Goal: Information Seeking & Learning: Learn about a topic

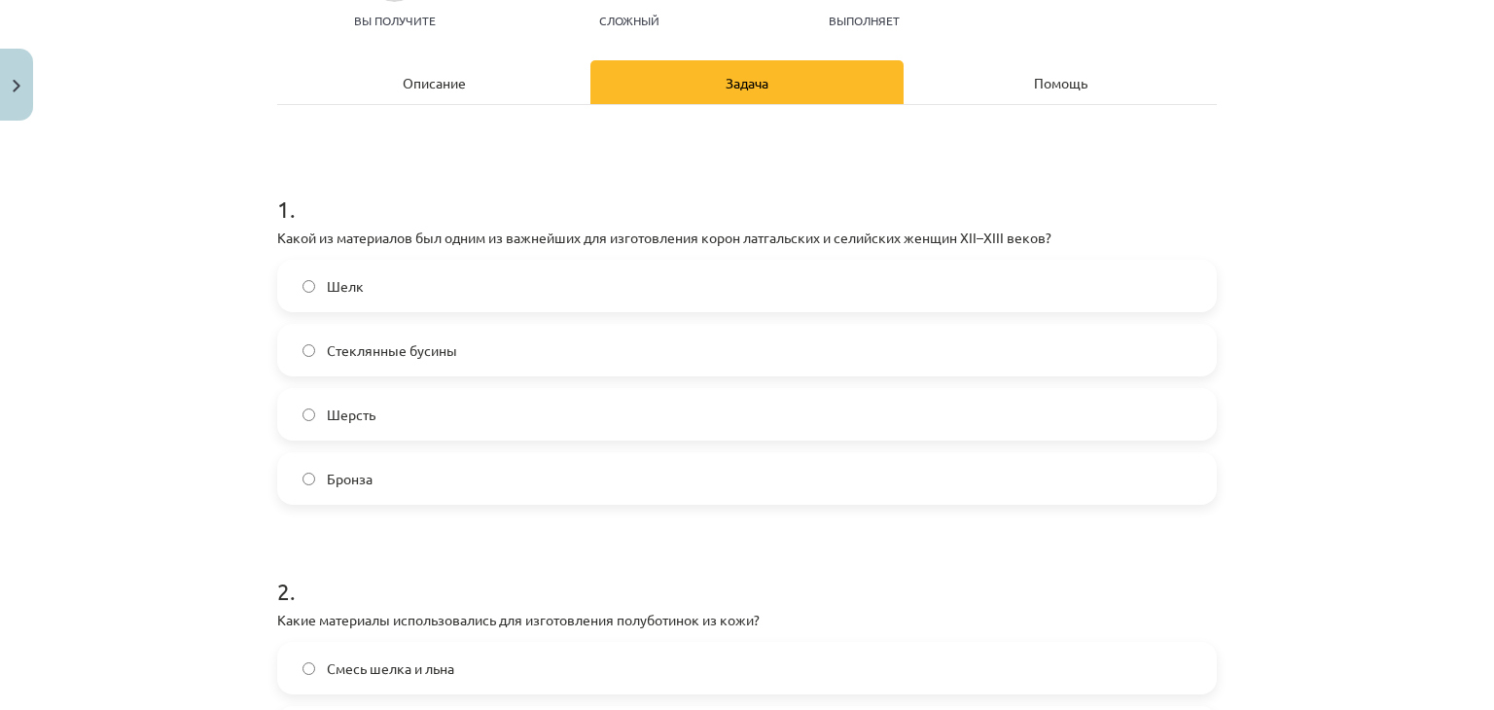
scroll to position [227, 0]
click at [432, 400] on label "Шерсть" at bounding box center [747, 413] width 936 height 49
click at [436, 63] on div "Описание" at bounding box center [433, 81] width 313 height 44
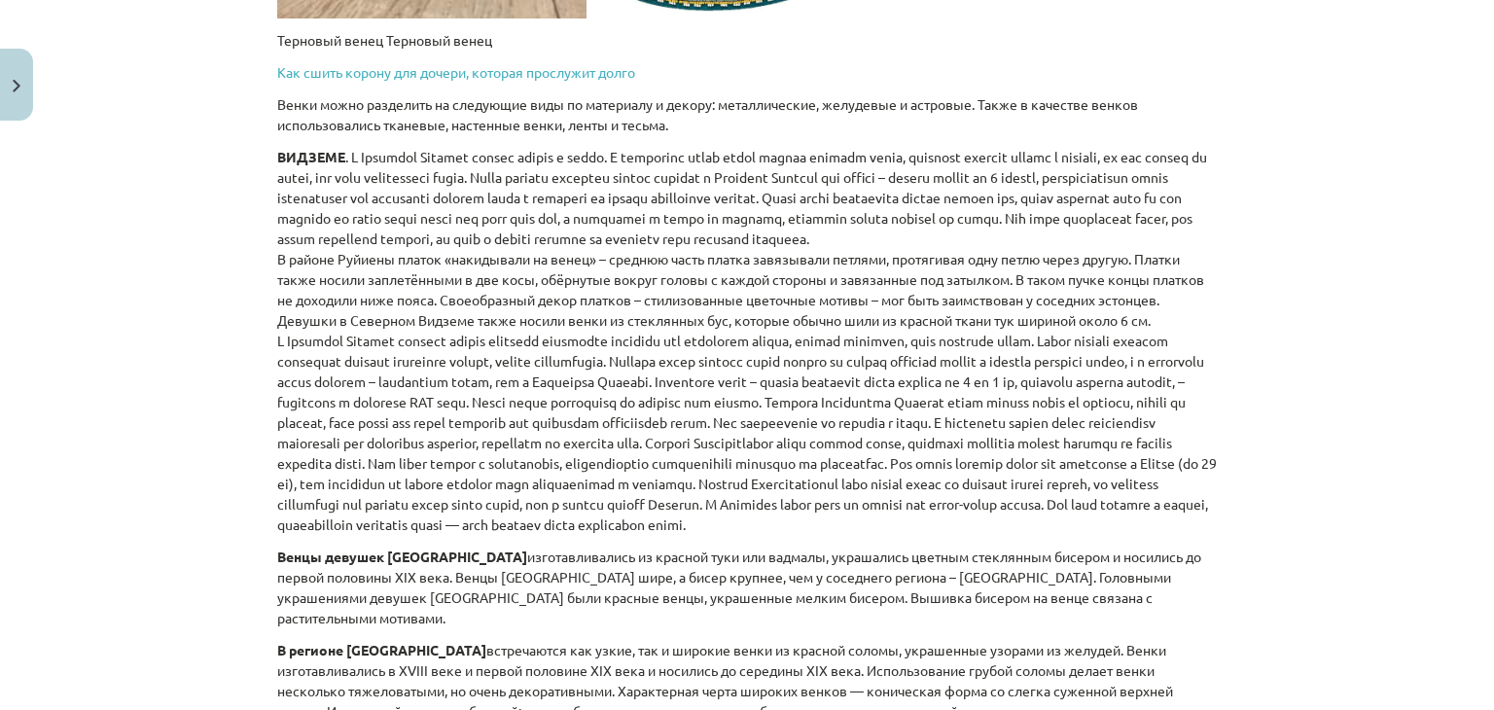
scroll to position [1524, 0]
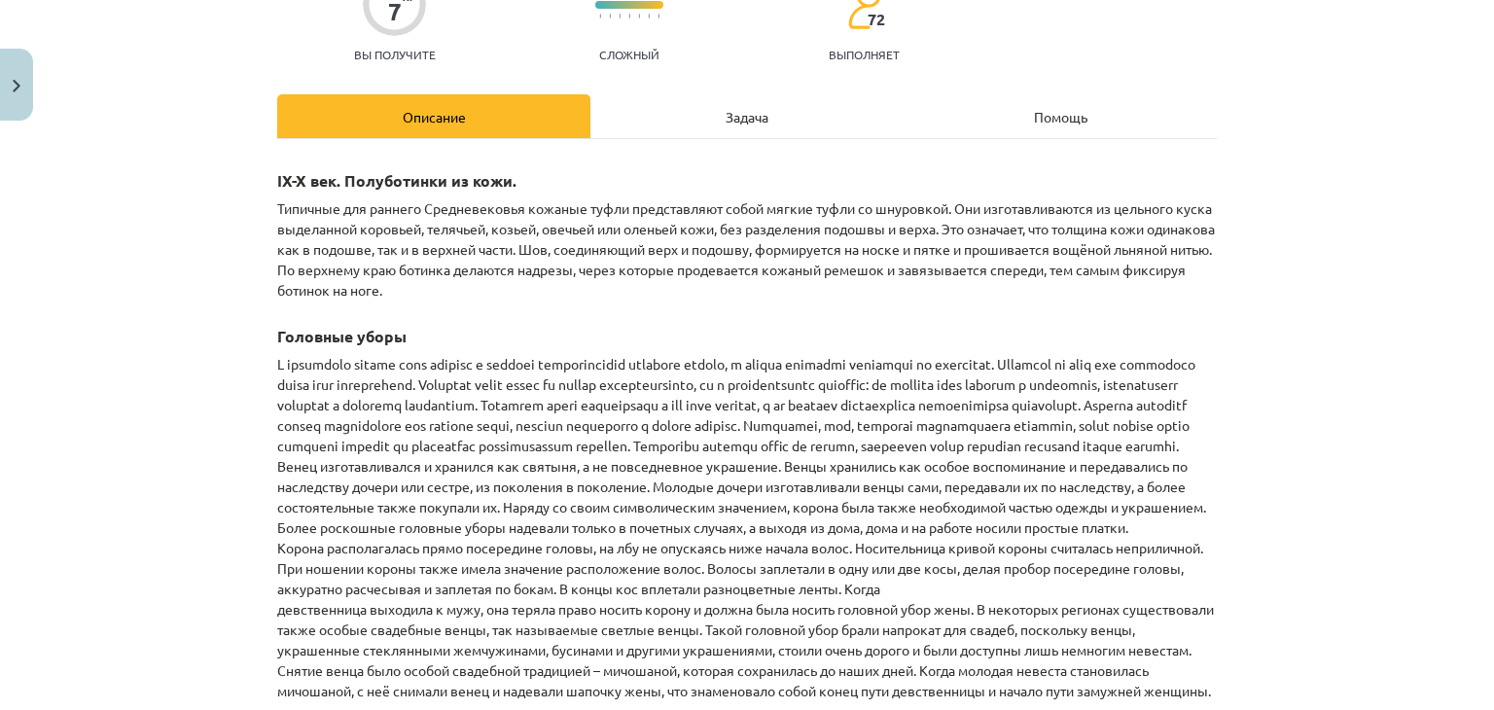
click at [715, 131] on div "Задача" at bounding box center [746, 116] width 313 height 44
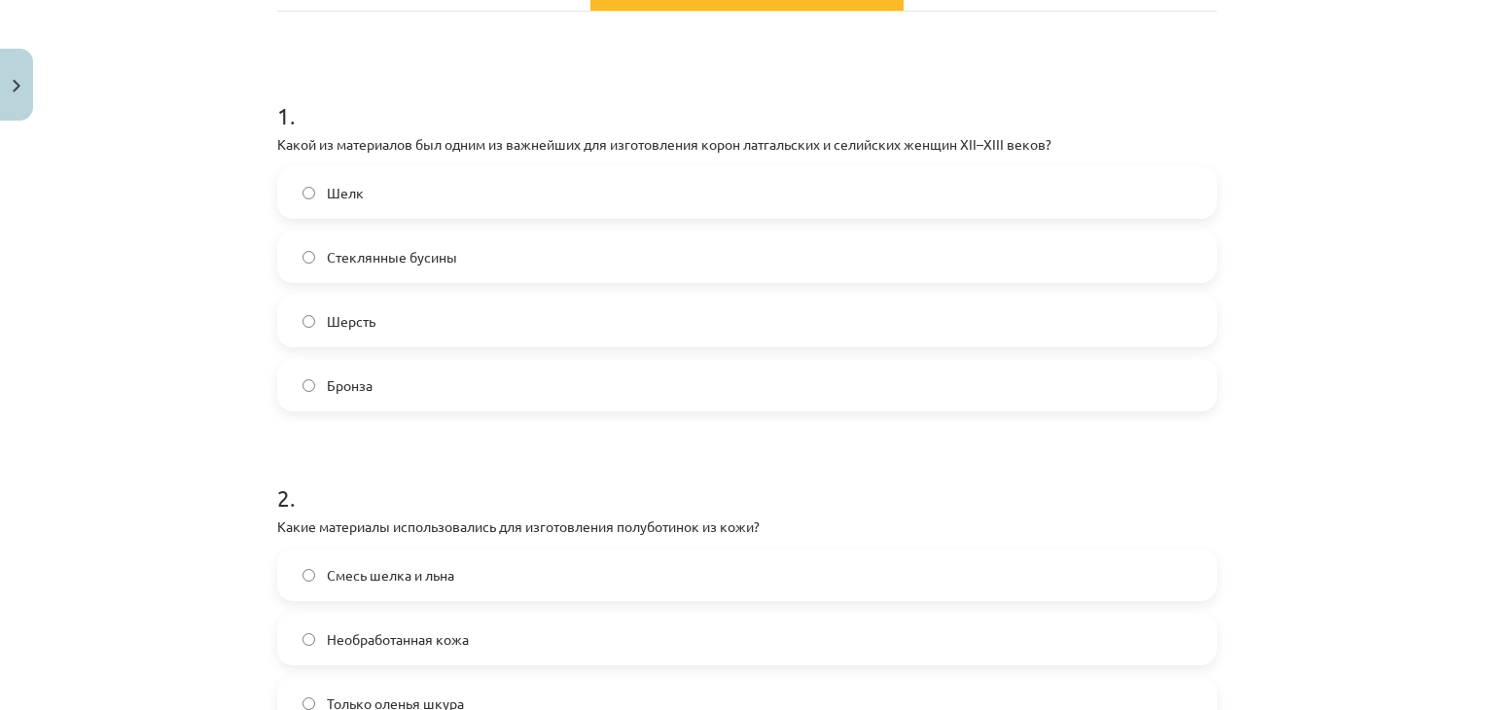
scroll to position [325, 0]
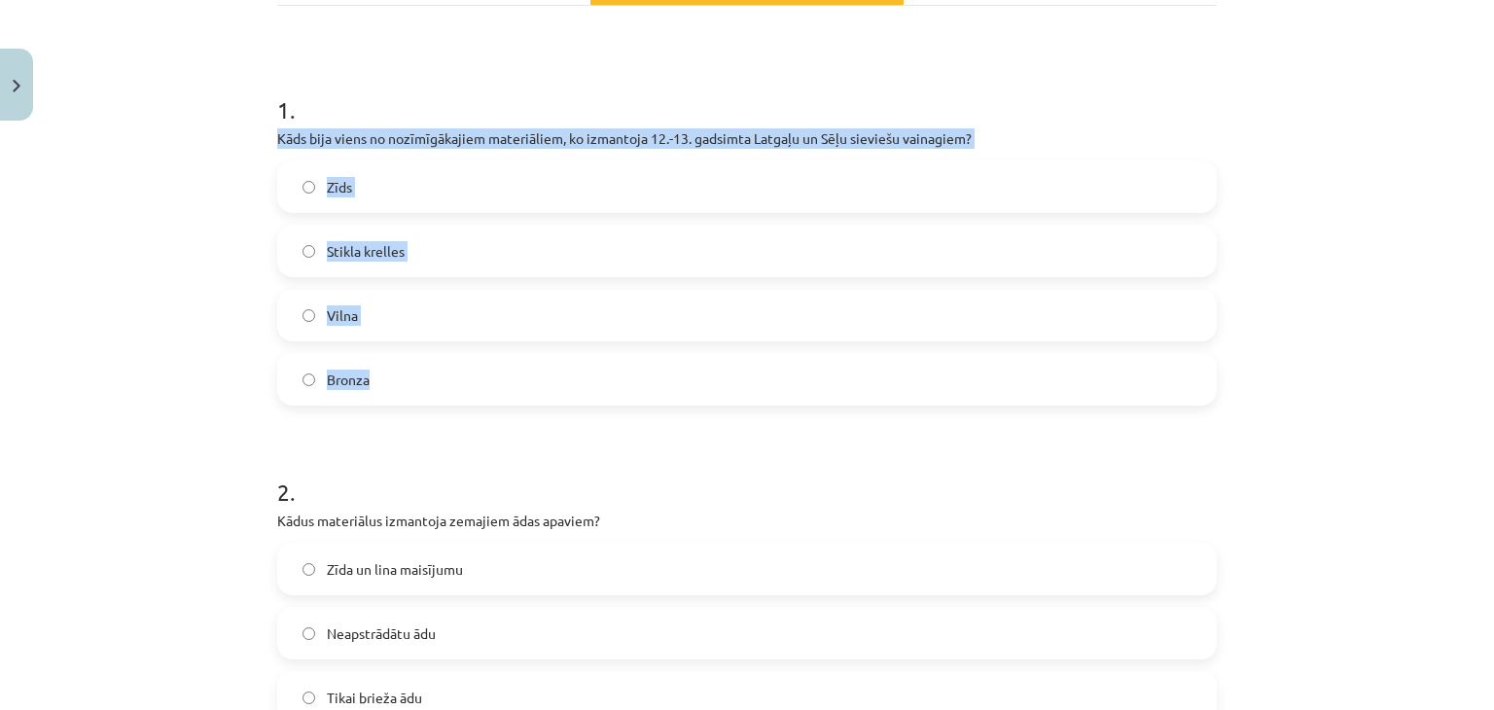
drag, startPoint x: 272, startPoint y: 135, endPoint x: 501, endPoint y: 347, distance: 311.8
click at [501, 347] on div "1 . Kāds bija viens no nozīmīgākajiem materiāliem, ko izmantoja 12.-13. gadsimt…" at bounding box center [747, 233] width 940 height 343
copy div "Kāds bija viens no nozīmīgākajiem materiāliem, ko izmantoja 12.-13. gadsimta La…"
click at [459, 243] on label "Stikla krelles" at bounding box center [747, 251] width 936 height 49
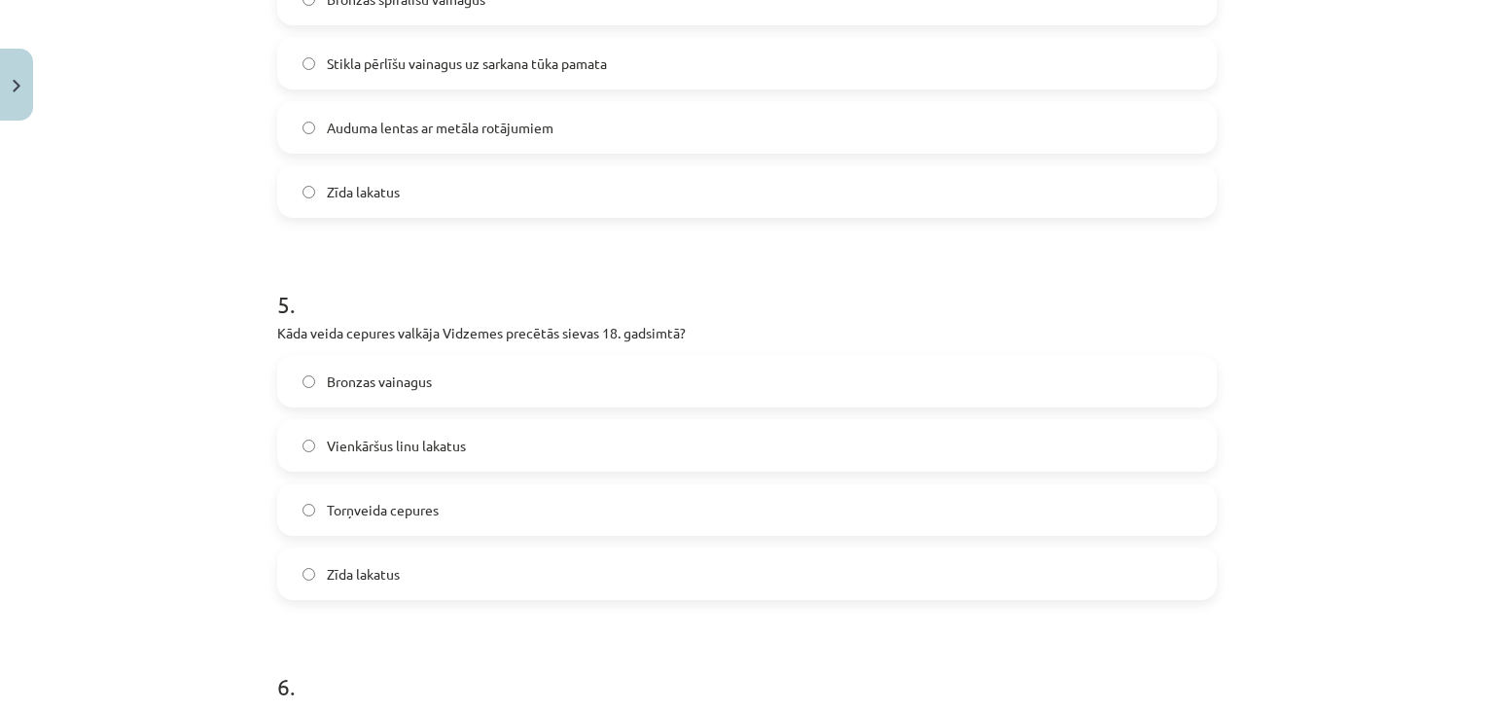
scroll to position [2539, 0]
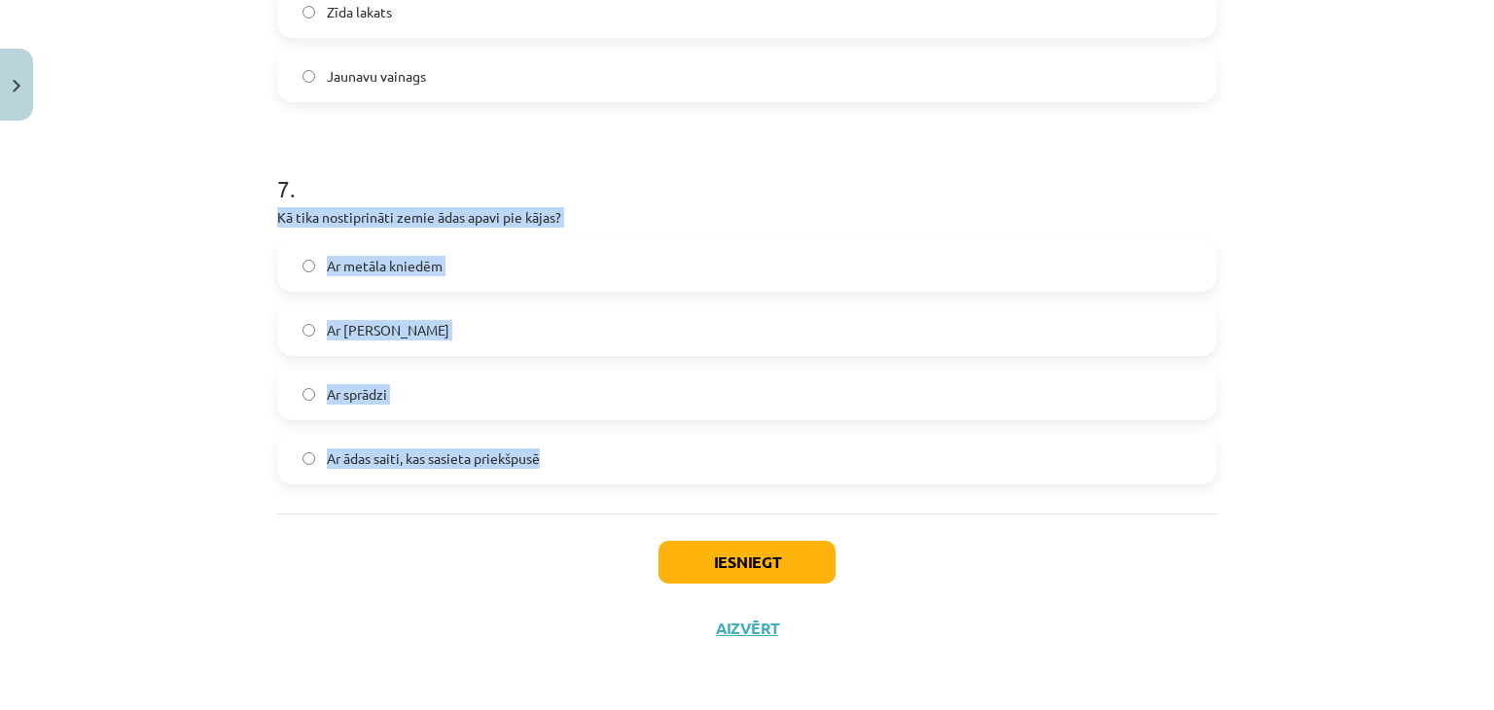
drag, startPoint x: 271, startPoint y: 211, endPoint x: 553, endPoint y: 439, distance: 362.4
click at [553, 439] on div "7 . Kā tika nostiprināti zemie ādas apavi pie kājas? Ar metāla kniedēm Ar lina …" at bounding box center [747, 312] width 940 height 343
copy div "Kā tika nostiprināti zemie ādas apavi pie kājas? Ar metāla kniedēm Ar lina aukl…"
click at [582, 465] on label "Ar ādas saiti, kas sasieta priekšpusē" at bounding box center [747, 458] width 936 height 49
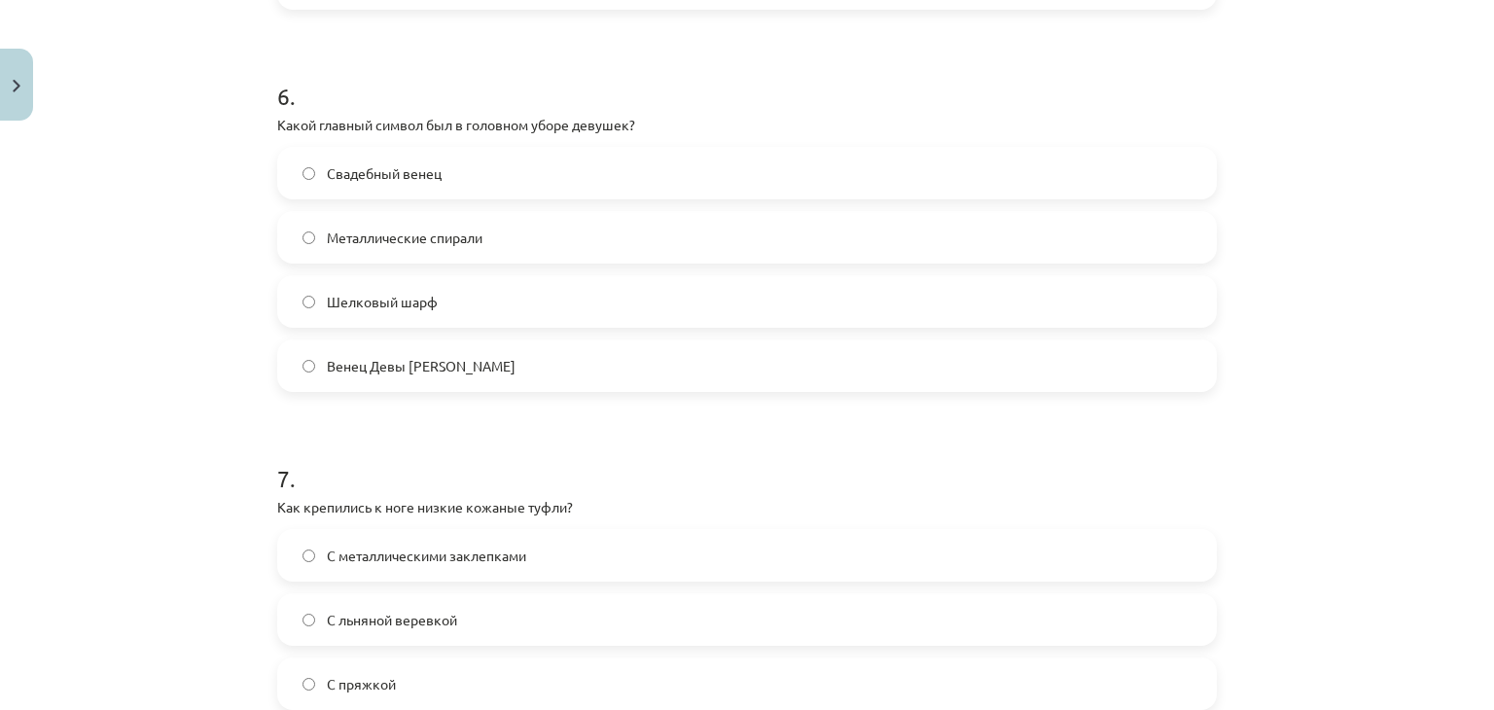
scroll to position [2236, 0]
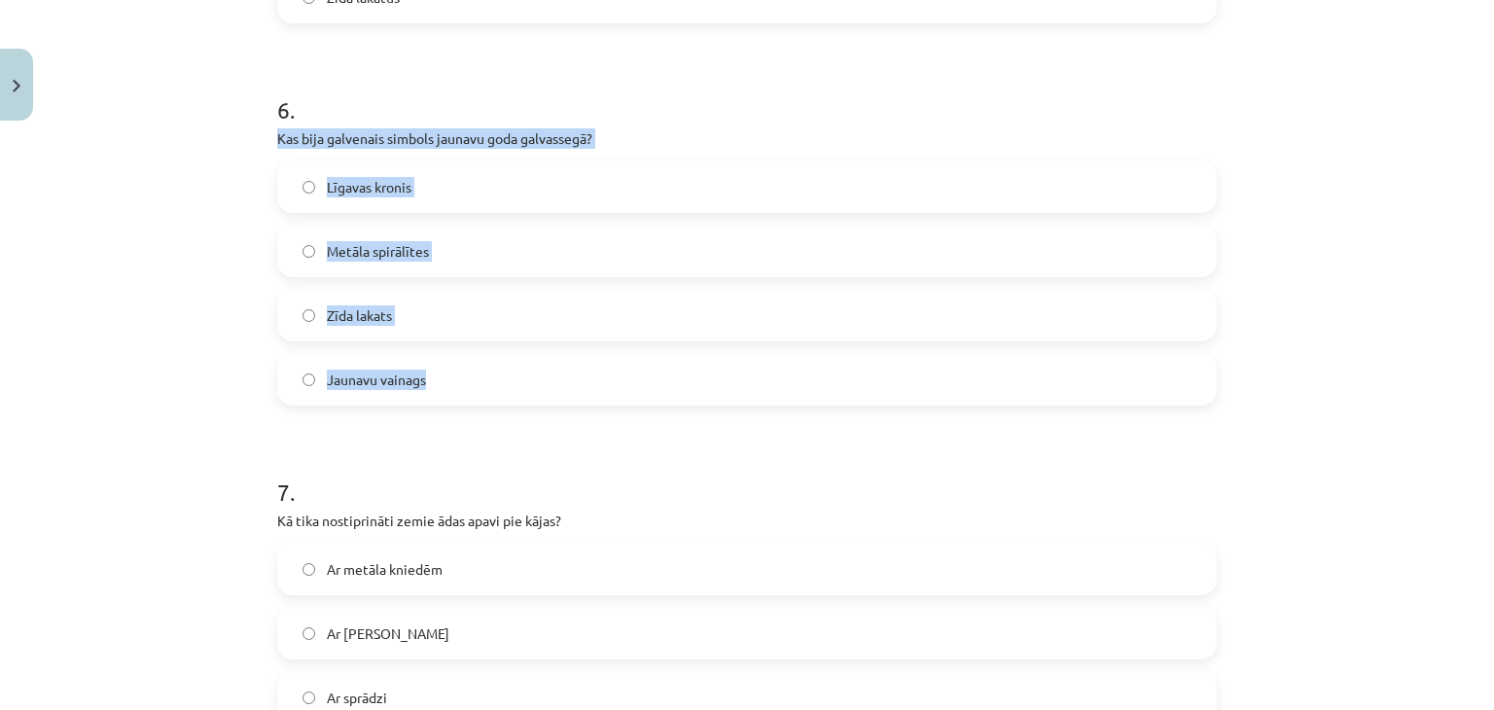
drag, startPoint x: 269, startPoint y: 131, endPoint x: 552, endPoint y: 404, distance: 392.8
click at [552, 404] on div "6 . Kas bija galvenais simbols jaunavu goda galvassegā? Līgavas kronis Metāla s…" at bounding box center [747, 233] width 940 height 343
copy div "Kas bija galvenais simbols jaunavu goda galvassegā? Līgavas kronis Metāla spirā…"
click at [498, 367] on label "Jaunavu vainags" at bounding box center [747, 379] width 936 height 49
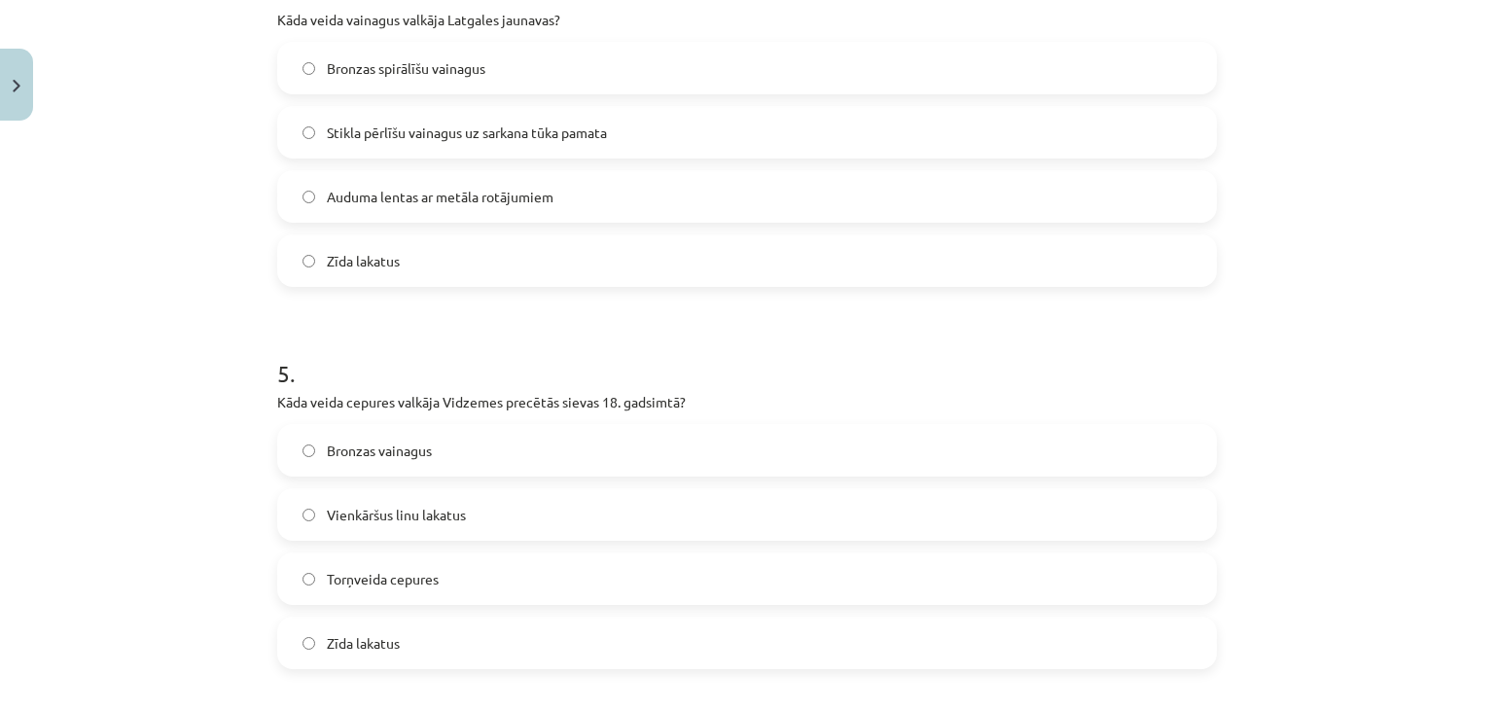
scroll to position [1602, 0]
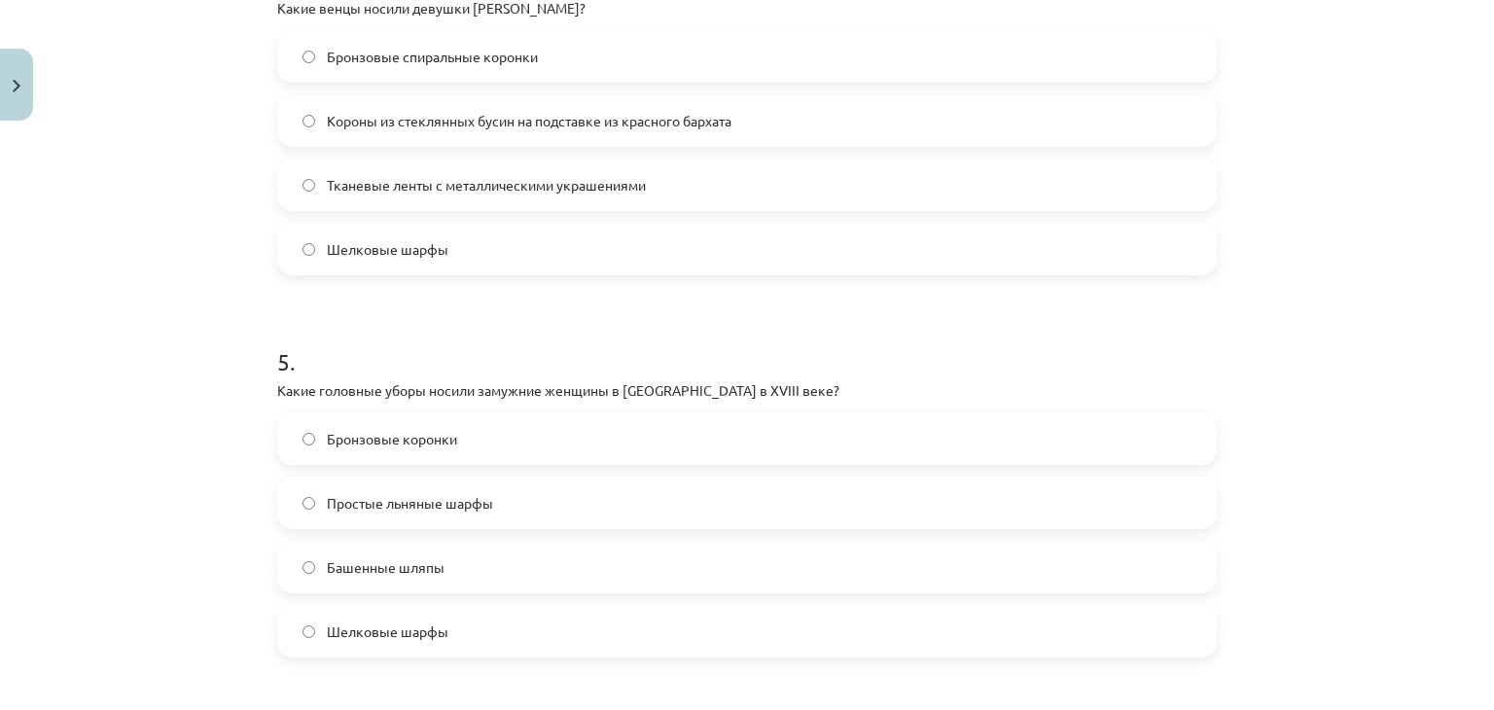
click at [761, 300] on form "1 . Какой из материалов был одним из важнейших для изготовления корон латгальск…" at bounding box center [747, 103] width 940 height 2637
click at [507, 448] on label "Бронзовые коронки" at bounding box center [747, 438] width 936 height 49
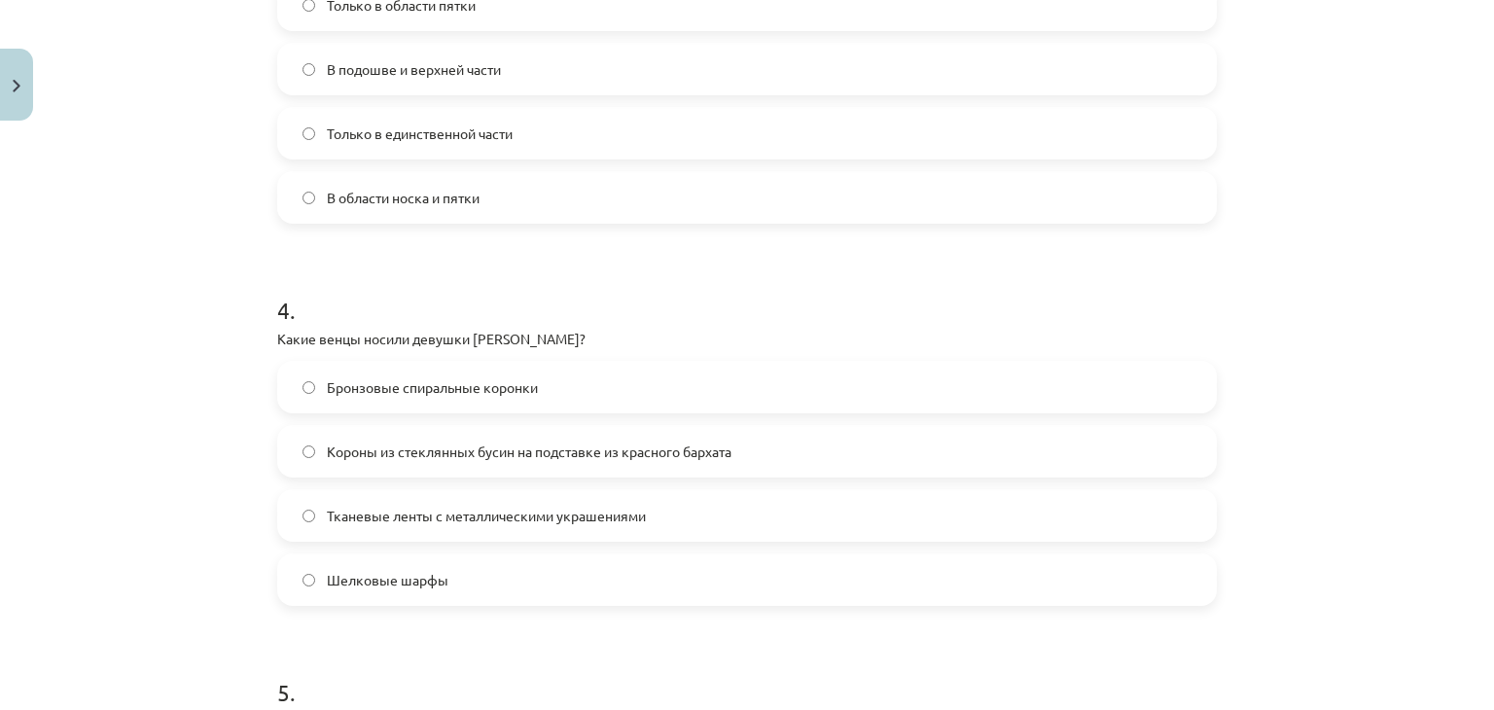
scroll to position [0, 0]
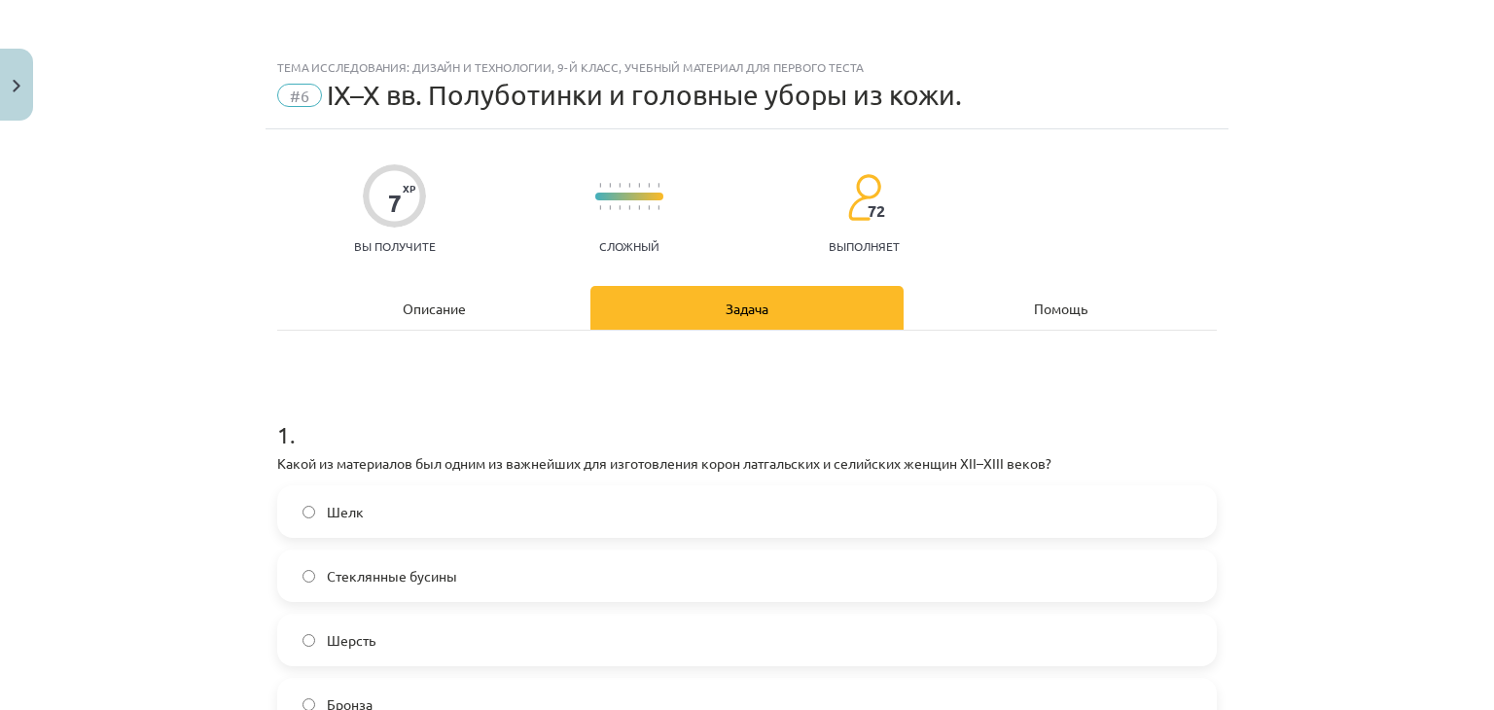
click at [446, 293] on div "Описание" at bounding box center [433, 308] width 313 height 44
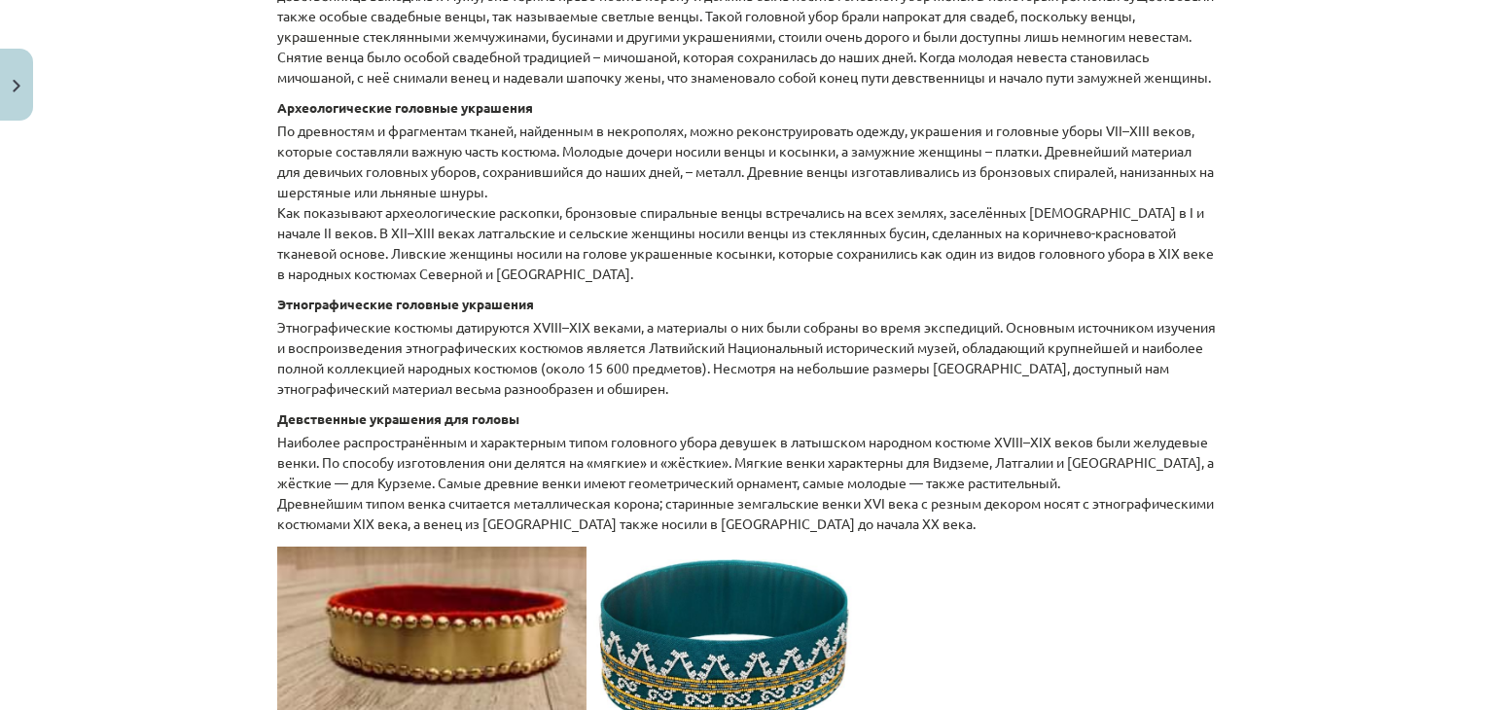
scroll to position [265, 0]
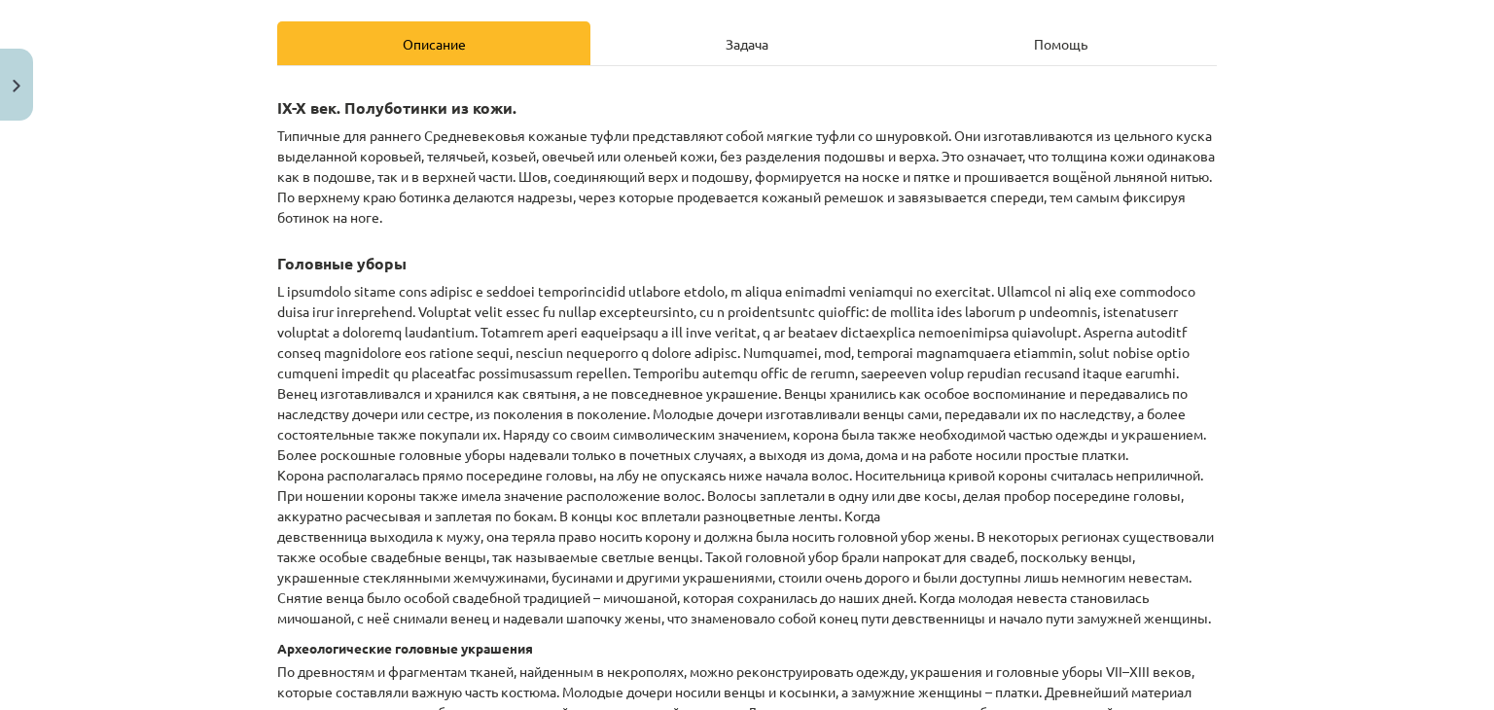
click at [712, 40] on div "Задача" at bounding box center [746, 43] width 313 height 44
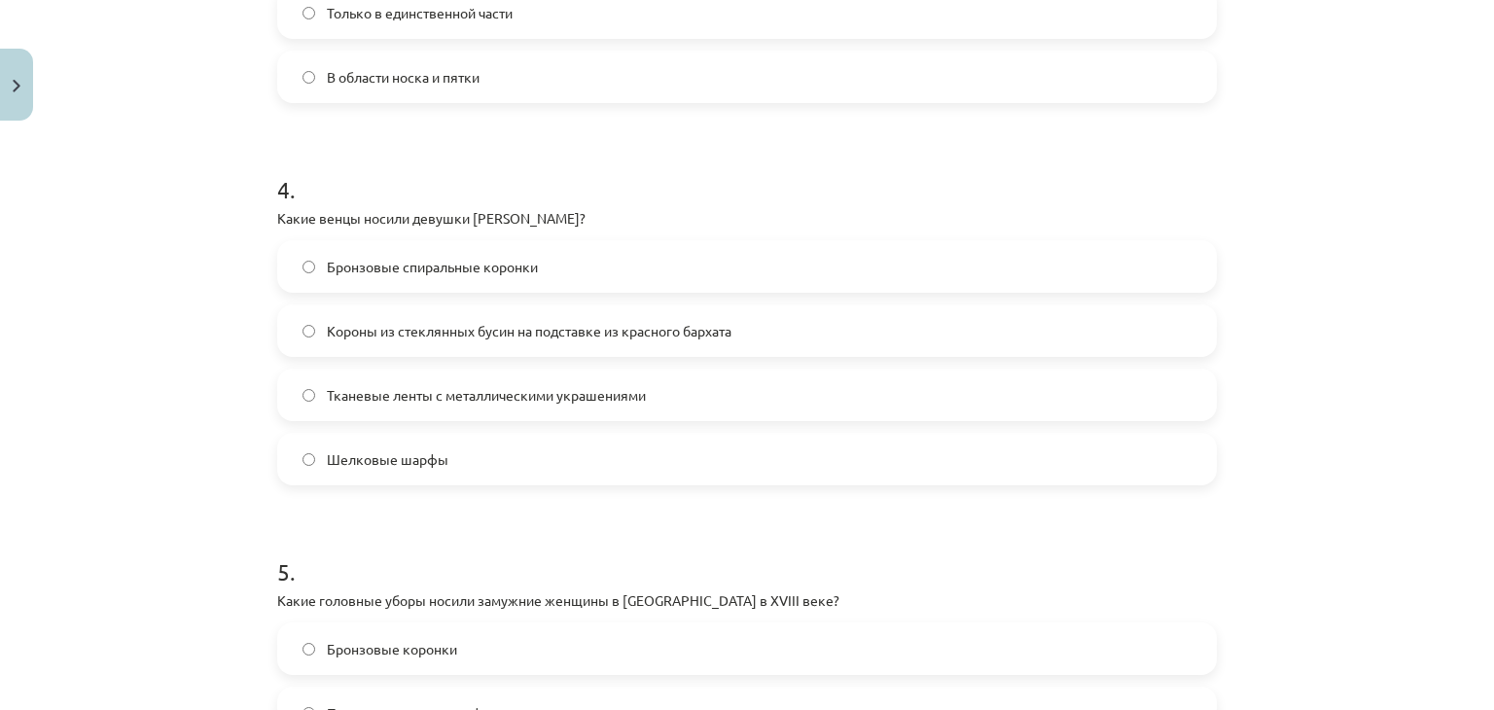
scroll to position [1393, 0]
click at [595, 326] on font "Короны из стеклянных бусин на подставке из красного бархата" at bounding box center [529, 330] width 405 height 18
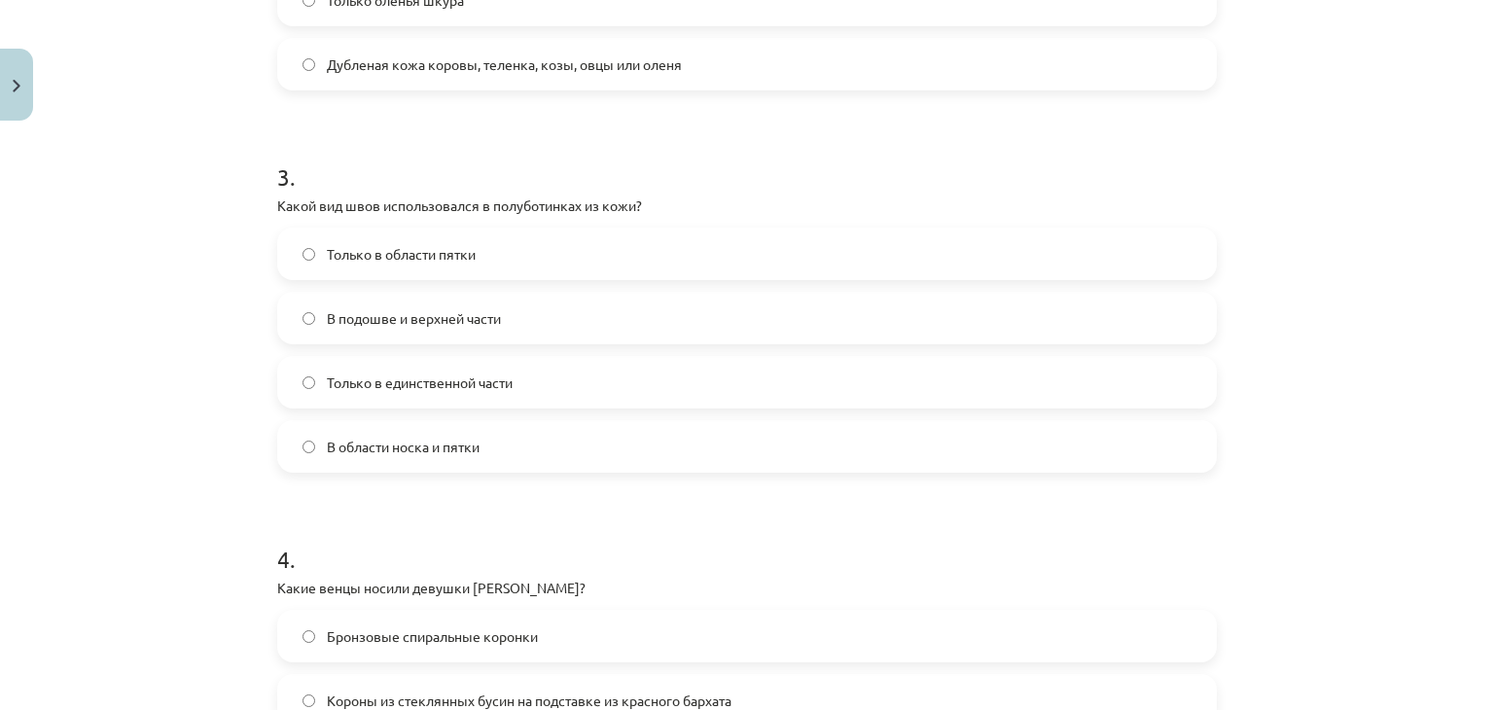
scroll to position [1021, 0]
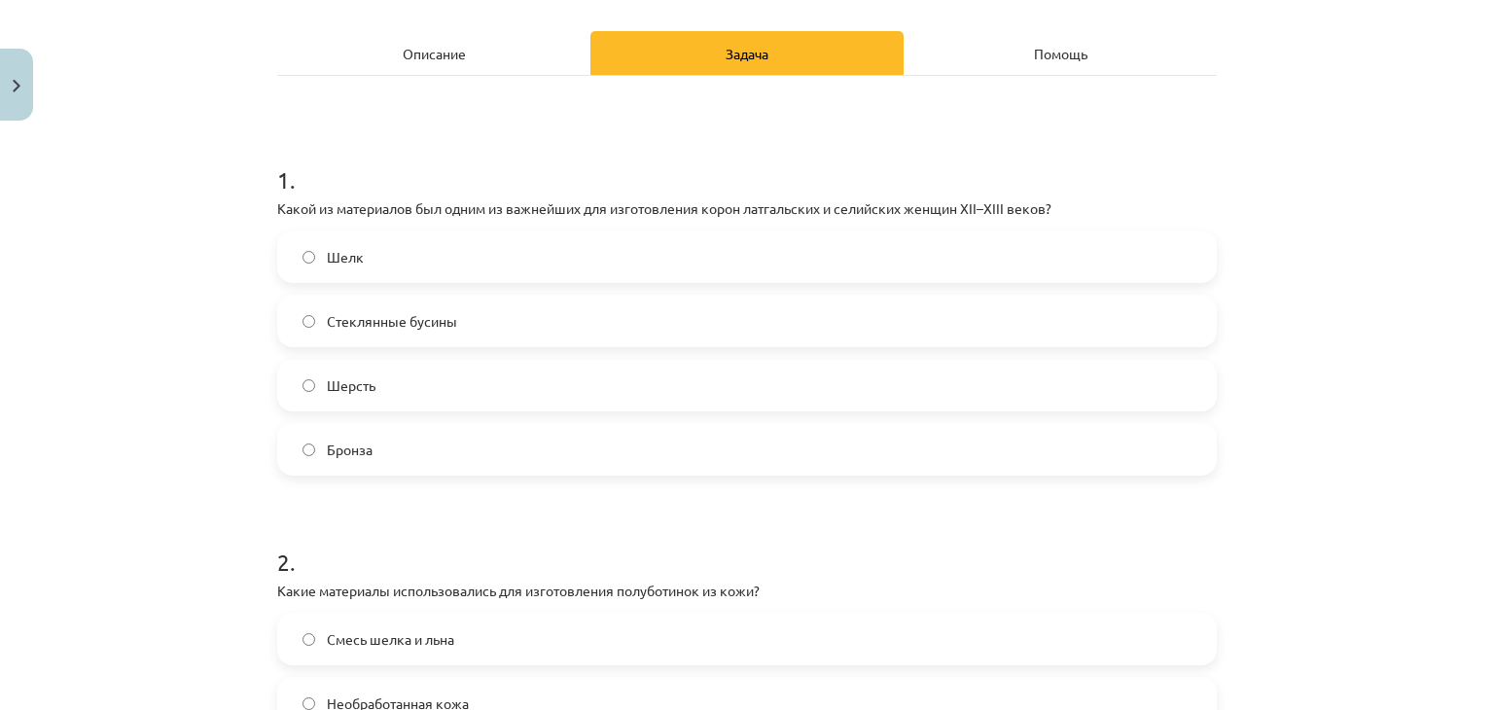
click at [475, 40] on div "Описание" at bounding box center [433, 53] width 313 height 44
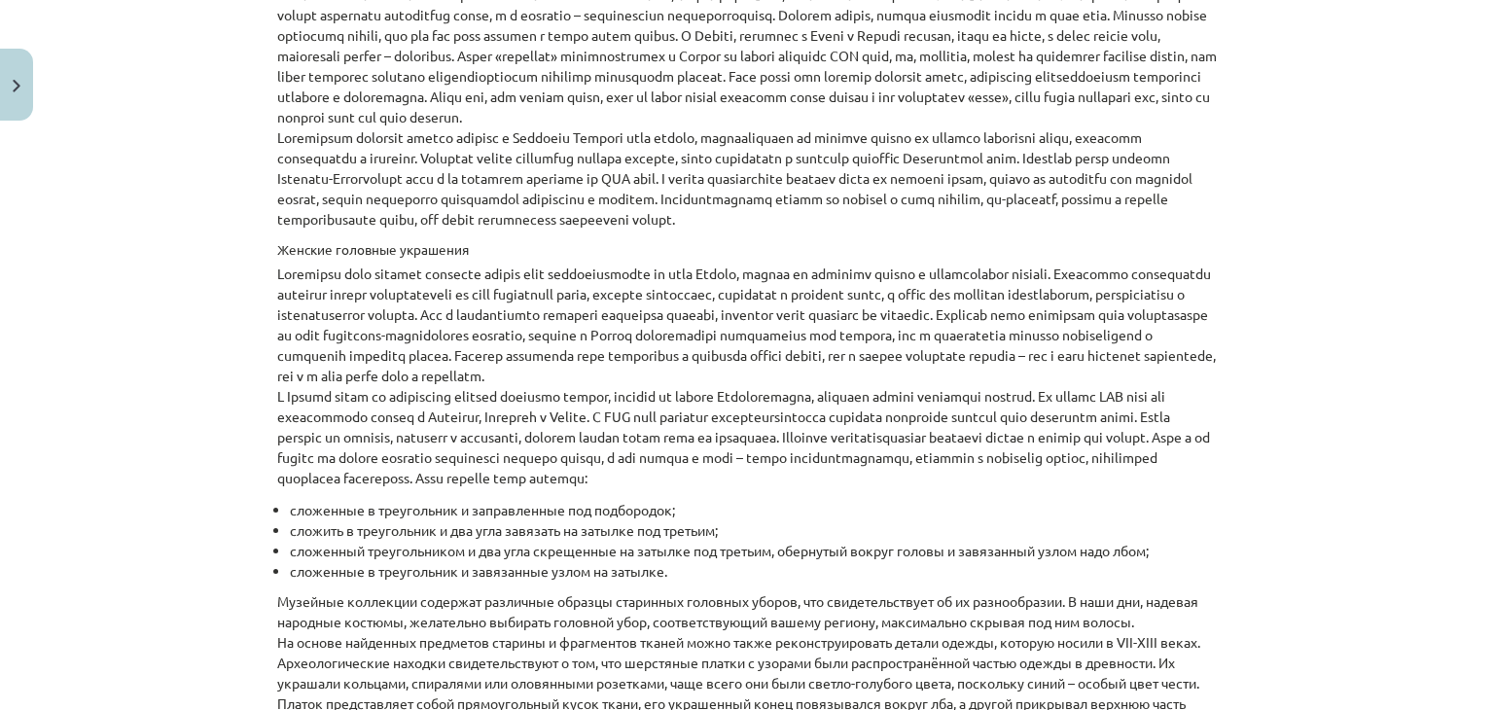
scroll to position [2732, 0]
click at [475, 40] on p "В Курземе традиция ношения народных костюмов сохранялась до начала 20 века, в т…" at bounding box center [747, 3] width 940 height 449
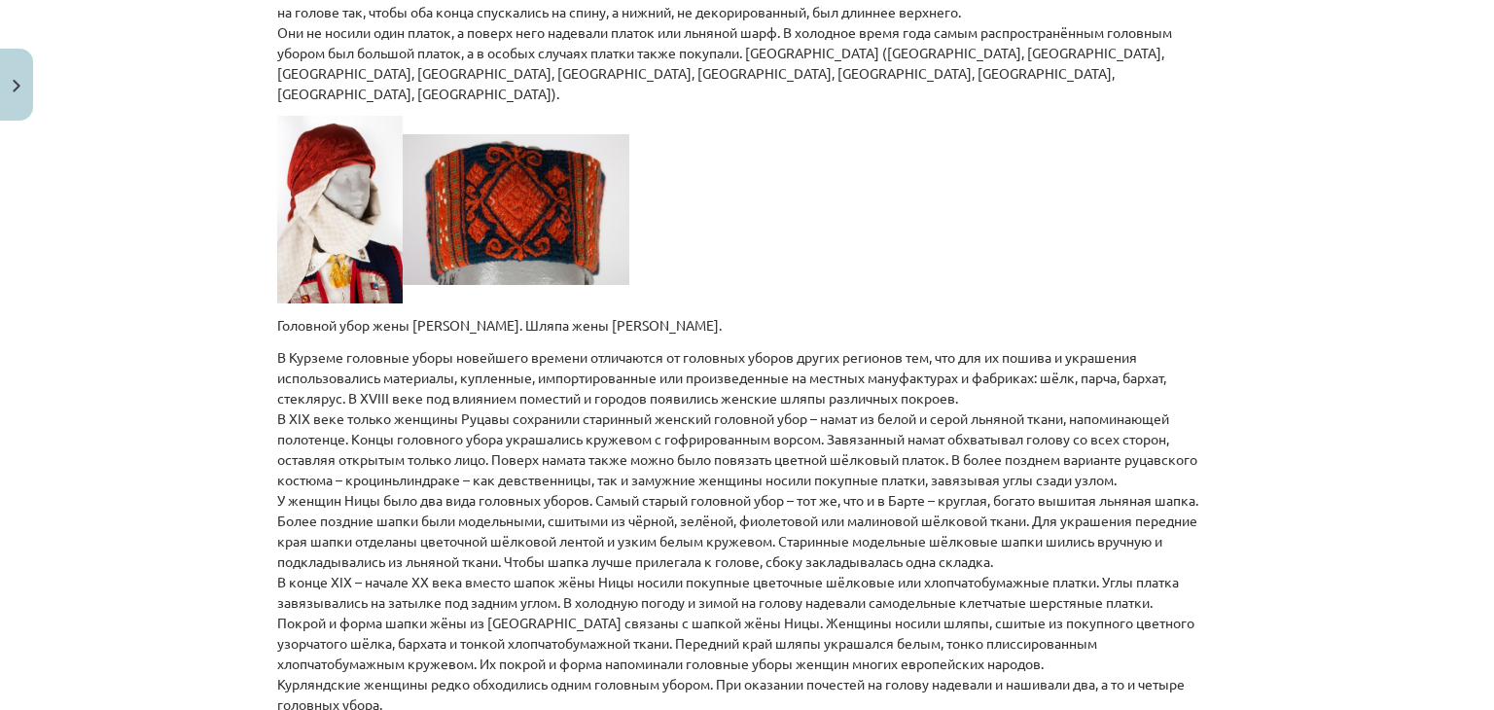
scroll to position [5202, 0]
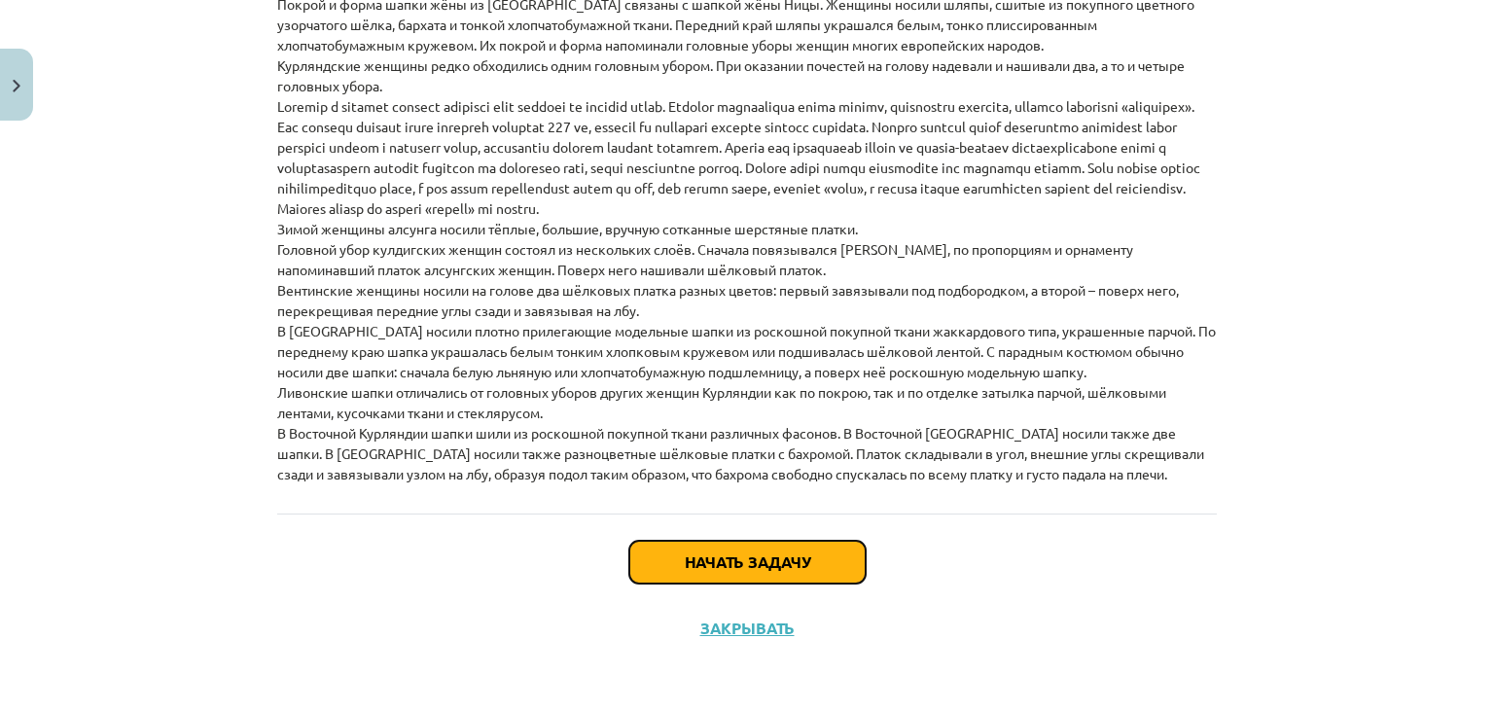
click at [766, 555] on font "Начать задачу" at bounding box center [747, 561] width 125 height 20
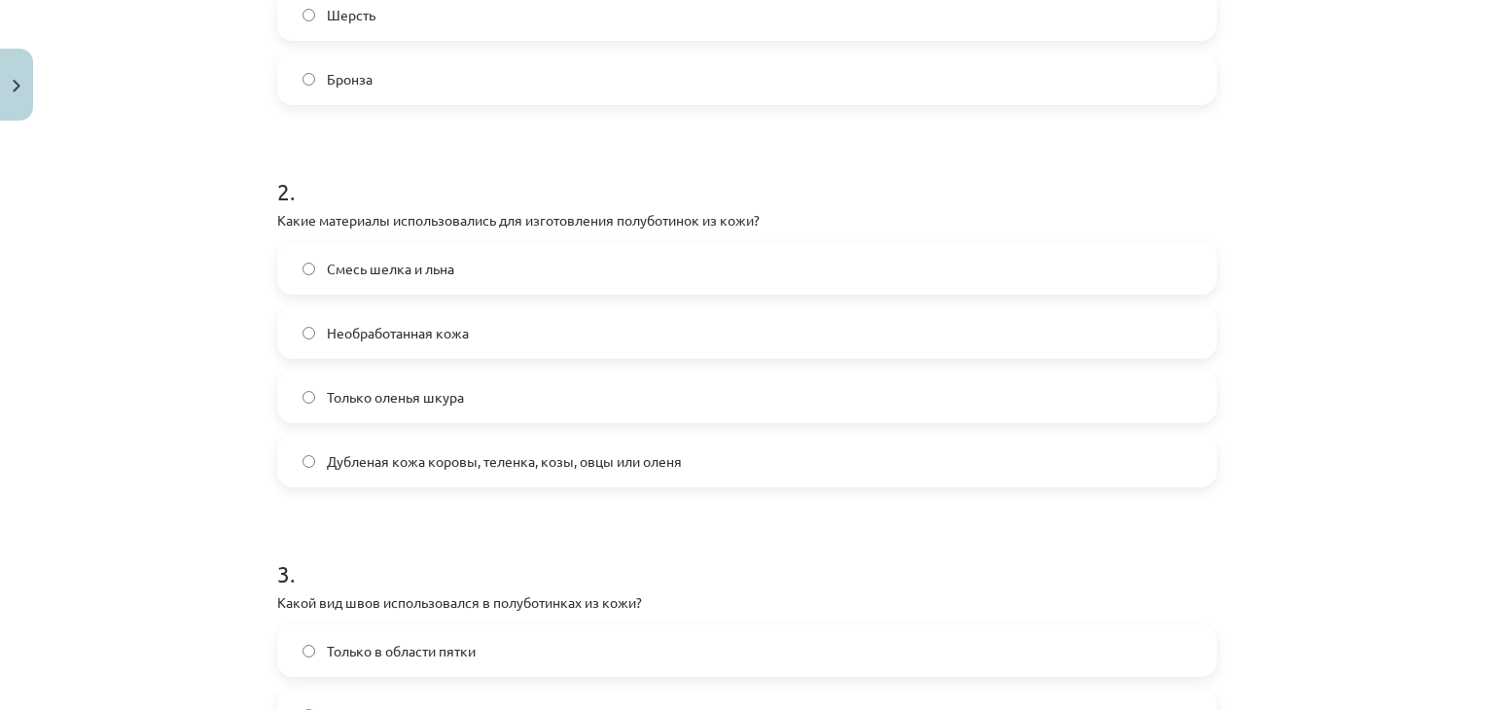
scroll to position [627, 0]
click at [443, 330] on font "Необработанная кожа" at bounding box center [398, 331] width 142 height 18
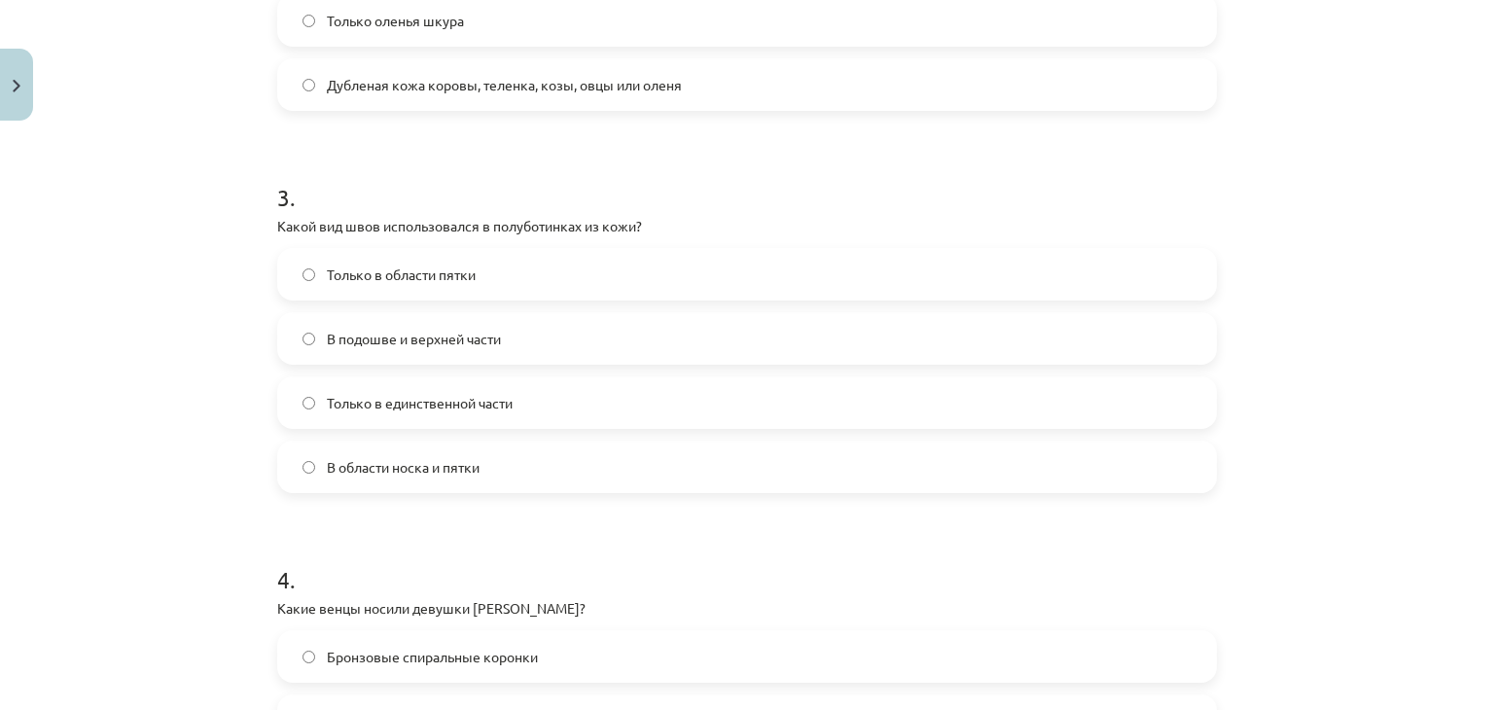
scroll to position [1017, 0]
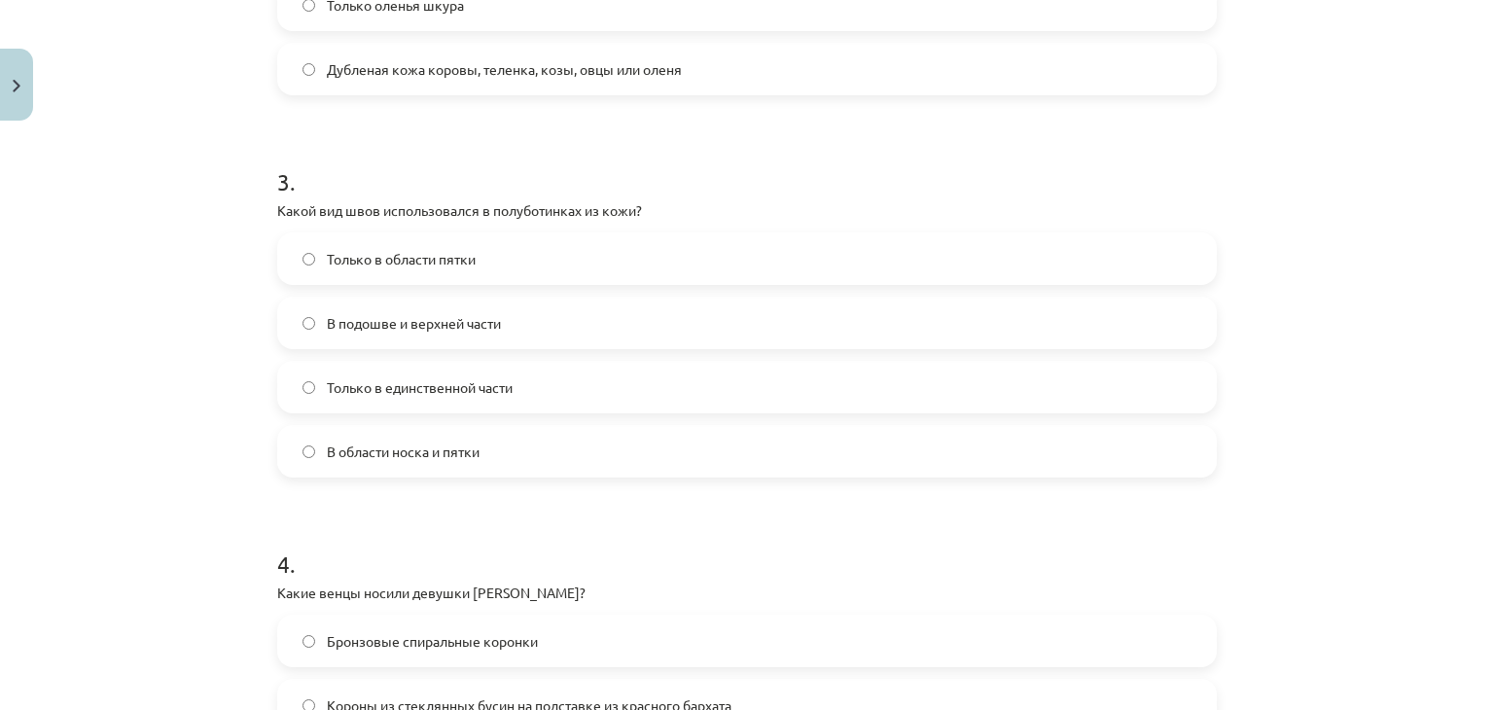
click at [558, 74] on font "Дубленая кожа коровы, теленка, козы, овцы или оленя" at bounding box center [504, 69] width 355 height 18
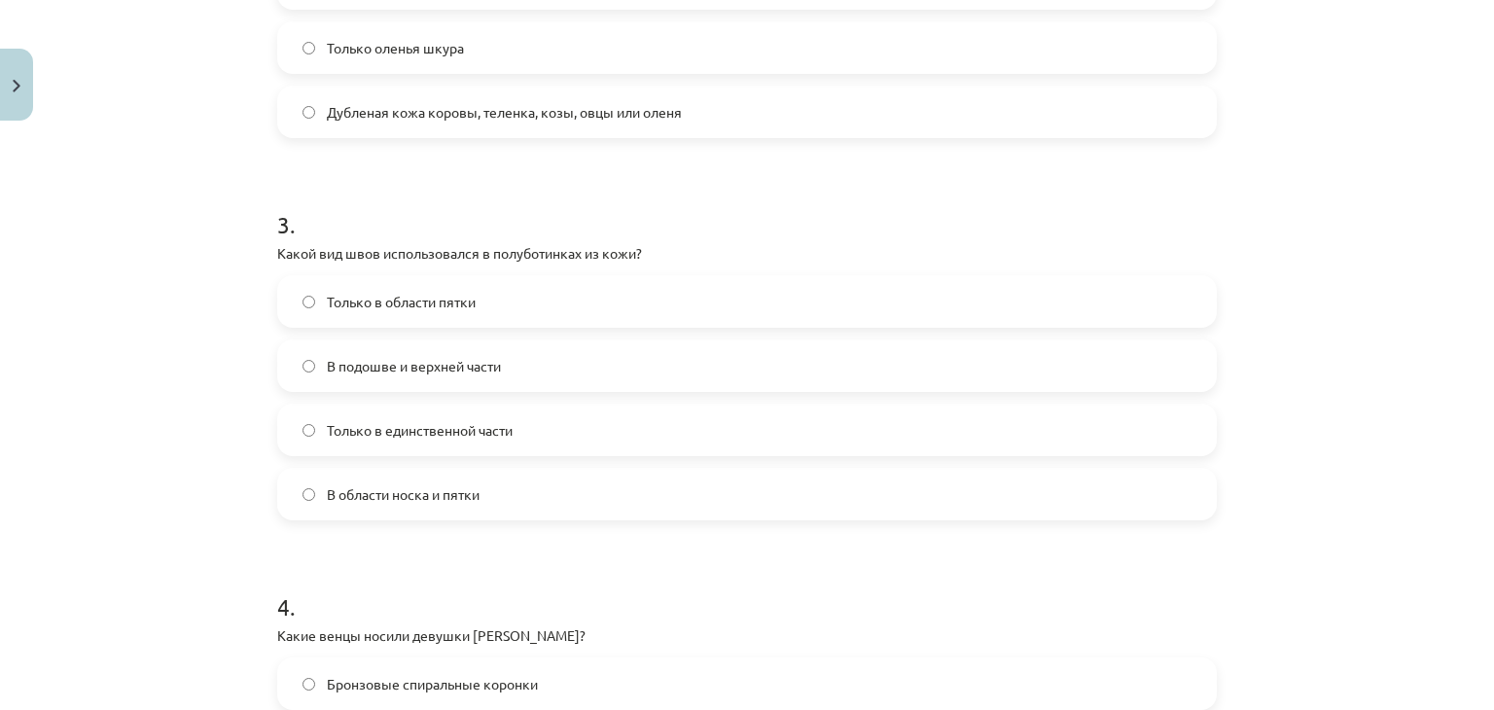
scroll to position [954, 0]
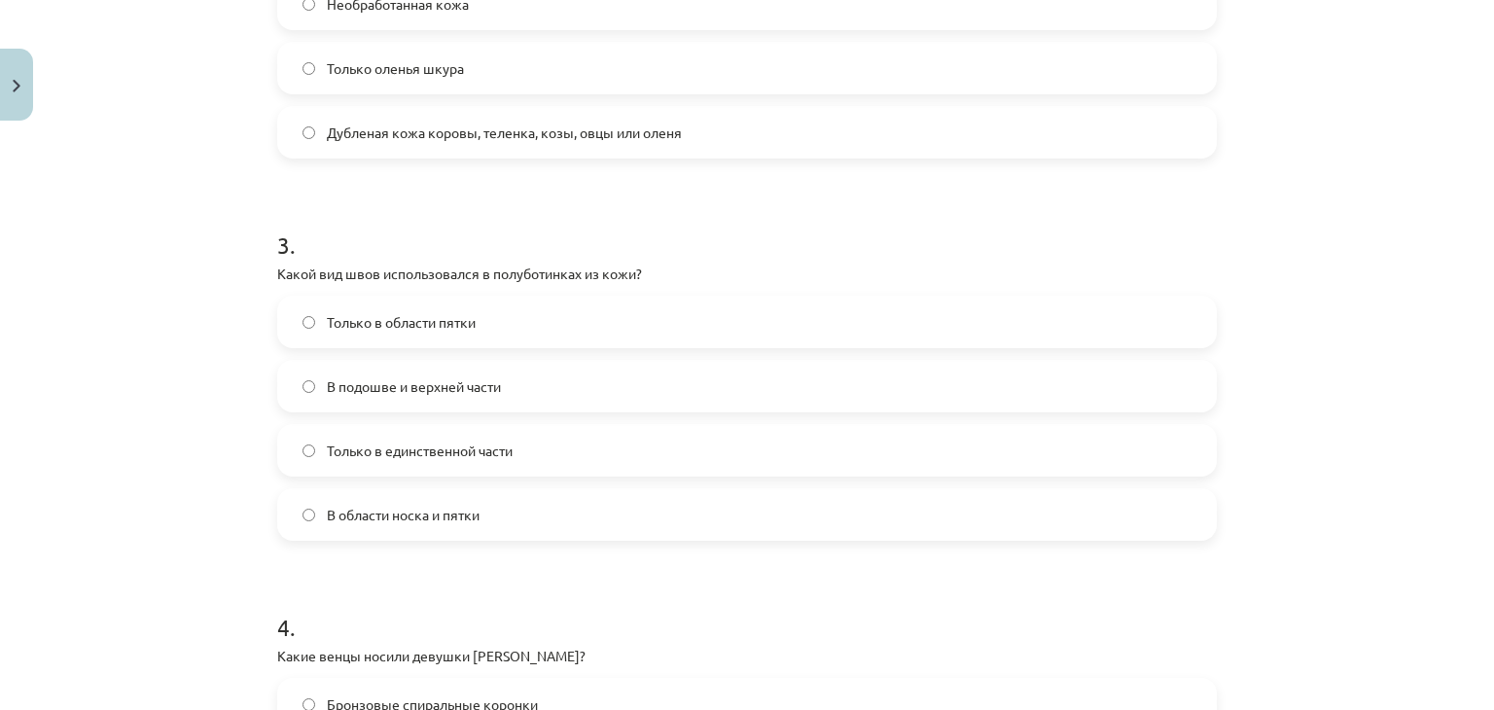
click at [572, 525] on label "В области носка и пятки" at bounding box center [747, 514] width 936 height 49
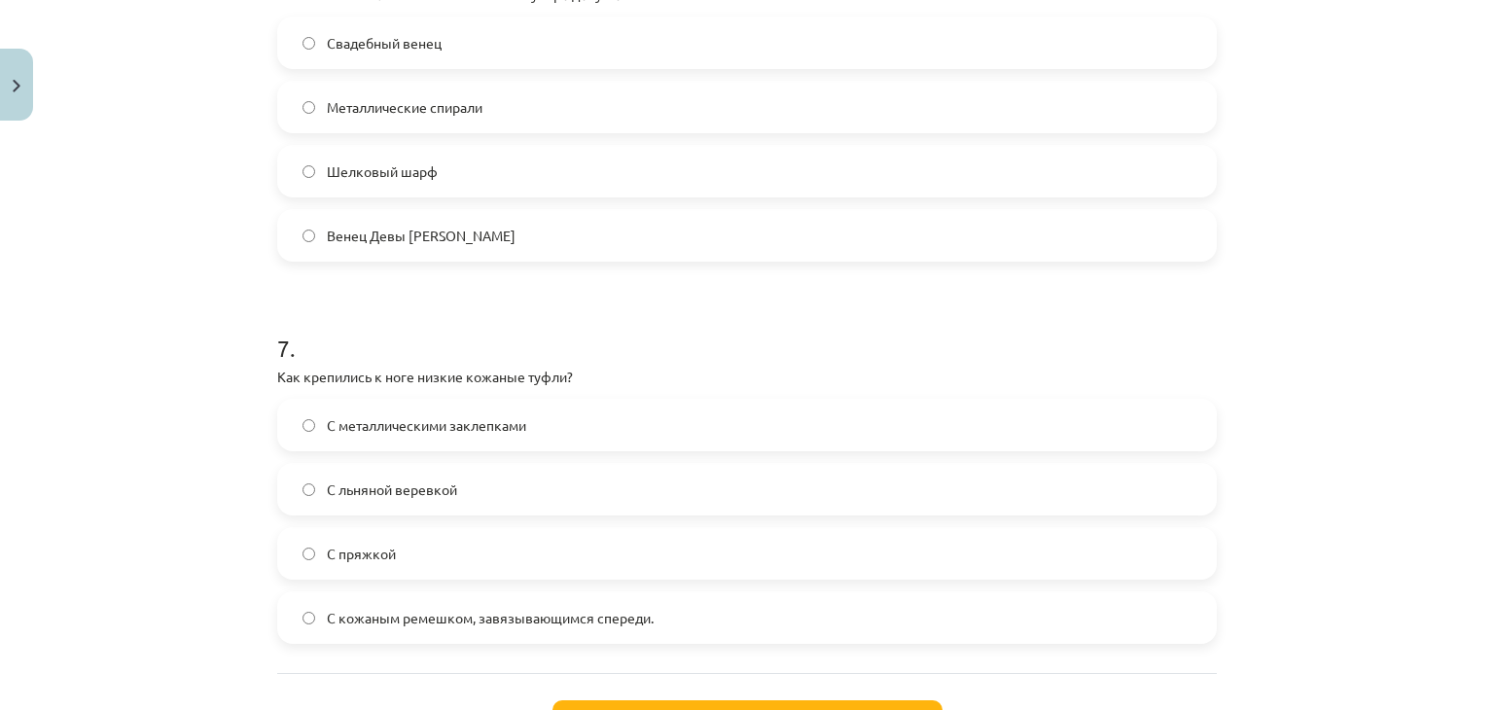
scroll to position [2539, 0]
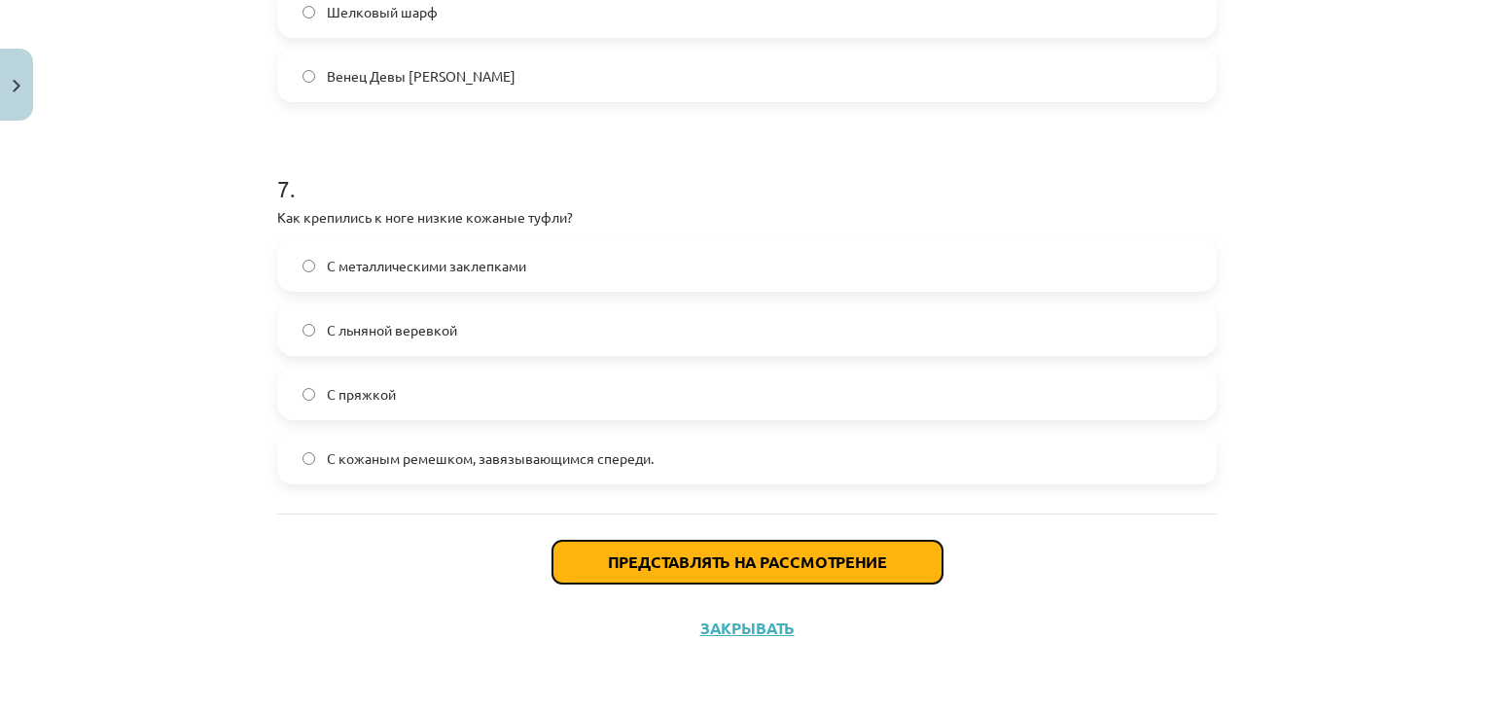
click at [581, 569] on button "Представлять на рассмотрение" at bounding box center [747, 562] width 390 height 43
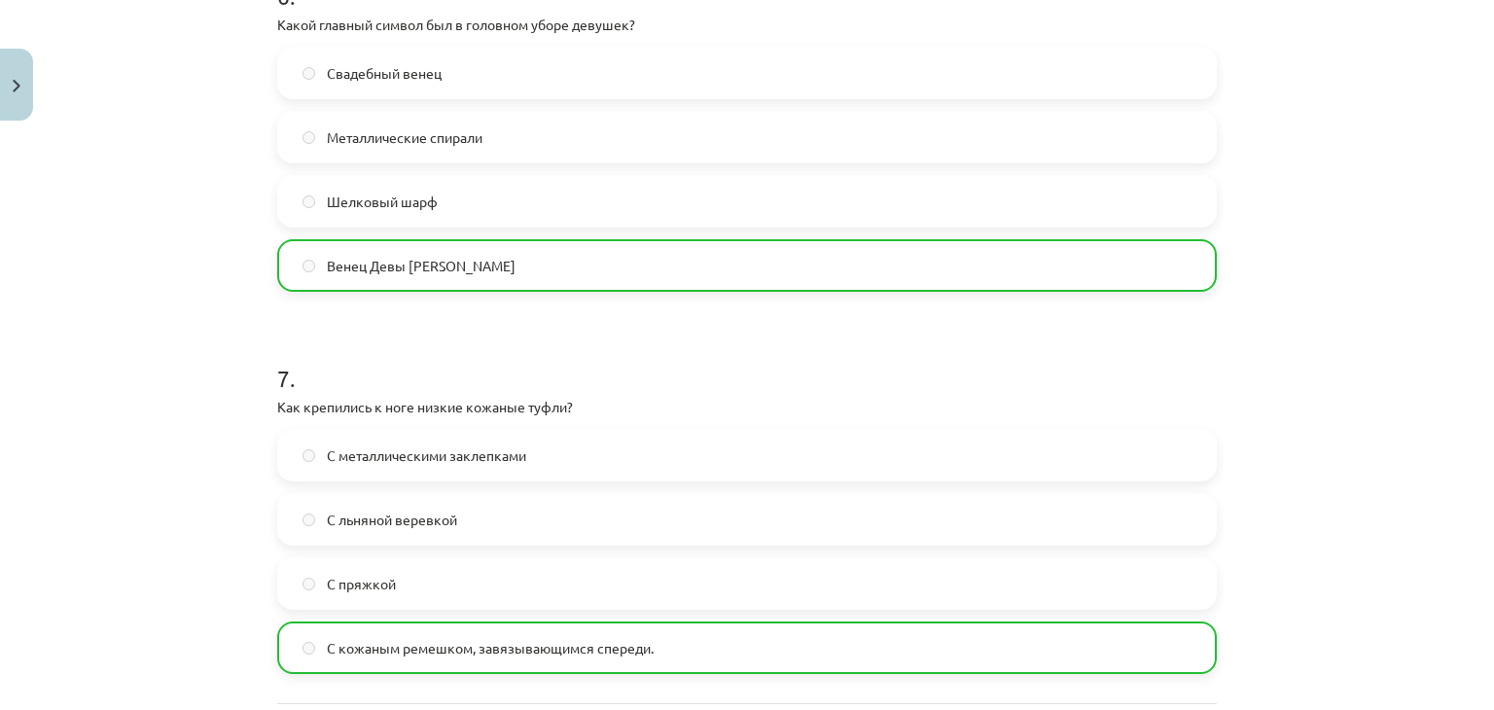
scroll to position [2600, 0]
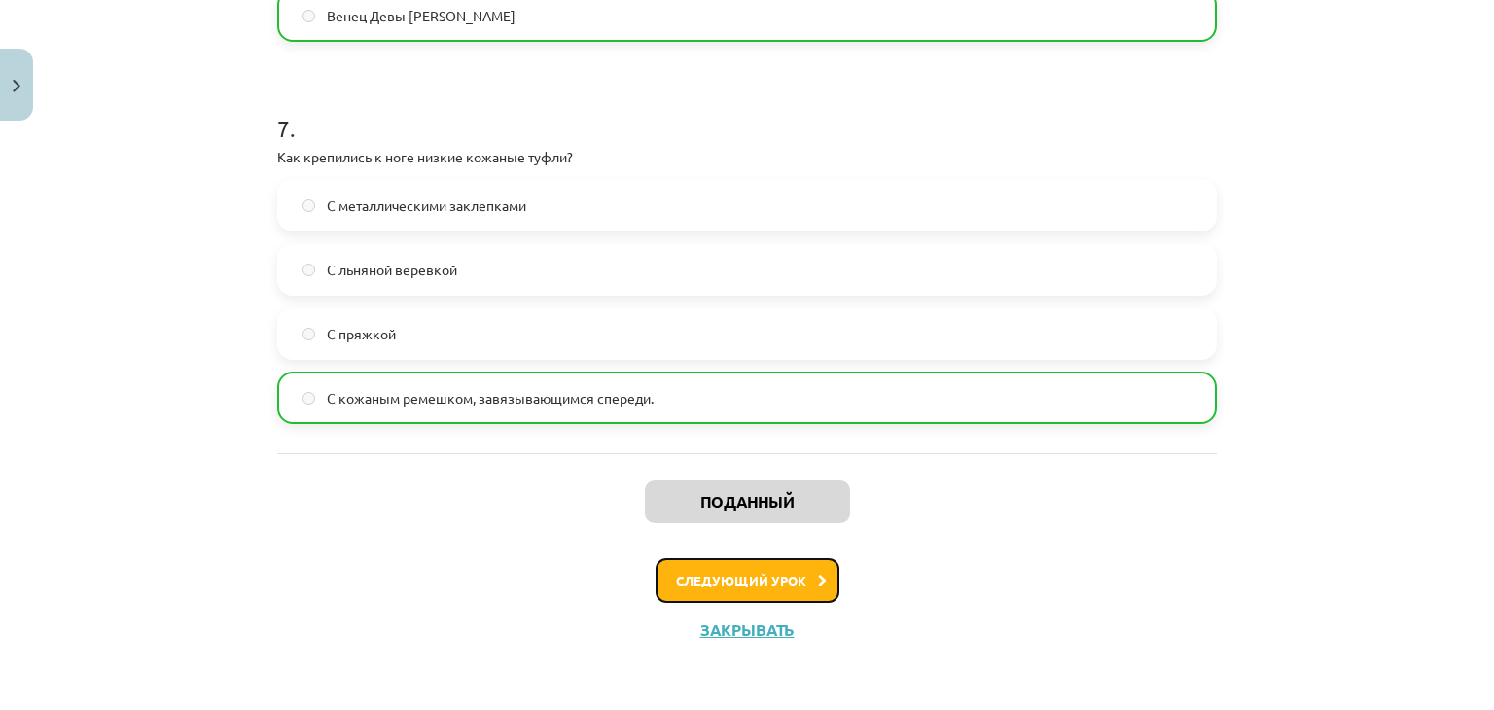
click at [712, 568] on button "Следующий урок" at bounding box center [748, 580] width 184 height 45
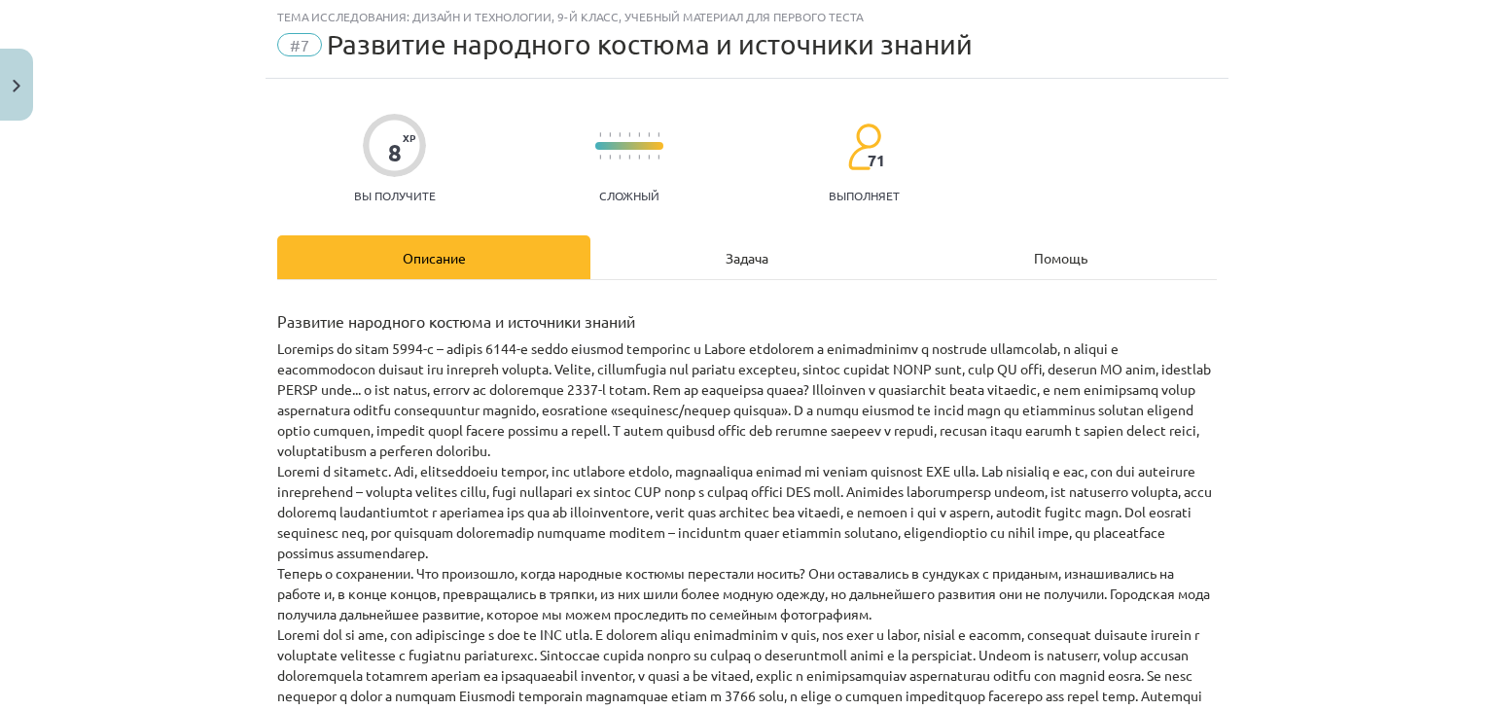
scroll to position [49, 0]
click at [734, 249] on div "Задача" at bounding box center [746, 259] width 313 height 44
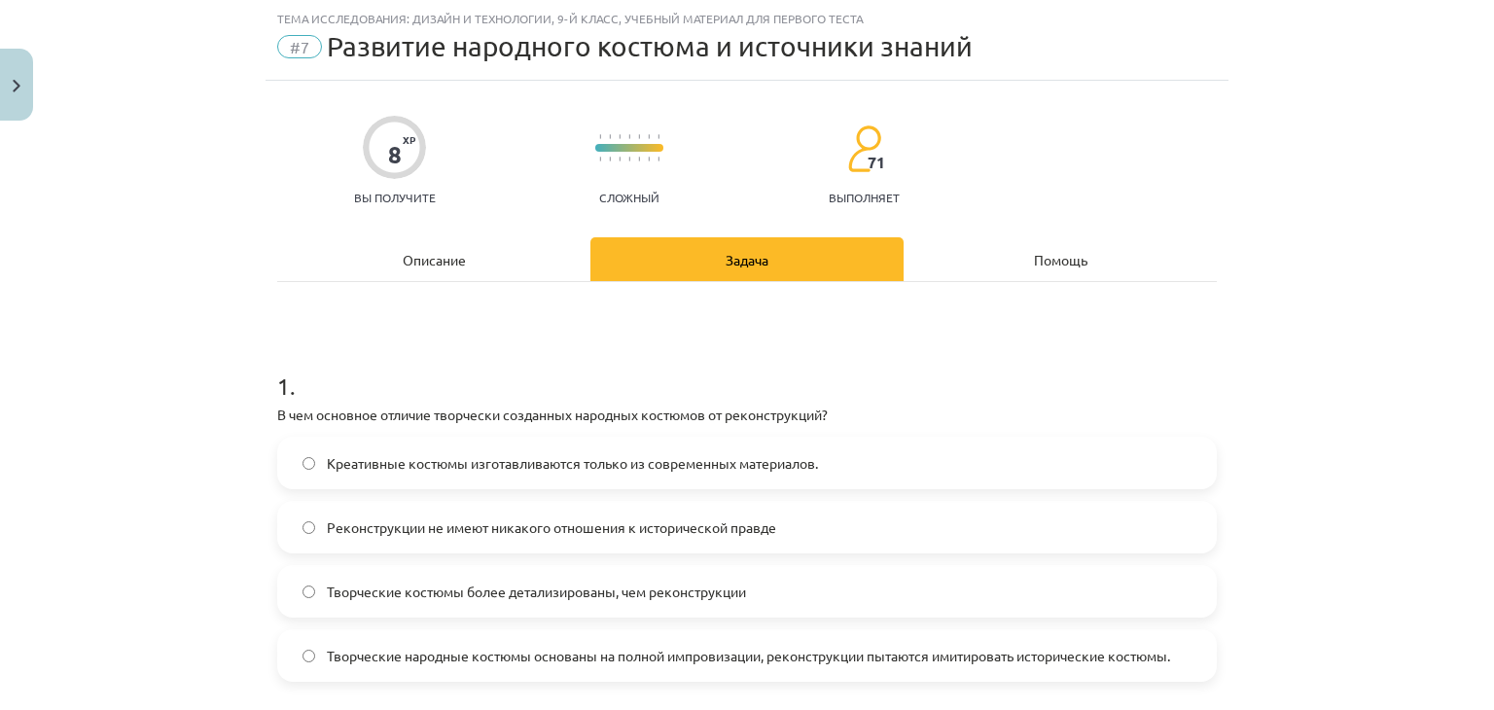
click at [387, 249] on div "Описание" at bounding box center [433, 259] width 313 height 44
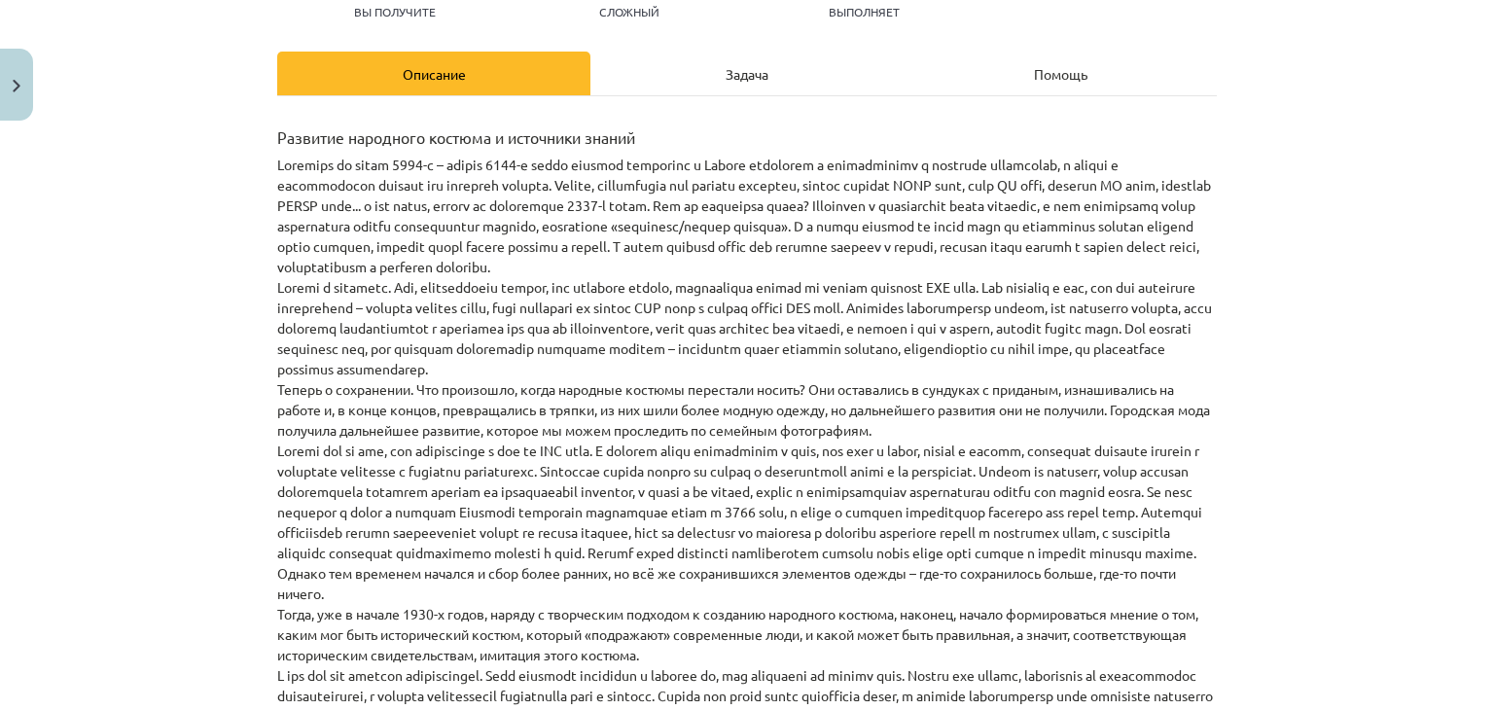
scroll to position [0, 0]
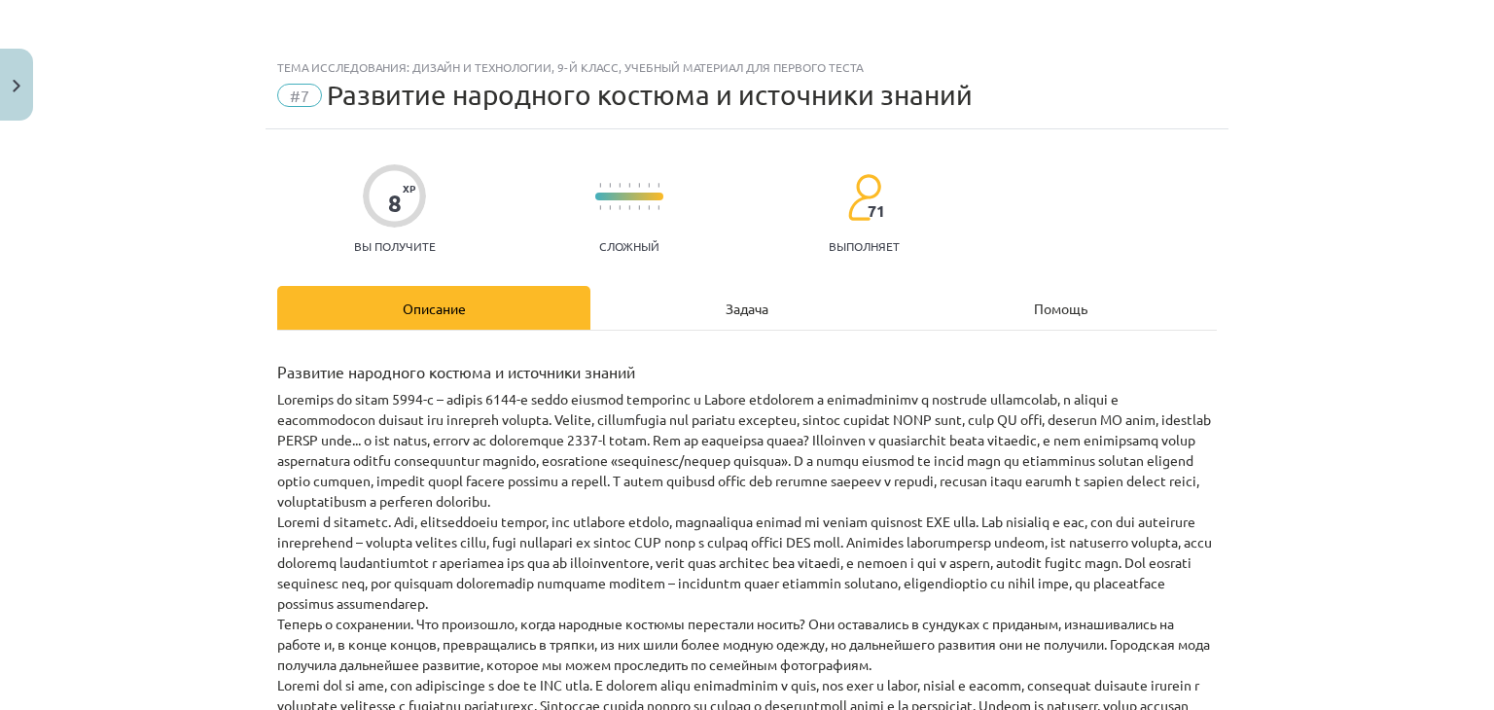
click at [714, 306] on div "Задача" at bounding box center [746, 308] width 313 height 44
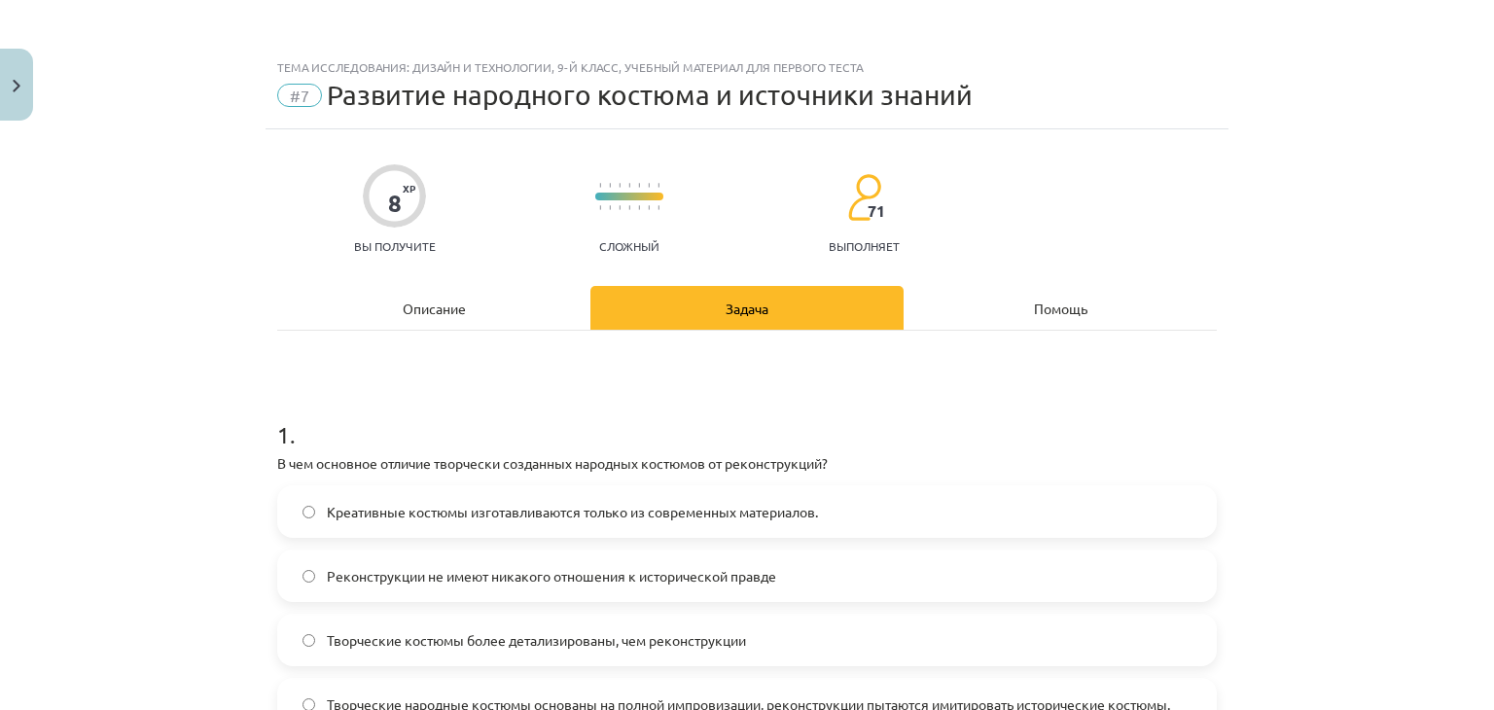
click at [402, 319] on div "Описание" at bounding box center [433, 308] width 313 height 44
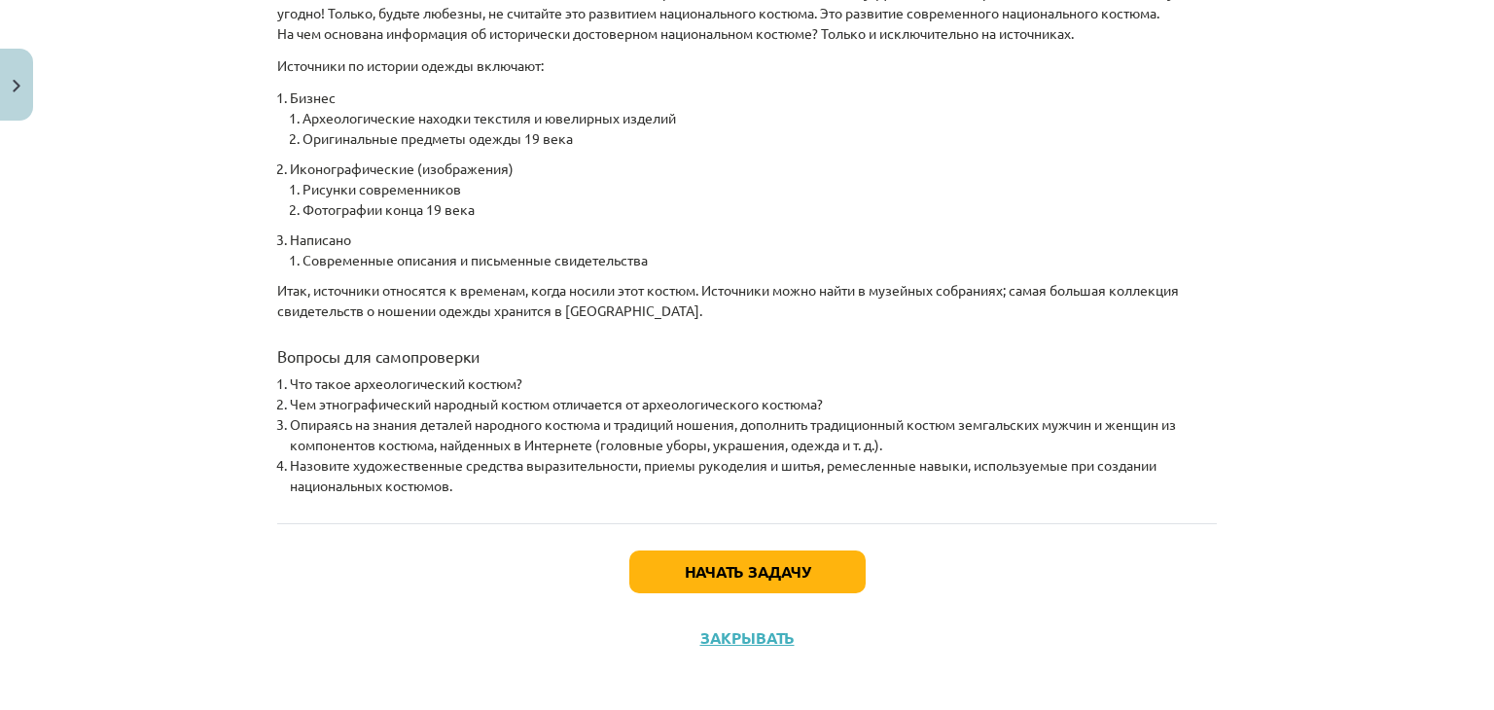
scroll to position [1682, 0]
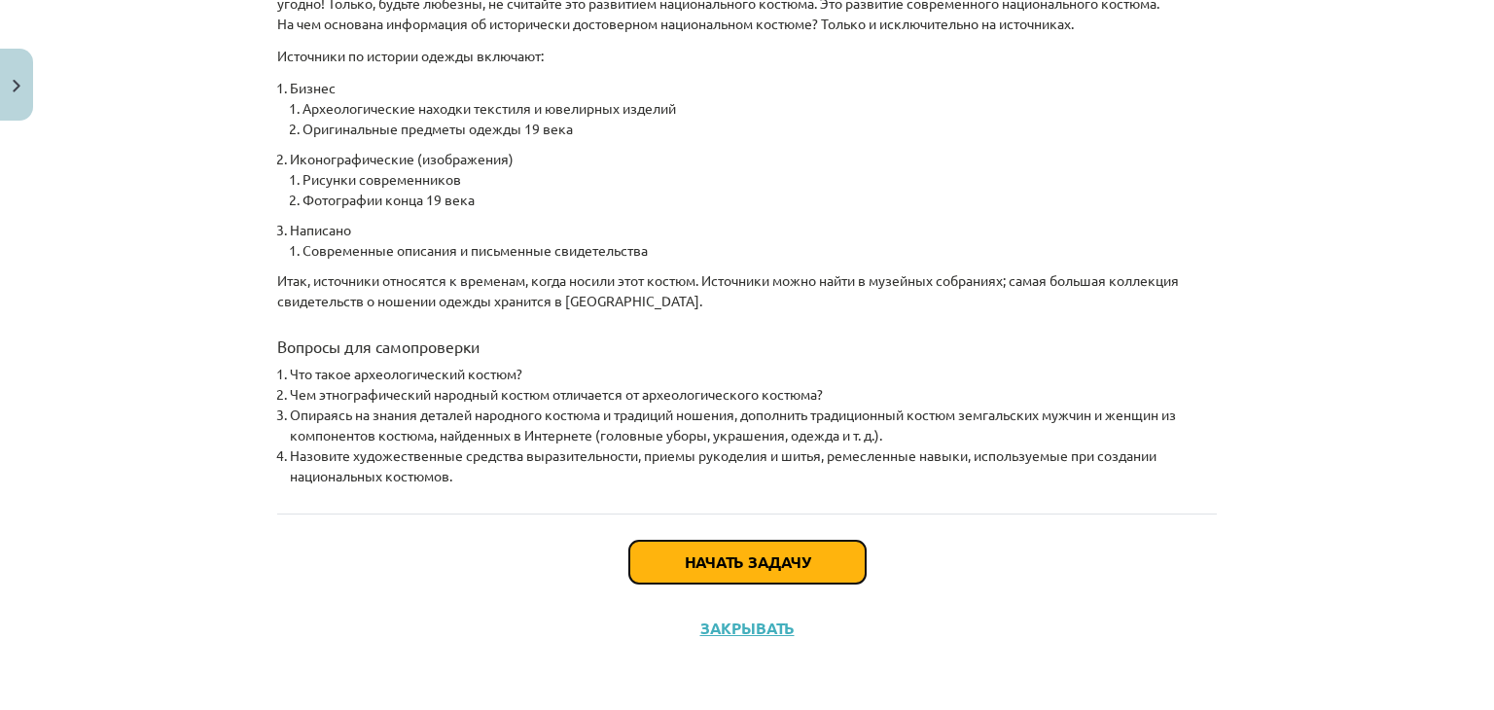
click at [661, 573] on button "Начать задачу" at bounding box center [747, 562] width 236 height 43
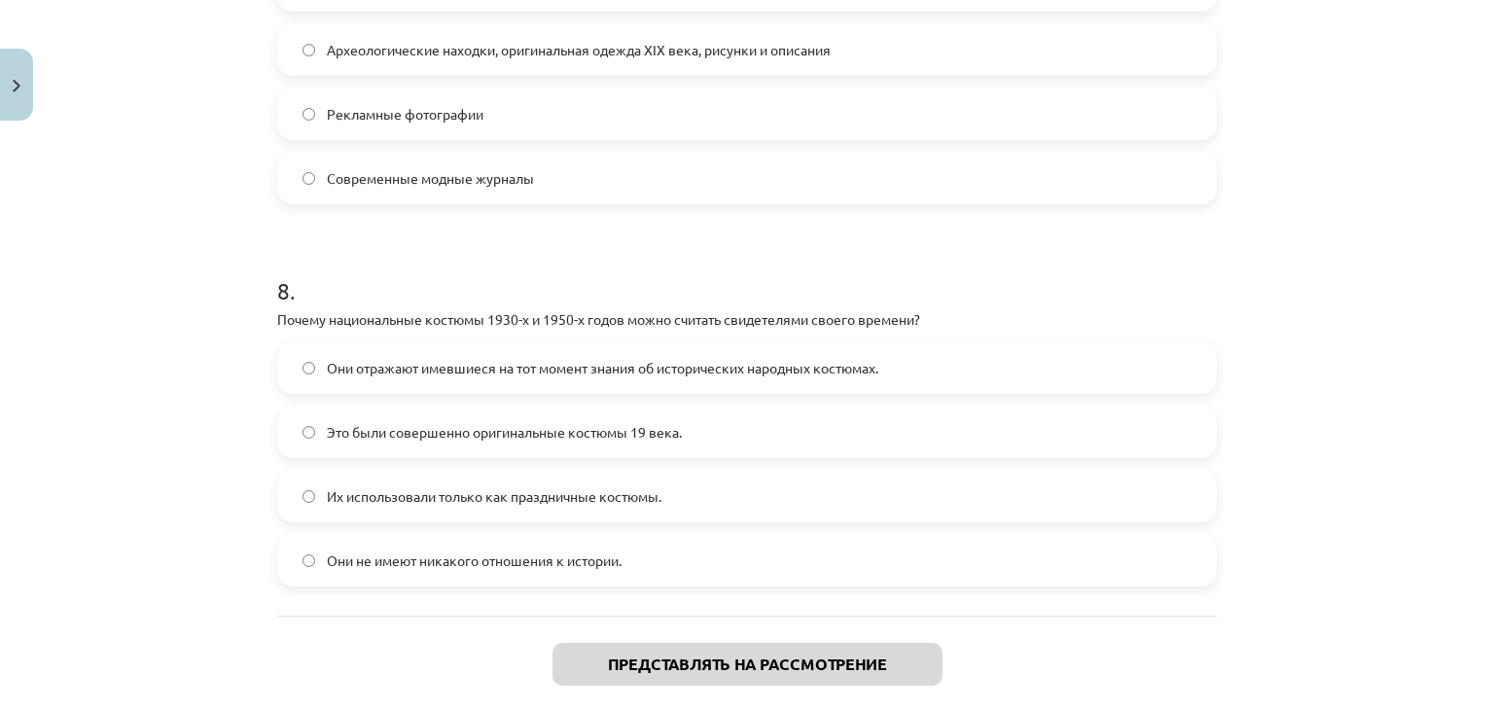
scroll to position [2922, 0]
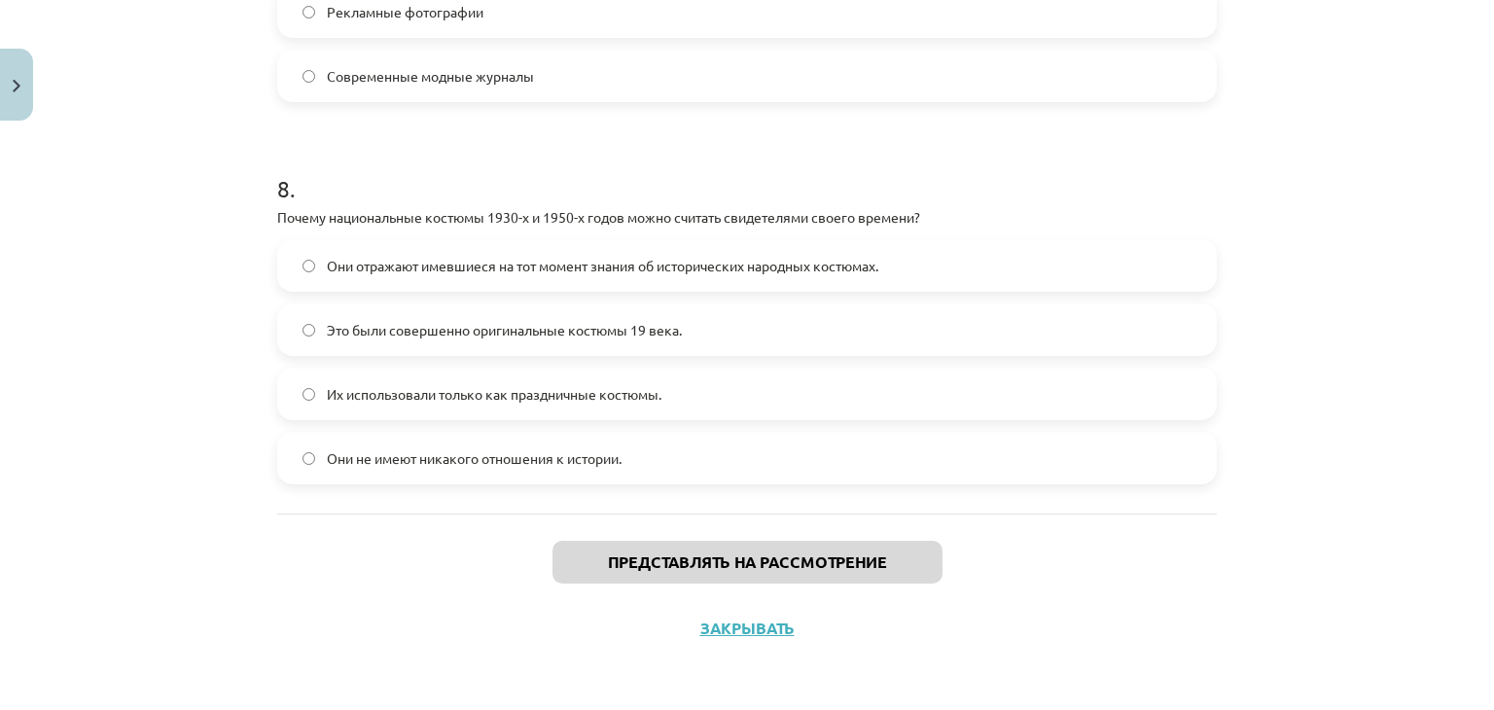
click at [611, 272] on span "Они отражают имевшиеся на тот момент знания об исторических народных костюмах." at bounding box center [602, 266] width 551 height 20
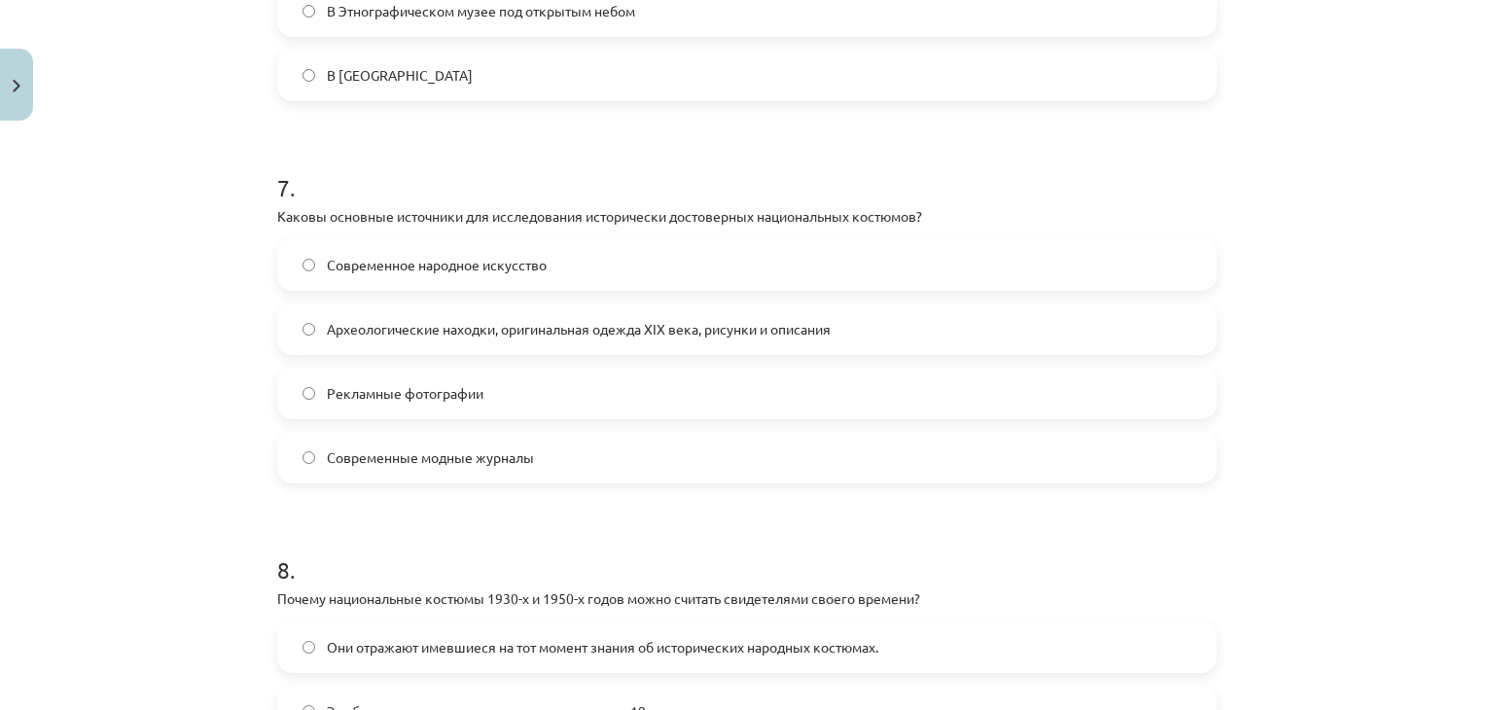
scroll to position [2540, 0]
click at [431, 330] on font "Археологические находки, оригинальная одежда XIX века, рисунки и описания" at bounding box center [579, 329] width 504 height 18
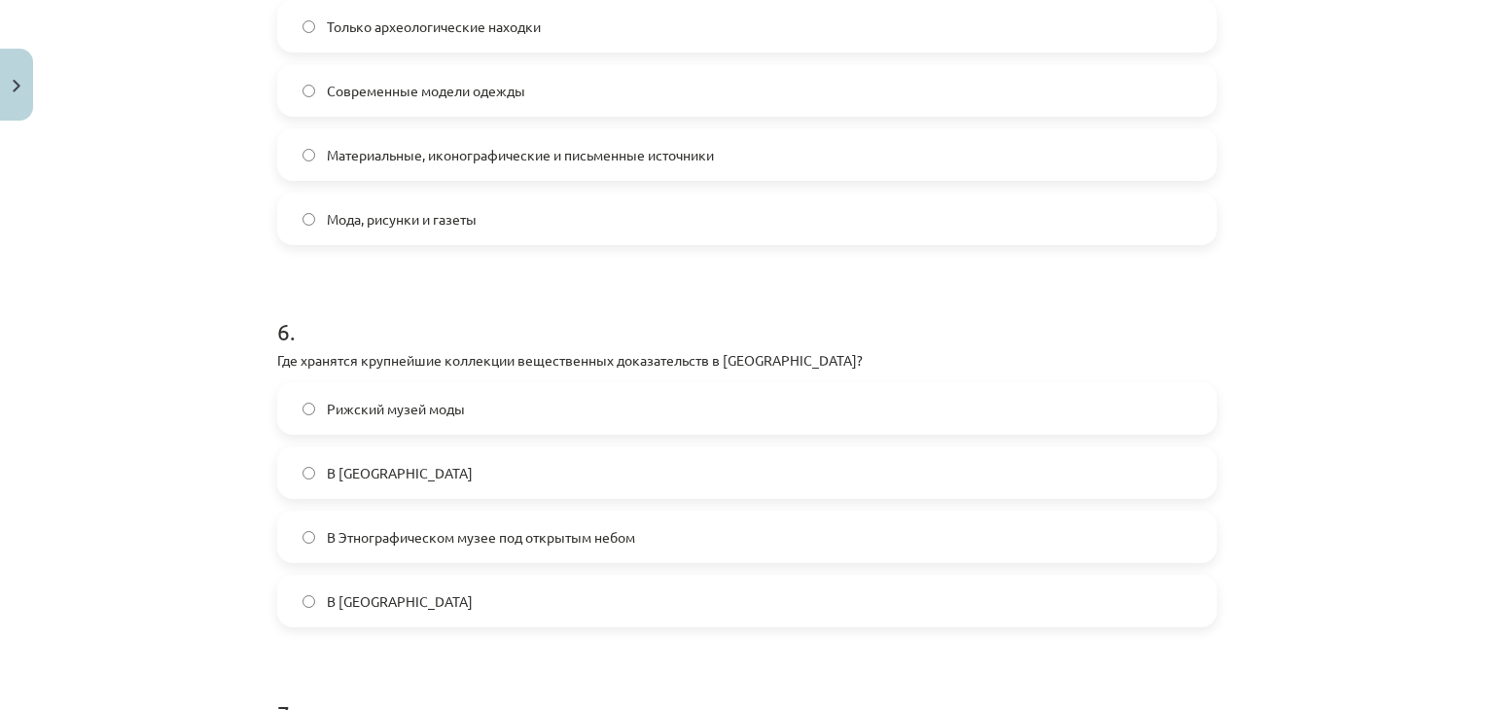
scroll to position [2015, 0]
click at [381, 596] on font "В [GEOGRAPHIC_DATA]" at bounding box center [400, 600] width 146 height 18
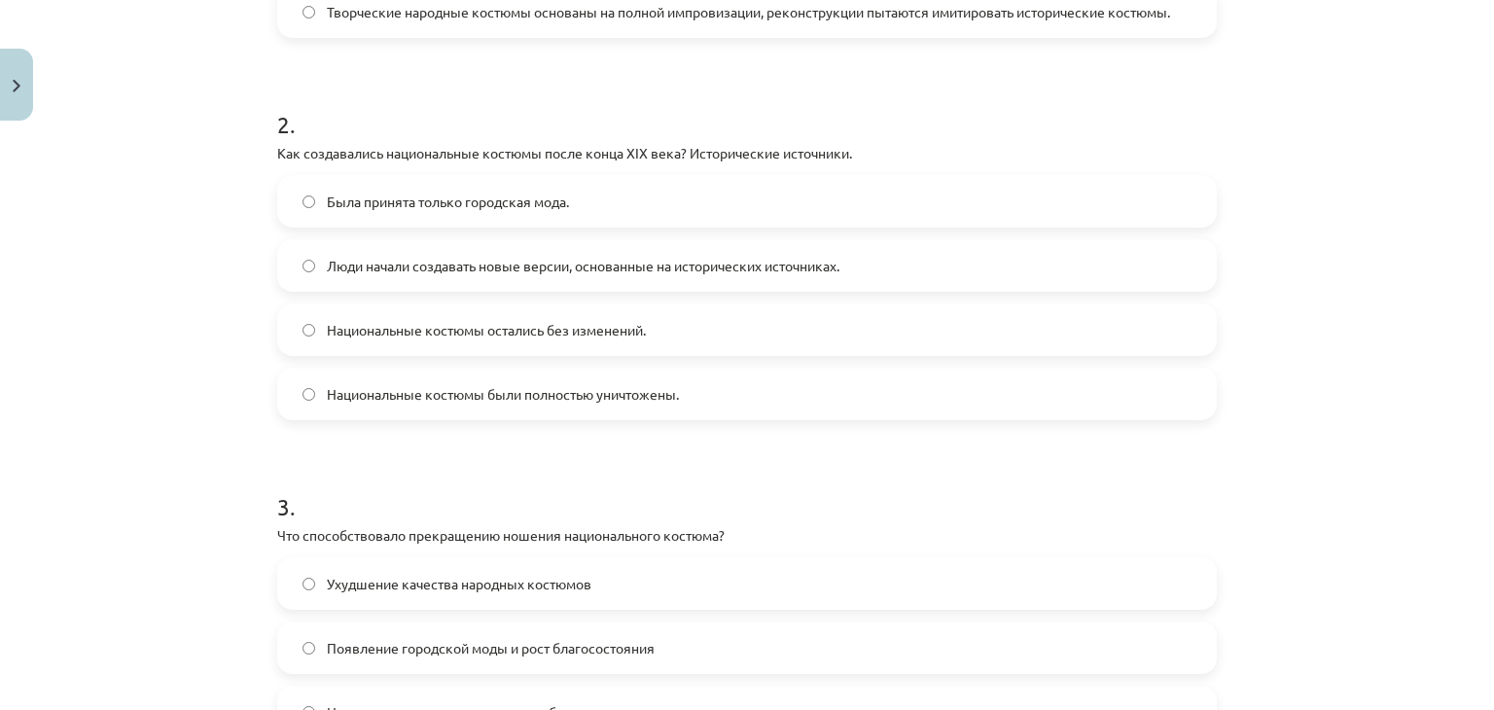
scroll to position [209, 0]
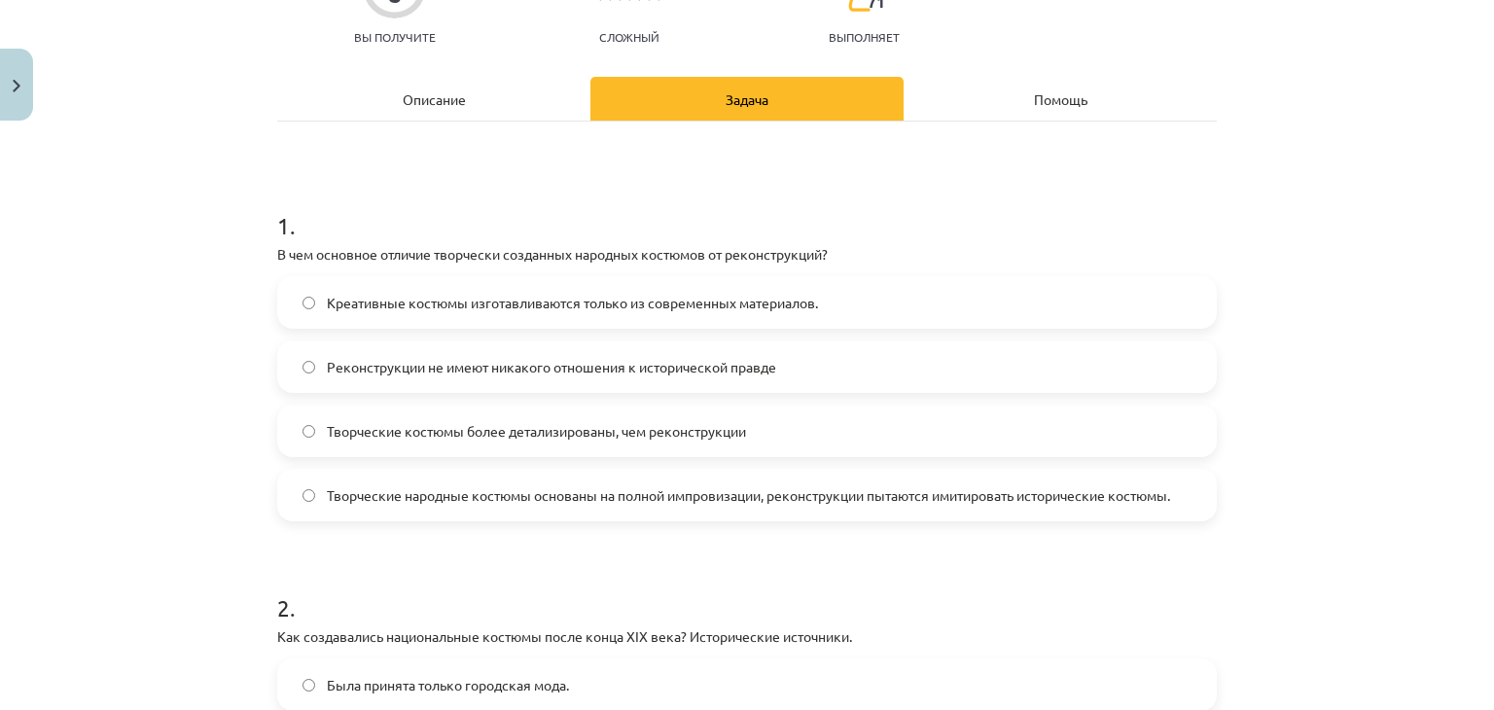
click at [443, 78] on div "Описание" at bounding box center [433, 99] width 313 height 44
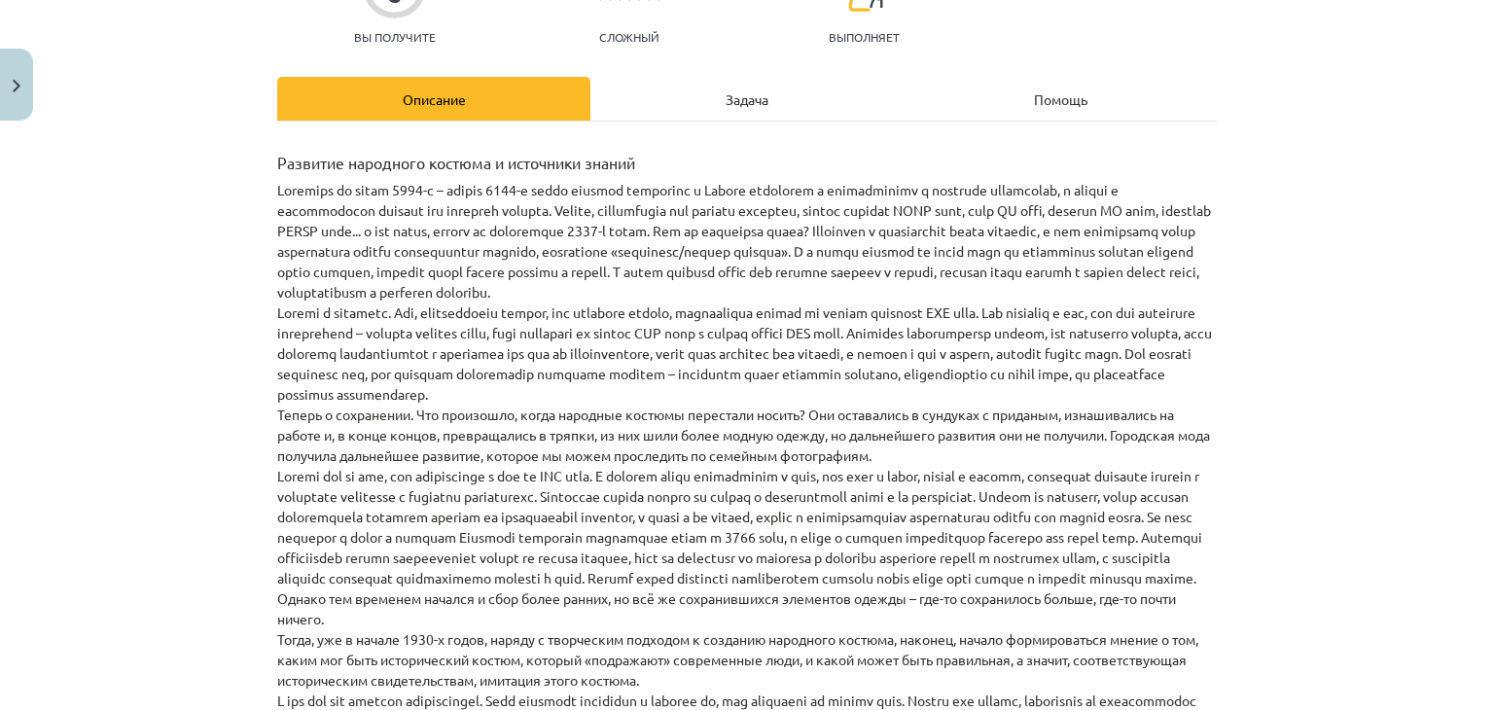
click at [698, 98] on div "Задача" at bounding box center [746, 99] width 313 height 44
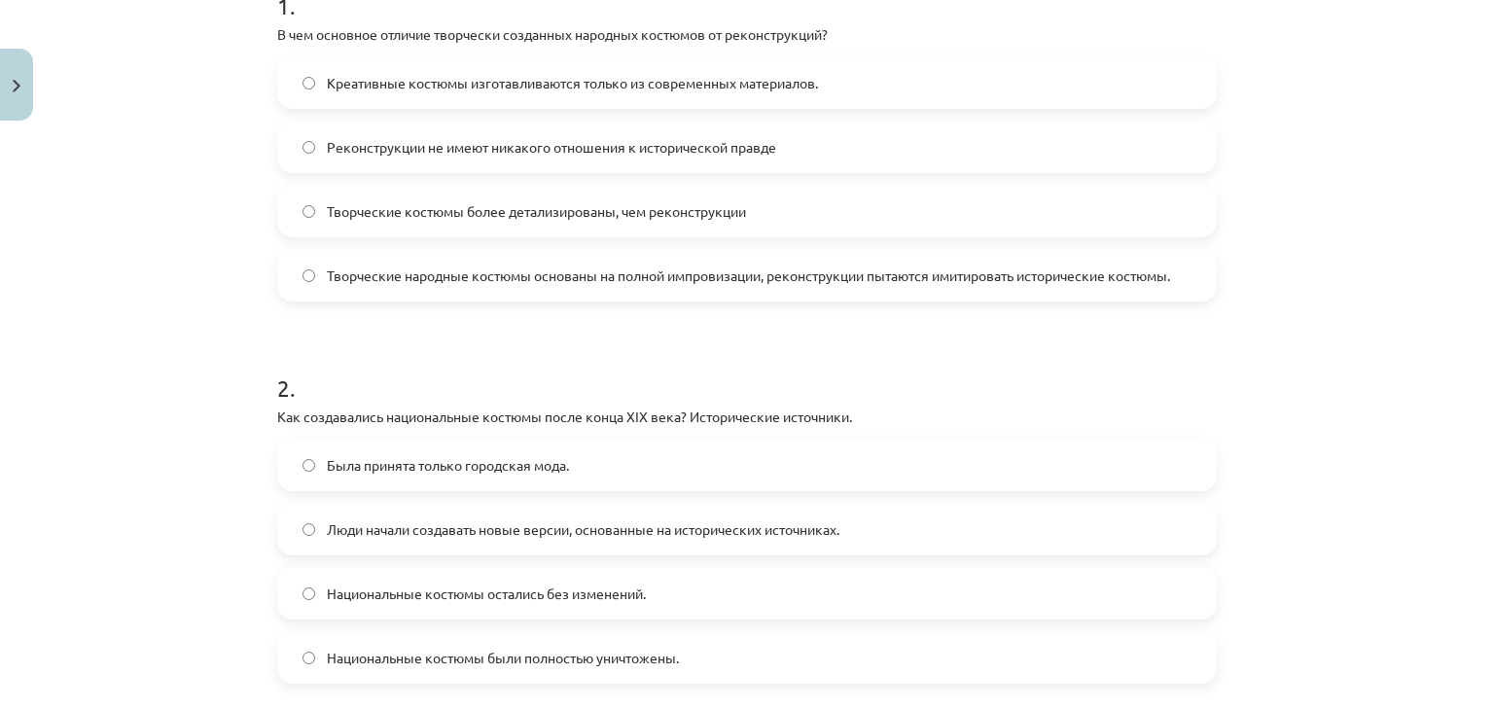
scroll to position [430, 0]
click at [698, 98] on label "Креативные костюмы изготавливаются только из современных материалов." at bounding box center [747, 81] width 936 height 49
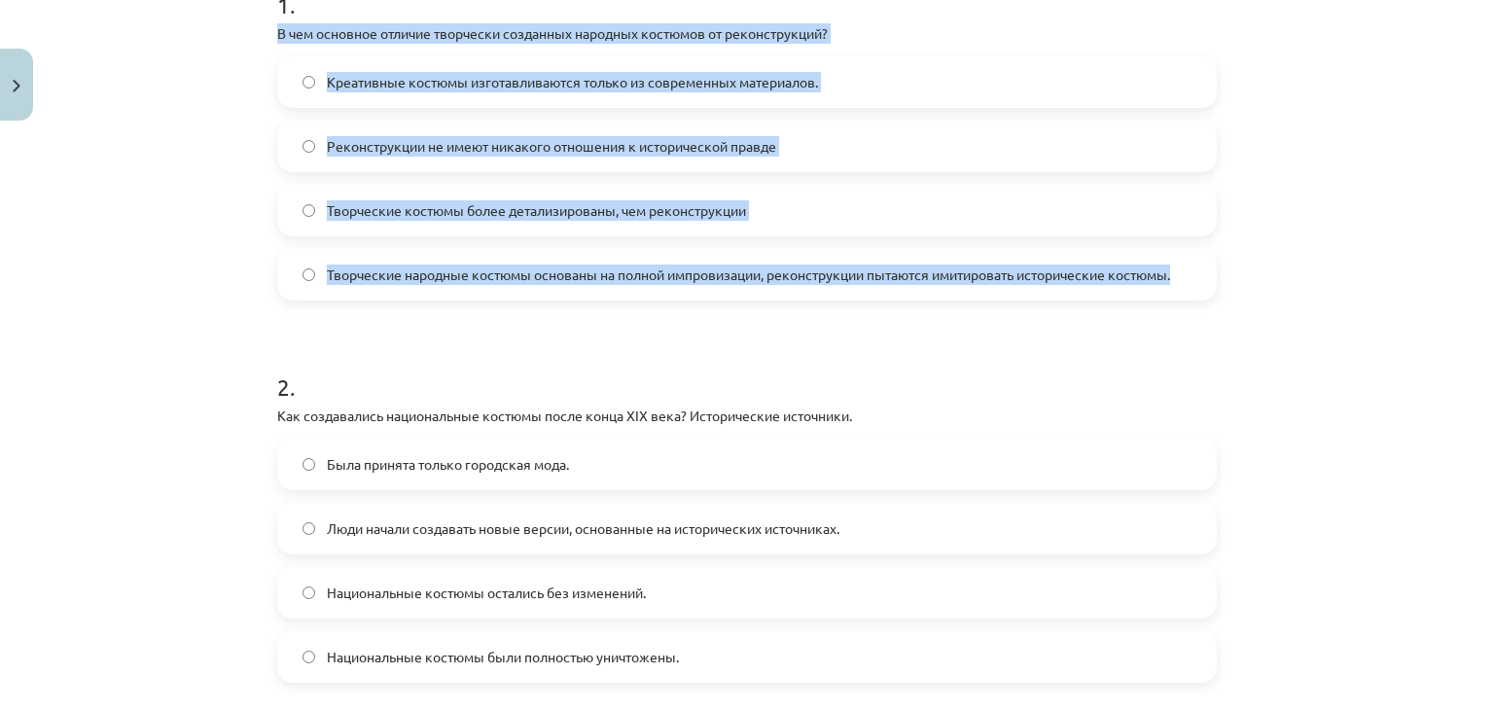
drag, startPoint x: 270, startPoint y: 31, endPoint x: 1377, endPoint y: 253, distance: 1128.8
click at [1377, 253] on div "Тема исследования: Дизайн и технологии, 9-й класс, учебный материал для первого…" at bounding box center [747, 355] width 1494 height 710
copy div "В чем основное отличие творчески созданных народных костюмов от реконструкций? …"
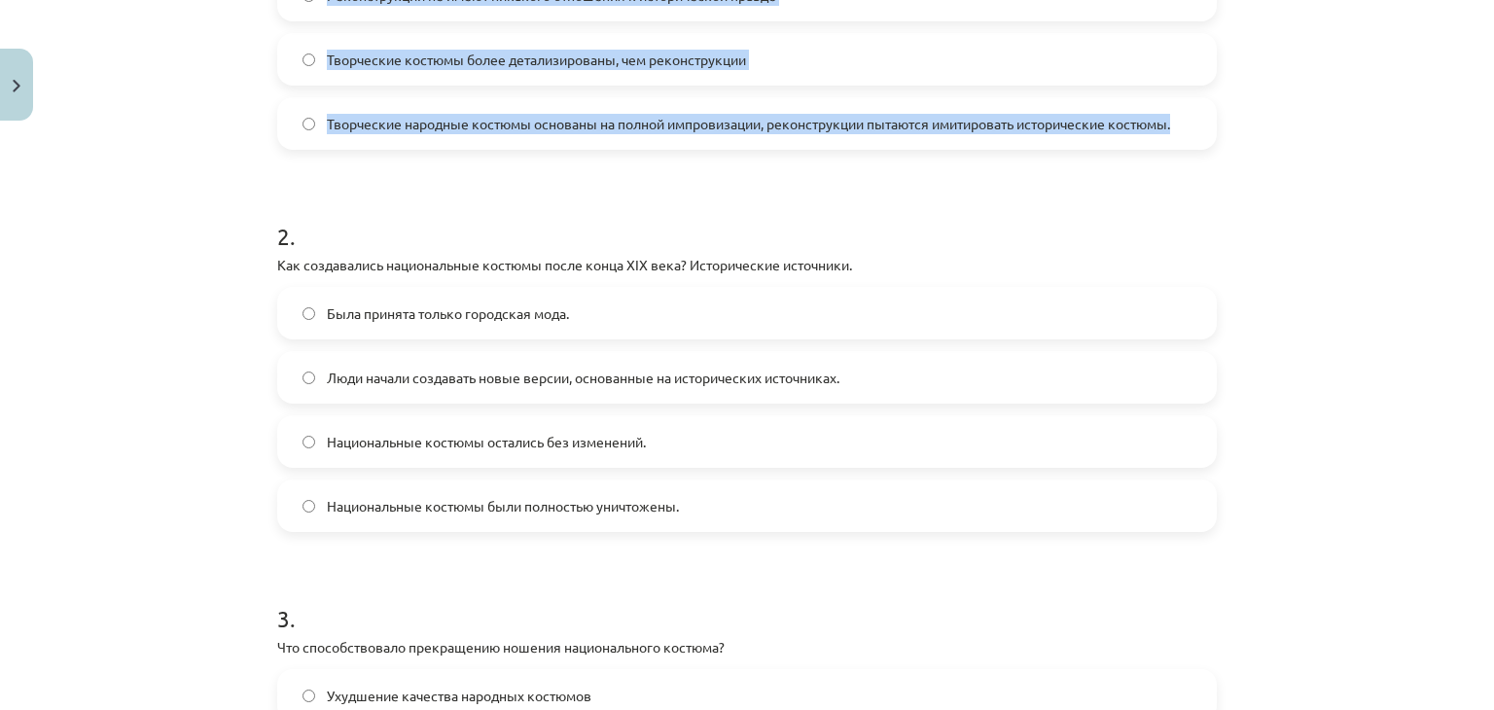
scroll to position [583, 0]
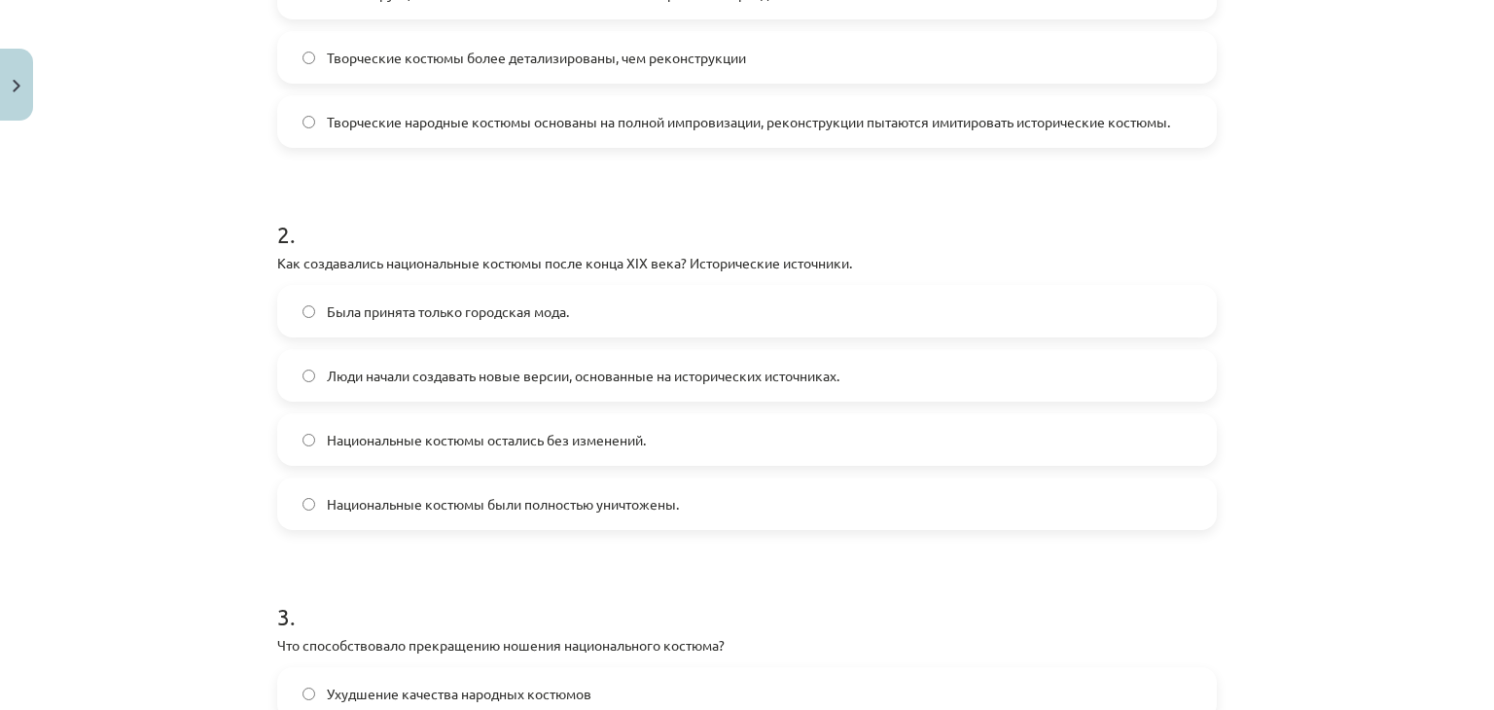
click at [334, 193] on h1 "2 ." at bounding box center [747, 217] width 940 height 60
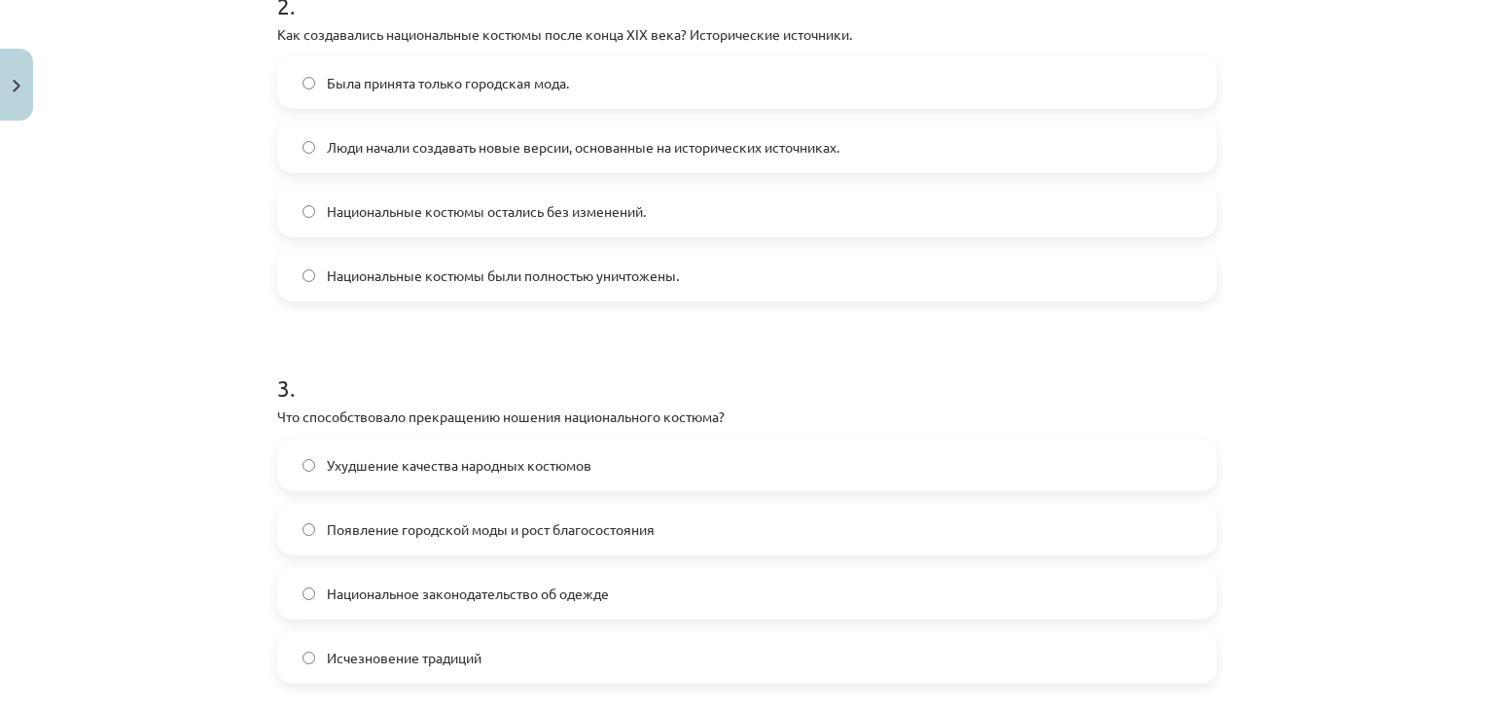
scroll to position [812, 0]
click at [377, 147] on font "Люди начали создавать новые версии, основанные на исторических источниках." at bounding box center [583, 146] width 513 height 18
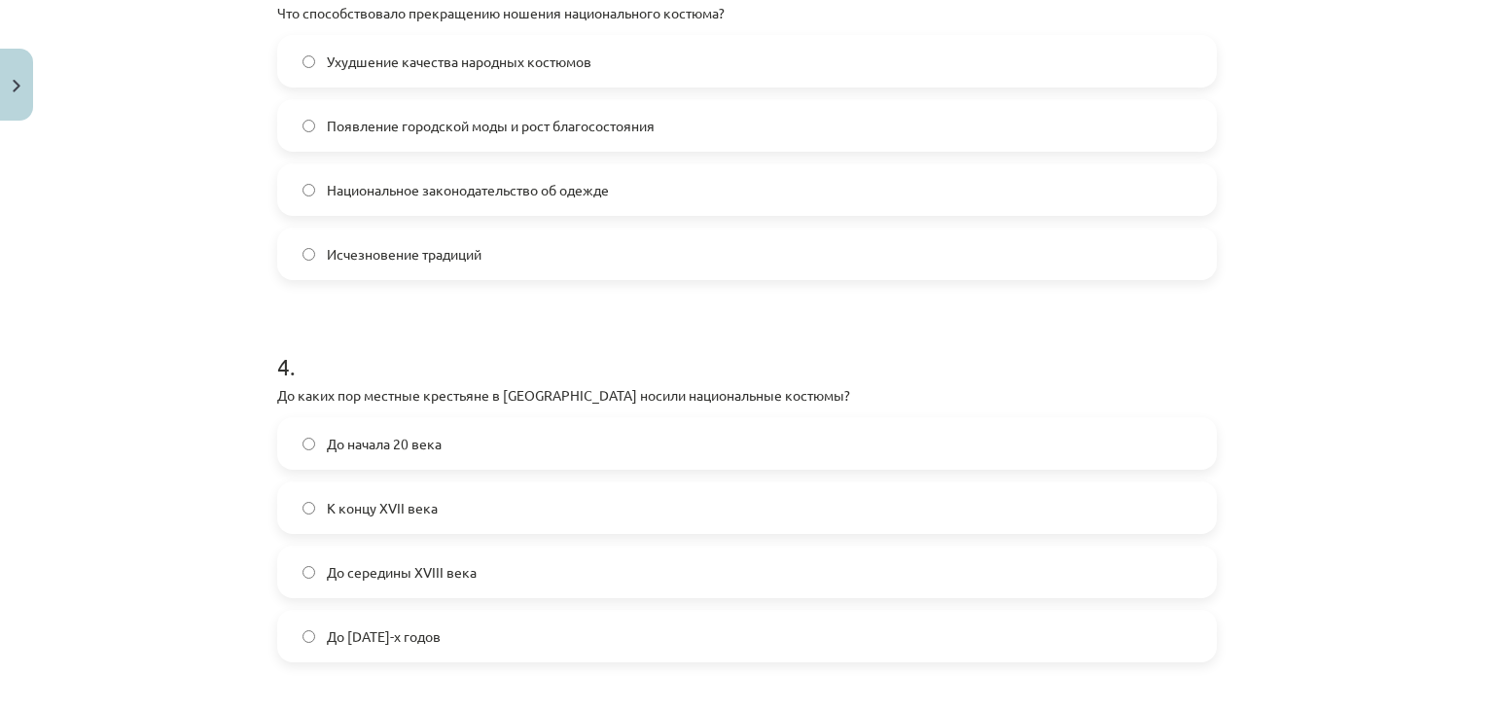
scroll to position [1217, 0]
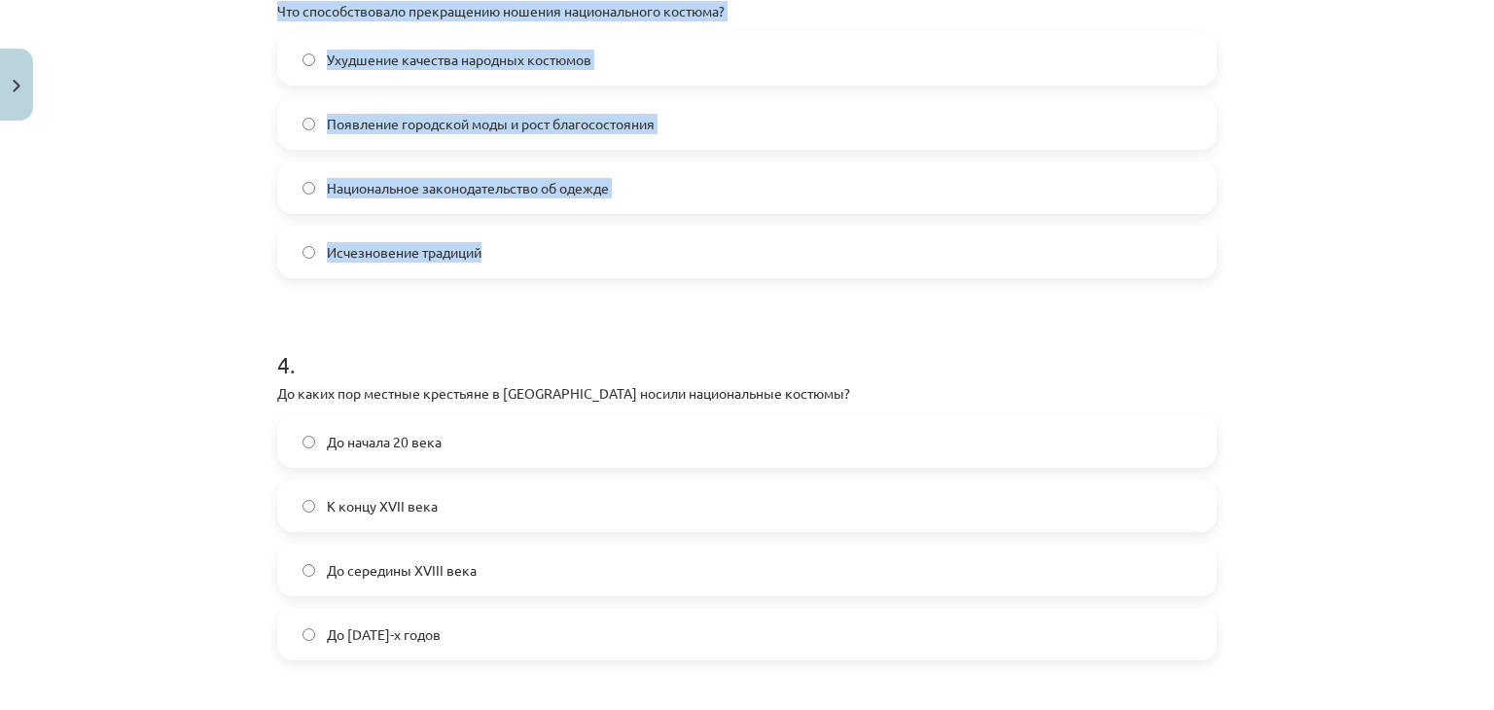
drag, startPoint x: 269, startPoint y: 11, endPoint x: 478, endPoint y: 244, distance: 312.7
click at [478, 244] on div "3 . Что способствовало прекращению ношения национального костюма? Ухудшение кач…" at bounding box center [747, 106] width 940 height 343
copy div "Что способствовало прекращению ношения национального костюма? Ухудшение качеств…"
click at [687, 145] on label "Появление городской моды и рост благосостояния" at bounding box center [747, 123] width 936 height 49
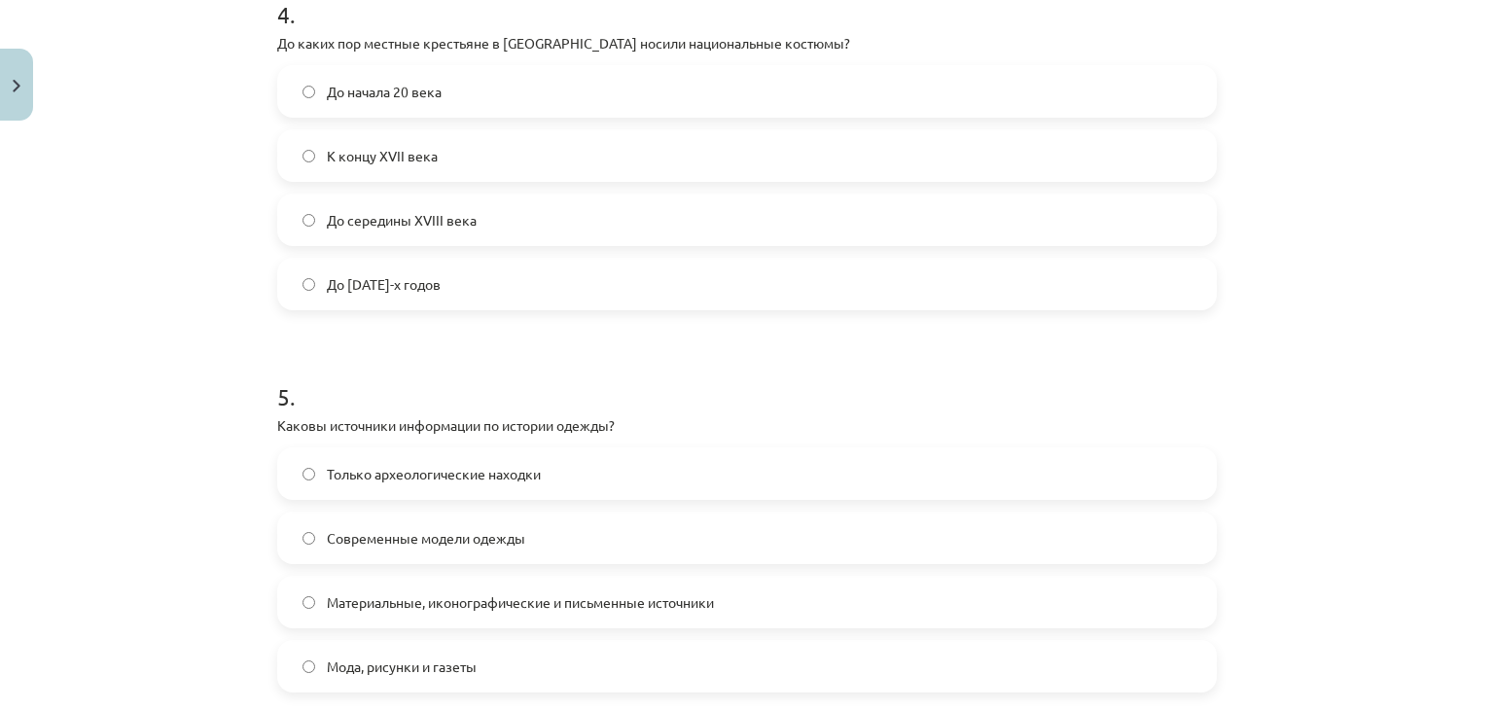
scroll to position [1566, 0]
click at [615, 102] on label "До начала 20 века" at bounding box center [747, 92] width 936 height 49
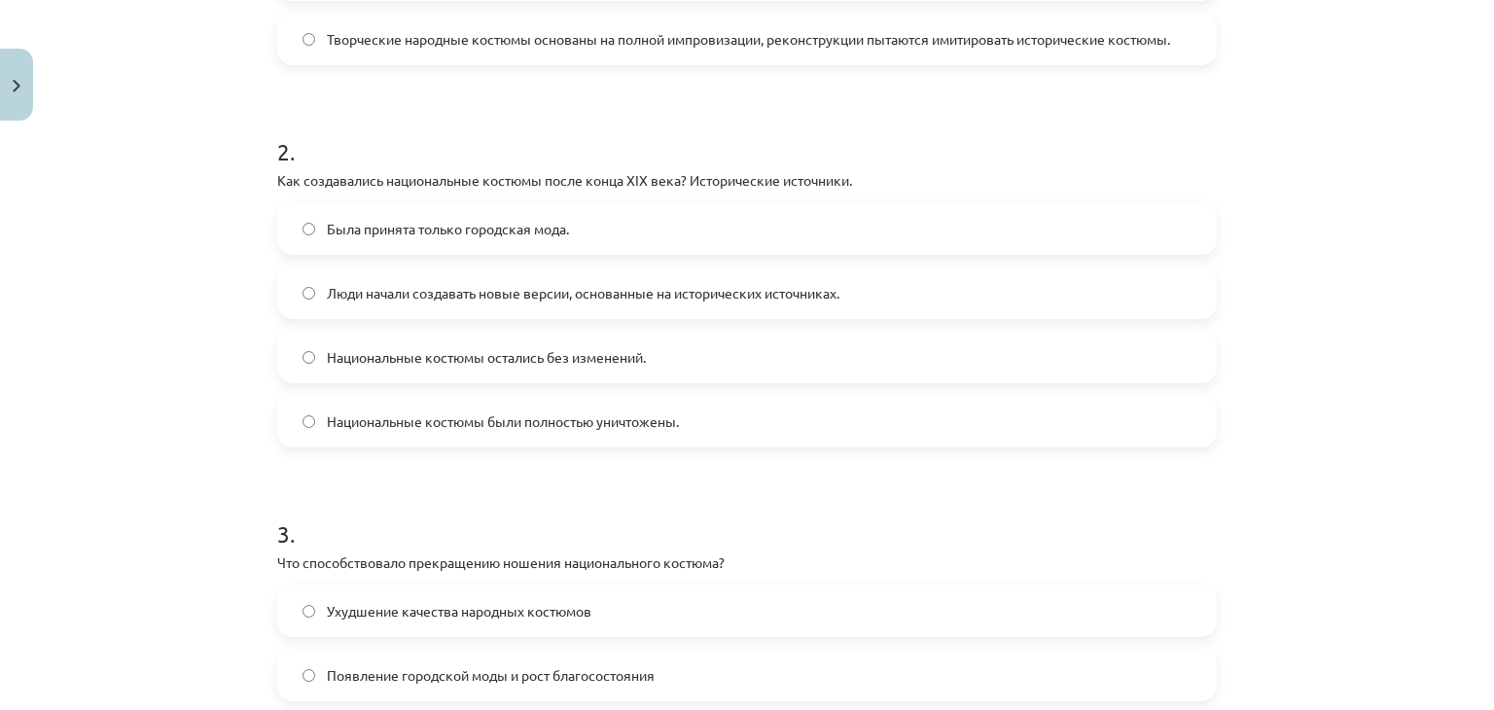
scroll to position [0, 0]
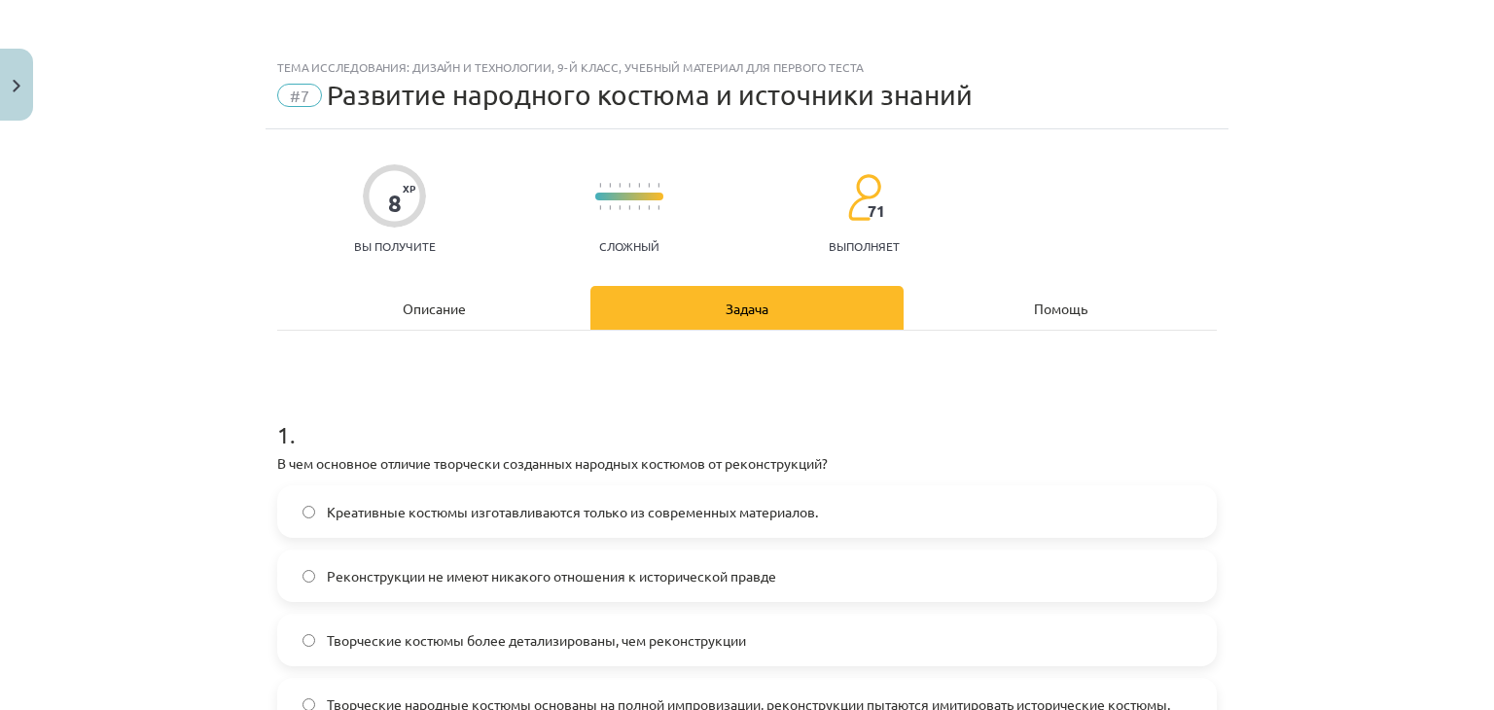
click at [455, 324] on div "Описание" at bounding box center [433, 308] width 313 height 44
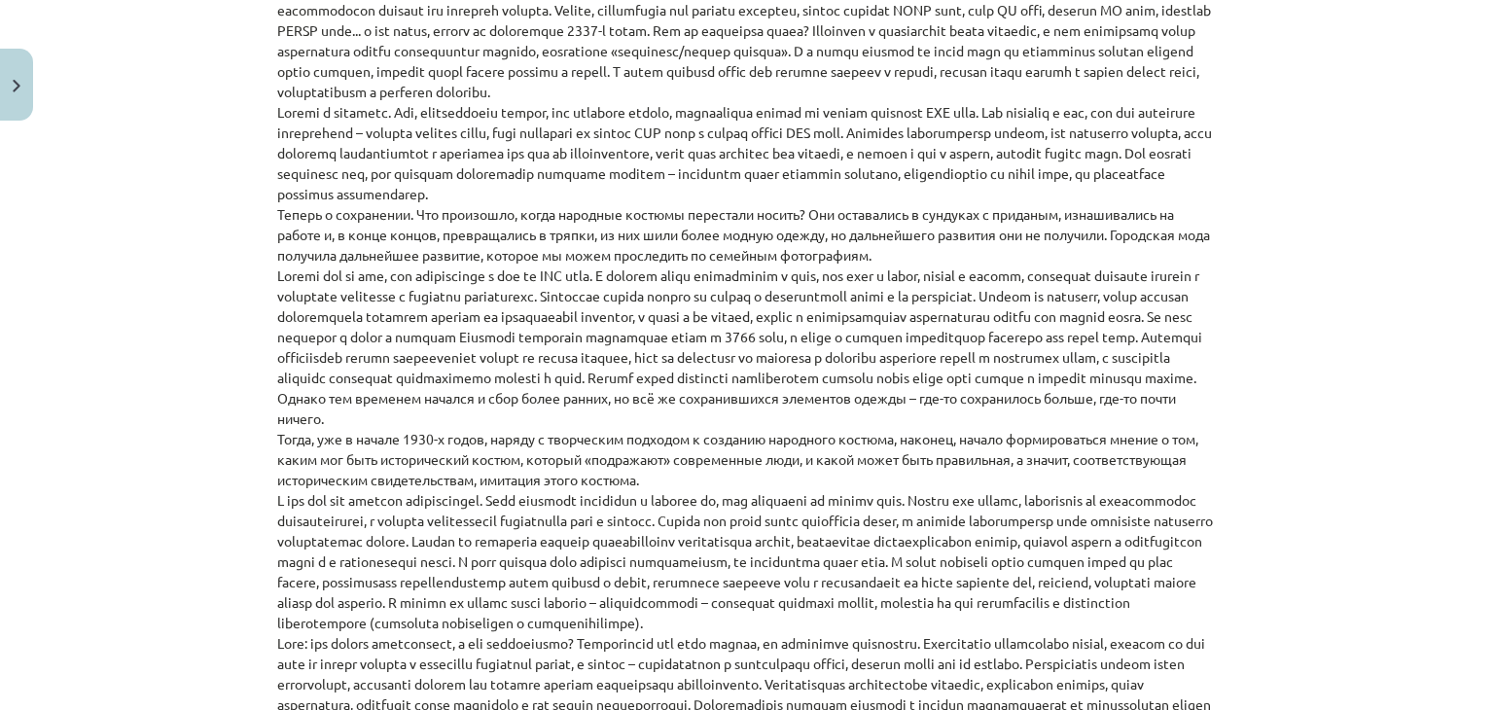
scroll to position [412, 0]
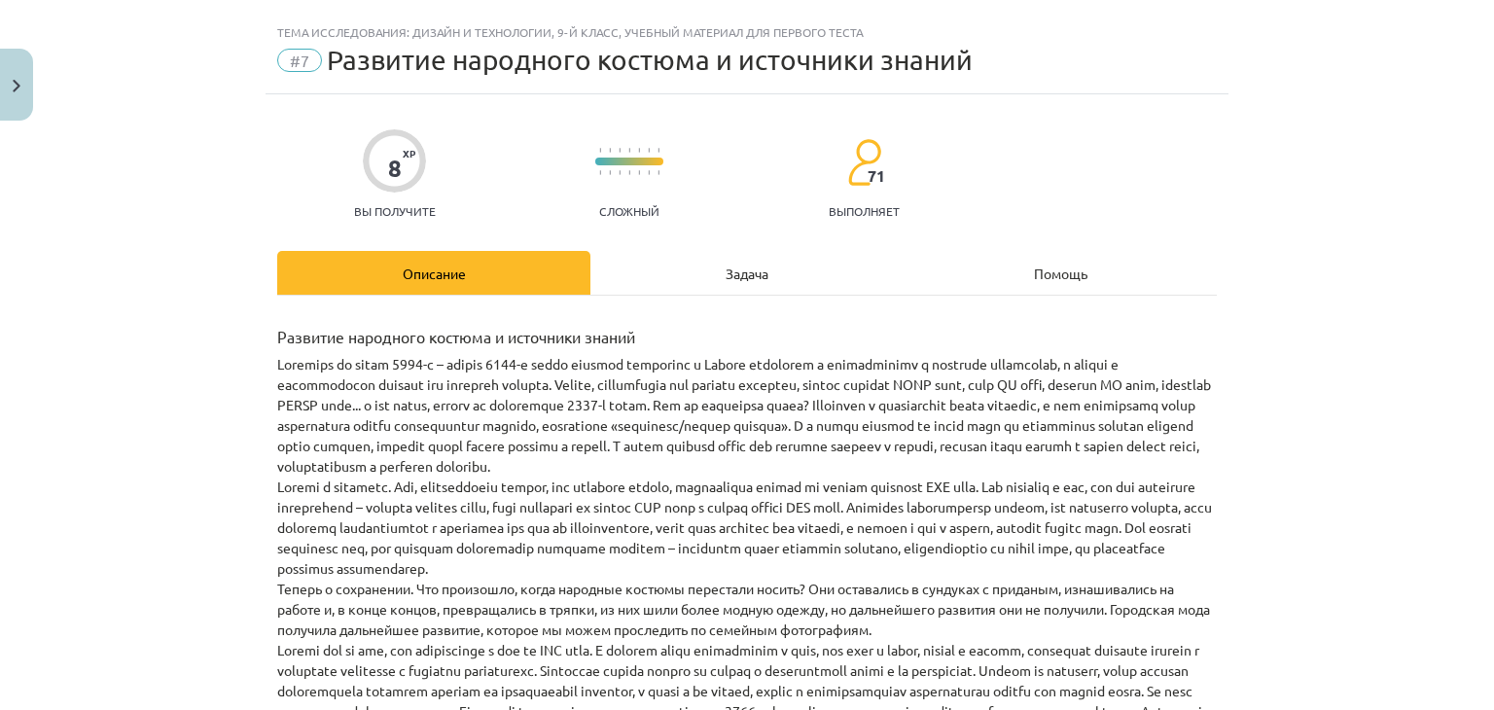
click at [700, 289] on div "Задача" at bounding box center [746, 273] width 313 height 44
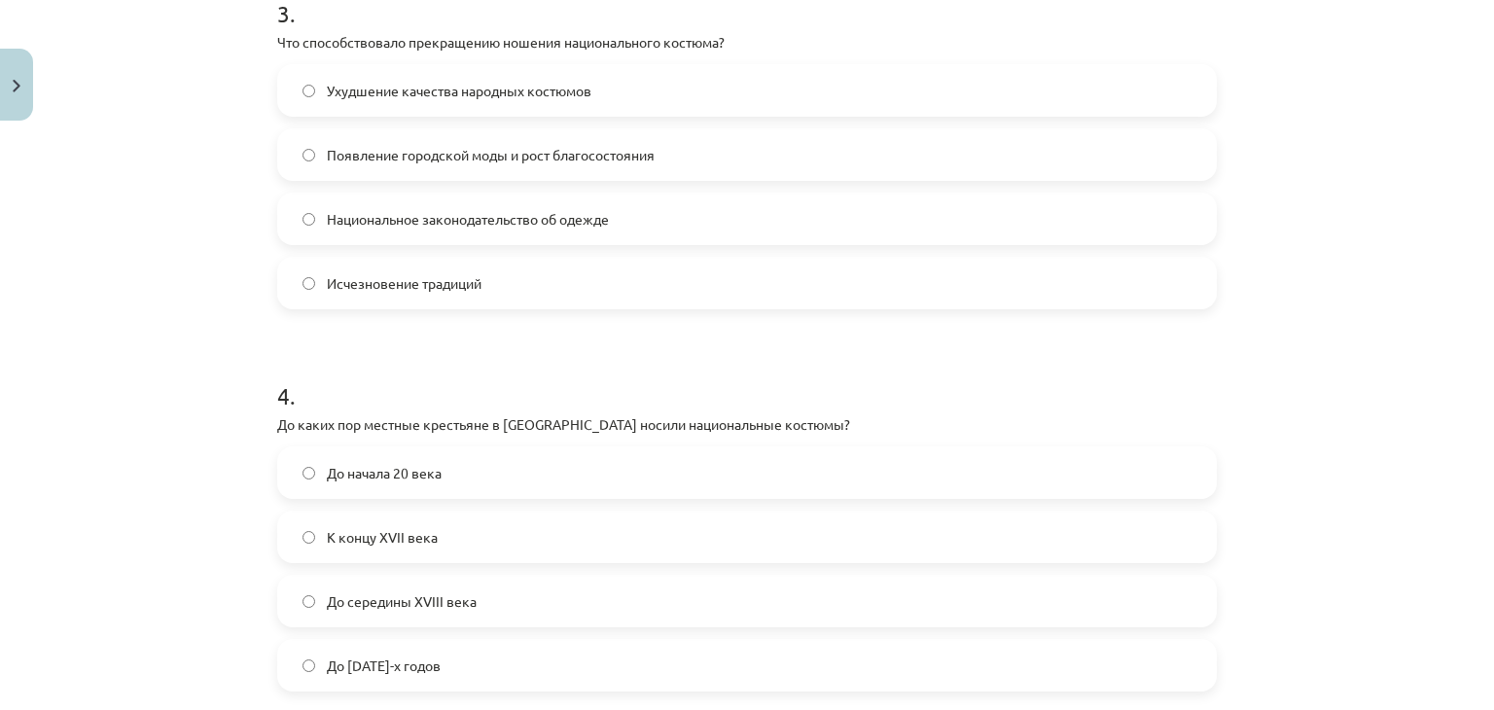
scroll to position [1536, 0]
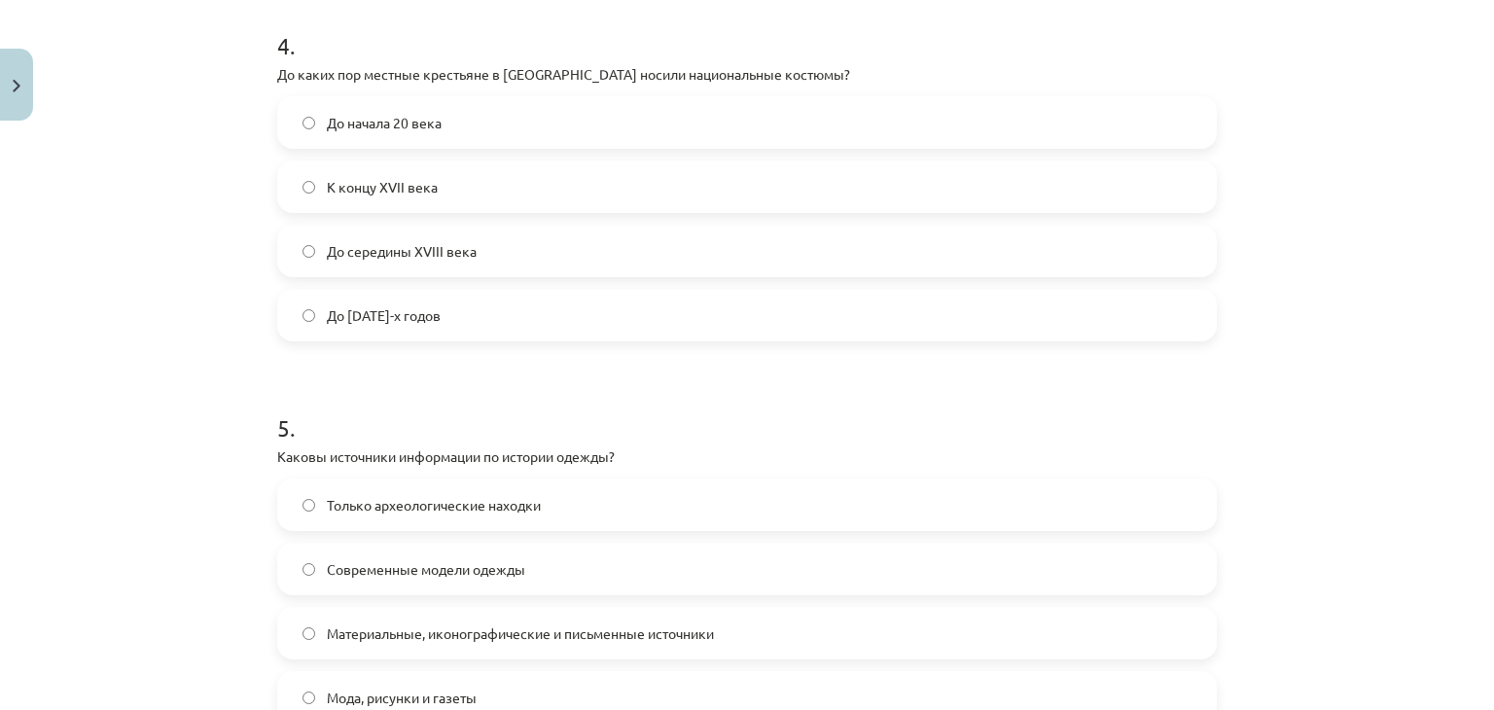
click at [571, 308] on label "До [DATE]-х годов" at bounding box center [747, 315] width 936 height 49
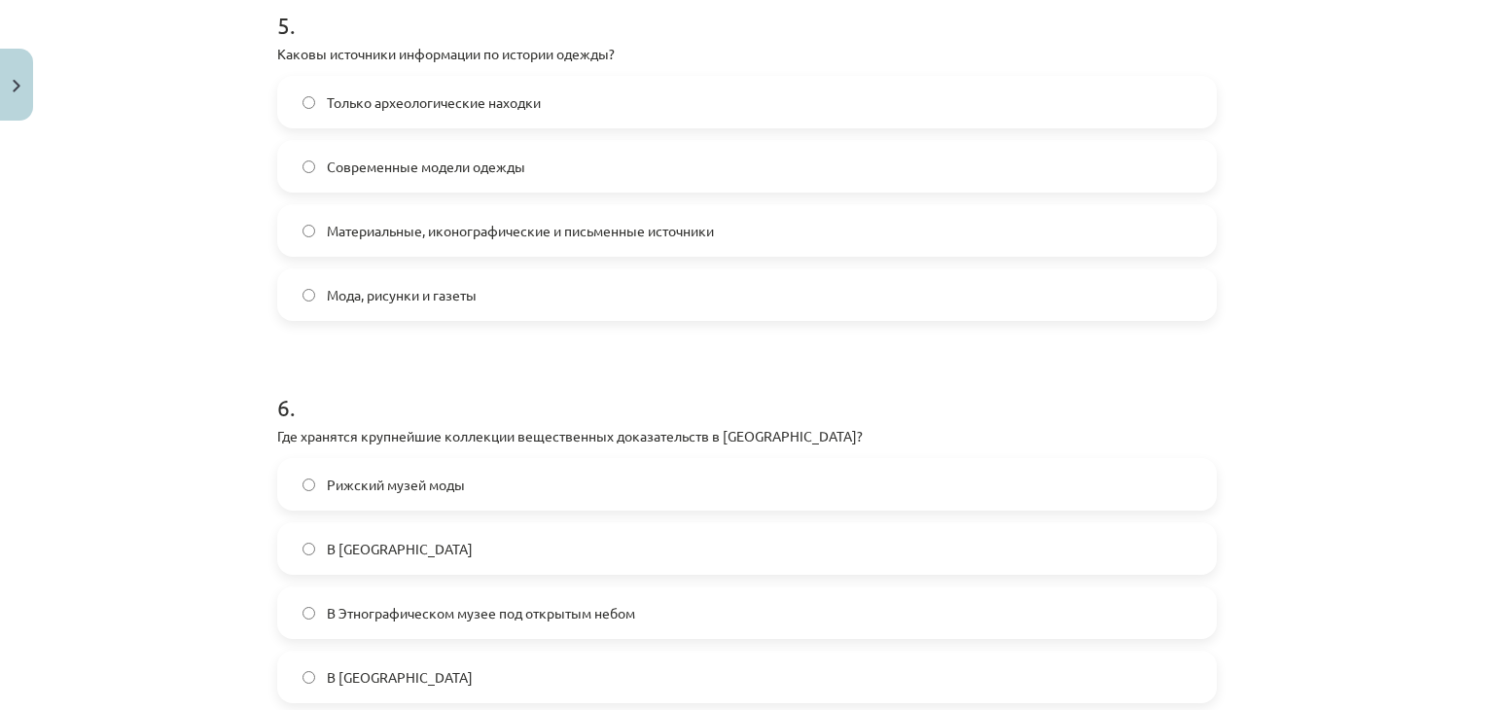
scroll to position [1949, 0]
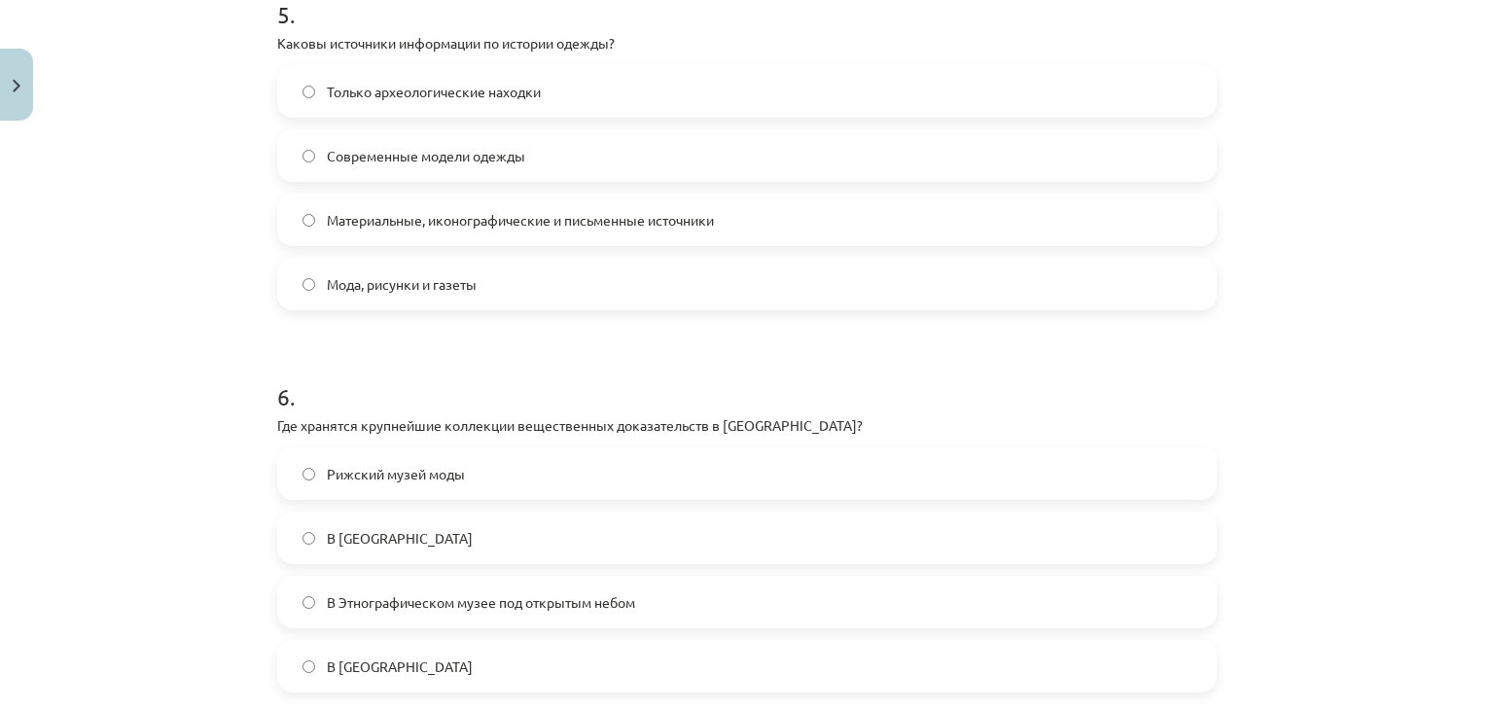
click at [277, 36] on font "Каковы источники информации по истории одежды?" at bounding box center [445, 43] width 337 height 18
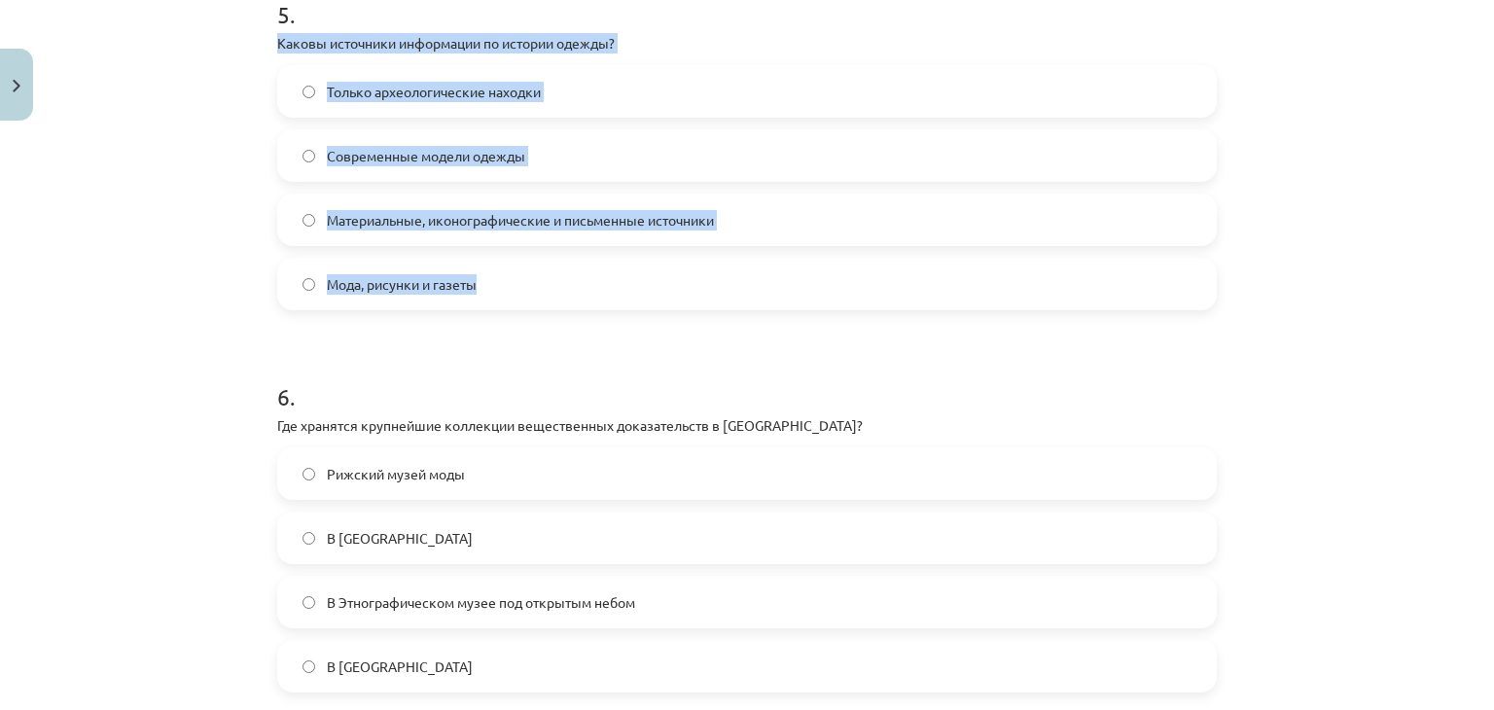
drag, startPoint x: 271, startPoint y: 36, endPoint x: 510, endPoint y: 258, distance: 325.5
click at [510, 258] on div "5 . Каковы источники информации по истории одежды? Только археологические наход…" at bounding box center [747, 138] width 940 height 343
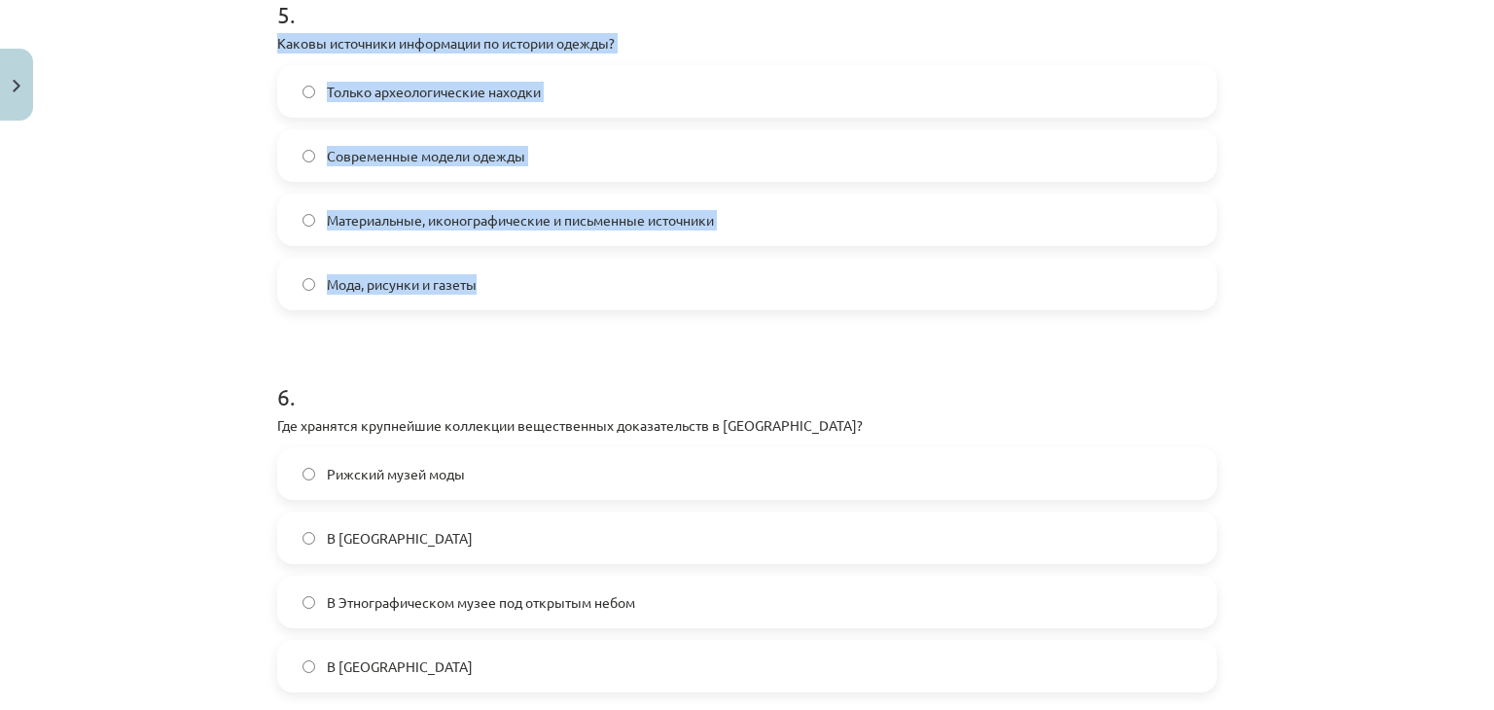
drag, startPoint x: 268, startPoint y: 36, endPoint x: 514, endPoint y: 246, distance: 323.5
click at [514, 246] on div "5 . Каковы источники информации по истории одежды? Только археологические наход…" at bounding box center [747, 138] width 940 height 343
copy div "Каковы источники информации по истории одежды? Только археологические находки С…"
click at [748, 227] on label "Материальные, иконографические и письменные источники" at bounding box center [747, 219] width 936 height 49
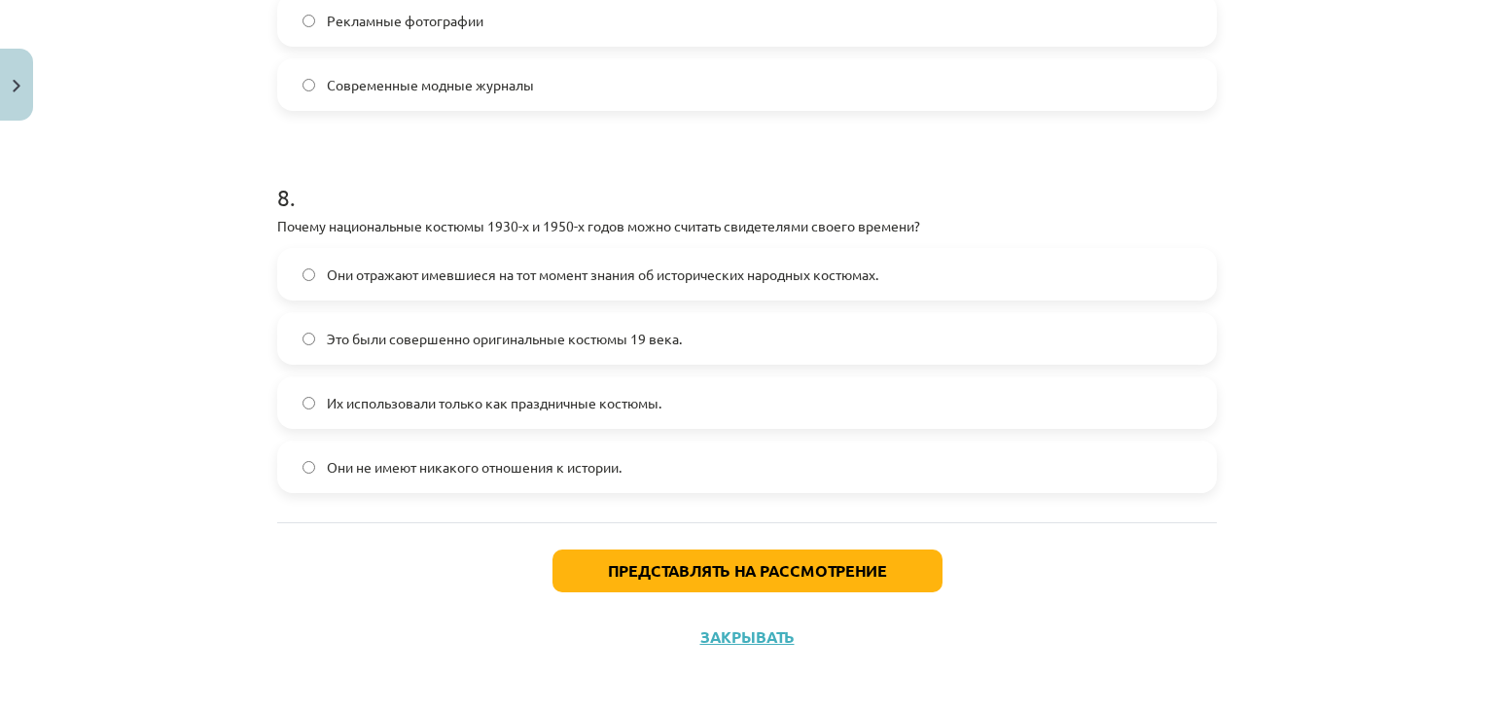
scroll to position [2922, 0]
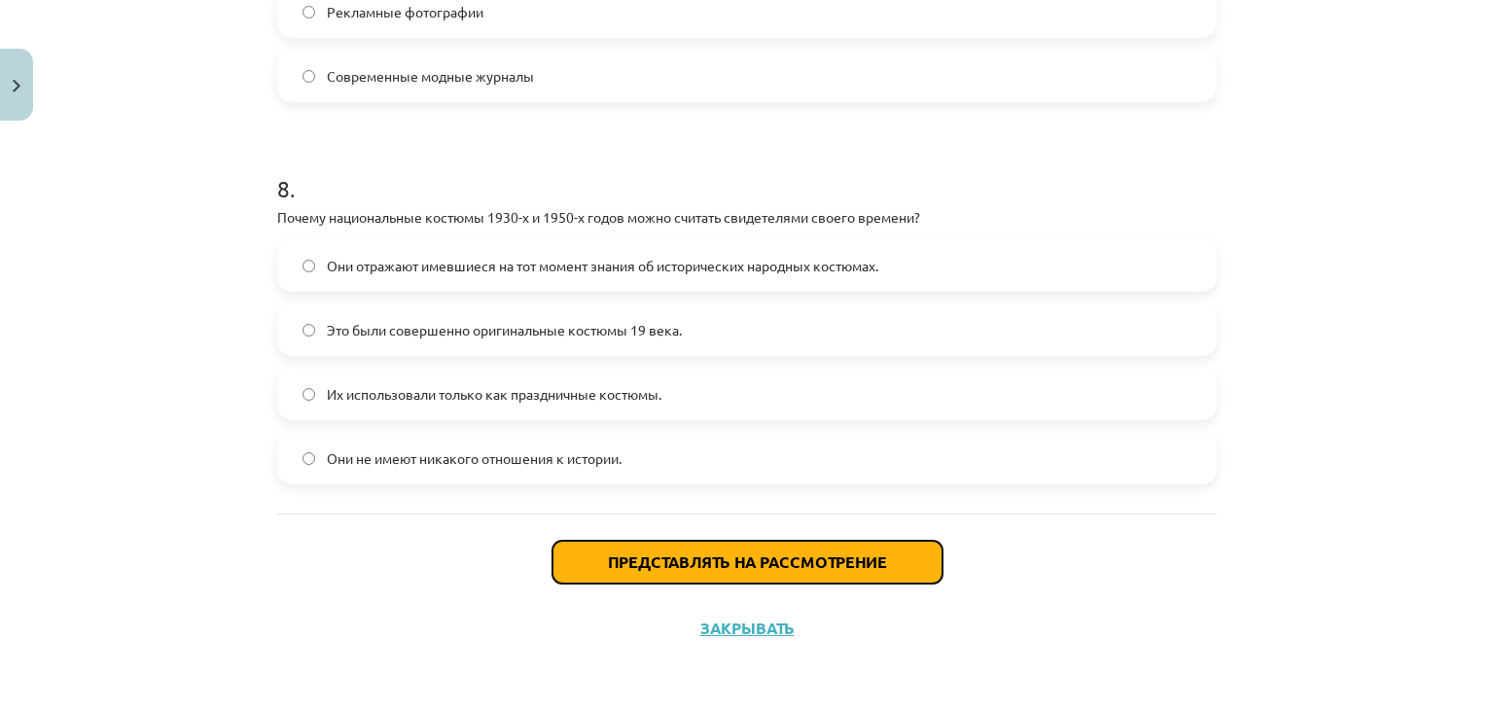
click at [676, 575] on button "Представлять на рассмотрение" at bounding box center [747, 562] width 390 height 43
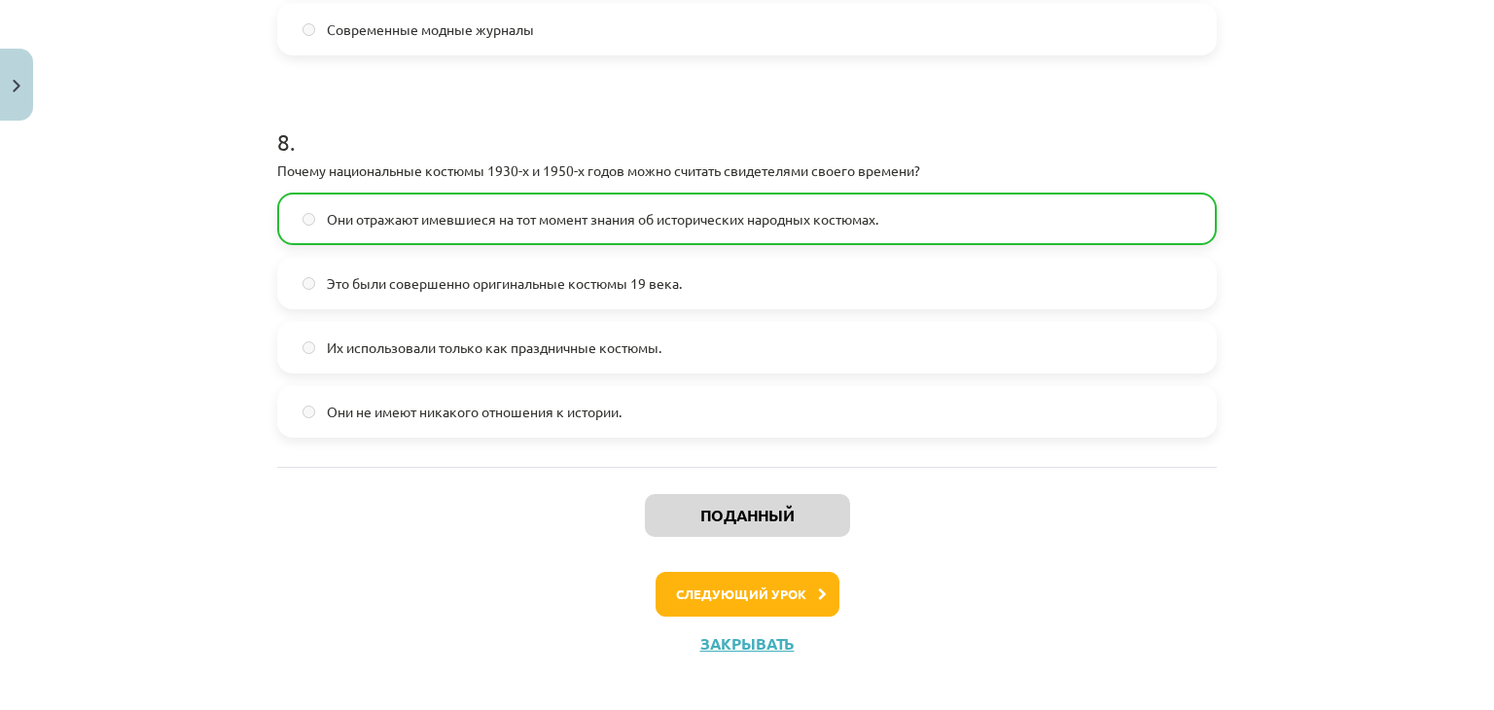
scroll to position [2983, 0]
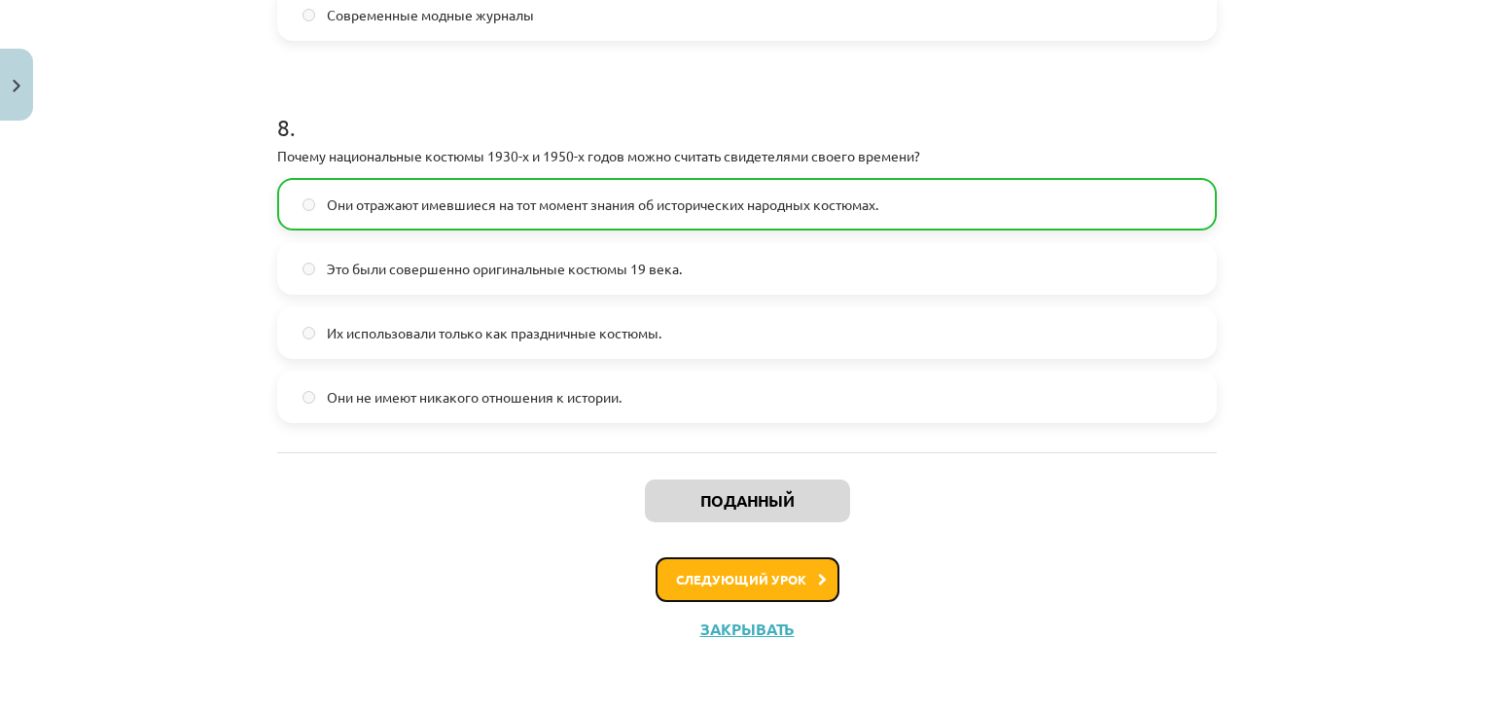
click at [709, 565] on button "Следующий урок" at bounding box center [748, 579] width 184 height 45
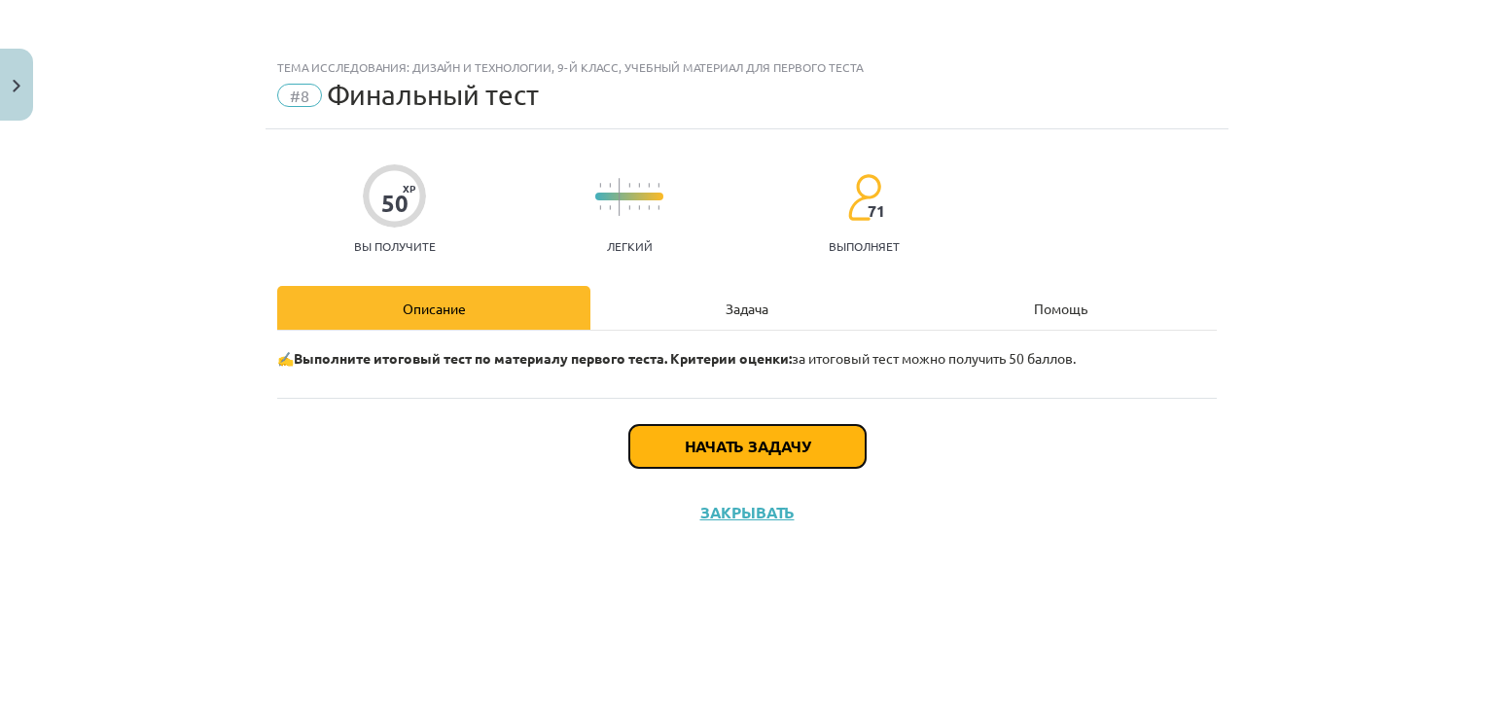
click at [718, 449] on font "Начать задачу" at bounding box center [747, 446] width 125 height 20
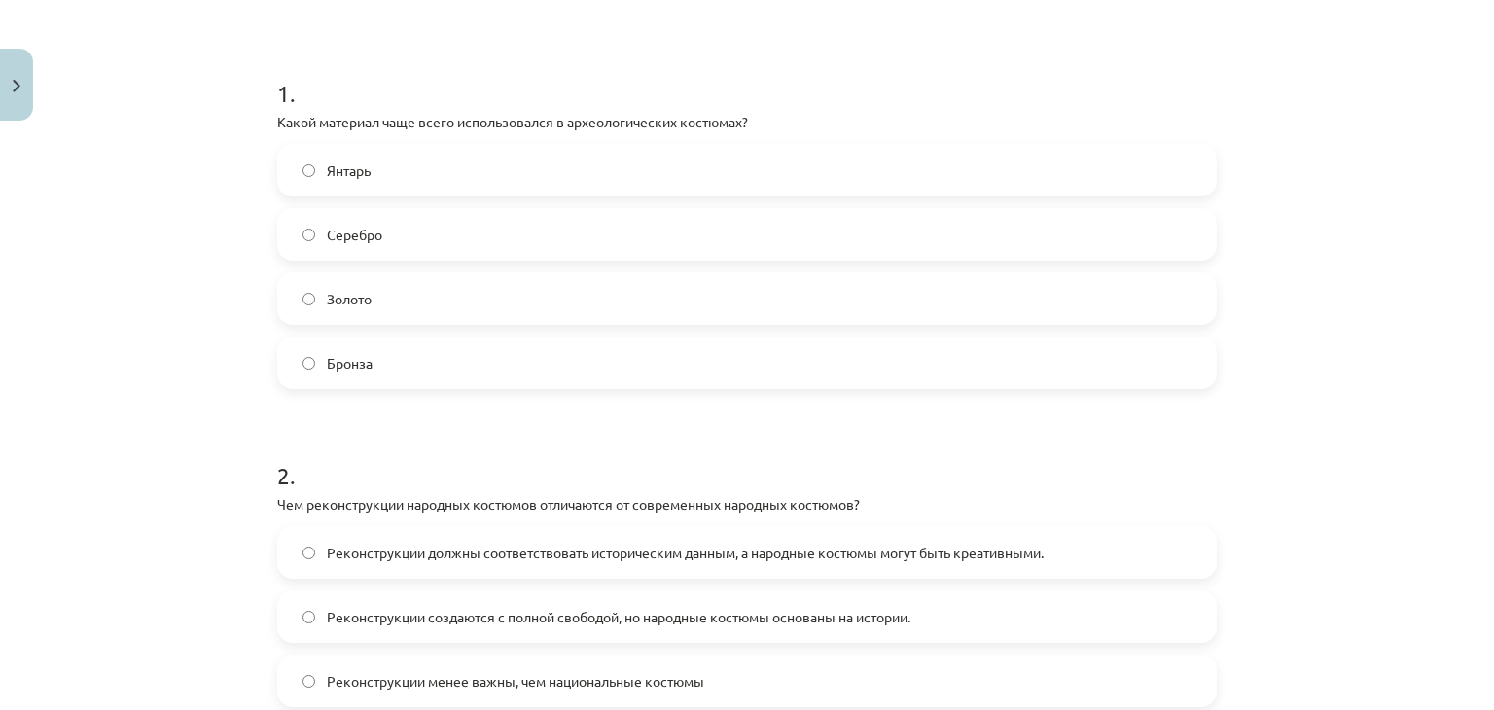
scroll to position [345, 0]
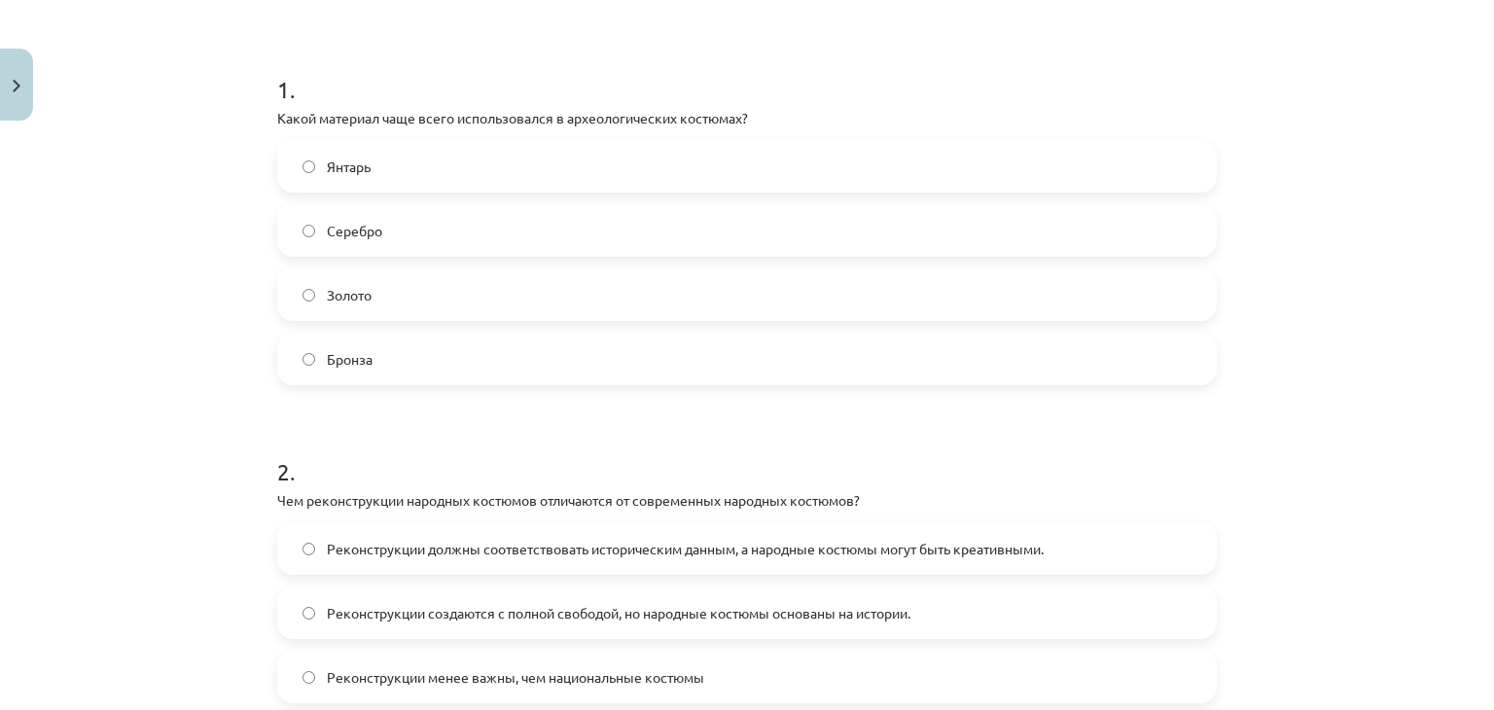
click at [602, 253] on label "Серебро" at bounding box center [747, 230] width 936 height 49
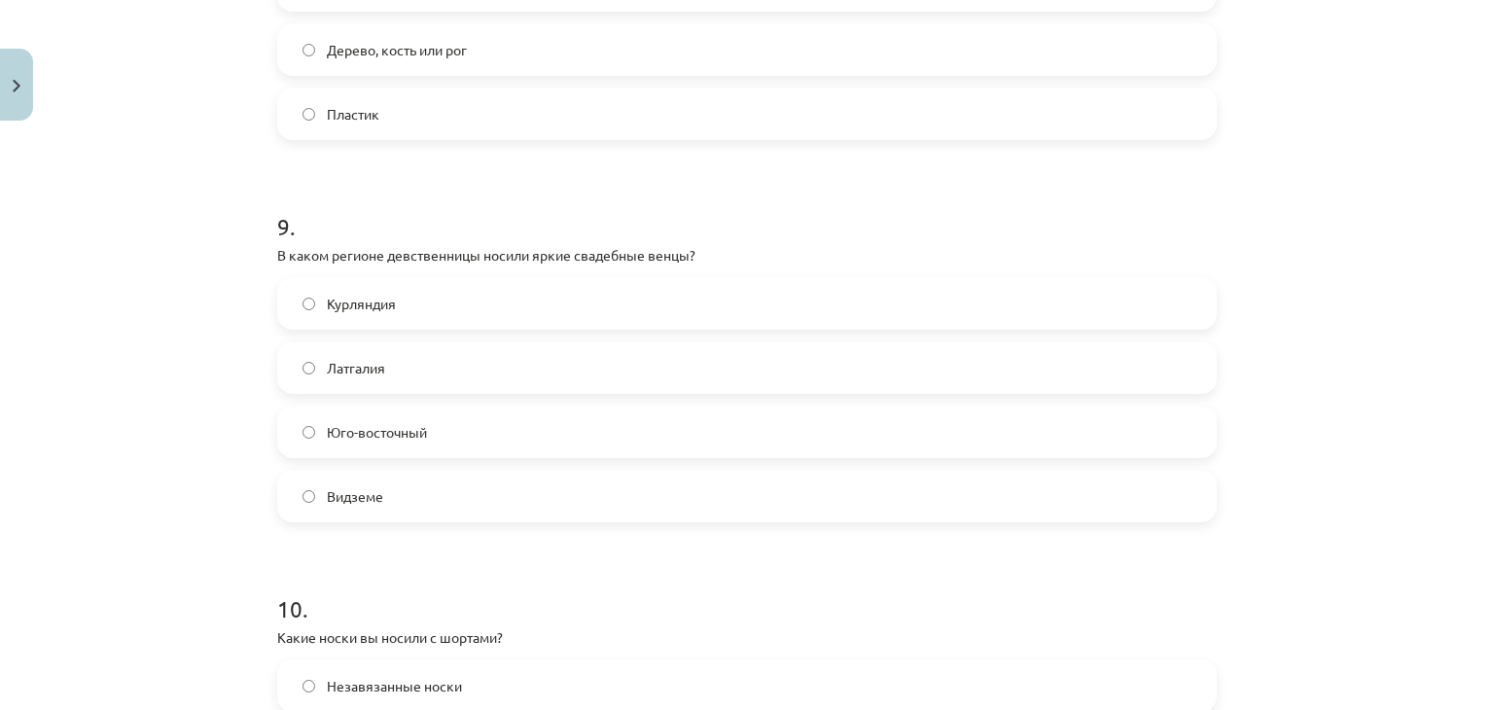
scroll to position [3685, 0]
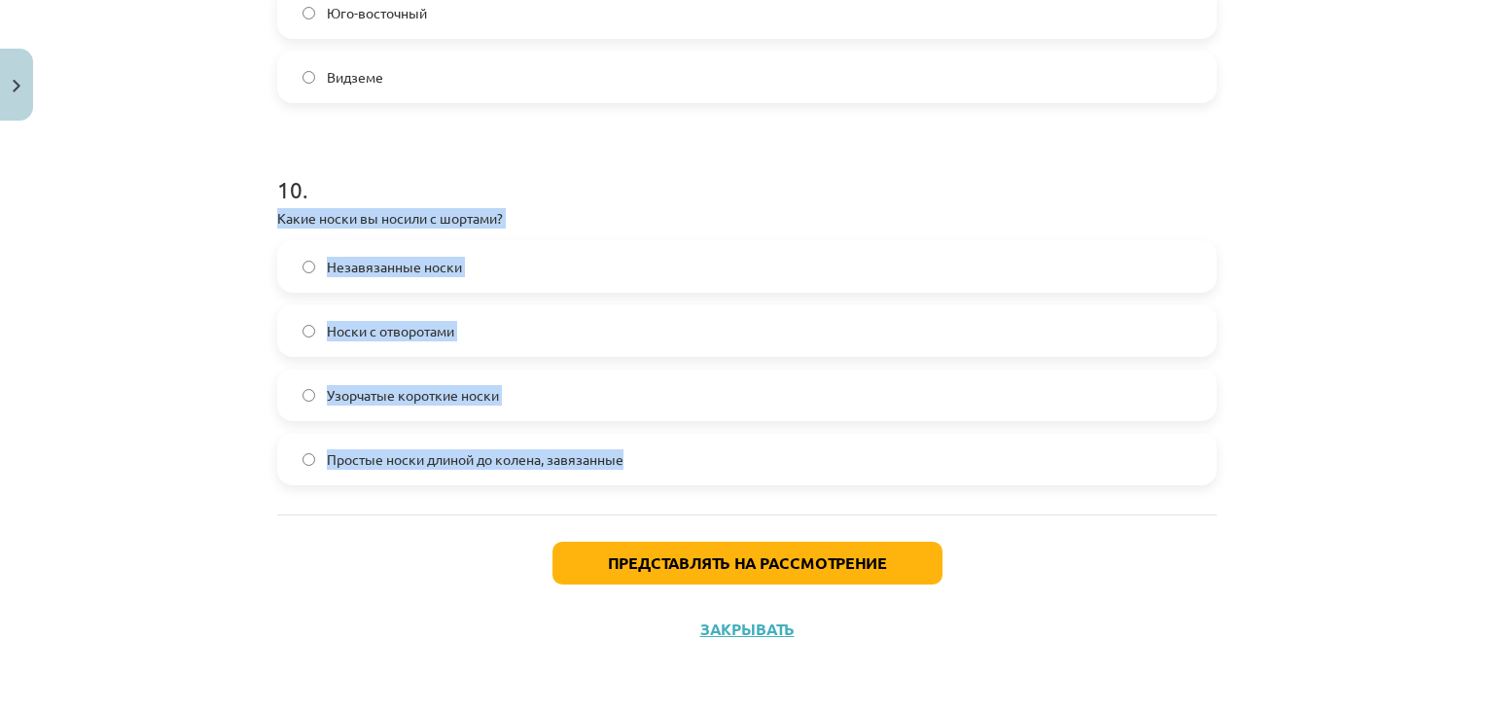
drag, startPoint x: 269, startPoint y: 215, endPoint x: 659, endPoint y: 475, distance: 468.5
click at [659, 475] on div "10 . Какие носки вы носили с шортами? Незавязанные носки Носки с отворотами Узо…" at bounding box center [747, 313] width 940 height 343
copy div "Какие носки вы носили с шортами? Незавязанные носки Носки с отворотами Узорчаты…"
click at [662, 452] on label "Простые носки длиной до колена, завязанные" at bounding box center [747, 459] width 936 height 49
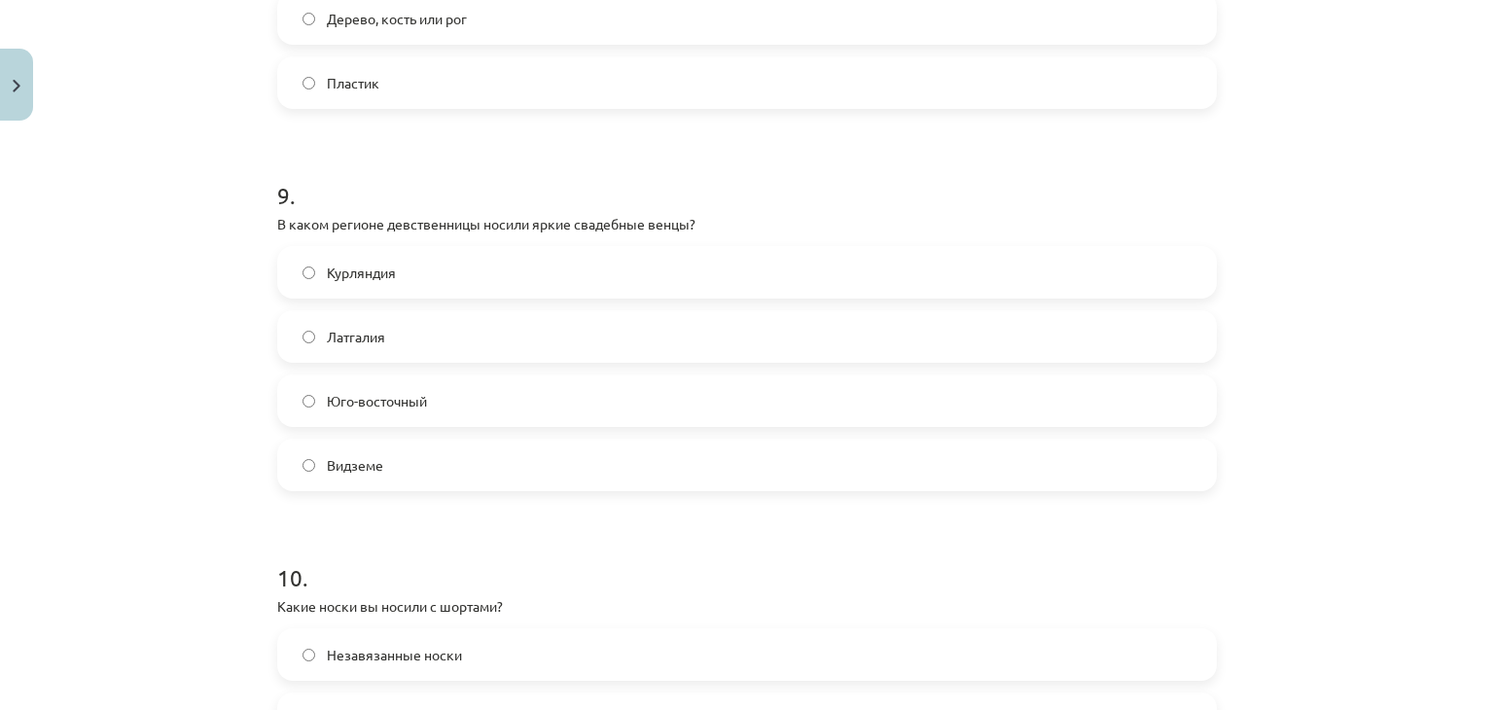
scroll to position [3296, 0]
click at [369, 271] on font "Курляндия" at bounding box center [361, 274] width 69 height 18
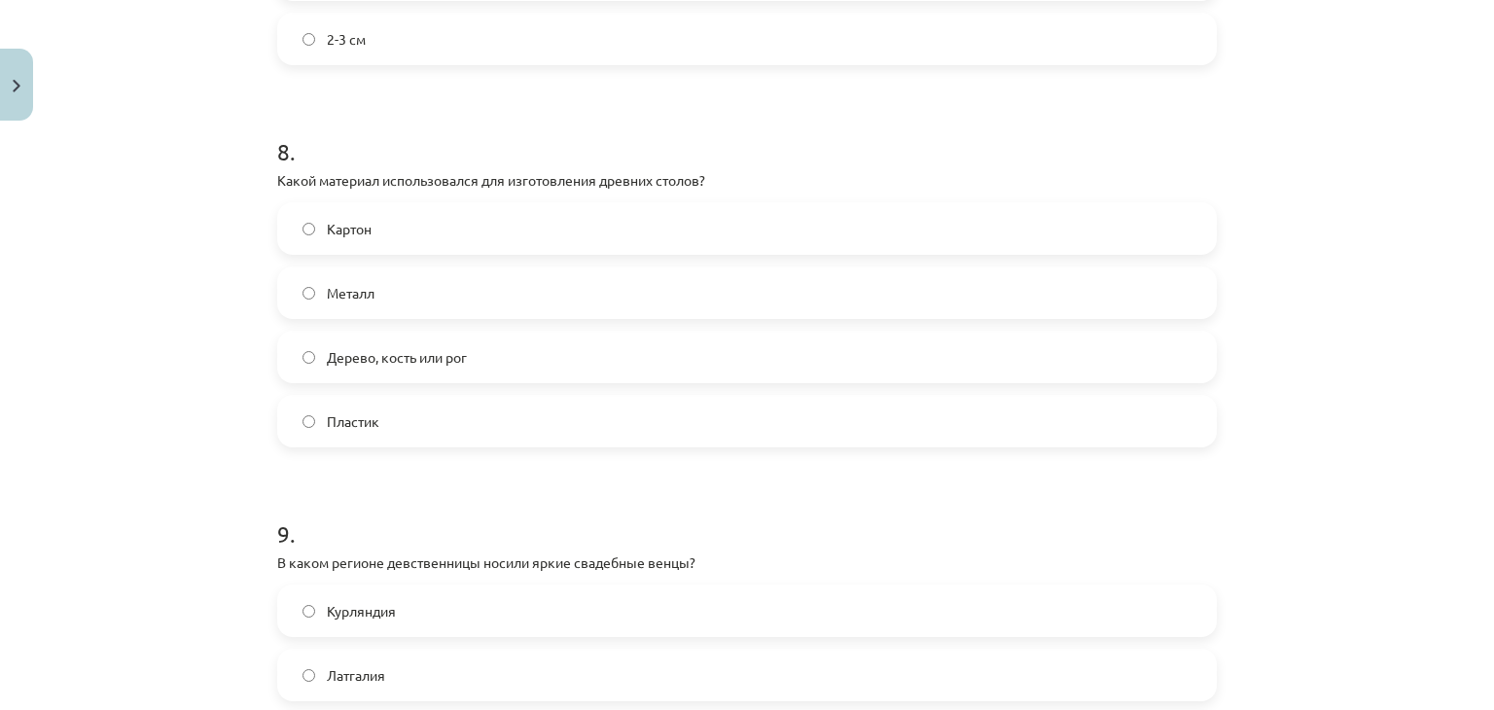
scroll to position [2856, 0]
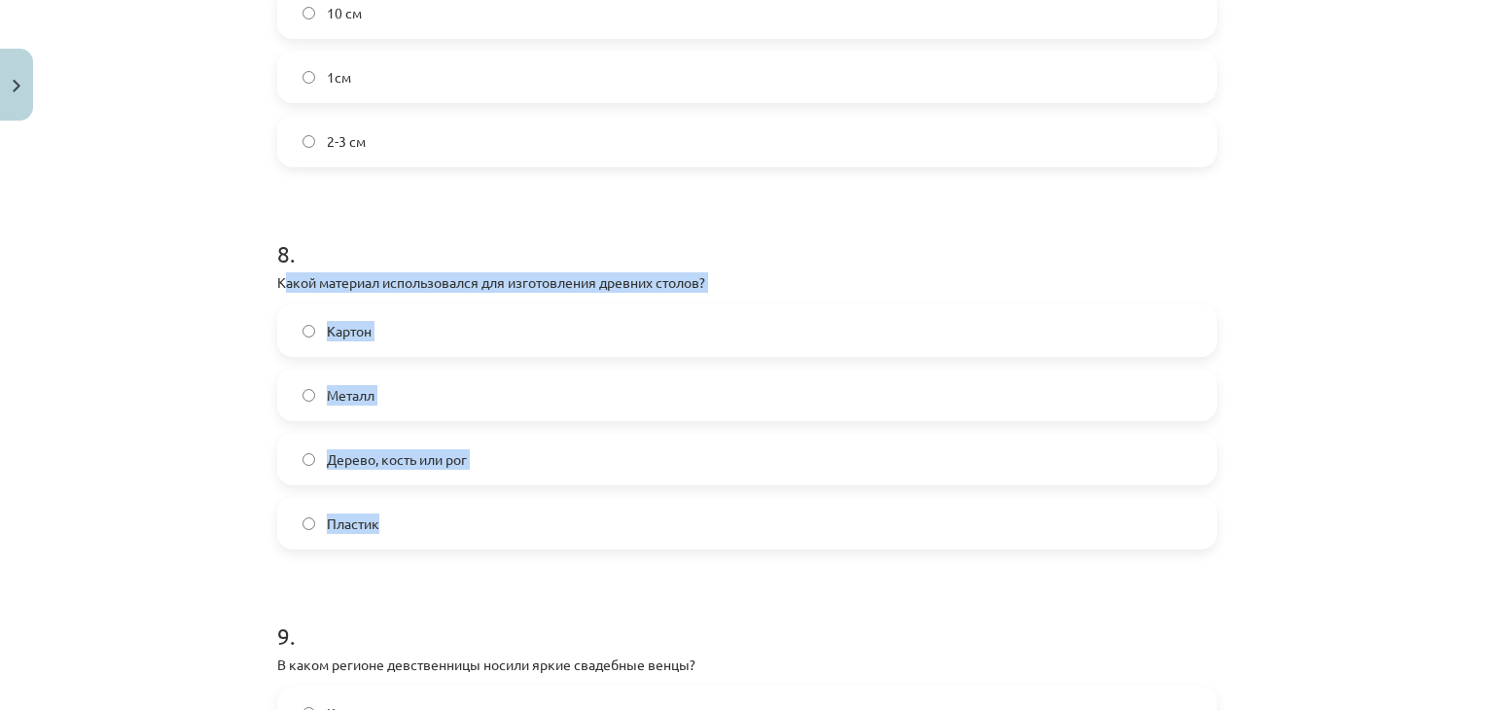
drag, startPoint x: 277, startPoint y: 276, endPoint x: 436, endPoint y: 503, distance: 276.6
click at [436, 503] on div "8 . Какой материал использовался для изготовления древних столов? Картон Металл…" at bounding box center [747, 377] width 940 height 343
copy div "акой материал использовался для изготовления древних столов? Картон Металл Дере…"
click at [459, 444] on label "Дерево, кость или рог" at bounding box center [747, 459] width 936 height 49
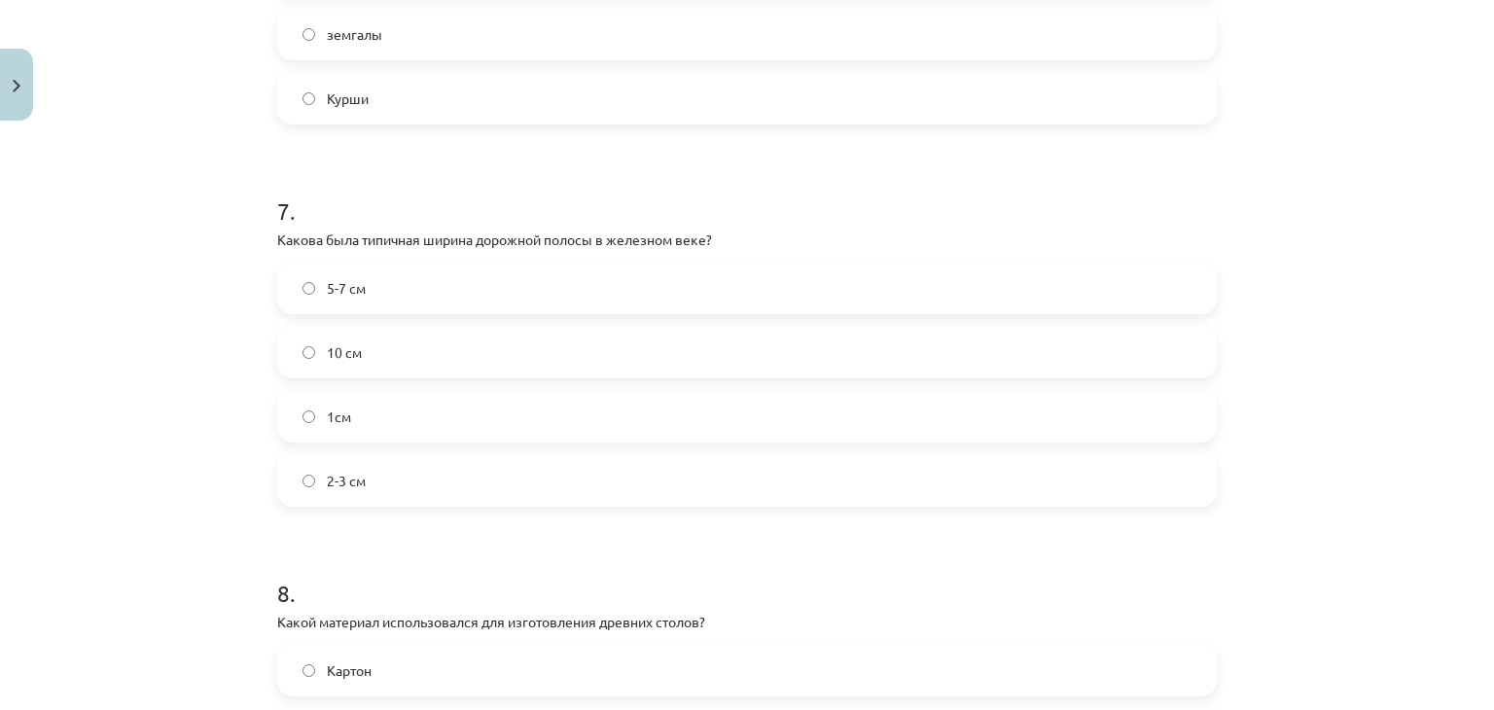
scroll to position [2479, 0]
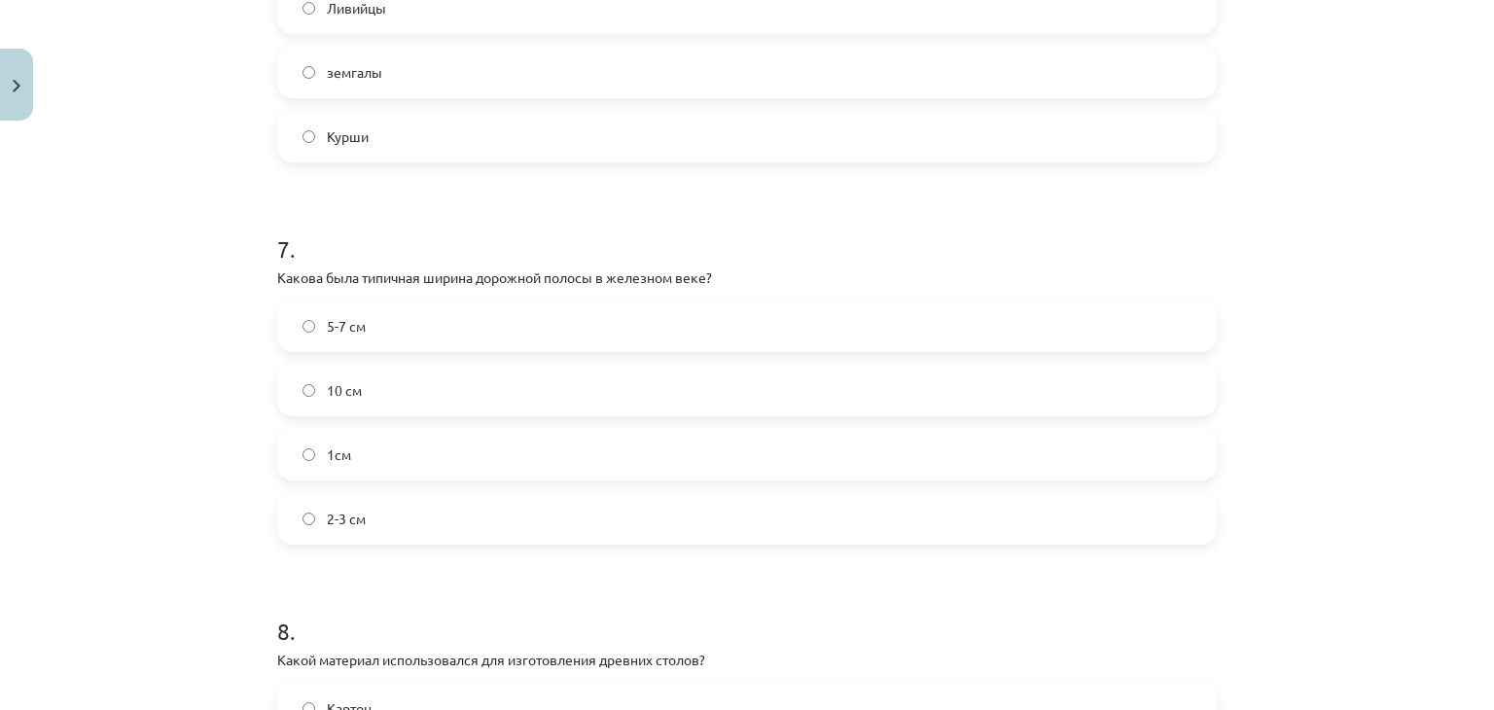
click at [401, 333] on label "5-7 см" at bounding box center [747, 325] width 936 height 49
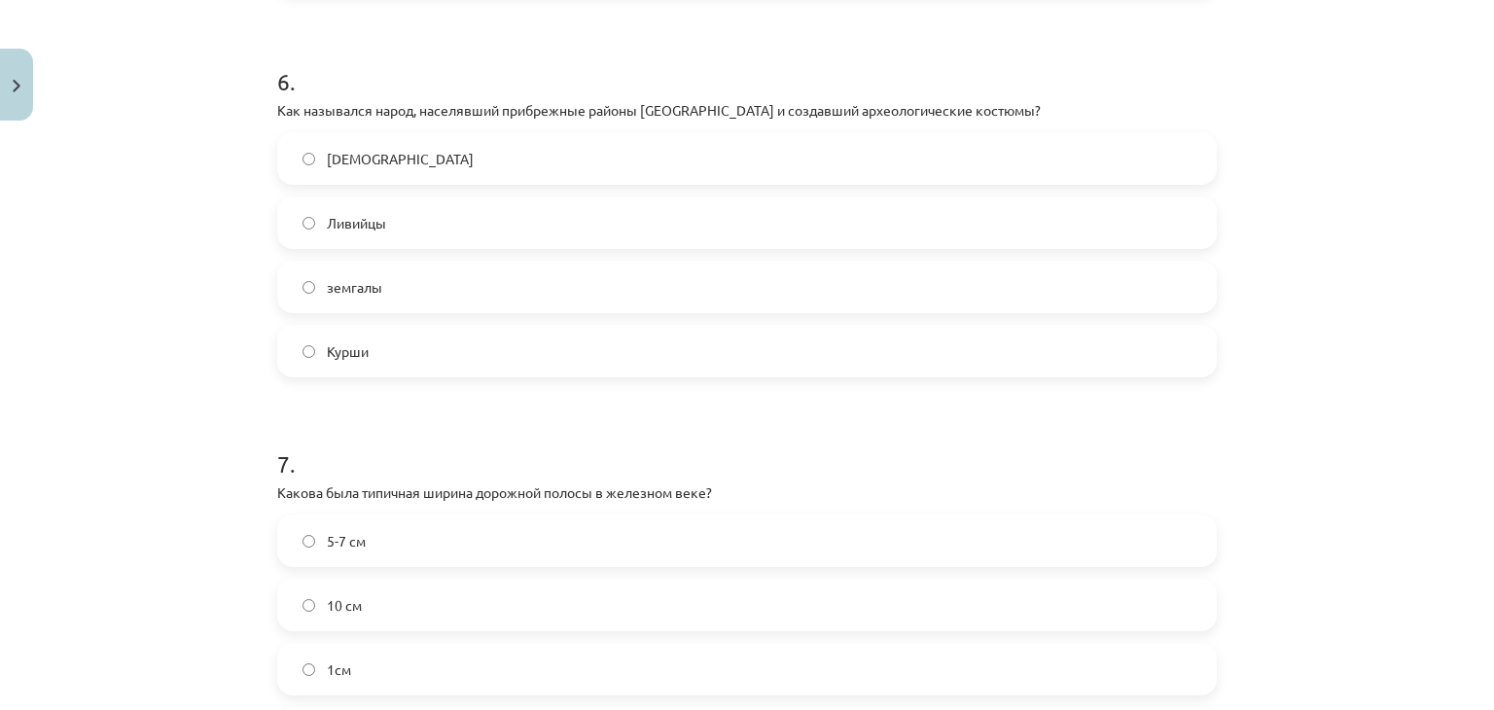
scroll to position [2196, 0]
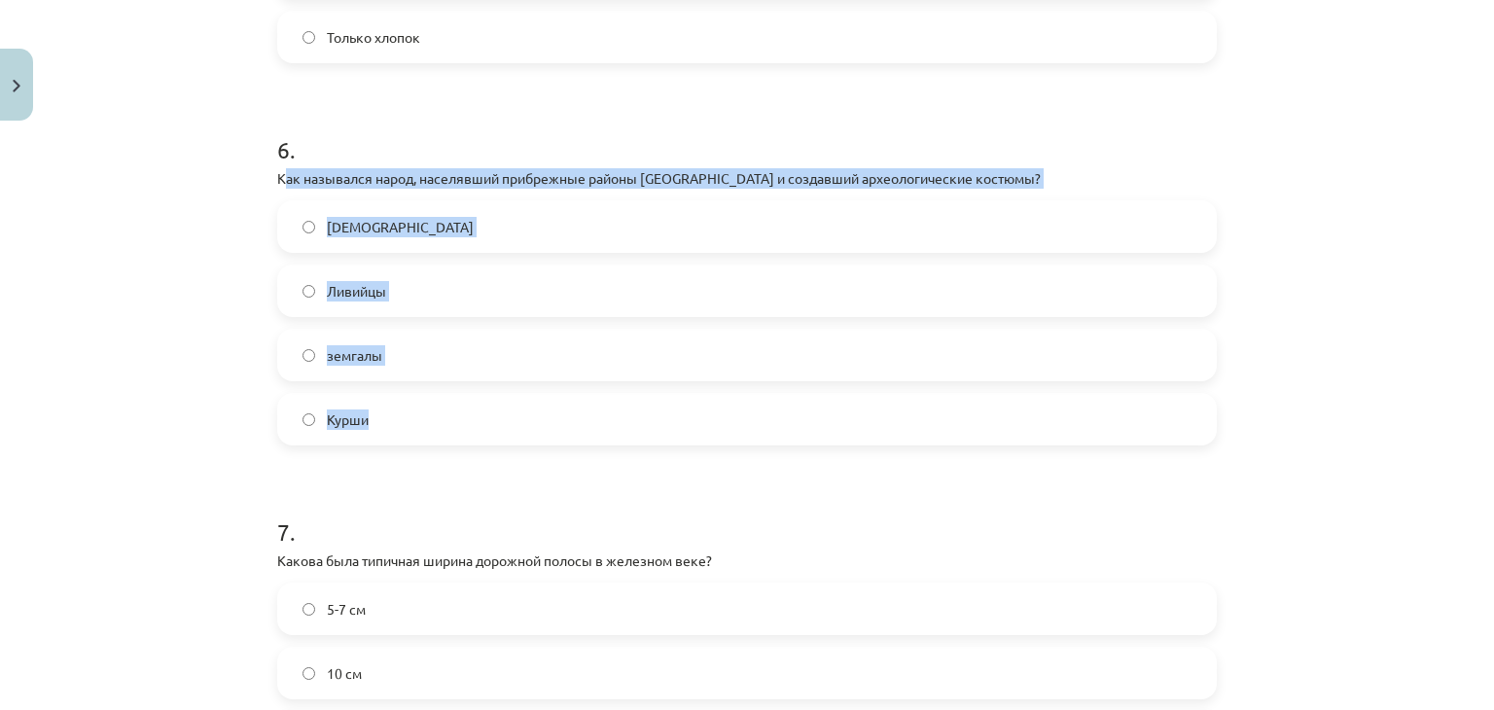
drag, startPoint x: 275, startPoint y: 171, endPoint x: 483, endPoint y: 391, distance: 302.7
click at [483, 391] on div "6 . Как назывался народ, населявший прибрежные районы Латвии и создавший археол…" at bounding box center [747, 273] width 940 height 343
copy div "ак назывался народ, населявший прибрежные районы Латвии и создавший археологиче…"
click at [424, 416] on label "Курши" at bounding box center [747, 419] width 936 height 49
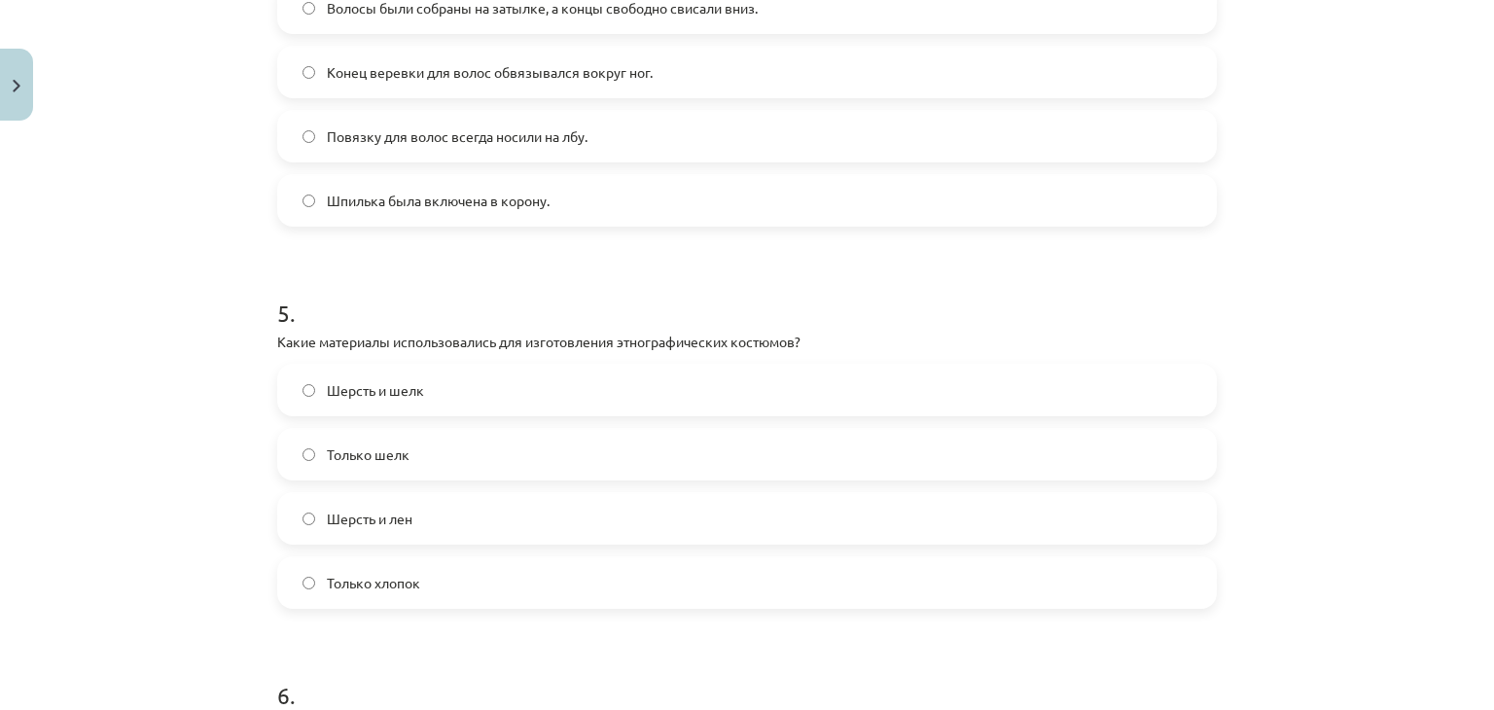
scroll to position [1651, 0]
click at [427, 403] on label "Шерсть и шелк" at bounding box center [747, 389] width 936 height 49
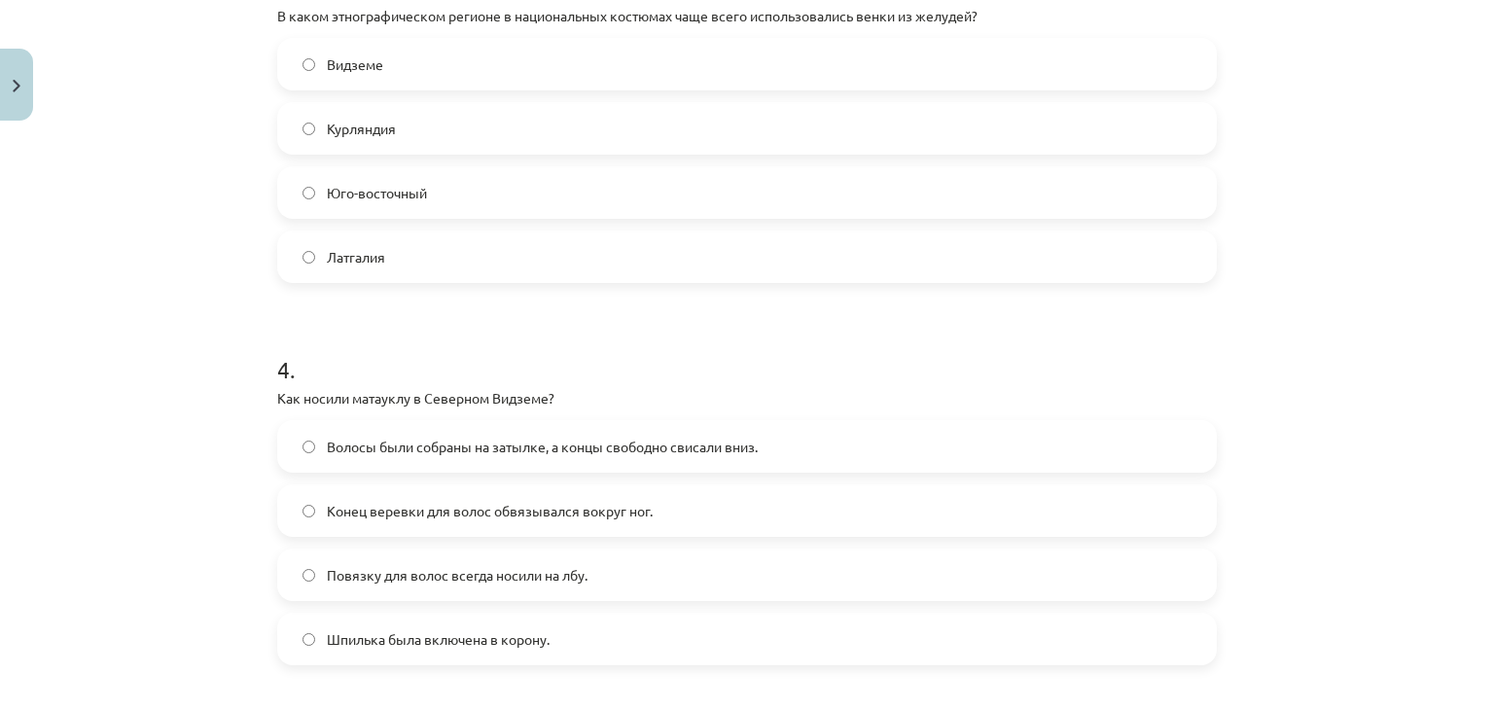
scroll to position [1218, 0]
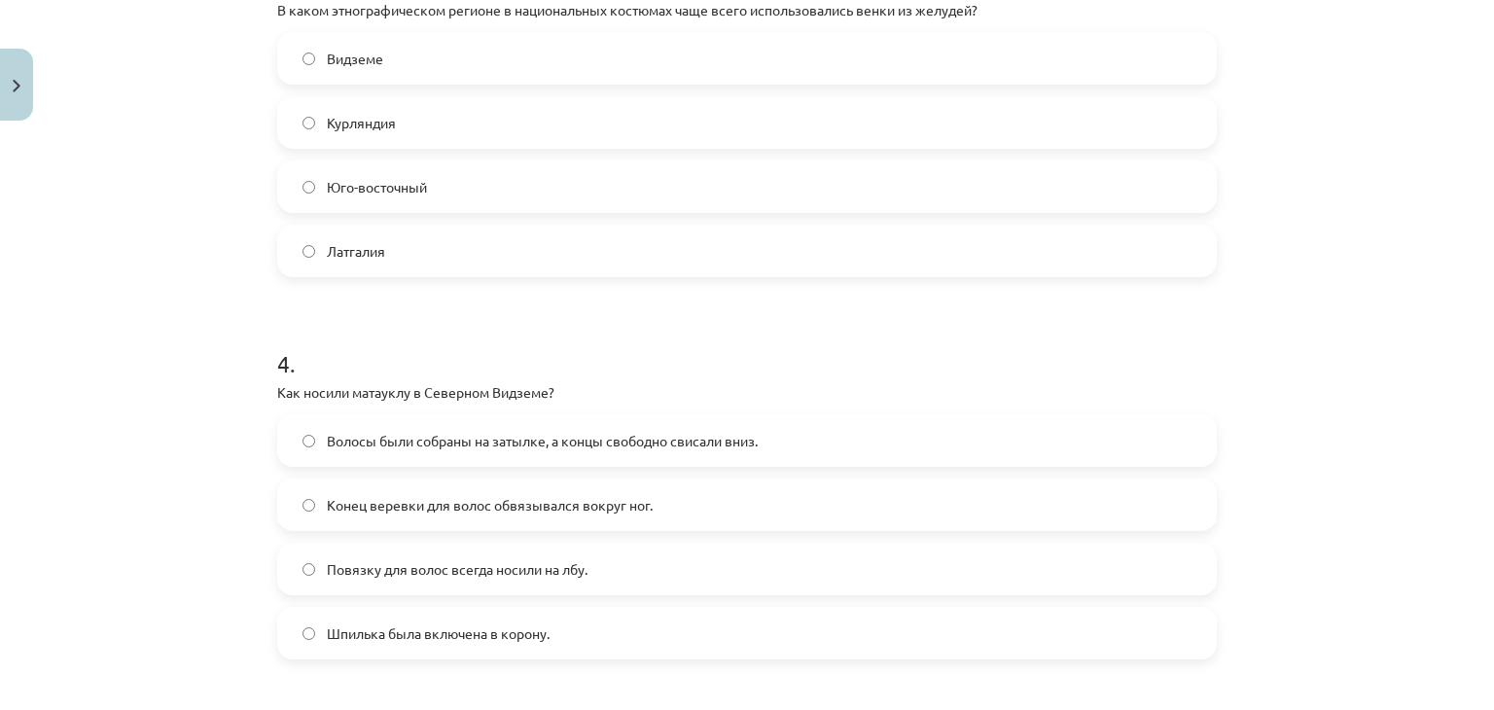
click at [335, 444] on font "Волосы были собраны на затылке, а концы свободно свисали вниз." at bounding box center [542, 441] width 431 height 18
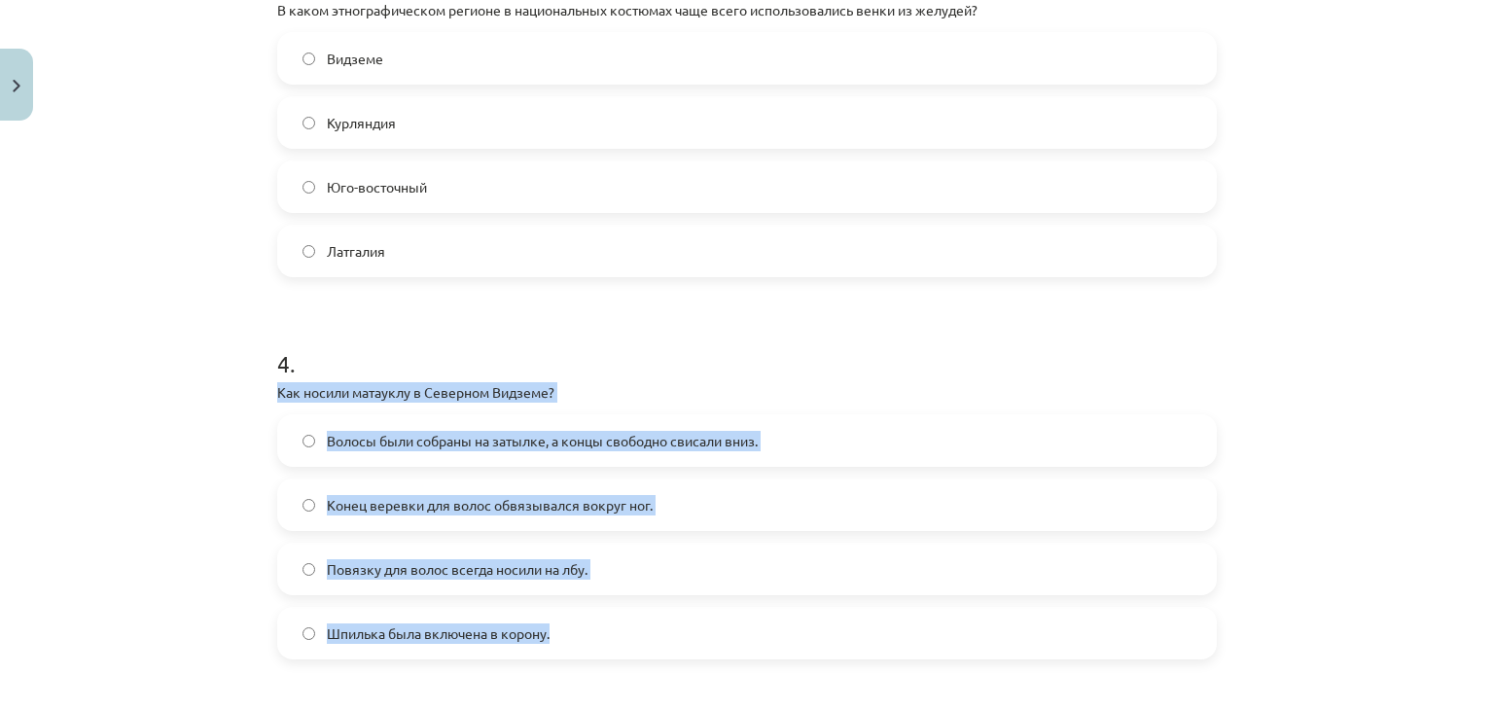
drag, startPoint x: 270, startPoint y: 389, endPoint x: 571, endPoint y: 599, distance: 366.7
click at [571, 599] on div "4 . Как носили матауклу в Северном Видземе? Волосы были собраны на затылке, а к…" at bounding box center [747, 487] width 940 height 343
copy div "Как носили матауклу в Северном Видземе? Волосы были собраны на затылке, а концы…"
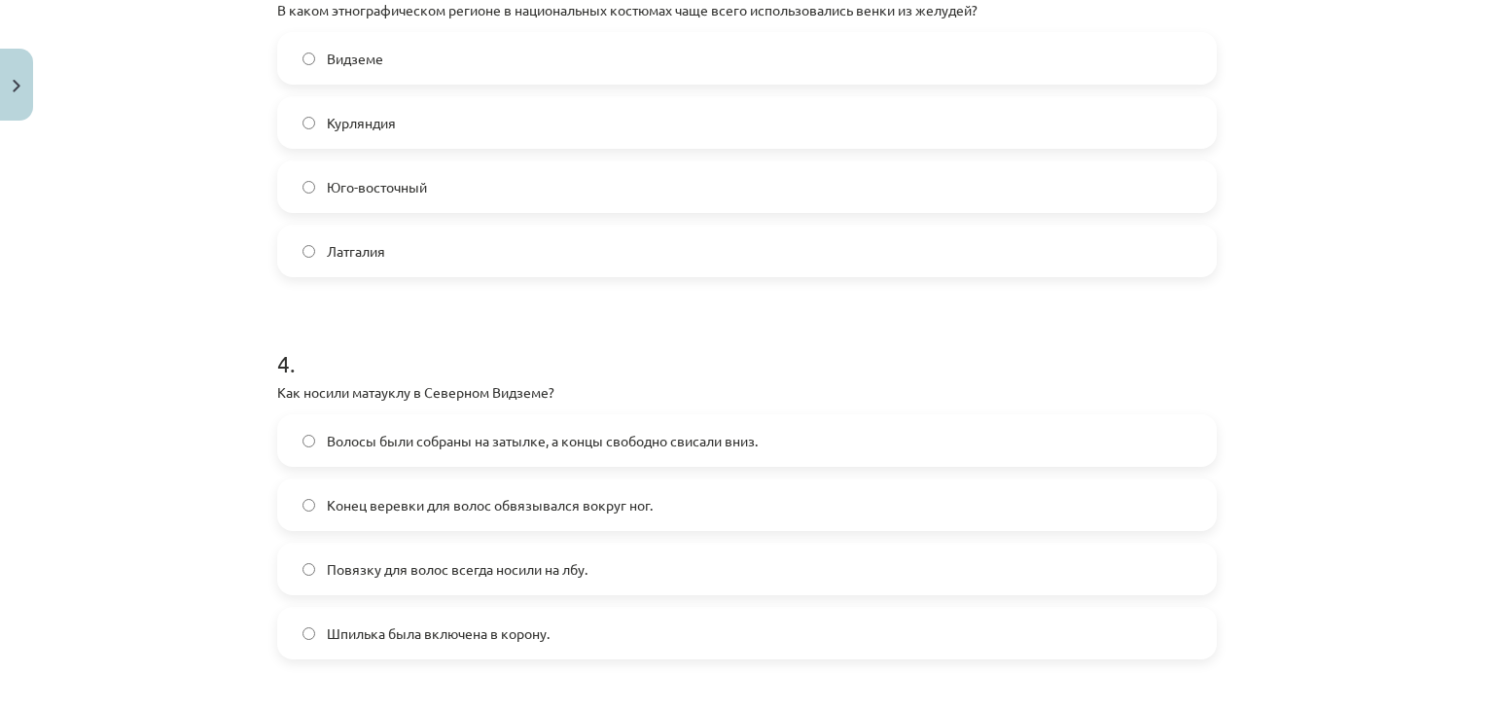
click at [362, 336] on h1 "4 ." at bounding box center [747, 346] width 940 height 60
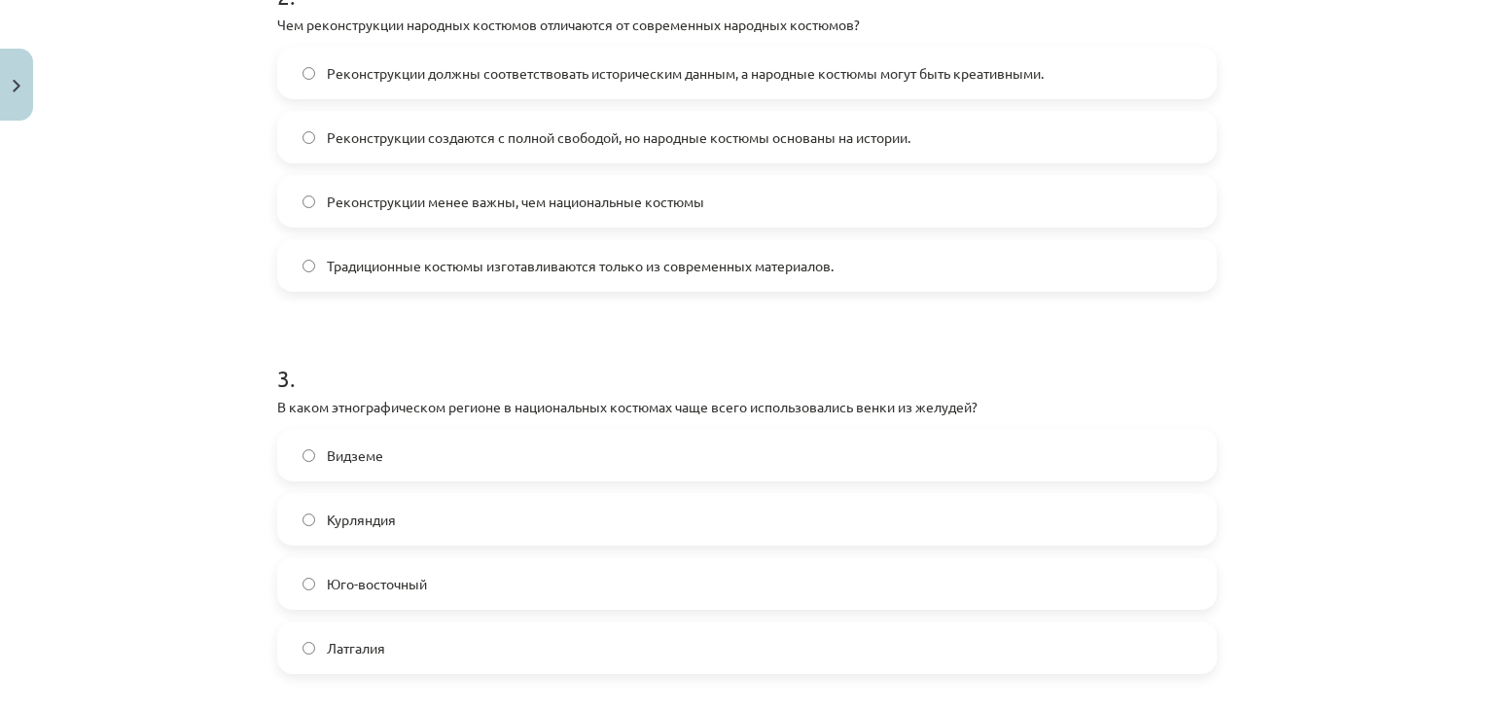
scroll to position [829, 0]
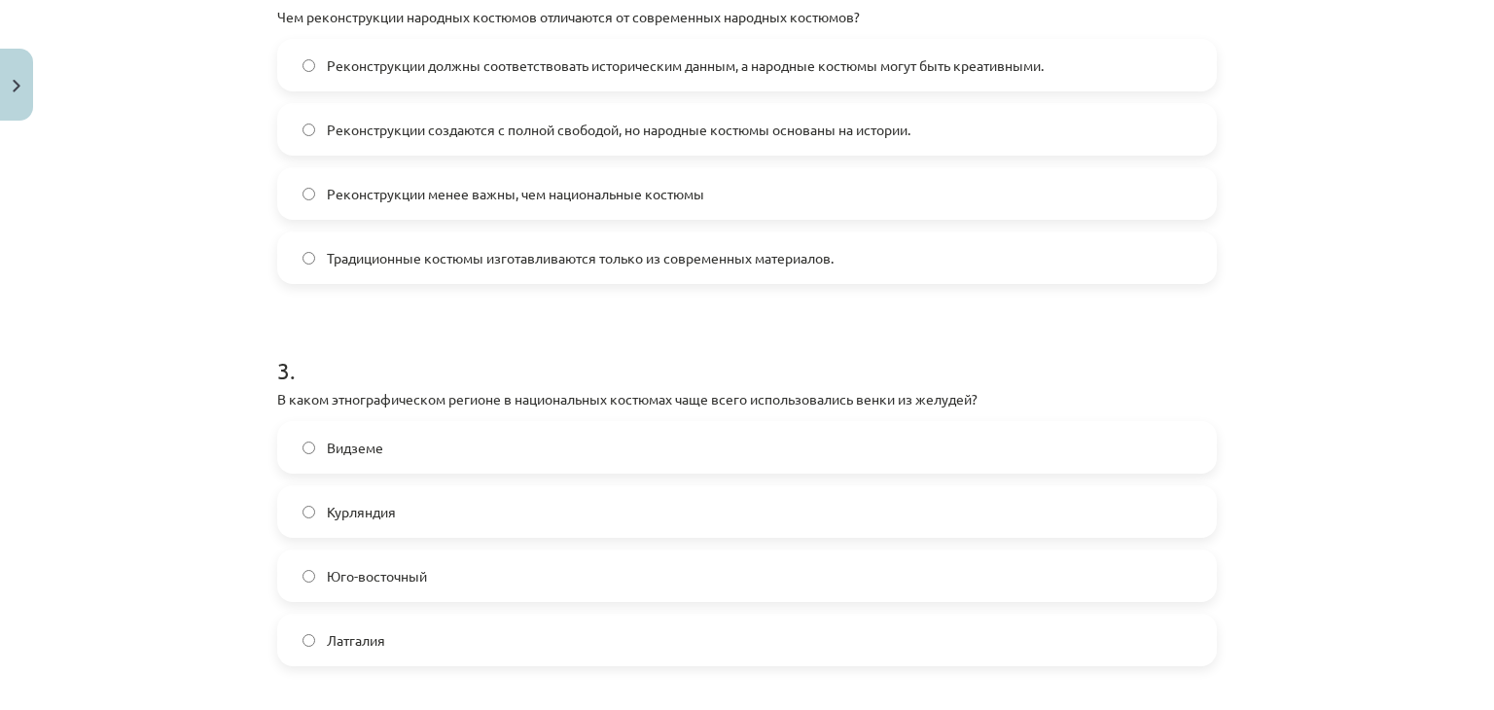
click at [350, 438] on span "Видземе" at bounding box center [355, 448] width 56 height 20
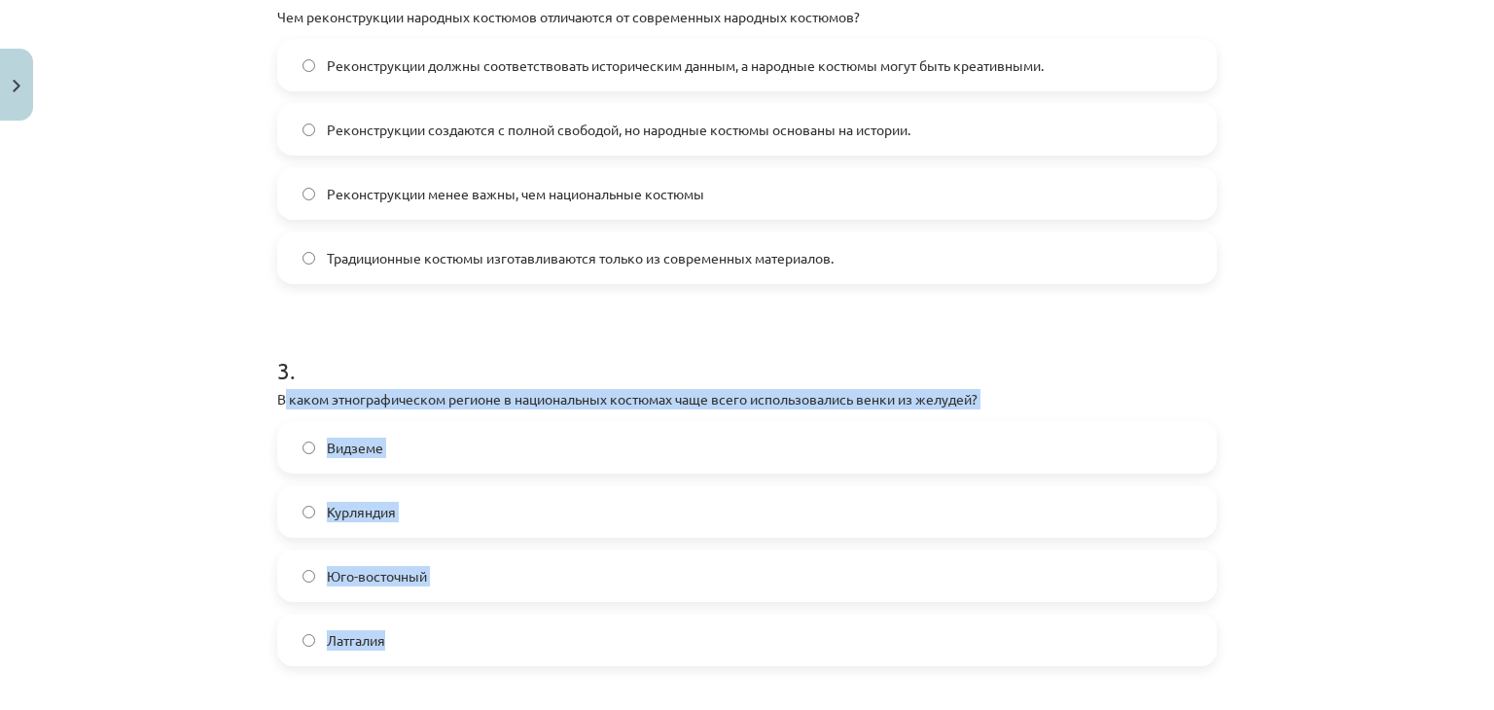
drag, startPoint x: 276, startPoint y: 395, endPoint x: 464, endPoint y: 608, distance: 283.9
click at [464, 608] on div "3 . В каком этнографическом регионе в национальных костюмах чаще всего использо…" at bounding box center [747, 494] width 940 height 343
click at [436, 514] on label "Курляндия" at bounding box center [747, 511] width 936 height 49
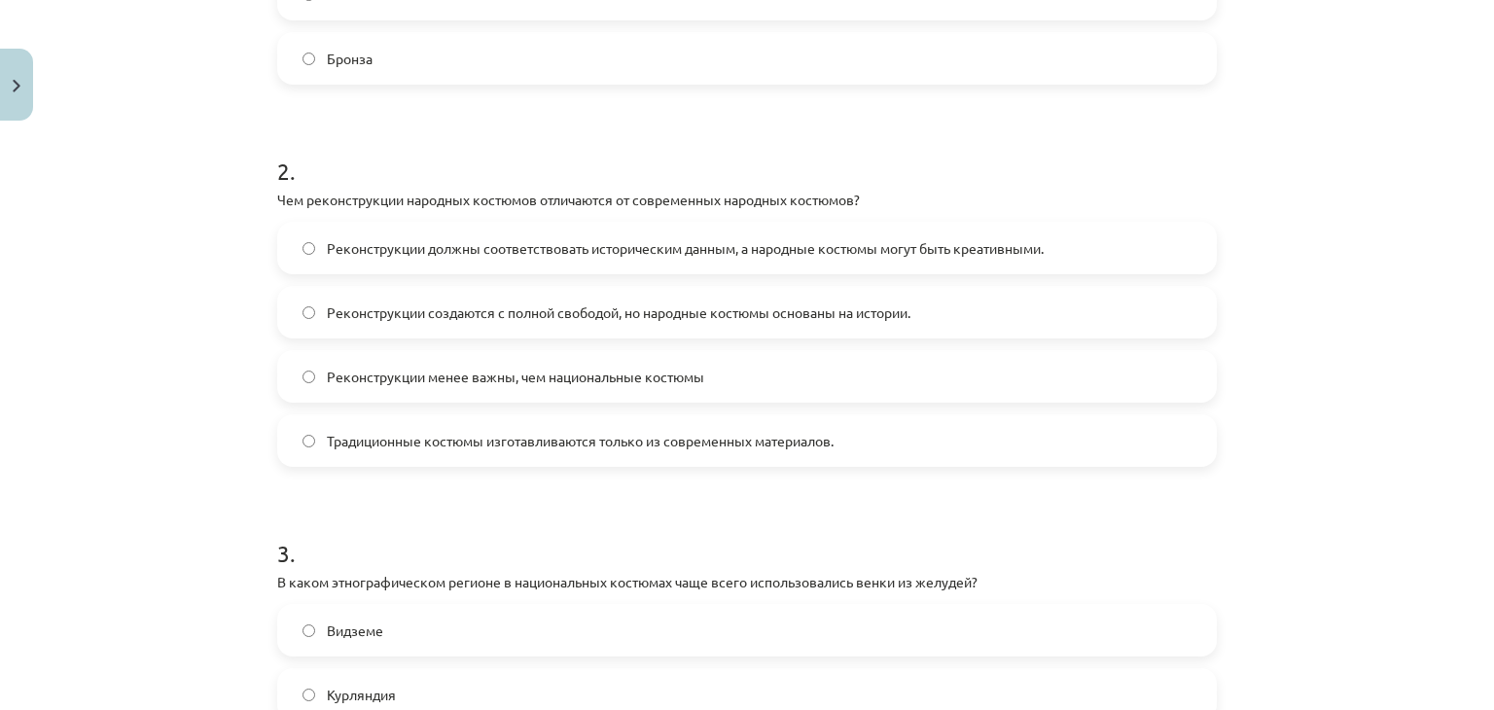
scroll to position [646, 0]
click at [475, 317] on font "Реконструкции создаются с полной свободой, но народные костюмы основаны на исто…" at bounding box center [619, 312] width 584 height 18
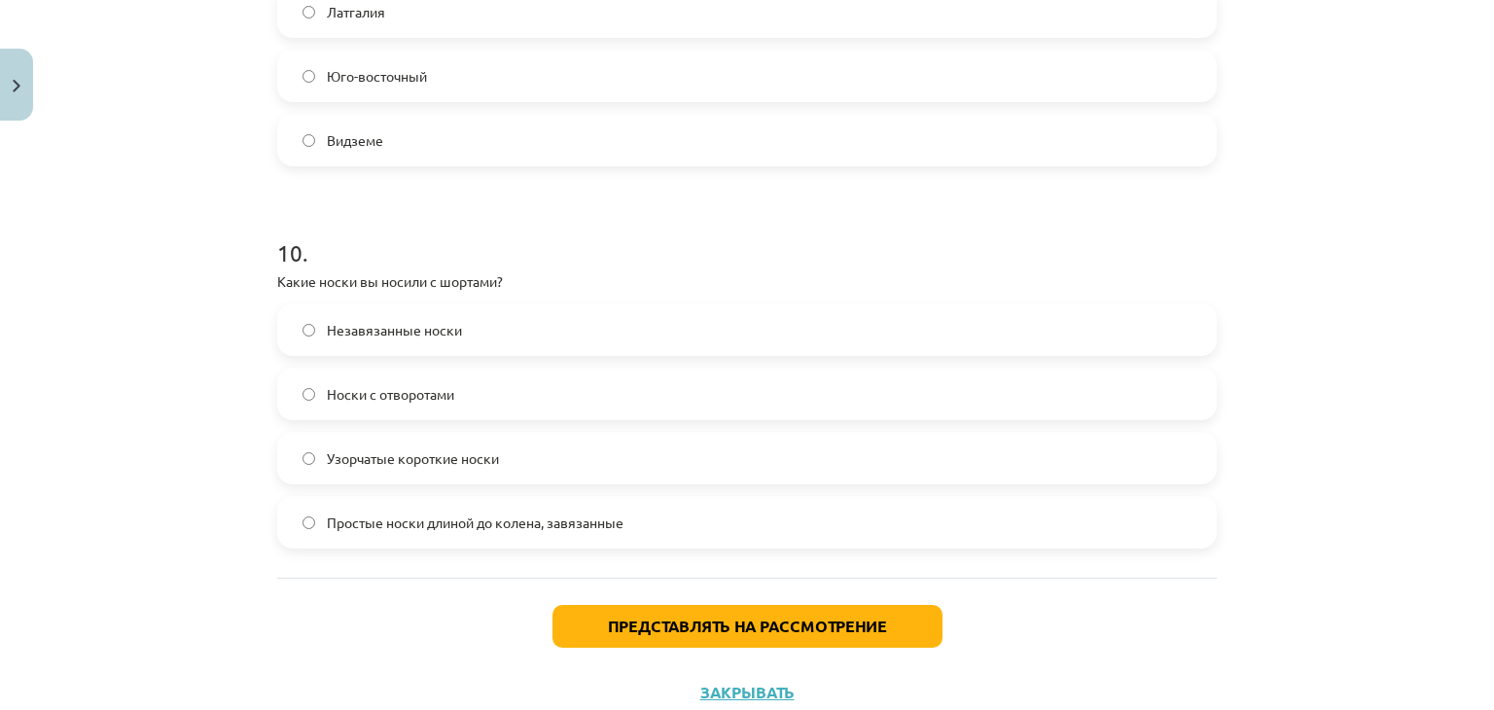
scroll to position [3685, 0]
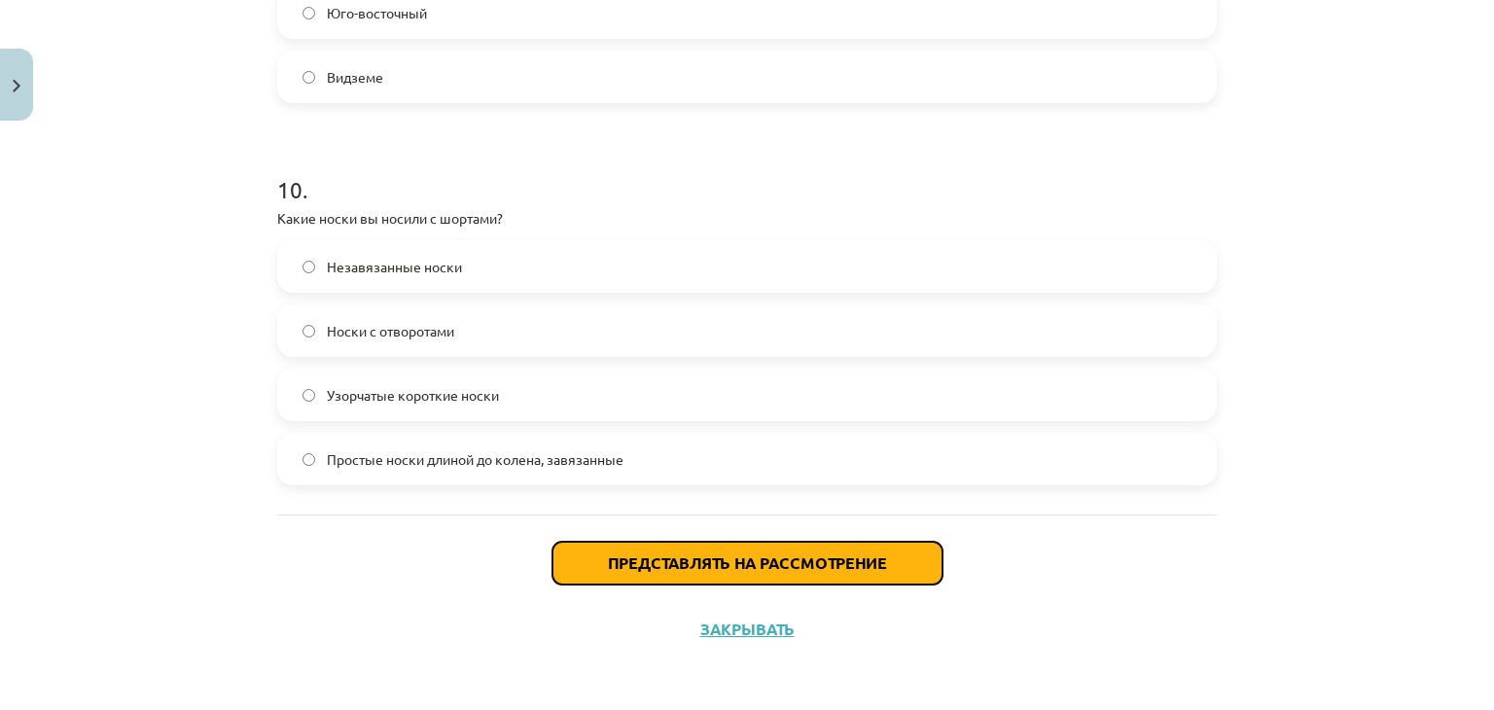
click at [612, 555] on font "Представлять на рассмотрение" at bounding box center [747, 562] width 279 height 20
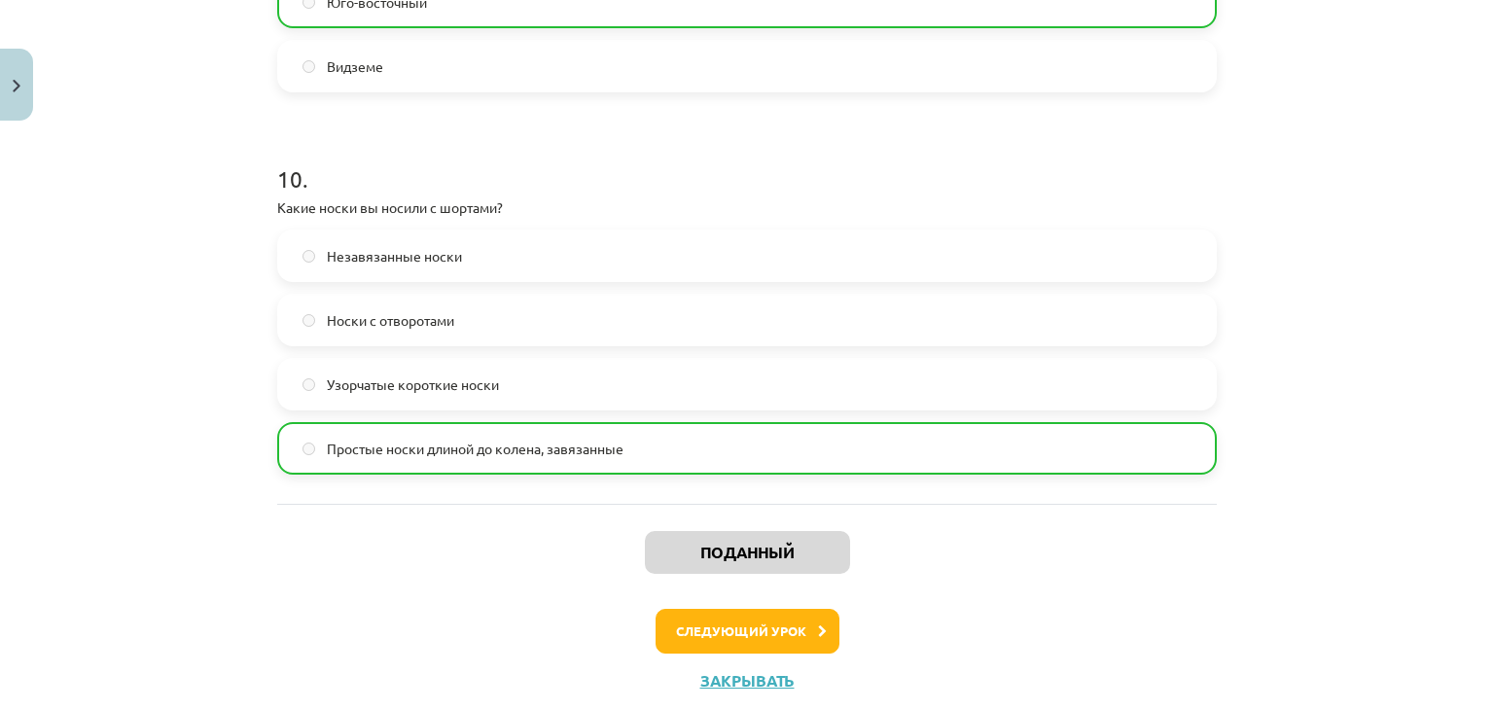
scroll to position [3746, 0]
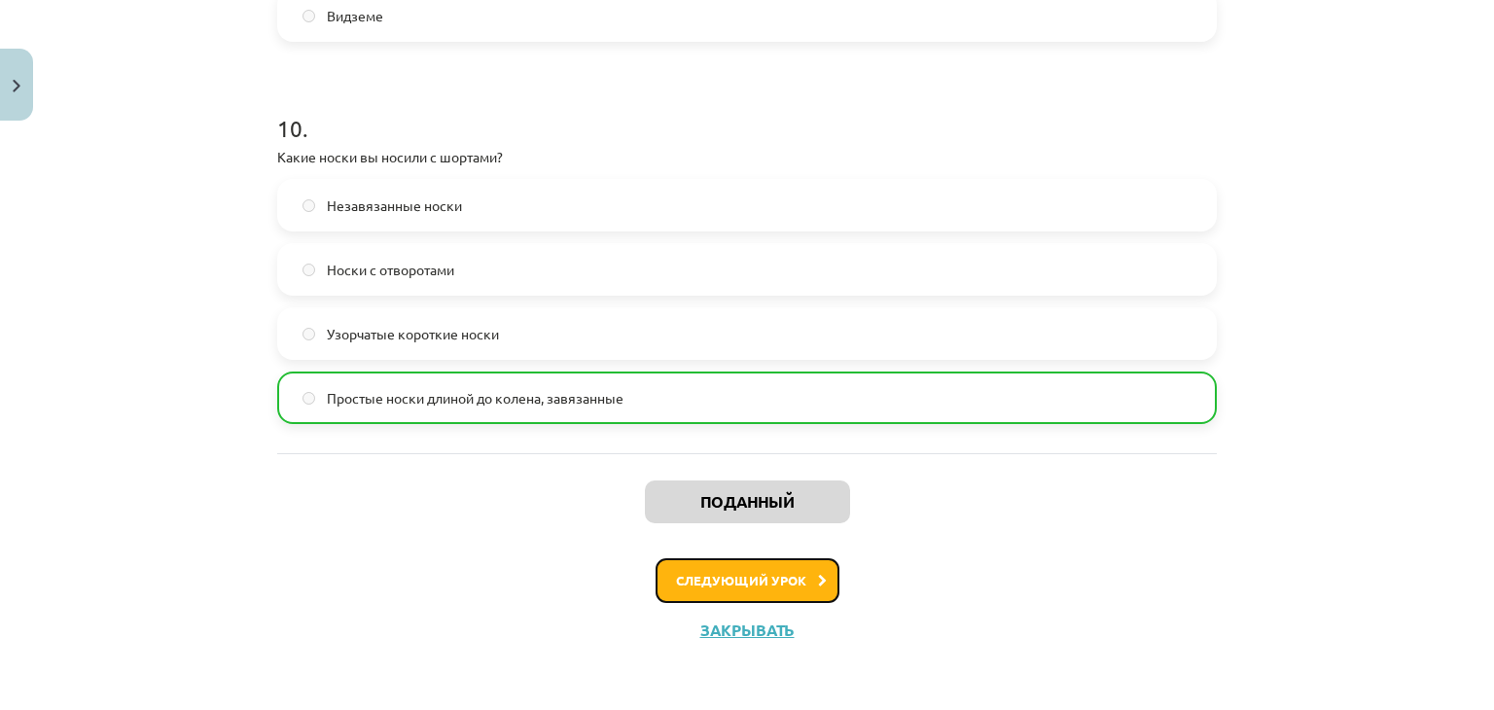
click at [715, 573] on font "Следующий урок" at bounding box center [741, 580] width 130 height 17
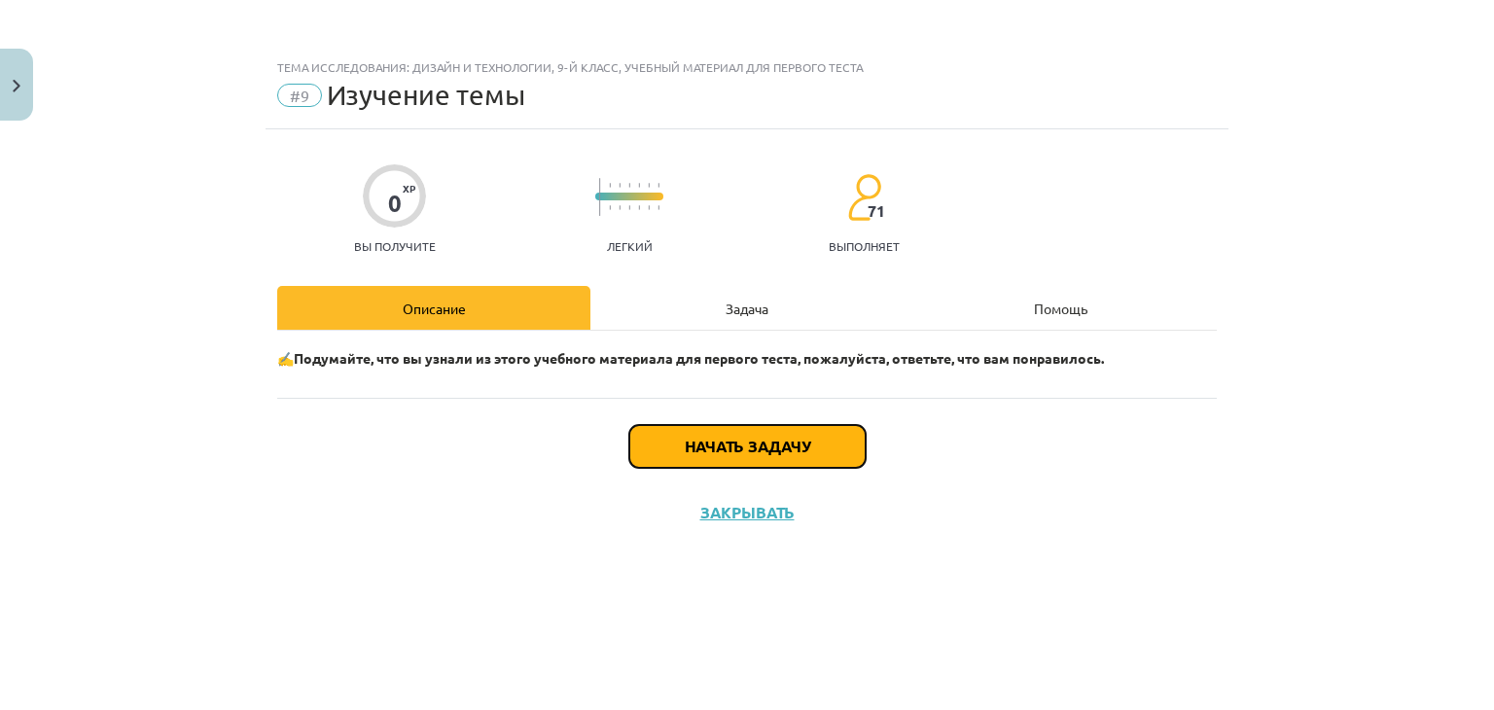
click at [666, 440] on button "Начать задачу" at bounding box center [747, 446] width 236 height 43
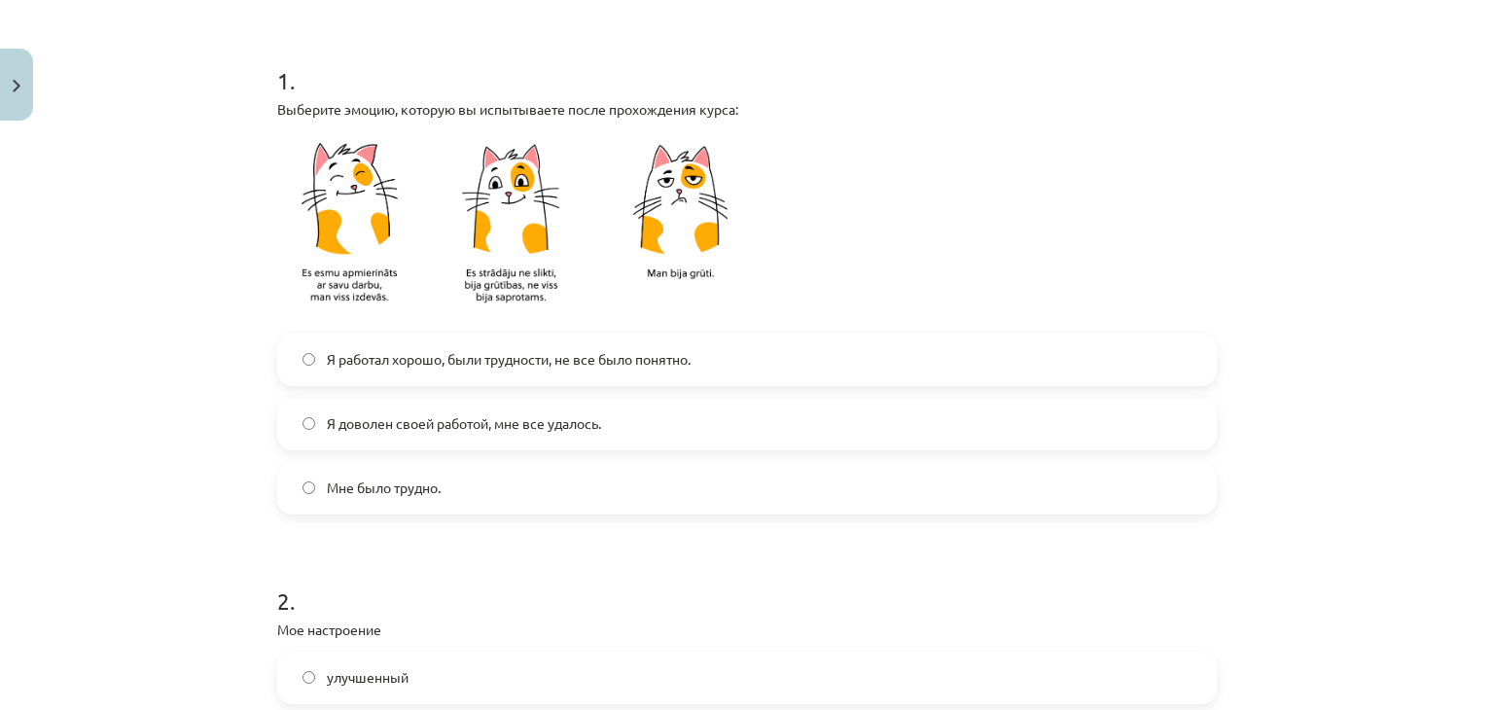
scroll to position [356, 0]
click at [523, 425] on font "Я доволен своей работой, мне все удалось." at bounding box center [464, 421] width 274 height 18
click at [556, 360] on font "Я работал хорошо, были трудности, не все было понятно." at bounding box center [509, 357] width 364 height 18
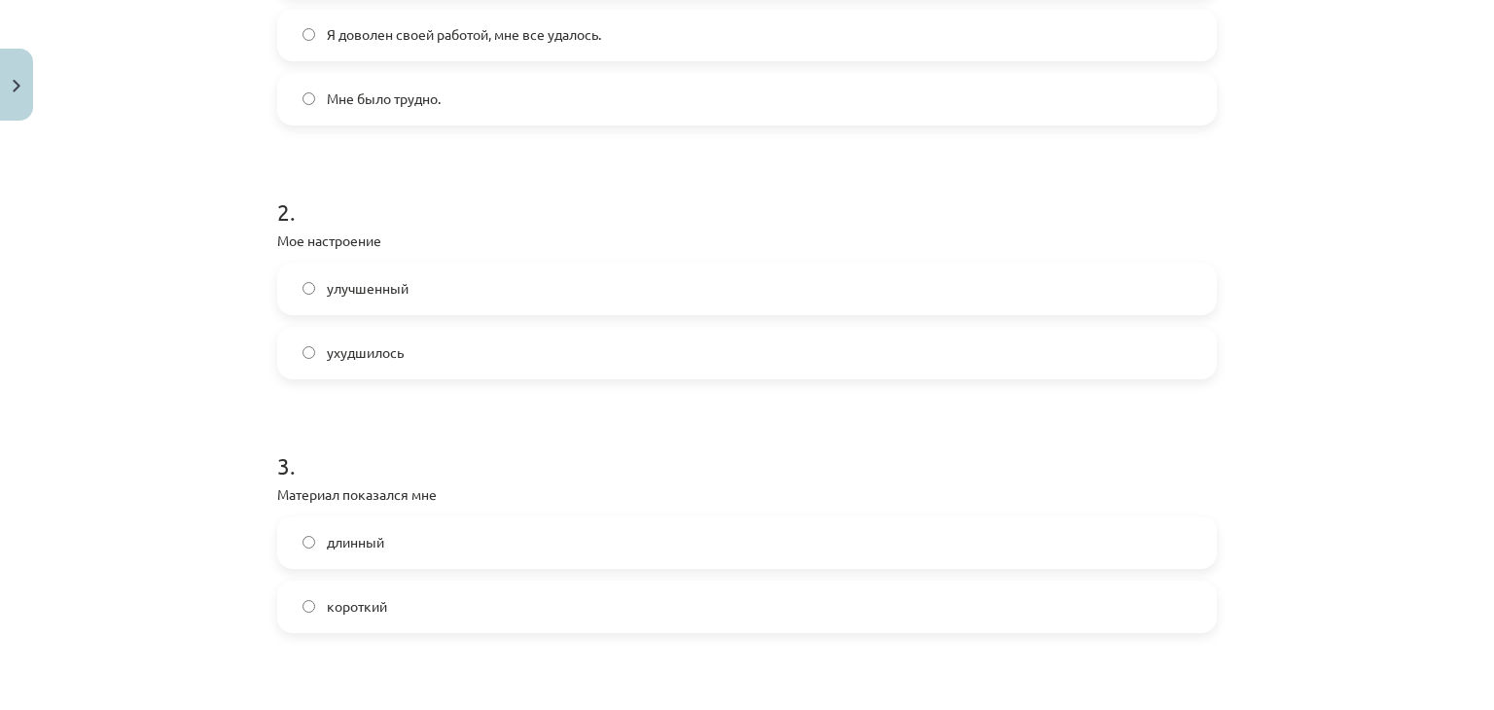
scroll to position [765, 0]
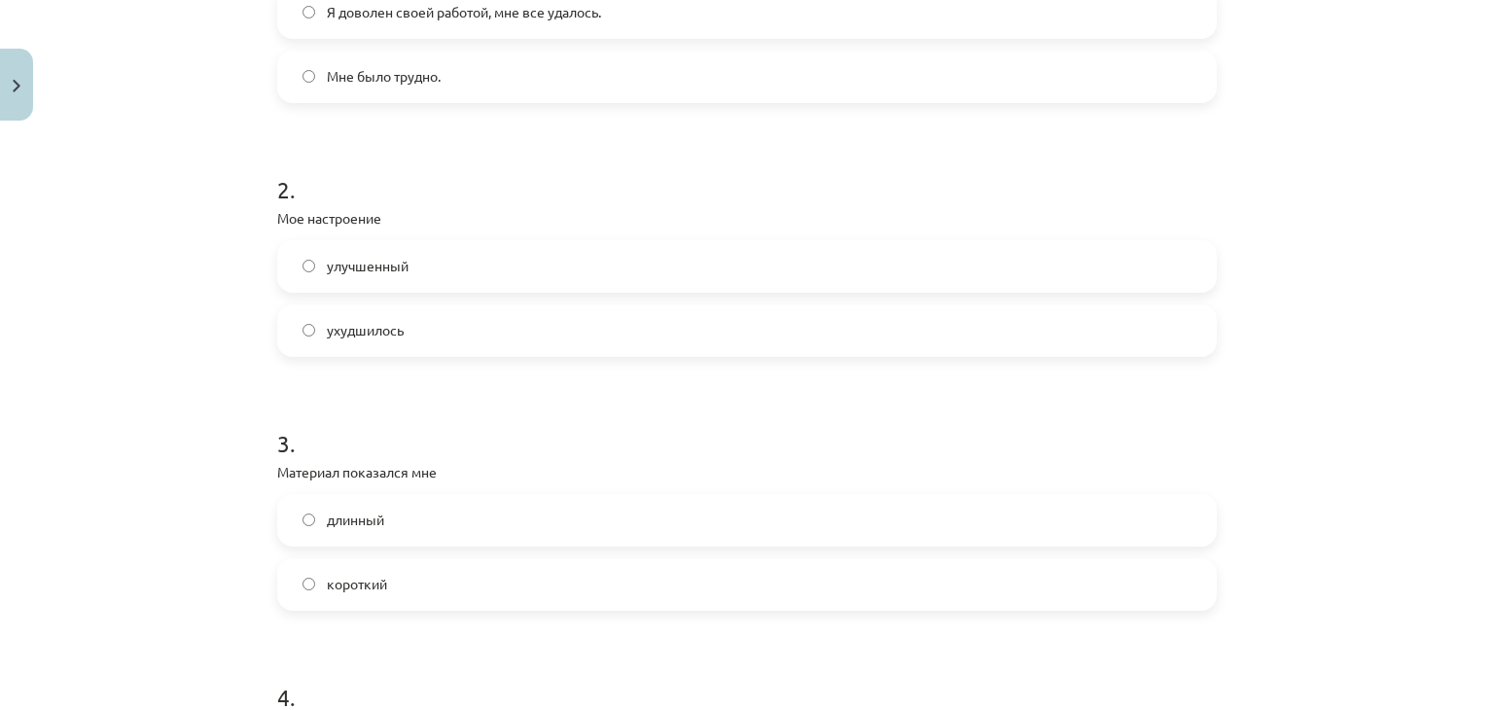
click at [504, 277] on label "улучшенный" at bounding box center [747, 266] width 936 height 49
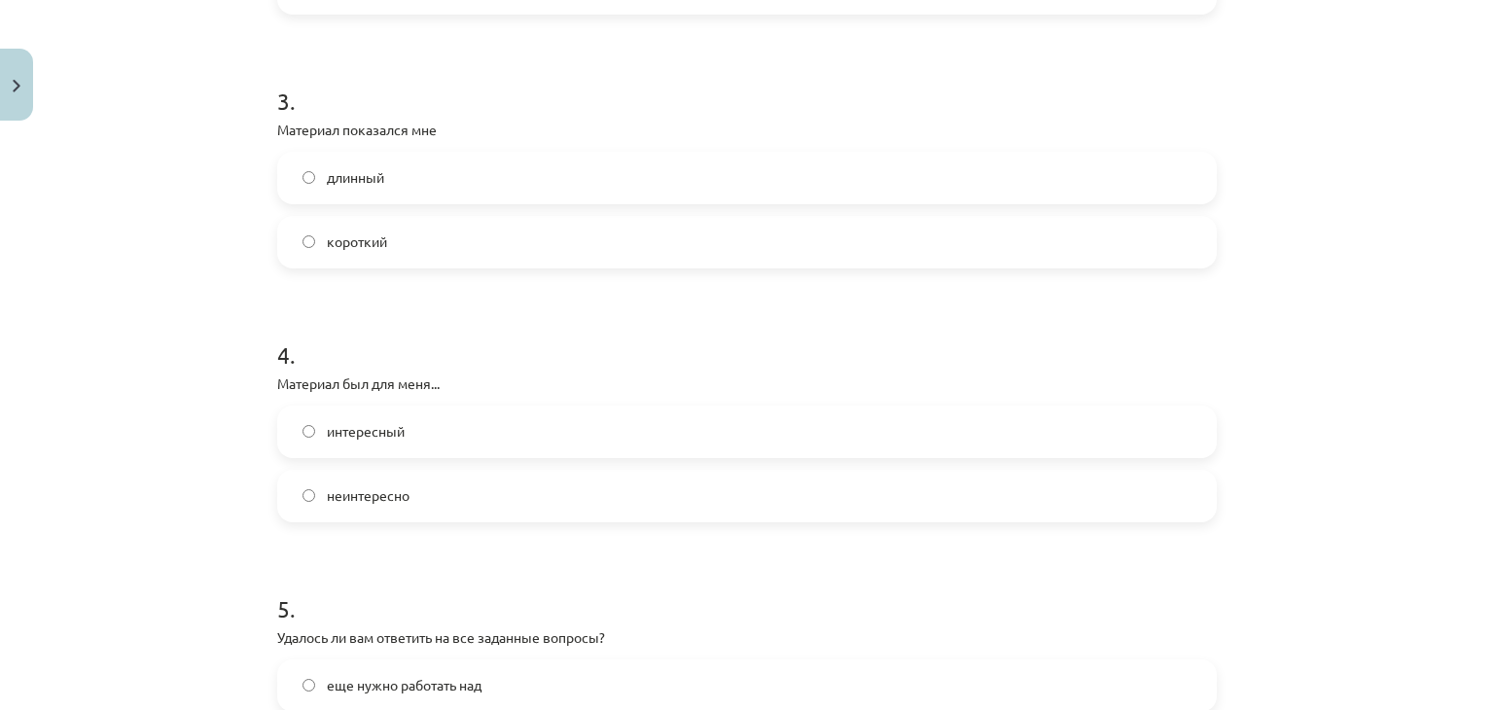
scroll to position [1109, 0]
click at [445, 186] on label "длинный" at bounding box center [747, 177] width 936 height 49
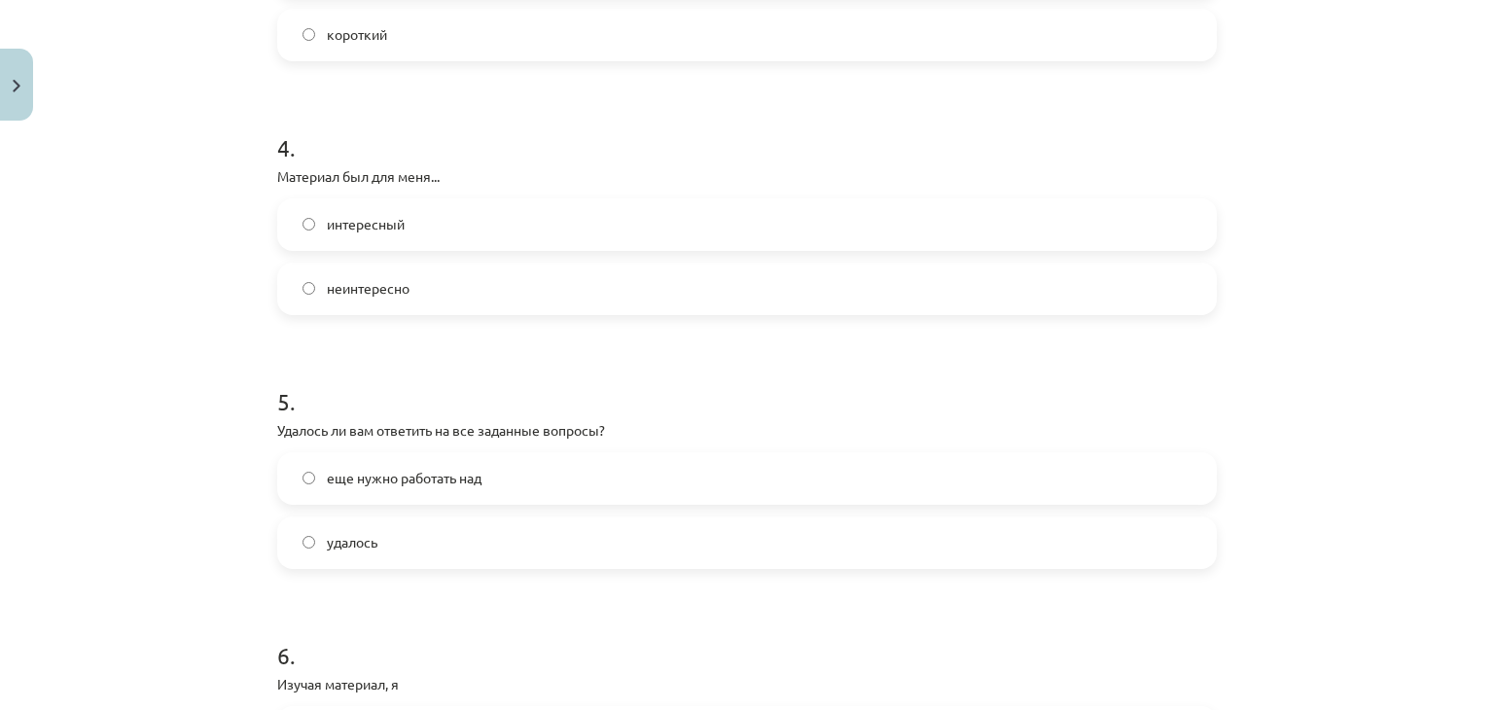
scroll to position [1329, 0]
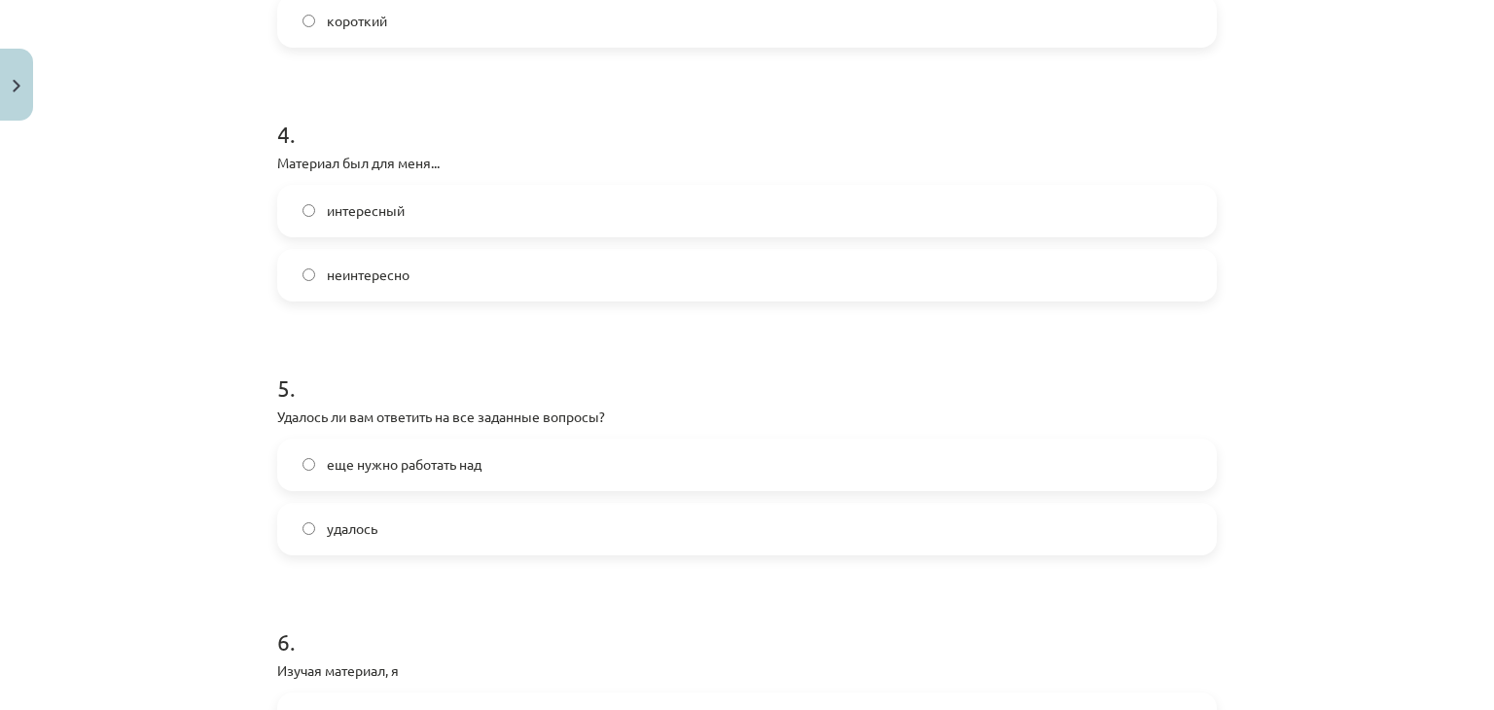
click at [410, 216] on label "интересный" at bounding box center [747, 211] width 936 height 49
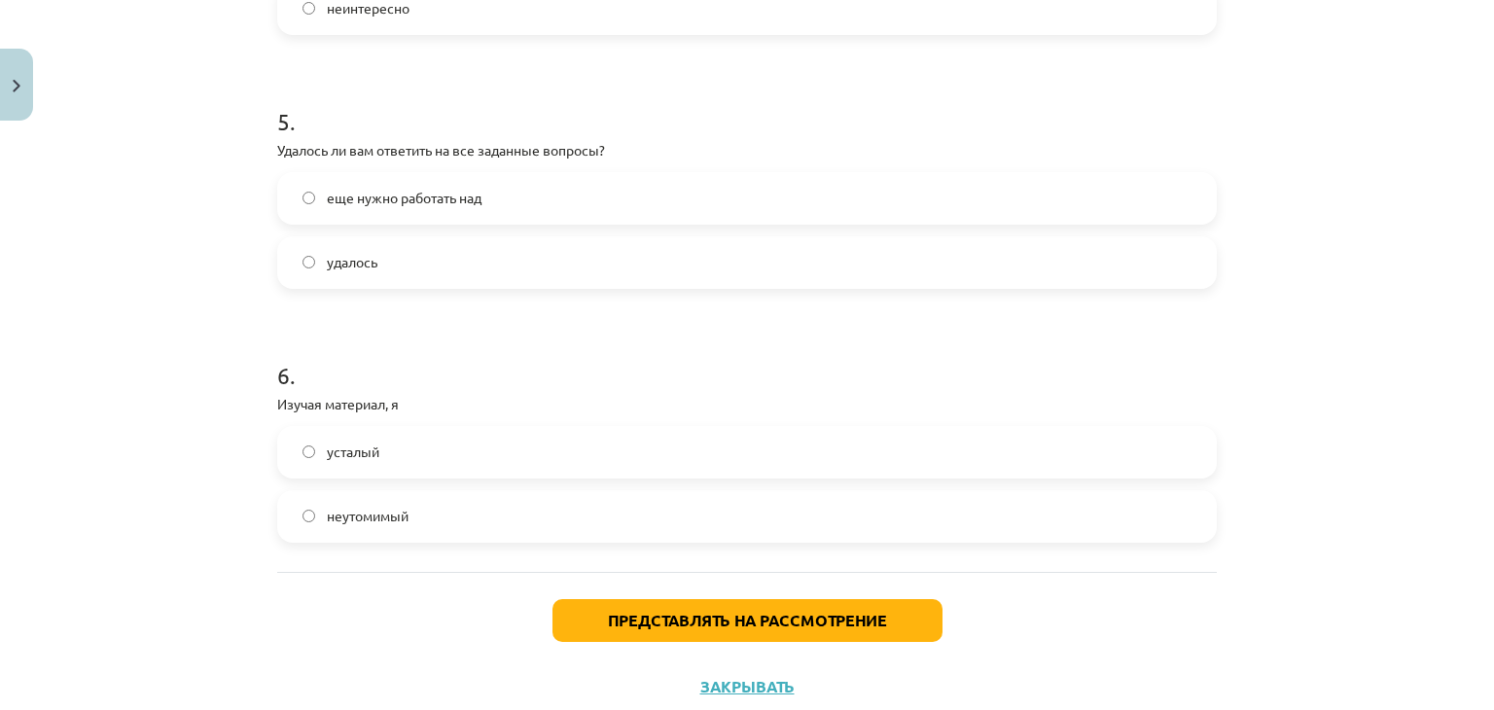
scroll to position [1597, 0]
click at [412, 203] on span "еще нужно работать над" at bounding box center [404, 196] width 155 height 20
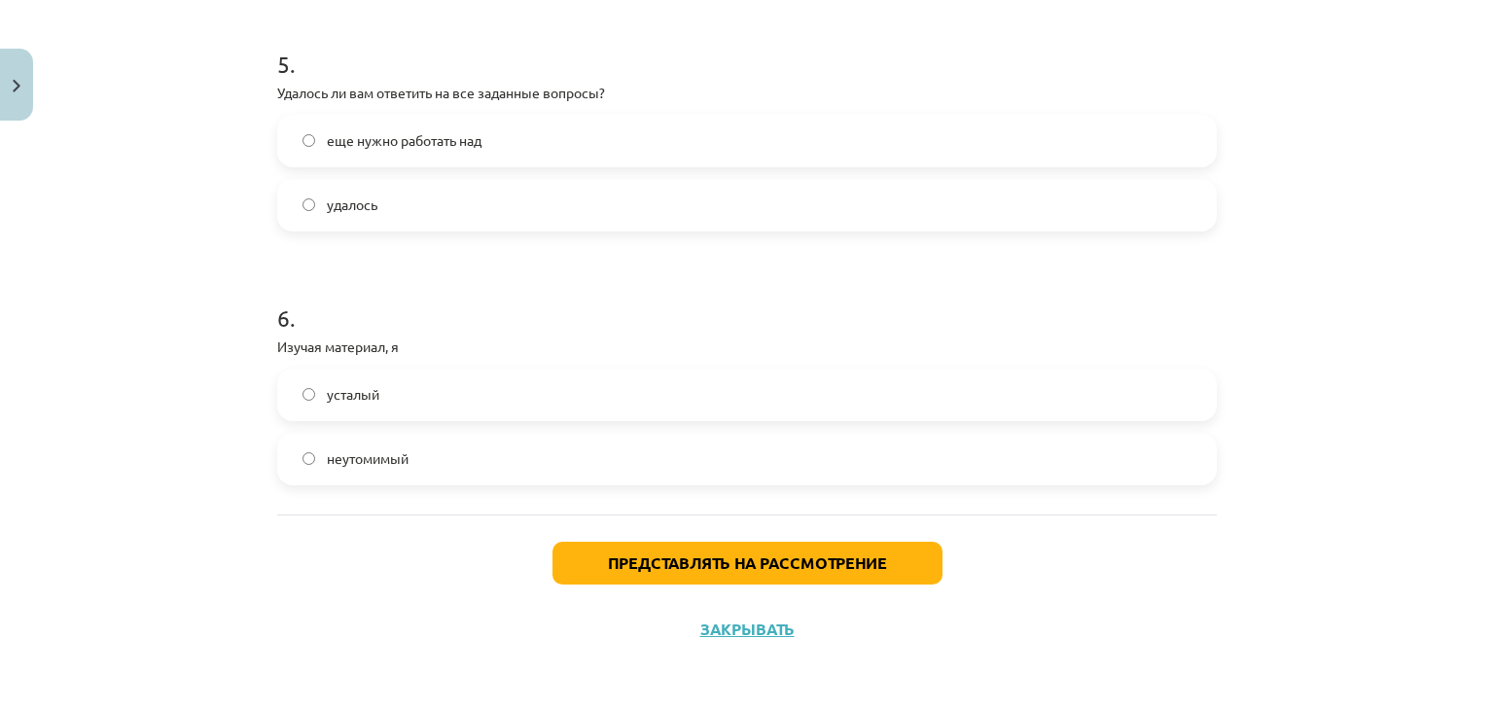
click at [366, 458] on font "неутомимый" at bounding box center [368, 458] width 82 height 18
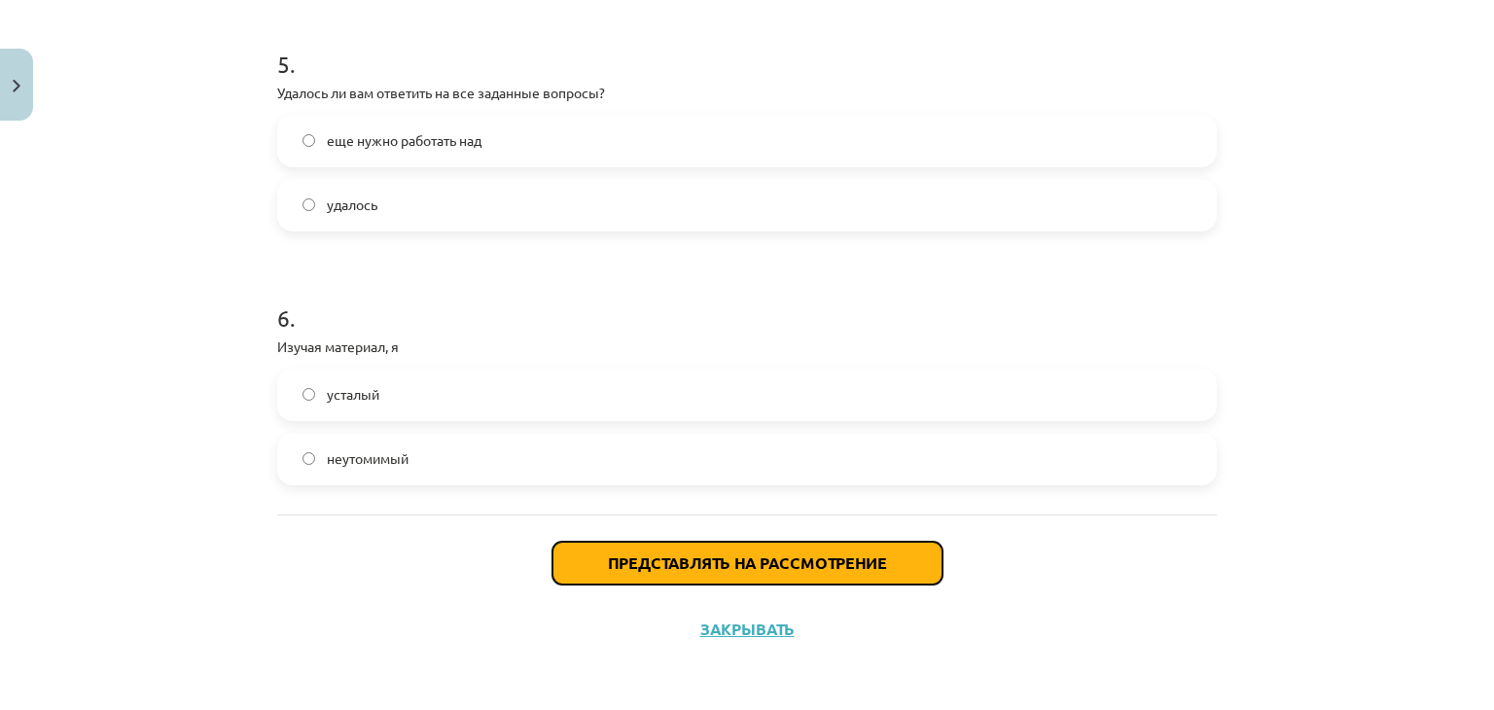
click at [621, 558] on font "Представлять на рассмотрение" at bounding box center [747, 562] width 279 height 20
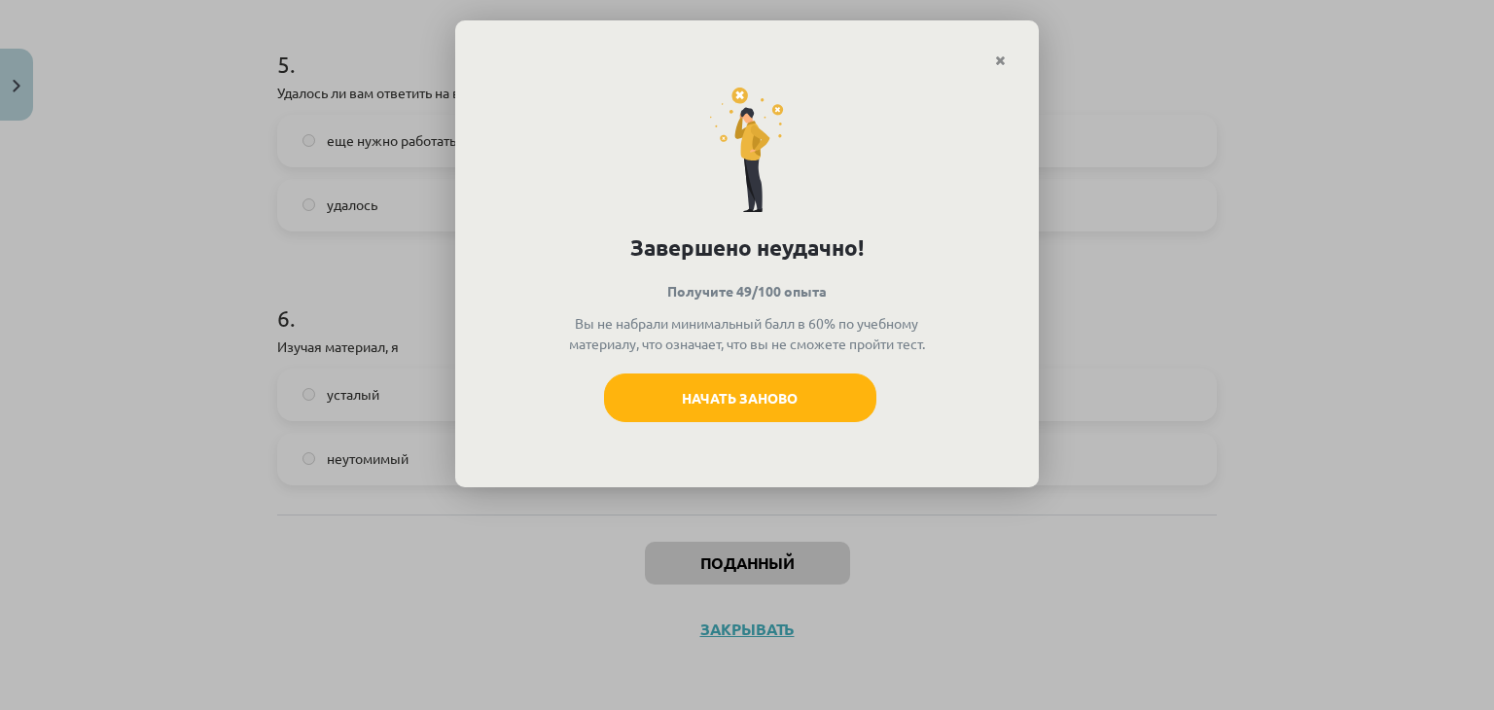
click at [797, 437] on div "Начать заново" at bounding box center [746, 404] width 517 height 63
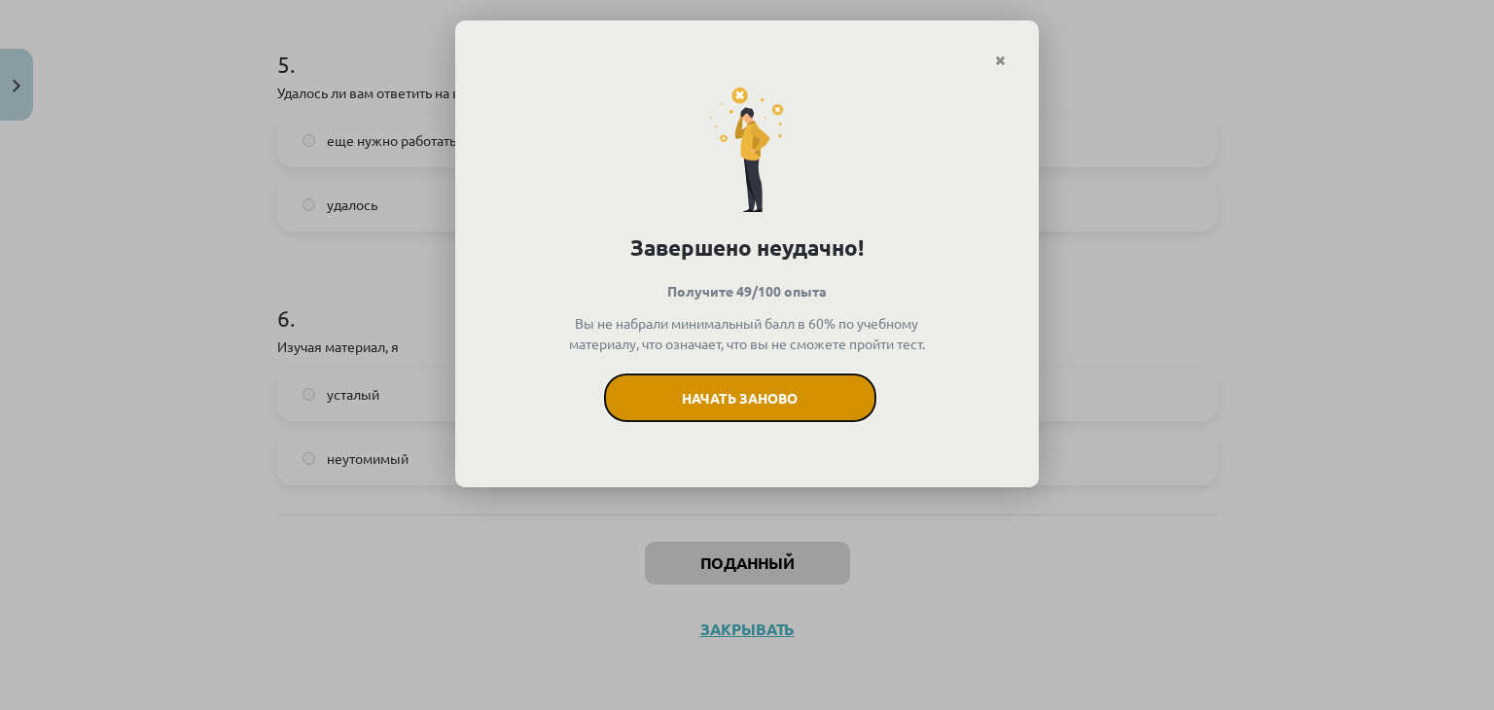
click at [798, 422] on button "Начать заново" at bounding box center [740, 397] width 272 height 49
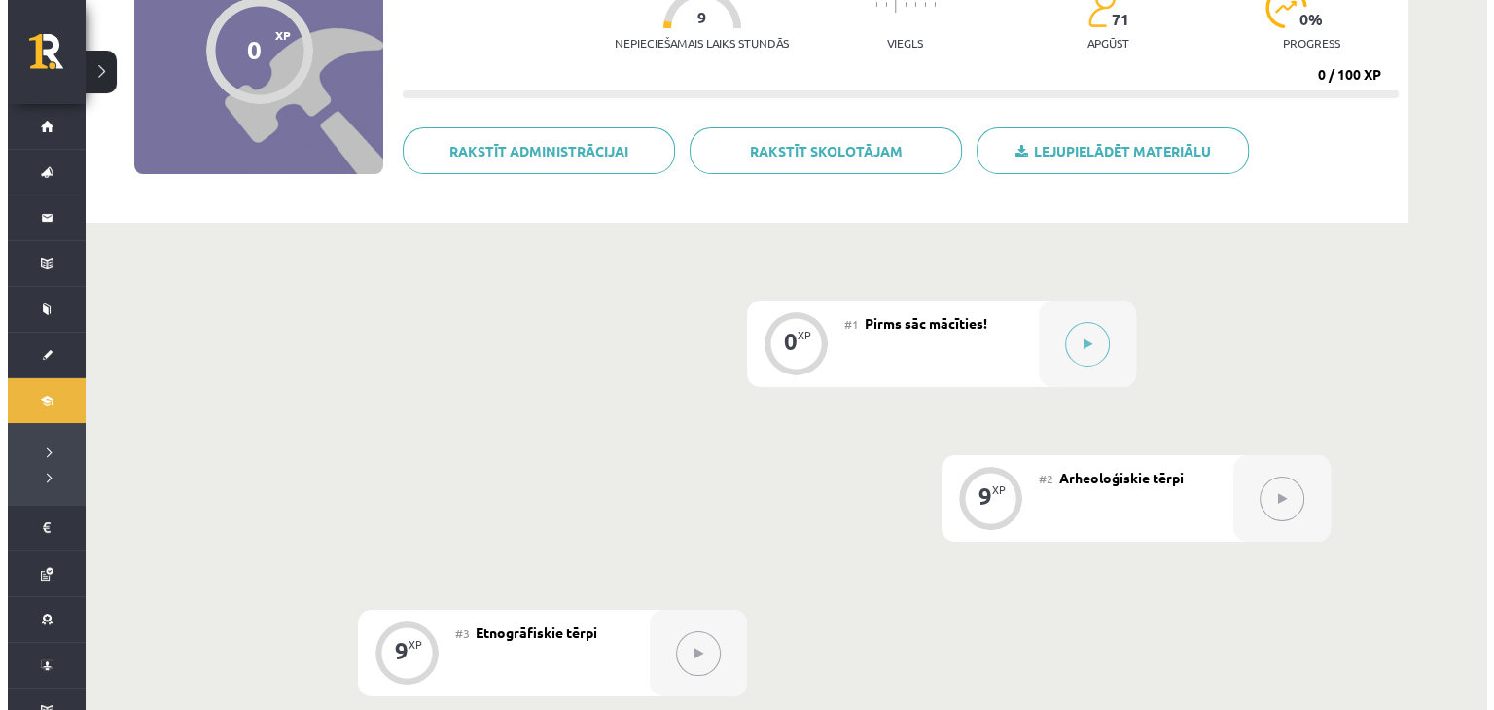
scroll to position [226, 0]
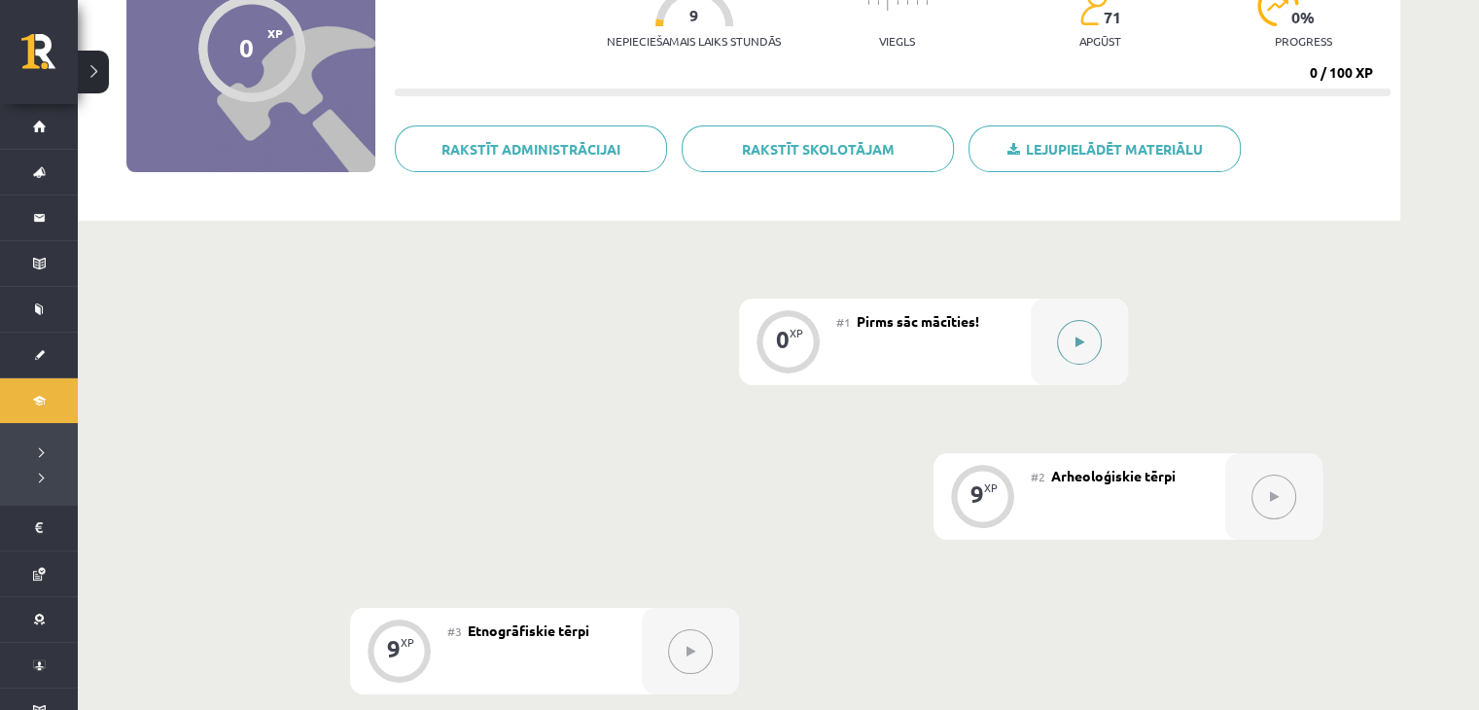
click at [1076, 343] on icon at bounding box center [1080, 343] width 9 height 12
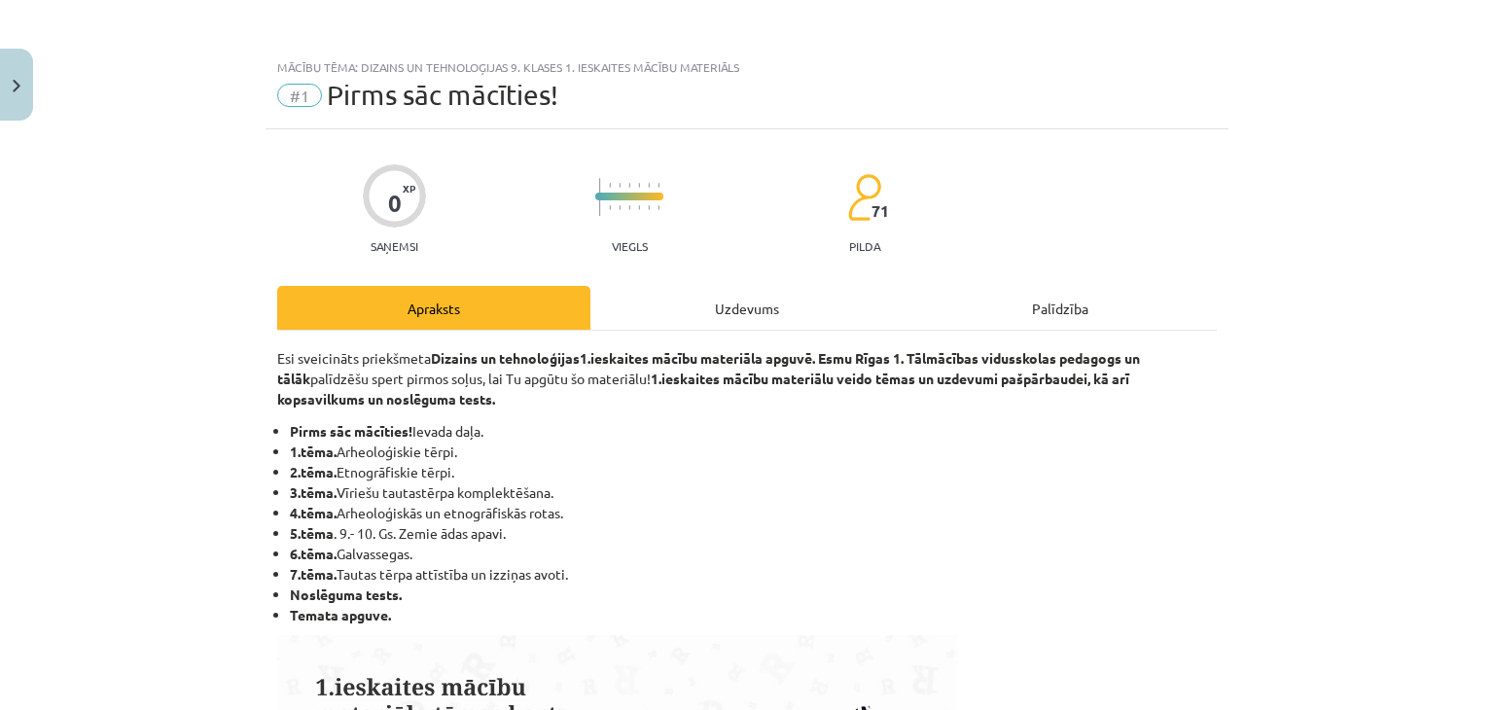
click at [654, 315] on div "Uzdevums" at bounding box center [746, 308] width 313 height 44
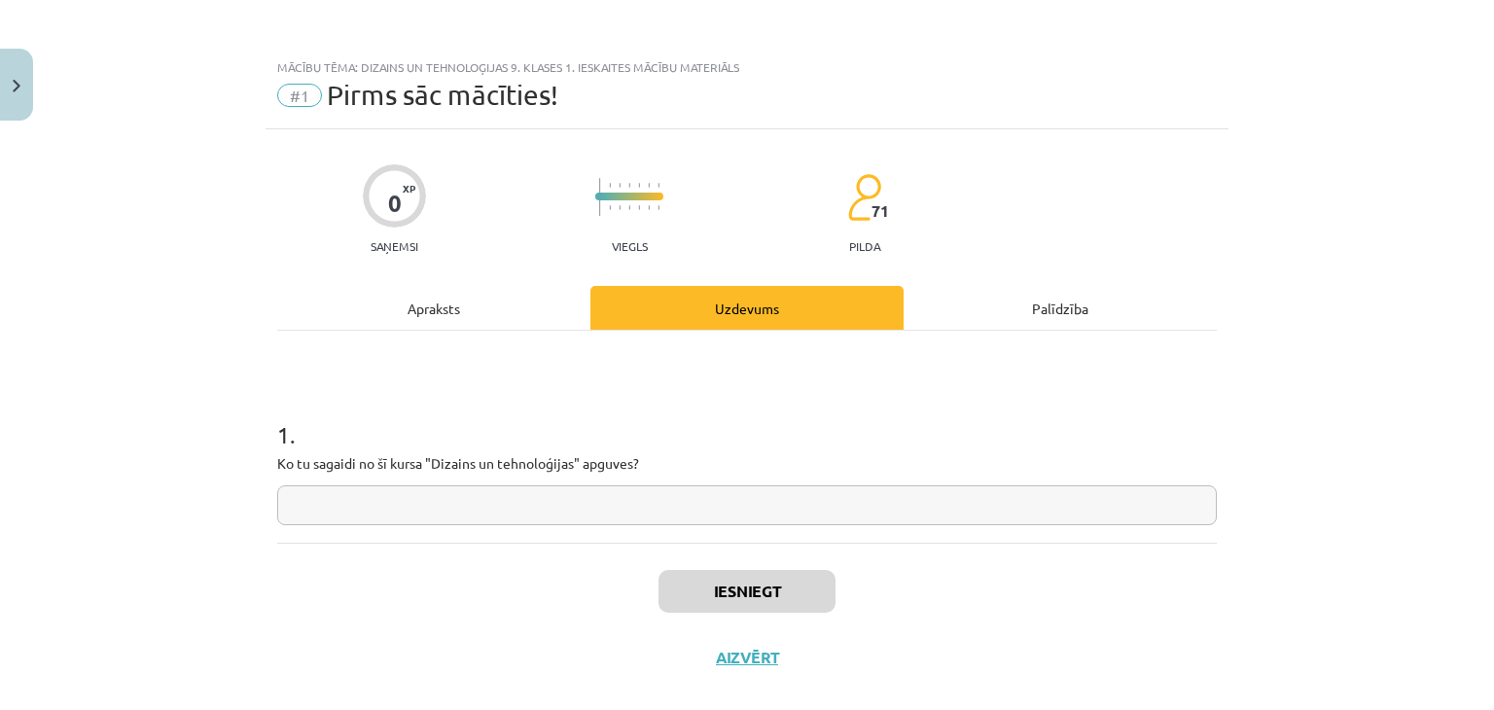
scroll to position [28, 0]
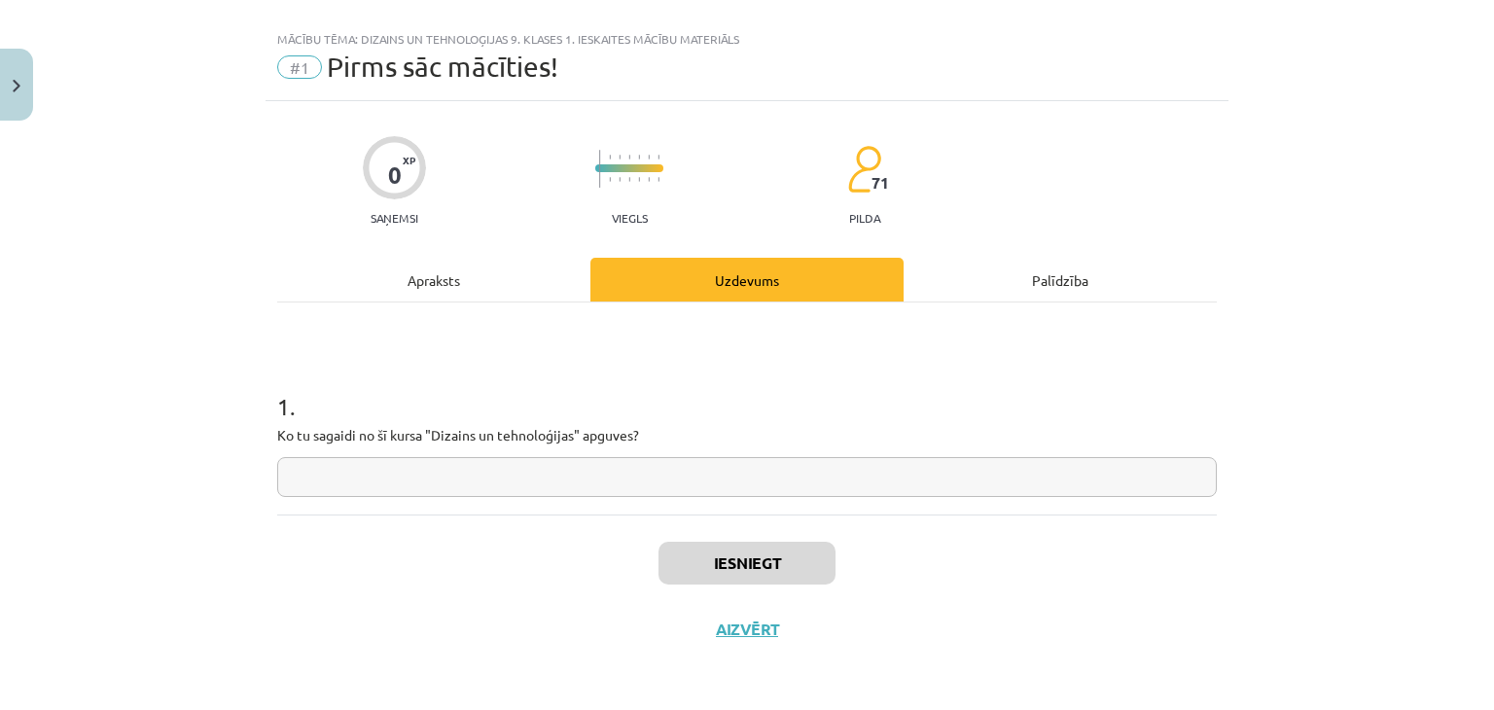
click at [563, 468] on input "text" at bounding box center [747, 477] width 940 height 40
paste input "**********"
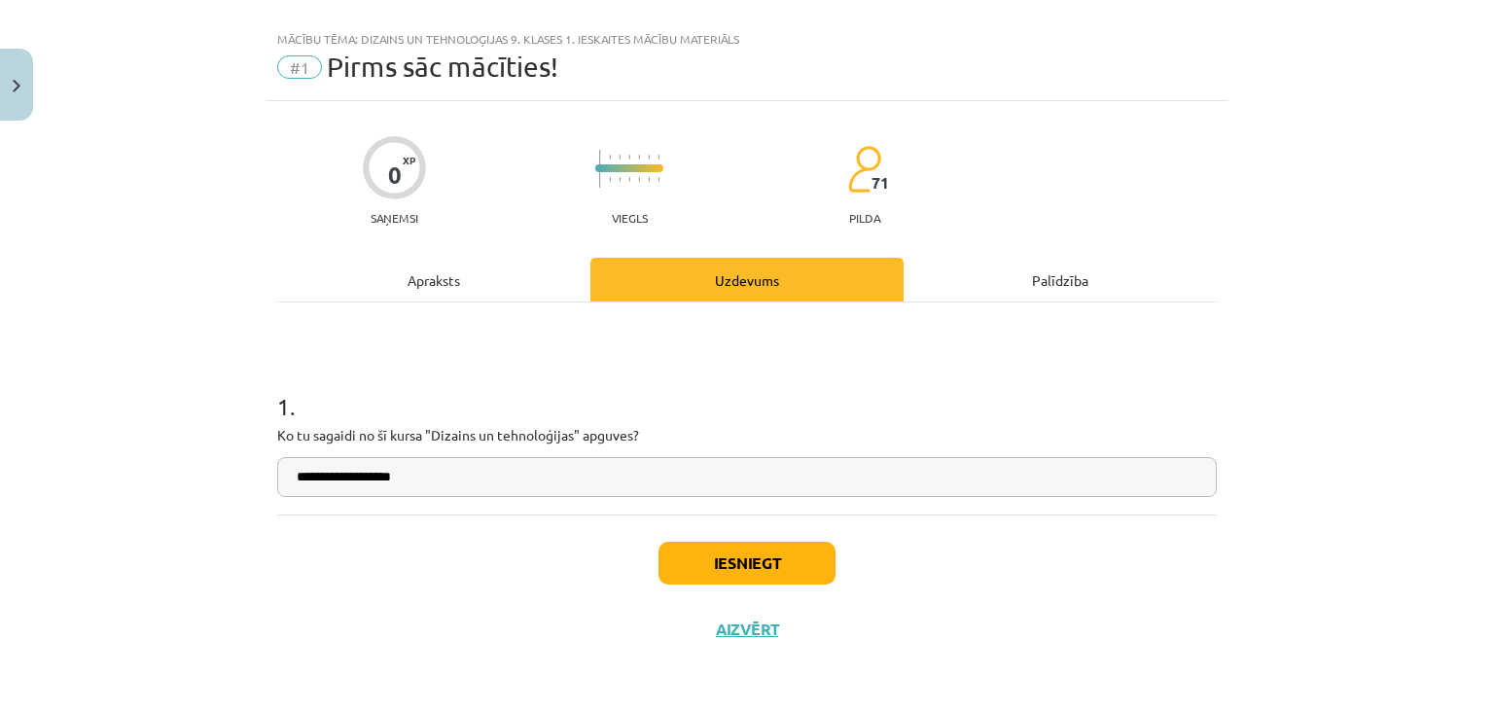
type input "**********"
click at [752, 565] on button "Iesniegt" at bounding box center [746, 563] width 177 height 43
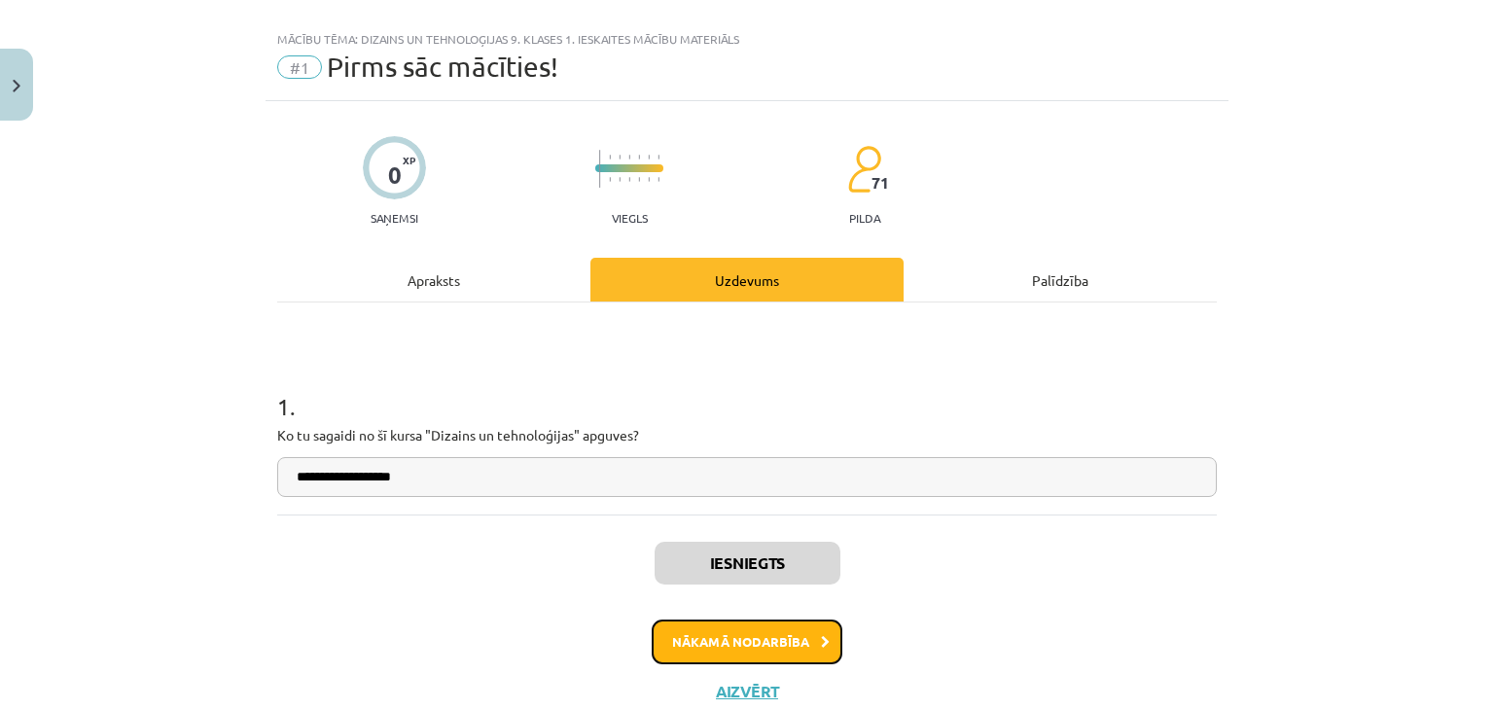
click at [735, 649] on button "Nākamā nodarbība" at bounding box center [747, 642] width 191 height 45
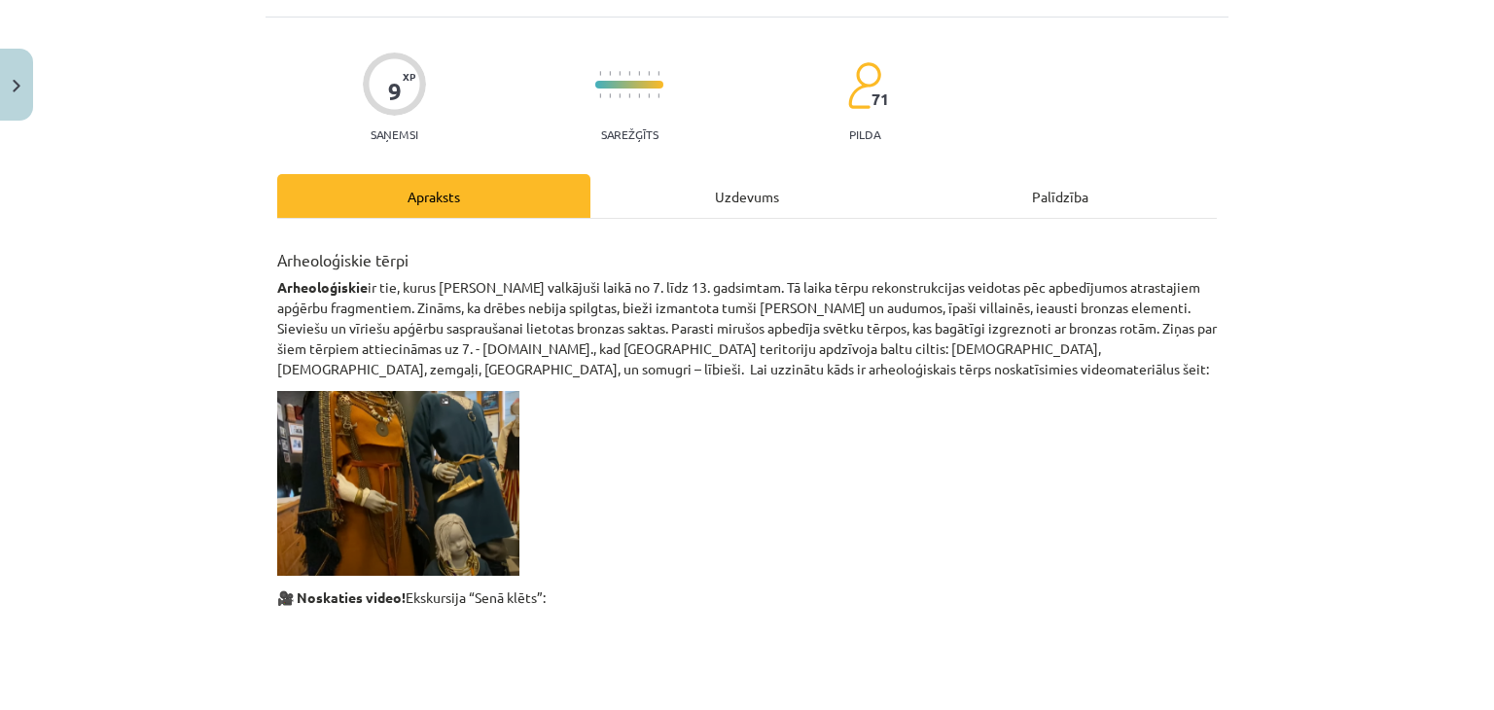
scroll to position [114, 0]
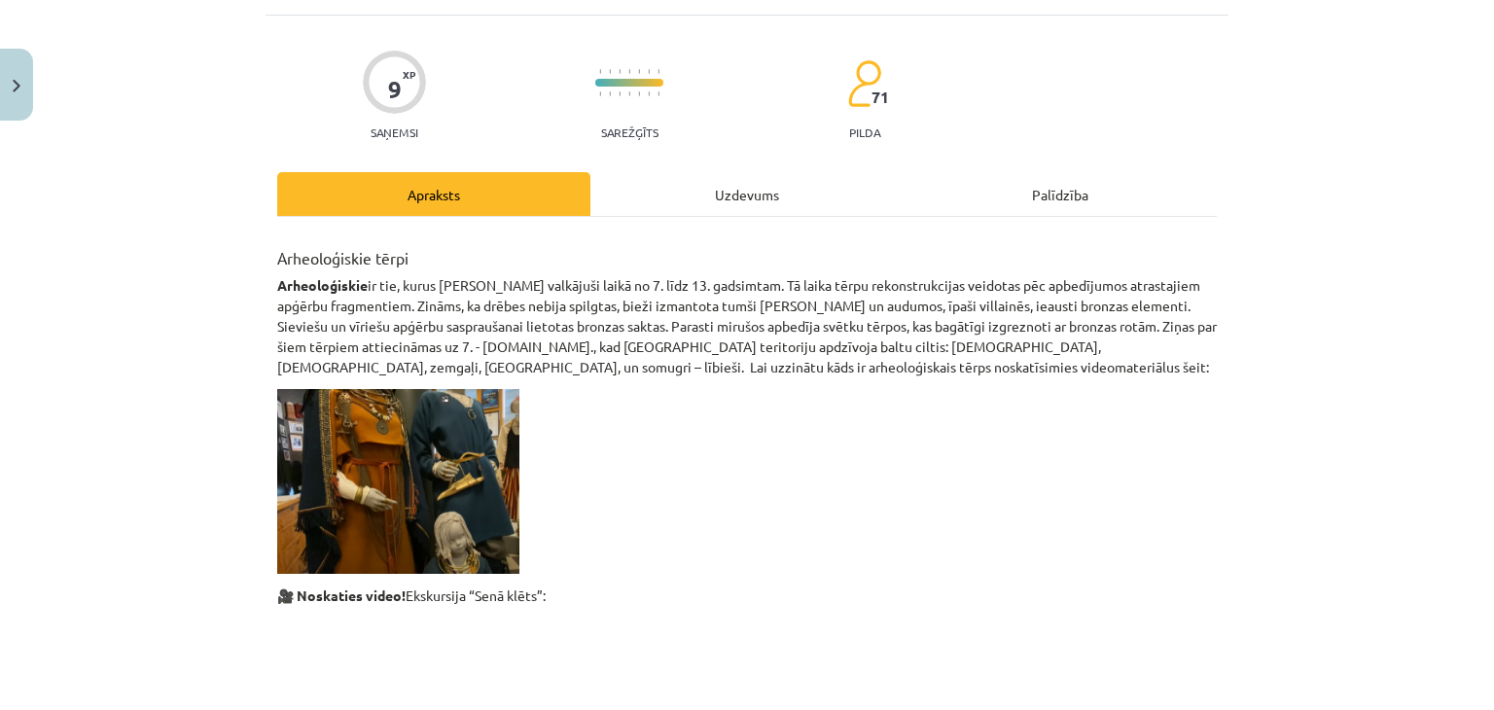
click at [716, 207] on div "Uzdevums" at bounding box center [746, 194] width 313 height 44
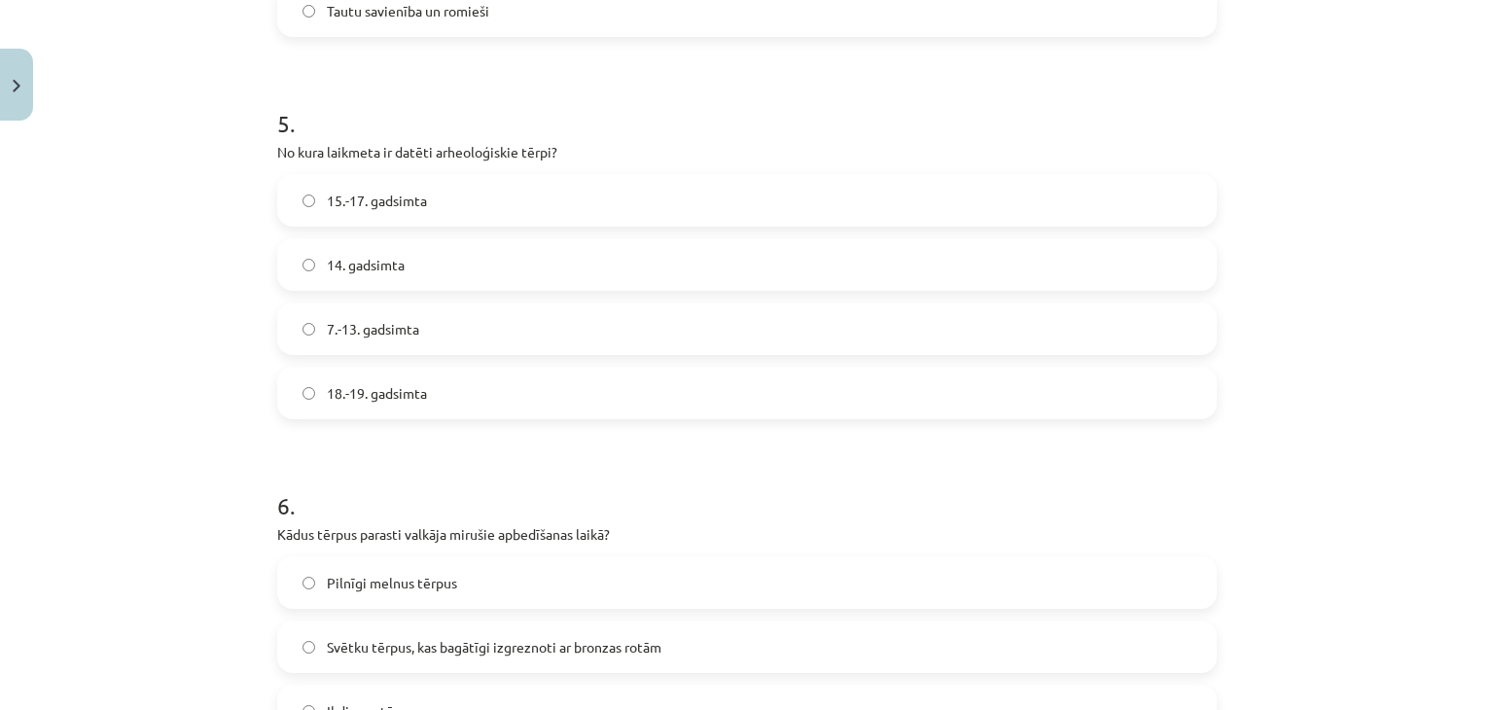
scroll to position [1891, 0]
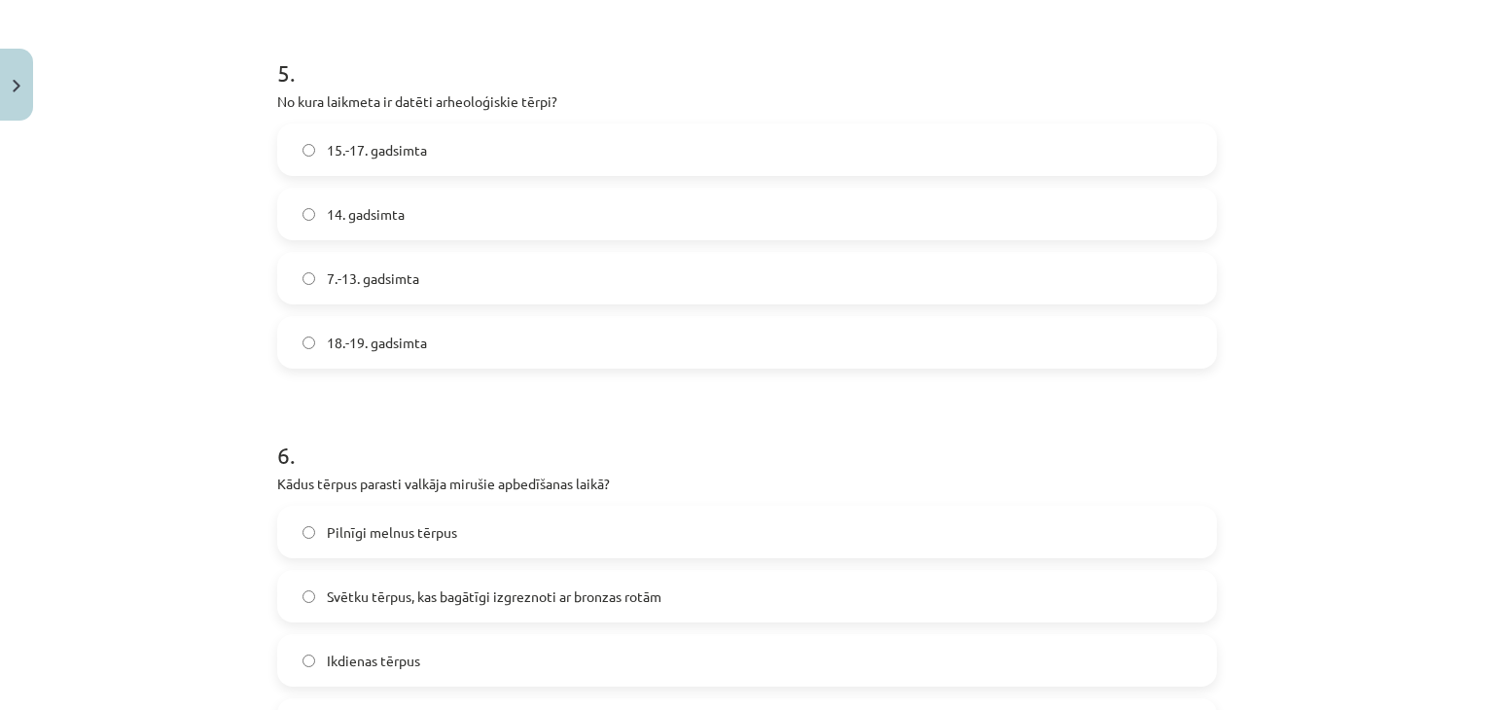
click at [430, 292] on label "7.-13. gadsimta" at bounding box center [747, 278] width 936 height 49
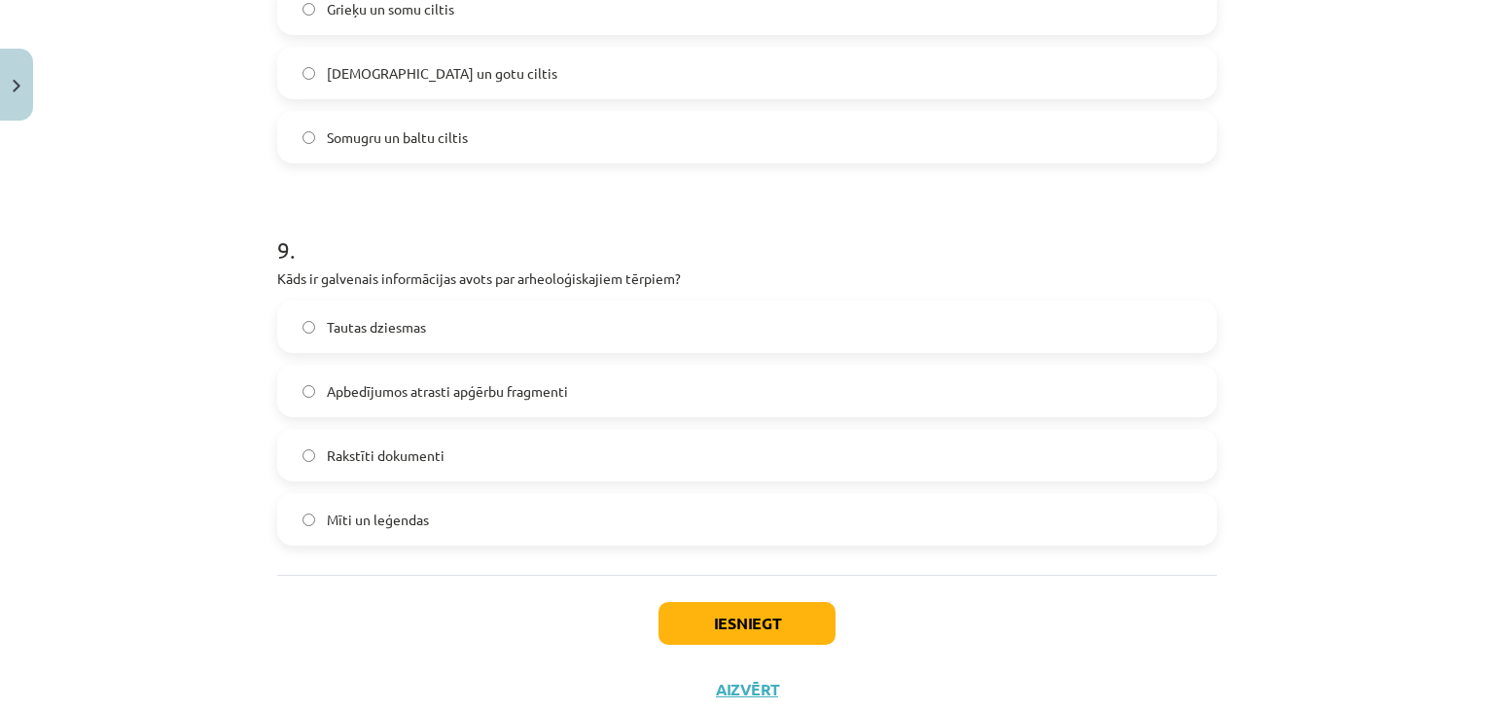
scroll to position [3303, 0]
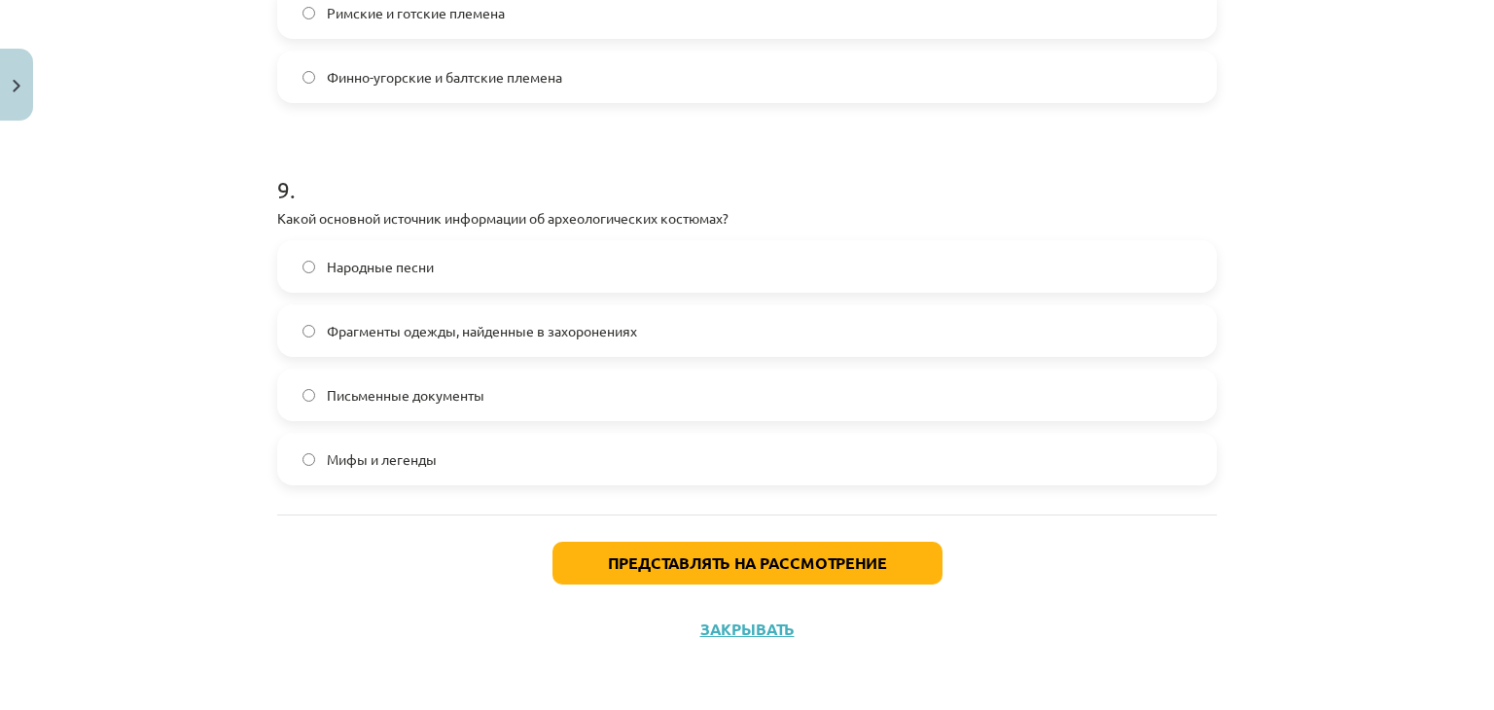
click at [617, 160] on h1 "9 ." at bounding box center [747, 172] width 940 height 60
click at [479, 402] on label "Письменные документы" at bounding box center [747, 395] width 936 height 49
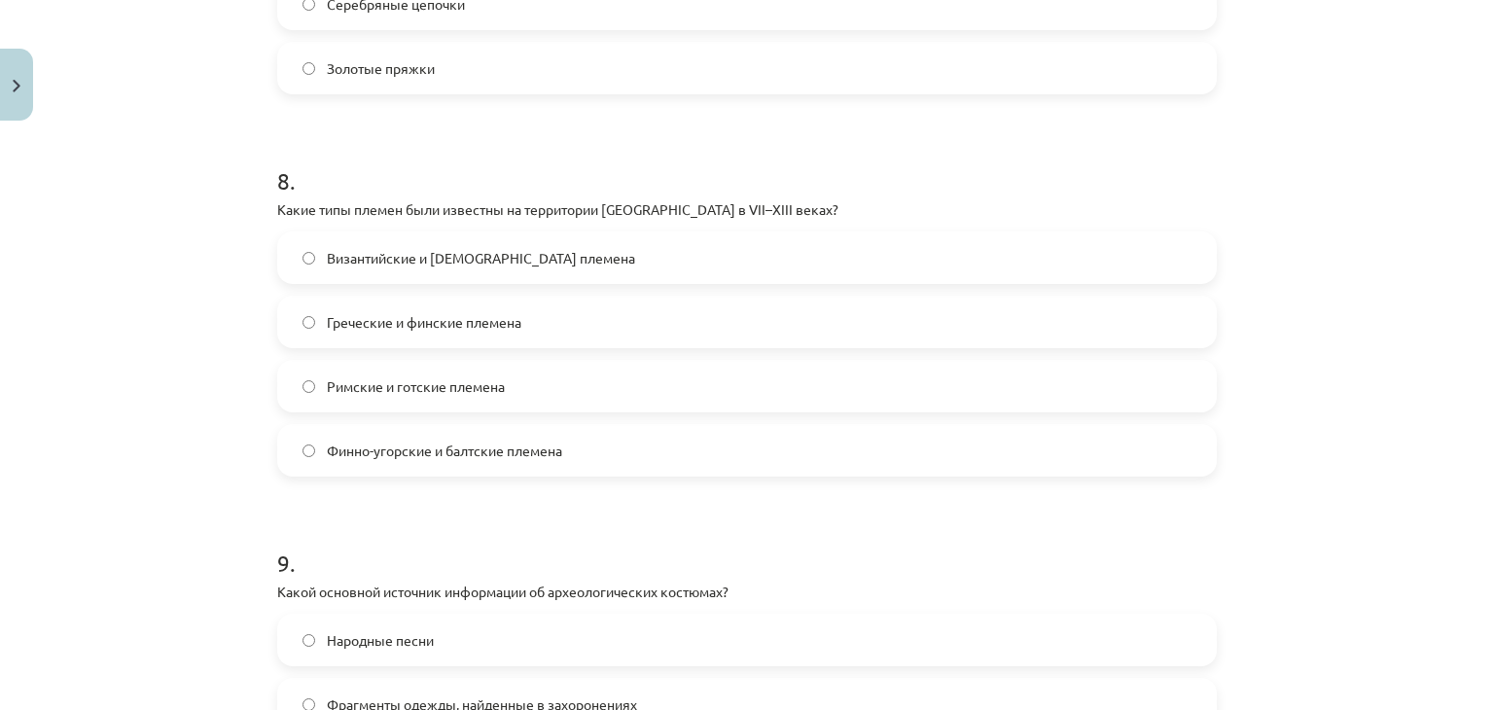
scroll to position [2898, 0]
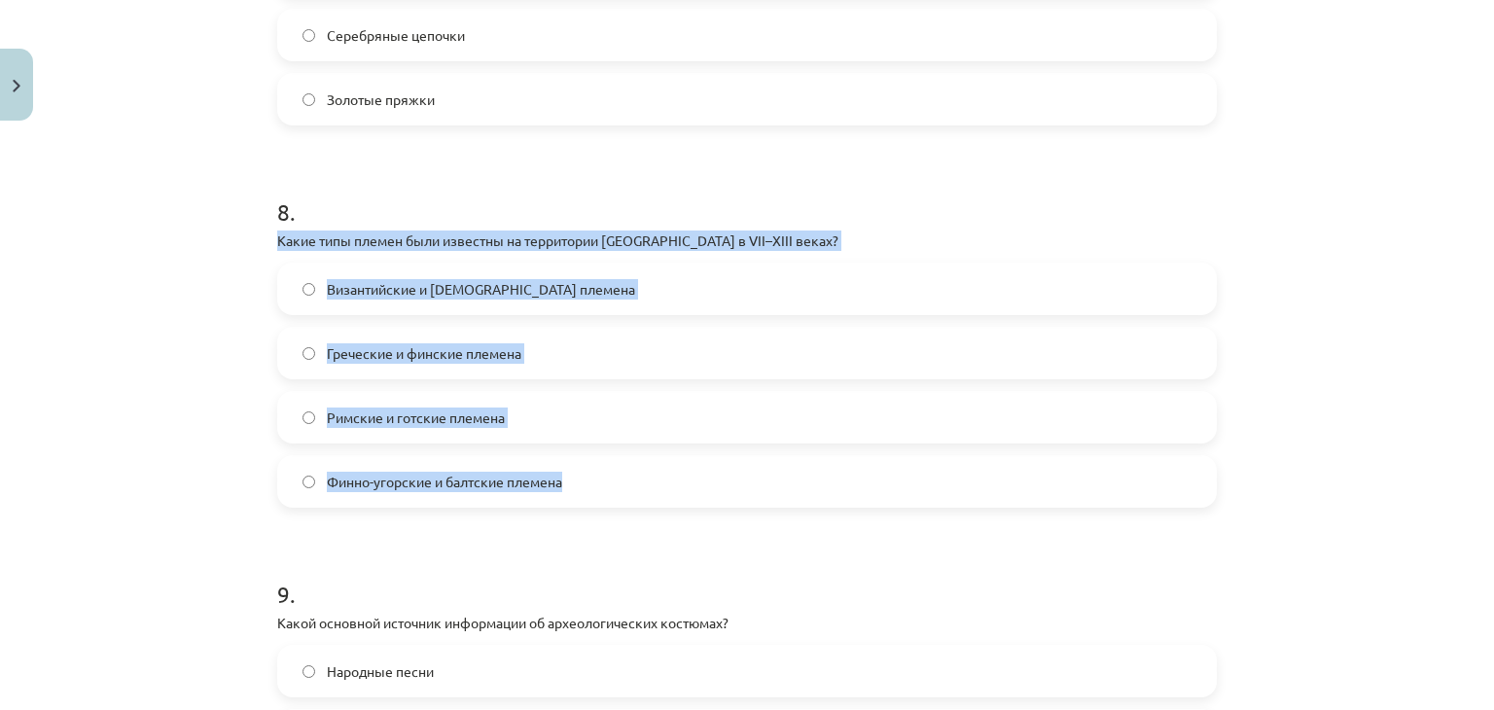
drag, startPoint x: 269, startPoint y: 236, endPoint x: 559, endPoint y: 460, distance: 366.1
click at [559, 460] on div "8 . Какие типы племен были известны на территории [GEOGRAPHIC_DATA] в VII–XIII …" at bounding box center [747, 335] width 940 height 343
copy div "Какие типы племен были известны на территории [GEOGRAPHIC_DATA] в VII–XIII века…"
click at [592, 463] on label "Финно-угорские и балтские племена" at bounding box center [747, 481] width 936 height 49
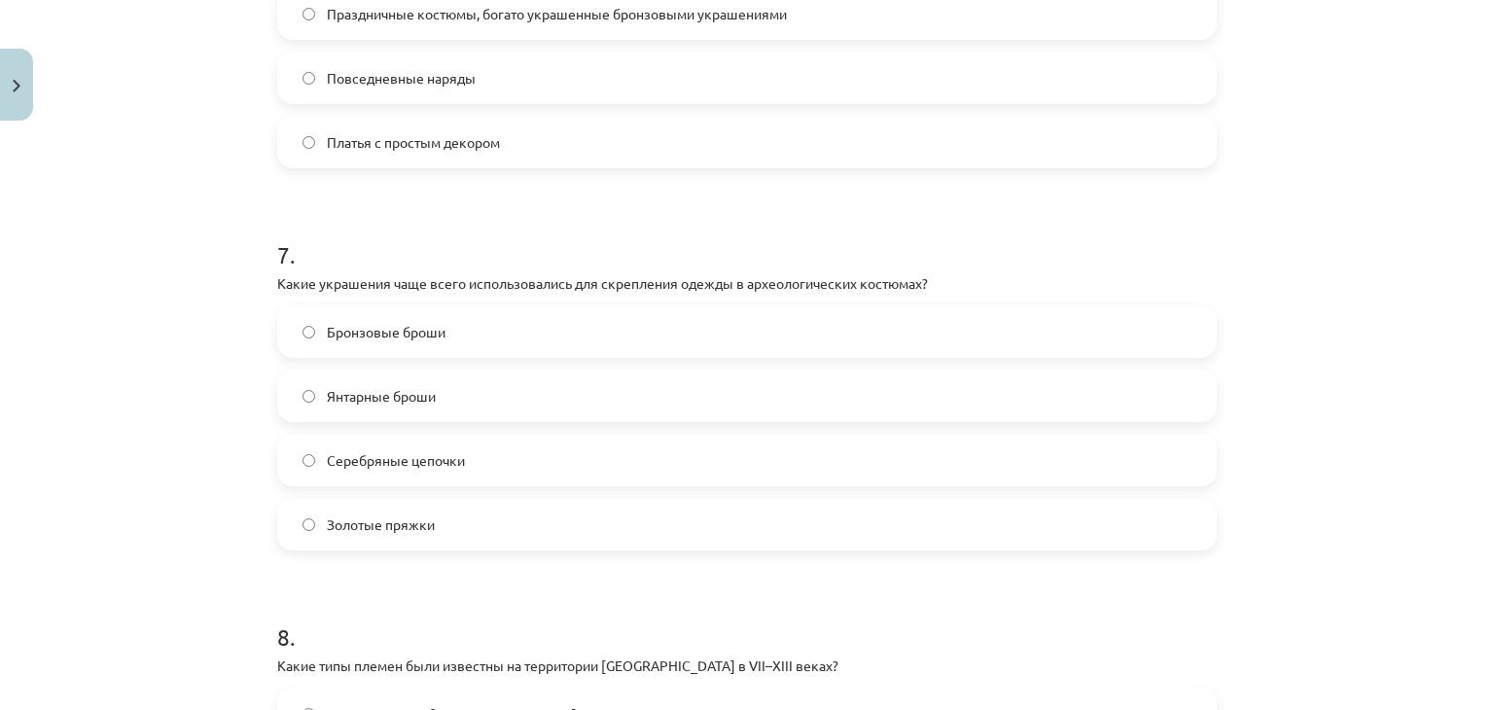
scroll to position [2474, 0]
click at [327, 325] on font "Бронзовые броши" at bounding box center [386, 331] width 119 height 18
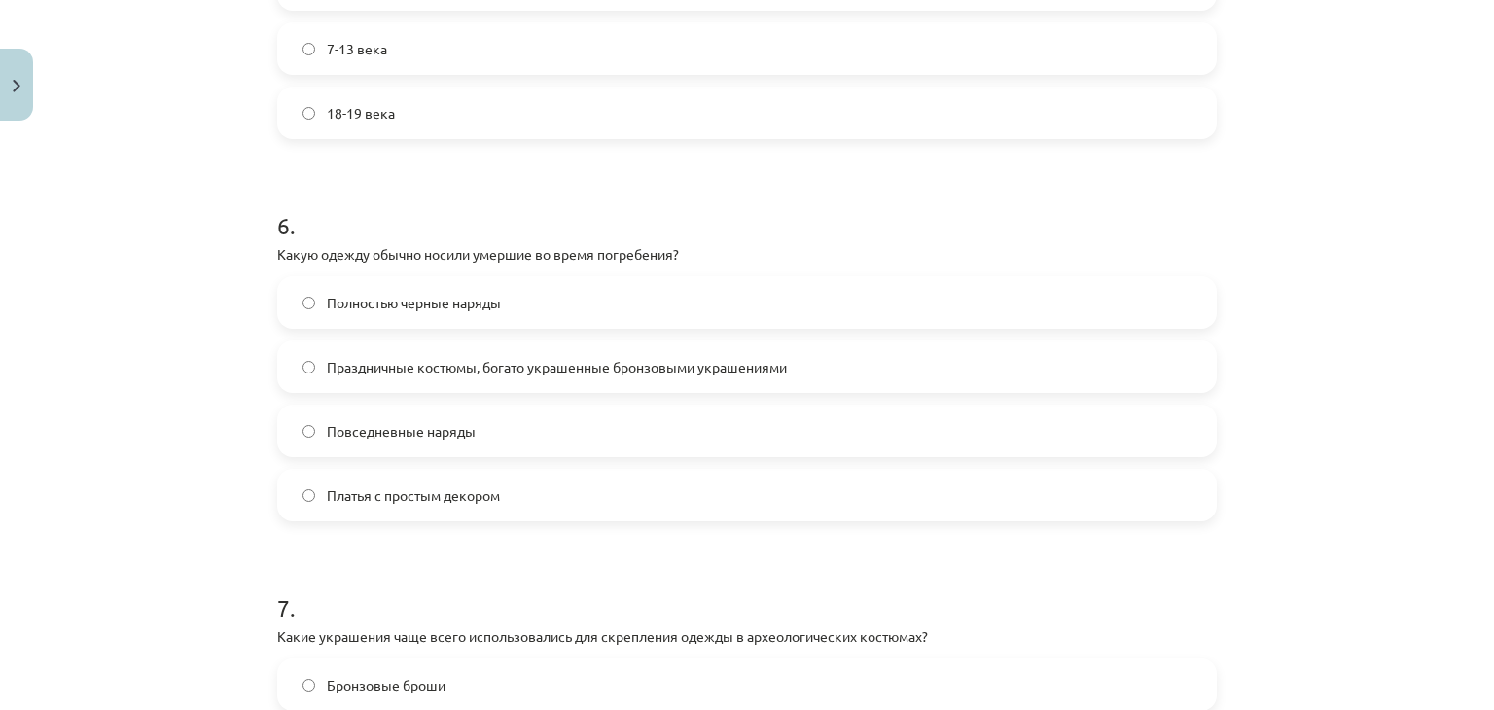
scroll to position [2113, 0]
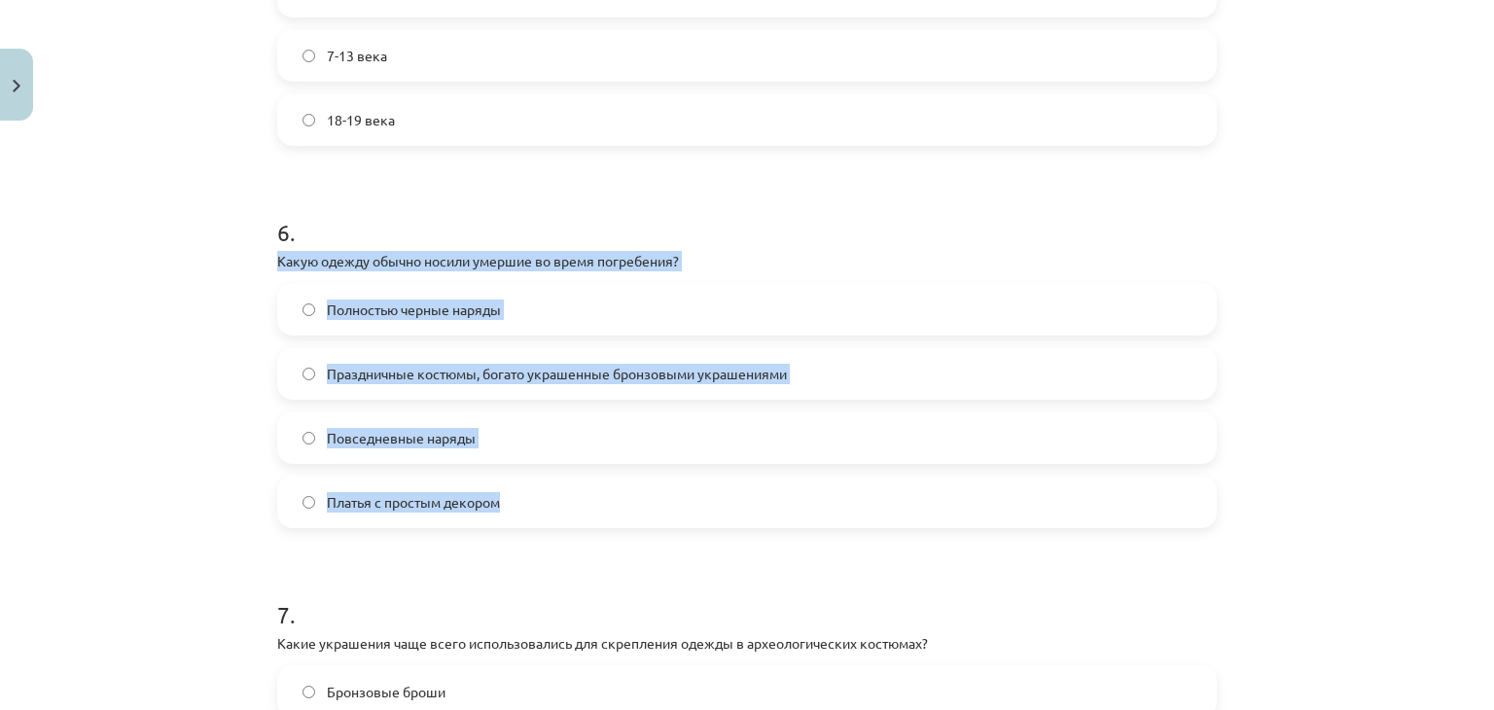
drag, startPoint x: 272, startPoint y: 261, endPoint x: 558, endPoint y: 508, distance: 377.9
click at [558, 508] on div "6 . Какую одежду обычно носили умершие во время погребения? Полностью черные на…" at bounding box center [747, 356] width 940 height 343
copy div "Какую одежду обычно носили умершие во время погребения? Полностью черные наряды…"
click at [645, 385] on label "Праздничные костюмы, богато украшенные бронзовыми украшениями" at bounding box center [747, 373] width 936 height 49
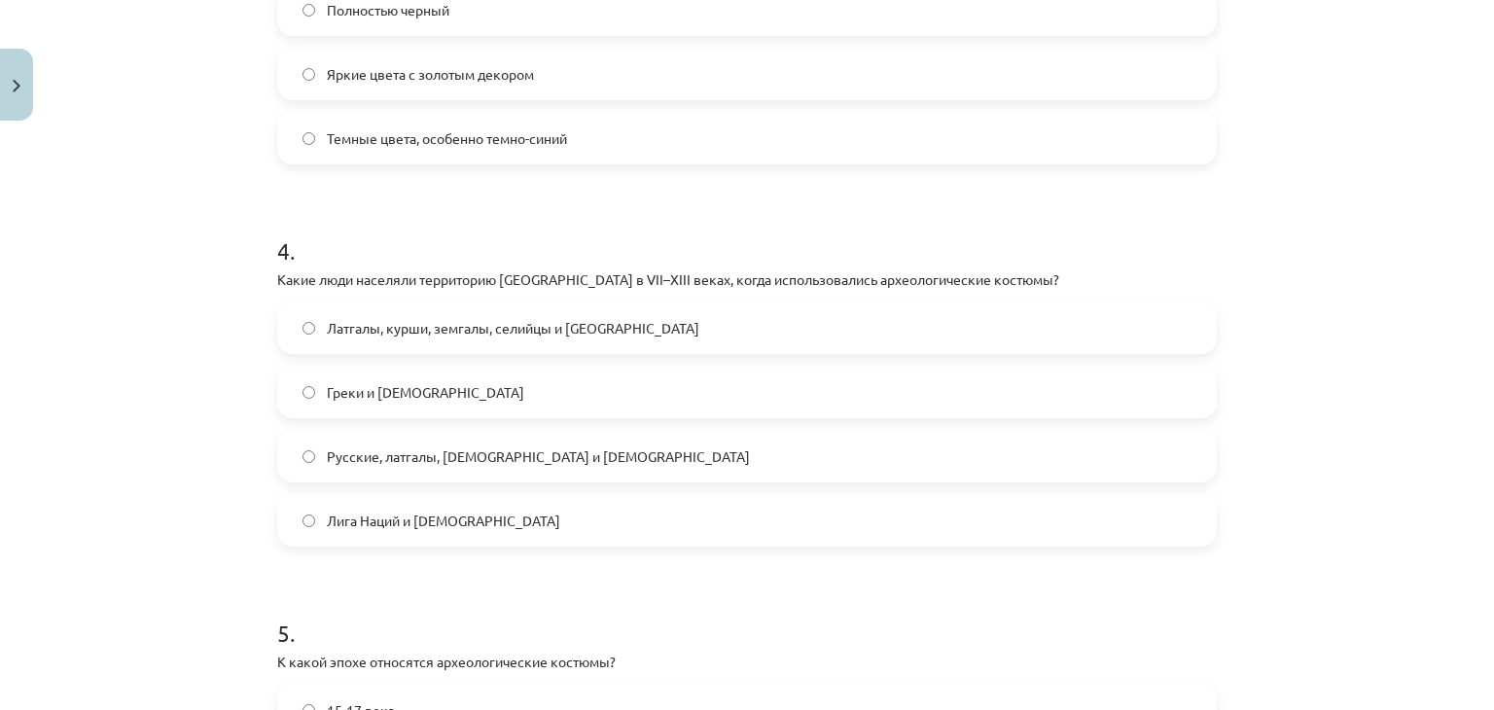
scroll to position [1381, 0]
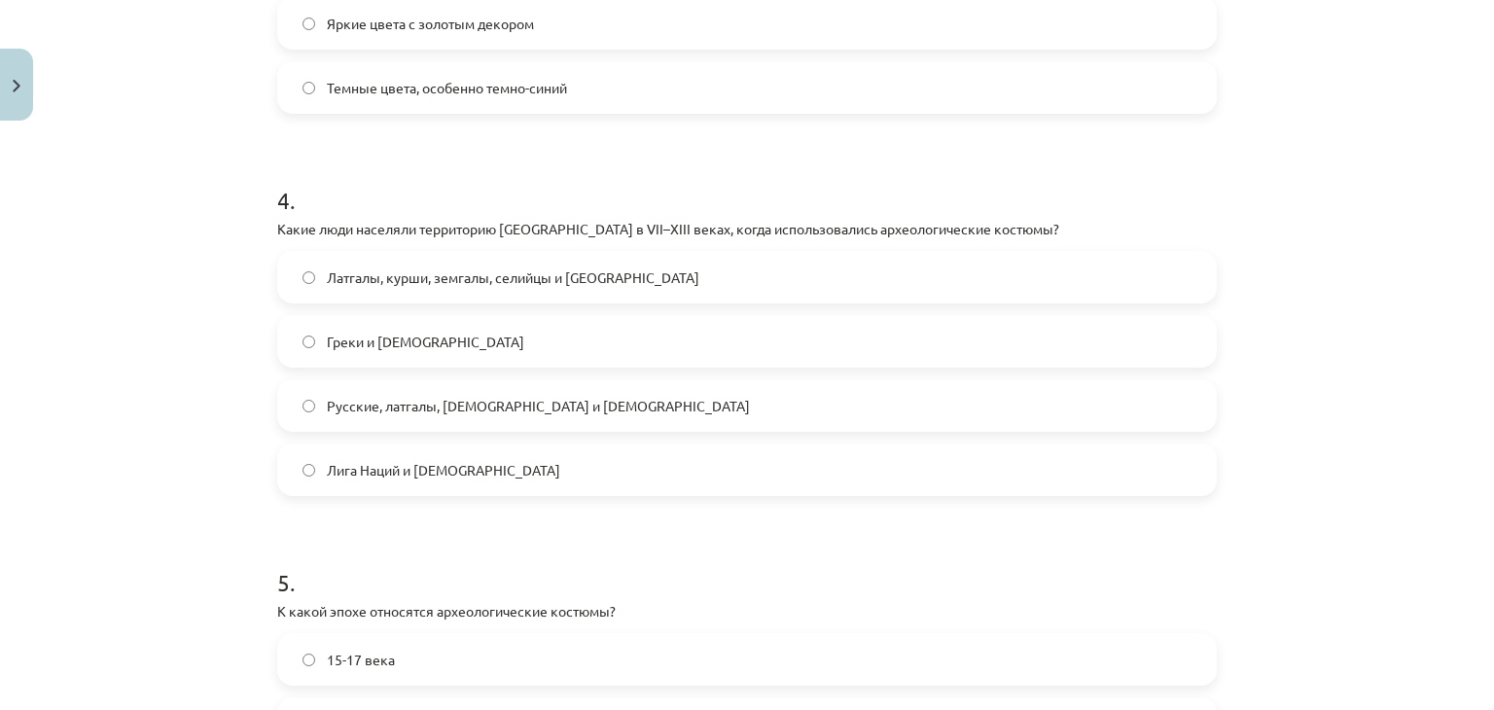
click at [617, 266] on label "Латгалы, курши, земгалы, селийцы и [GEOGRAPHIC_DATA]" at bounding box center [747, 277] width 936 height 49
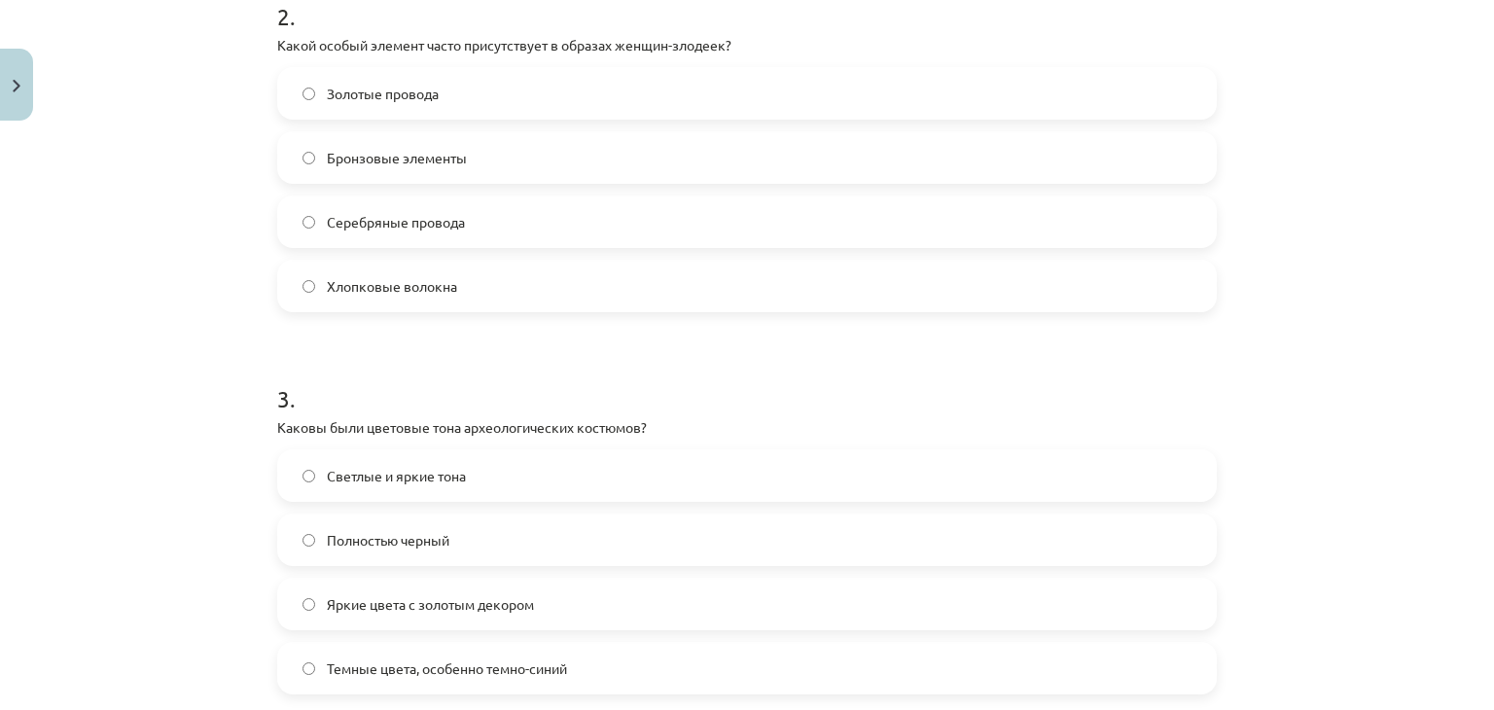
scroll to position [801, 0]
click at [389, 659] on font "Темные цвета, особенно темно-синий" at bounding box center [447, 667] width 240 height 18
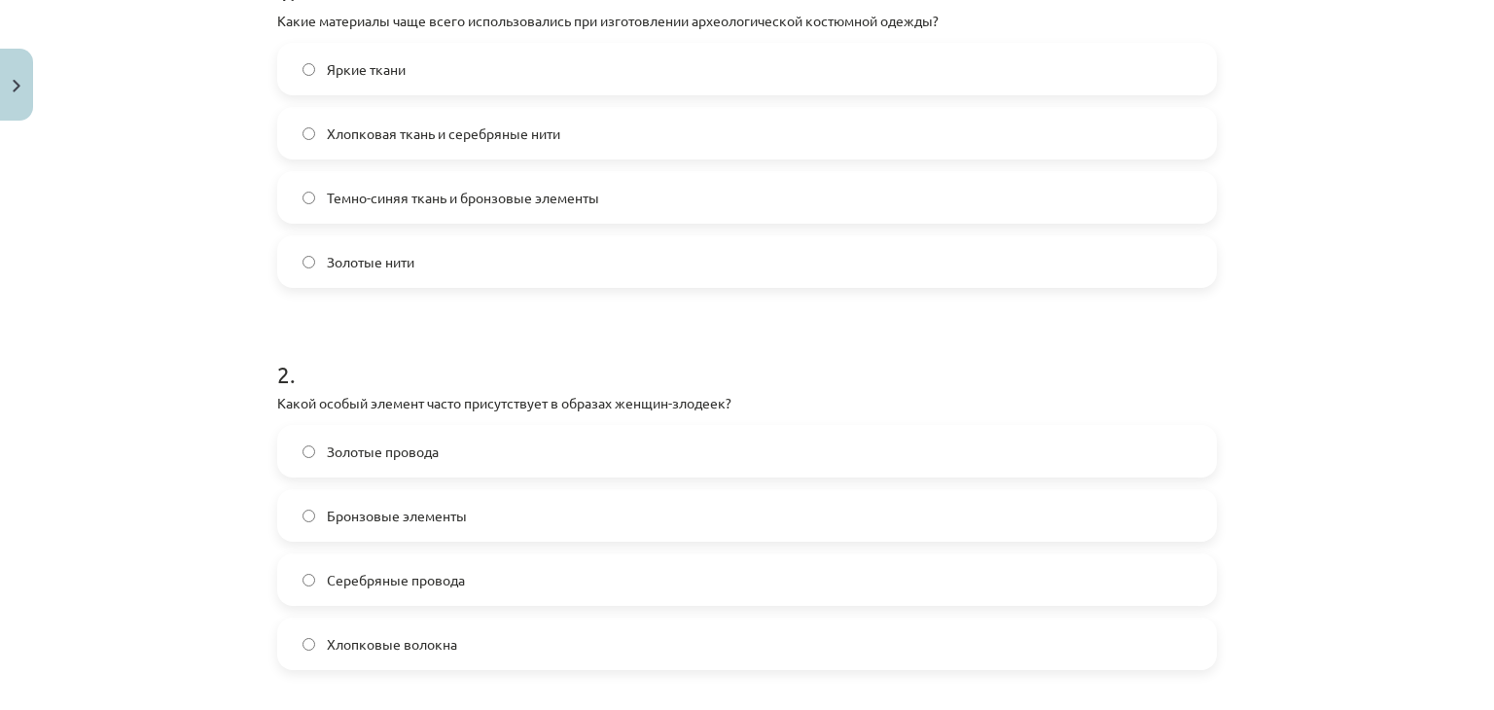
scroll to position [494, 0]
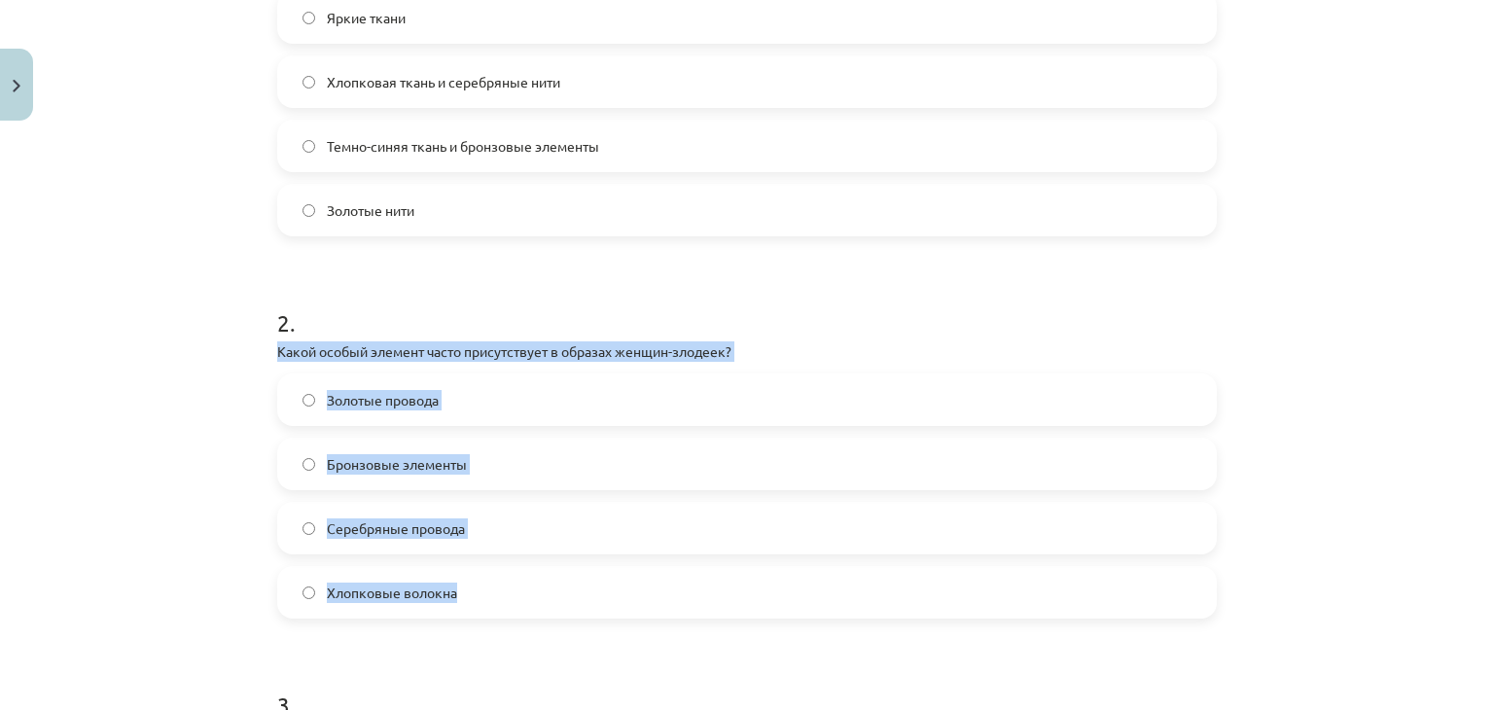
drag, startPoint x: 271, startPoint y: 346, endPoint x: 498, endPoint y: 588, distance: 331.7
click at [498, 588] on div "2 . Какой особый элемент часто присутствует в образах женщин-злодеек? Золотые п…" at bounding box center [747, 446] width 940 height 343
copy div "Какой особый элемент часто присутствует в образах женщин-злодеек? Золотые прово…"
click at [517, 531] on label "Серебряные провода" at bounding box center [747, 528] width 936 height 49
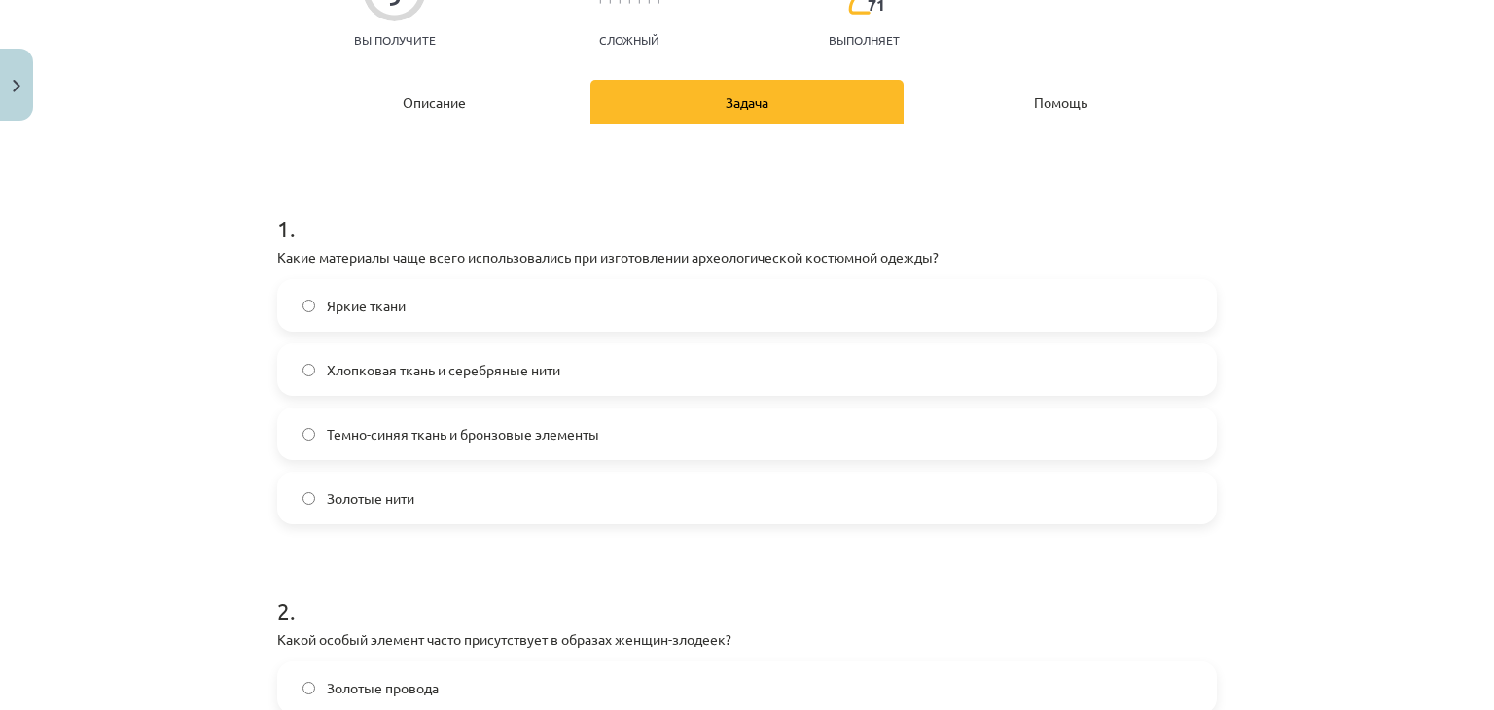
scroll to position [167, 0]
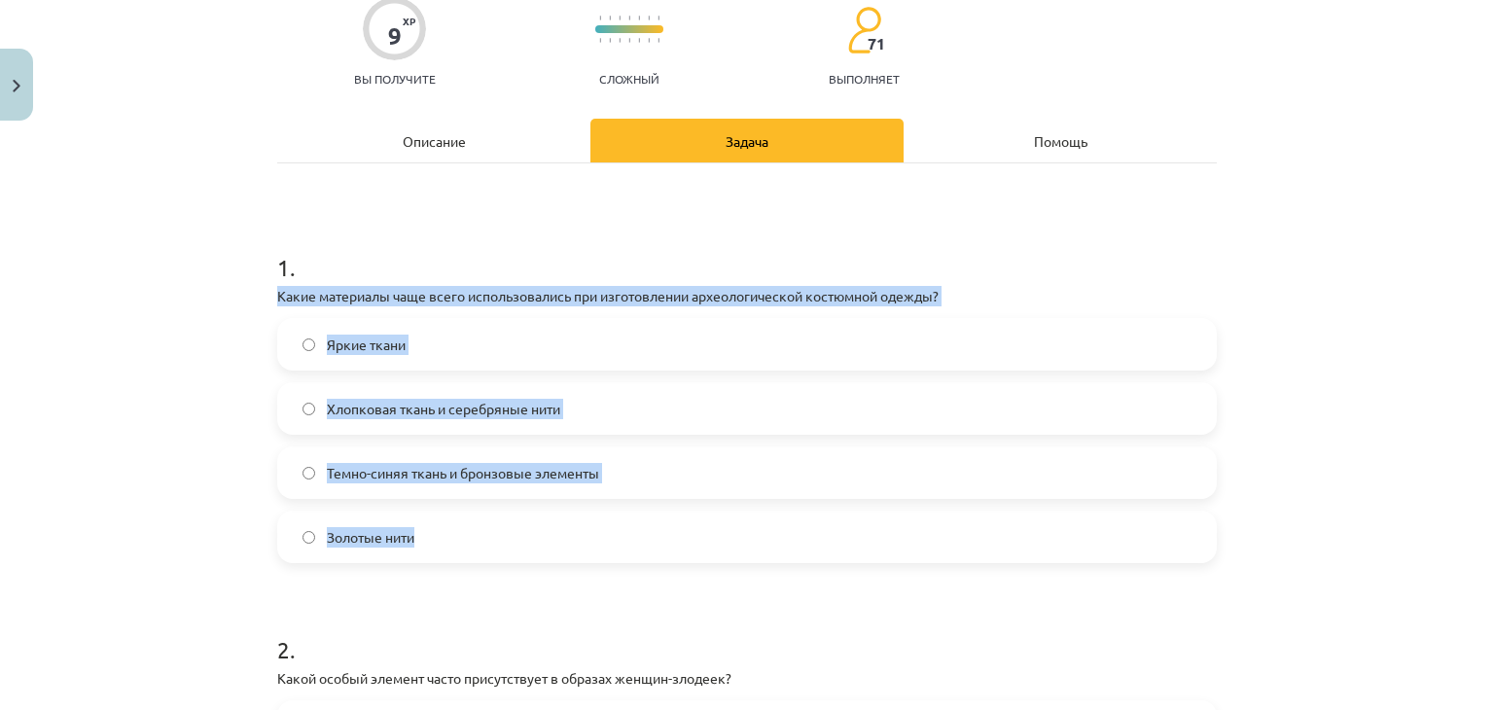
drag, startPoint x: 272, startPoint y: 296, endPoint x: 471, endPoint y: 534, distance: 310.1
click at [471, 534] on div "1 . Какие материалы чаще всего использовались при изготовлении археологической …" at bounding box center [747, 391] width 940 height 343
copy div "Какие материалы чаще всего использовались при изготовлении археологической кост…"
click at [638, 463] on label "Темно-синяя ткань и бронзовые элементы" at bounding box center [747, 472] width 936 height 49
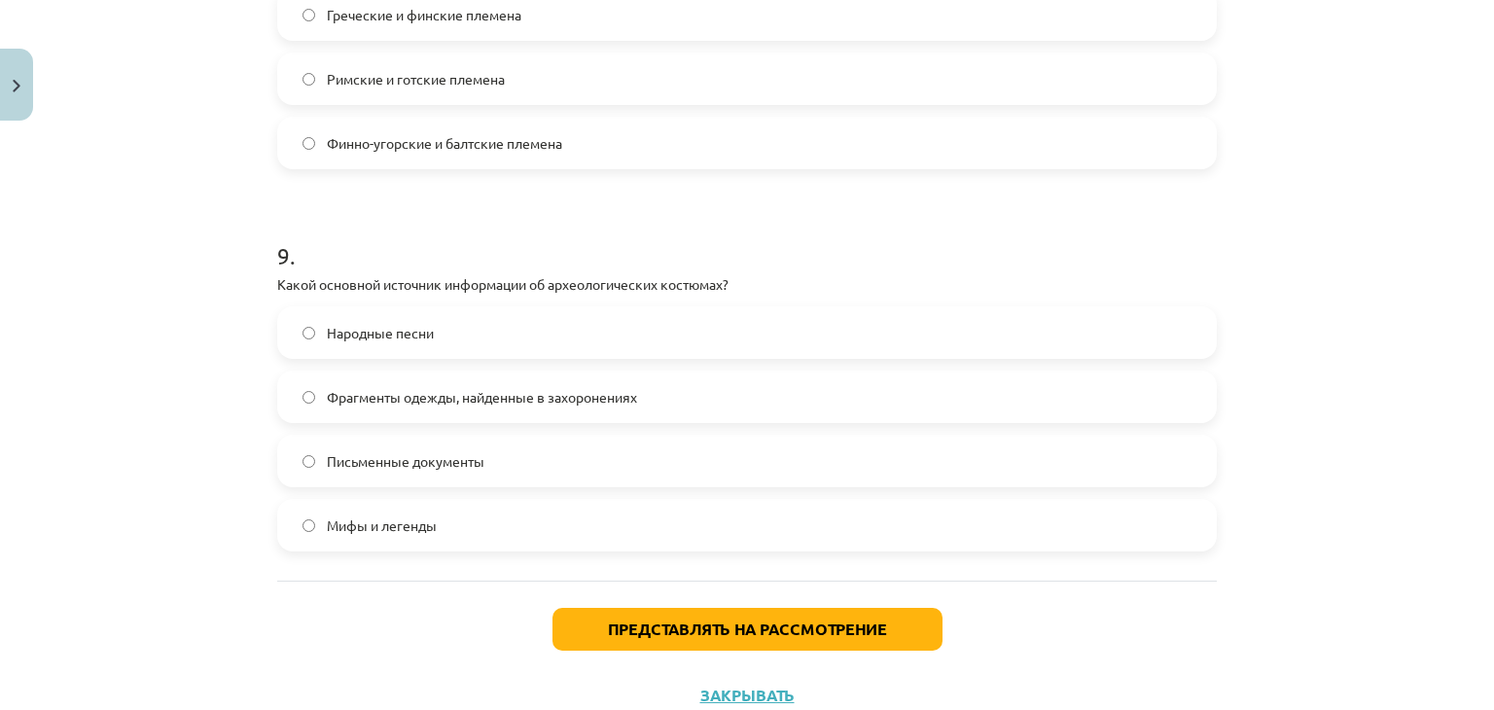
scroll to position [3280, 0]
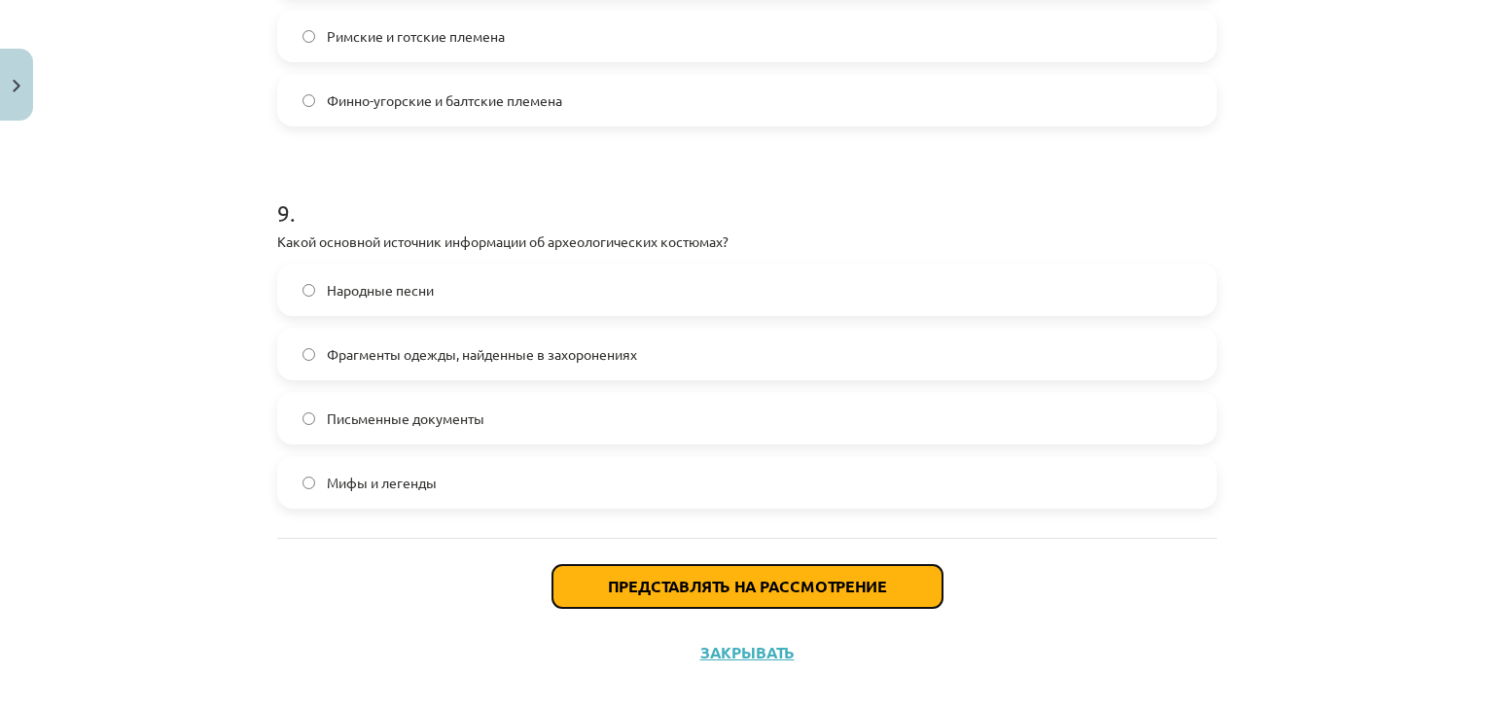
click at [608, 588] on font "Представлять на рассмотрение" at bounding box center [747, 586] width 279 height 20
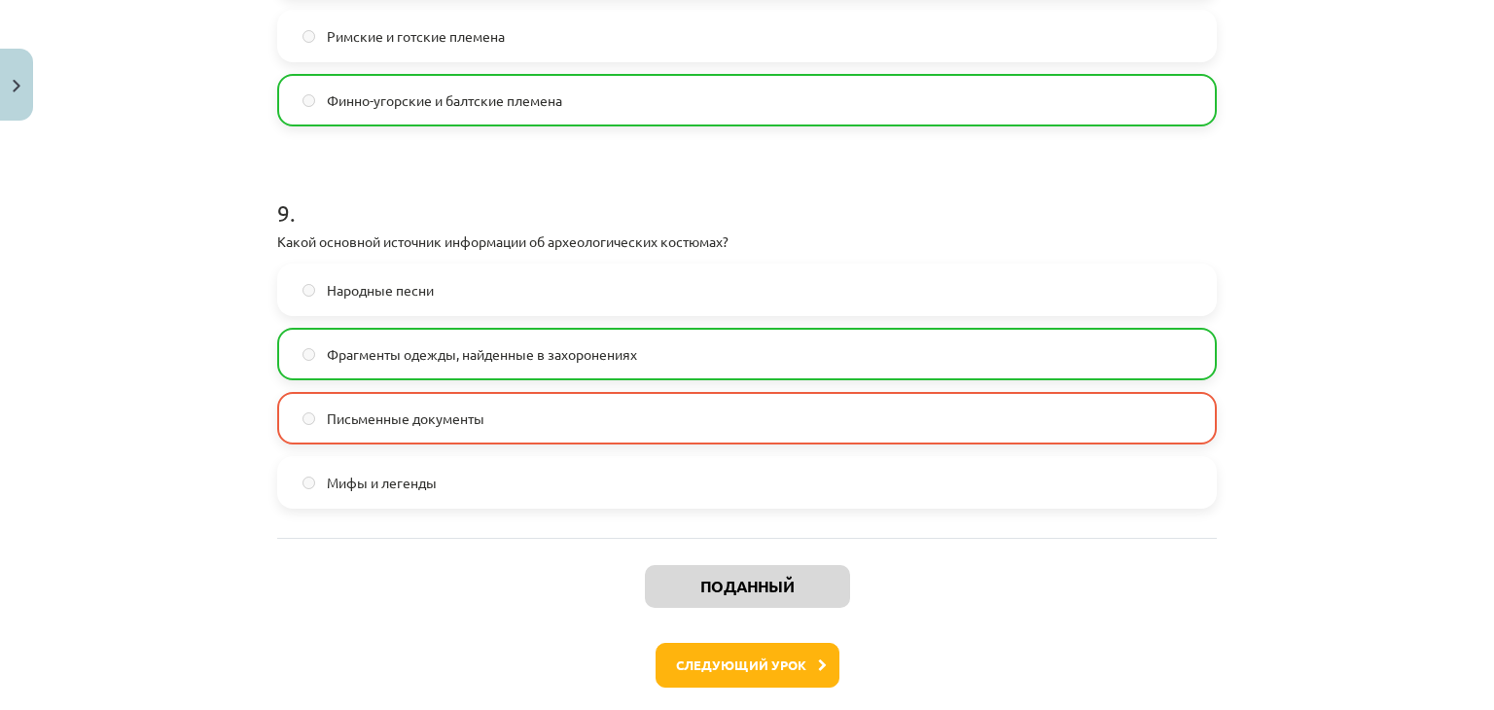
click at [607, 588] on div "Поданный Следующий [DEMOGRAPHIC_DATA]" at bounding box center [747, 637] width 940 height 198
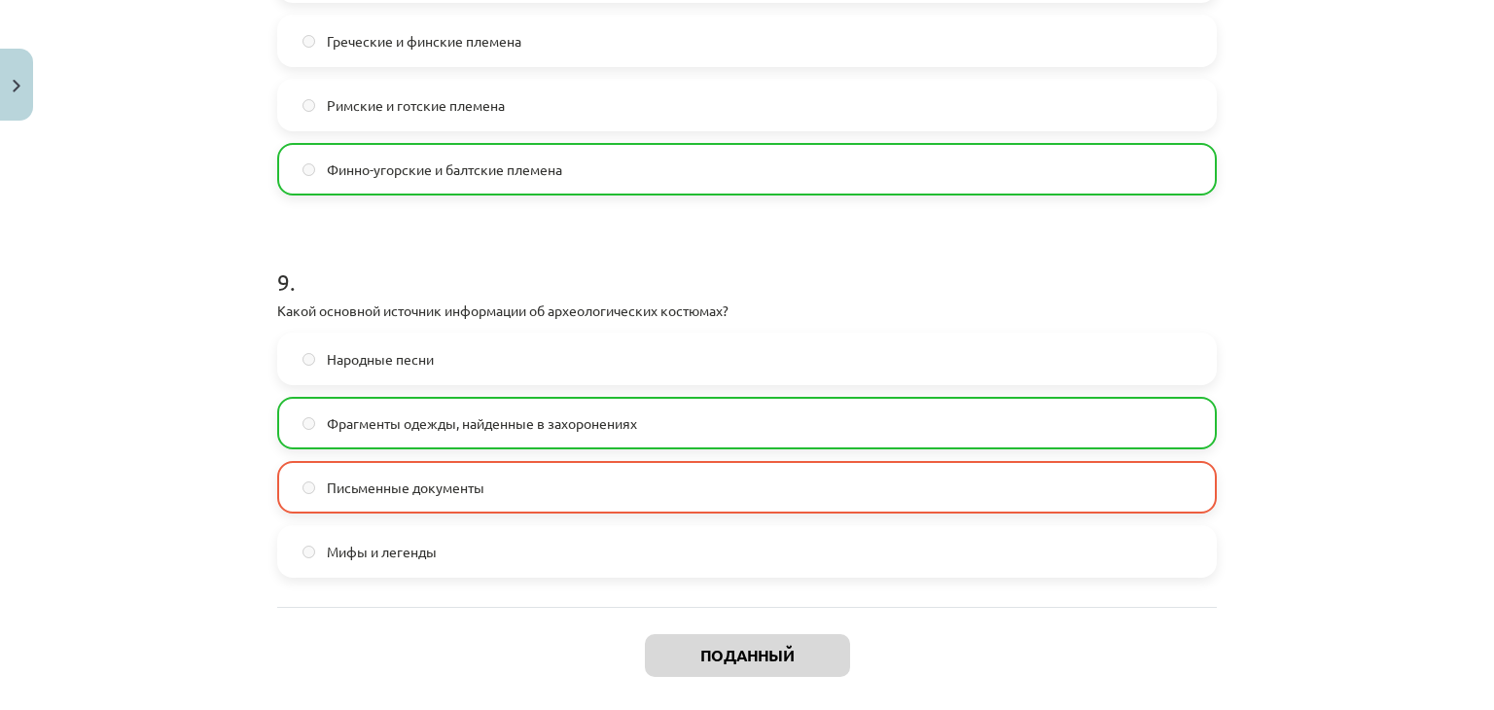
scroll to position [3322, 0]
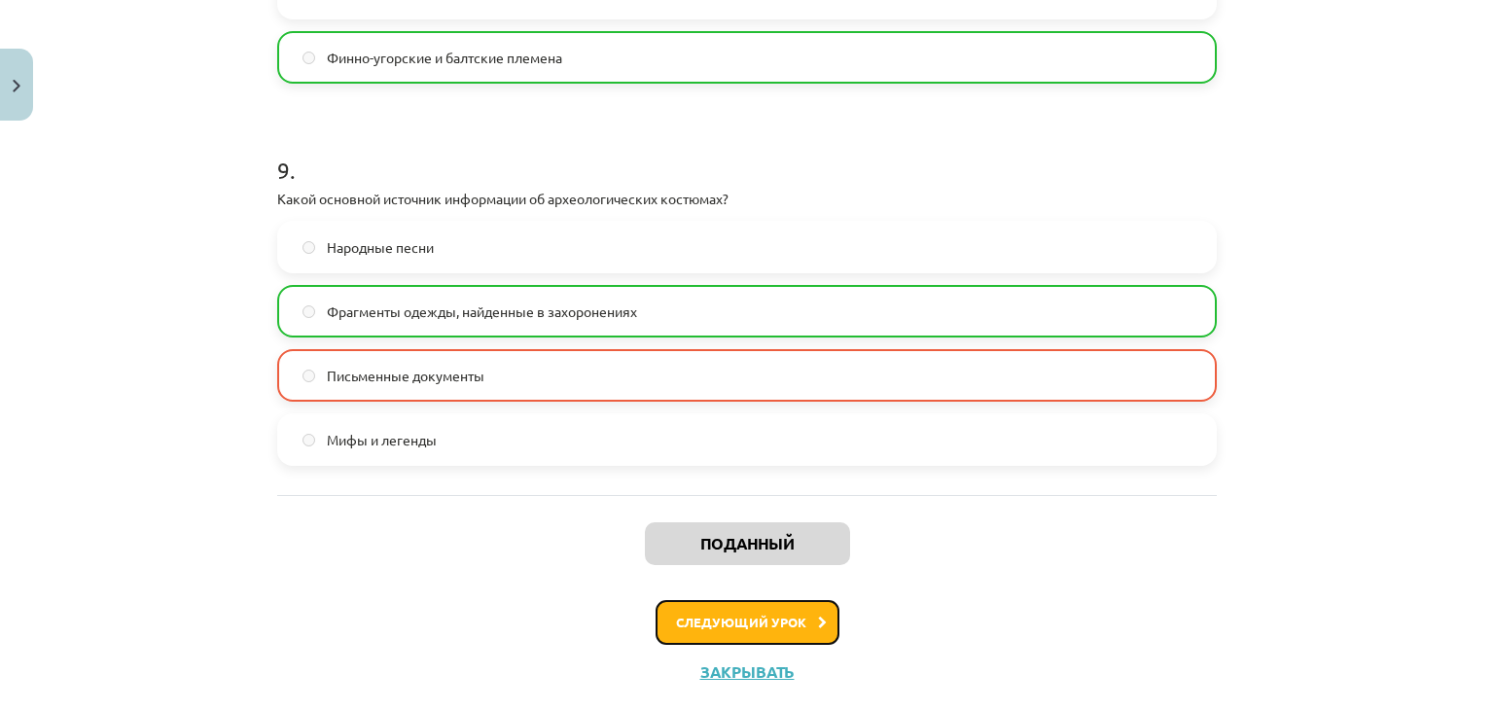
click at [790, 620] on font "Следующий урок" at bounding box center [741, 622] width 130 height 17
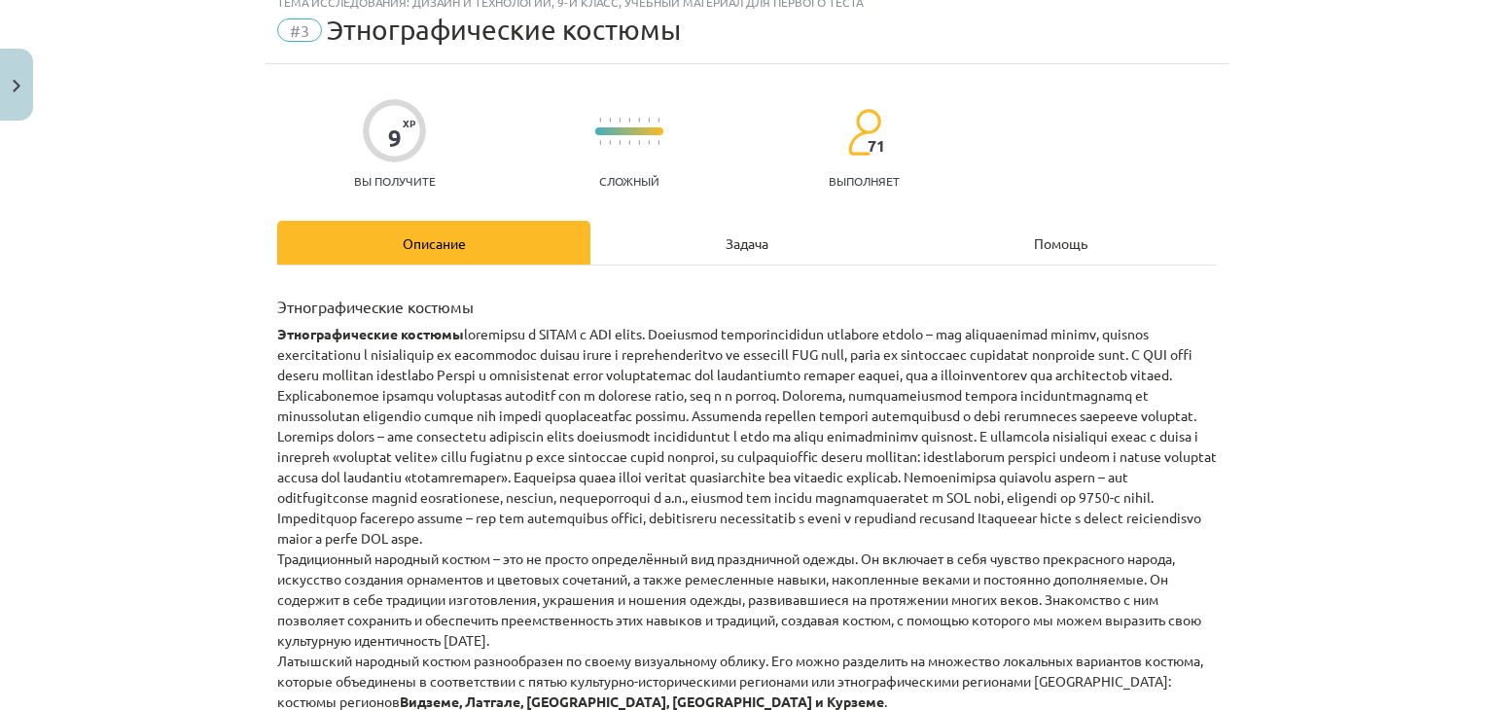
scroll to position [49, 0]
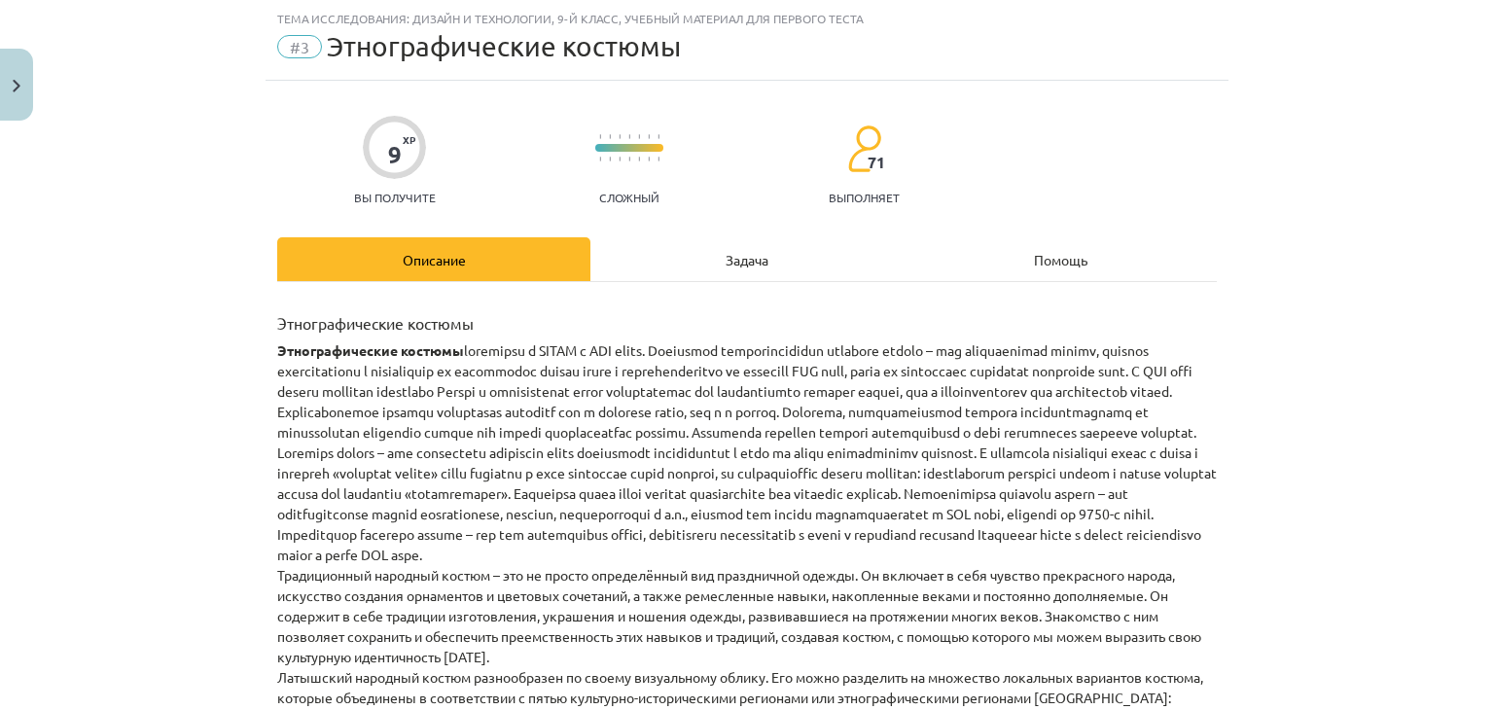
click at [749, 243] on div "Задача" at bounding box center [746, 259] width 313 height 44
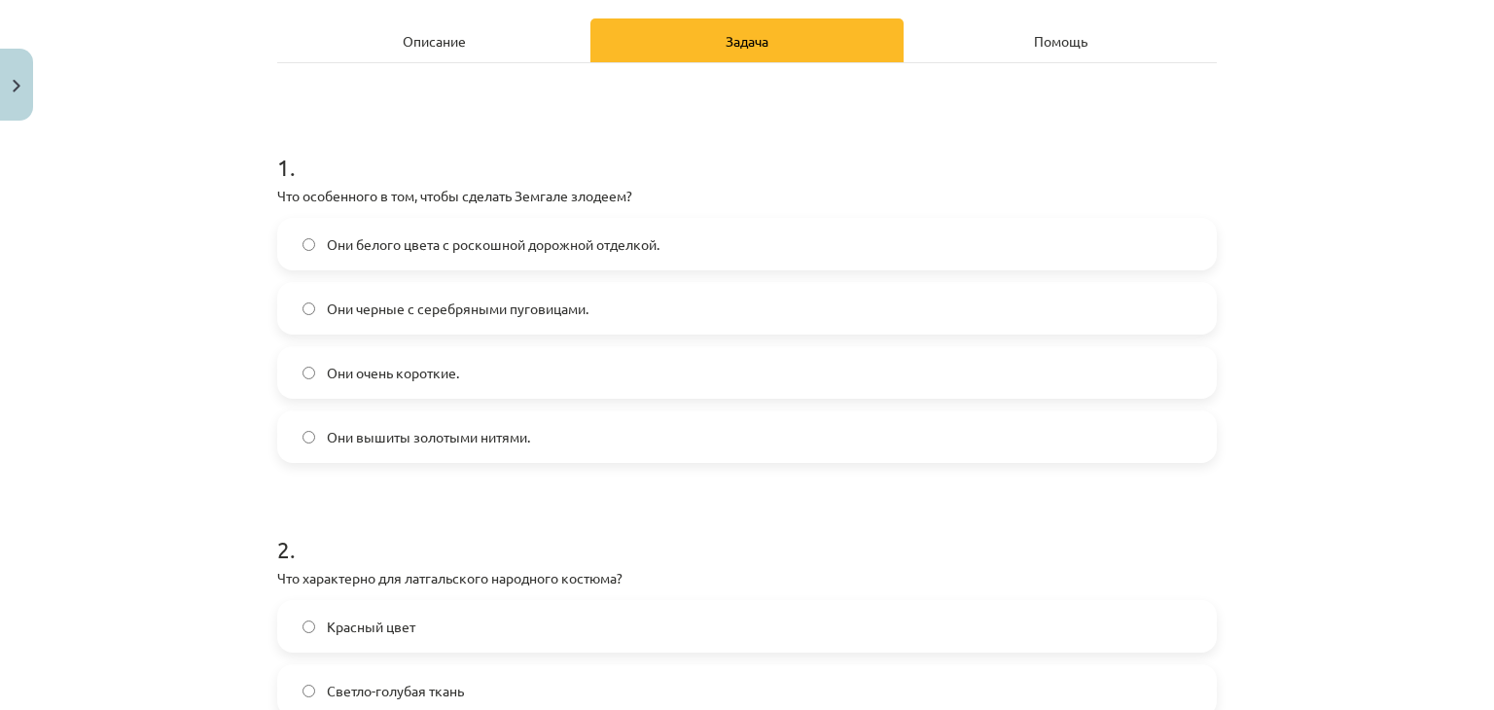
scroll to position [268, 0]
click at [511, 299] on font "Они черные с серебряными пуговицами." at bounding box center [458, 308] width 262 height 18
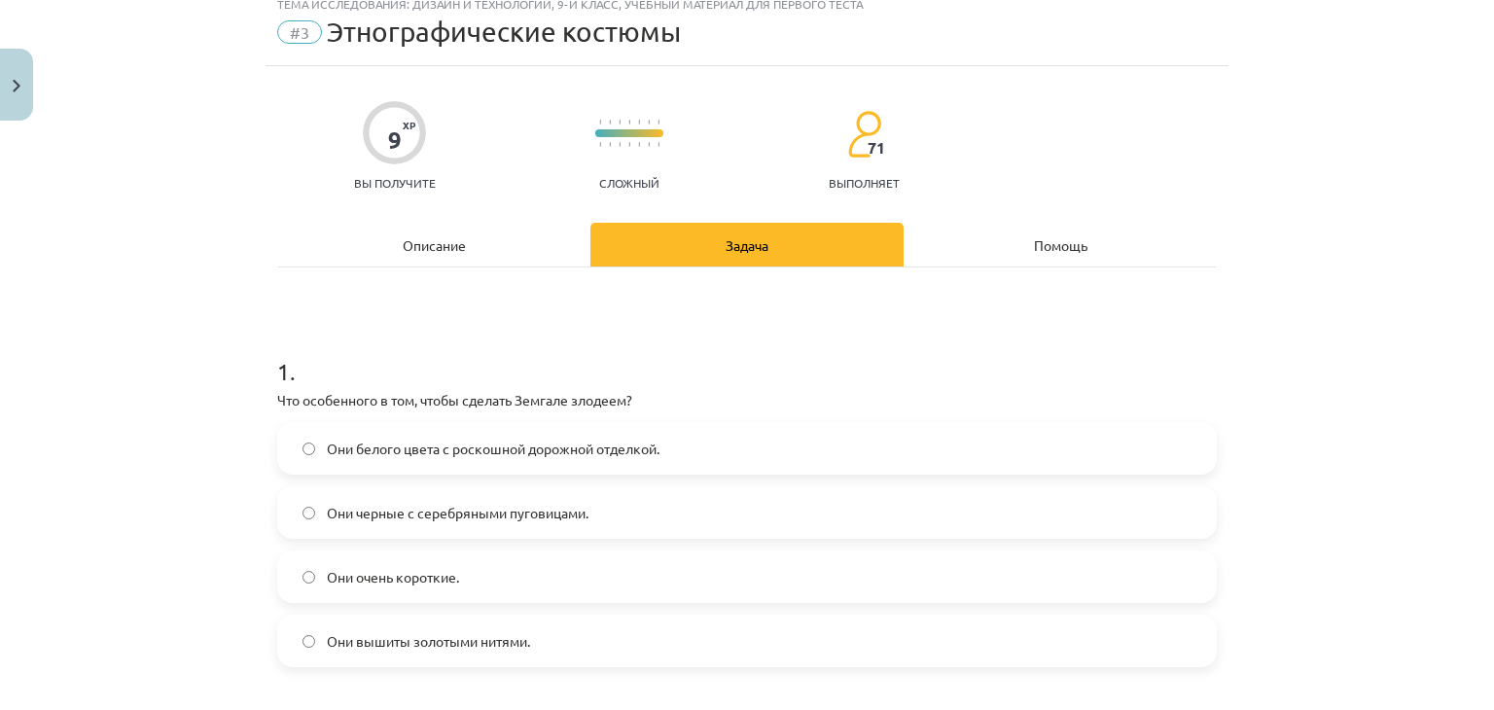
scroll to position [0, 0]
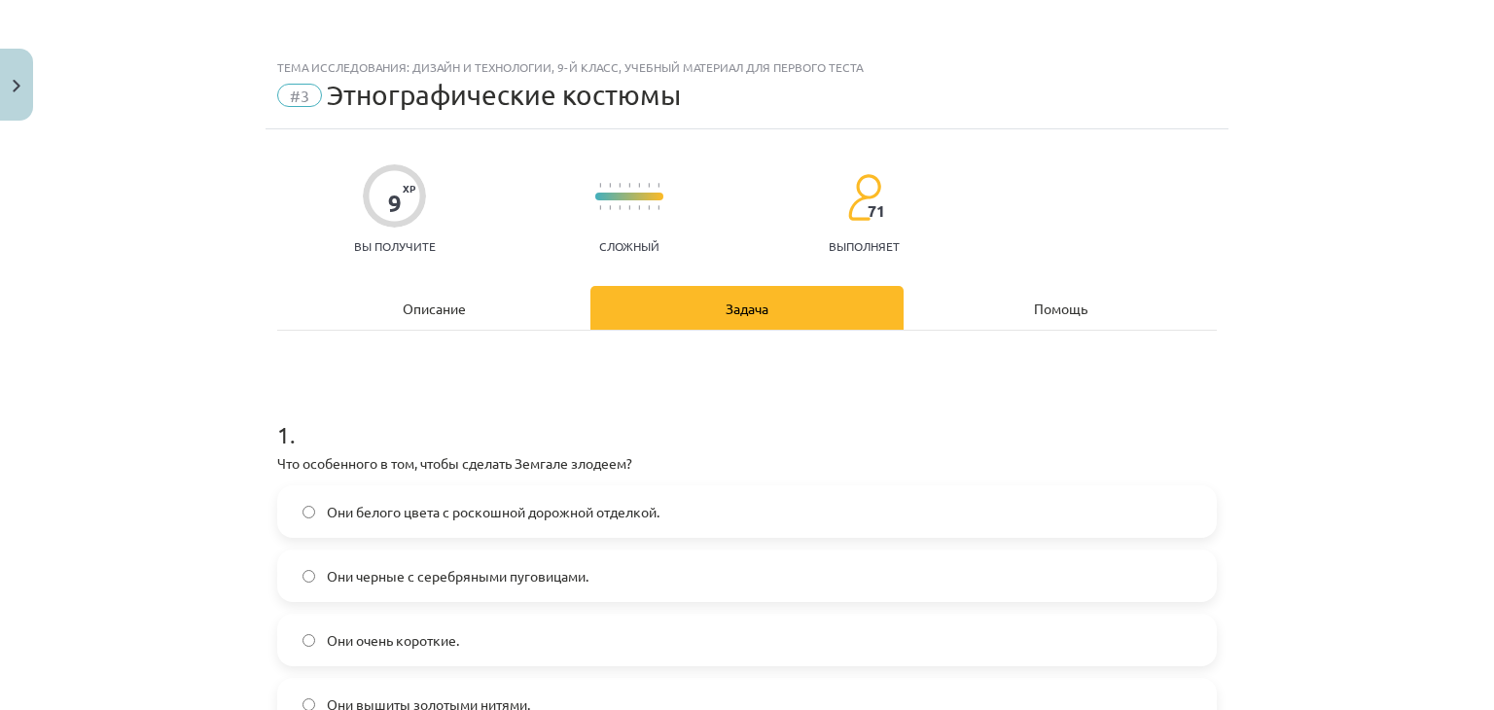
click at [417, 322] on div "Описание" at bounding box center [433, 308] width 313 height 44
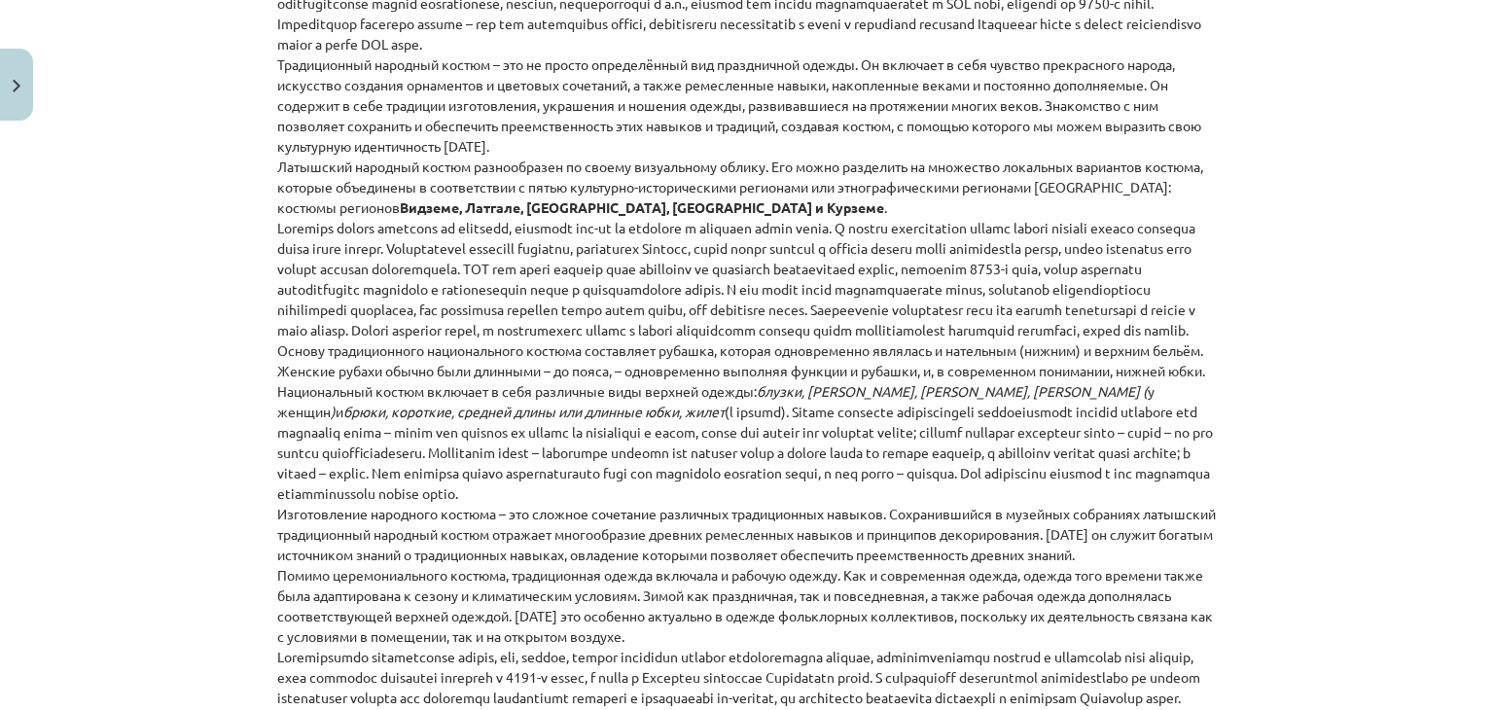
scroll to position [568, 0]
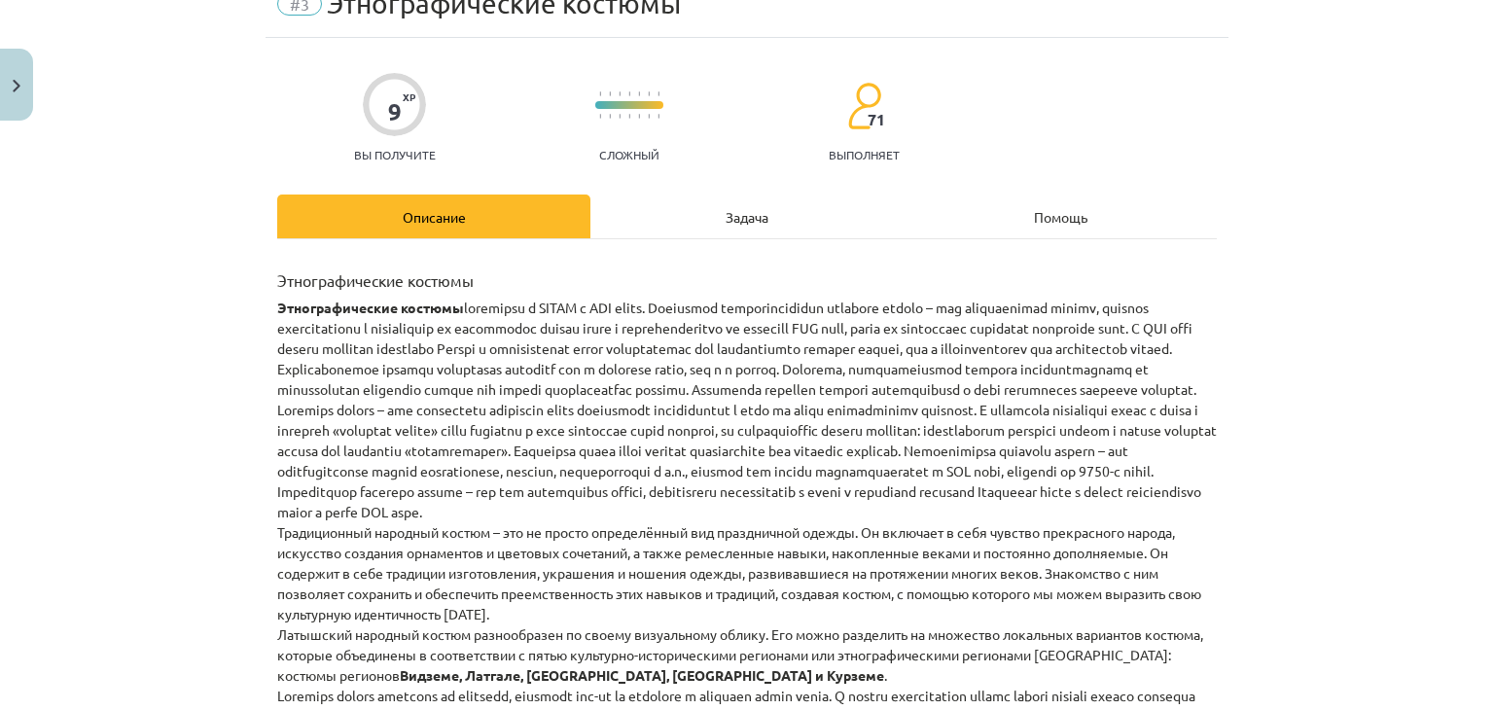
click at [737, 195] on div "Задача" at bounding box center [746, 217] width 313 height 44
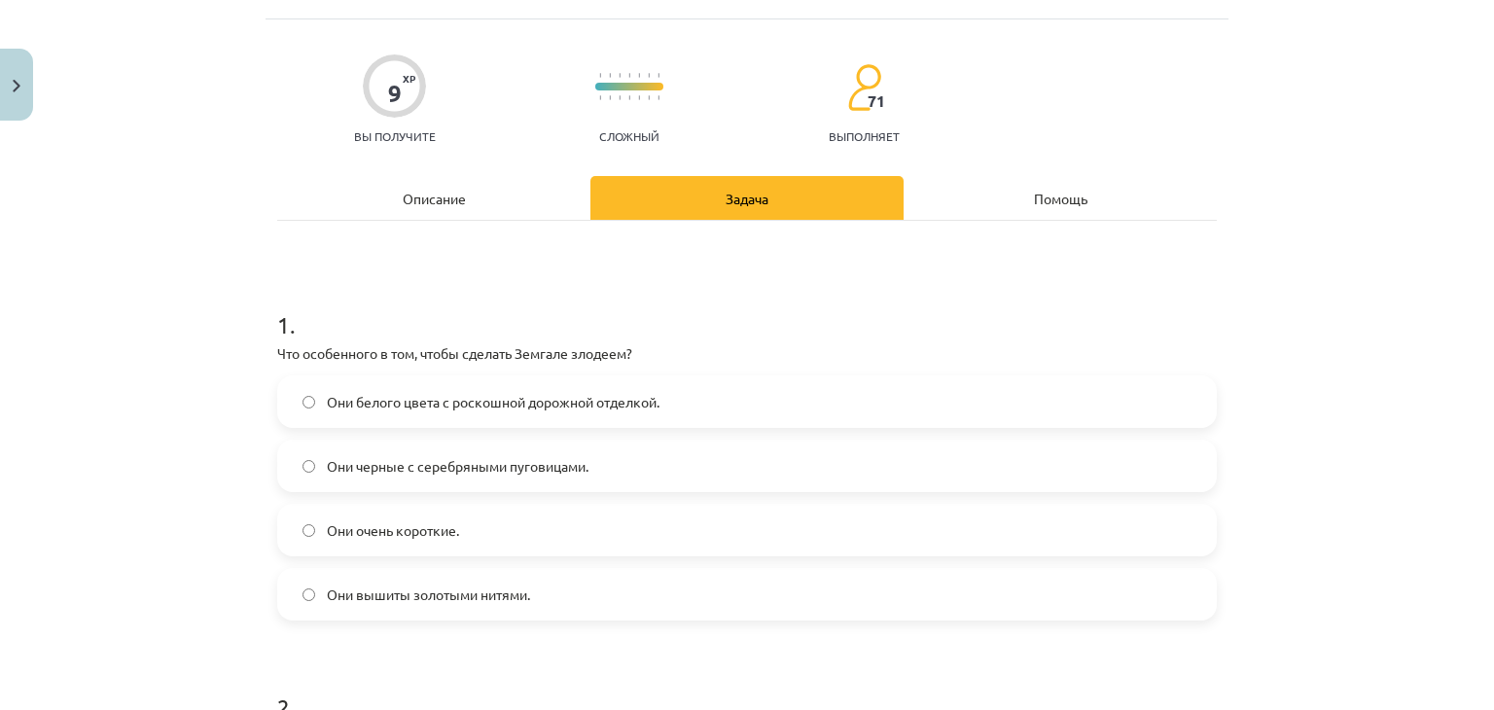
scroll to position [68, 0]
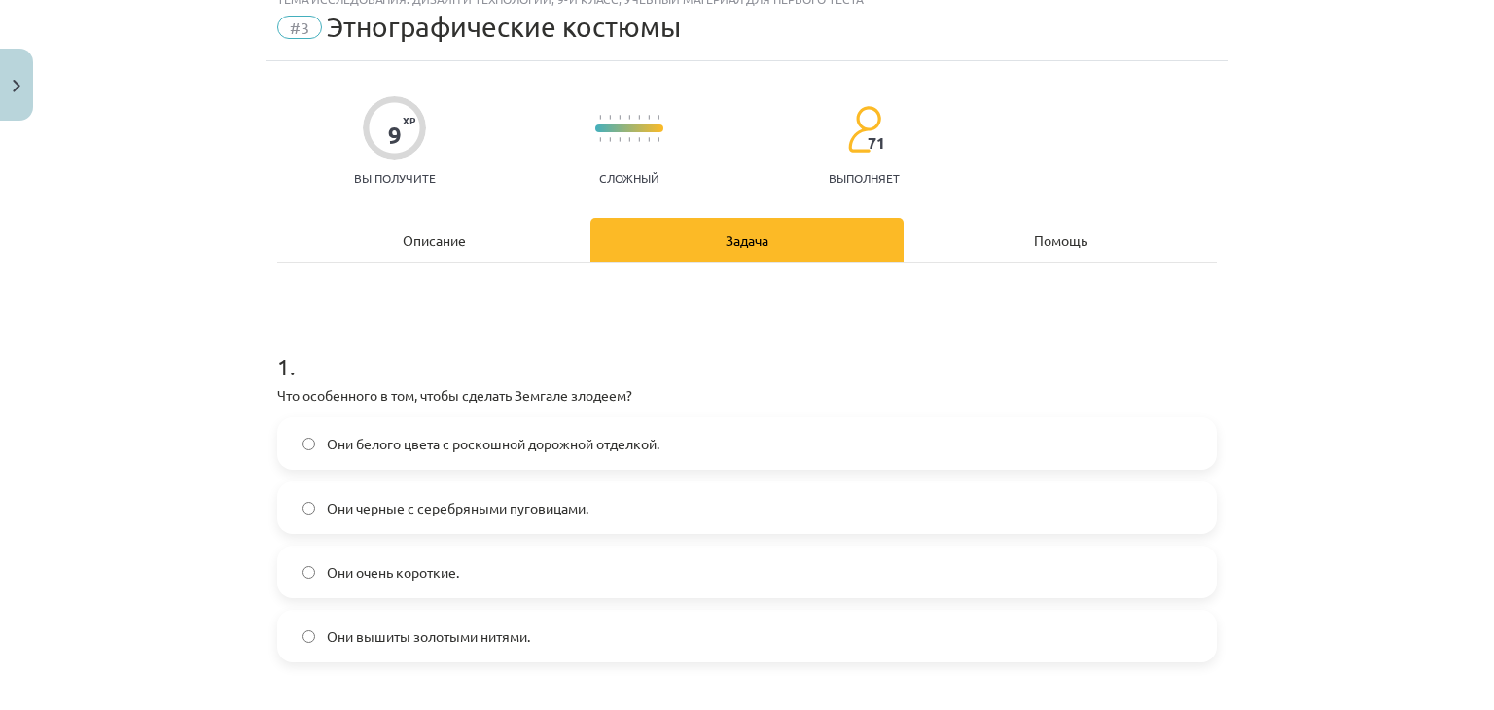
click at [433, 258] on div "Описание" at bounding box center [433, 240] width 313 height 44
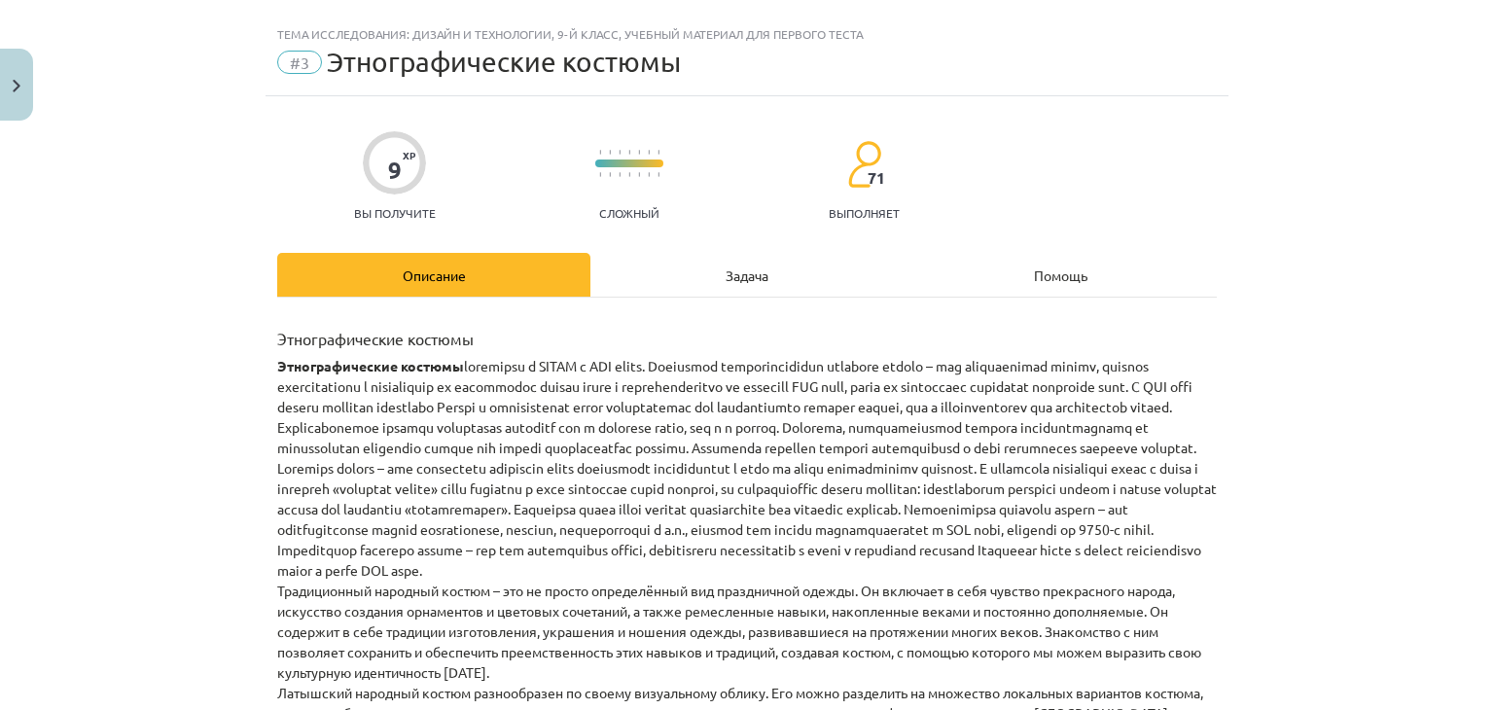
scroll to position [0, 0]
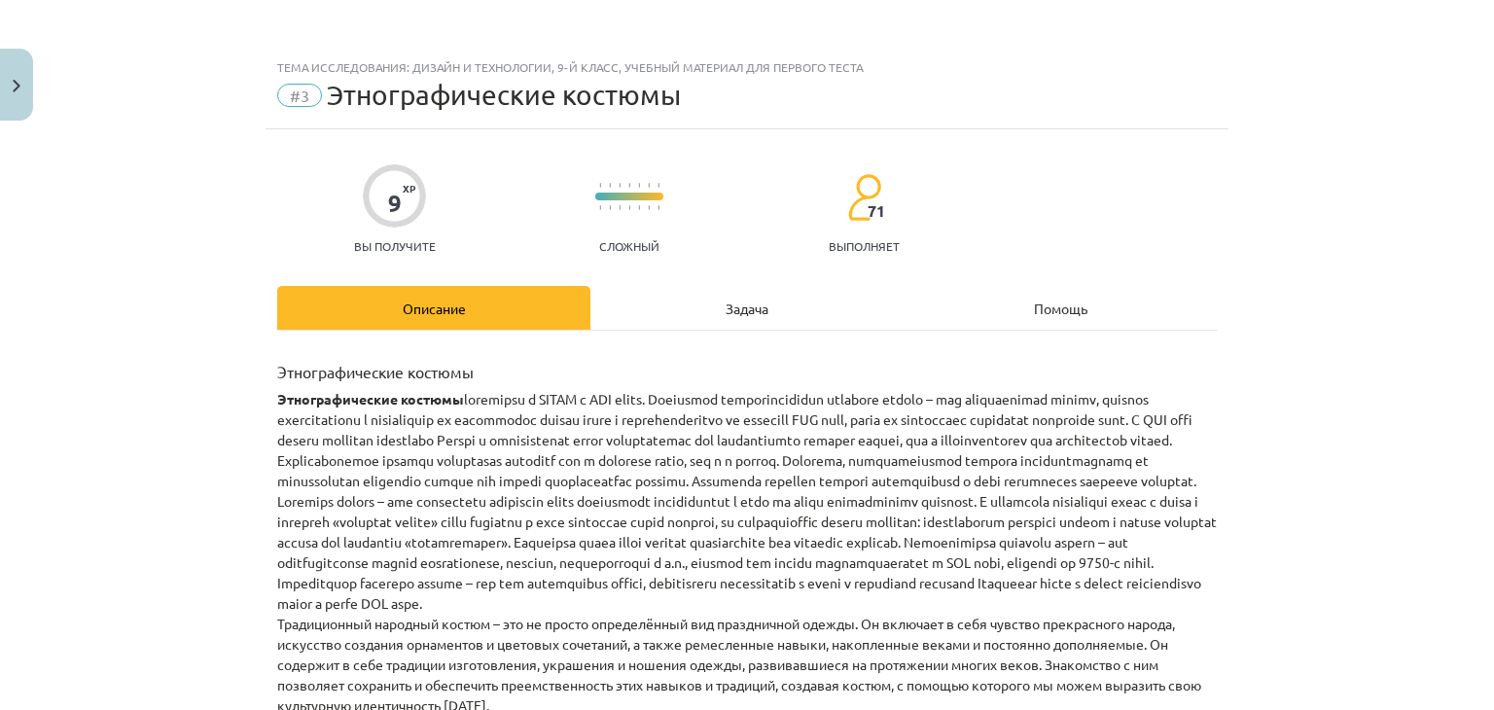
click at [720, 286] on div "Задача" at bounding box center [746, 308] width 313 height 44
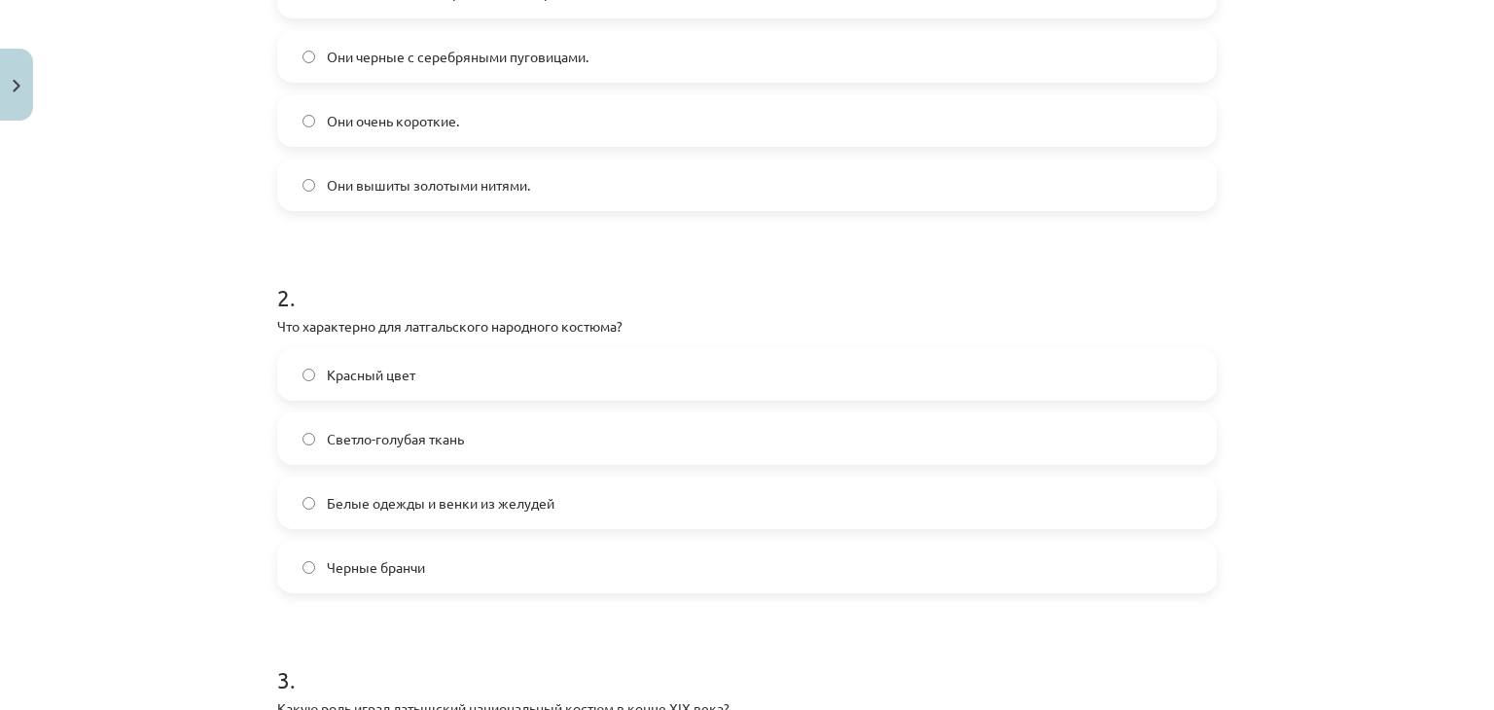
scroll to position [714, 0]
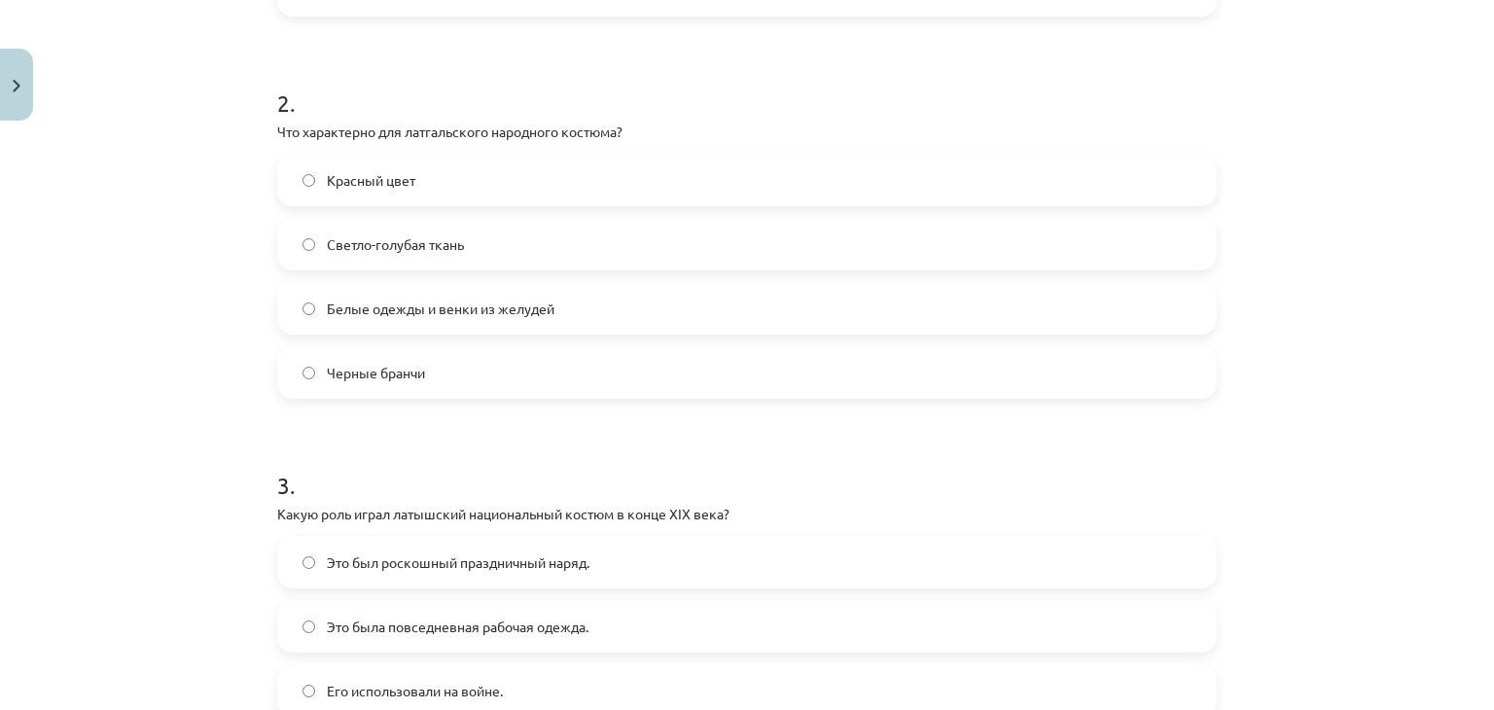
click at [457, 317] on span "Белые одежды и венки из желудей" at bounding box center [441, 309] width 228 height 20
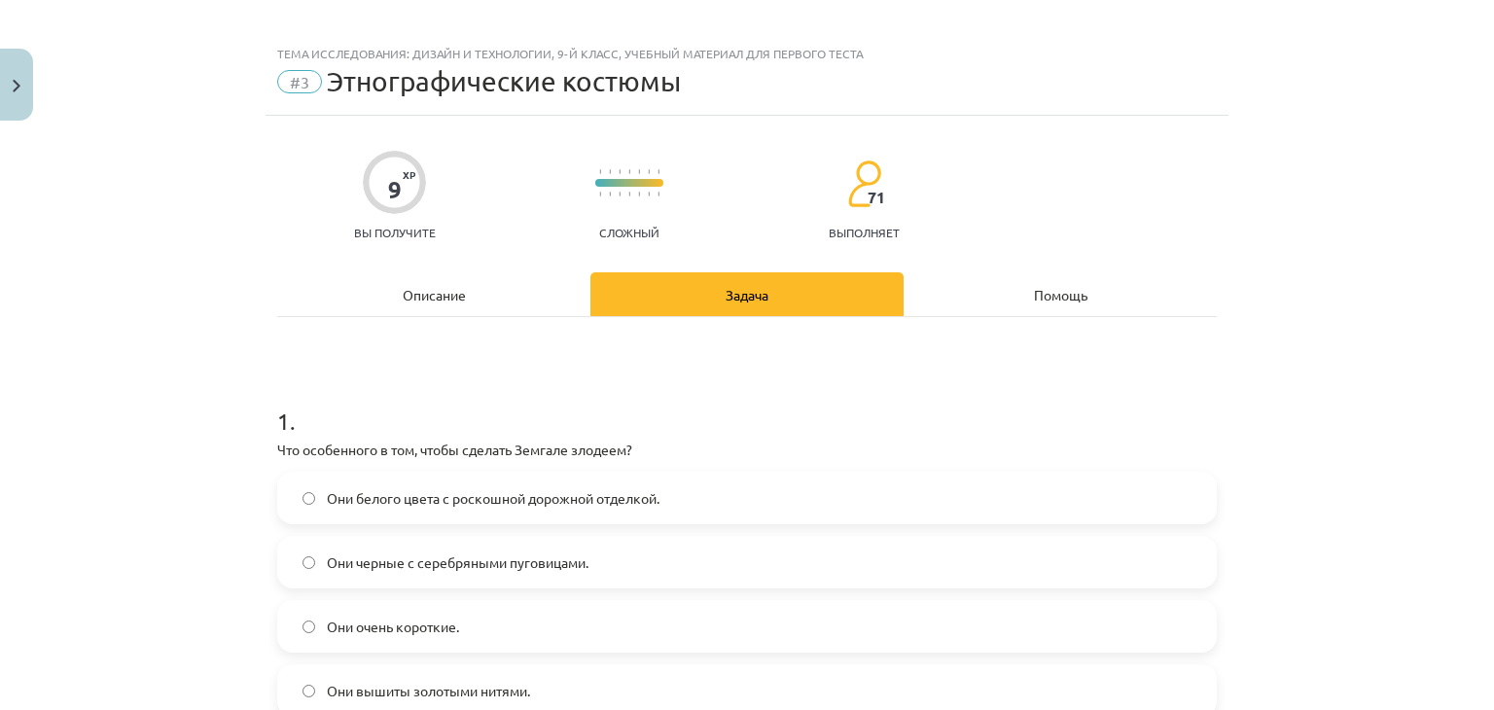
scroll to position [0, 0]
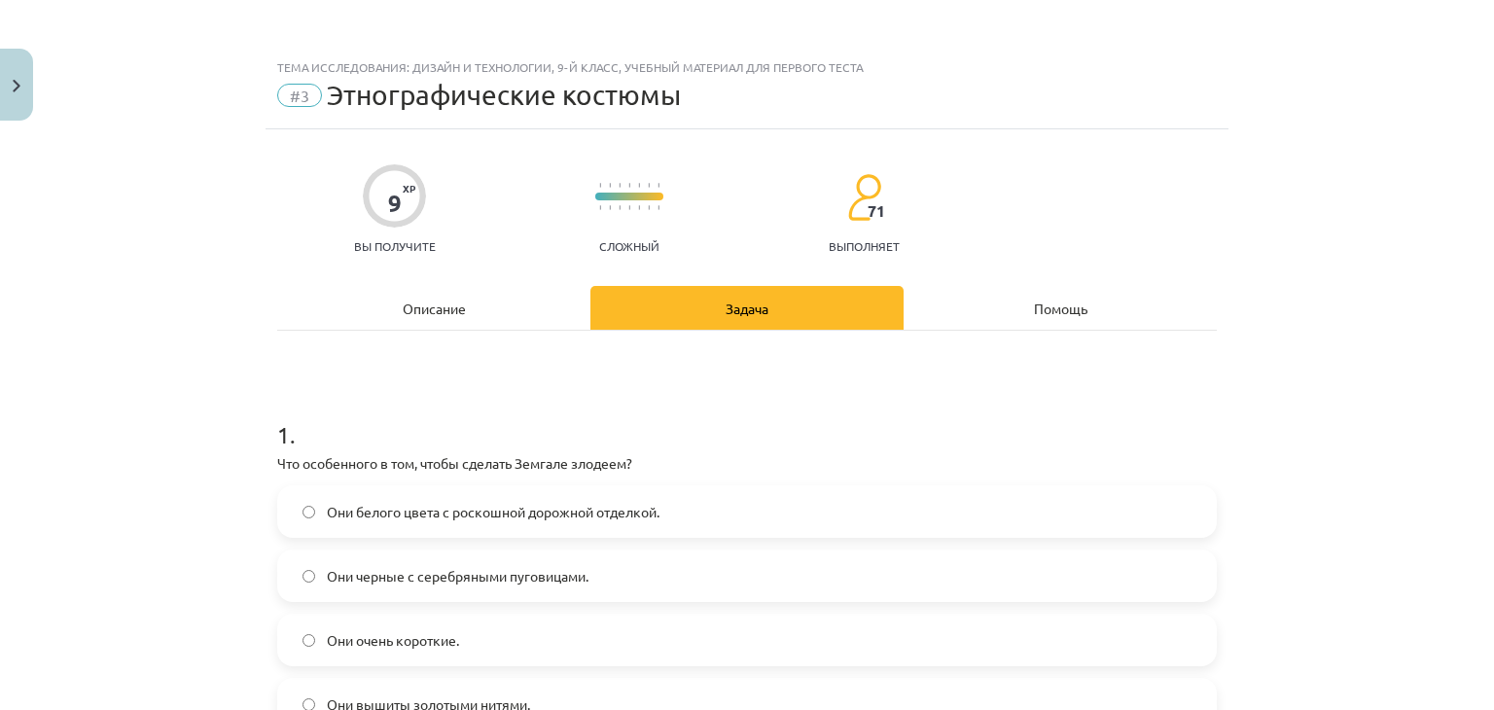
click at [437, 327] on div "Описание" at bounding box center [433, 308] width 313 height 44
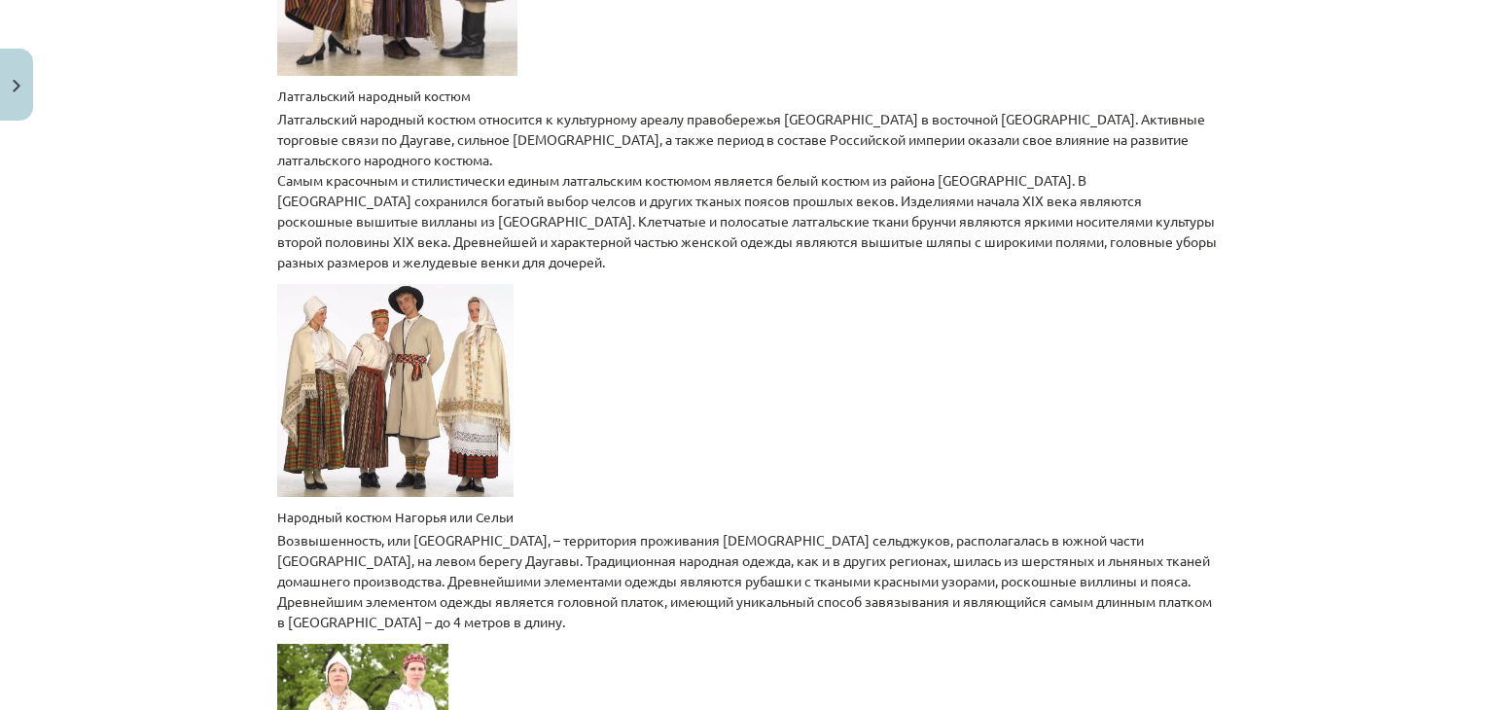
scroll to position [2066, 0]
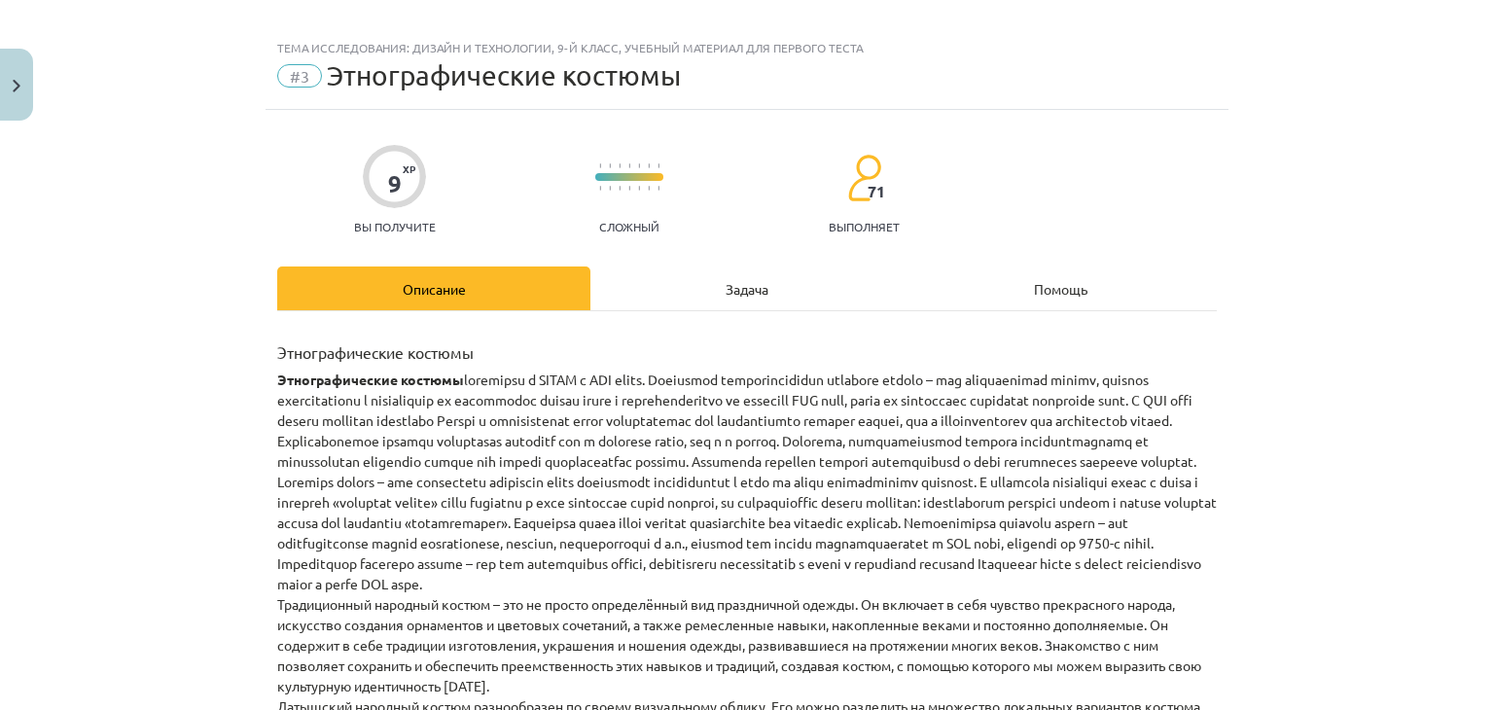
click at [732, 285] on font "Задача" at bounding box center [747, 289] width 43 height 18
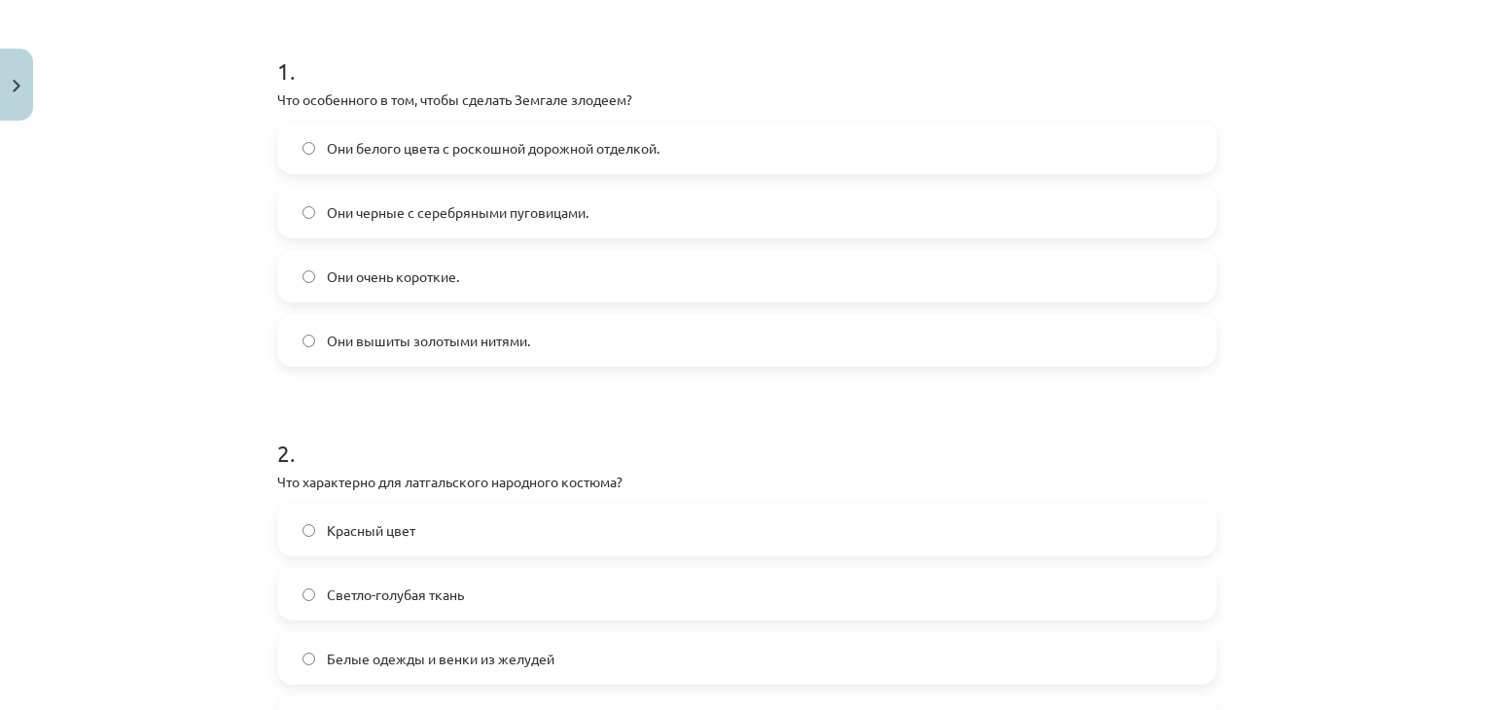
scroll to position [99, 0]
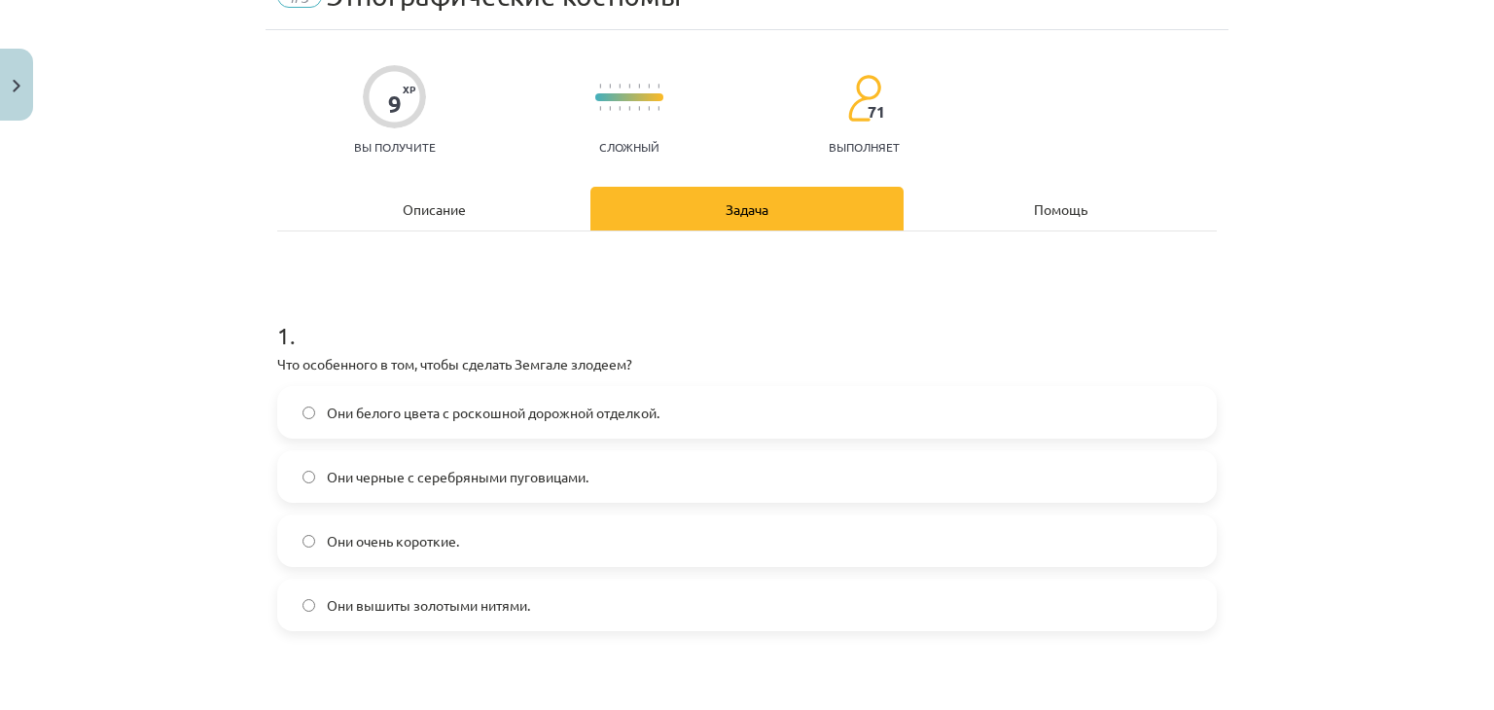
click at [443, 192] on div "Описание" at bounding box center [433, 209] width 313 height 44
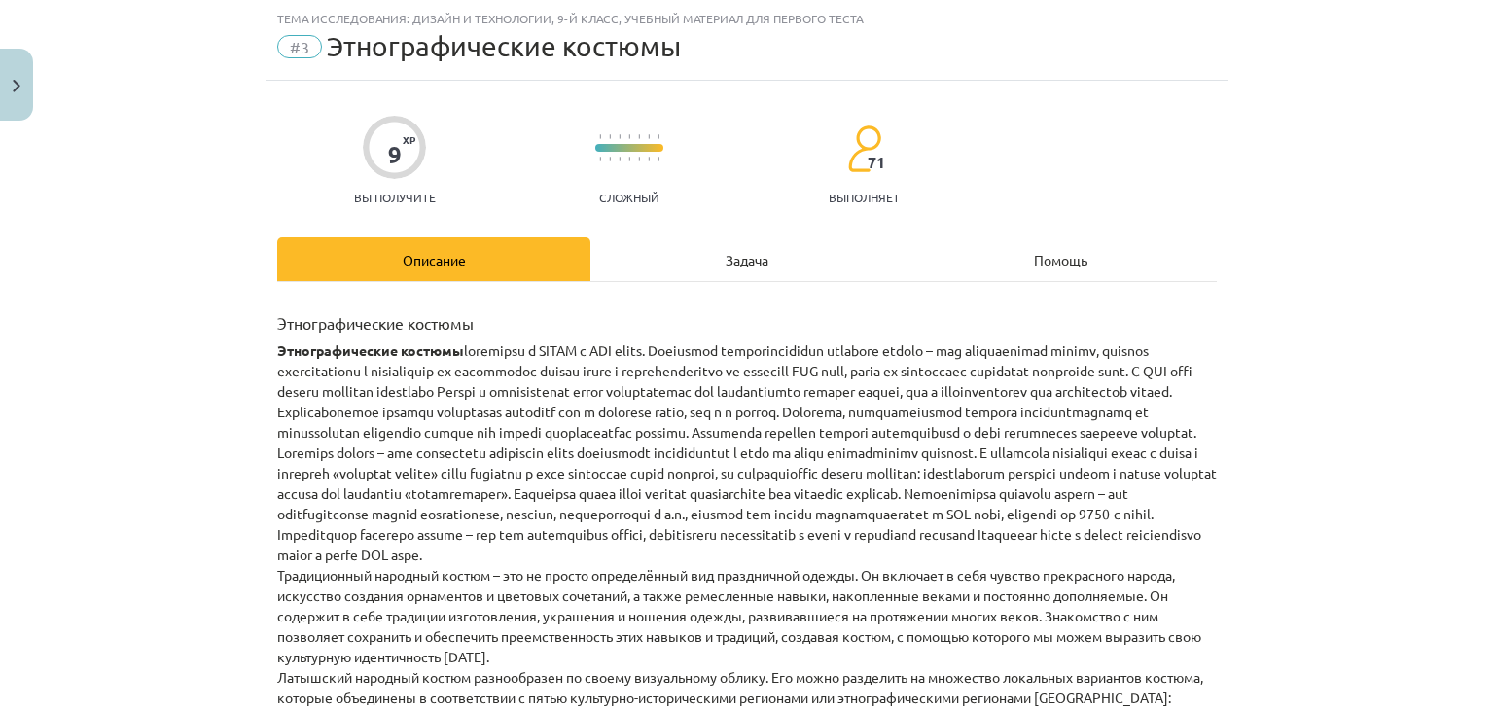
click at [716, 255] on div "Задача" at bounding box center [746, 259] width 313 height 44
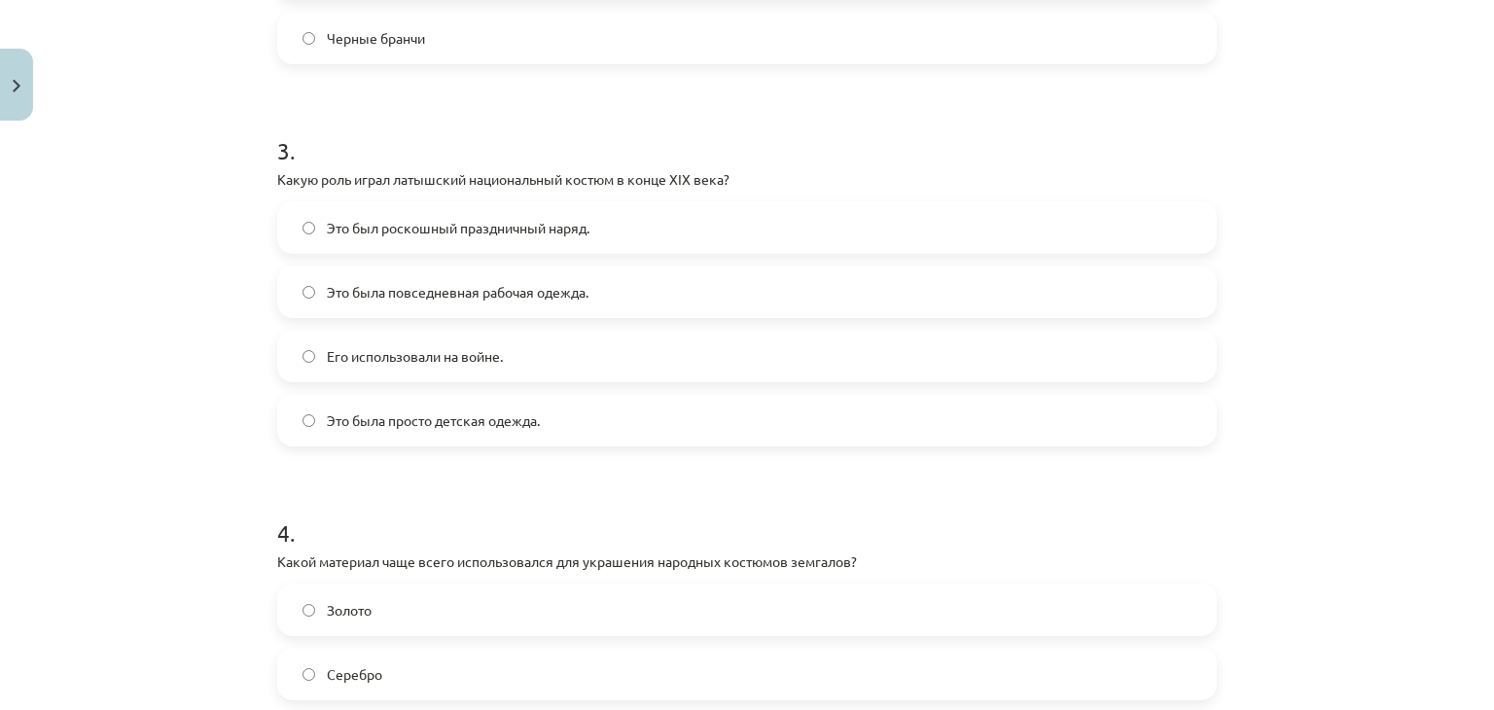
scroll to position [1051, 0]
click at [616, 270] on label "Это была повседневная рабочая одежда." at bounding box center [747, 289] width 936 height 49
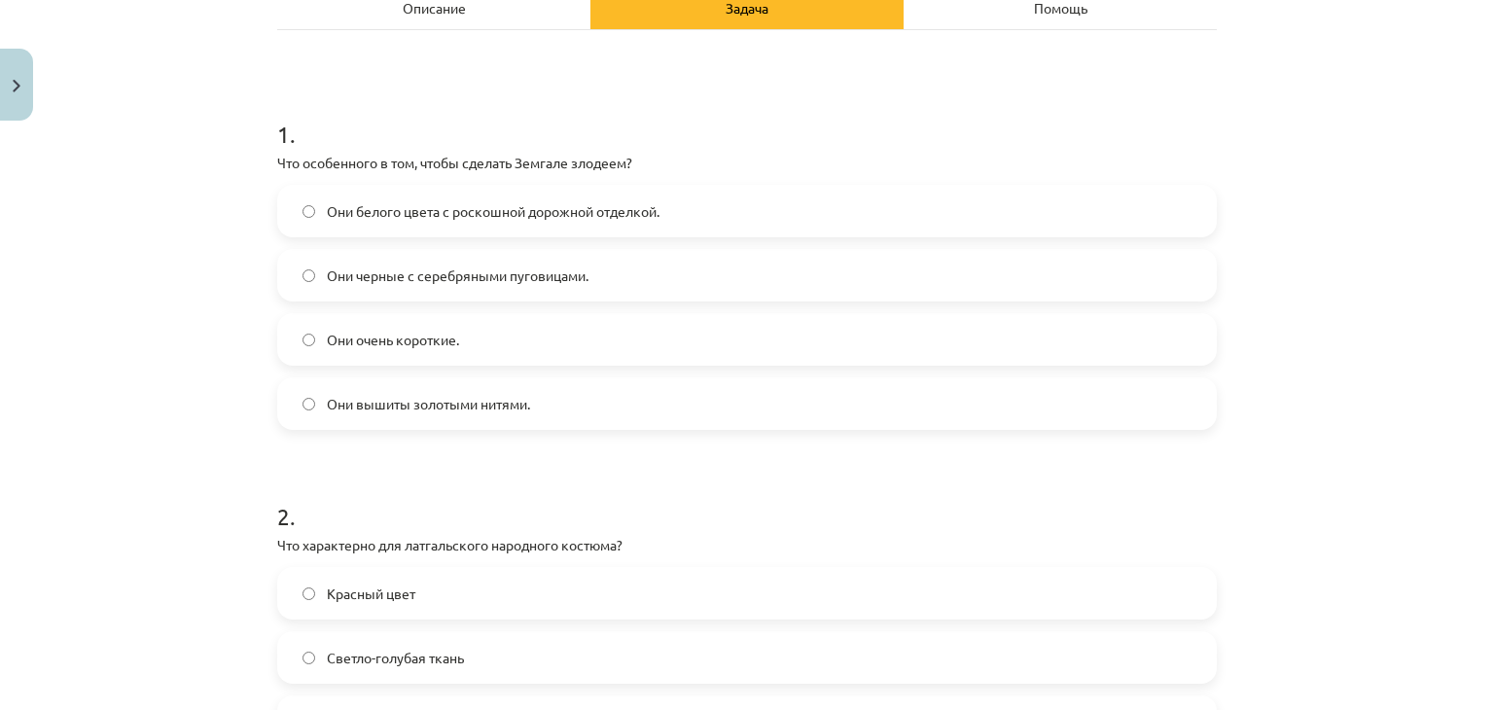
scroll to position [279, 0]
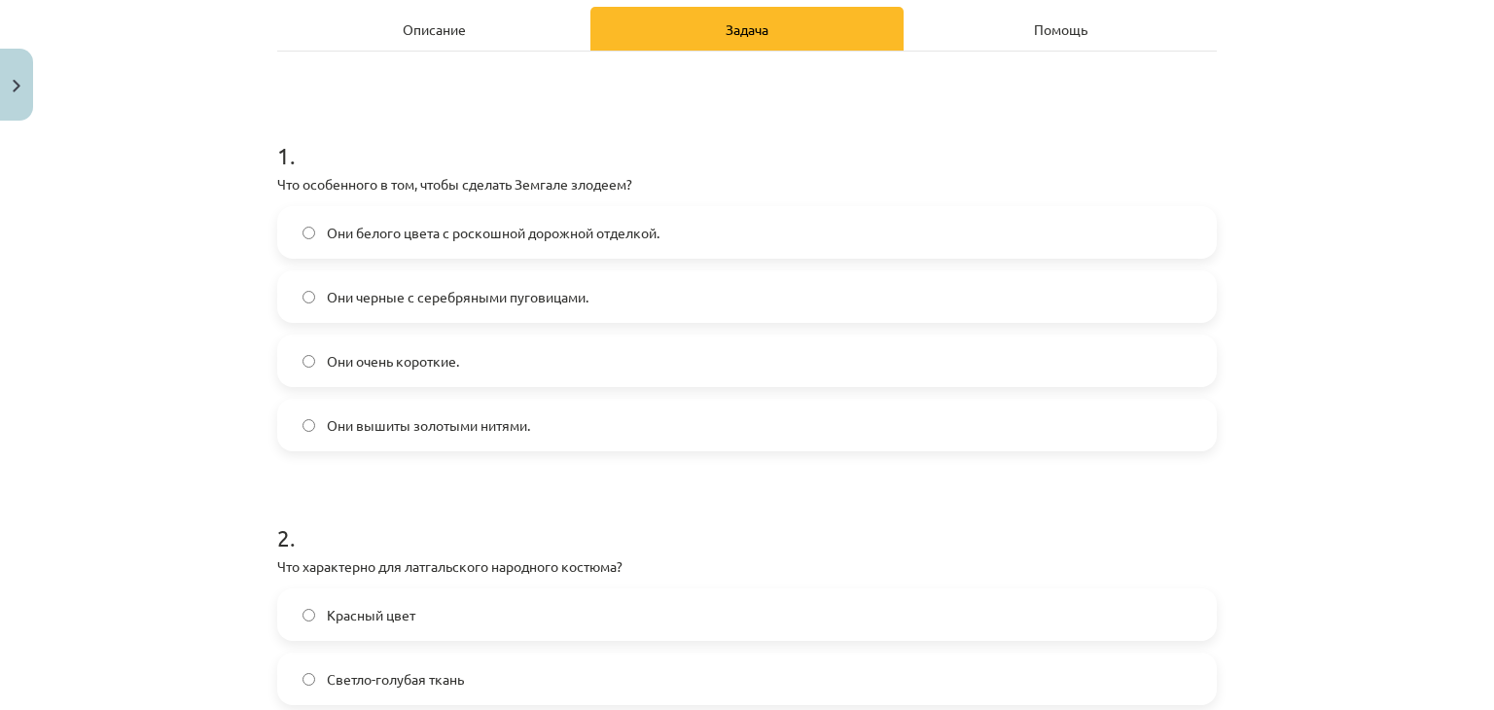
click at [444, 35] on font "Описание" at bounding box center [434, 29] width 63 height 18
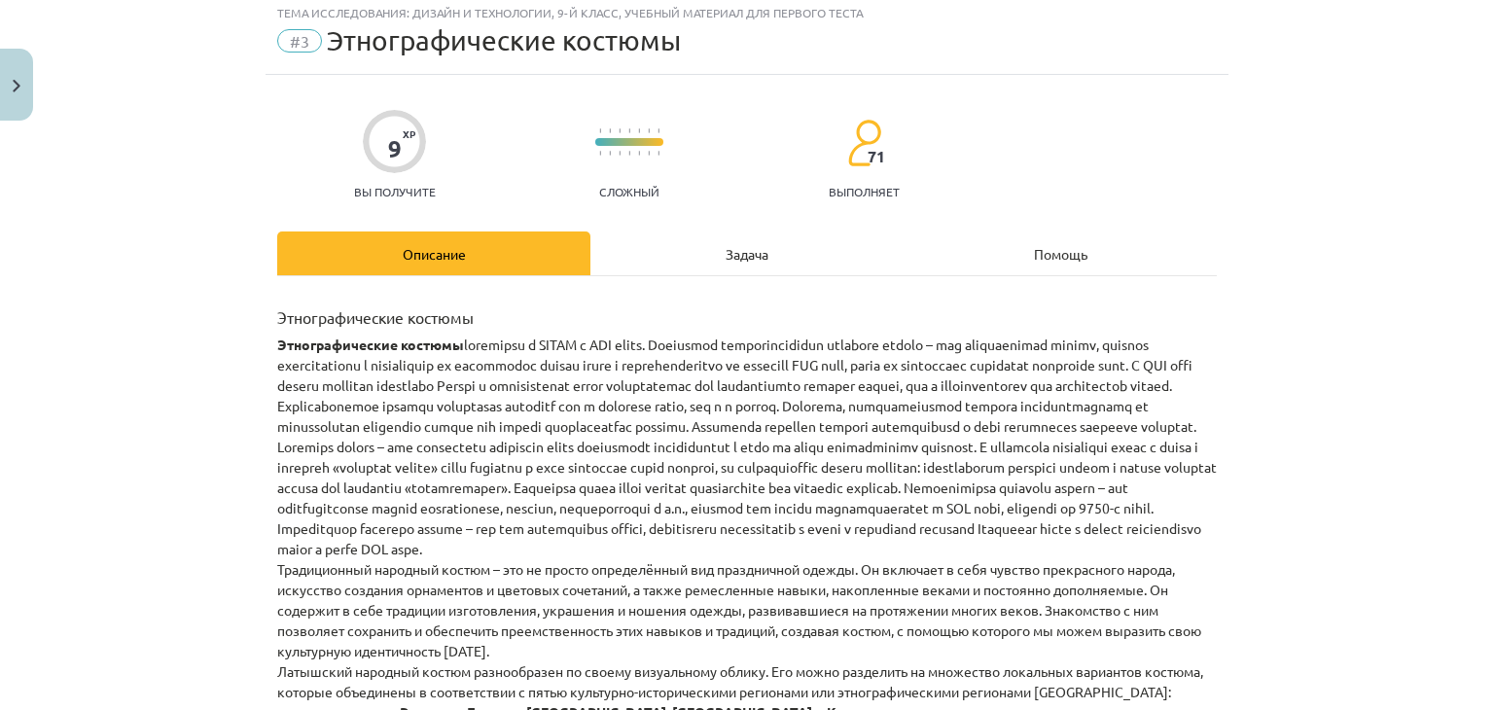
scroll to position [0, 0]
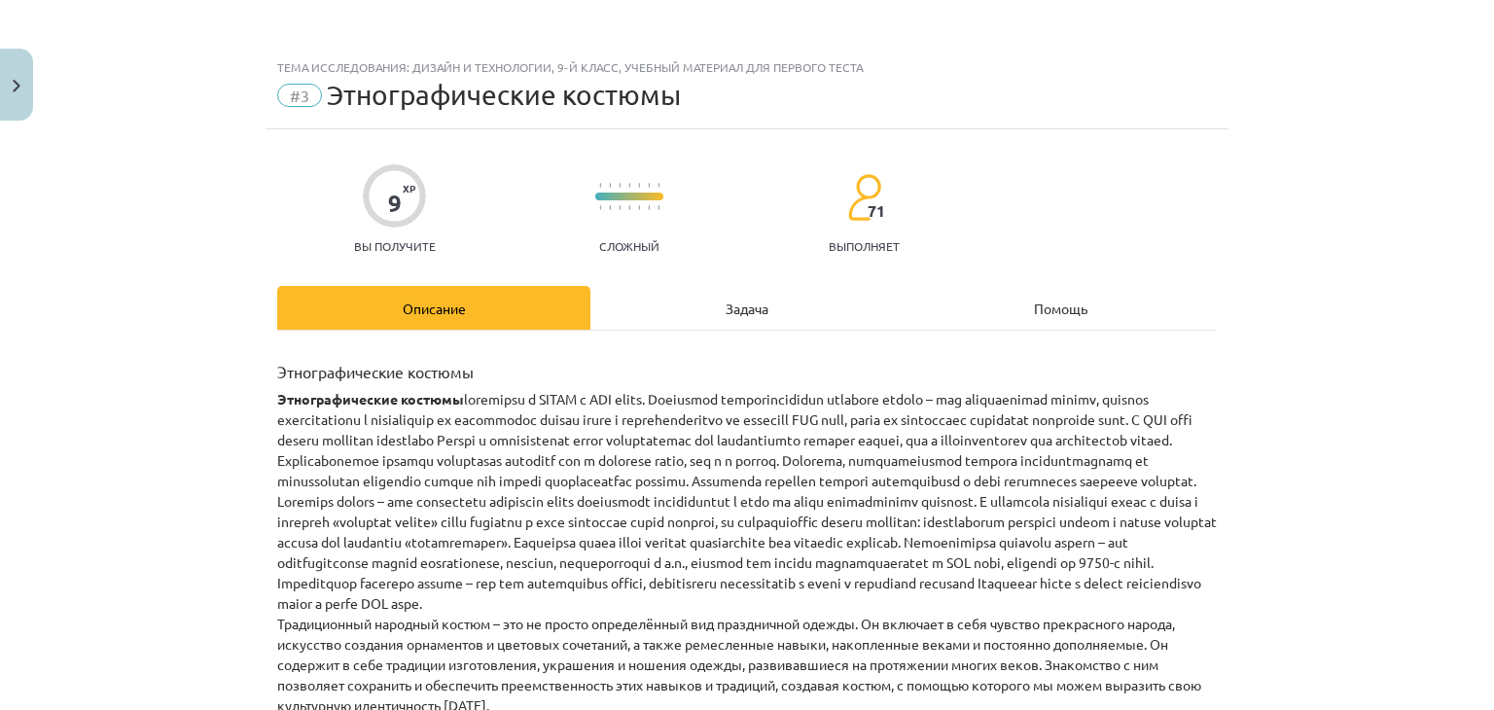
click at [761, 301] on font "Задача" at bounding box center [747, 309] width 43 height 18
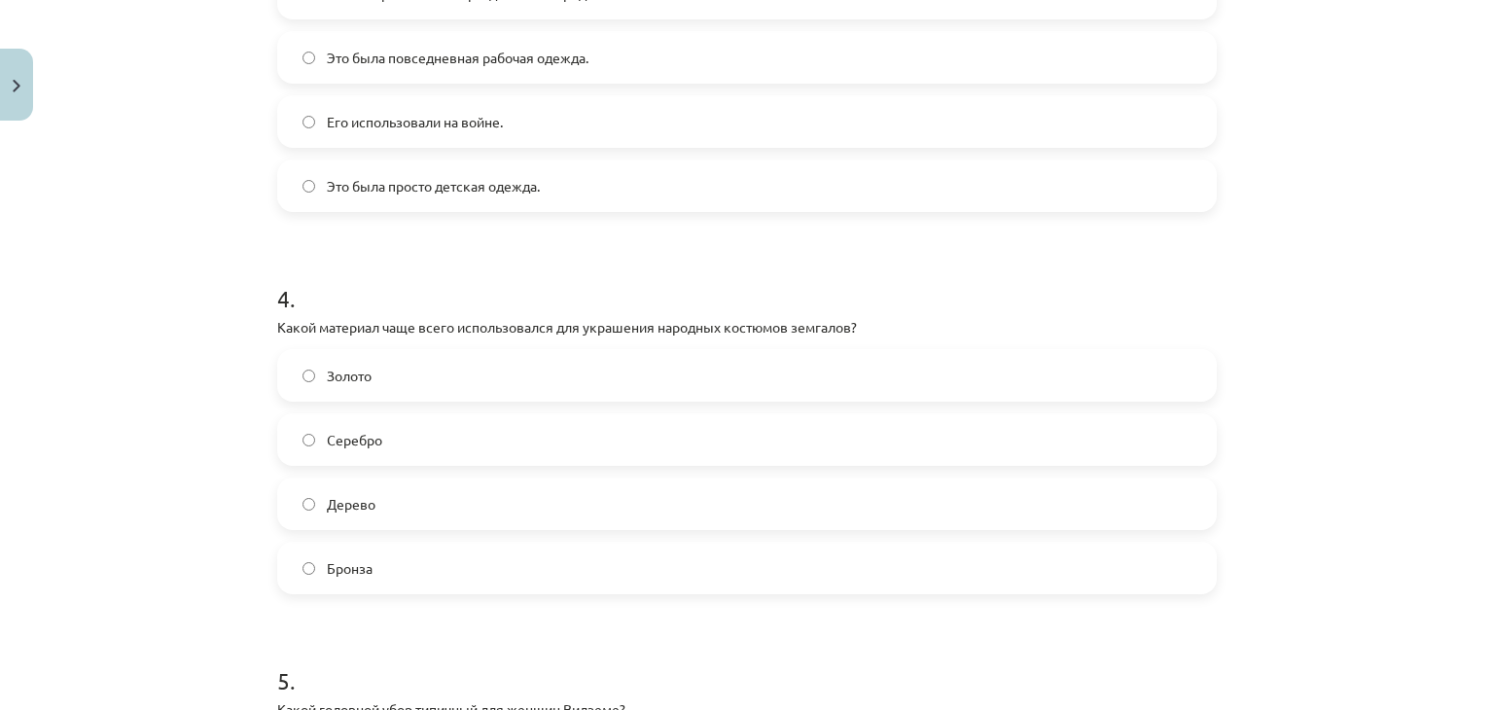
scroll to position [1400, 0]
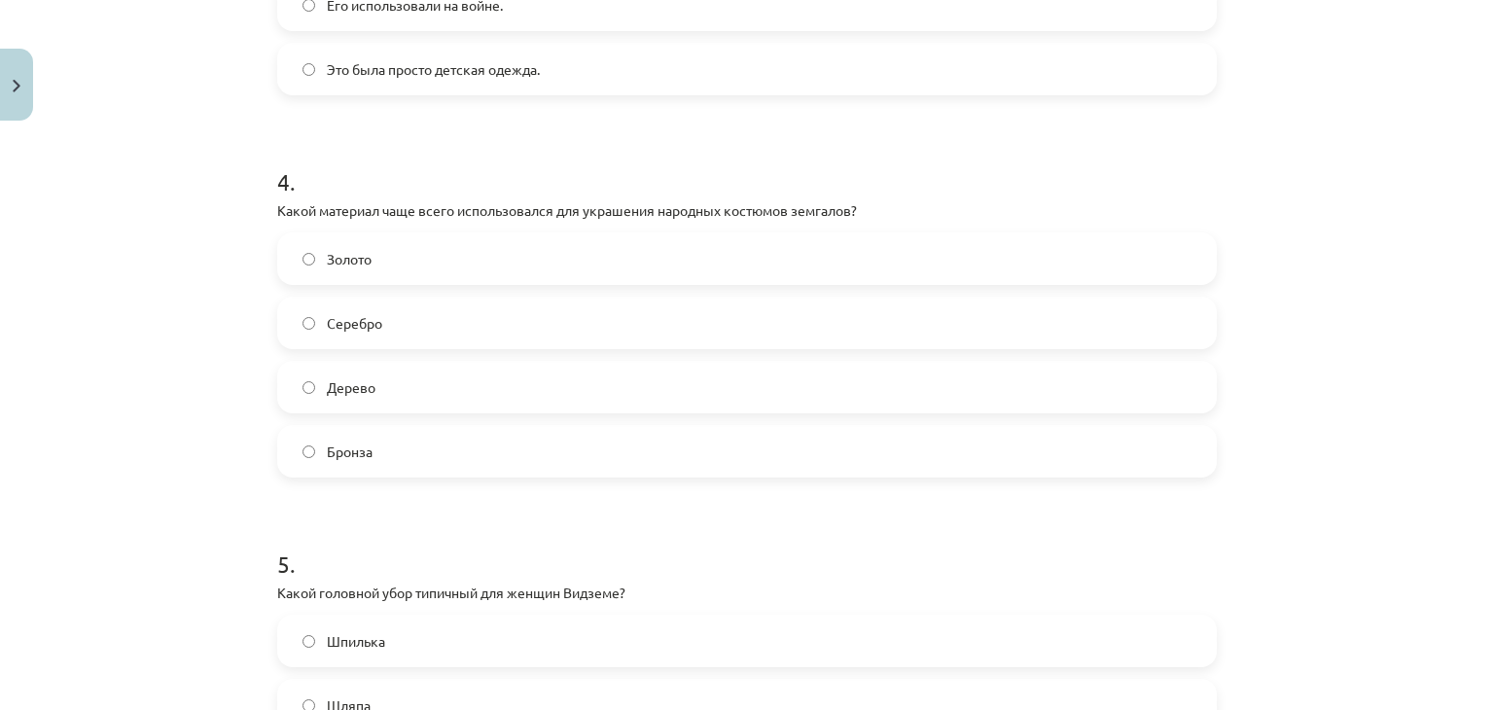
click at [660, 342] on label "Серебро" at bounding box center [747, 323] width 936 height 49
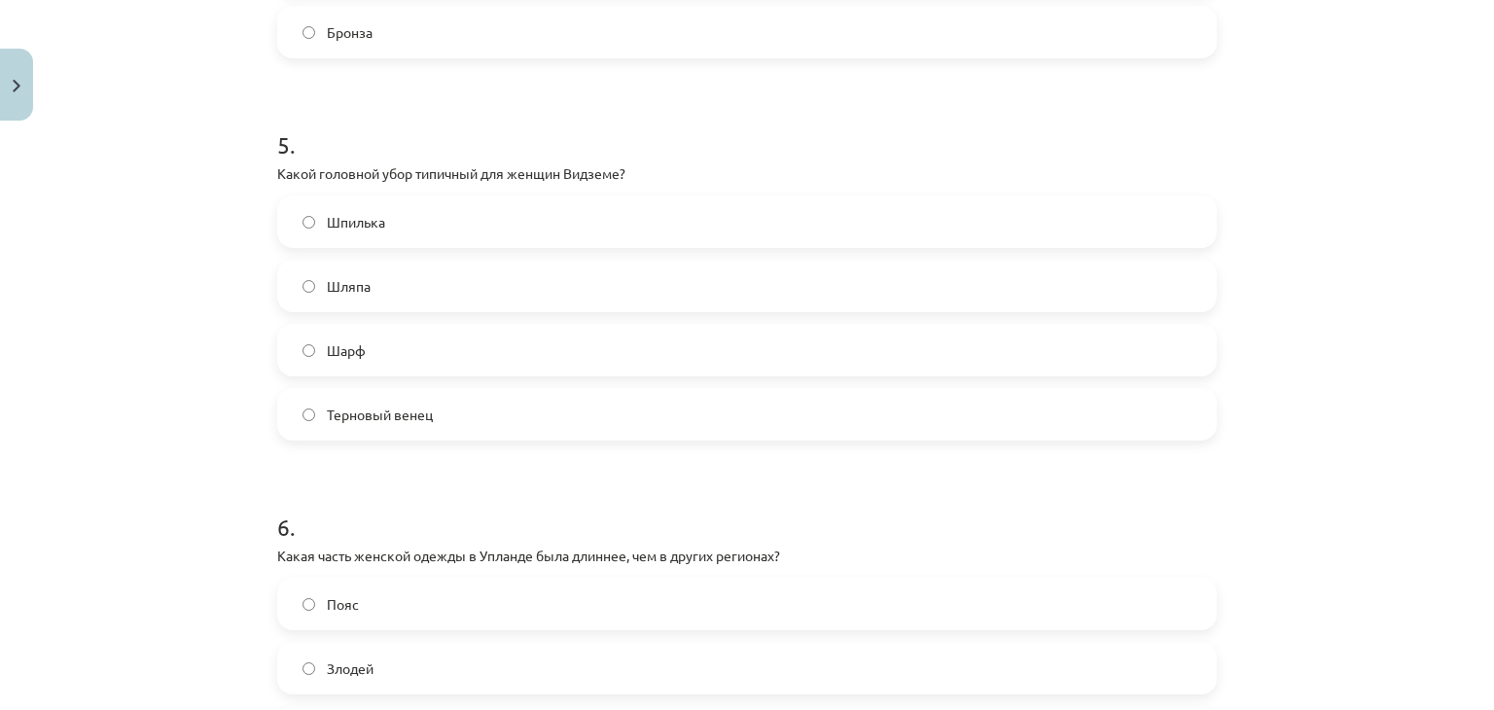
scroll to position [1821, 0]
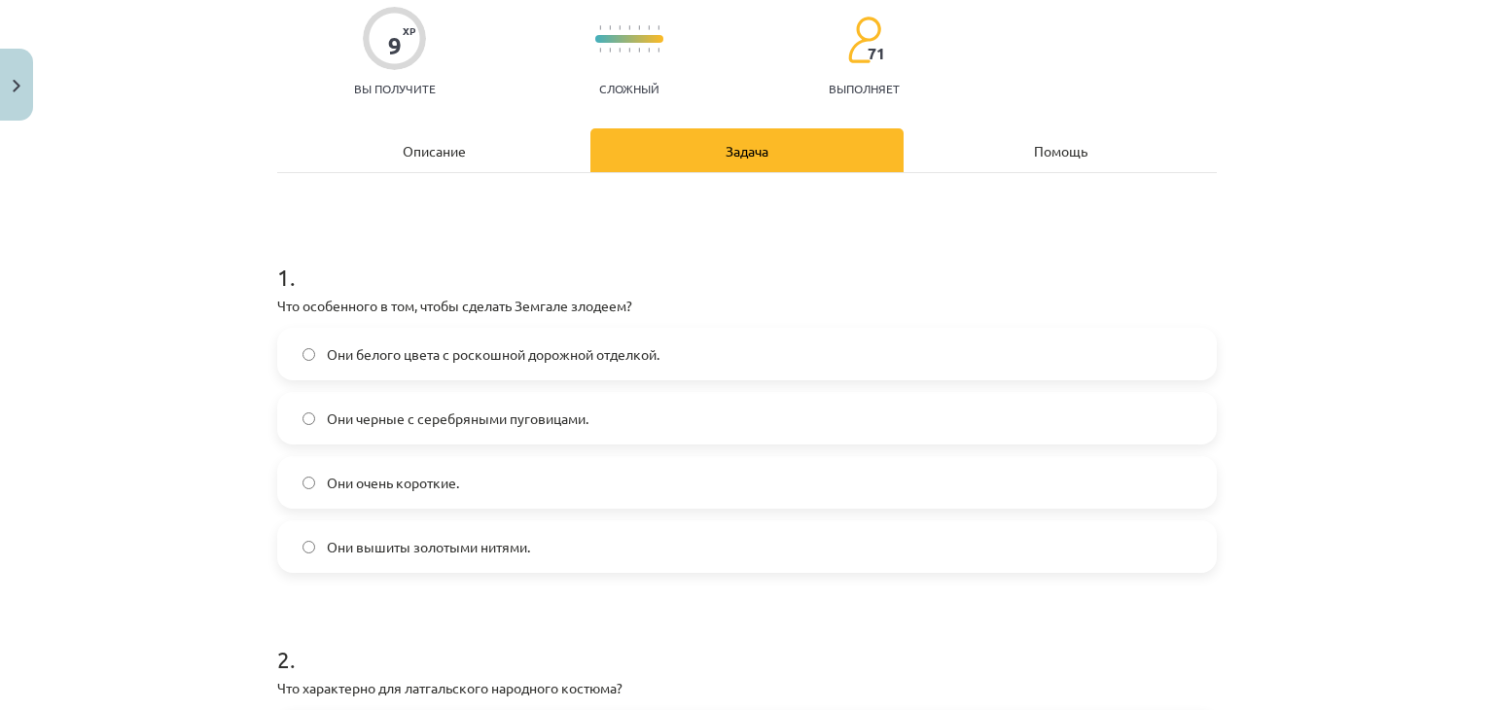
click at [443, 143] on font "Описание" at bounding box center [434, 151] width 63 height 18
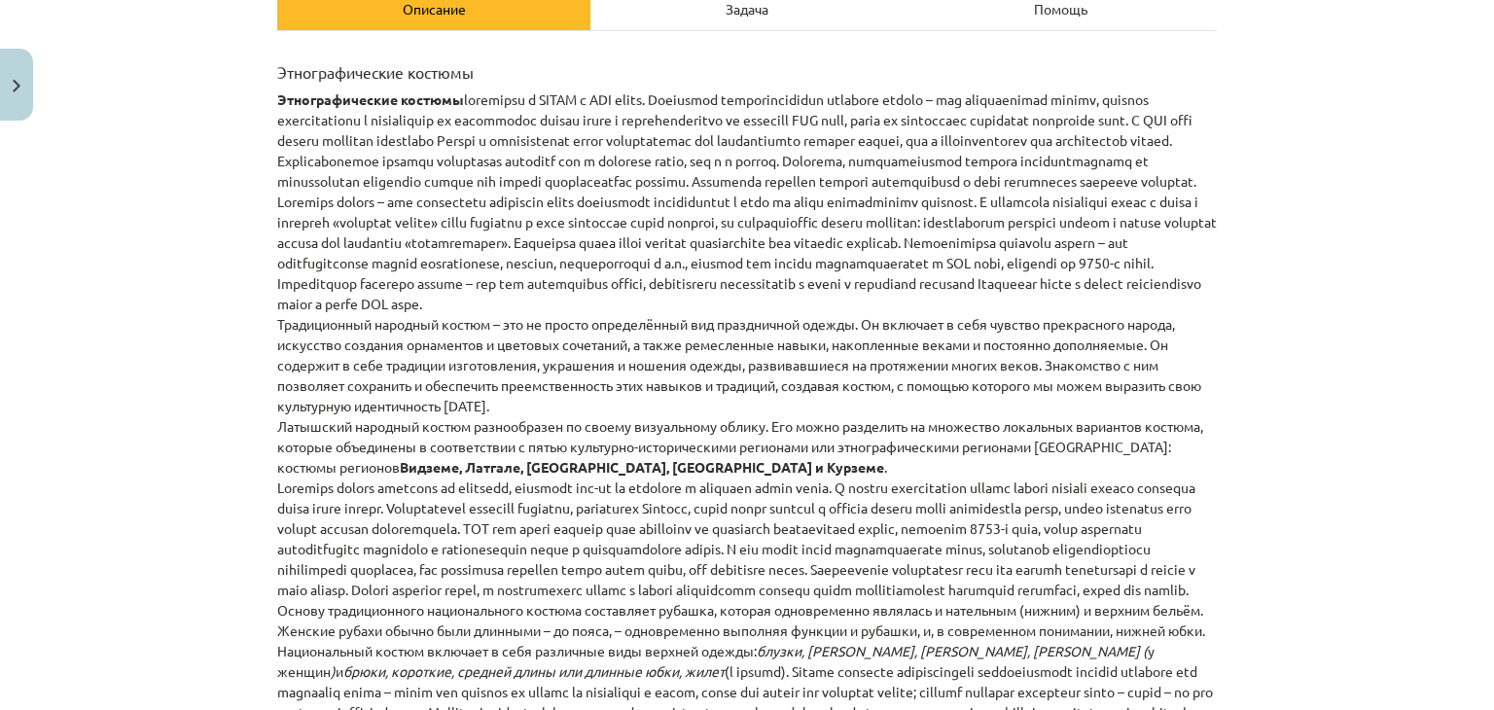
scroll to position [0, 0]
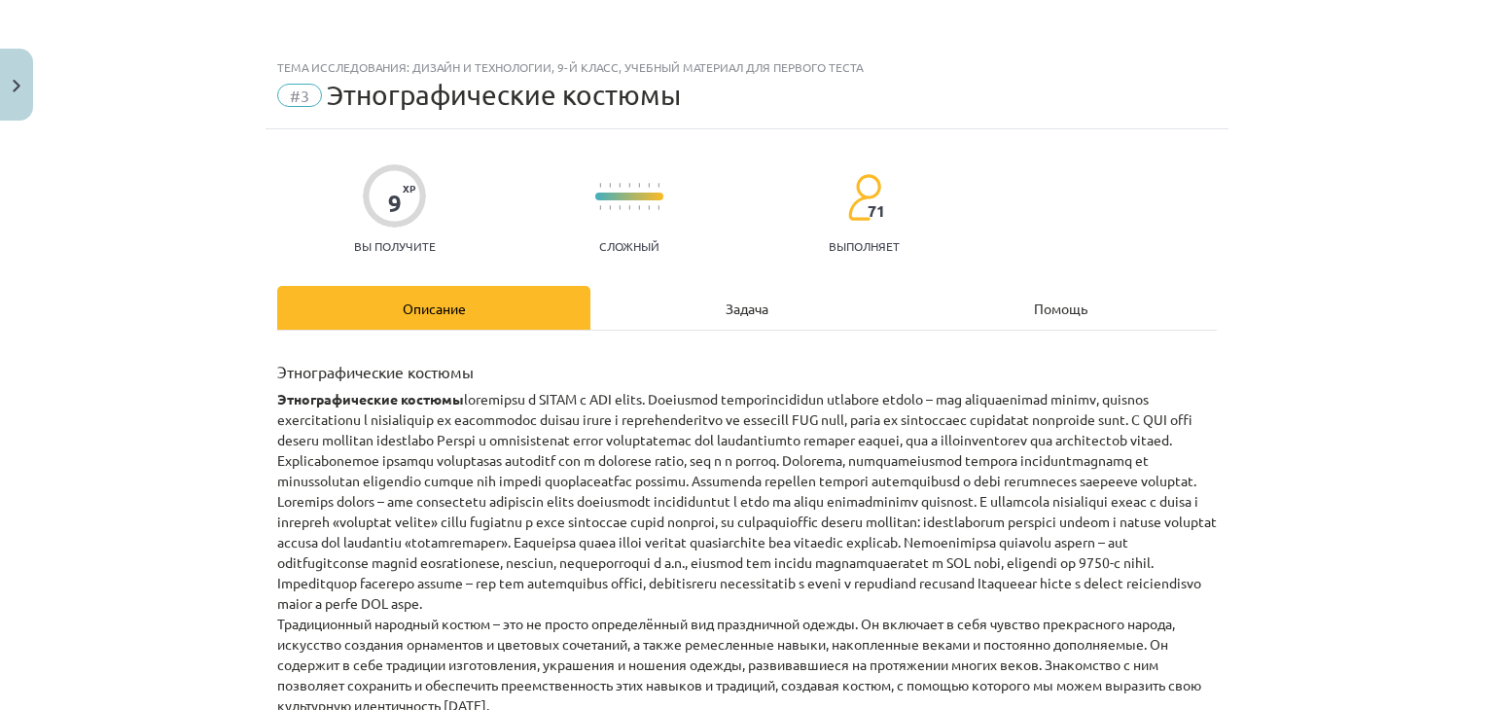
click at [727, 293] on div "Задача" at bounding box center [746, 308] width 313 height 44
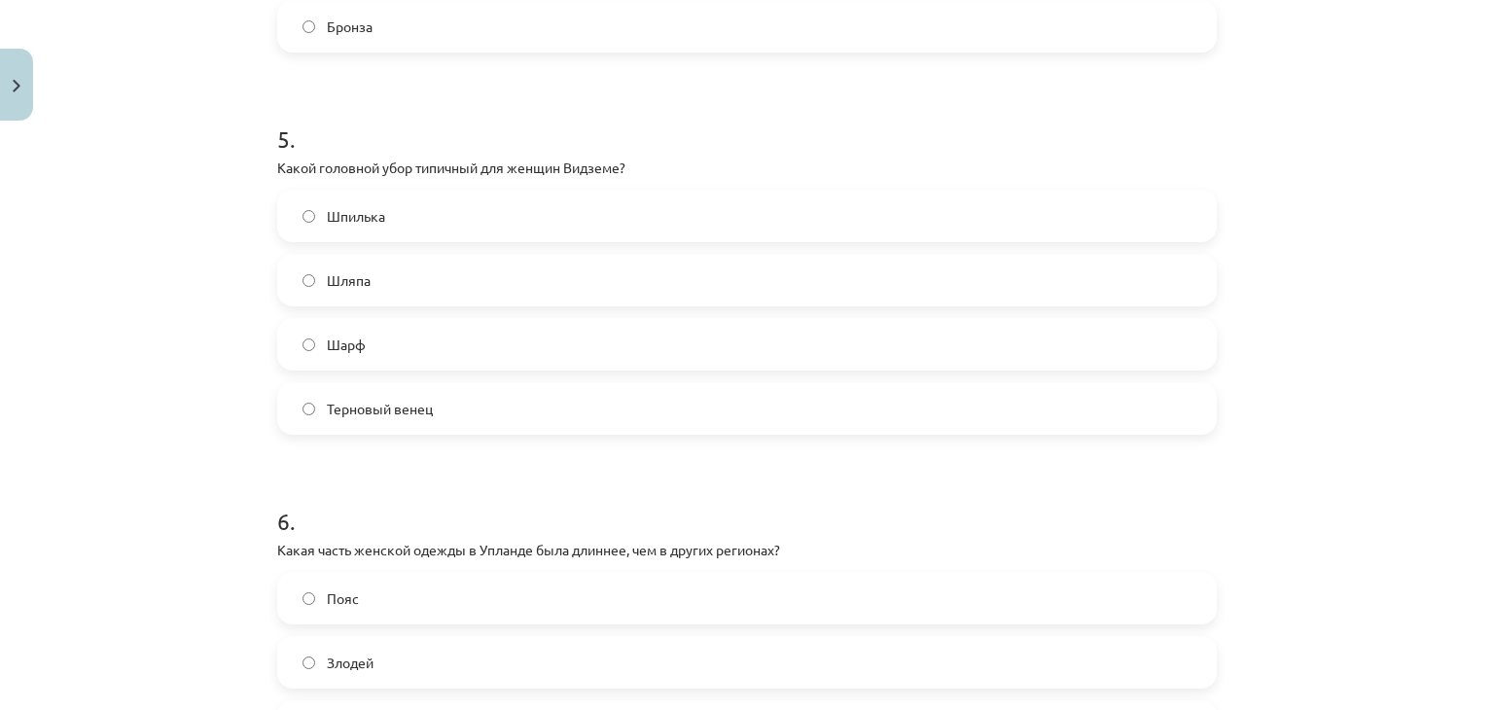
scroll to position [1829, 0]
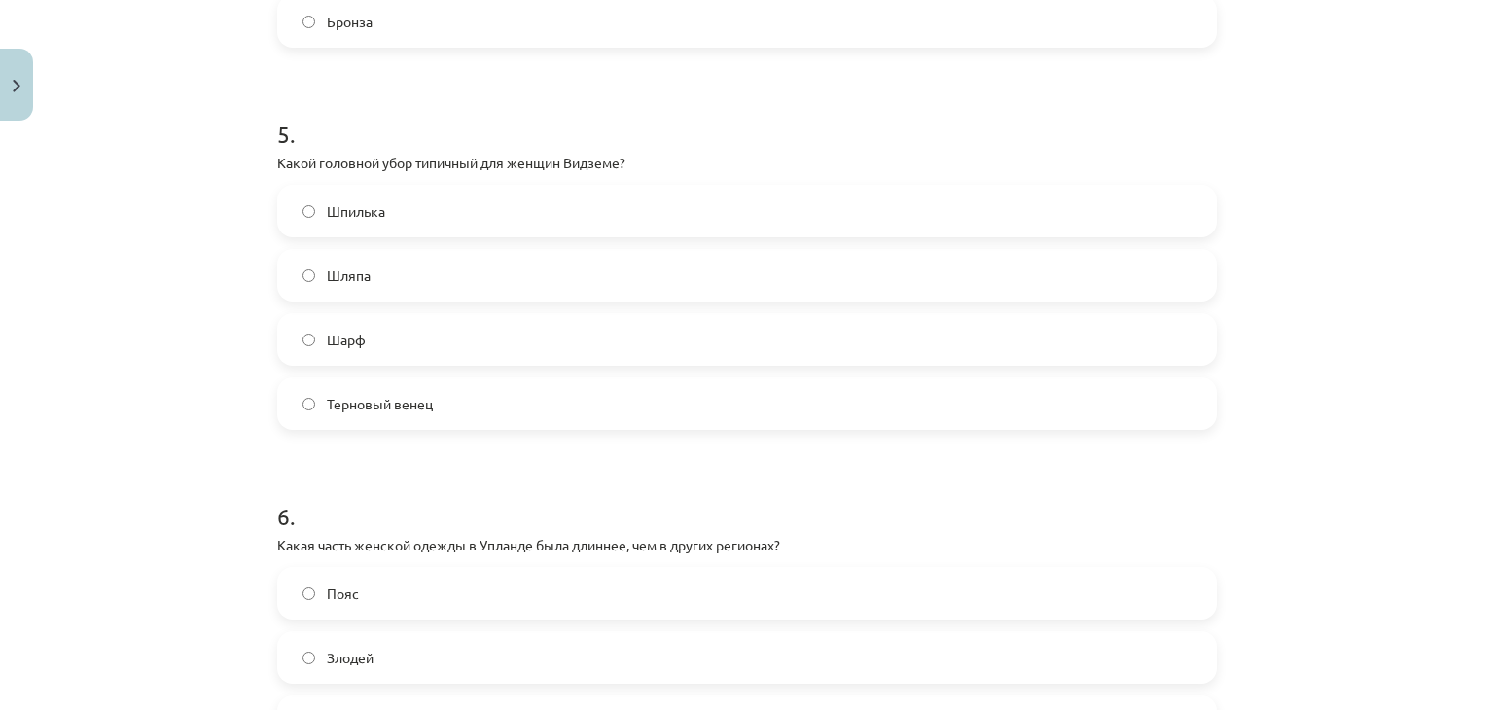
click at [471, 324] on label "Шарф" at bounding box center [747, 339] width 936 height 49
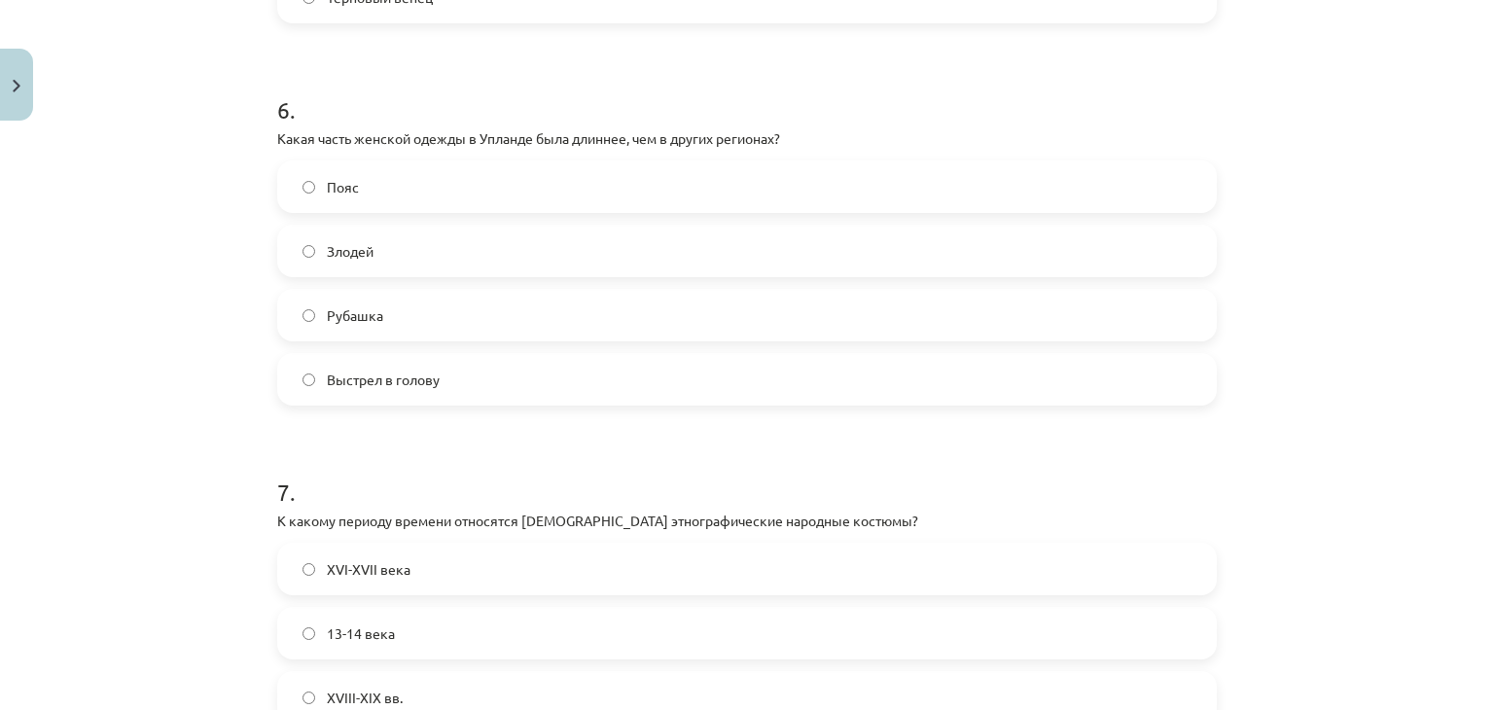
scroll to position [2239, 0]
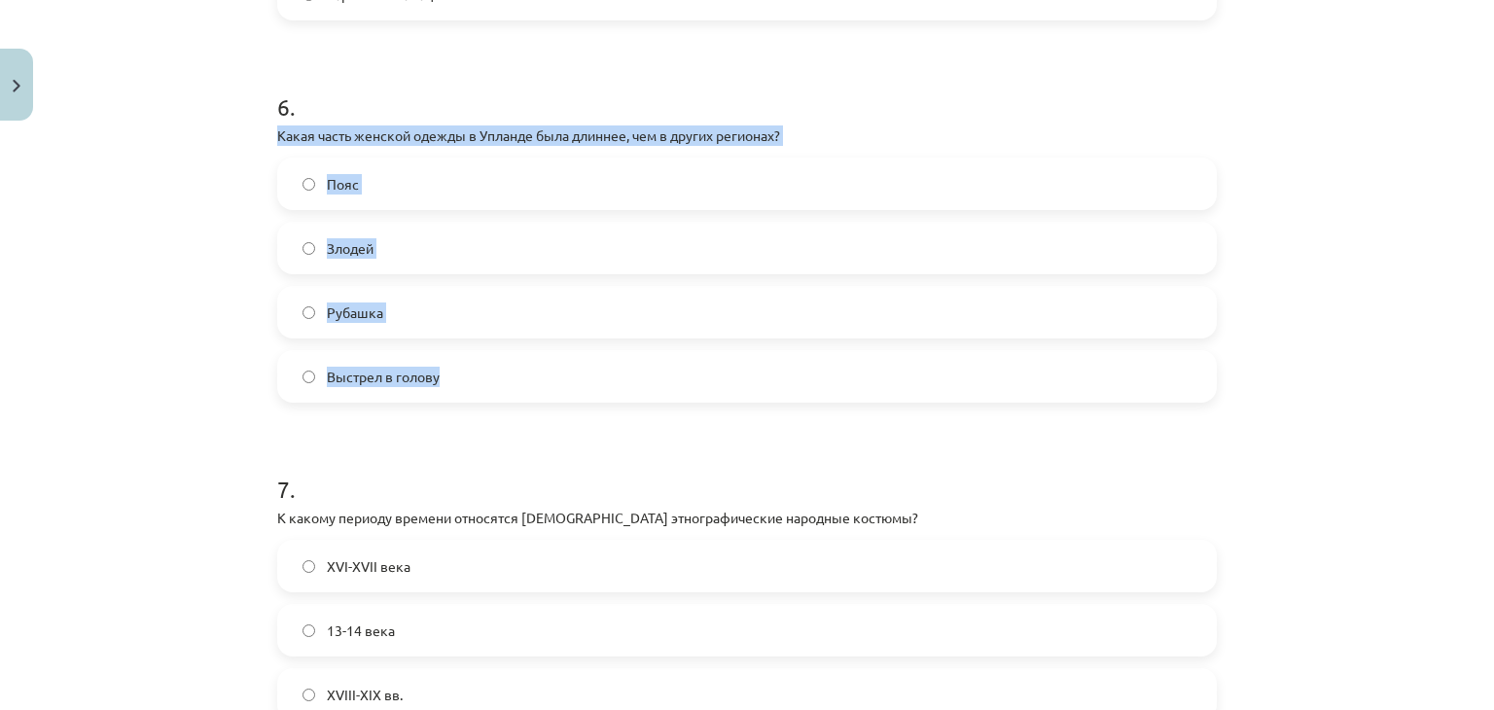
drag, startPoint x: 269, startPoint y: 133, endPoint x: 475, endPoint y: 376, distance: 318.2
click at [475, 376] on div "6 . Какая часть женской одежды в [GEOGRAPHIC_DATA] была длиннее, чем в других р…" at bounding box center [747, 230] width 940 height 343
copy div "Какая часть женской одежды в Упланде была длиннее, чем в других регионах? Пояс …"
click at [427, 319] on label "Рубашка" at bounding box center [747, 312] width 936 height 49
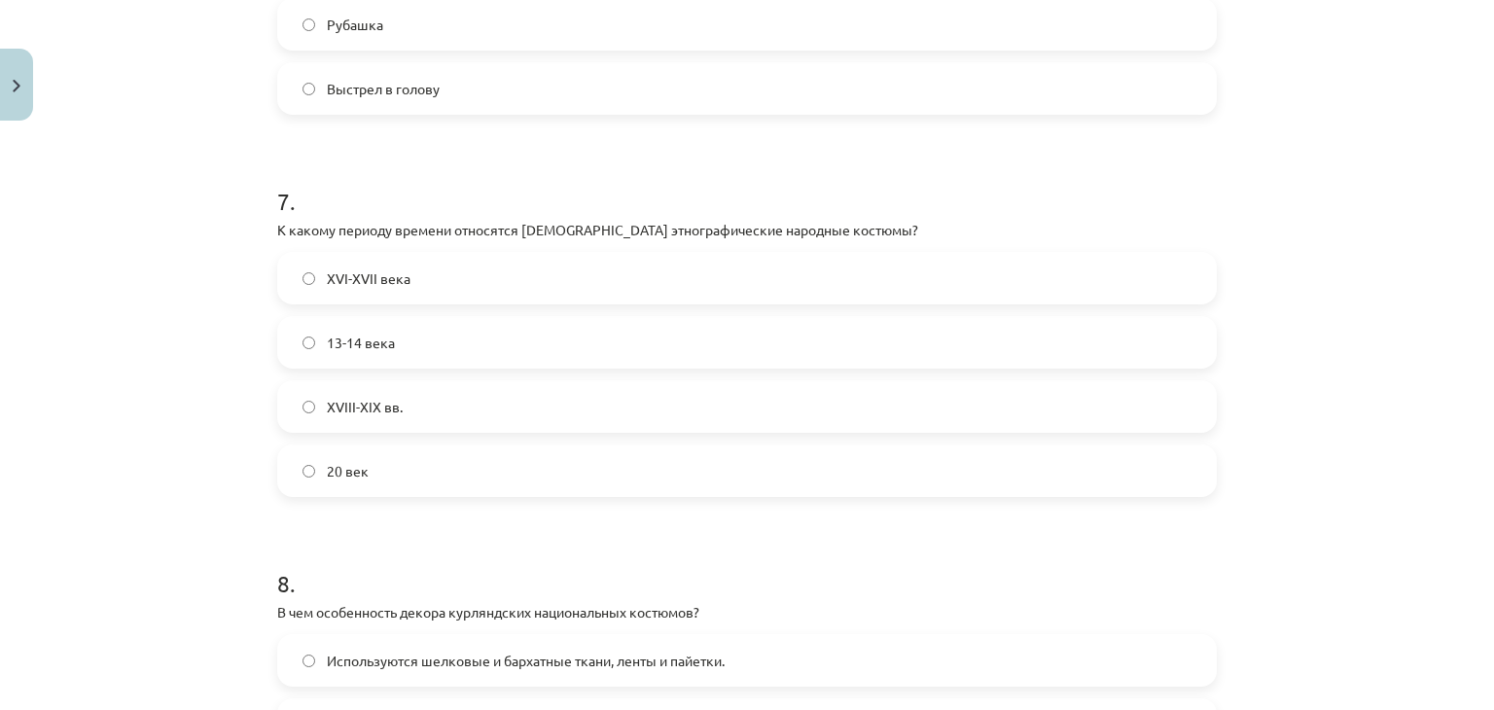
scroll to position [2532, 0]
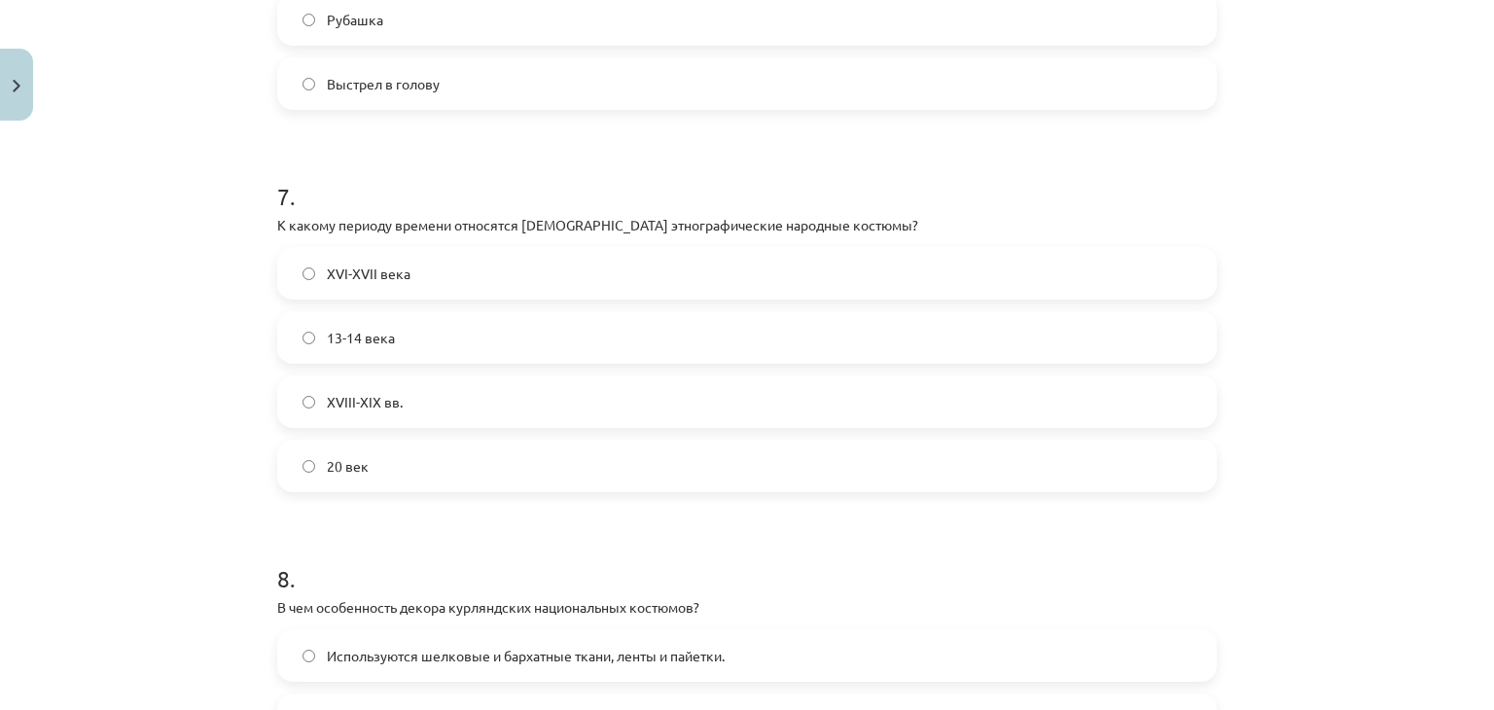
click at [386, 392] on span "XVIII-XIX вв." at bounding box center [365, 402] width 76 height 20
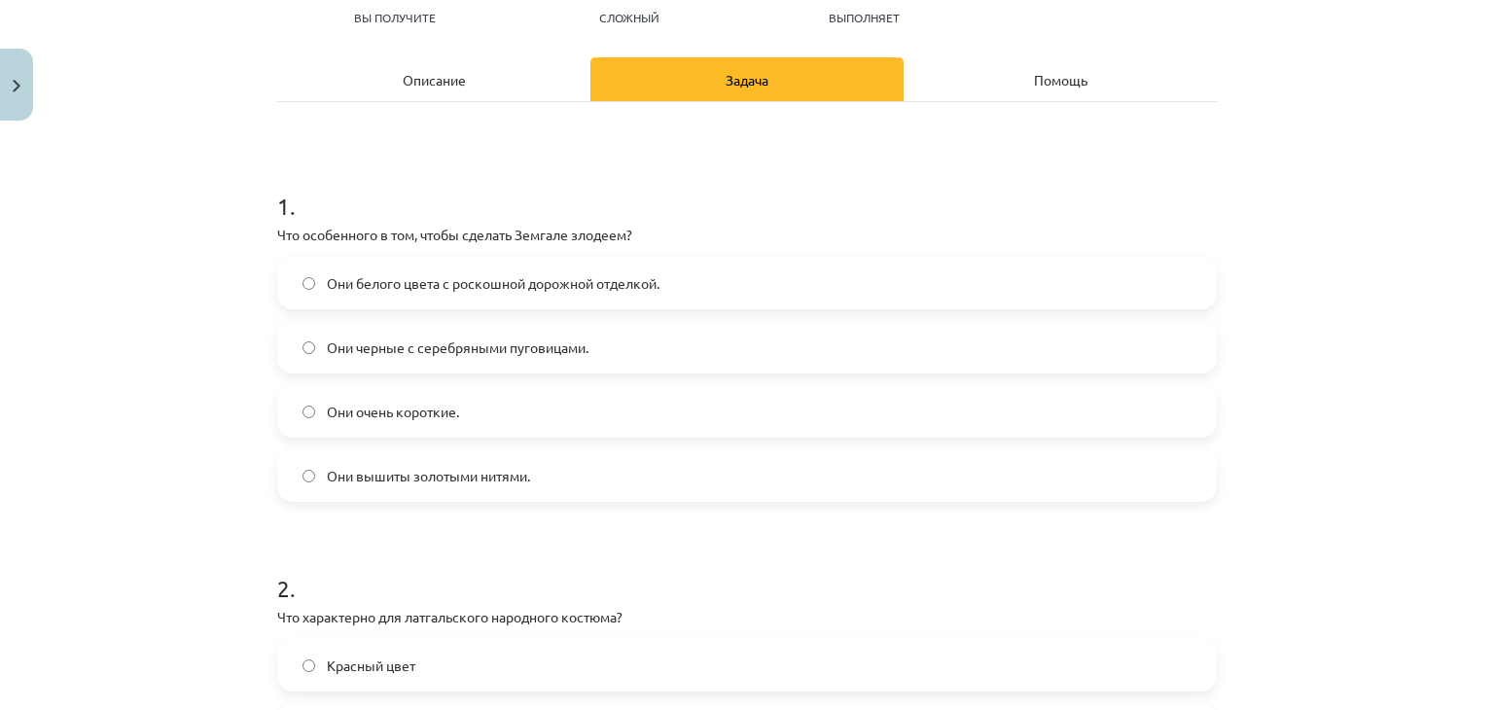
click at [475, 57] on div "Описание" at bounding box center [433, 79] width 313 height 44
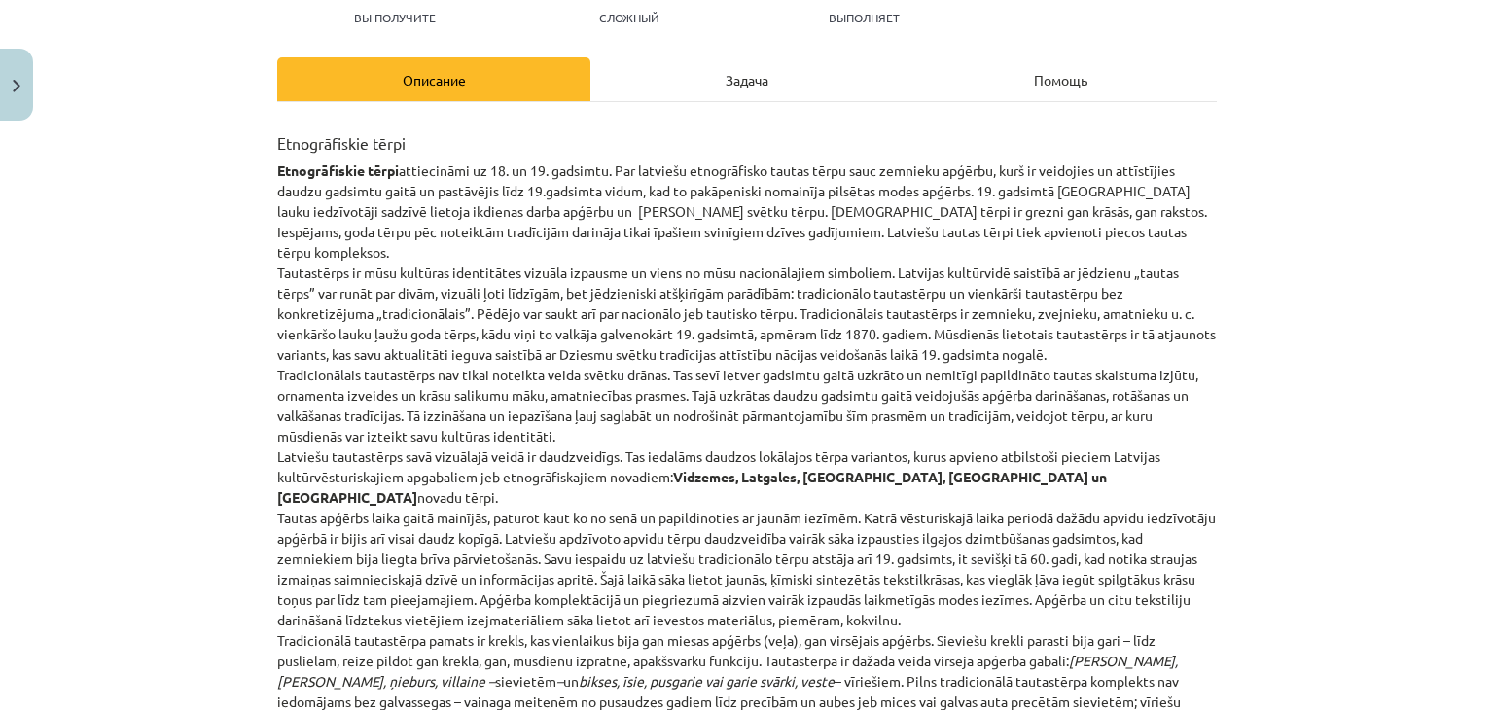
scroll to position [49, 0]
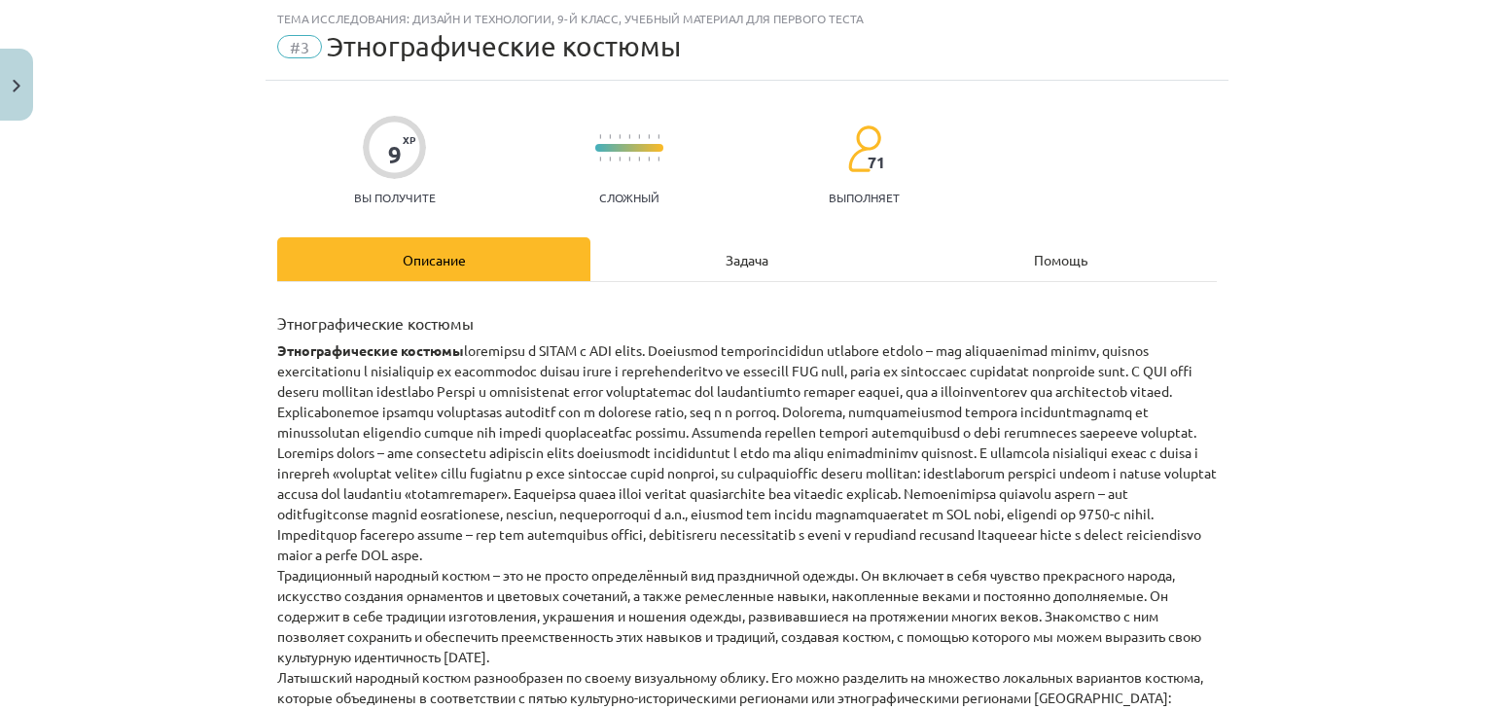
click at [651, 246] on div "Задача" at bounding box center [746, 259] width 313 height 44
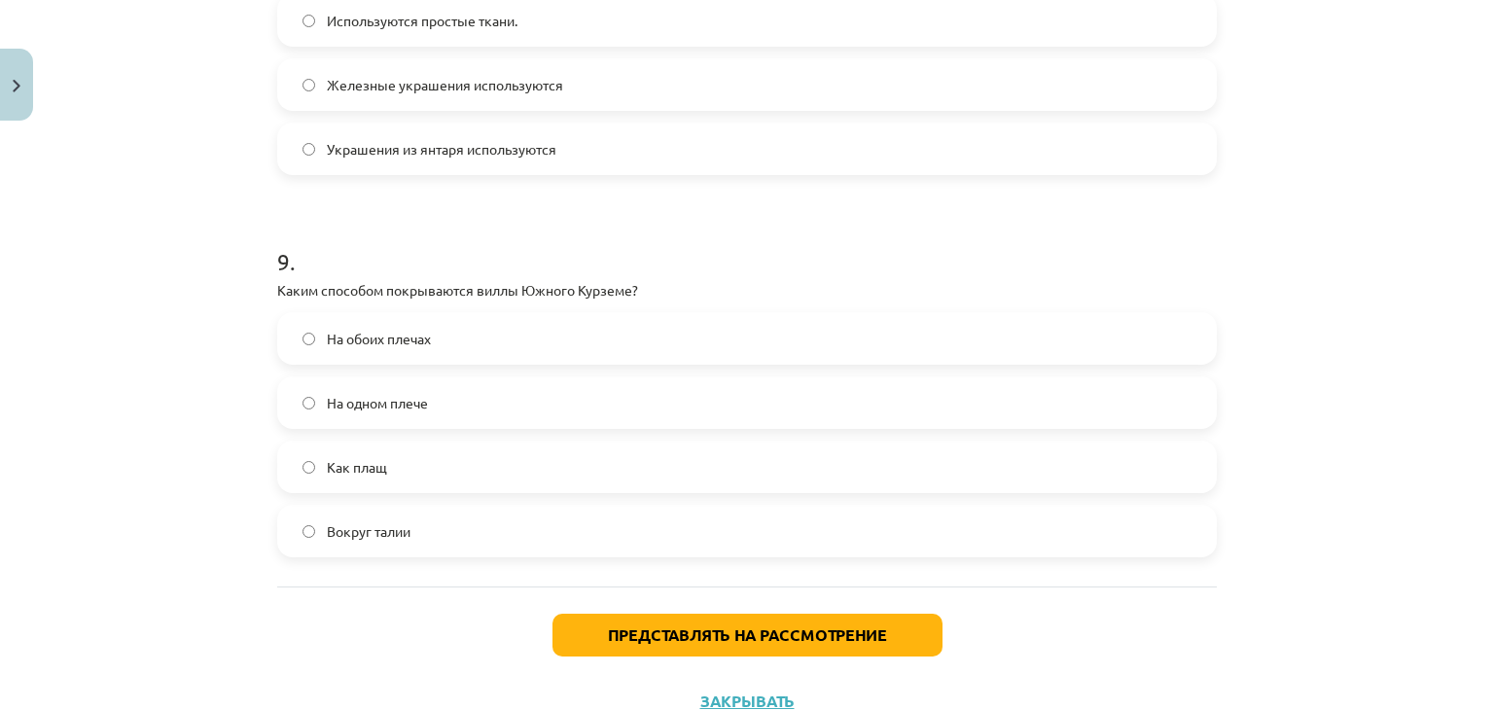
scroll to position [3235, 0]
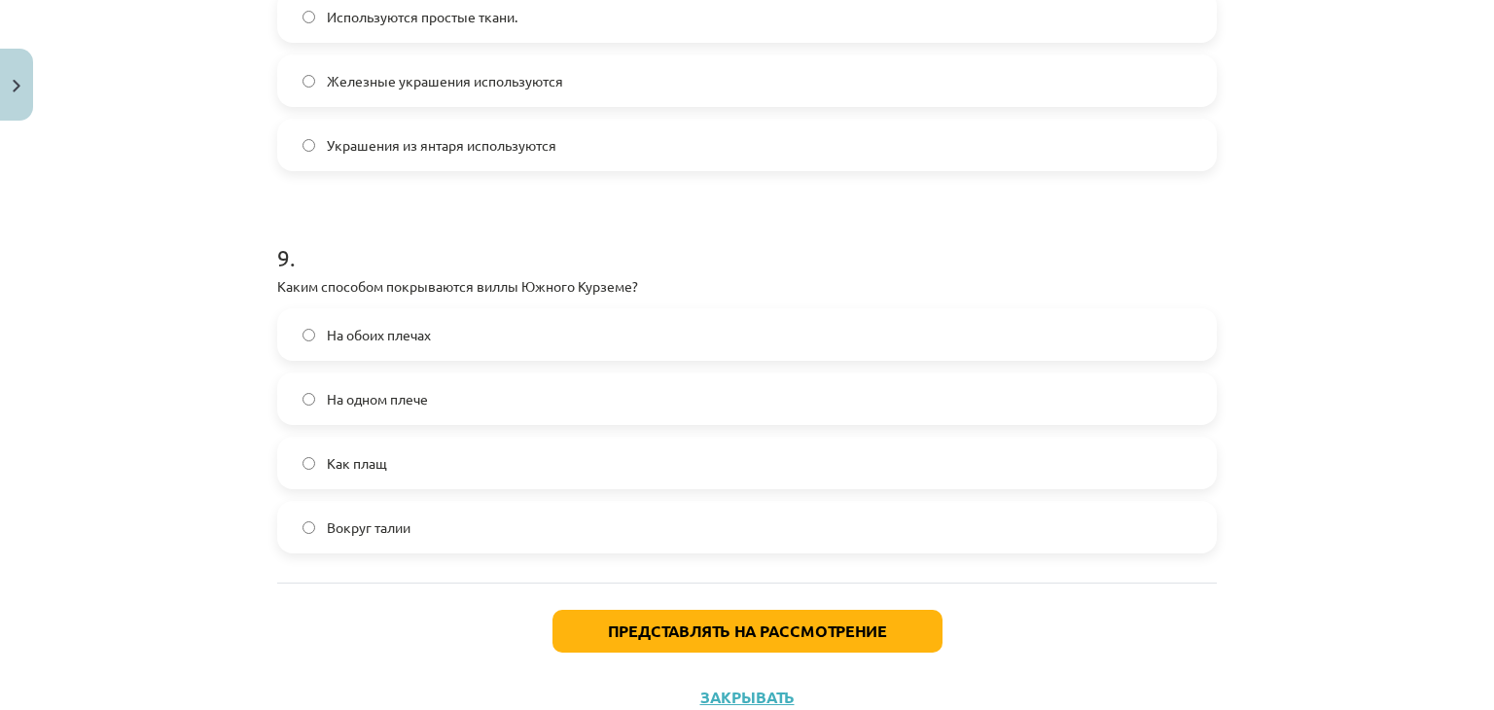
click at [354, 396] on font "На одном плече" at bounding box center [377, 399] width 101 height 18
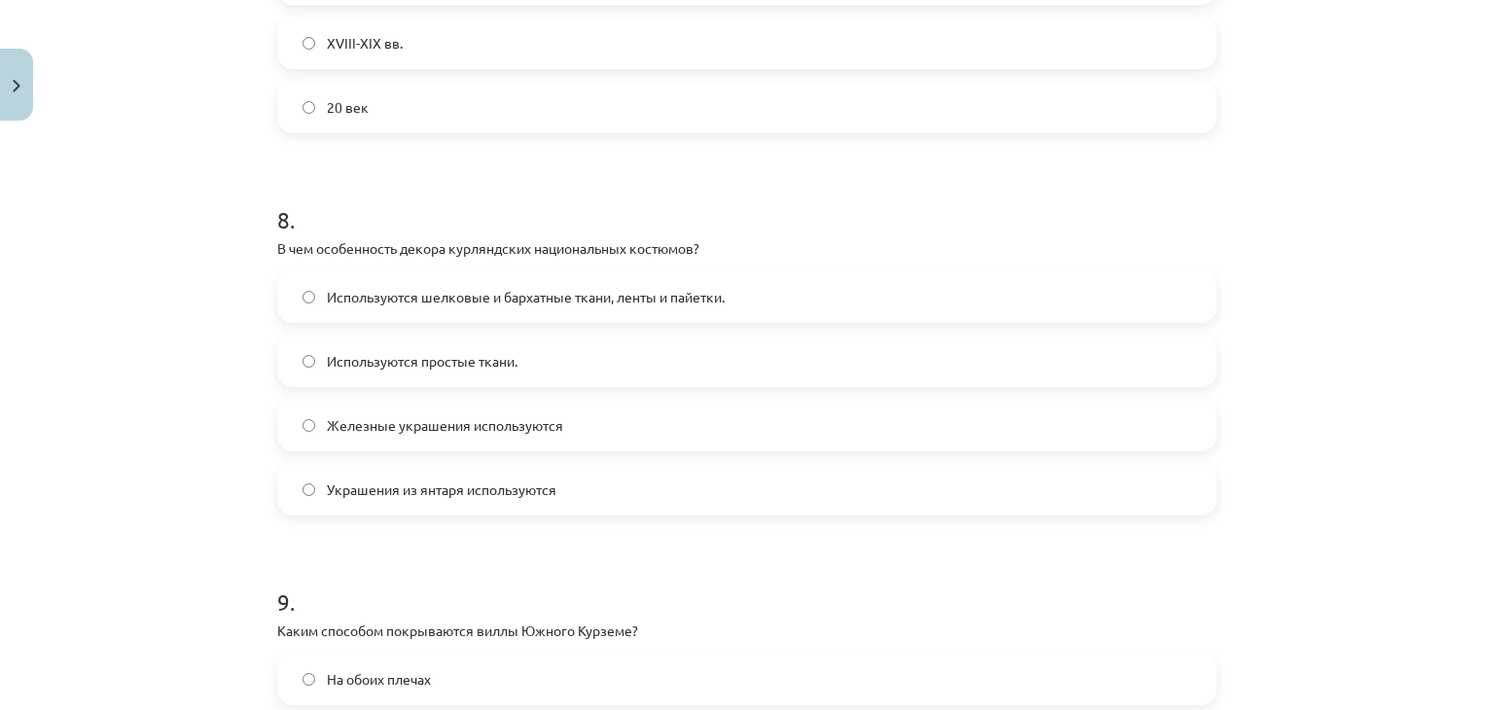
scroll to position [2889, 0]
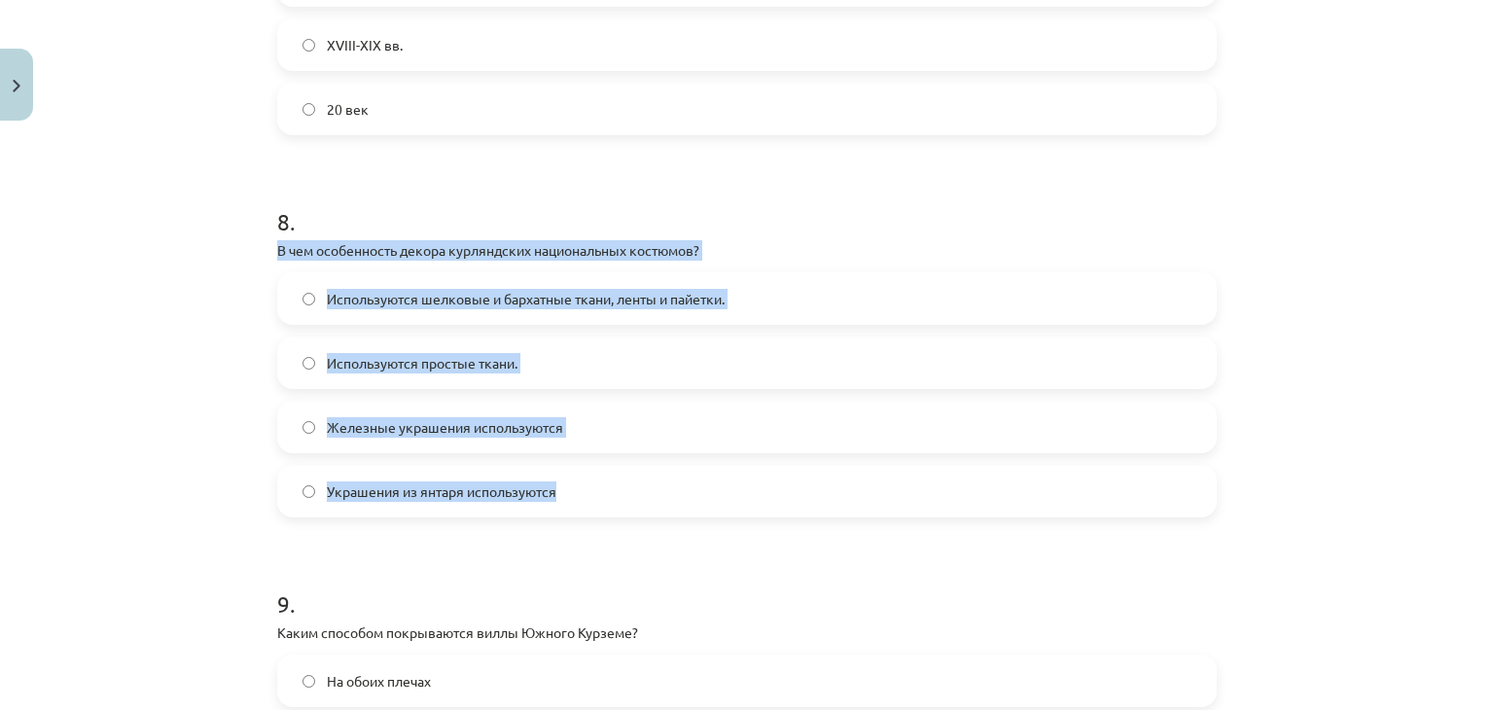
drag, startPoint x: 273, startPoint y: 248, endPoint x: 552, endPoint y: 491, distance: 370.2
click at [552, 491] on div "8 . В чем особенность декора курляндских национальных костюмов? Используются ше…" at bounding box center [747, 345] width 940 height 343
copy div "В чем особенность декора курляндских национальных костюмов? Используются шелков…"
click at [793, 292] on label "Используются шелковые и бархатные ткани, ленты и пайетки." at bounding box center [747, 298] width 936 height 49
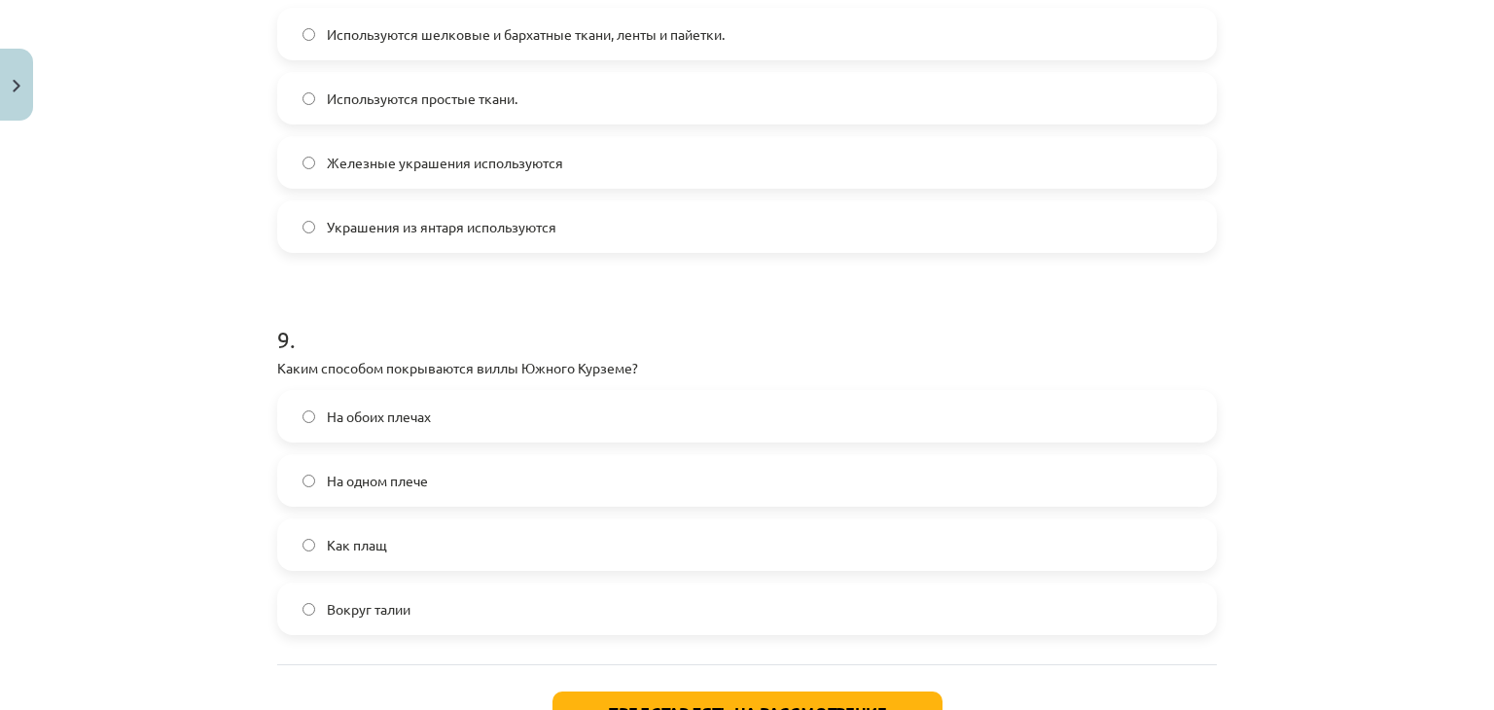
scroll to position [3303, 0]
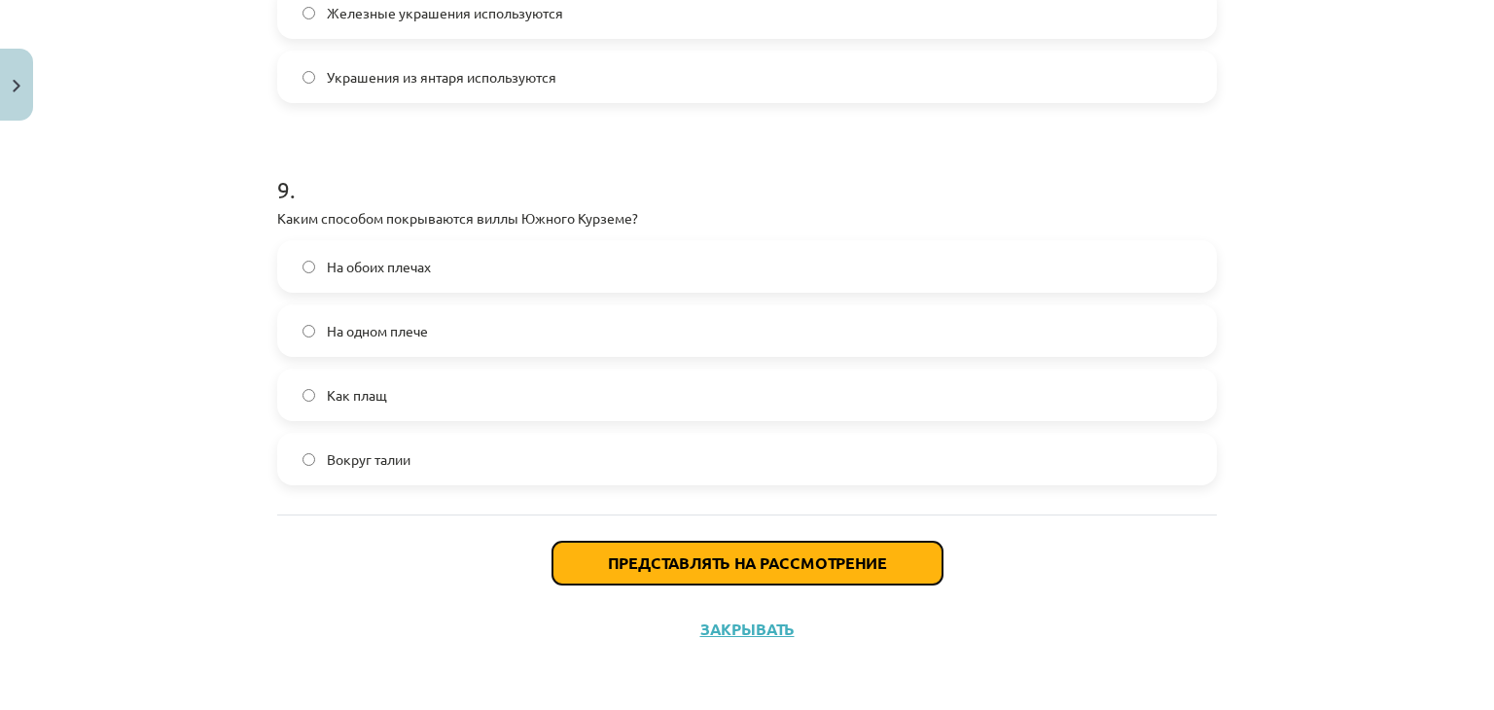
click at [735, 557] on font "Представлять на рассмотрение" at bounding box center [747, 562] width 279 height 20
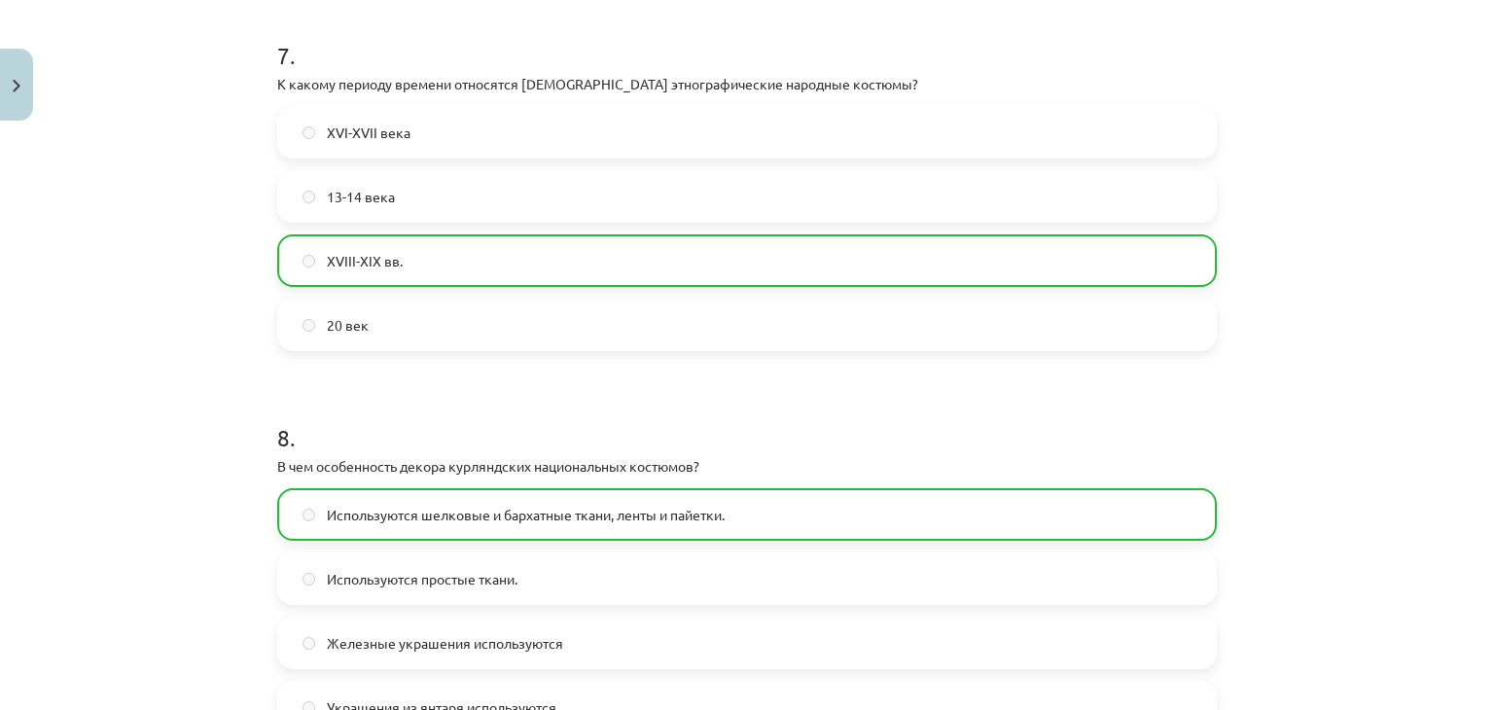
scroll to position [3365, 0]
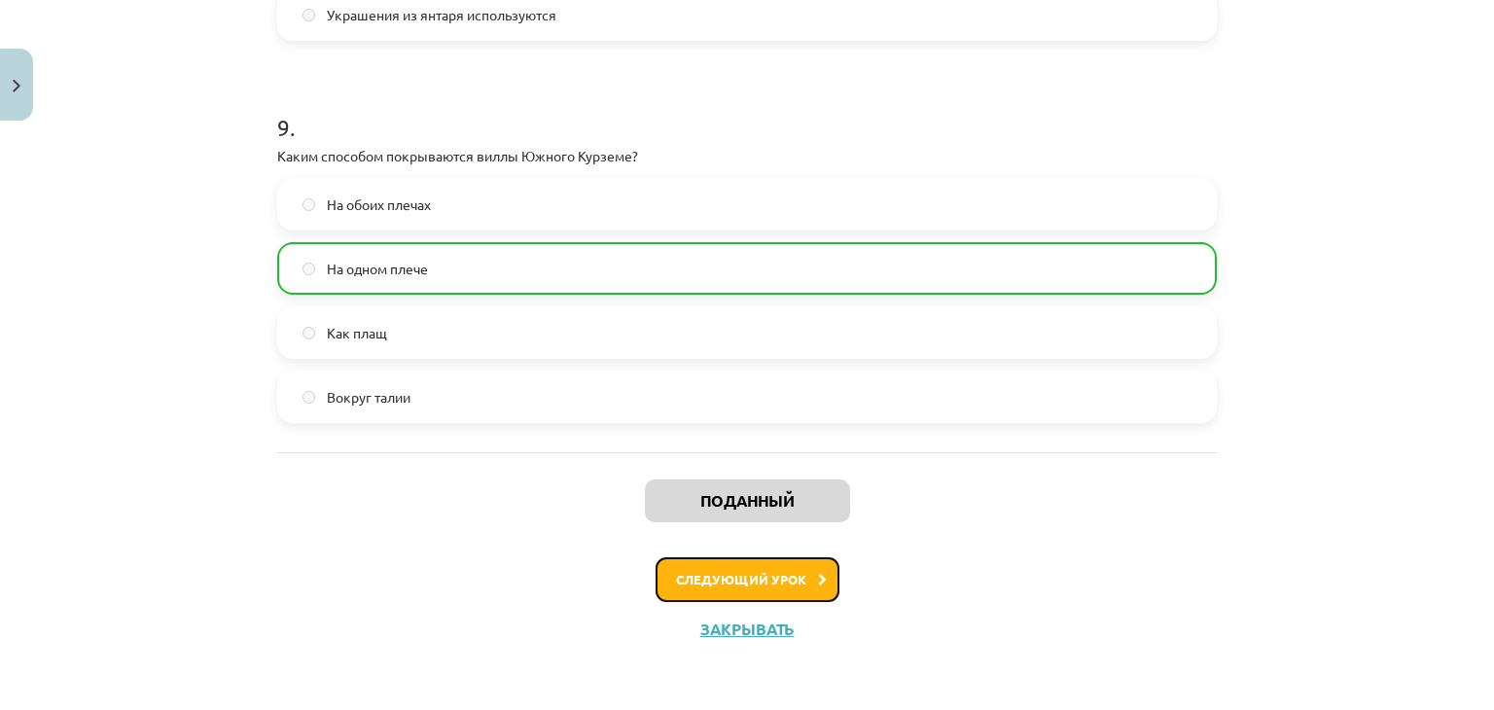
click at [766, 570] on button "Следующий урок" at bounding box center [748, 579] width 184 height 45
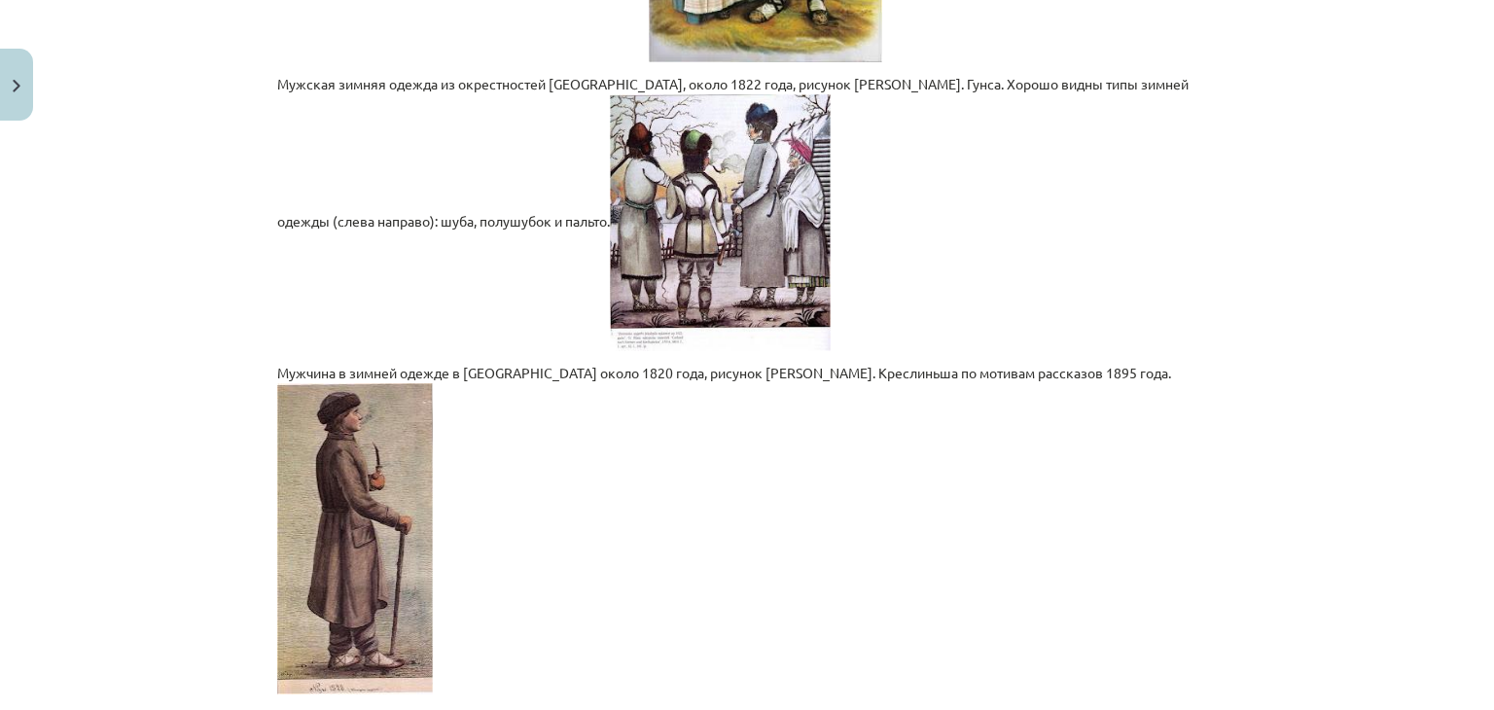
scroll to position [4311, 0]
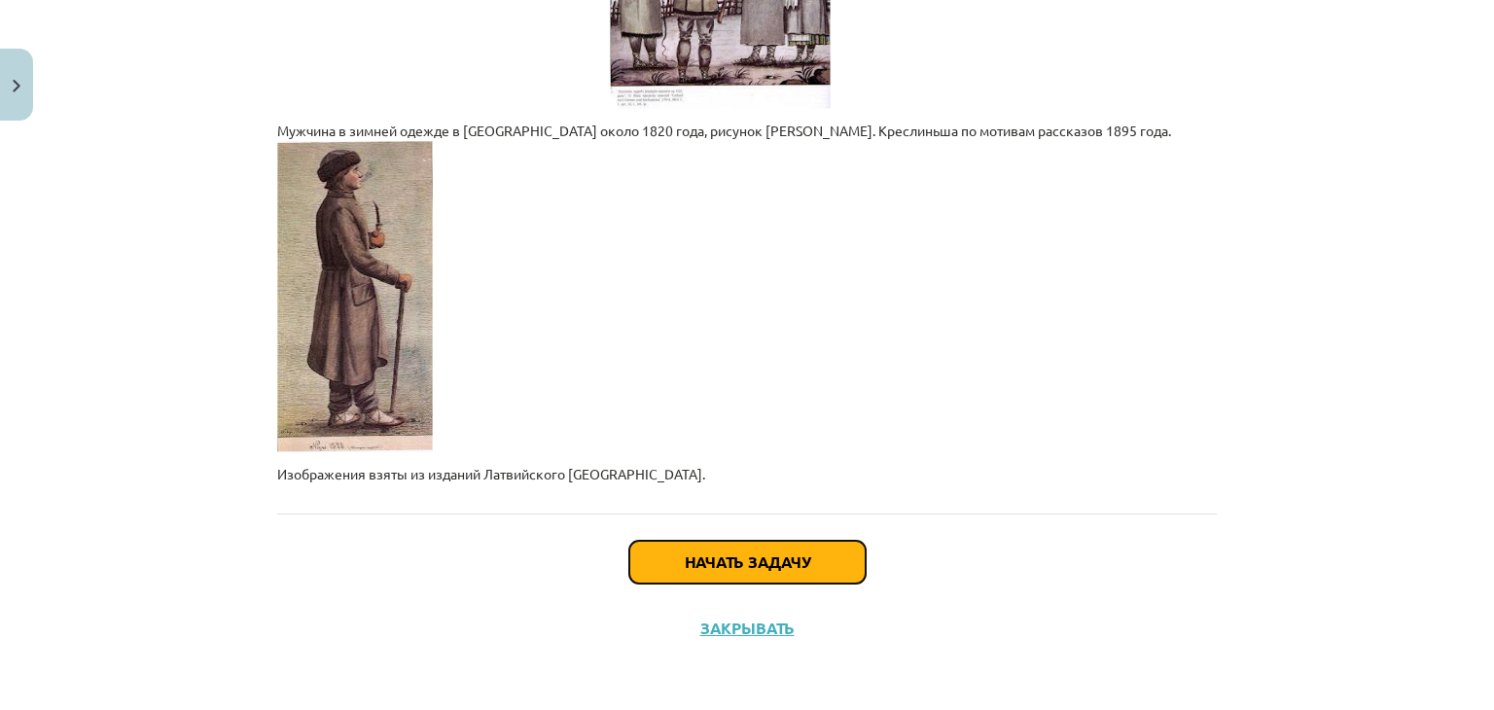
click at [766, 570] on button "Начать задачу" at bounding box center [747, 562] width 236 height 43
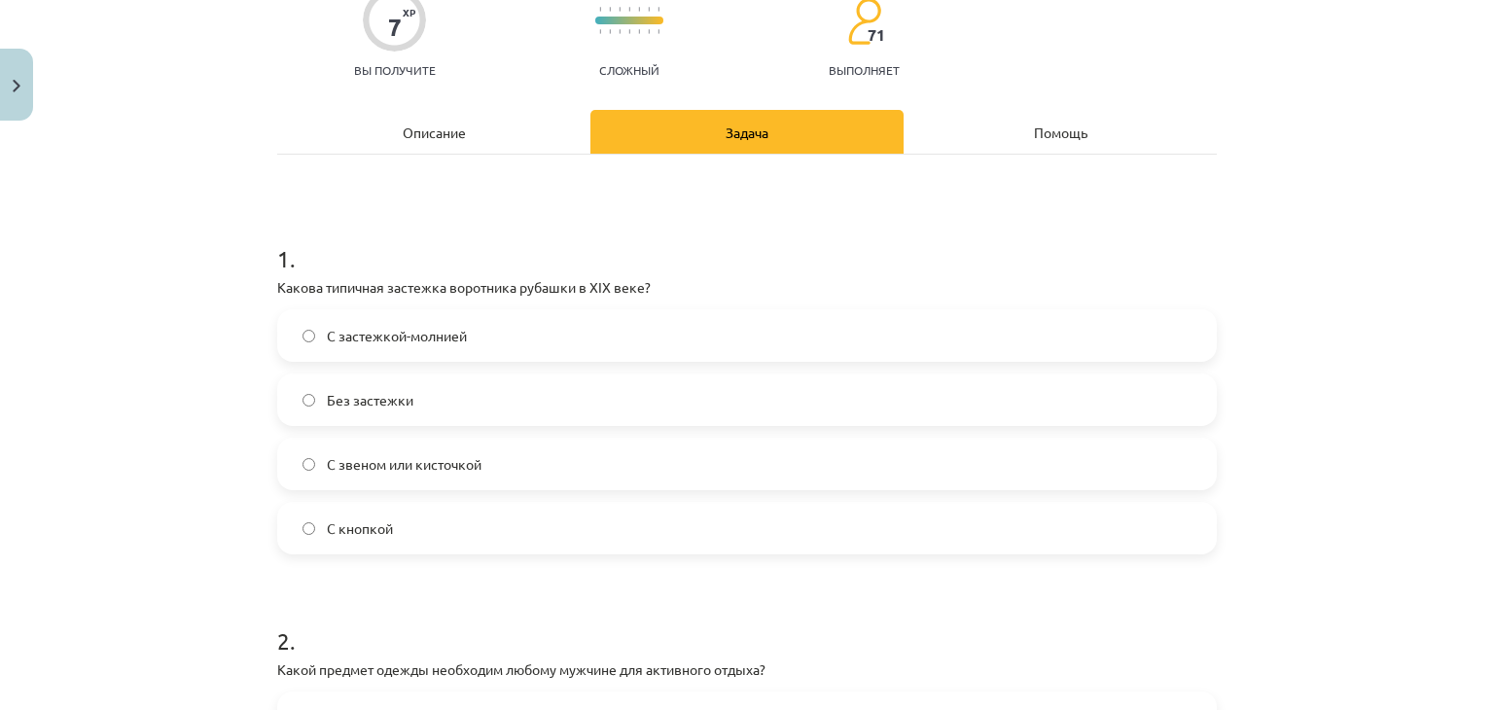
scroll to position [181, 0]
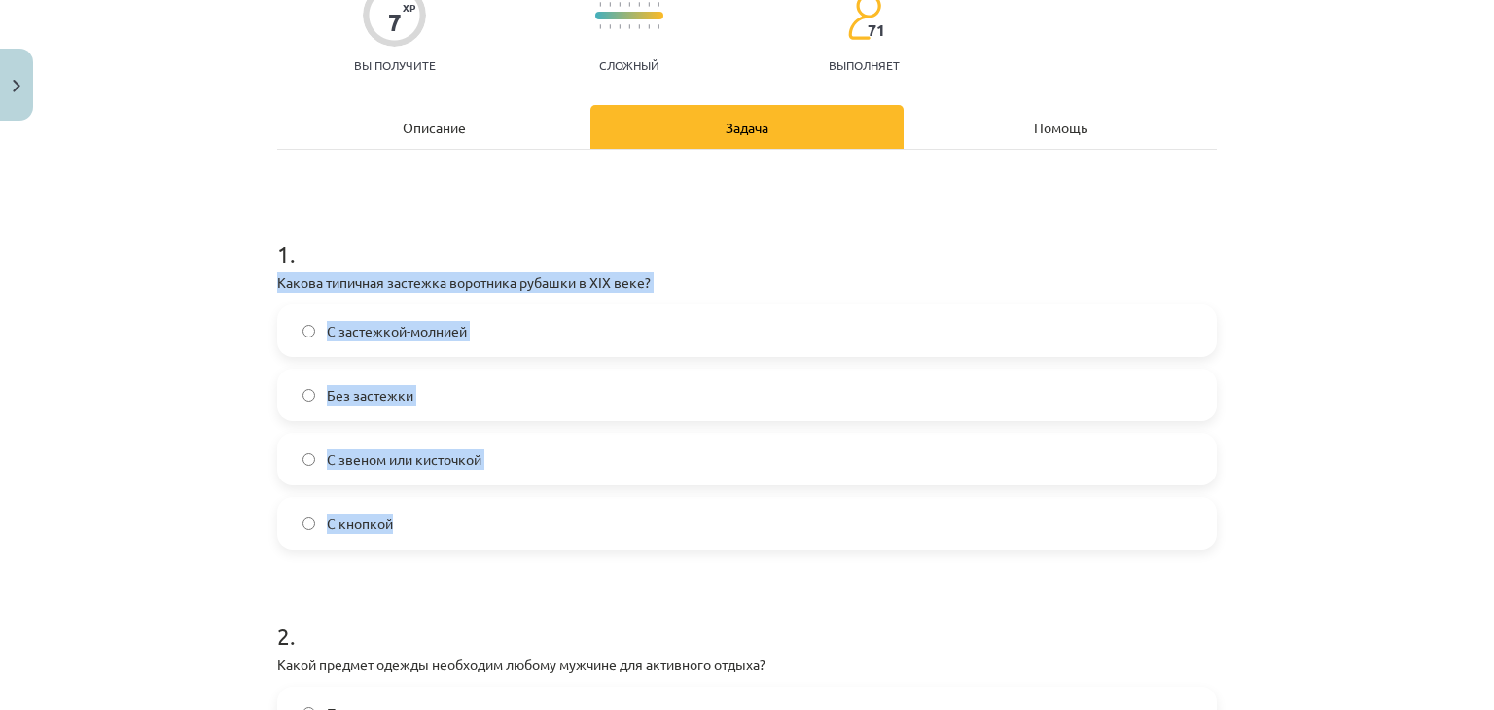
drag, startPoint x: 270, startPoint y: 283, endPoint x: 460, endPoint y: 516, distance: 300.8
click at [460, 516] on div "1 . Какова типичная застежка воротника рубашки в XIX веке? С застежкой-молнией …" at bounding box center [747, 377] width 940 height 343
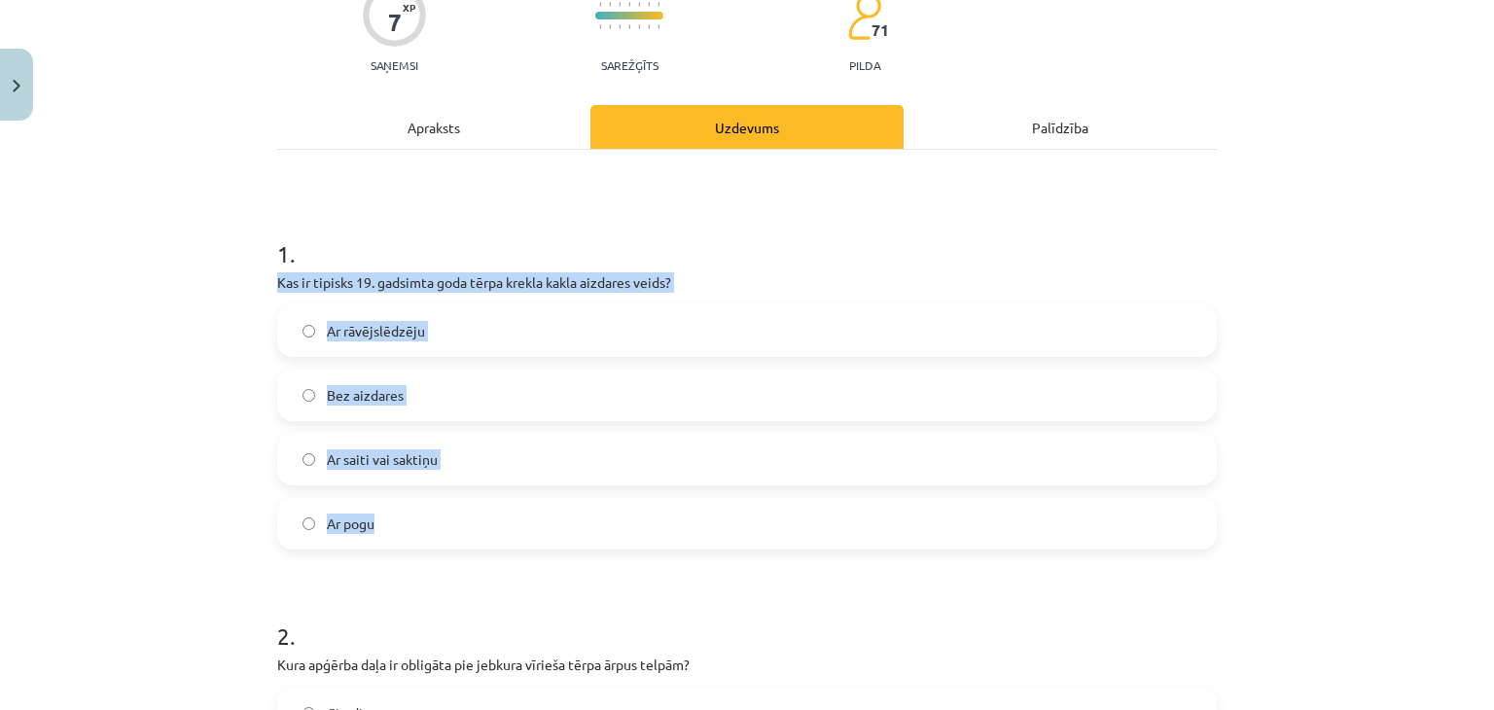
drag, startPoint x: 270, startPoint y: 280, endPoint x: 485, endPoint y: 499, distance: 306.7
click at [485, 499] on div "1 . Kas ir tipisks 19. gadsimta goda tērpa krekla kakla aizdares veids? Ar rāvē…" at bounding box center [747, 377] width 940 height 343
copy div "Kas ir tipisks 19. gadsimta goda tērpa krekla kakla aizdares veids? Ar rāvējslē…"
click at [469, 456] on label "Ar saiti vai saktiņu" at bounding box center [747, 459] width 936 height 49
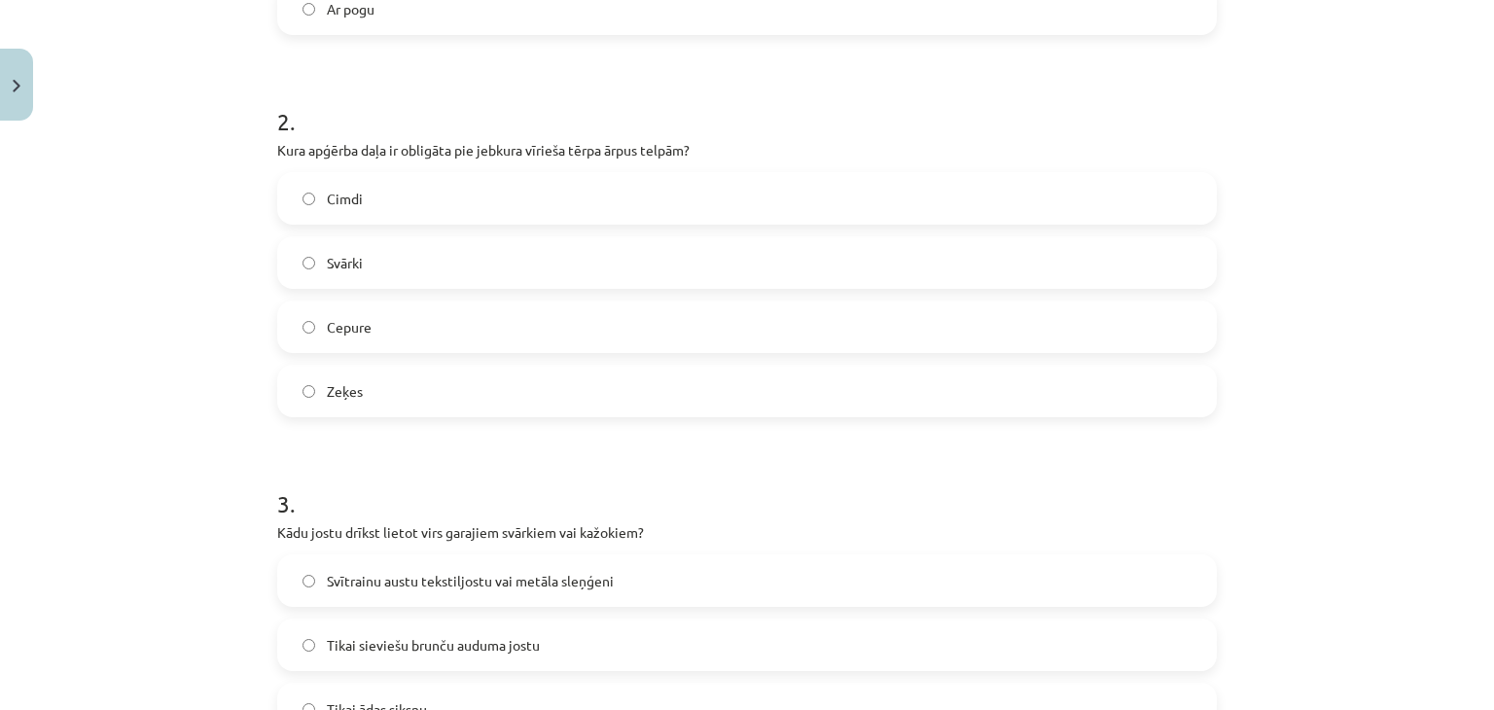
scroll to position [711, 0]
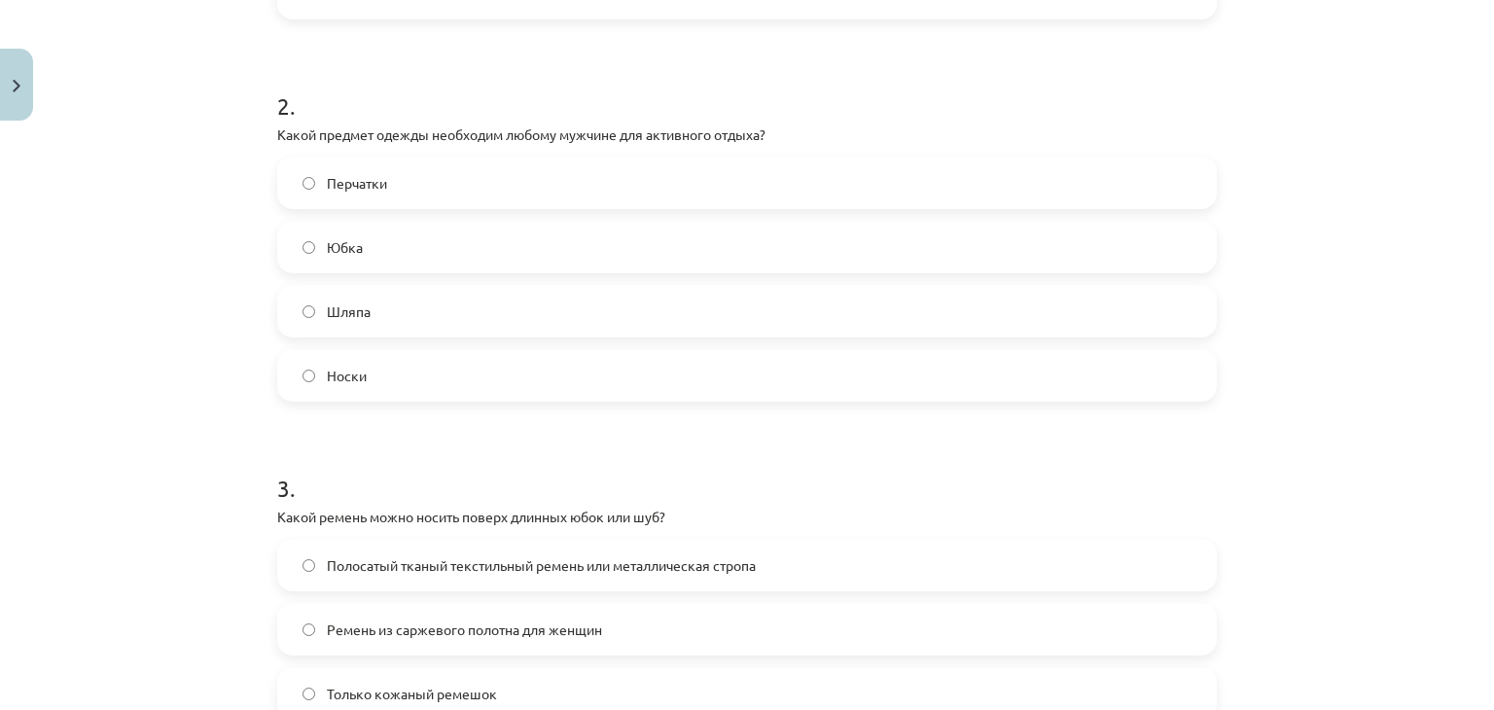
click at [366, 316] on label "Шляпа" at bounding box center [747, 311] width 936 height 49
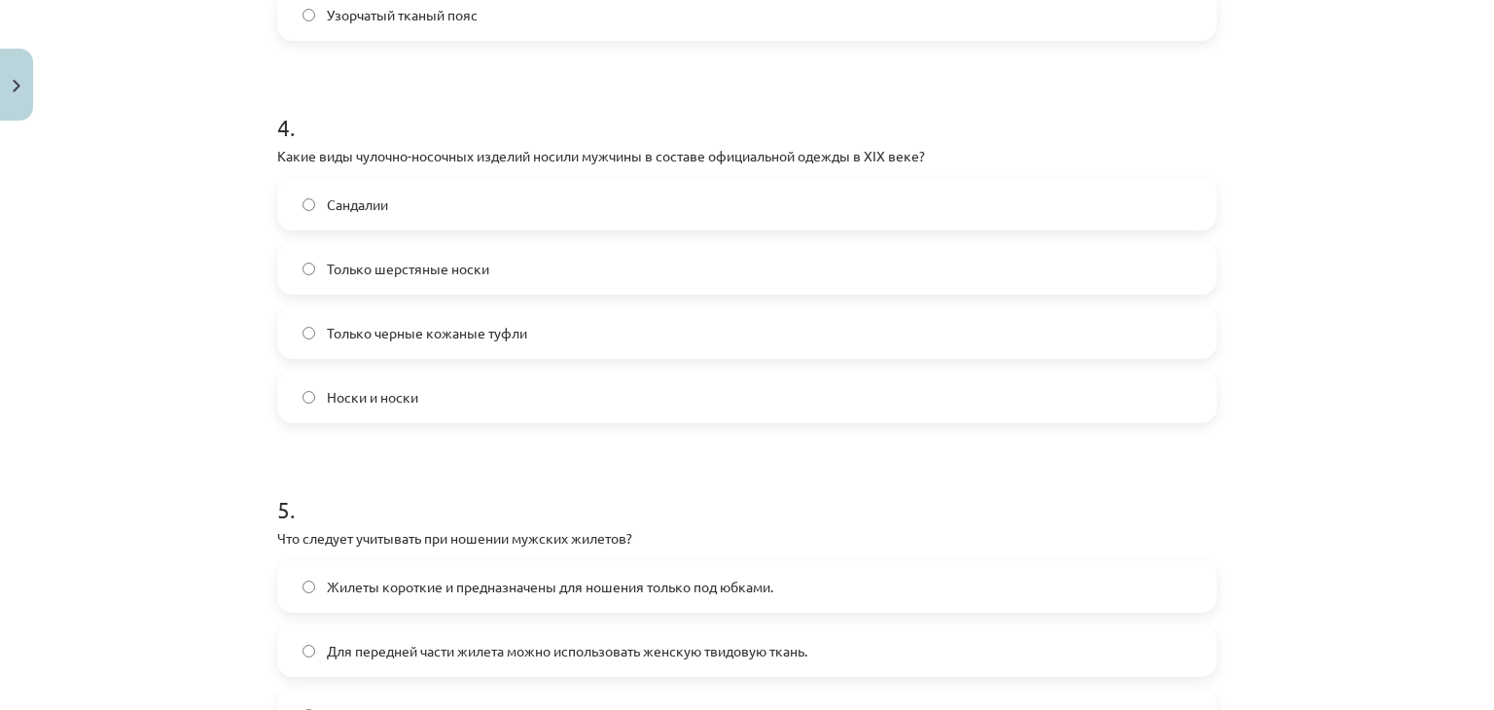
scroll to position [1453, 0]
click at [506, 402] on label "Носки и носки" at bounding box center [747, 397] width 936 height 49
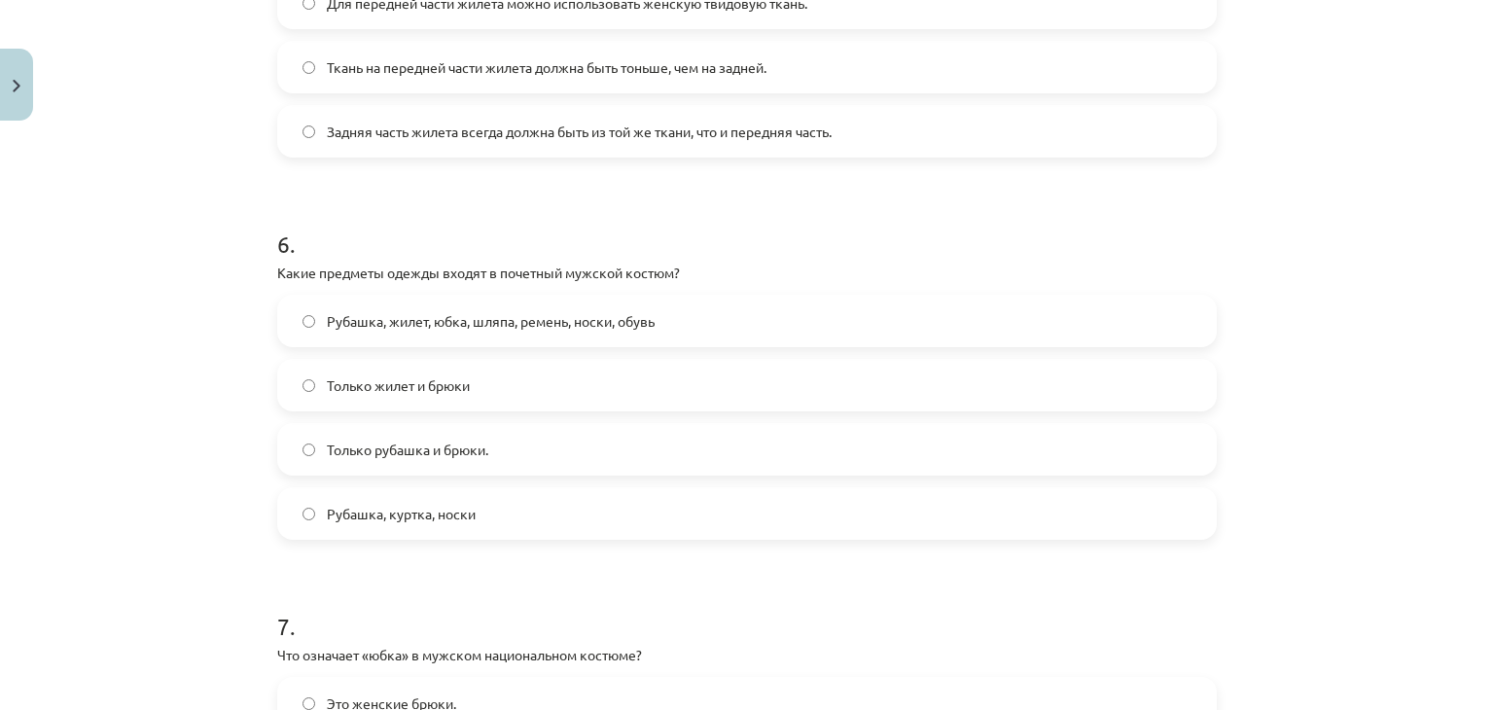
scroll to position [2105, 0]
click at [633, 328] on label "Рубашка, жилет, юбка, шляпа, ремень, носки, обувь" at bounding box center [747, 318] width 936 height 49
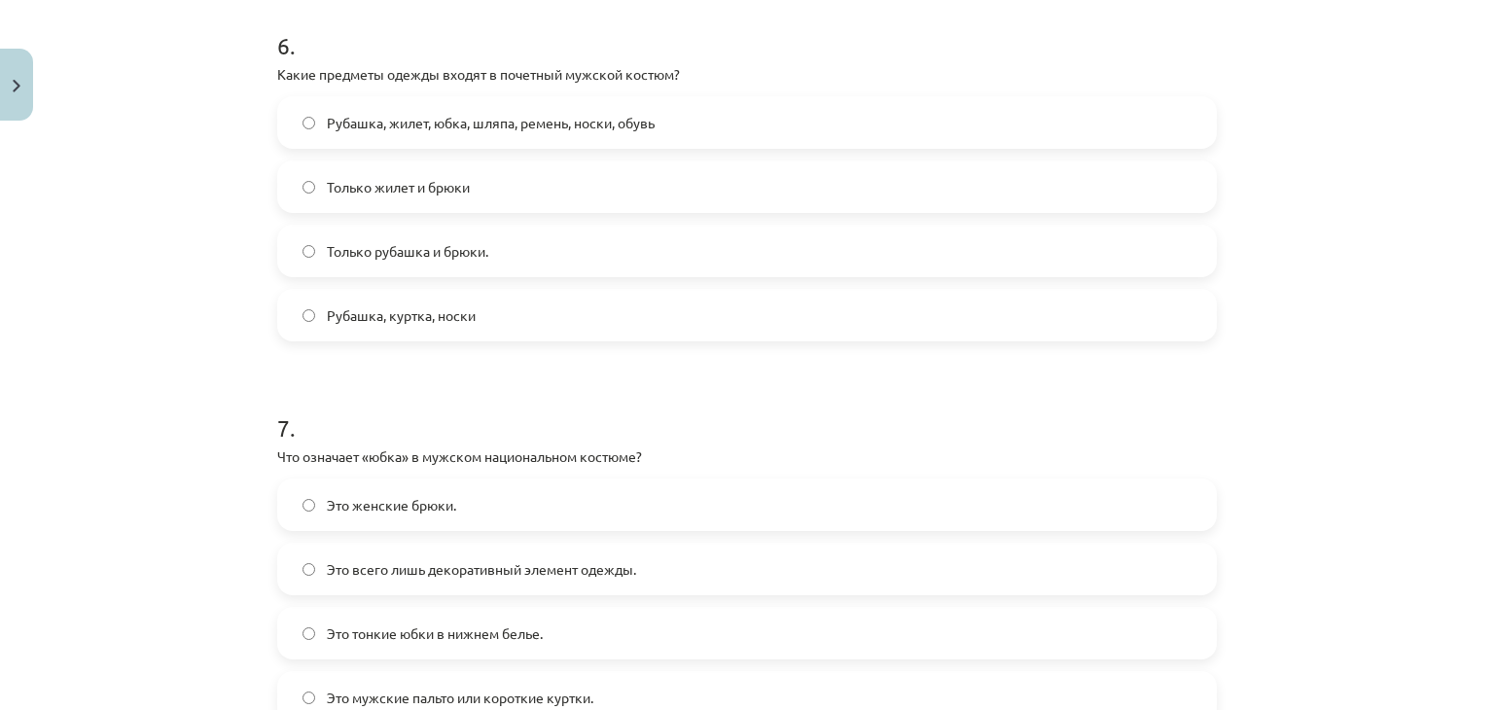
scroll to position [2539, 0]
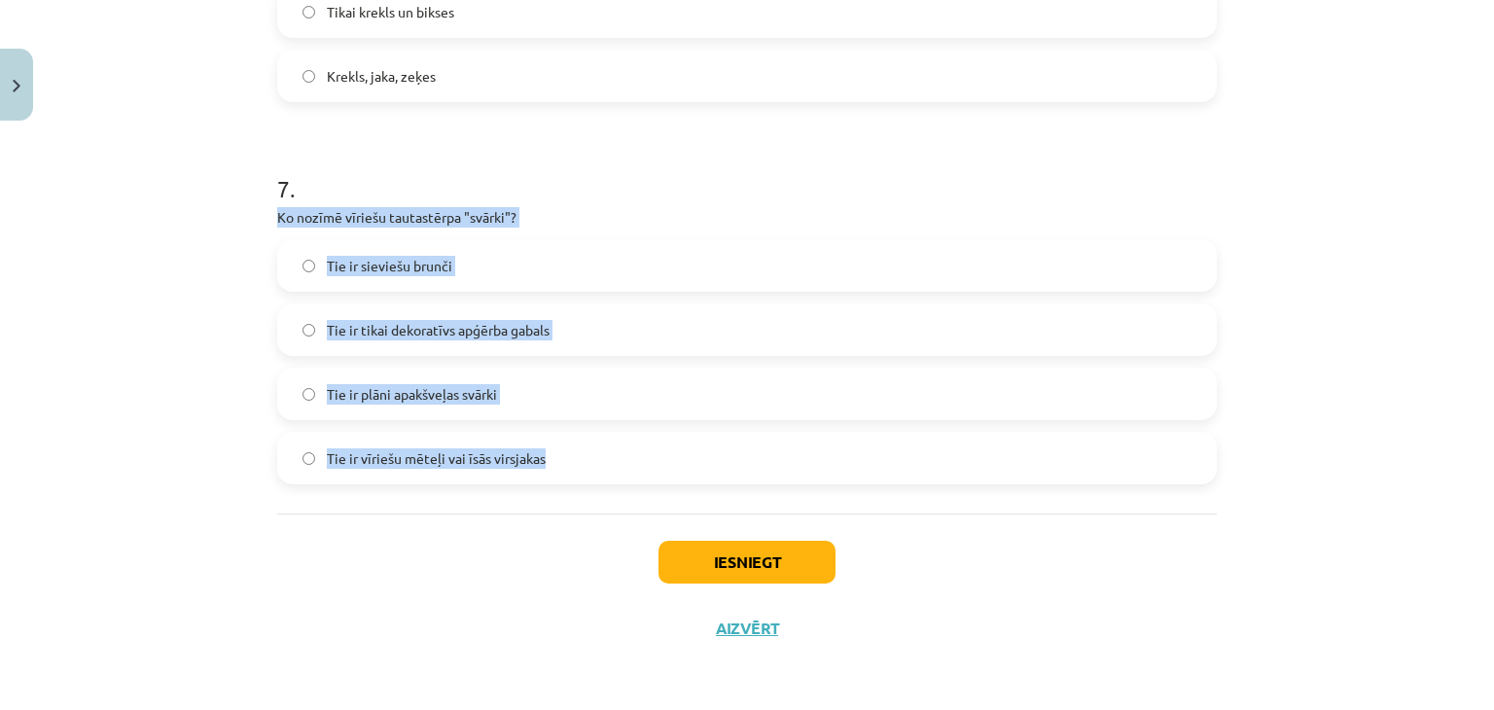
drag, startPoint x: 270, startPoint y: 213, endPoint x: 697, endPoint y: 443, distance: 484.7
click at [697, 443] on div "7 . Ko nozīmē vīriešu tautastērpa "svārki"? Tie ir sieviešu brunči Tie ir tikai…" at bounding box center [747, 312] width 940 height 343
copy div "Ko nozīmē vīriešu tautastērpa "svārki"? Tie ir sieviešu brunči Tie ir tikai dek…"
click at [584, 447] on label "Tie ir vīriešu mēteļi vai īsās virsjakas" at bounding box center [747, 458] width 936 height 49
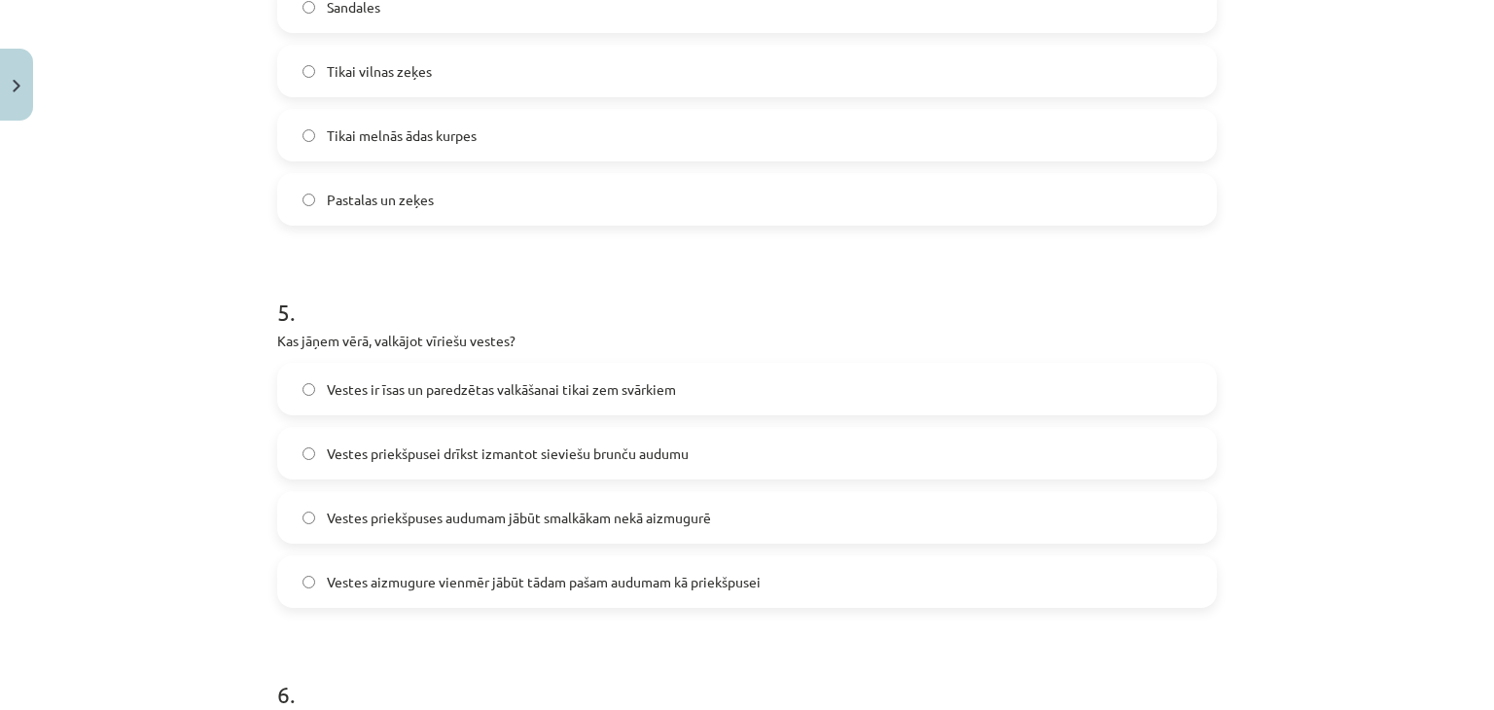
scroll to position [1701, 0]
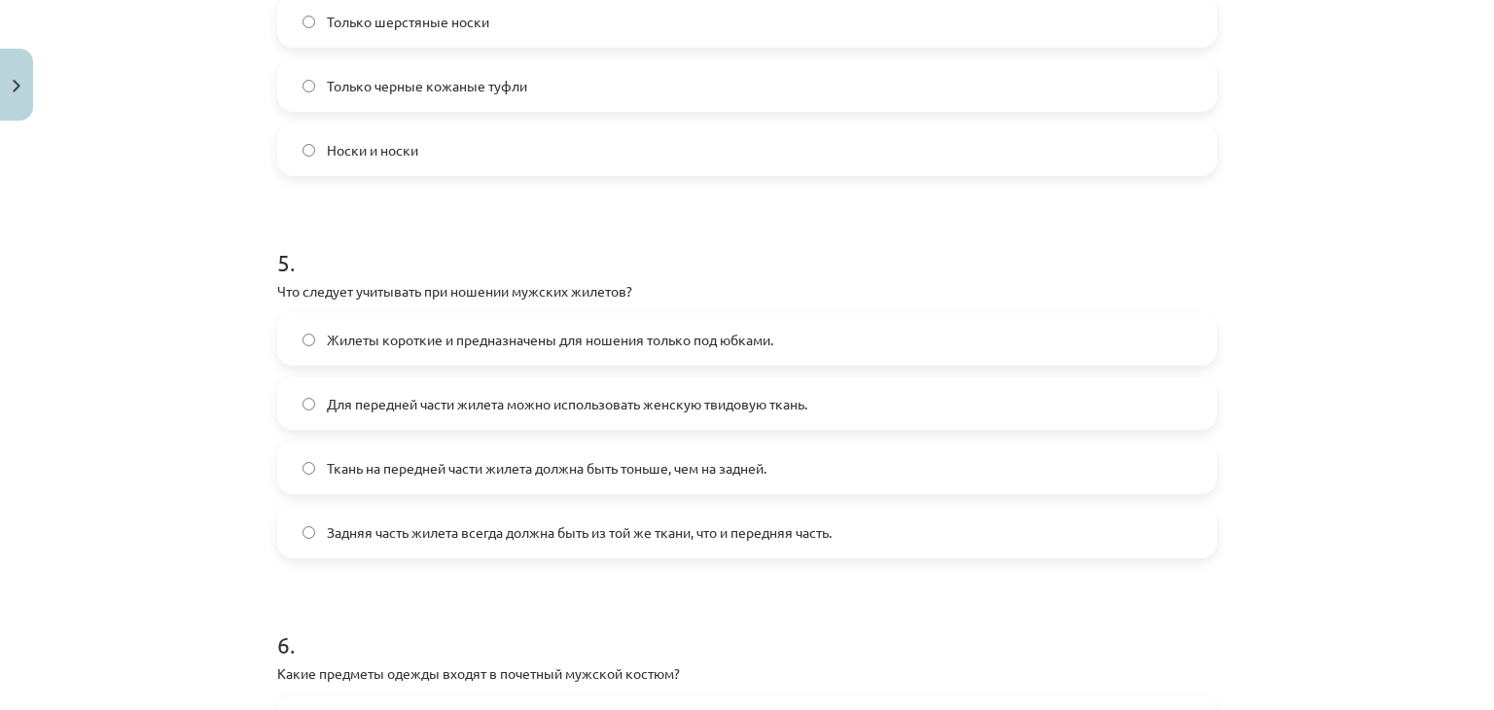
click at [545, 479] on label "Ткань на передней части жилета должна быть тоньше, чем на задней." at bounding box center [747, 467] width 936 height 49
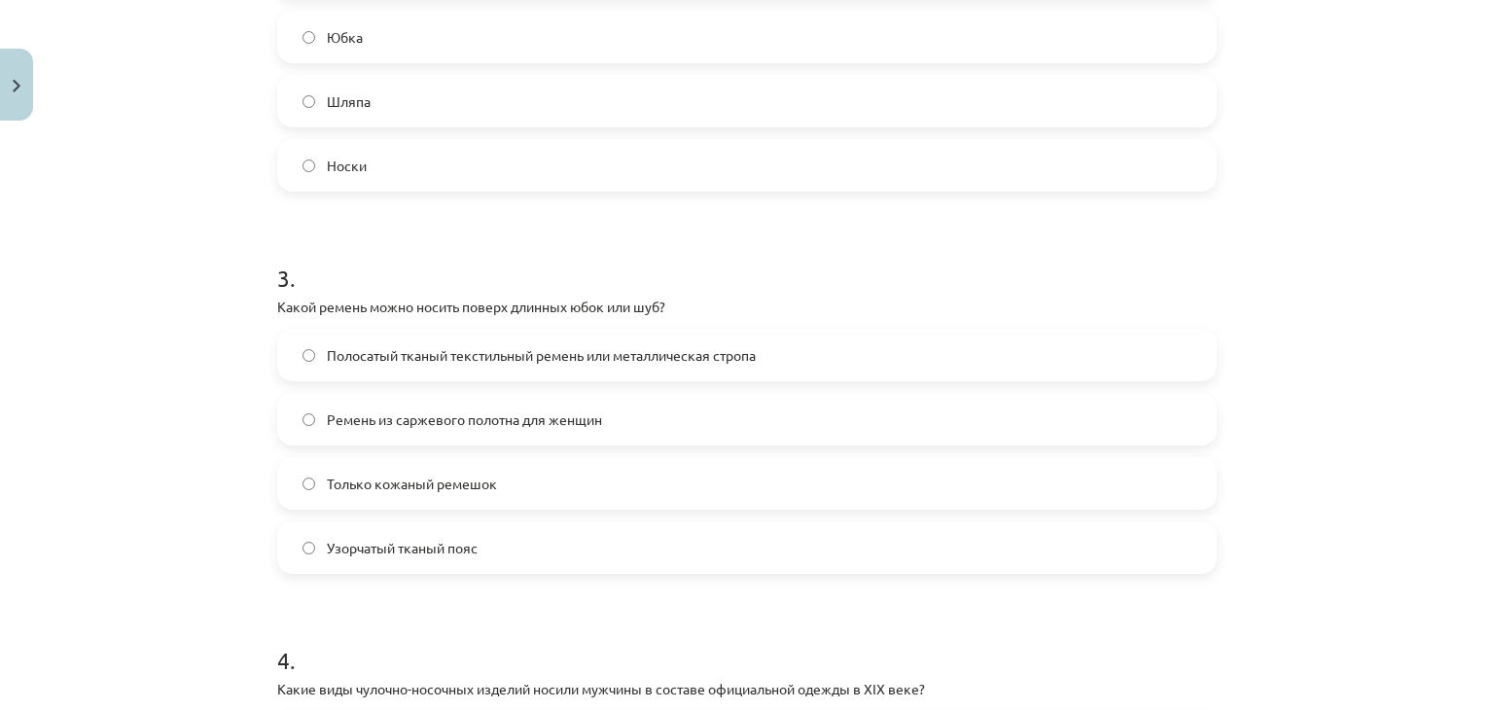
scroll to position [922, 0]
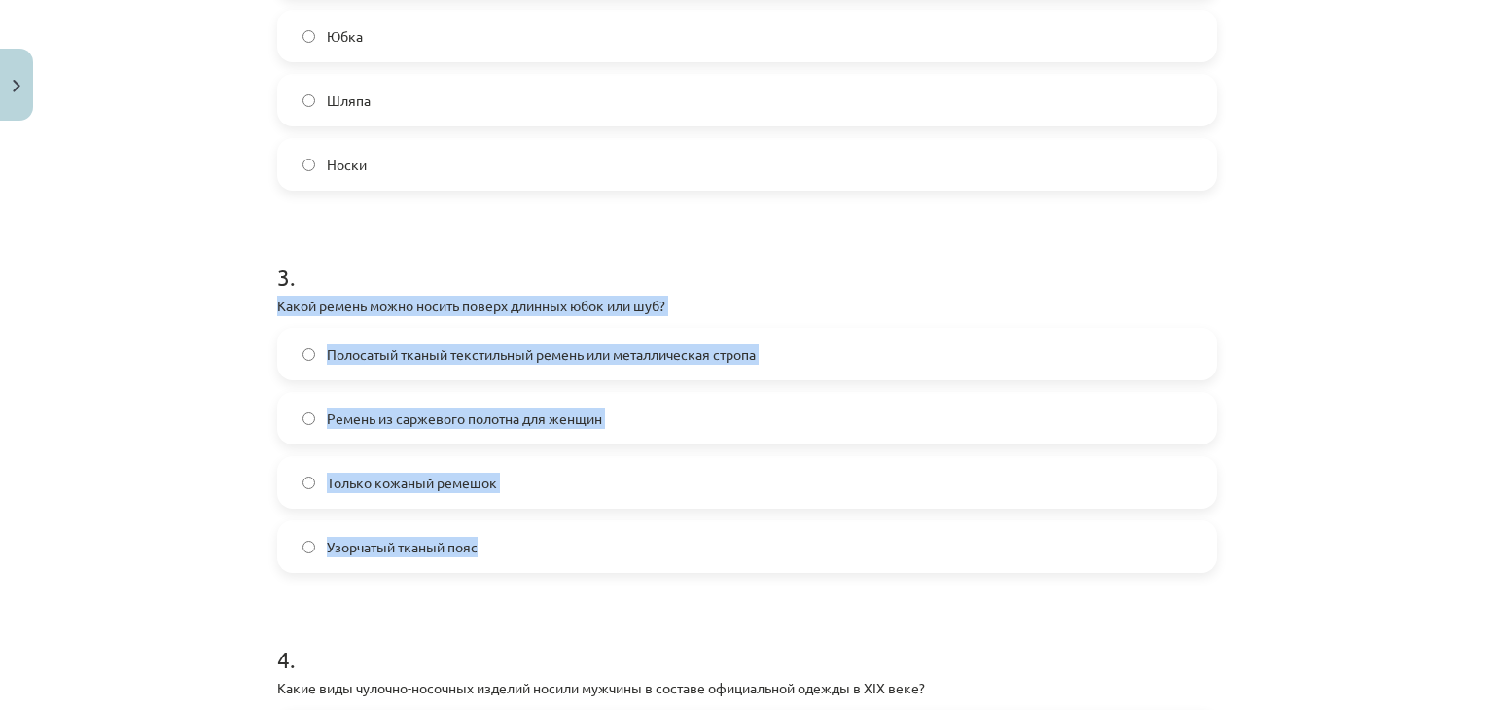
drag, startPoint x: 272, startPoint y: 298, endPoint x: 668, endPoint y: 558, distance: 473.9
click at [668, 558] on div "3 . Какой ремень можно носить поверх длинных юбок или шуб? Полосатый тканый тек…" at bounding box center [747, 401] width 940 height 343
copy div "Какой ремень можно носить поверх длинных юбок или шуб? Полосатый тканый текстил…"
click at [787, 360] on label "Полосатый тканый текстильный ремень или металлическая стропа" at bounding box center [747, 354] width 936 height 49
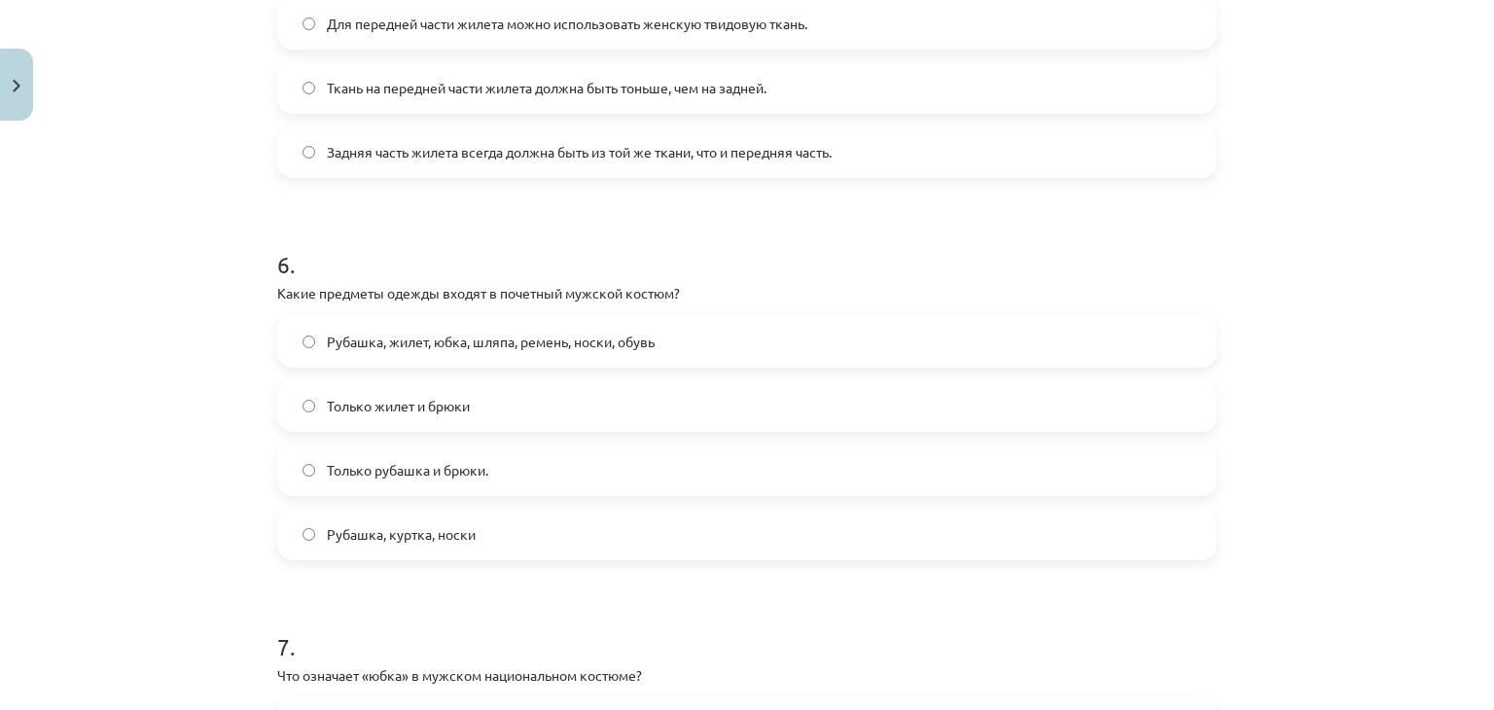
scroll to position [2539, 0]
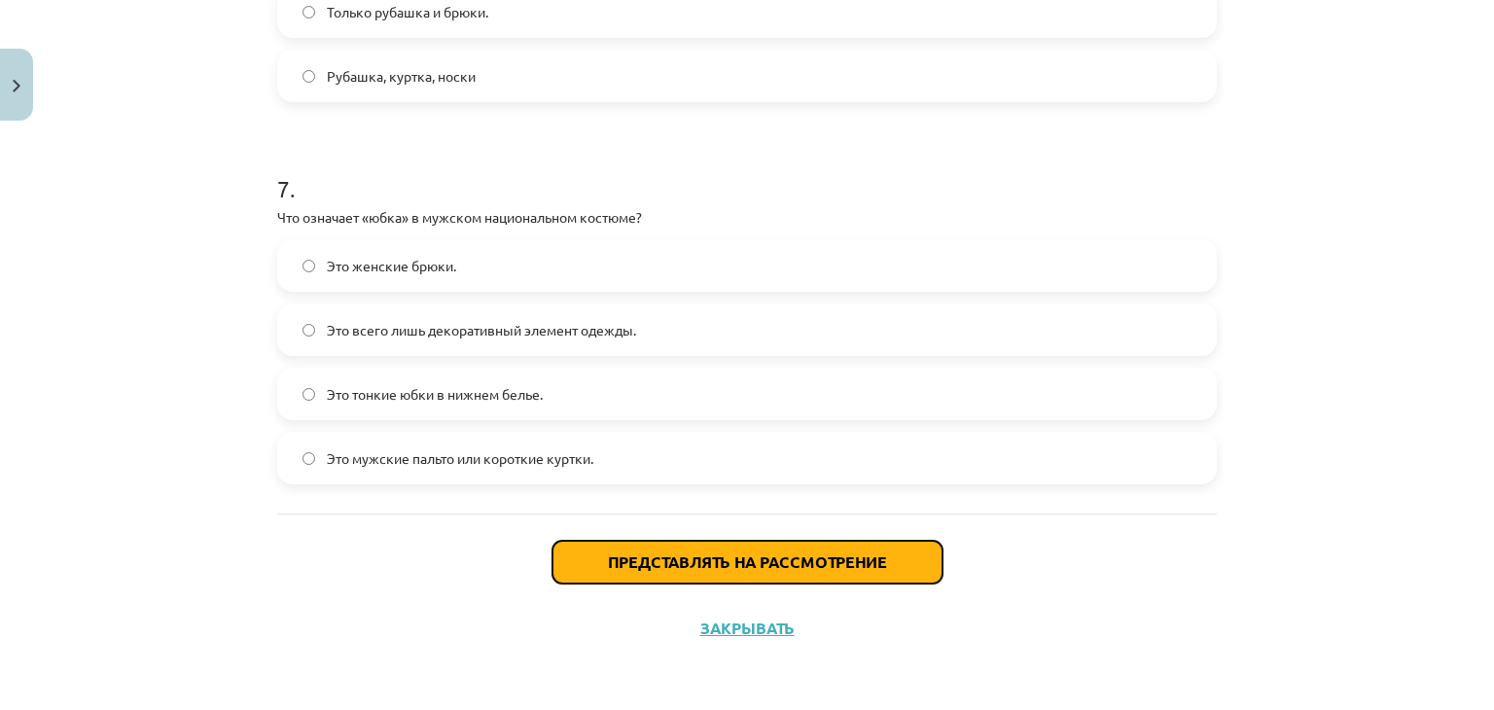
click at [780, 563] on font "Представлять на рассмотрение" at bounding box center [747, 561] width 279 height 20
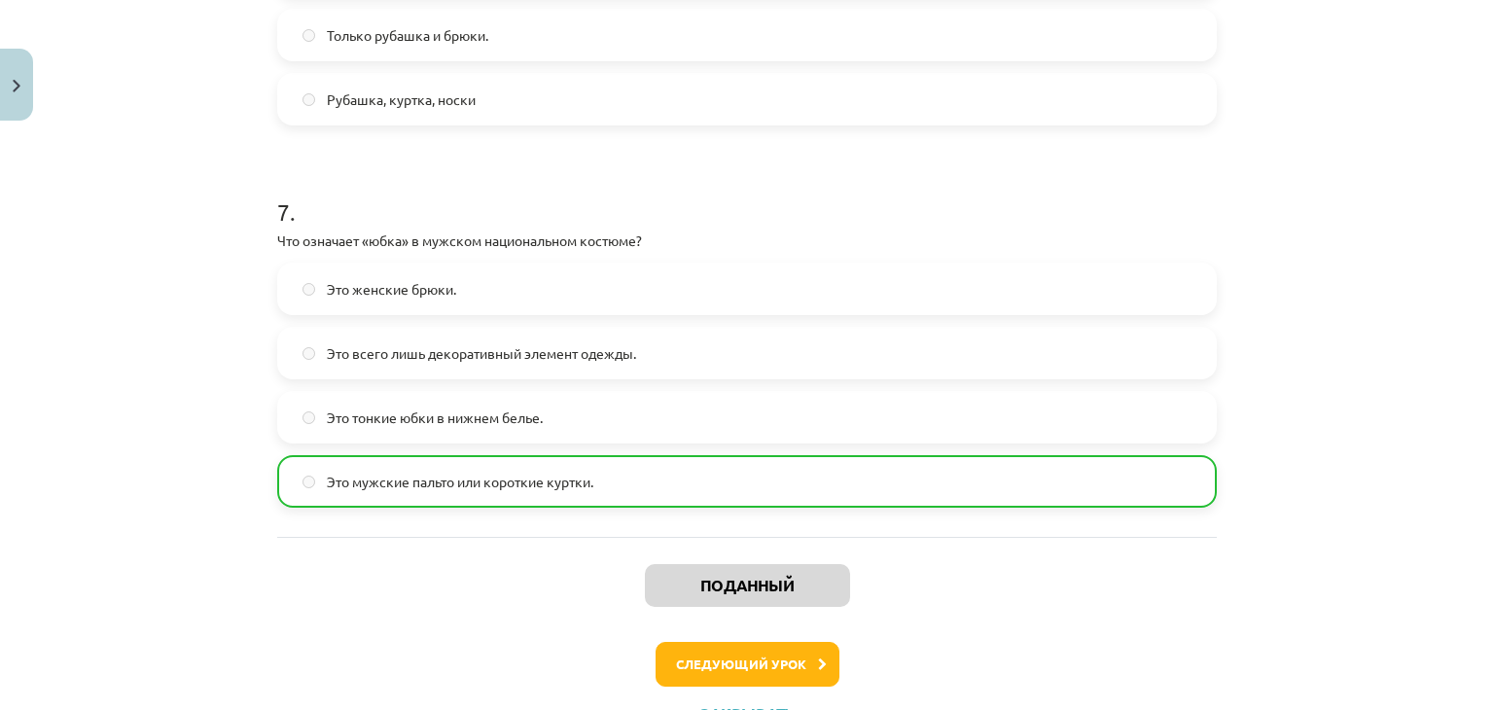
scroll to position [2600, 0]
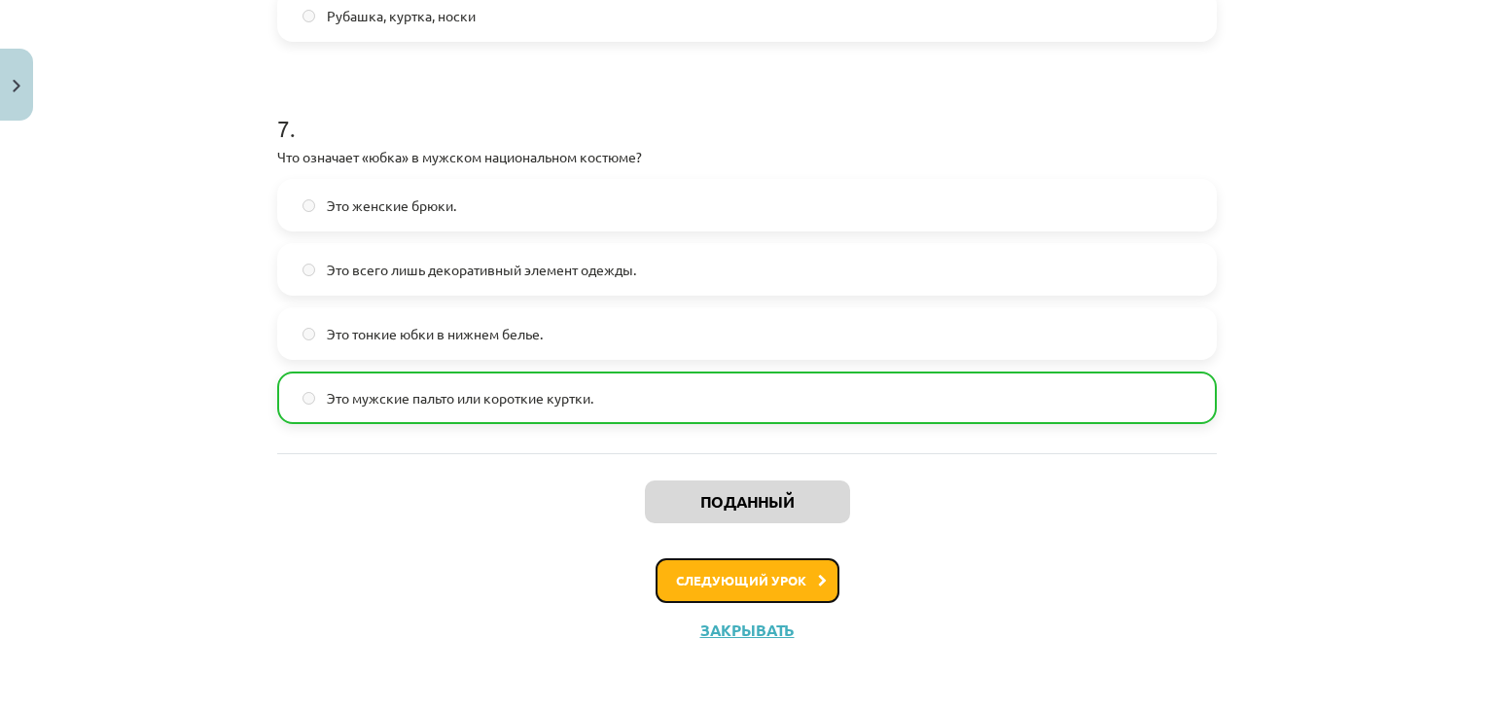
click at [710, 565] on button "Следующий урок" at bounding box center [748, 580] width 184 height 45
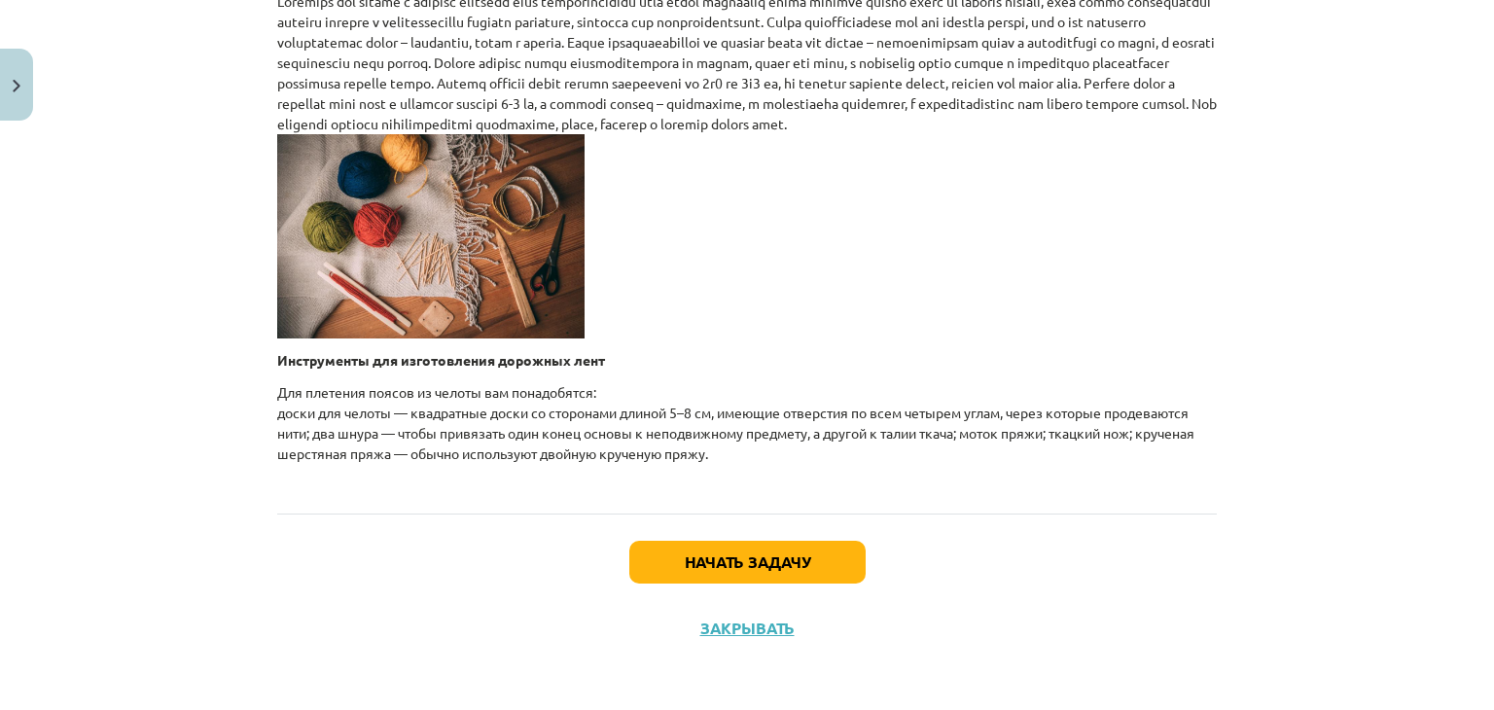
scroll to position [0, 0]
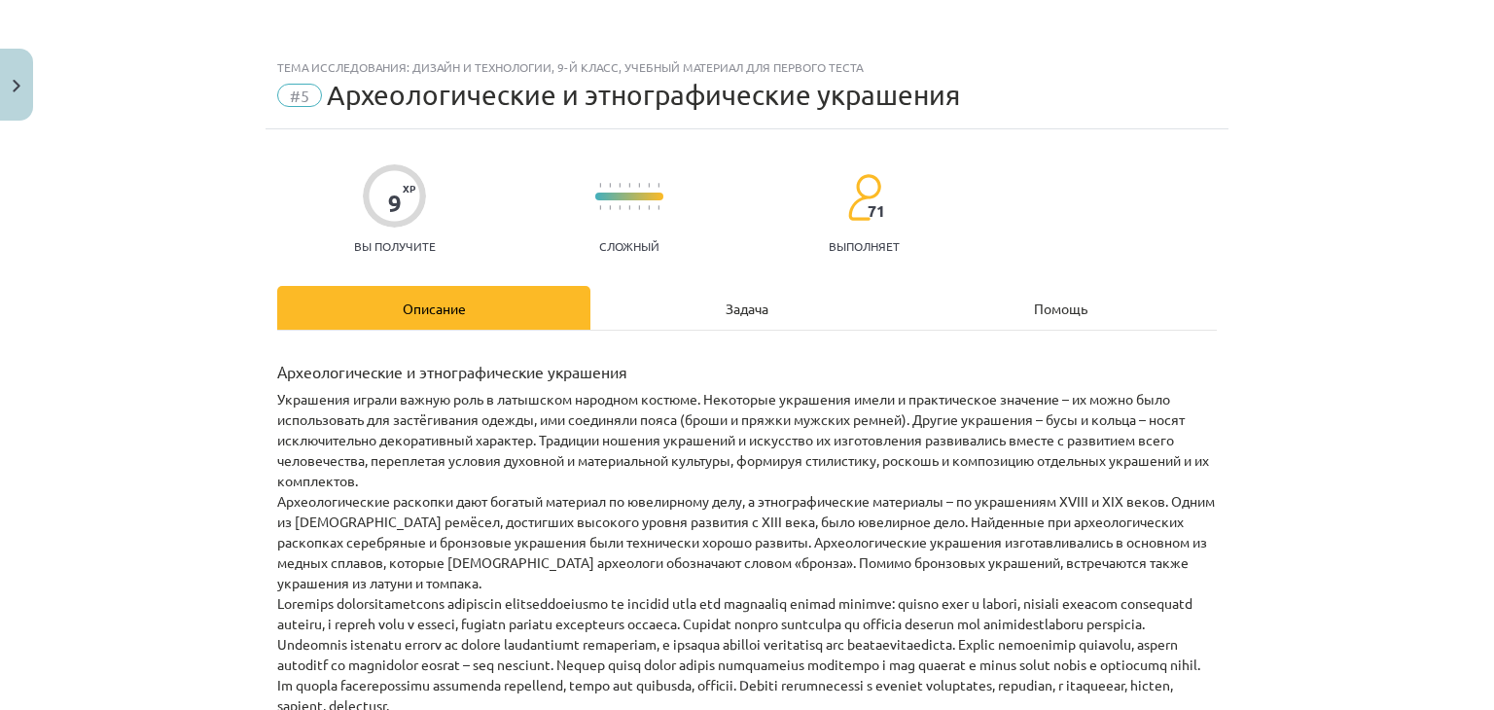
click at [720, 287] on div "Задача" at bounding box center [746, 308] width 313 height 44
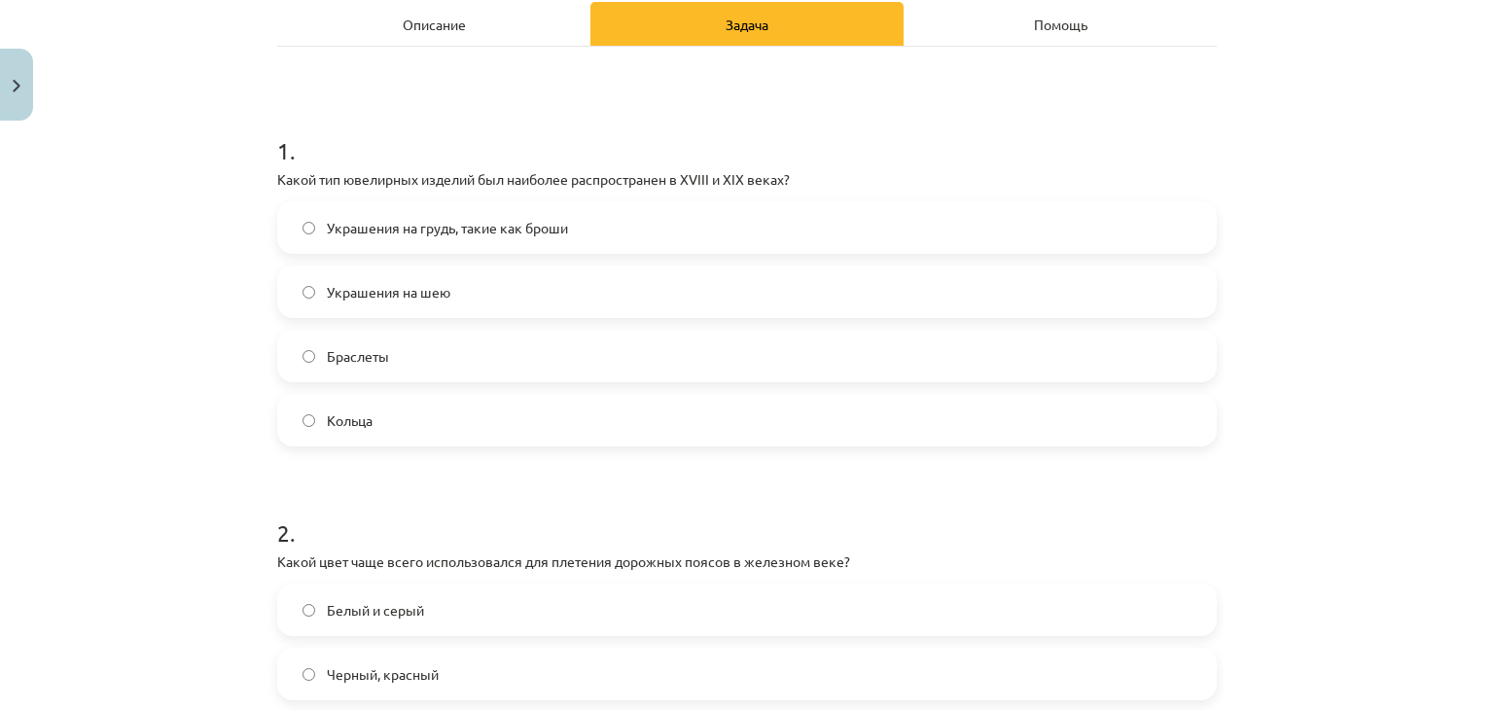
scroll to position [285, 0]
click at [647, 219] on label "Украшения на грудь, такие как броши" at bounding box center [747, 226] width 936 height 49
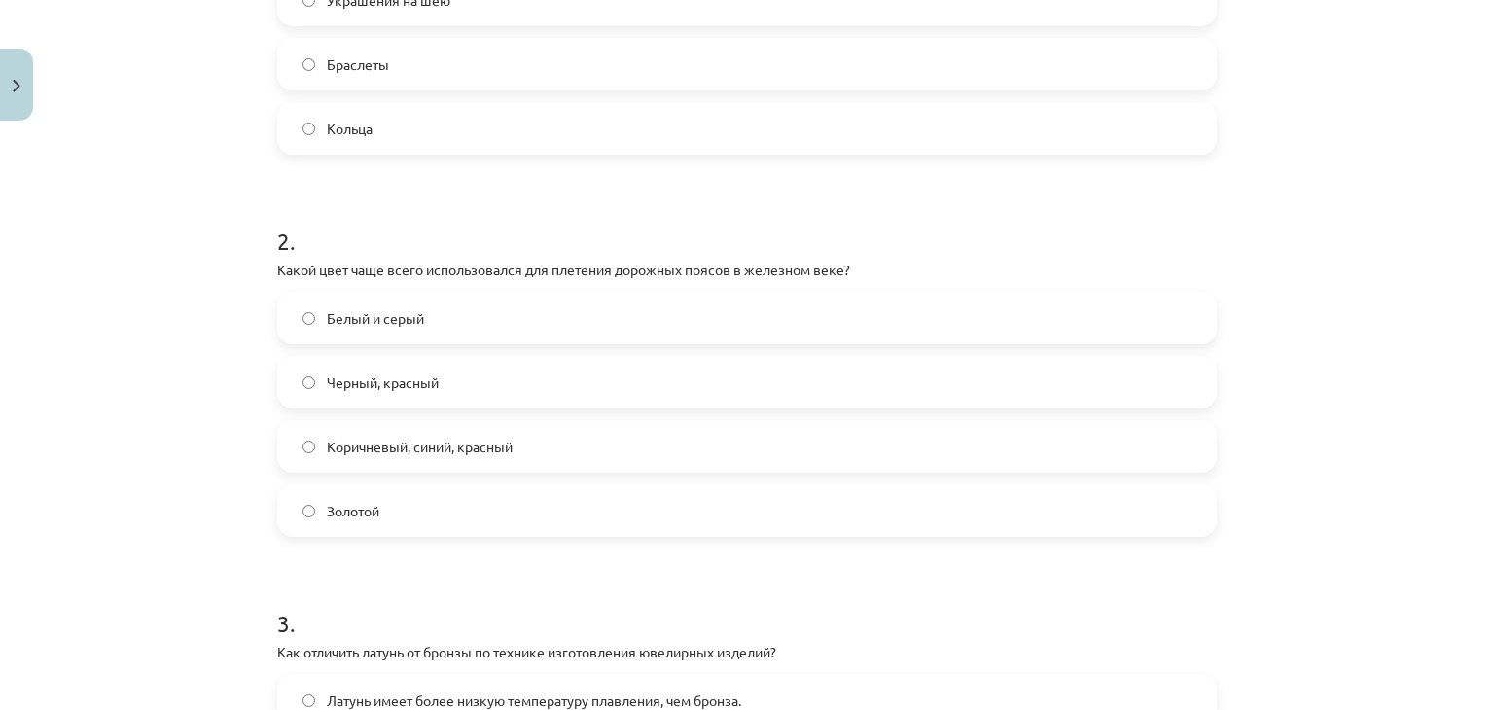
scroll to position [577, 0]
click at [514, 450] on label "Коричневый, синий, красный" at bounding box center [747, 445] width 936 height 49
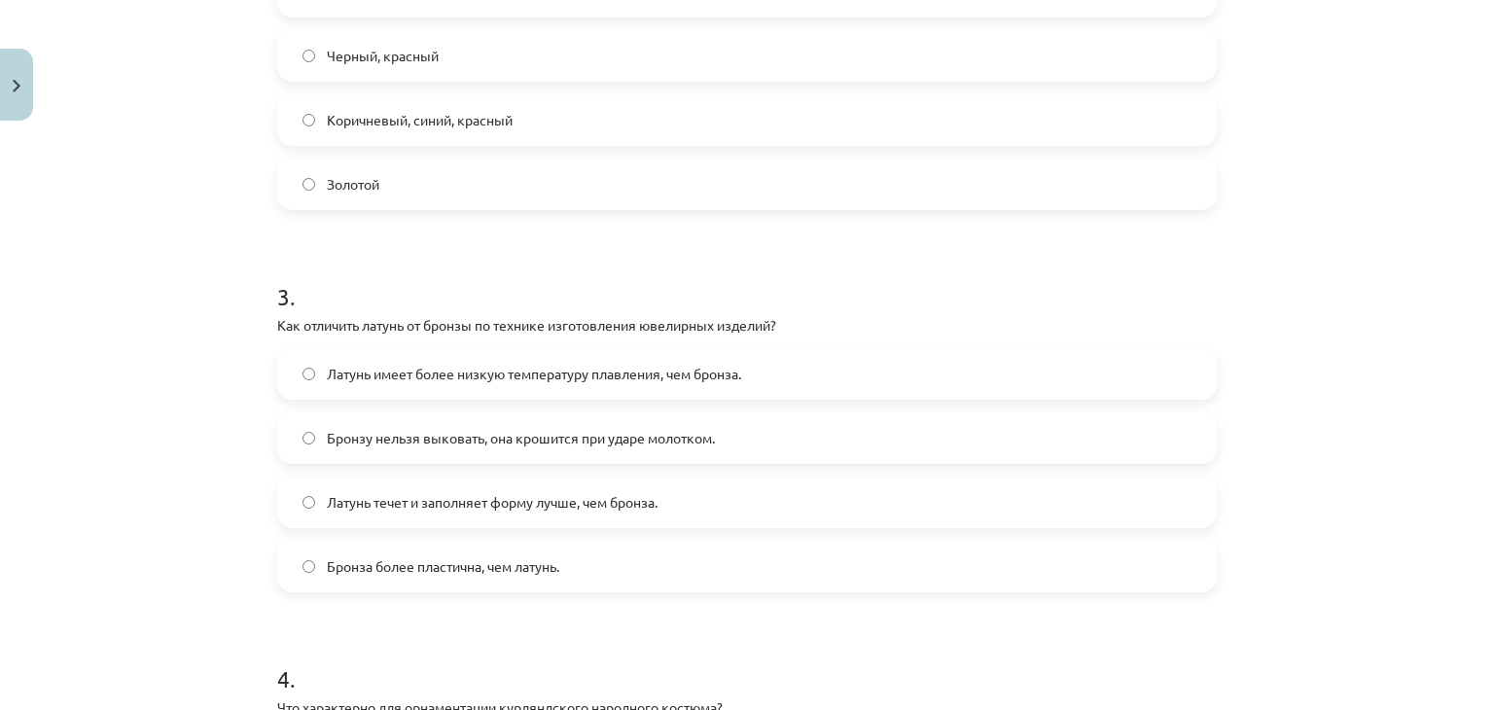
scroll to position [904, 0]
click at [514, 450] on label "Бронзу нельзя выковать, она крошится при ударе молотком." at bounding box center [747, 436] width 936 height 49
click at [793, 442] on label "Бронзу нельзя выковать, она крошится при ударе молотком." at bounding box center [747, 436] width 936 height 49
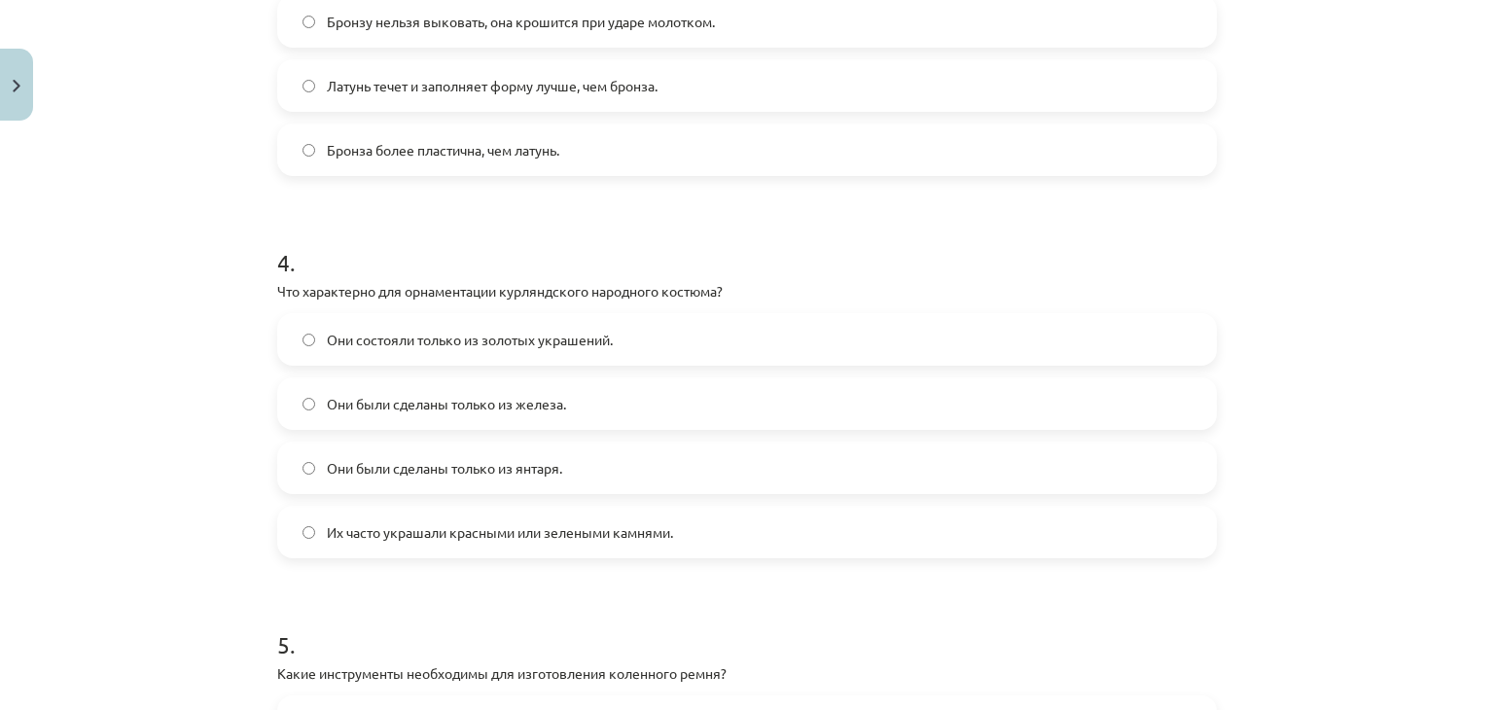
scroll to position [1323, 0]
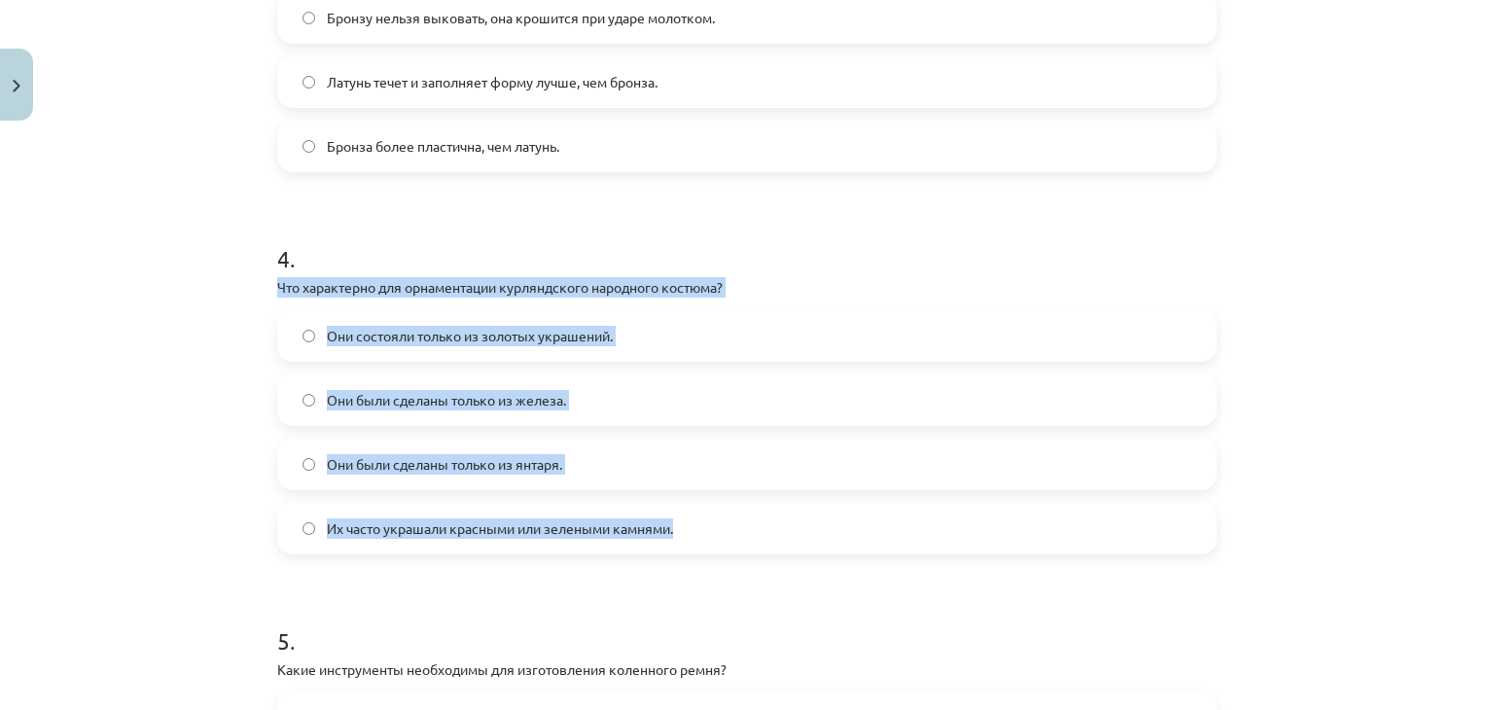
drag, startPoint x: 273, startPoint y: 279, endPoint x: 751, endPoint y: 536, distance: 542.2
click at [751, 536] on div "4 . Что характерно для орнаментации курляндского народного костюма? Они состоял…" at bounding box center [747, 382] width 940 height 343
copy div "Что характерно для орнаментации курляндского народного костюма? Они состояли то…"
click at [715, 526] on label "Их часто украшали красными или зелеными камнями." at bounding box center [747, 528] width 936 height 49
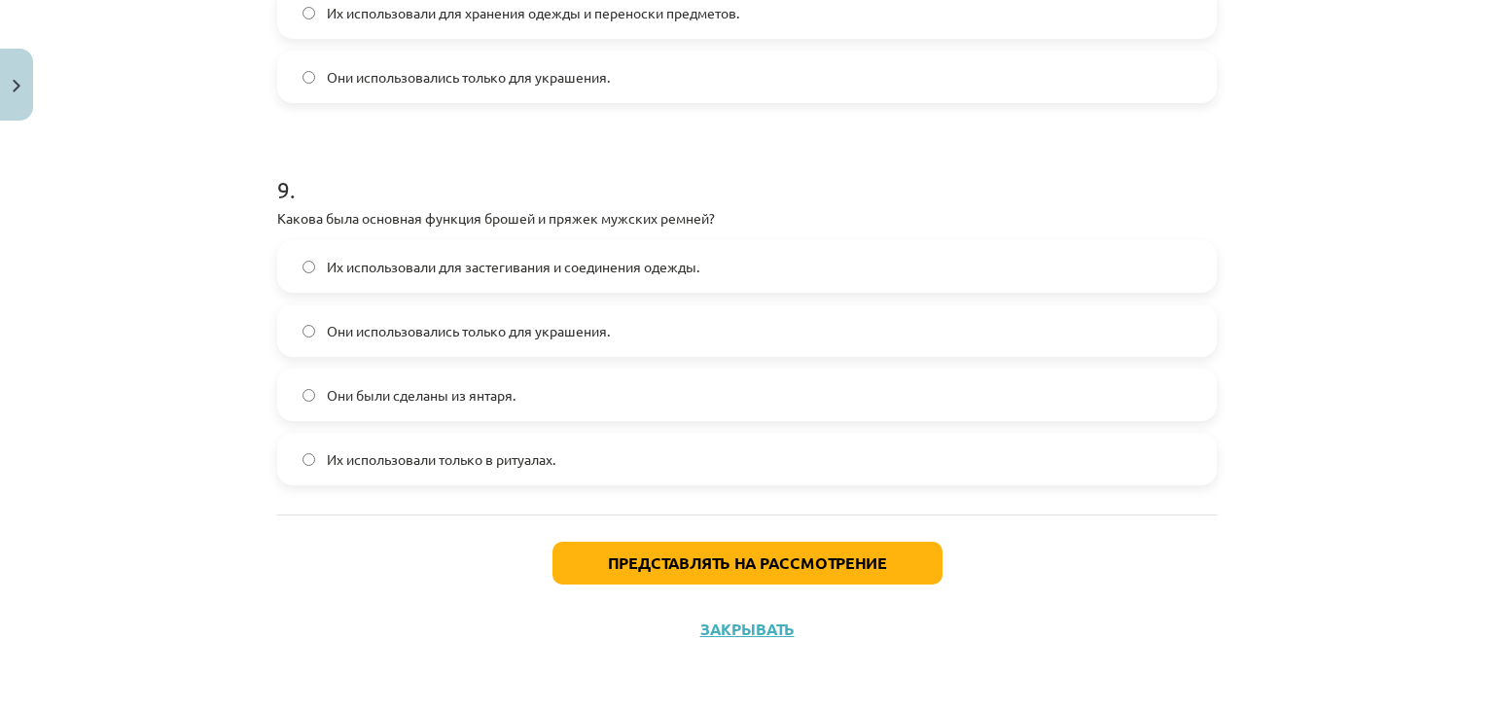
scroll to position [3303, 0]
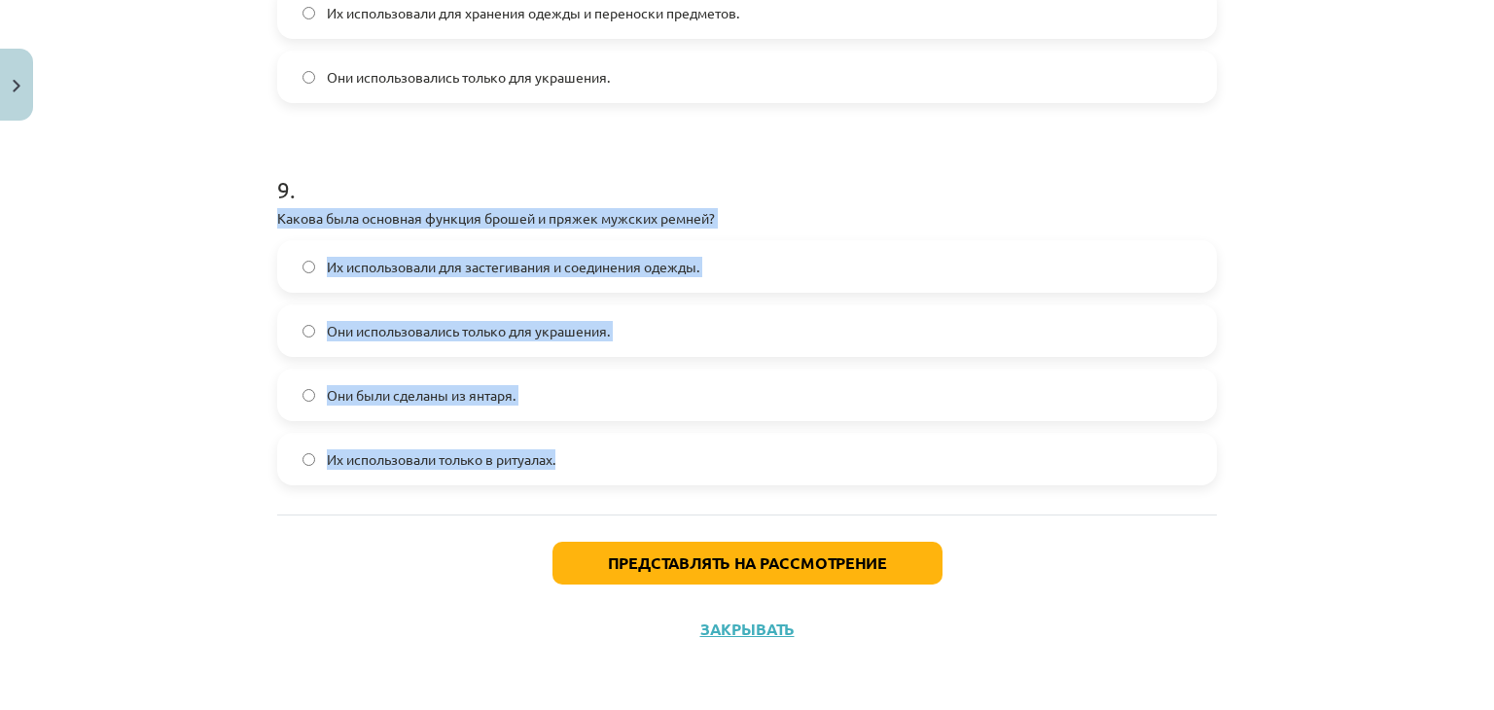
drag, startPoint x: 269, startPoint y: 215, endPoint x: 638, endPoint y: 425, distance: 424.3
click at [638, 425] on div "9 . Какова была основная функция брошей и пряжек мужских ремней? Их использовал…" at bounding box center [747, 313] width 940 height 343
click at [719, 266] on label "Их использовали для застегивания и соединения одежды." at bounding box center [747, 266] width 936 height 49
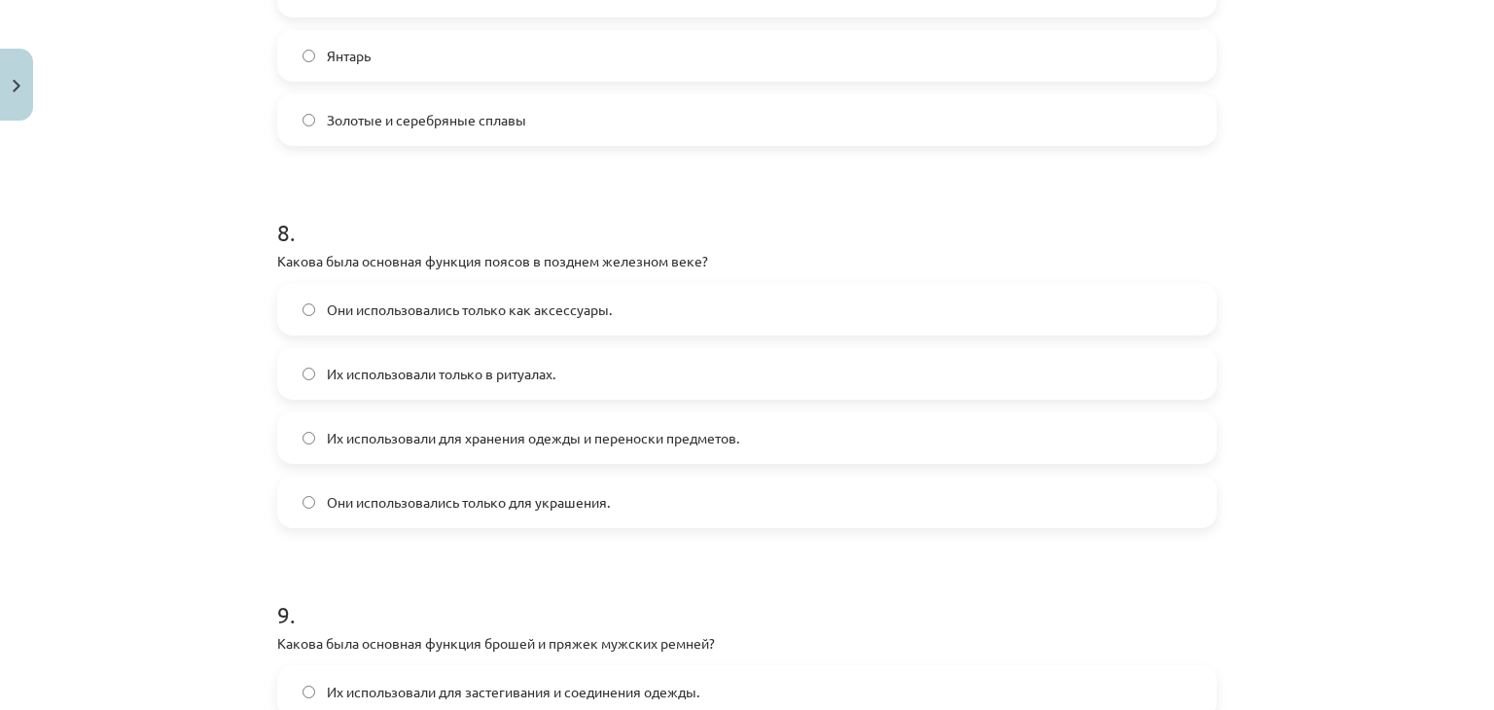
scroll to position [2876, 0]
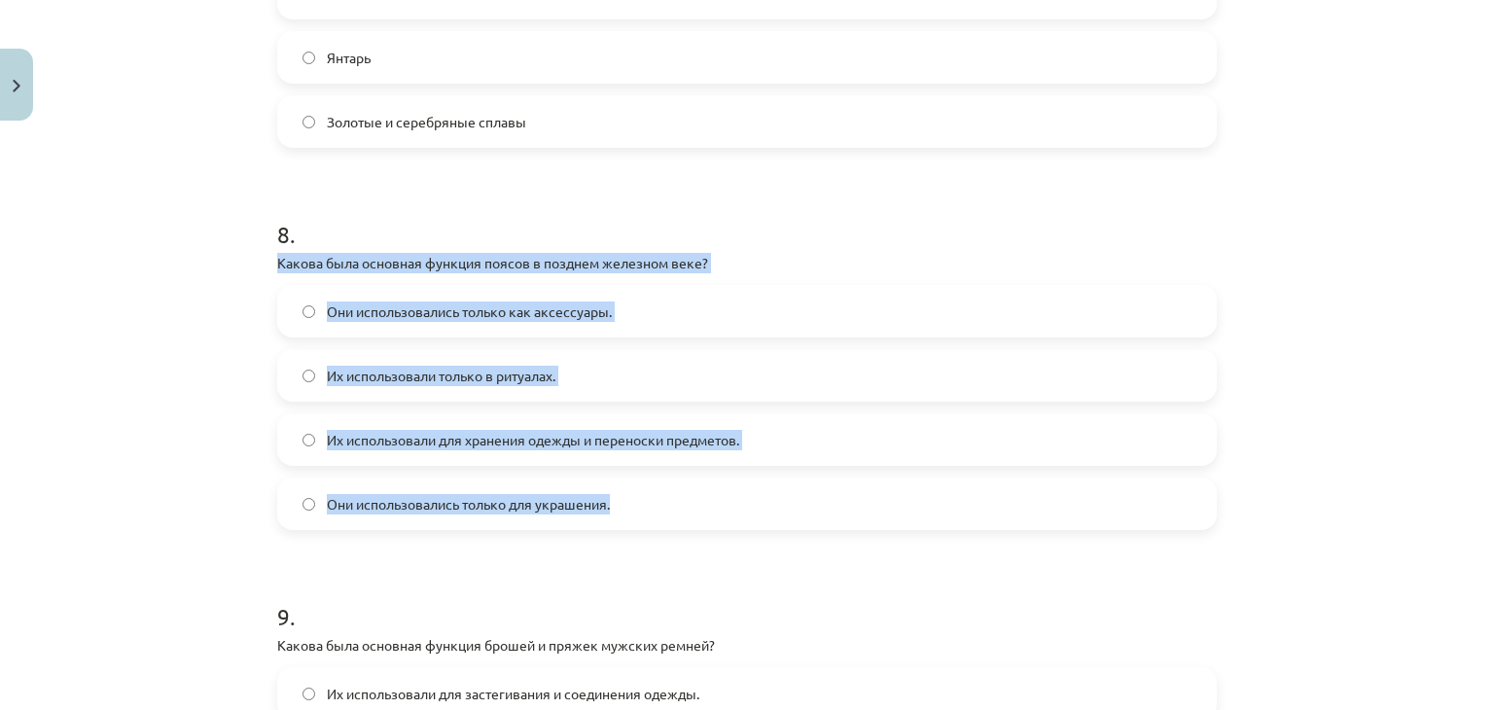
drag, startPoint x: 271, startPoint y: 255, endPoint x: 684, endPoint y: 514, distance: 486.8
click at [684, 514] on div "8 . Какова была основная функция поясов в позднем железном веке? Они использова…" at bounding box center [747, 358] width 940 height 343
click at [808, 451] on label "Их использовали для хранения одежды и переноски предметов." at bounding box center [747, 439] width 936 height 49
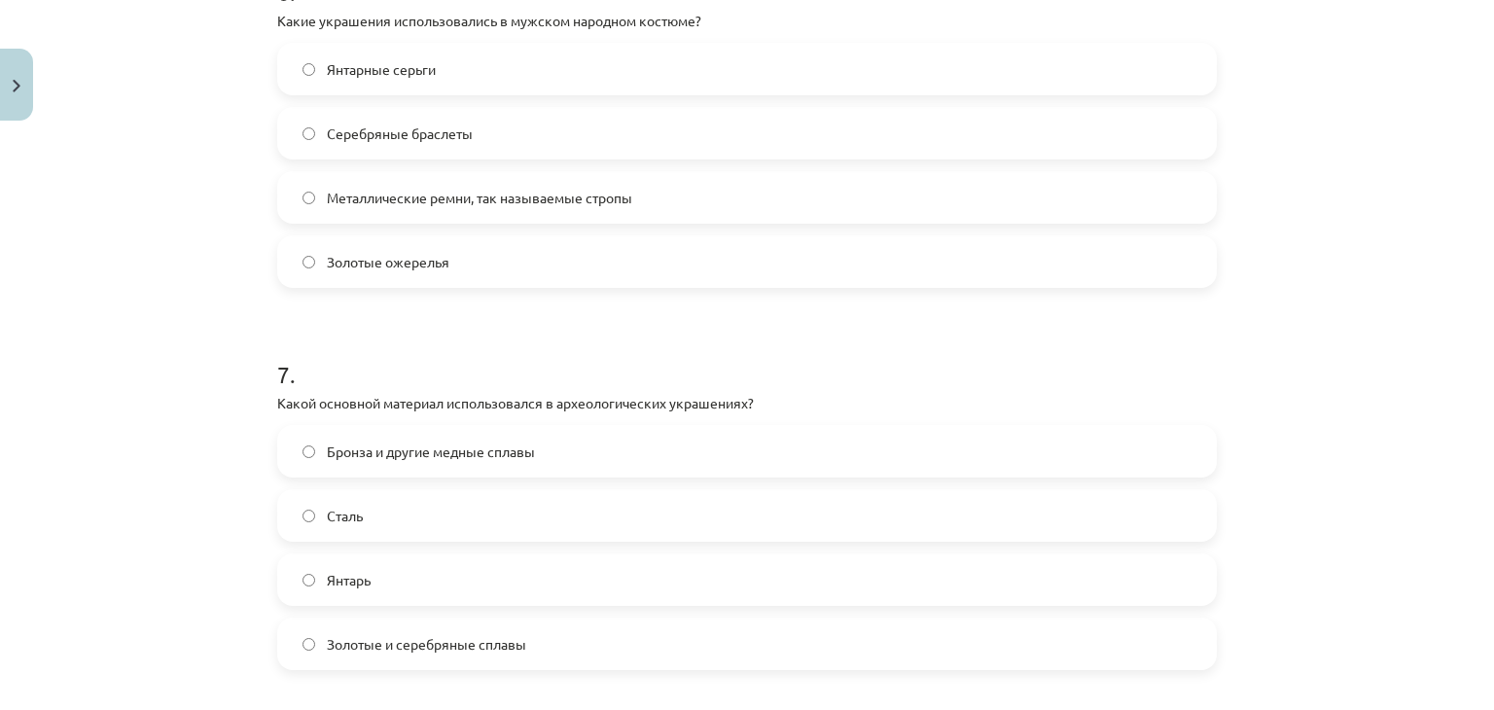
scroll to position [2345, 0]
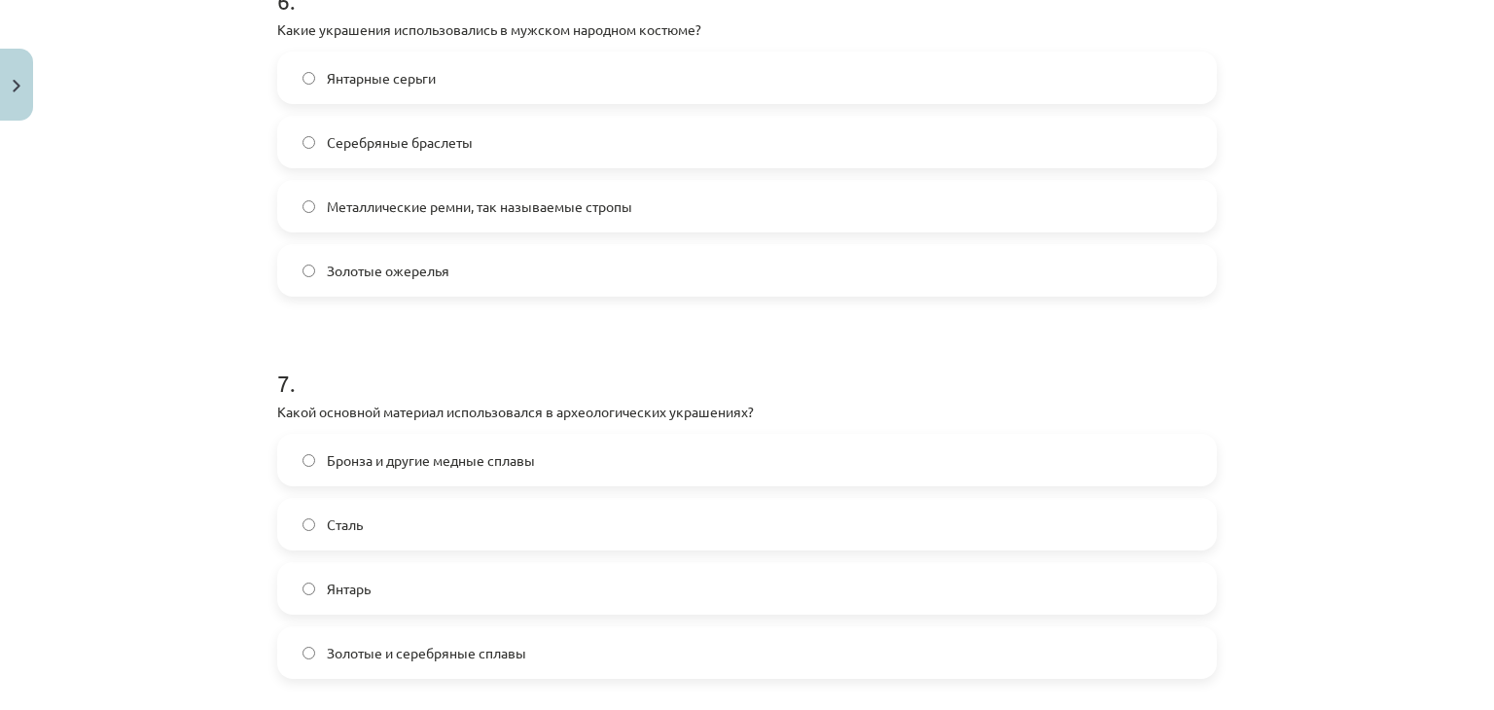
click at [522, 206] on font "Металлические ремни, так называемые стропы" at bounding box center [479, 206] width 305 height 18
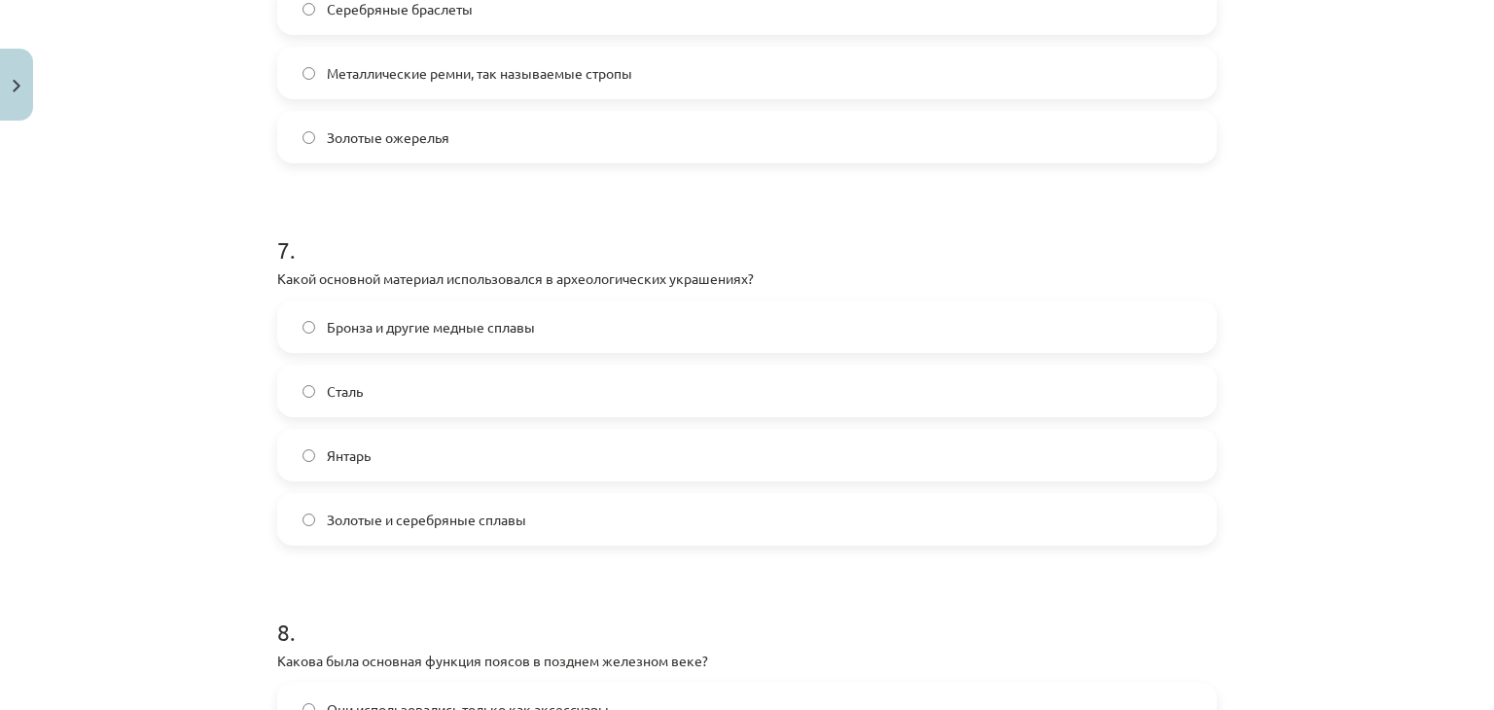
scroll to position [2489, 0]
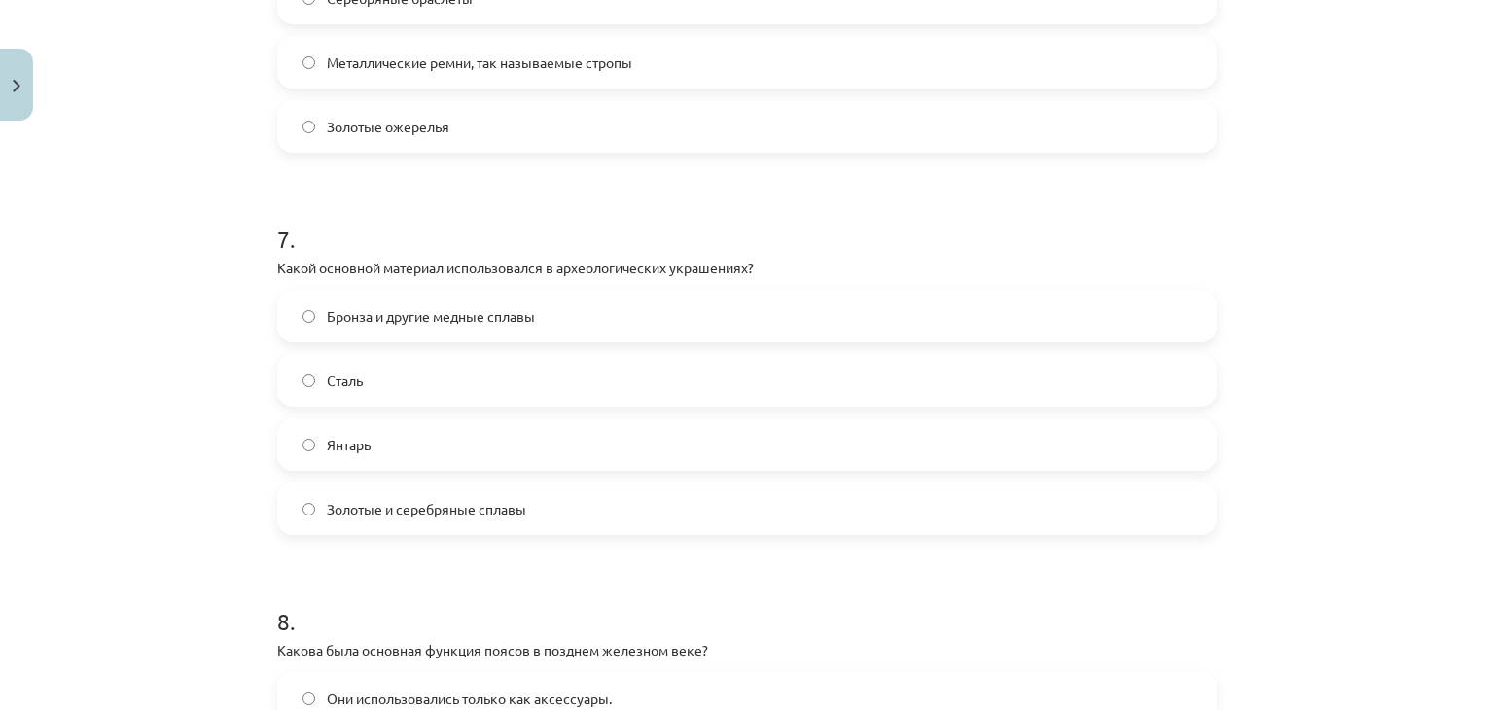
click at [464, 321] on font "Бронза и другие медные сплавы" at bounding box center [431, 316] width 208 height 18
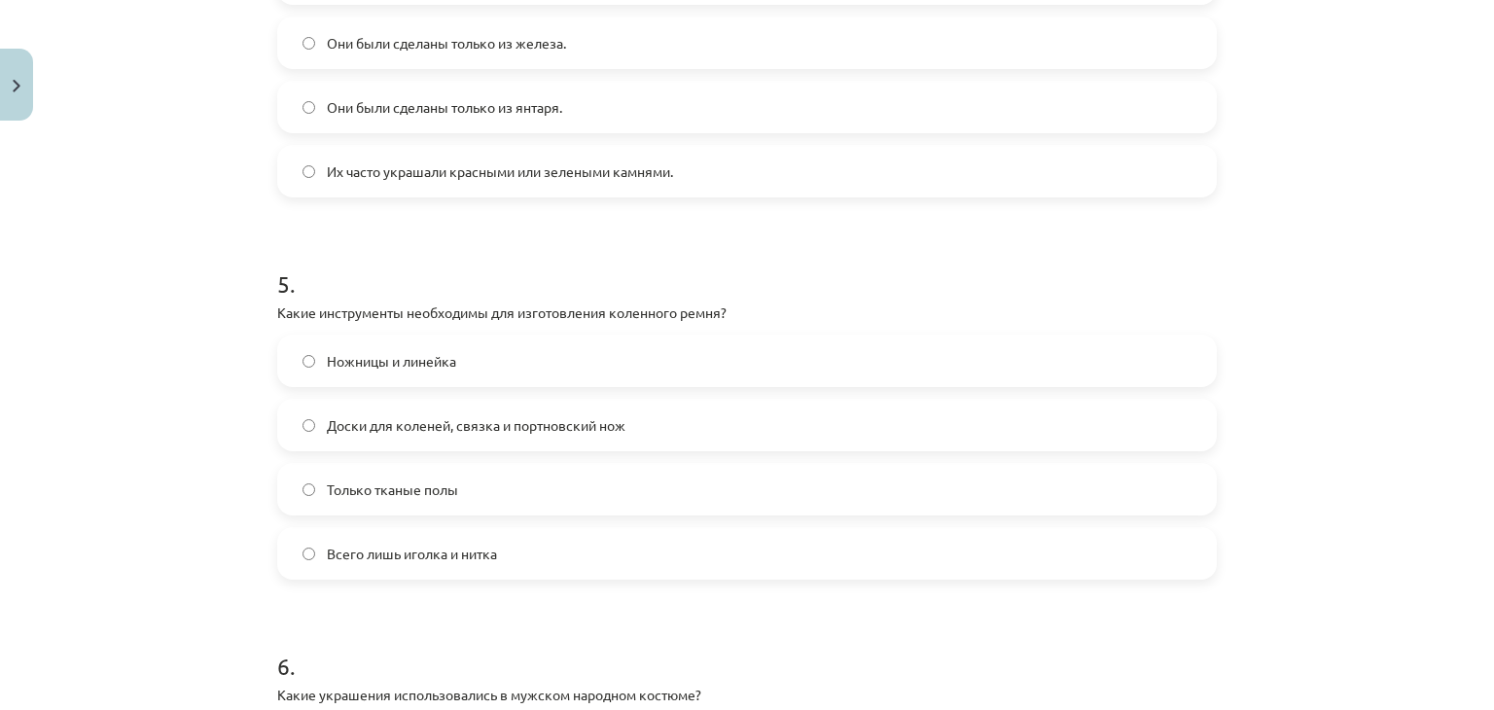
scroll to position [1678, 0]
click at [372, 408] on label "Доски для коленей, связка и портновский нож" at bounding box center [747, 427] width 936 height 49
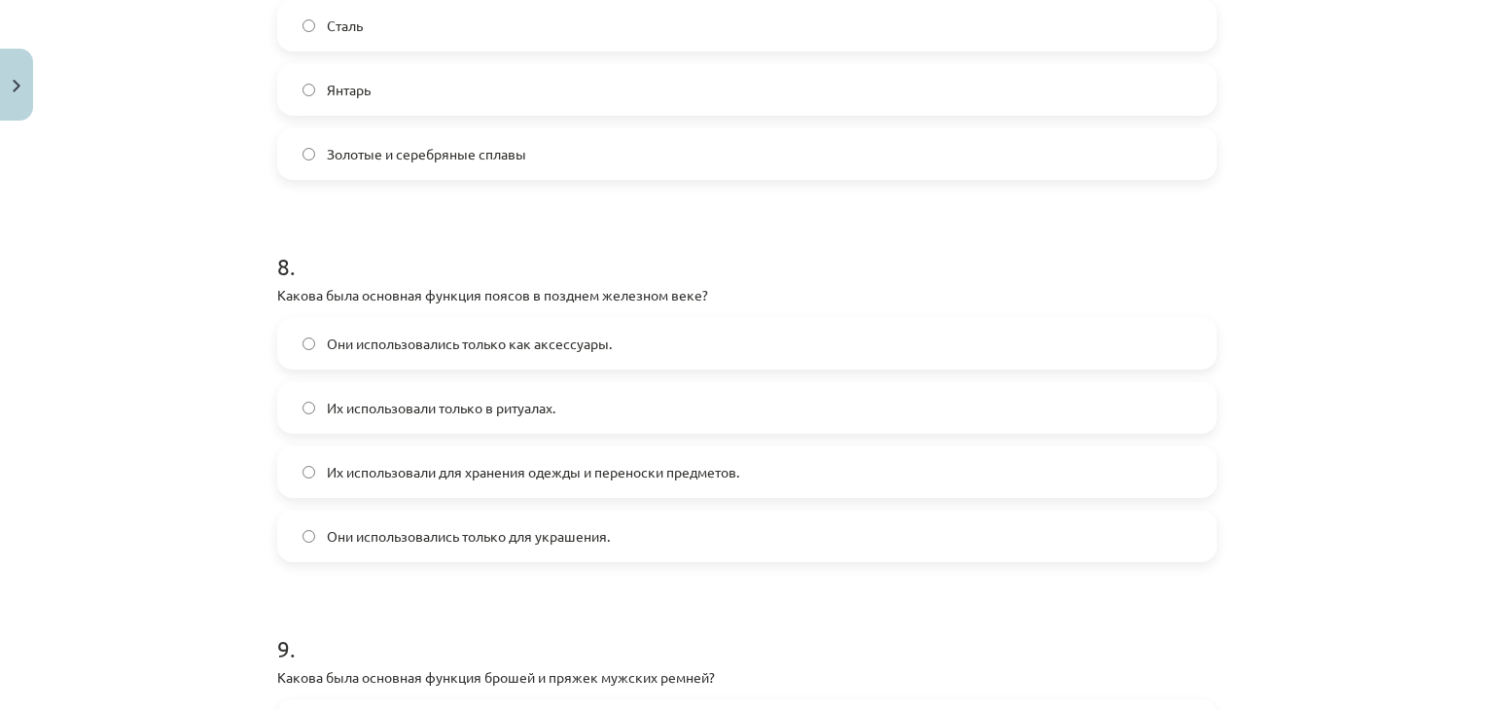
scroll to position [3303, 0]
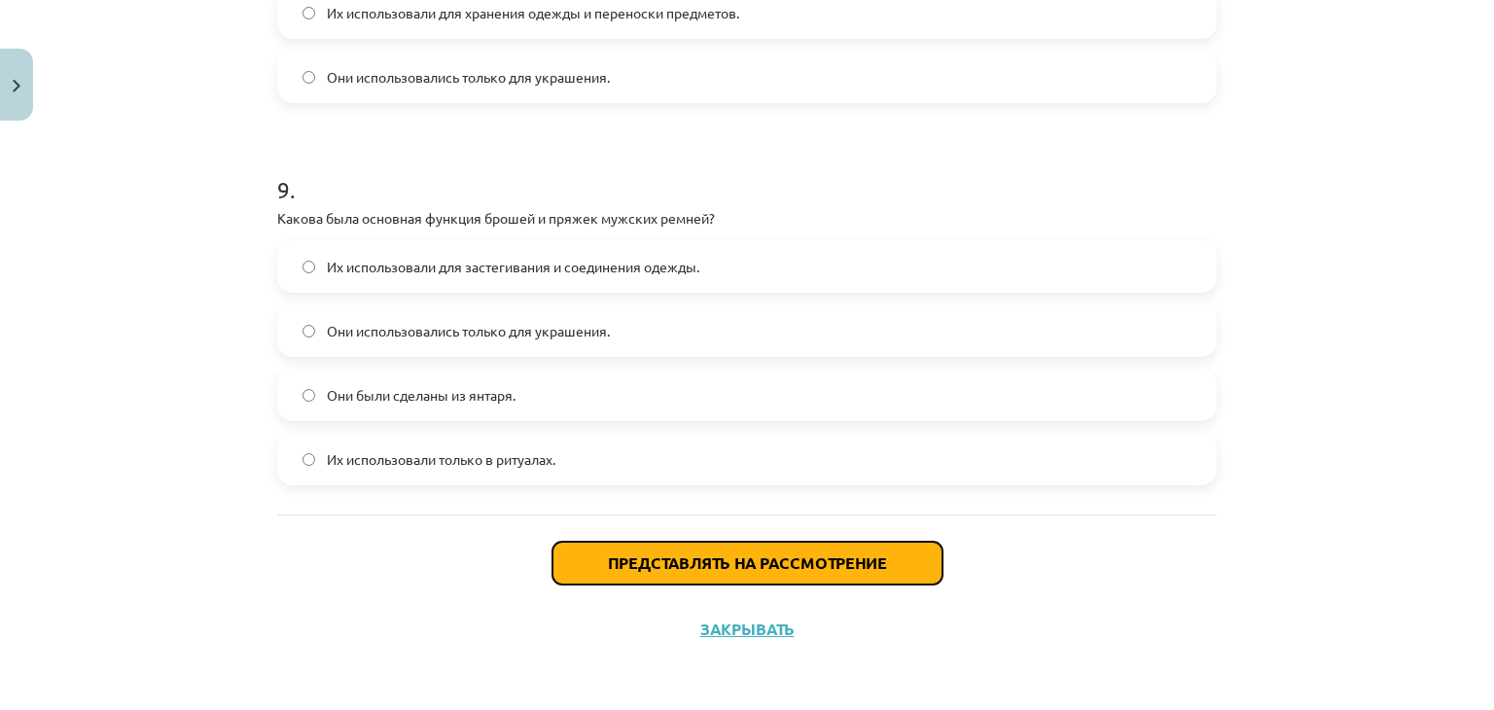
click at [665, 573] on button "Представлять на рассмотрение" at bounding box center [747, 563] width 390 height 43
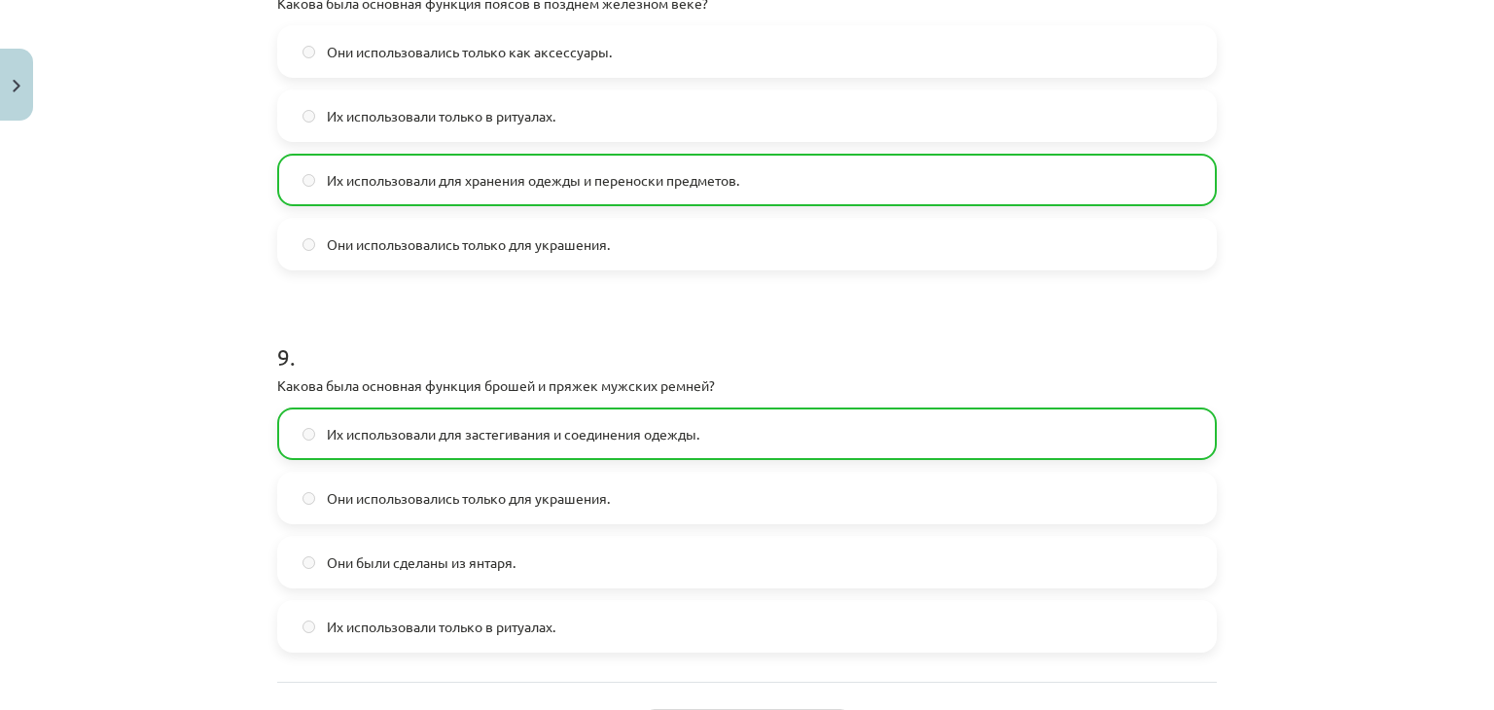
scroll to position [3283, 0]
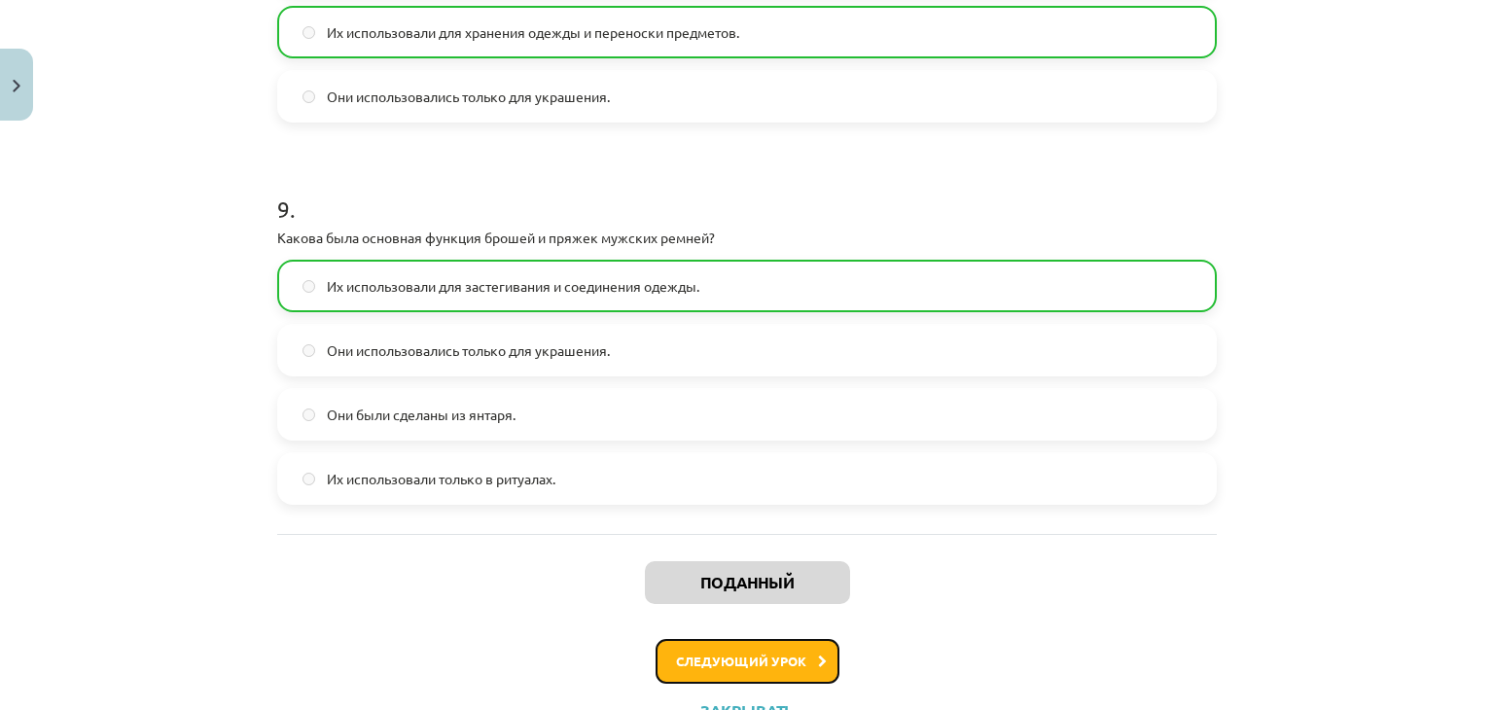
click at [690, 670] on button "Следующий урок" at bounding box center [748, 661] width 184 height 45
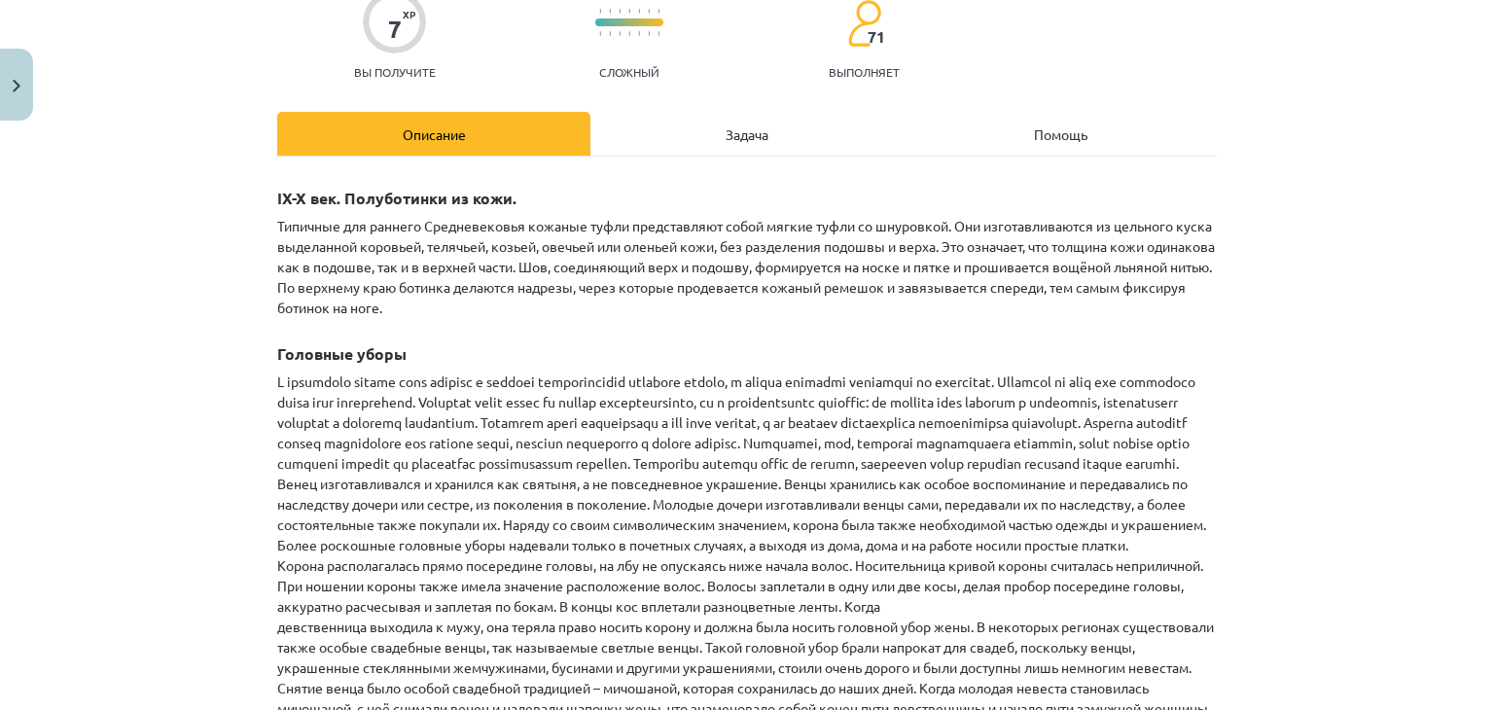
scroll to position [89, 0]
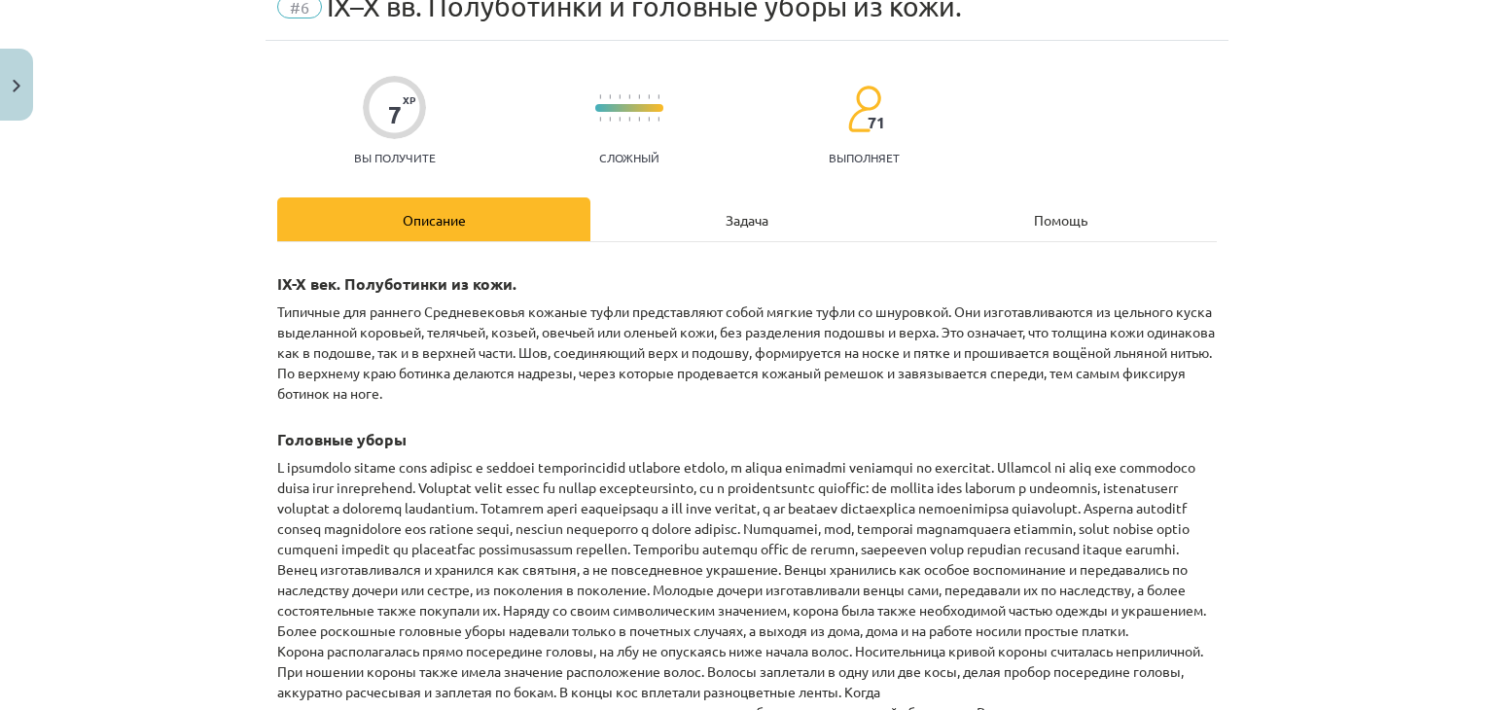
click at [731, 228] on div "Задача" at bounding box center [746, 219] width 313 height 44
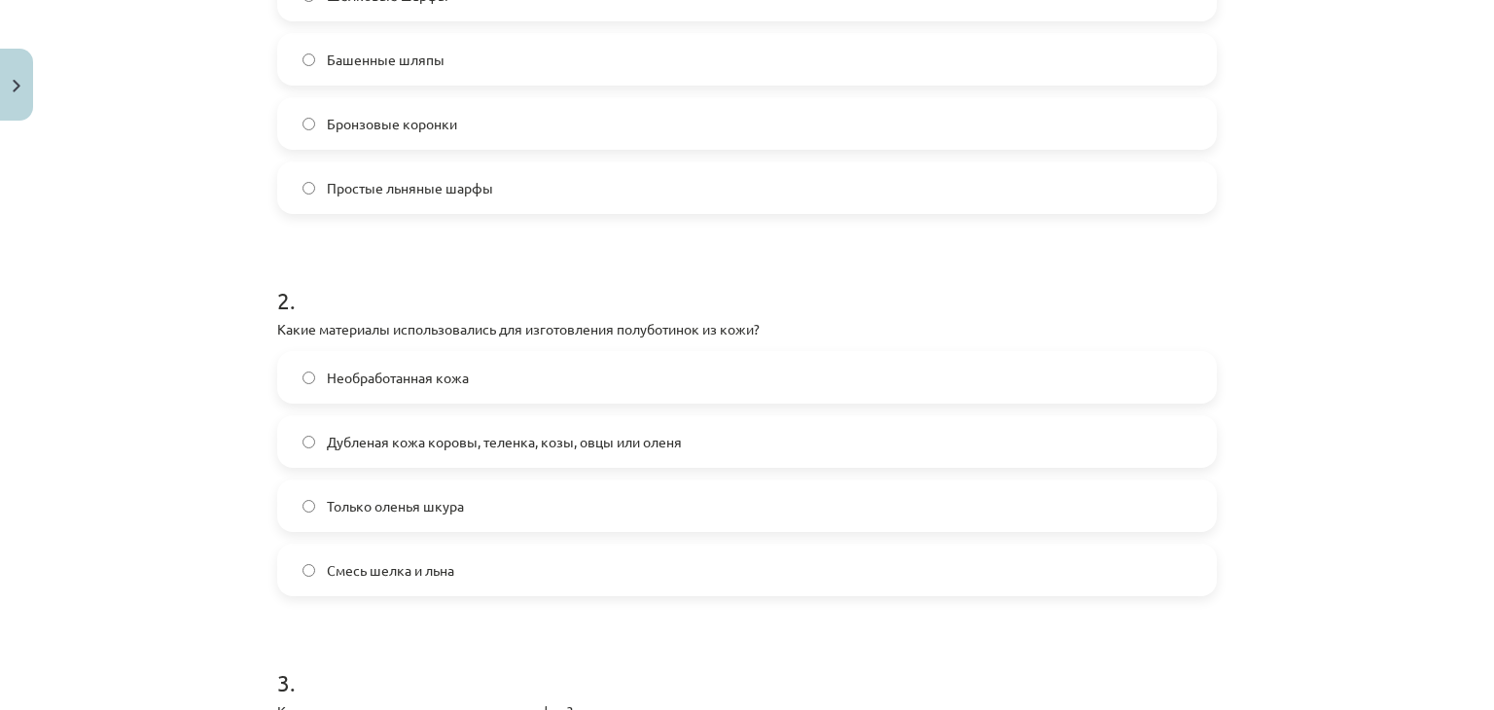
scroll to position [517, 0]
click at [442, 437] on font "Дубленая кожа коровы, теленка, козы, овцы или оленя" at bounding box center [504, 441] width 355 height 18
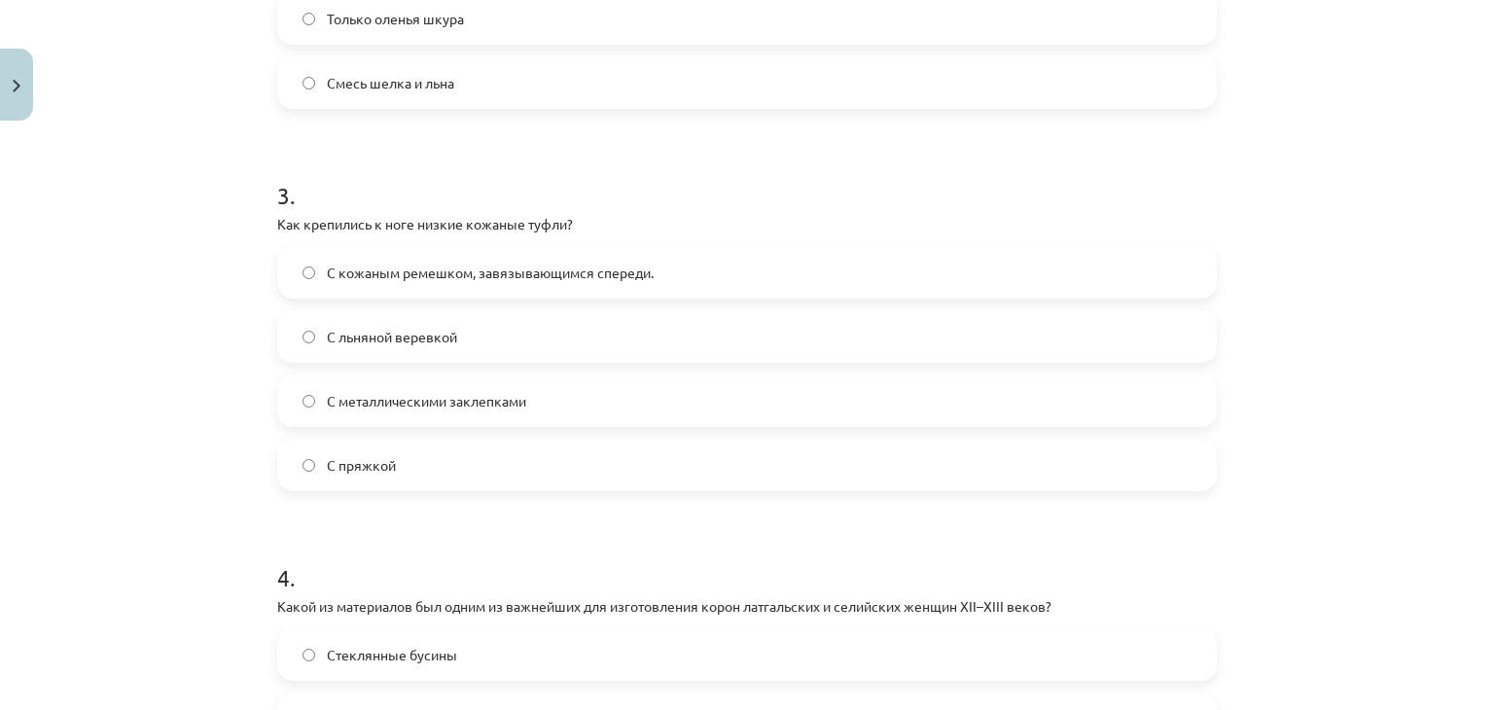
scroll to position [1006, 0]
click at [490, 271] on font "С кожаным ремешком, завязывающимся спереди." at bounding box center [490, 271] width 327 height 18
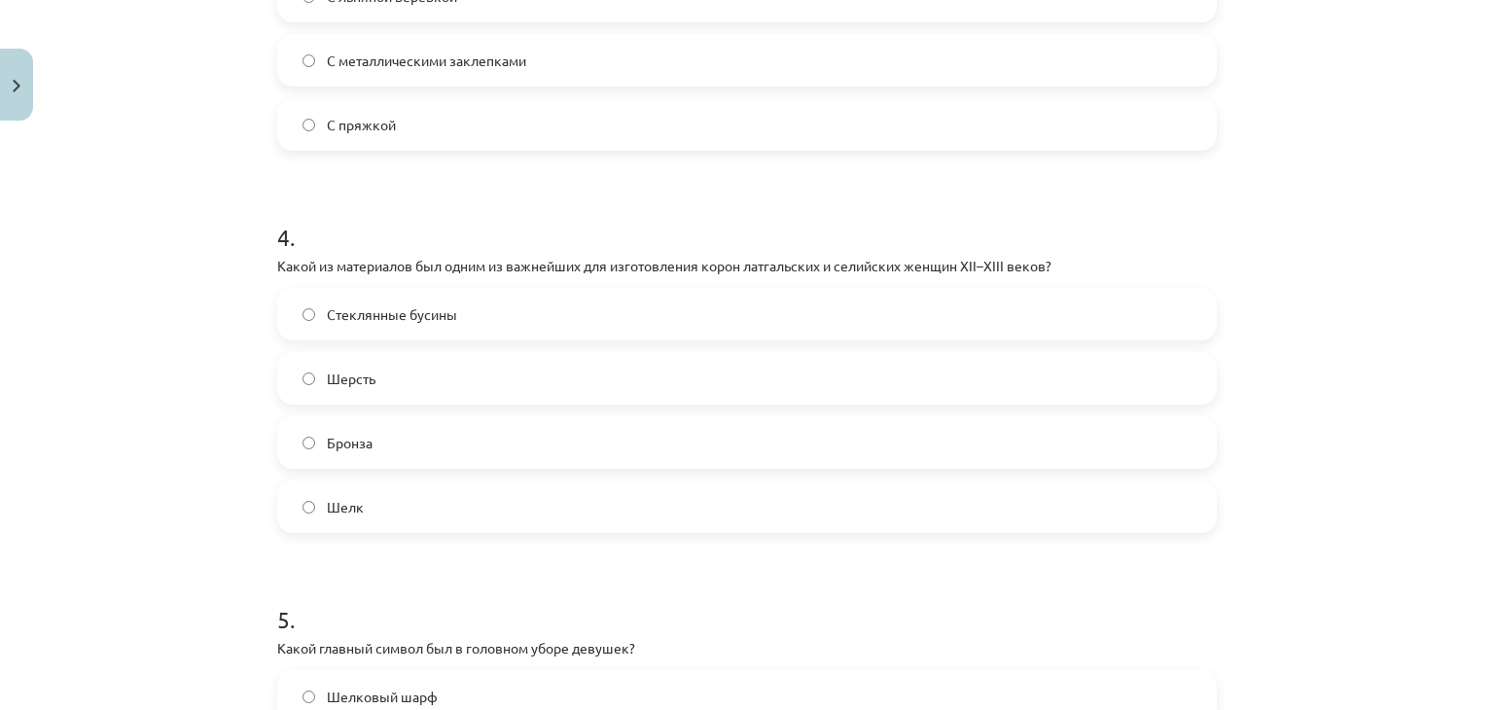
scroll to position [1356, 0]
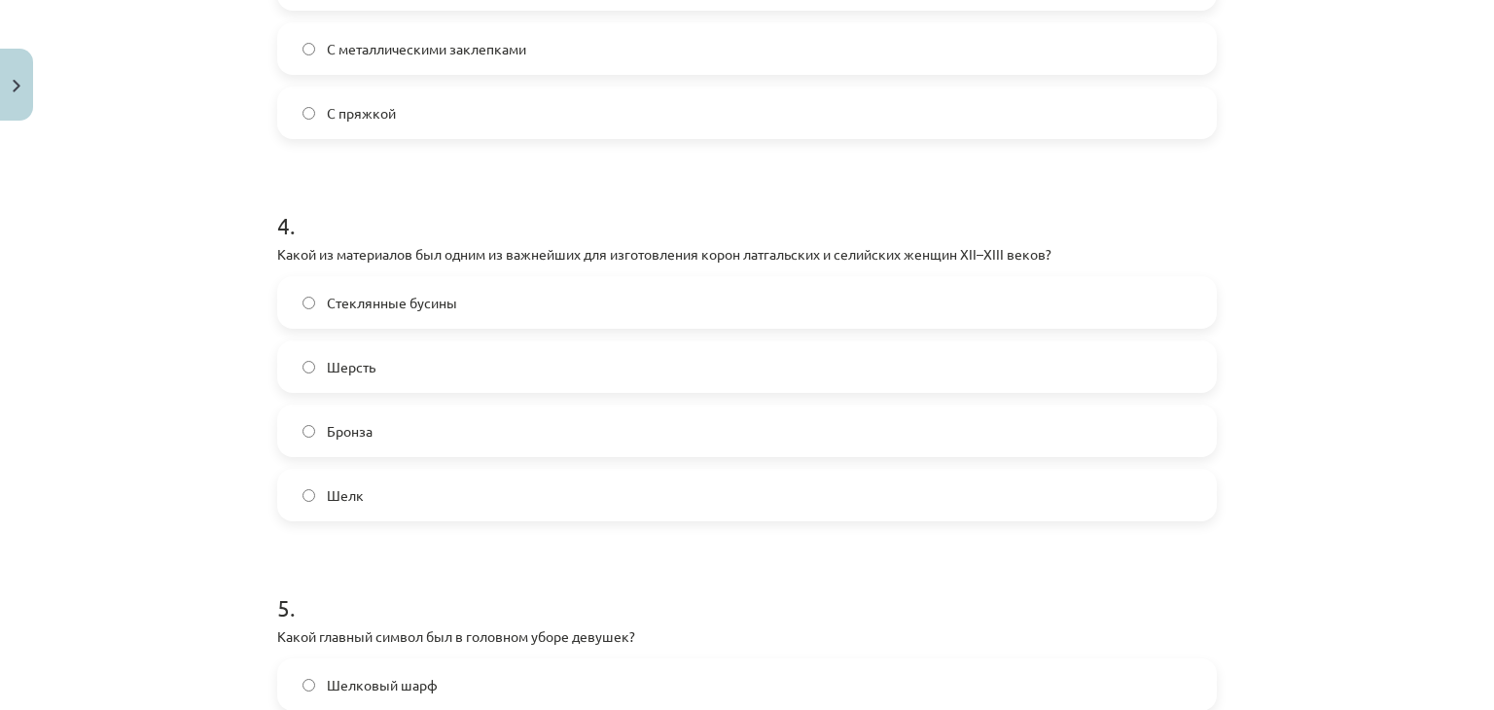
click at [462, 290] on label "Стеклянные бусины" at bounding box center [747, 302] width 936 height 49
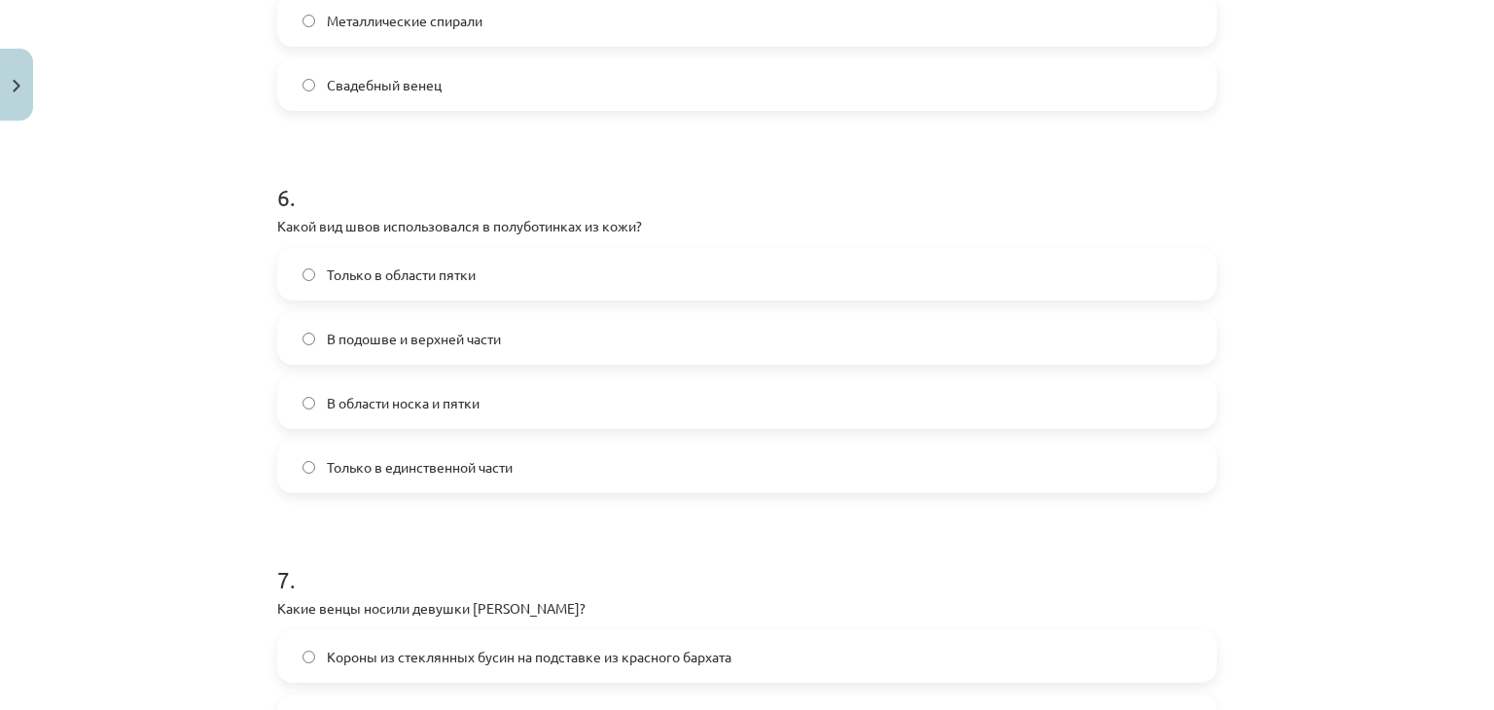
scroll to position [2199, 0]
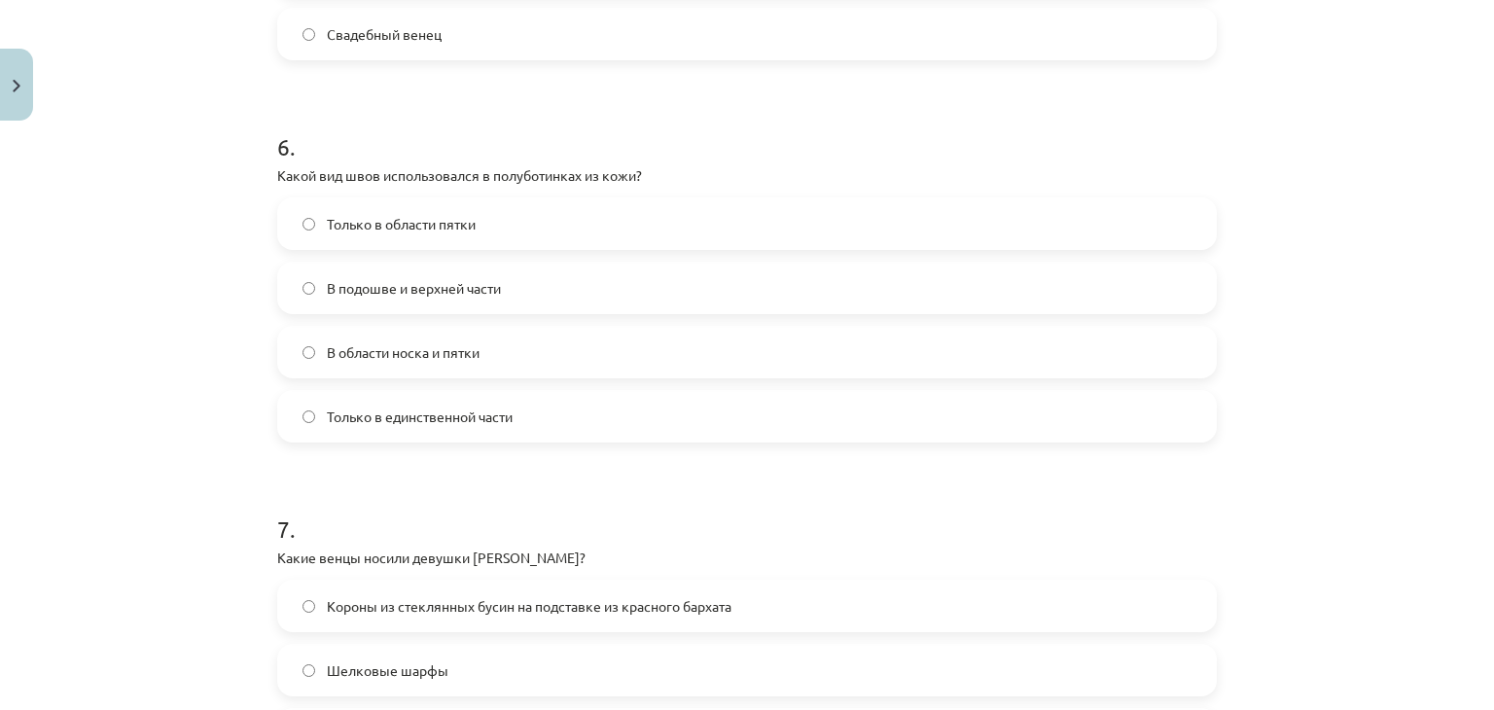
click at [441, 359] on span "В области носка и пятки" at bounding box center [403, 352] width 153 height 20
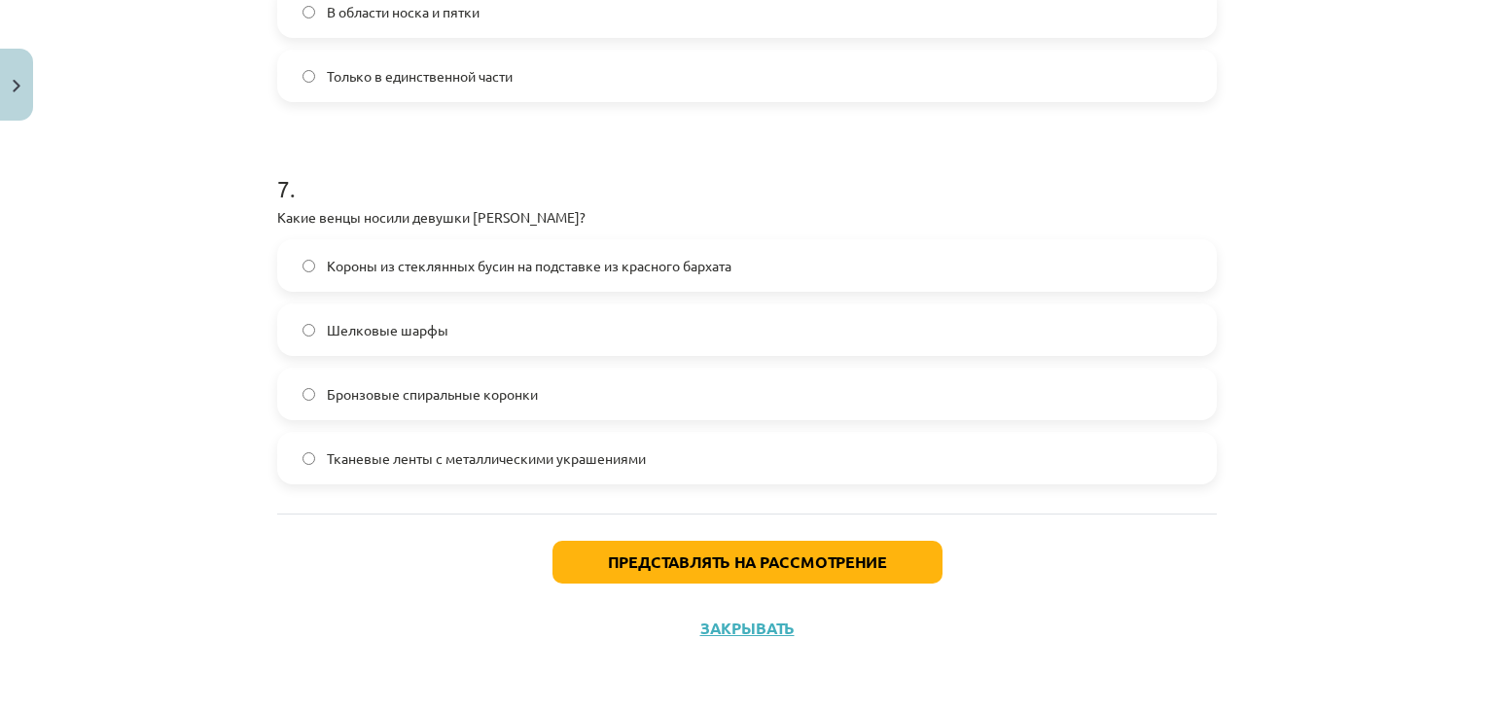
click at [277, 217] on font "Какие венцы носили девушки [PERSON_NAME]?" at bounding box center [431, 217] width 308 height 18
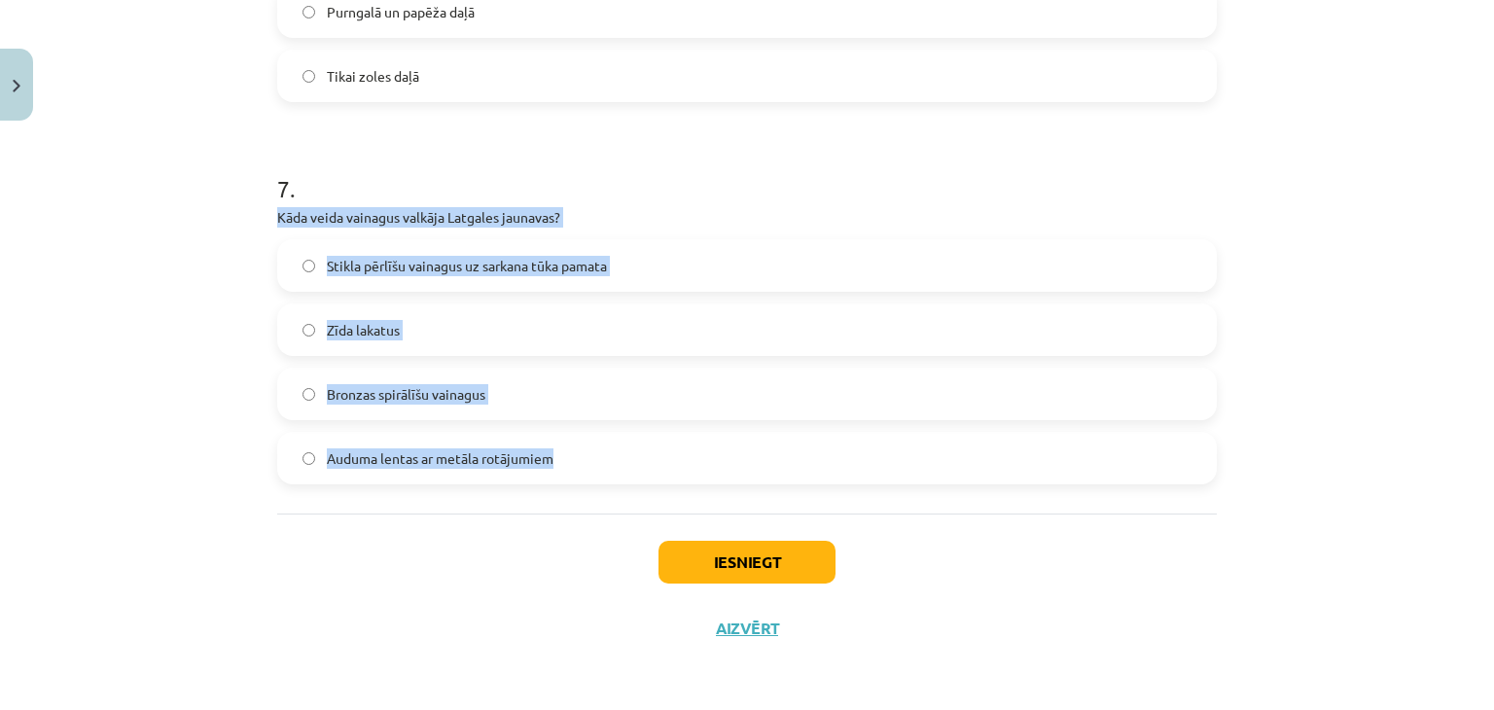
drag, startPoint x: 271, startPoint y: 215, endPoint x: 651, endPoint y: 437, distance: 439.4
click at [651, 437] on div "7 . Kāda veida vainagus valkāja Latgales jaunavas? Stikla pērlīšu vainagus uz s…" at bounding box center [747, 312] width 940 height 343
click at [657, 258] on label "Stikla pērlīšu vainagus uz sarkana tūka pamata" at bounding box center [747, 265] width 936 height 49
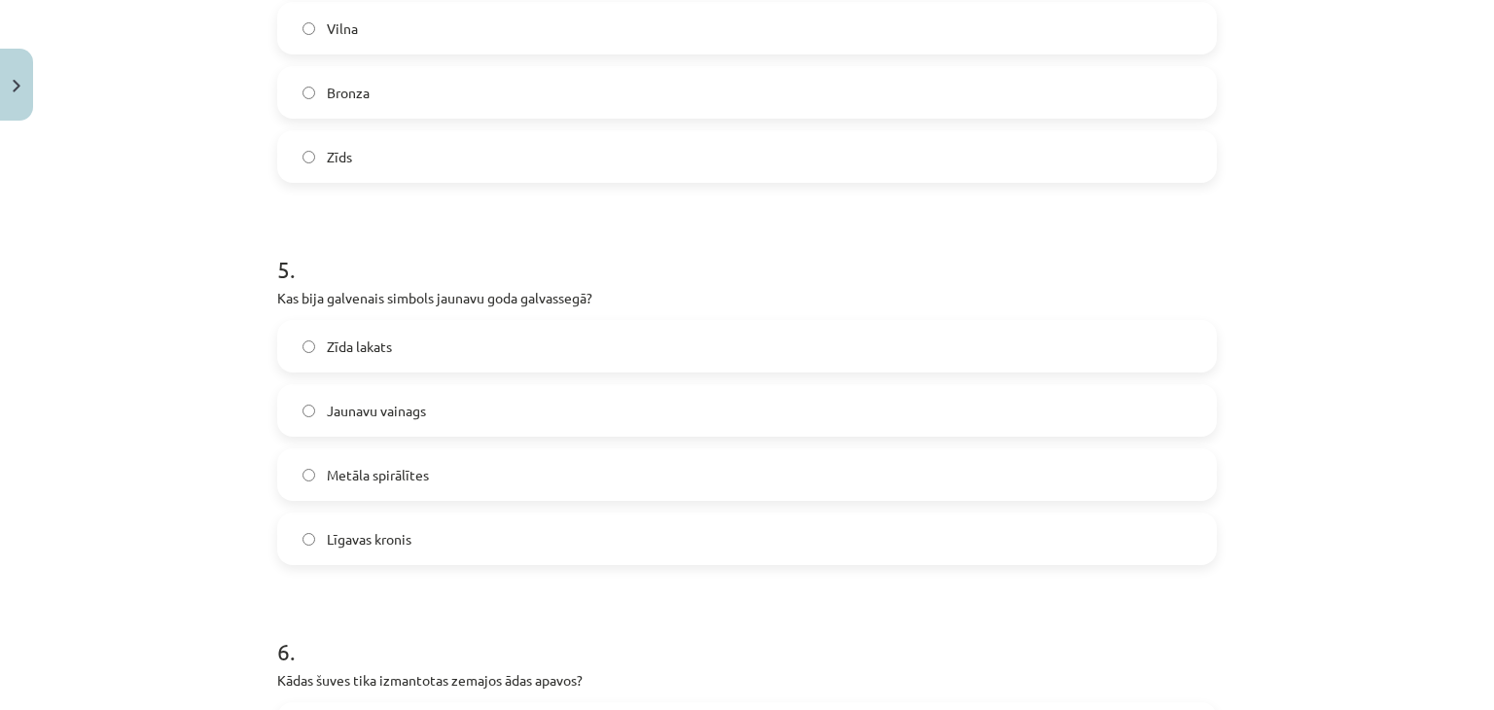
scroll to position [1701, 0]
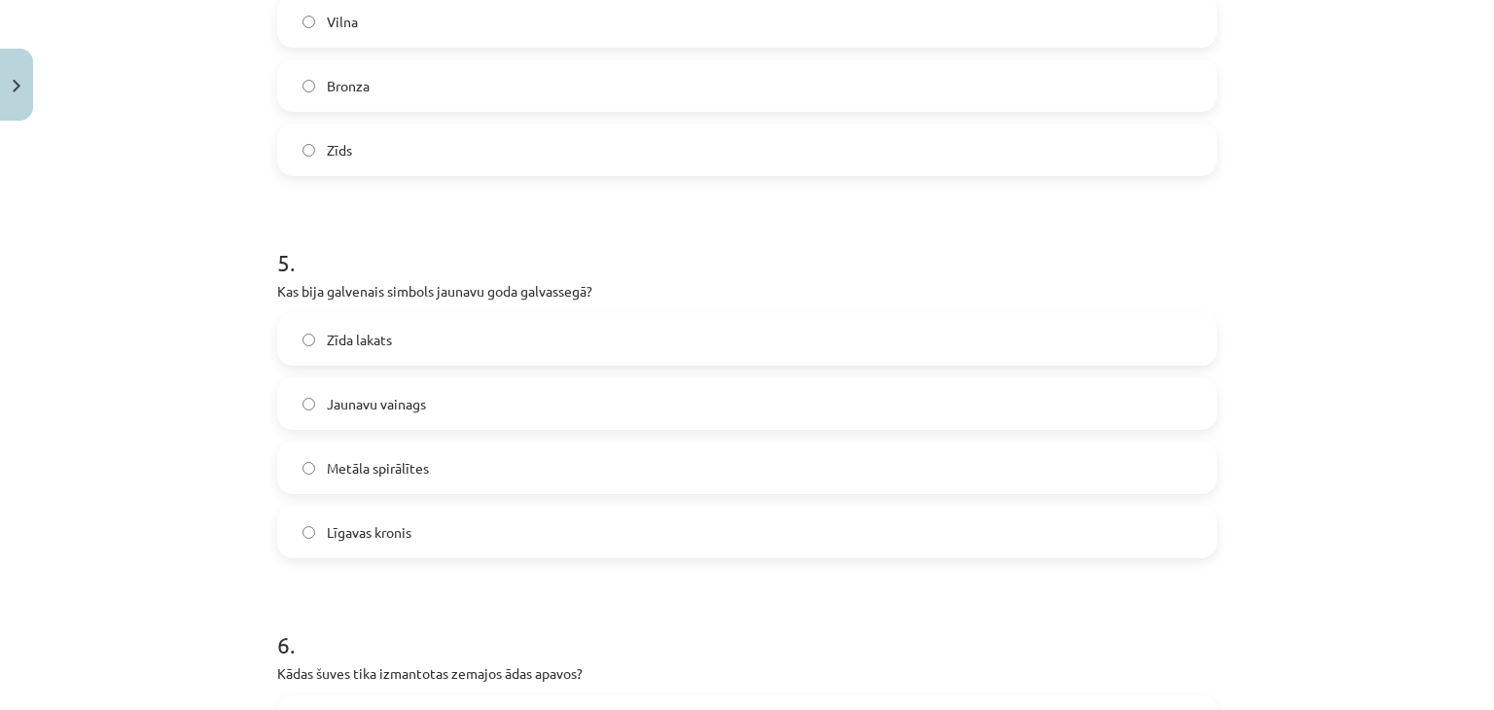
click at [444, 409] on label "Jaunavu vainags" at bounding box center [747, 403] width 936 height 49
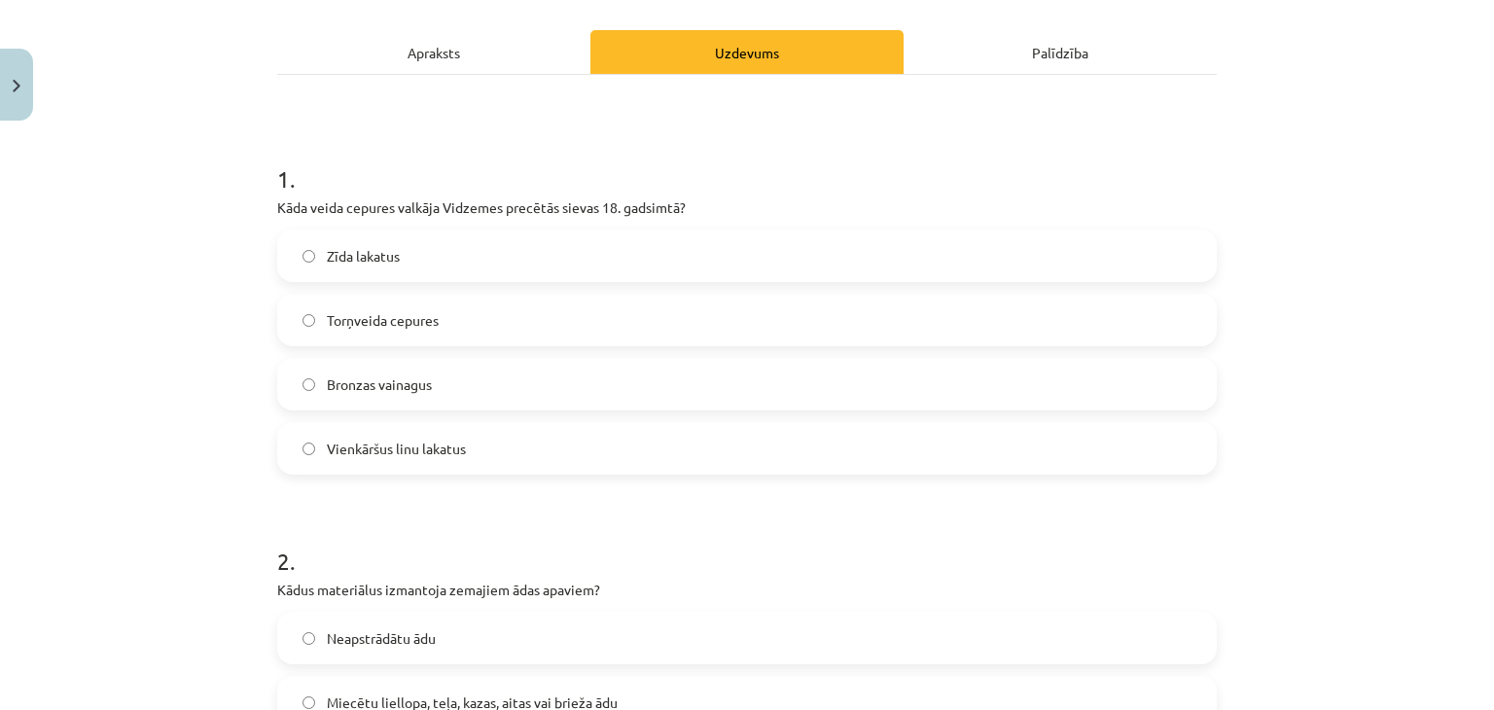
scroll to position [253, 0]
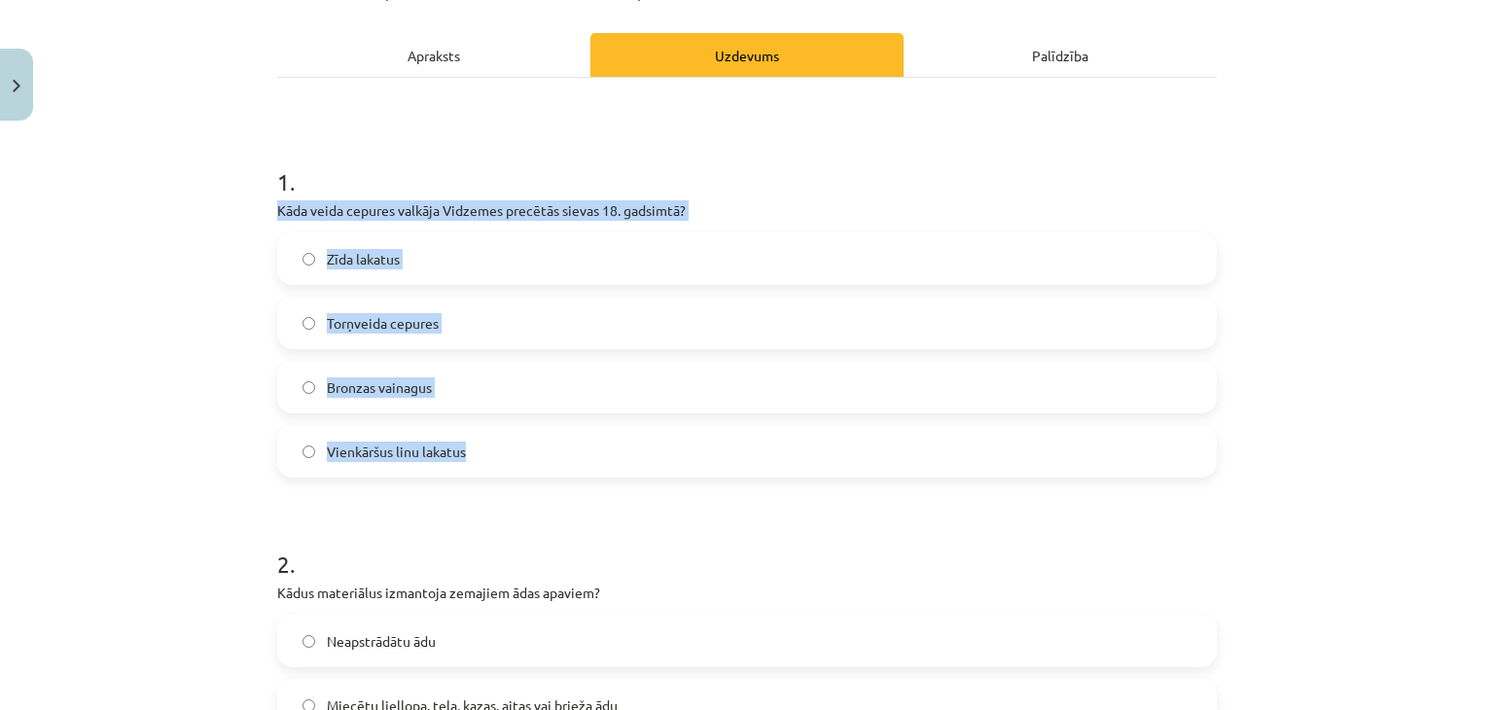
drag, startPoint x: 269, startPoint y: 202, endPoint x: 573, endPoint y: 452, distance: 393.1
click at [573, 452] on div "1 . Kāda veida cepures valkāja Vidzemes precētās sievas 18. gadsimtā? Zīda laka…" at bounding box center [747, 305] width 940 height 343
click at [474, 323] on label "Torņveida cepures" at bounding box center [747, 323] width 936 height 49
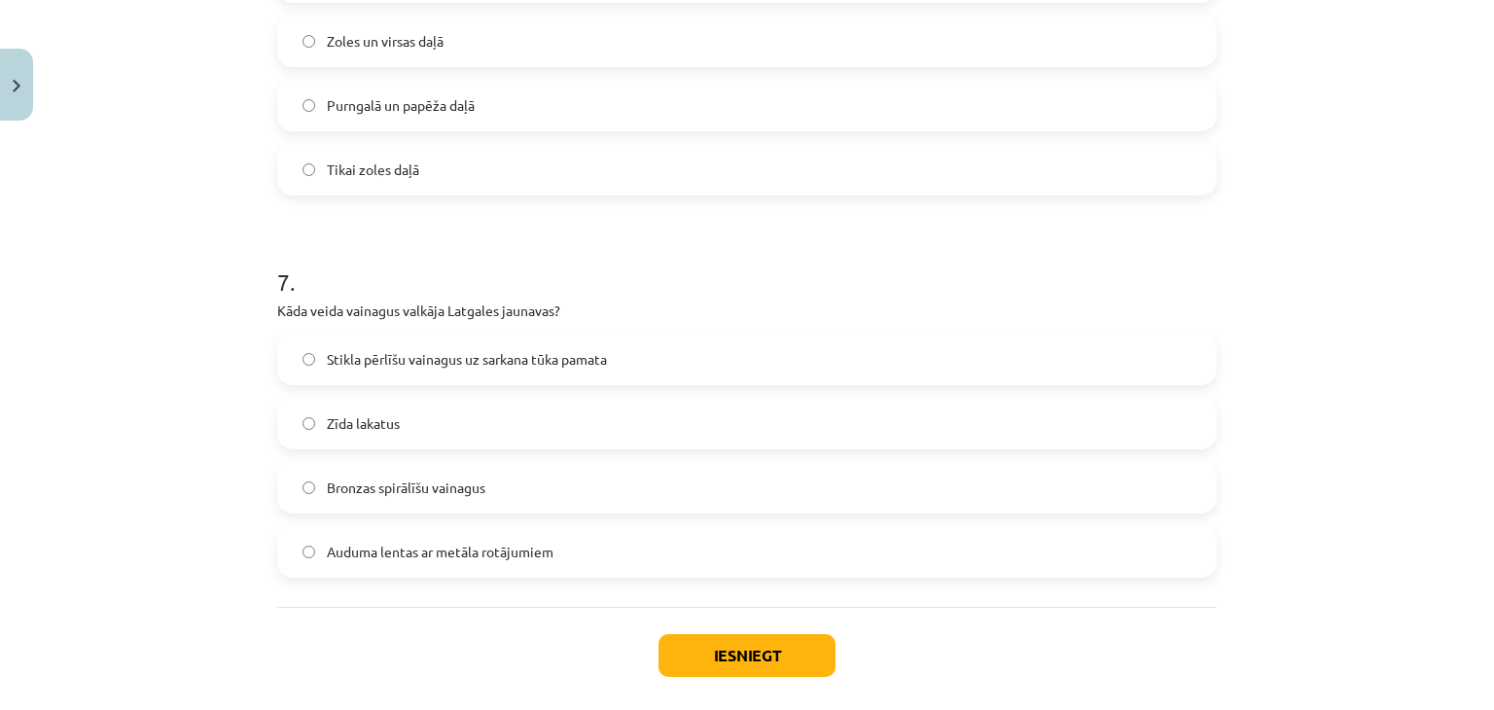
scroll to position [2539, 0]
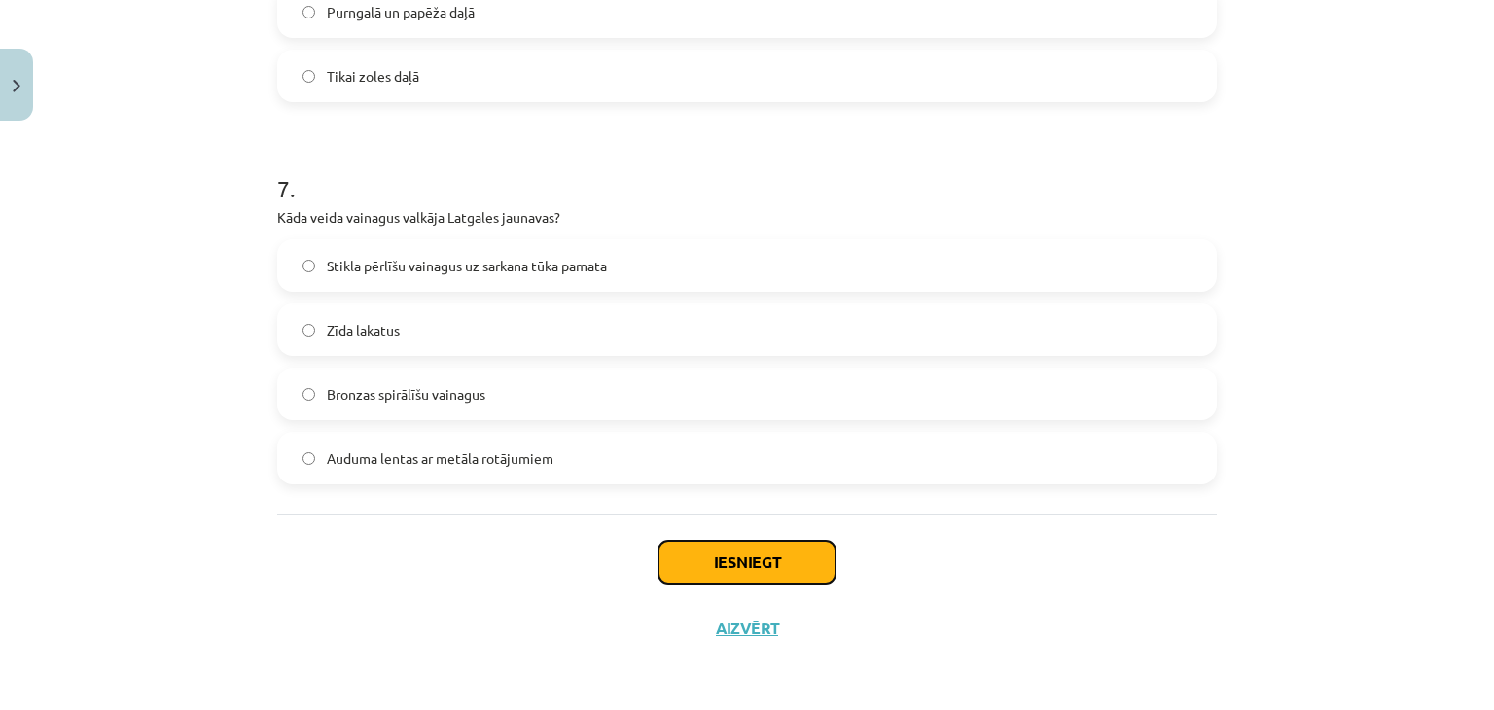
click at [732, 550] on button "Iesniegt" at bounding box center [746, 562] width 177 height 43
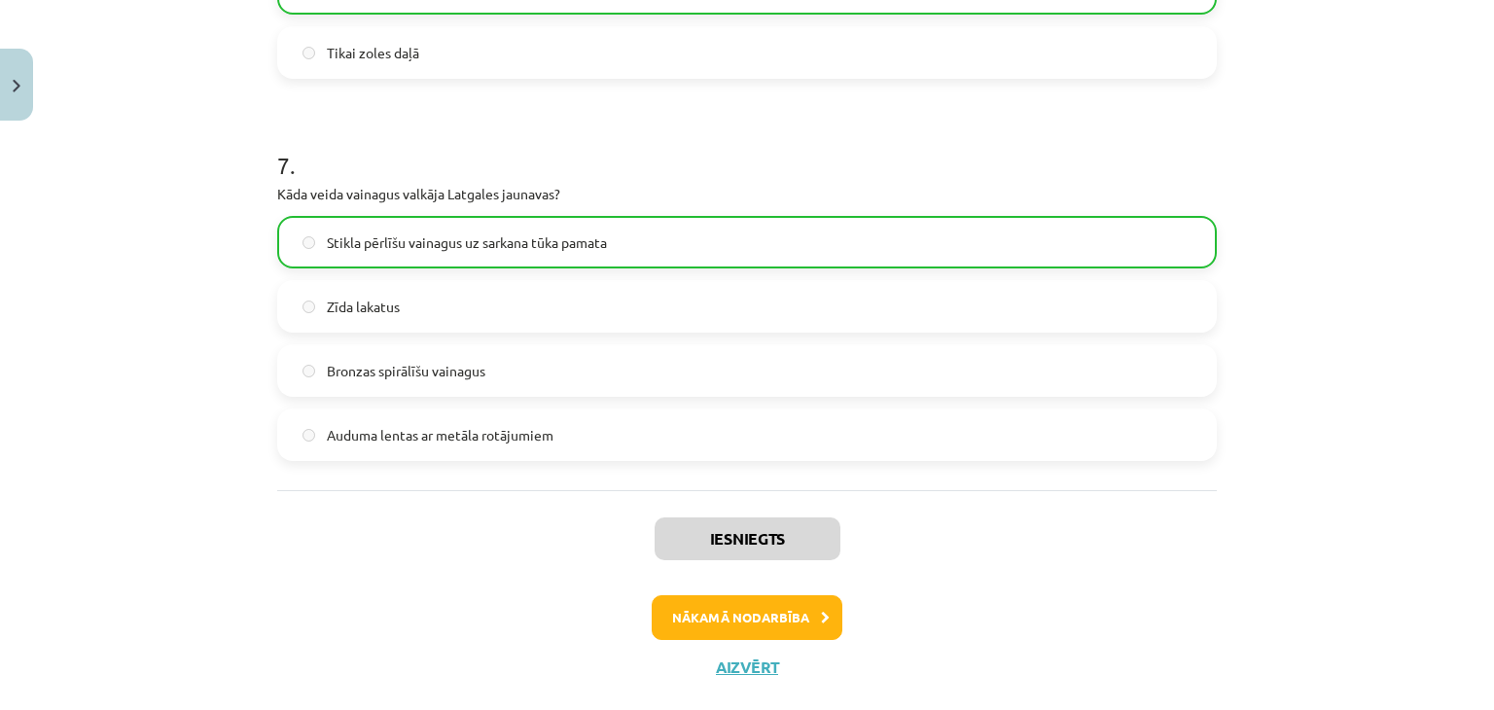
scroll to position [2600, 0]
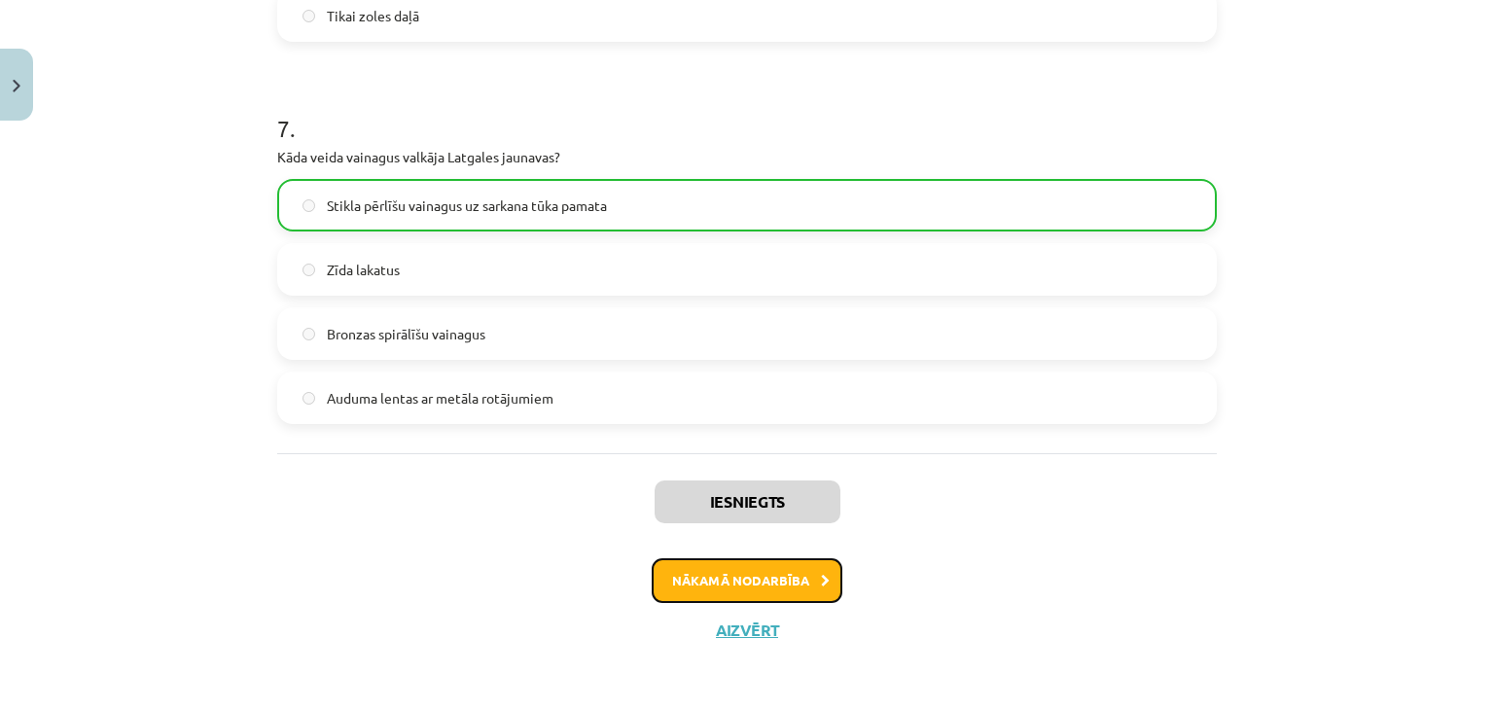
click at [657, 584] on button "Nākamā nodarbība" at bounding box center [747, 580] width 191 height 45
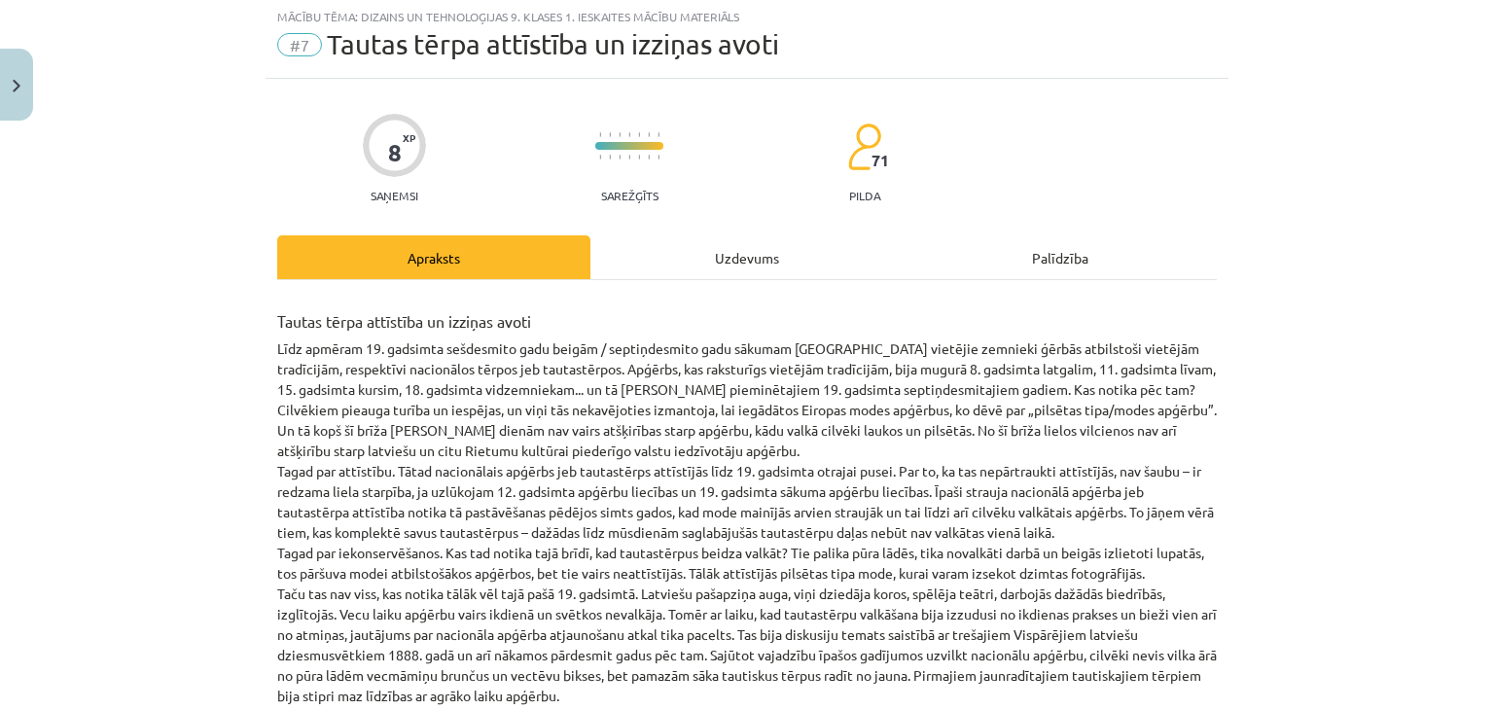
scroll to position [49, 0]
click at [770, 246] on div "Uzdevums" at bounding box center [746, 259] width 313 height 44
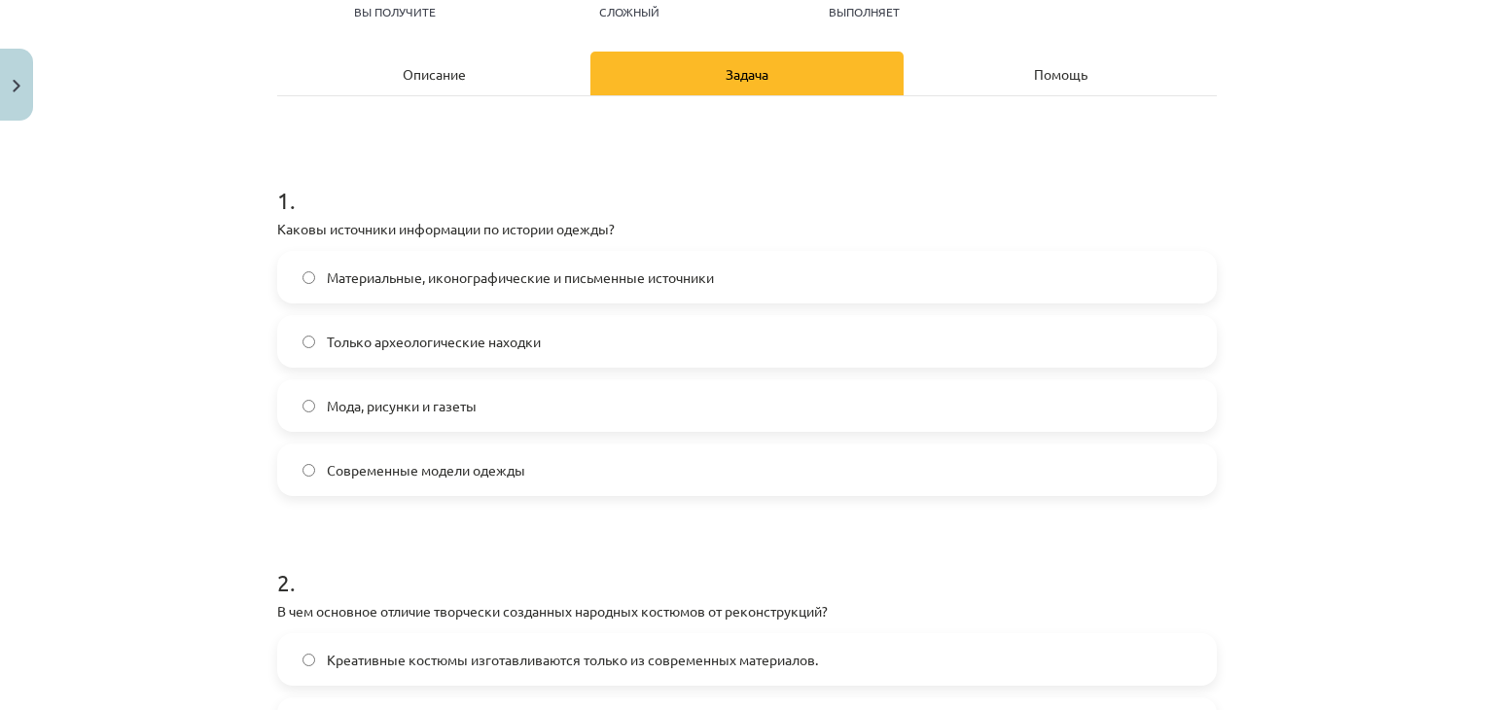
scroll to position [236, 0]
click at [675, 259] on label "Материальные, иконографические и письменные источники" at bounding box center [747, 275] width 936 height 49
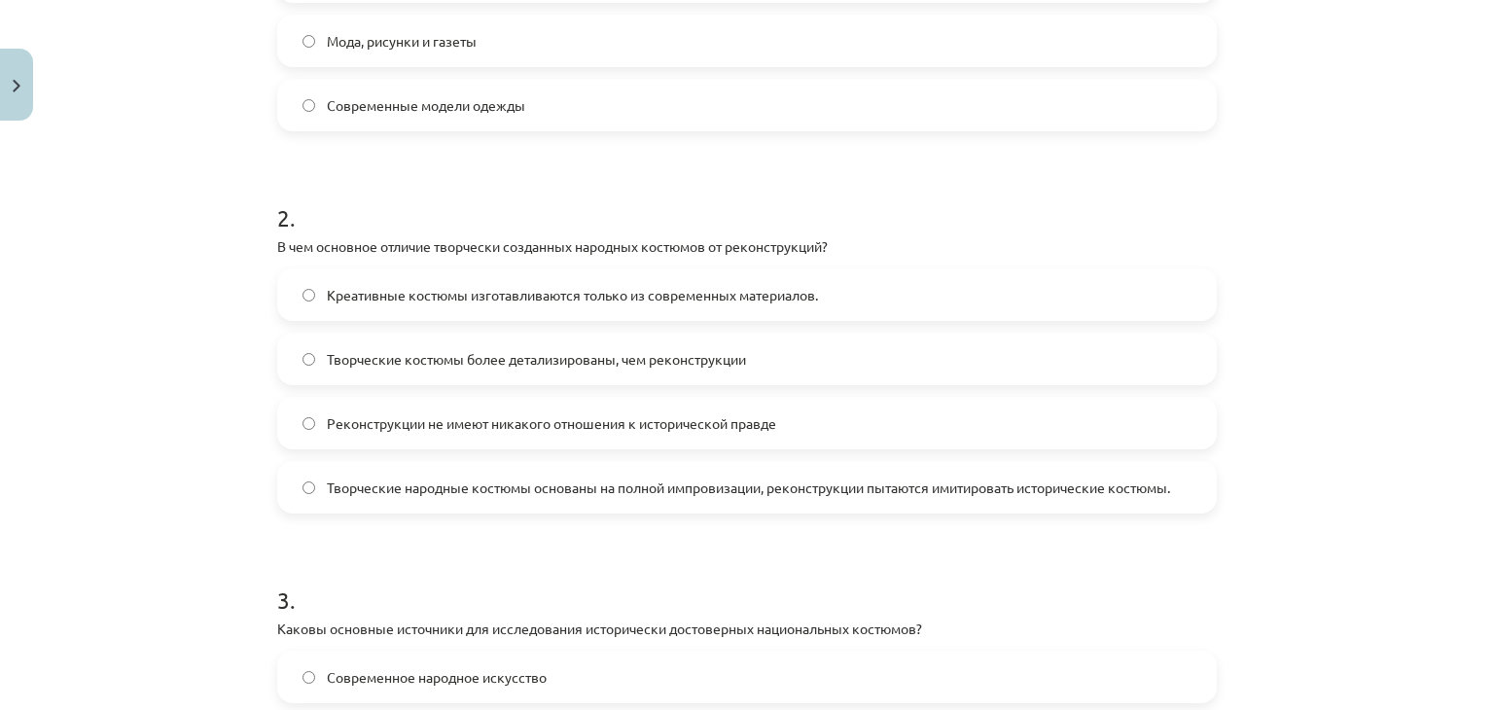
scroll to position [605, 0]
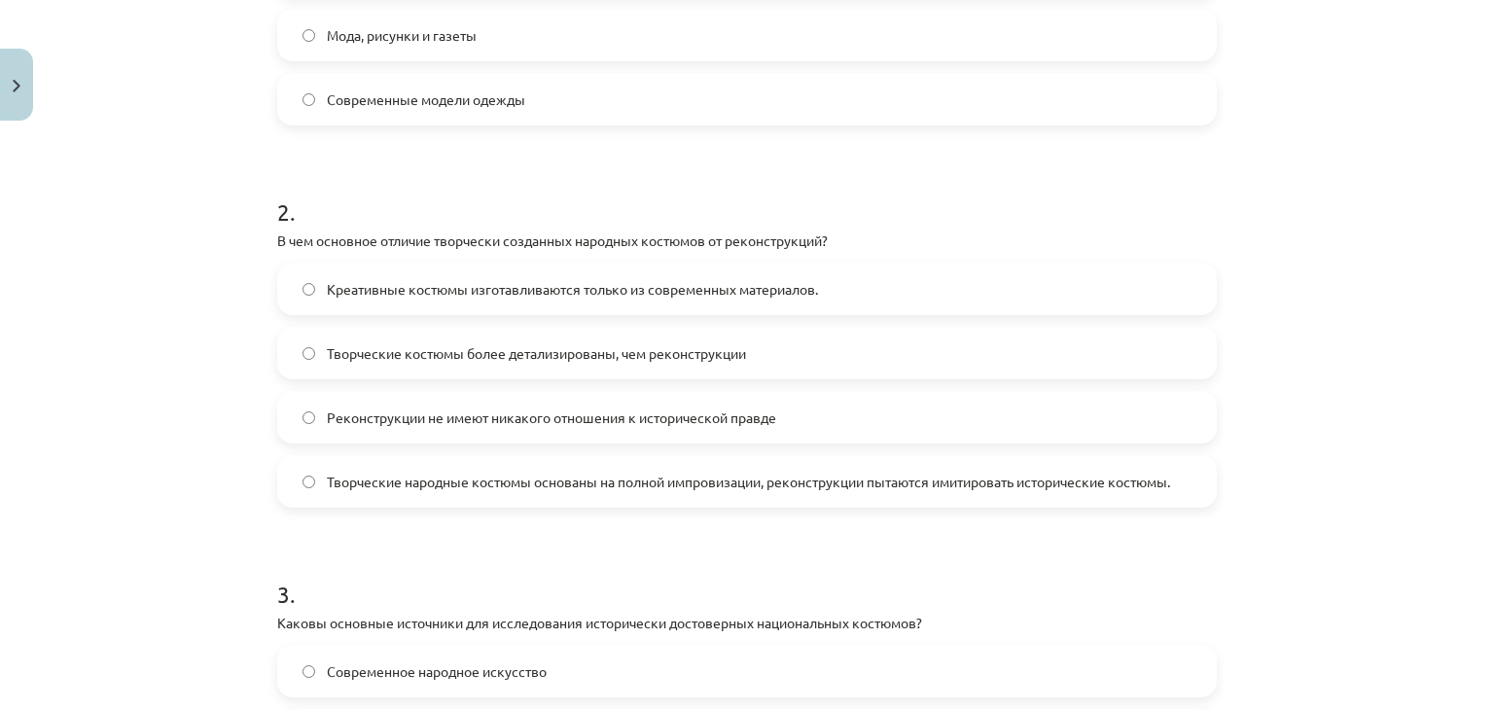
click at [457, 475] on font "Творческие народные костюмы основаны на полной импровизации, реконструкции пыта…" at bounding box center [748, 482] width 843 height 18
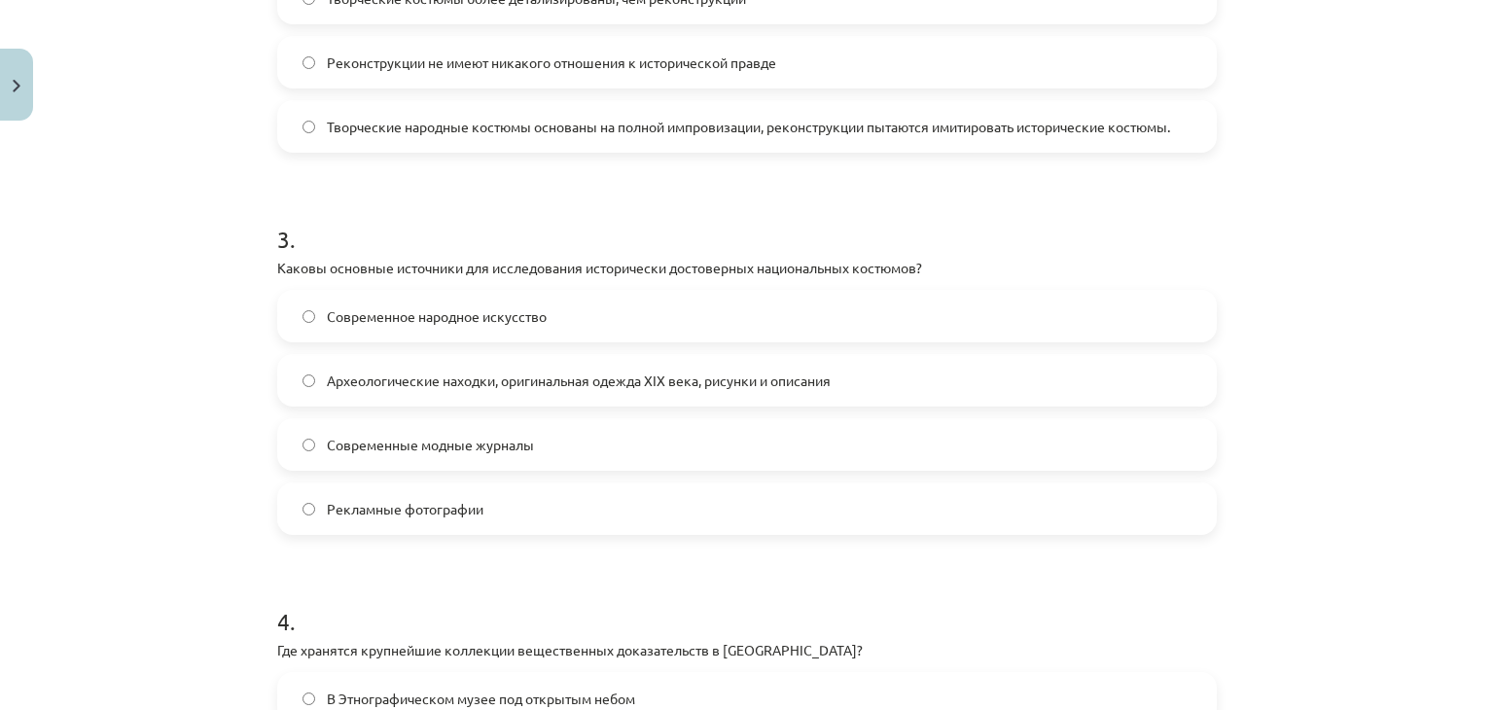
scroll to position [963, 0]
click at [466, 357] on label "Археологические находки, оригинальная одежда XIX века, рисунки и описания" at bounding box center [747, 377] width 936 height 49
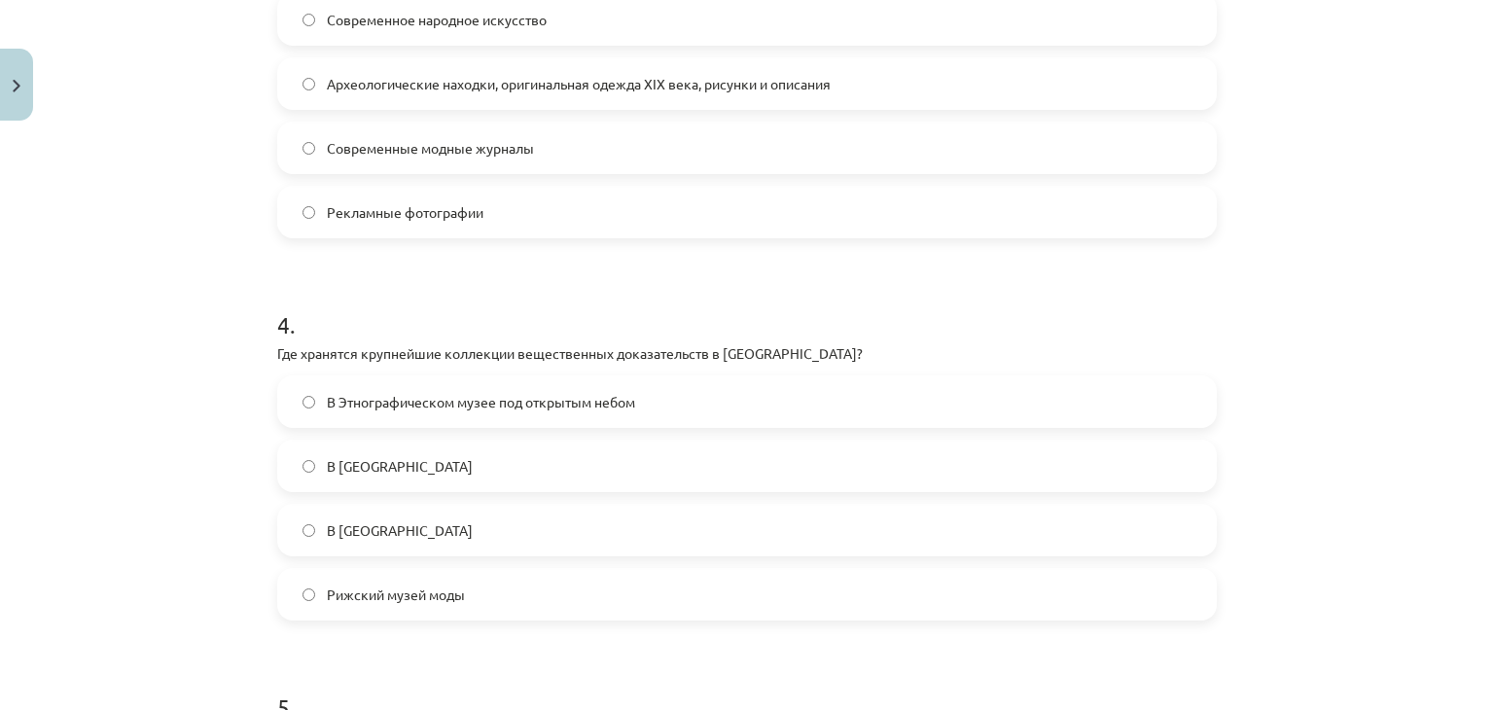
scroll to position [1260, 0]
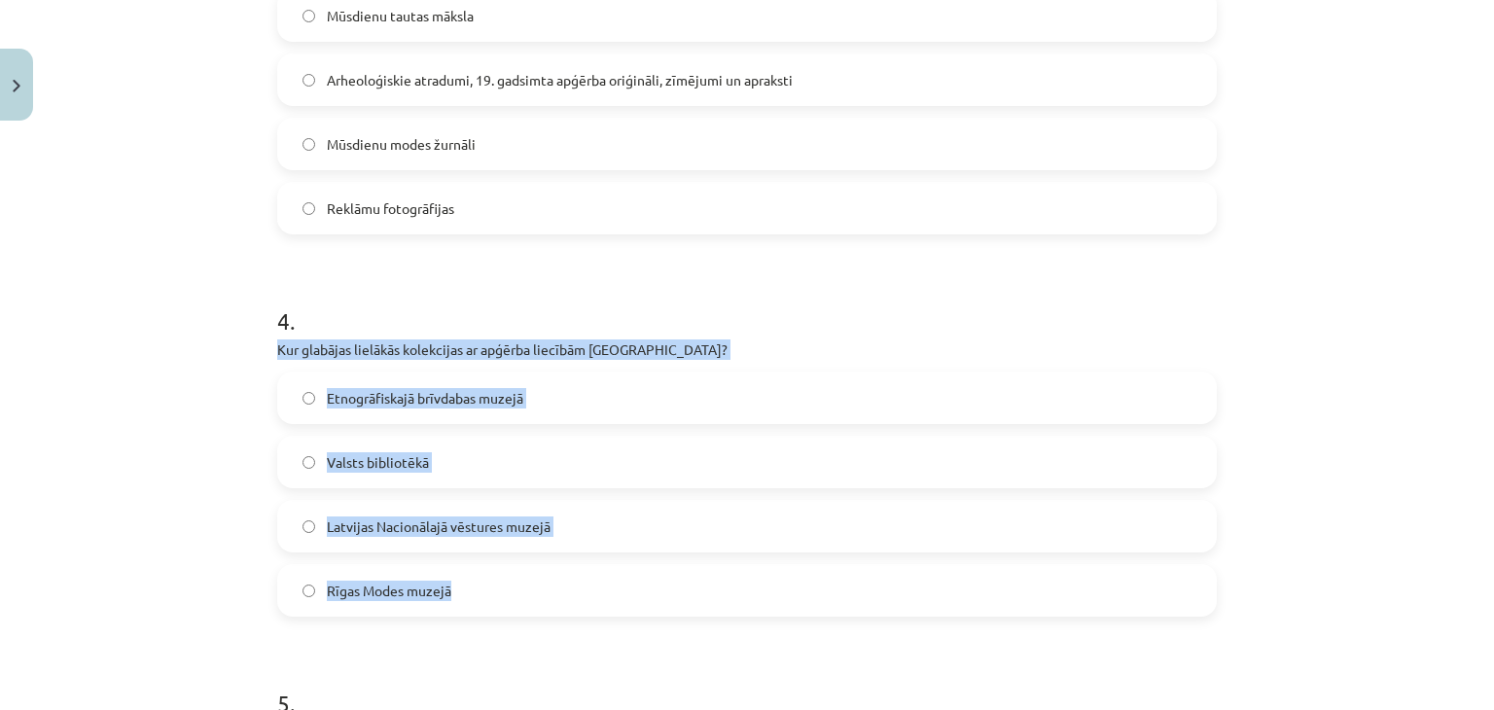
drag, startPoint x: 271, startPoint y: 343, endPoint x: 540, endPoint y: 558, distance: 343.9
click at [540, 558] on div "4 . Kur glabājas lielākās kolekcijas ar apģērba liecībām [GEOGRAPHIC_DATA]? Etn…" at bounding box center [747, 444] width 940 height 343
click at [541, 398] on label "Etnogrāfiskajā brīvdabas muzejā" at bounding box center [747, 397] width 936 height 49
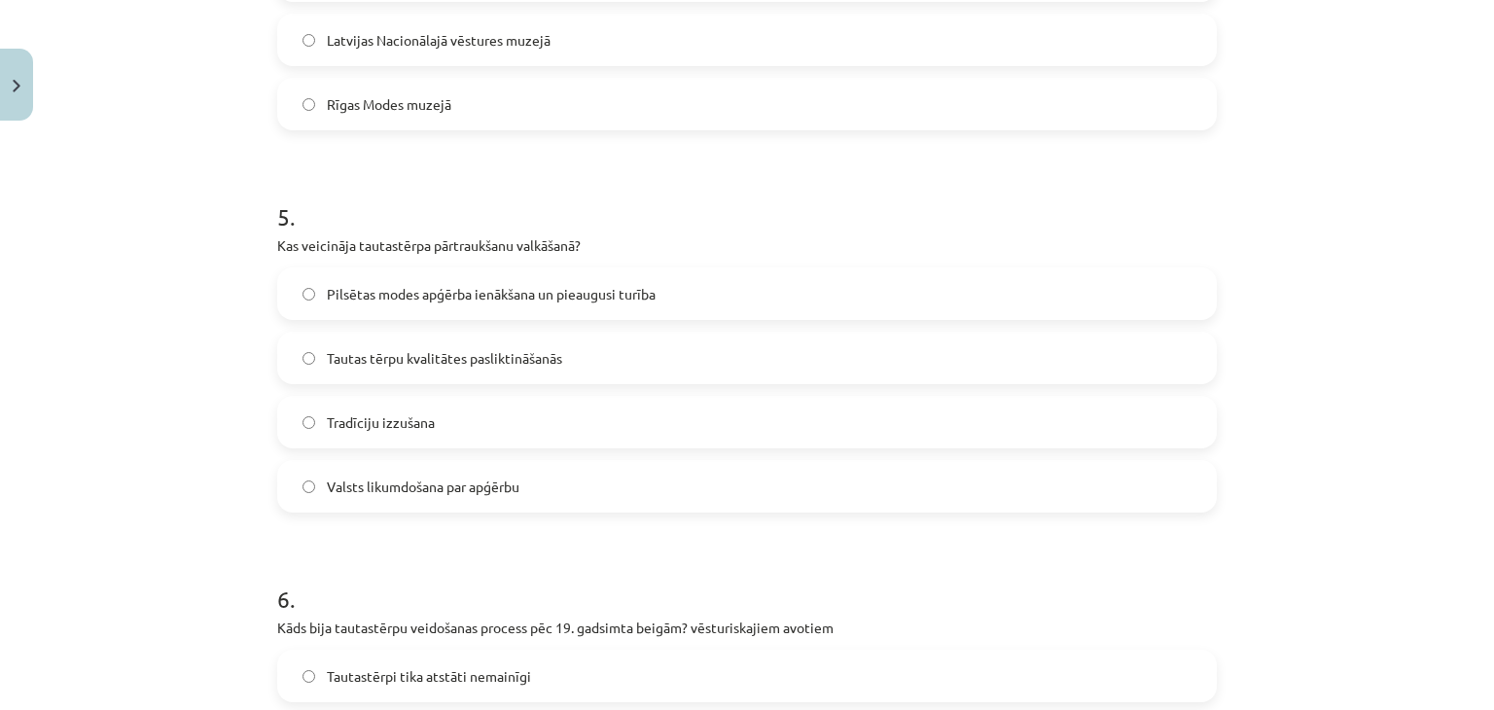
scroll to position [1747, 0]
click at [720, 304] on label "Появление городской моды и рост благосостояния" at bounding box center [747, 293] width 936 height 49
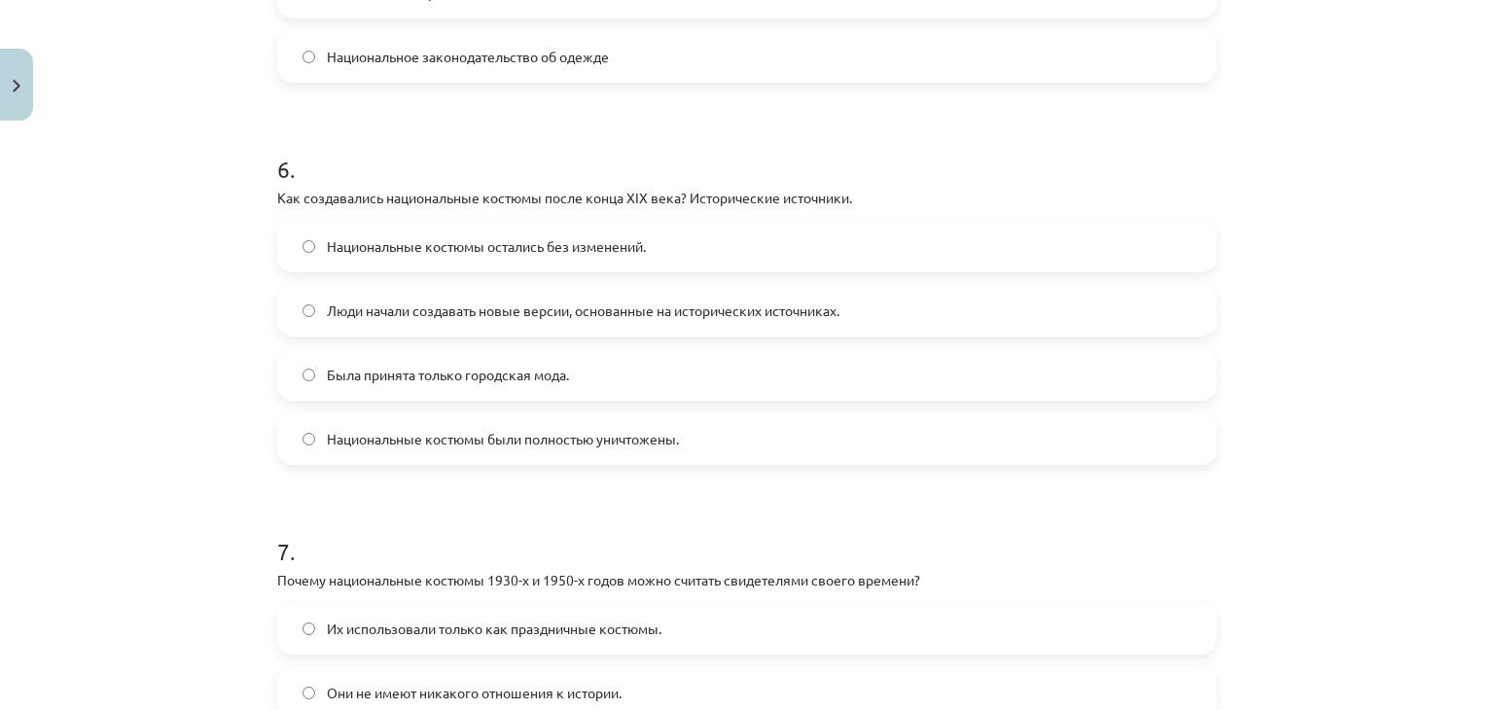
scroll to position [2185, 0]
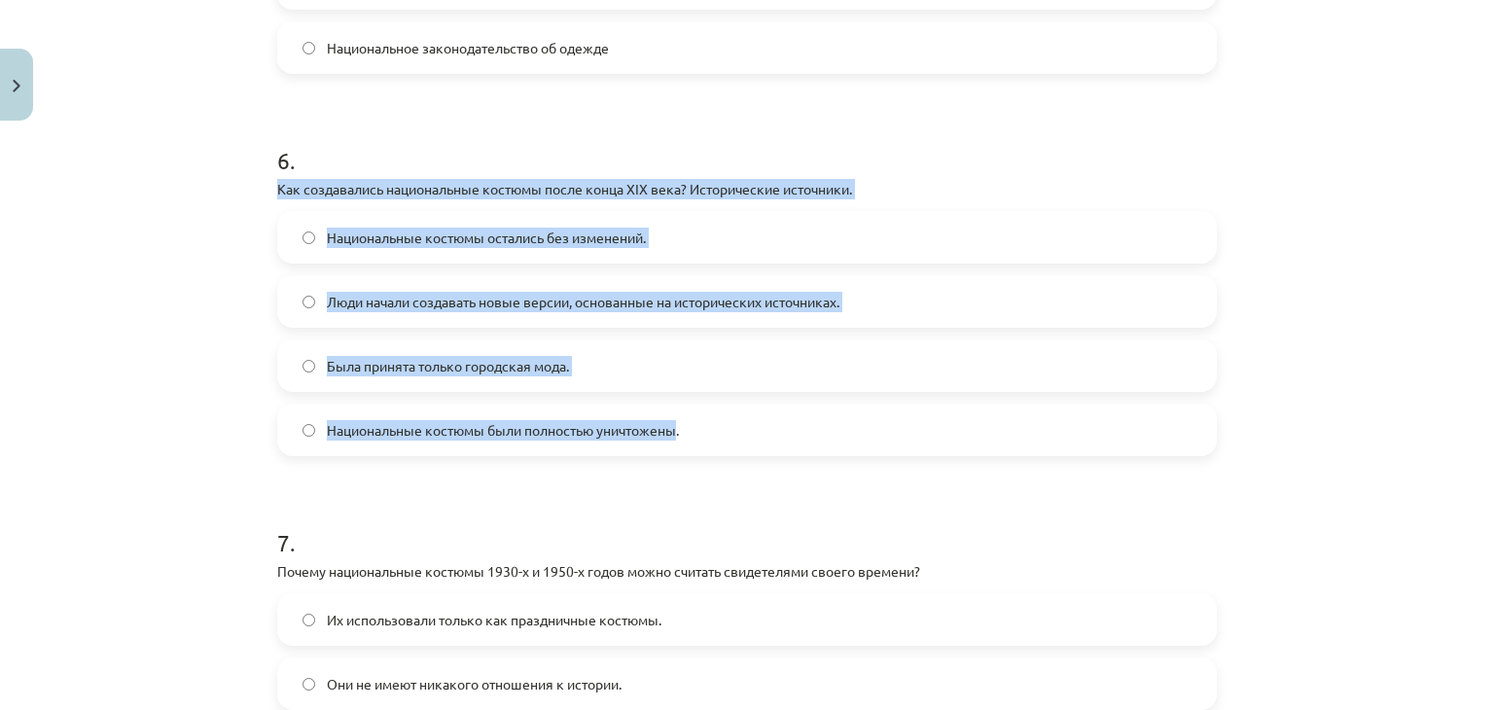
drag, startPoint x: 272, startPoint y: 184, endPoint x: 673, endPoint y: 409, distance: 459.9
click at [673, 409] on div "6 . Как создавались национальные костюмы после конца XIX века? Исторические ист…" at bounding box center [747, 284] width 940 height 343
click at [957, 316] on label "Люди начали создавать новые версии, основанные на исторических источниках." at bounding box center [747, 301] width 936 height 49
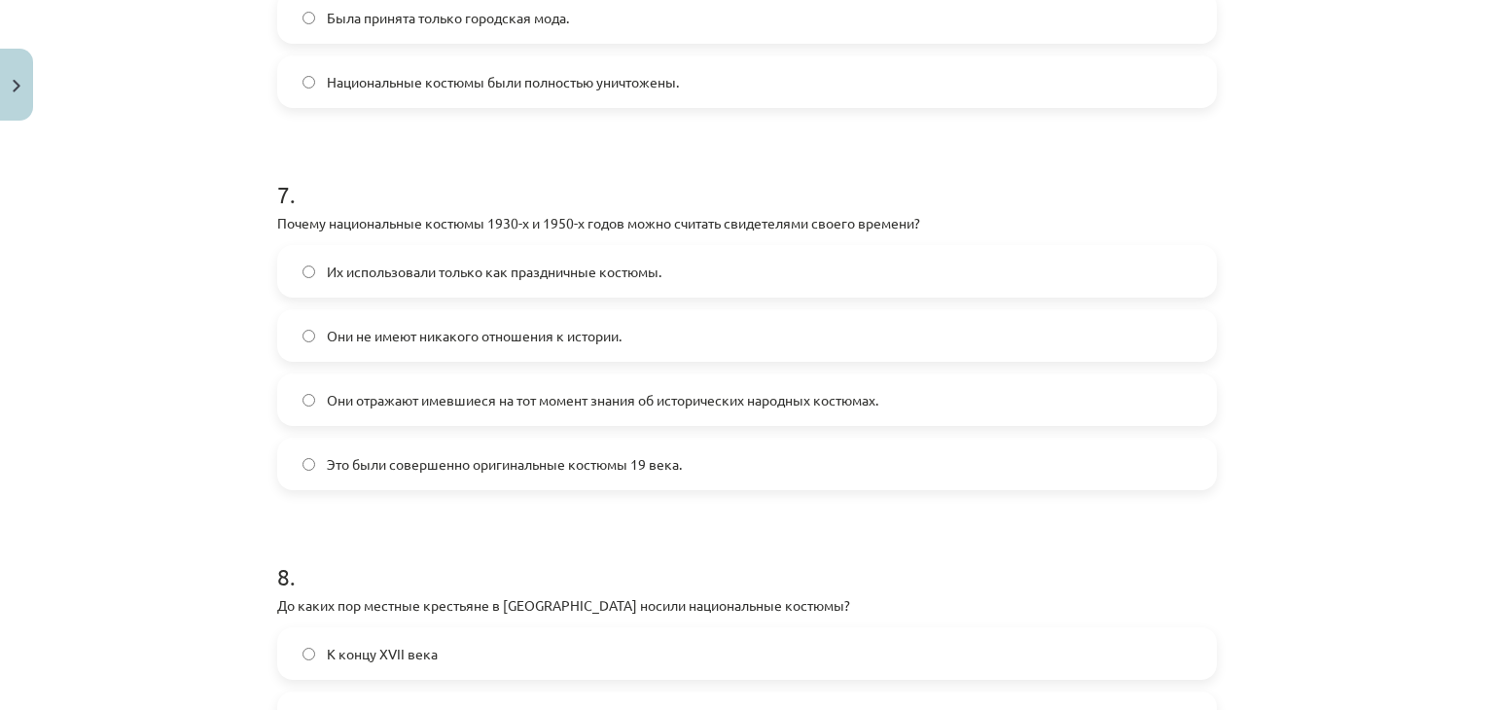
scroll to position [2557, 0]
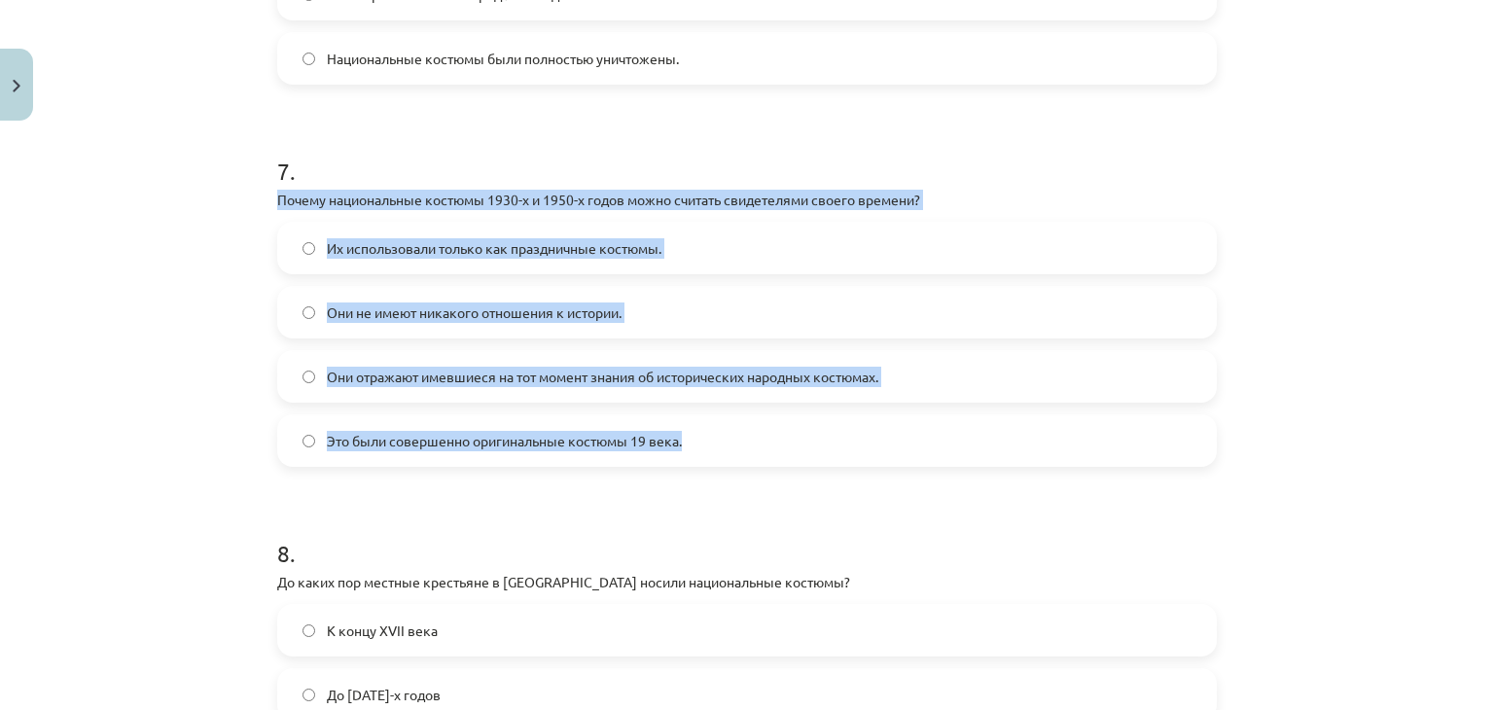
drag, startPoint x: 269, startPoint y: 198, endPoint x: 771, endPoint y: 443, distance: 558.1
click at [771, 443] on div "7 . Почему национальные костюмы 1930-х и 1950-х годов можно считать свидетелями…" at bounding box center [747, 295] width 940 height 343
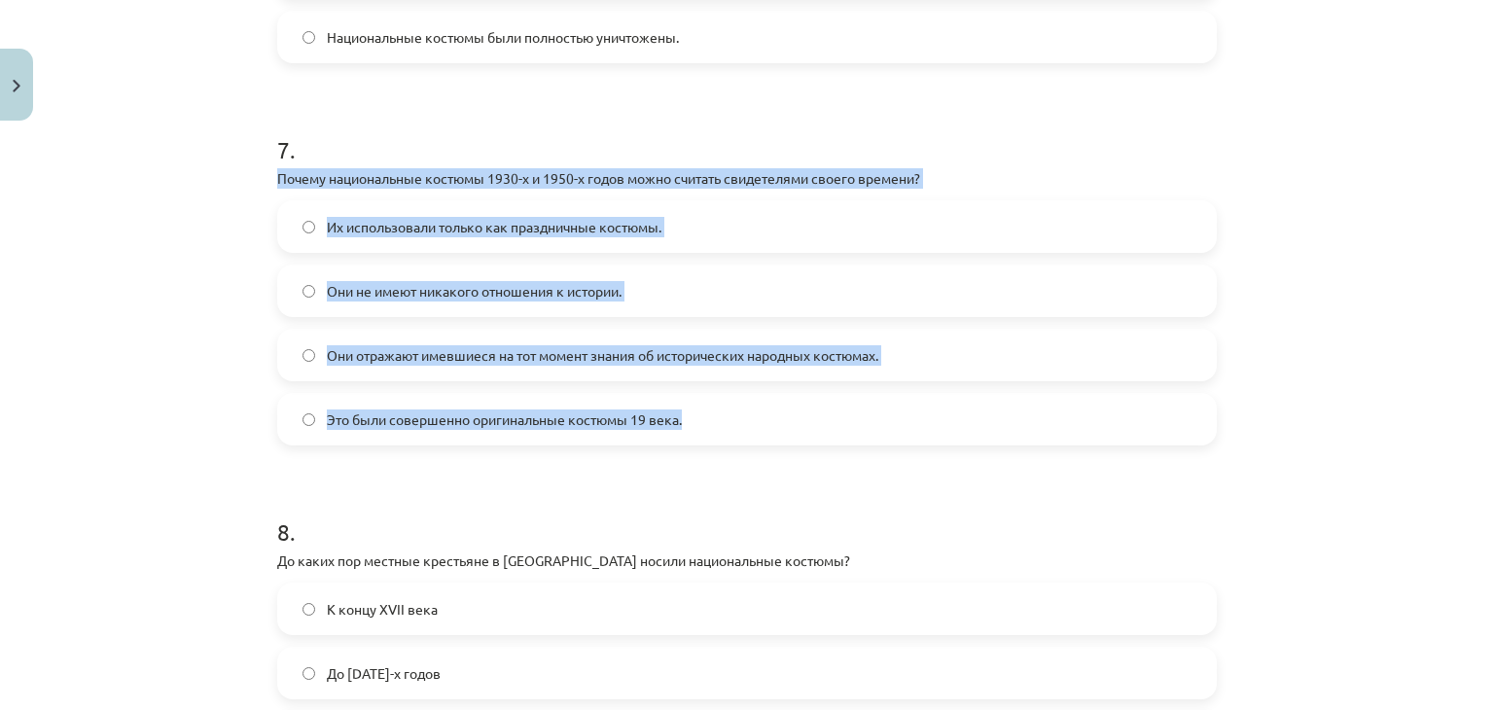
click at [906, 367] on label "Они отражают имевшиеся на тот момент знания об исторических народных костюмах." at bounding box center [747, 355] width 936 height 49
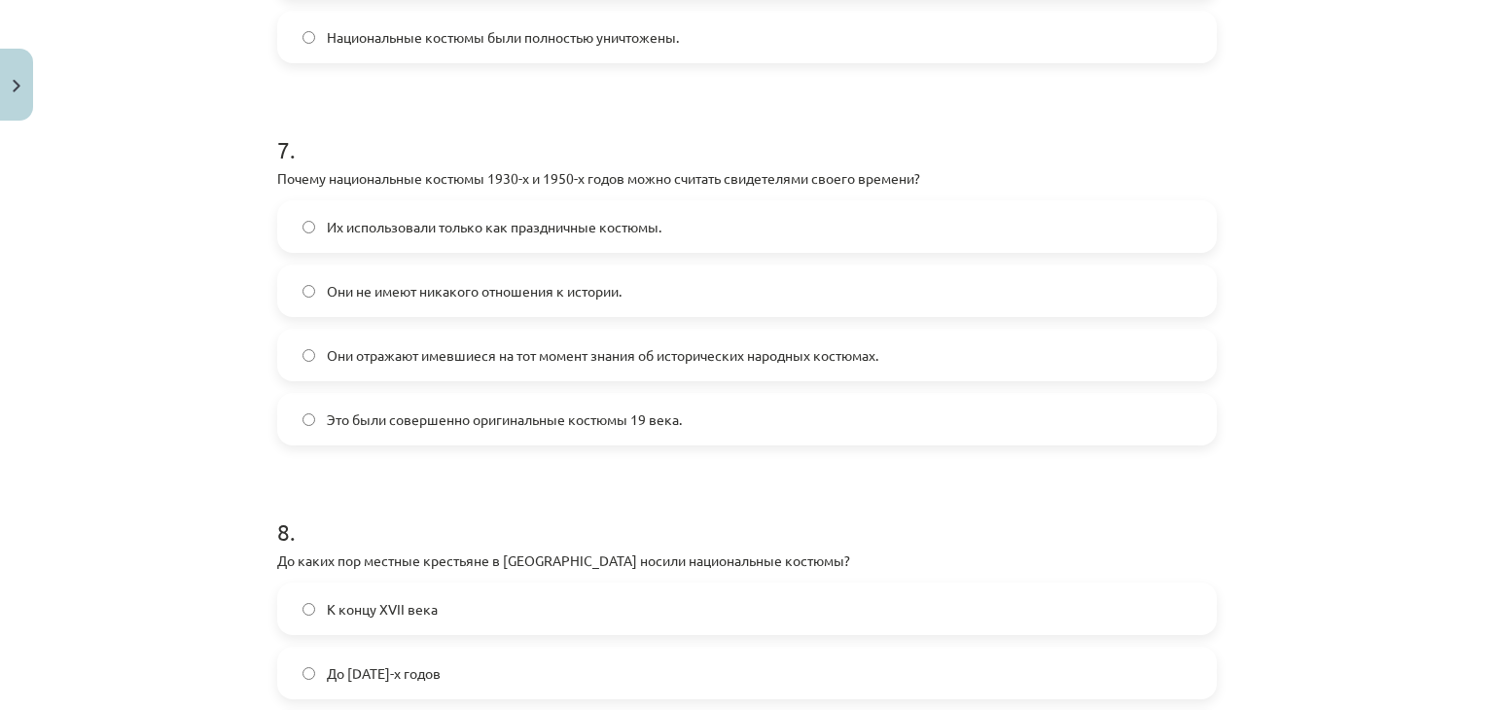
scroll to position [2922, 0]
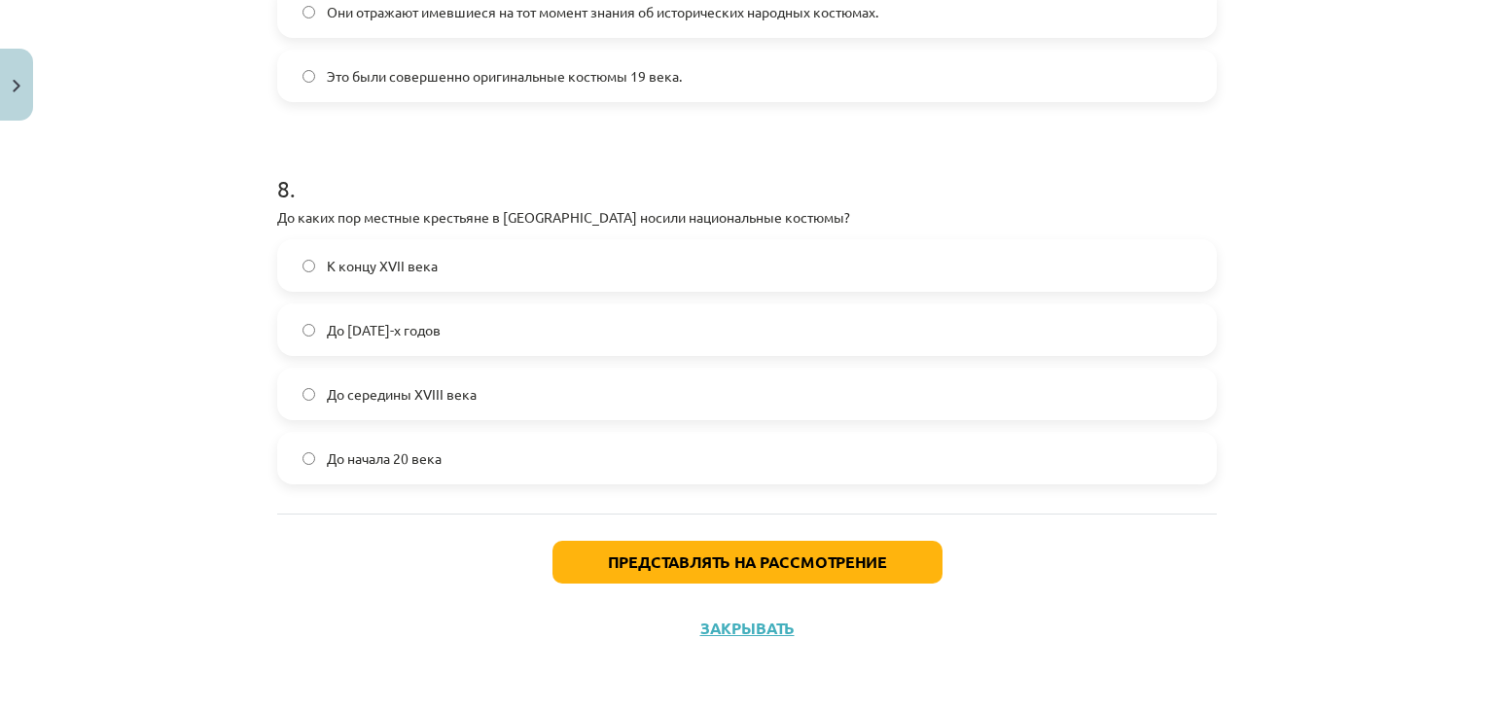
click at [415, 328] on font "До [DATE]-х годов" at bounding box center [384, 330] width 114 height 18
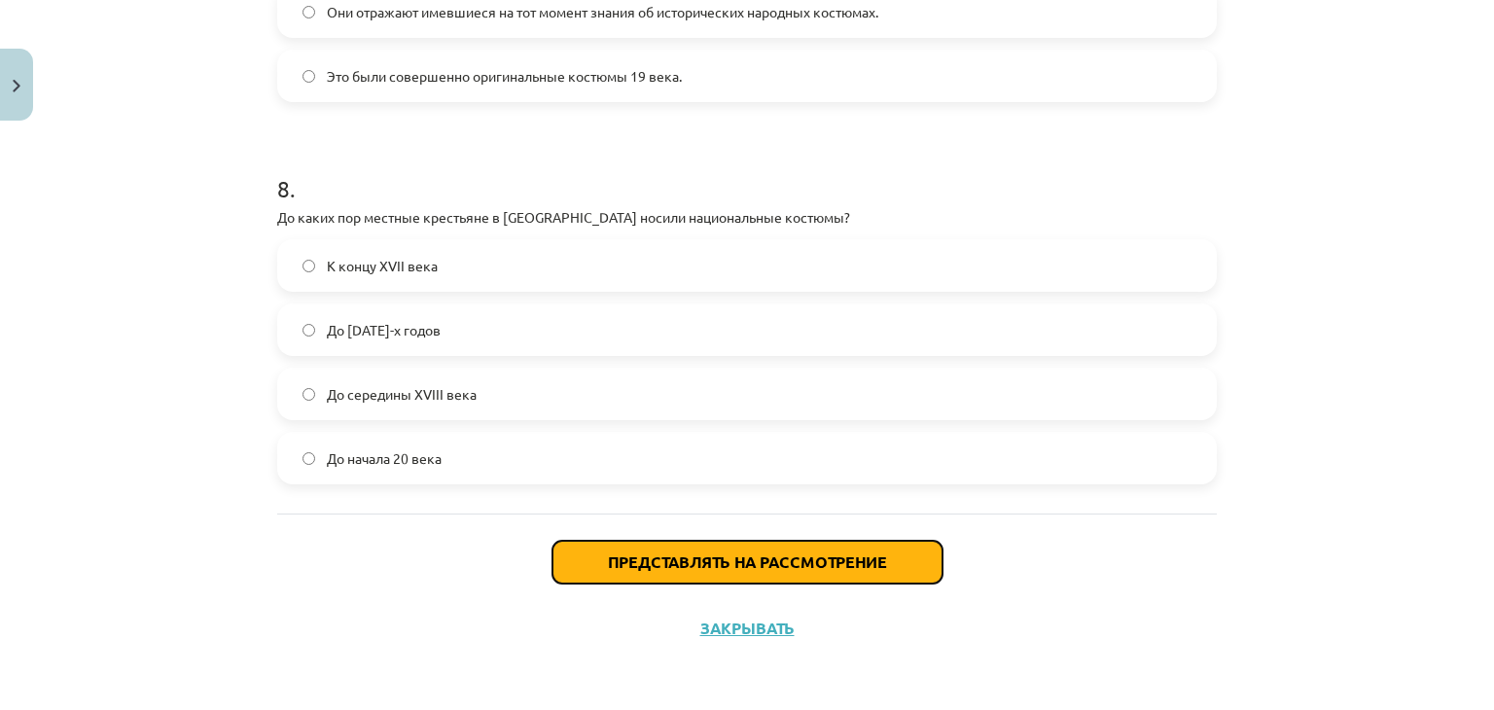
click at [685, 573] on button "Представлять на рассмотрение" at bounding box center [747, 562] width 390 height 43
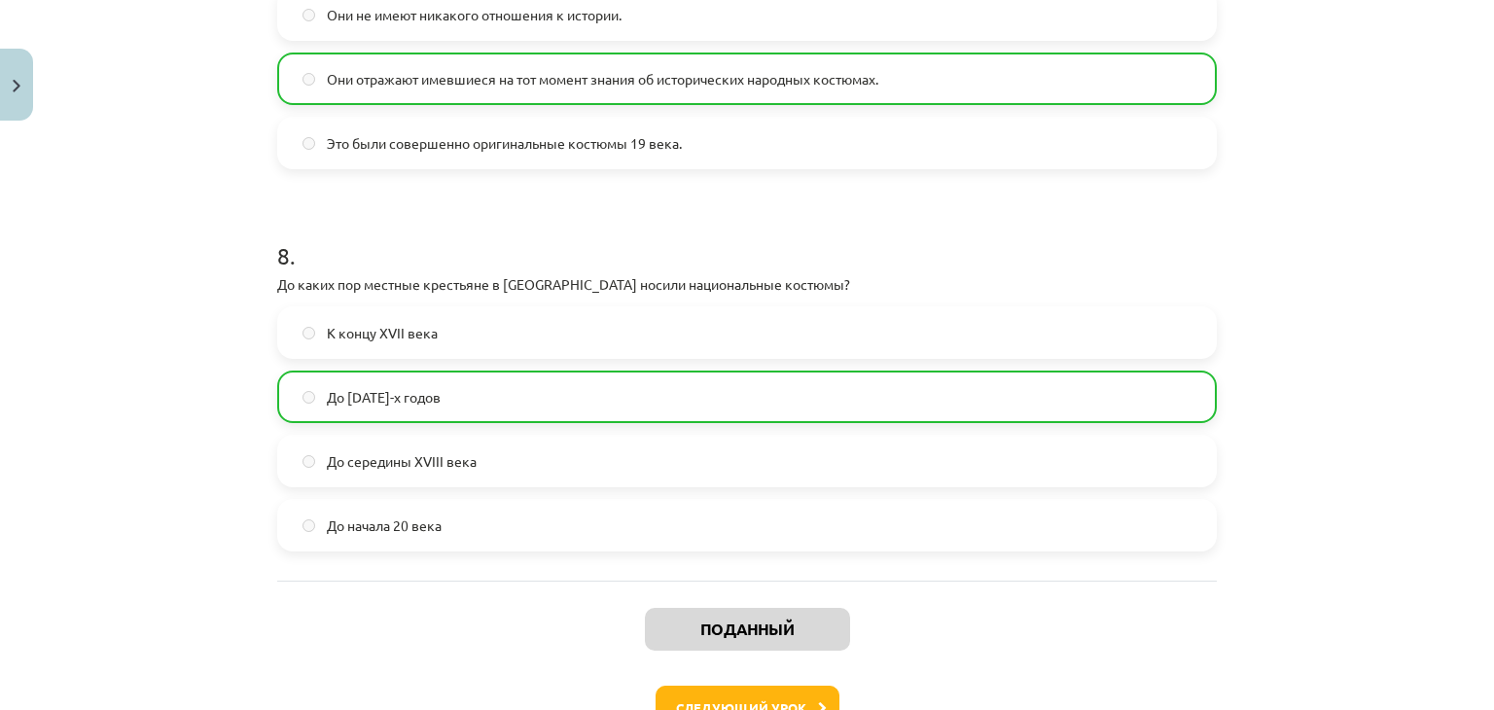
scroll to position [2983, 0]
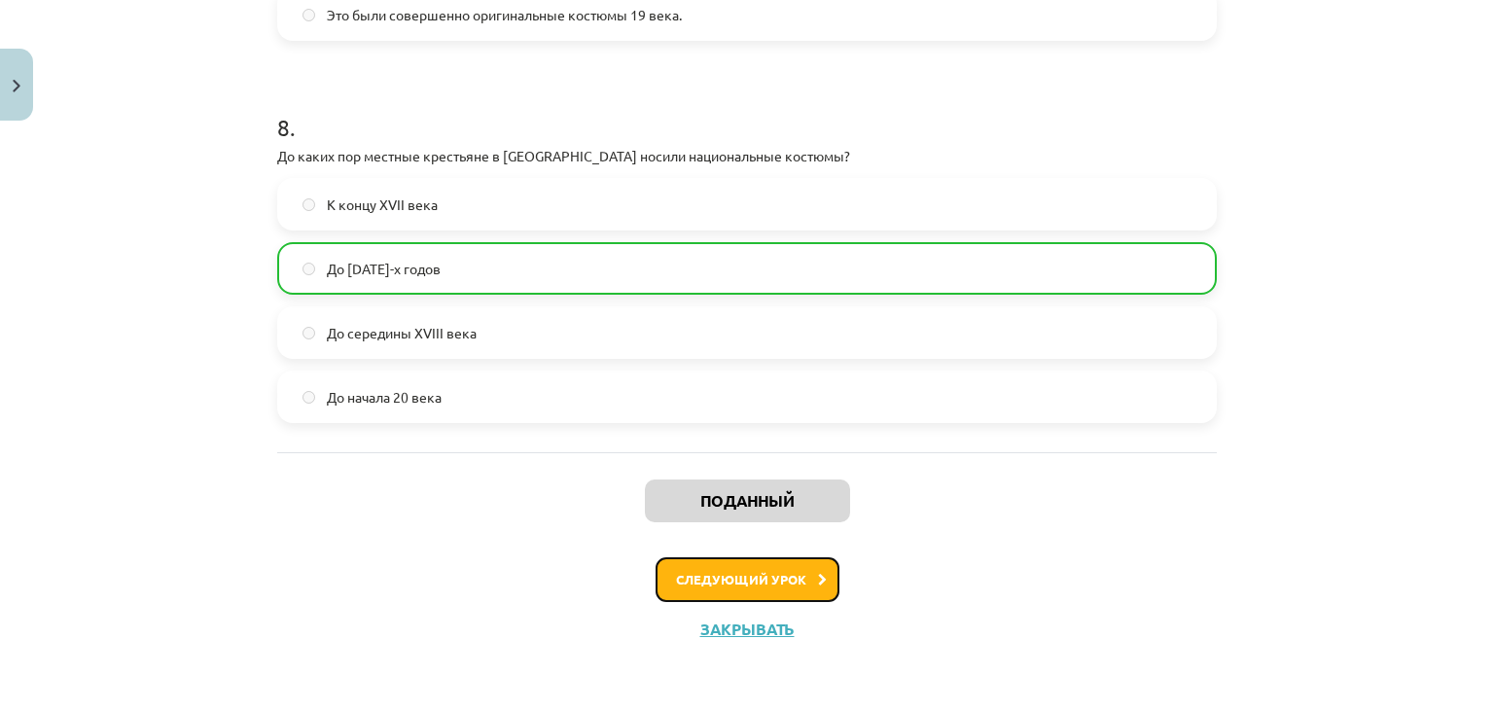
click at [709, 573] on font "Следующий урок" at bounding box center [741, 579] width 130 height 17
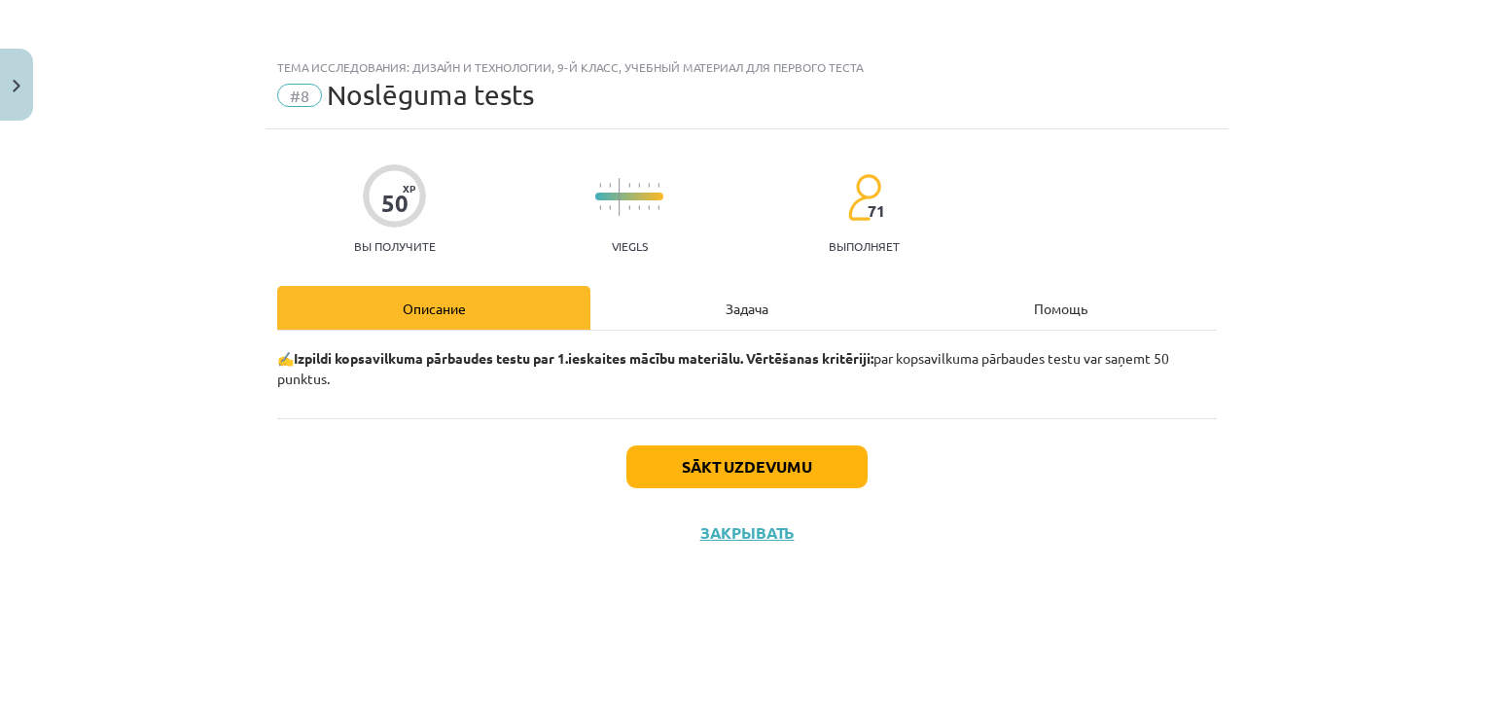
scroll to position [0, 0]
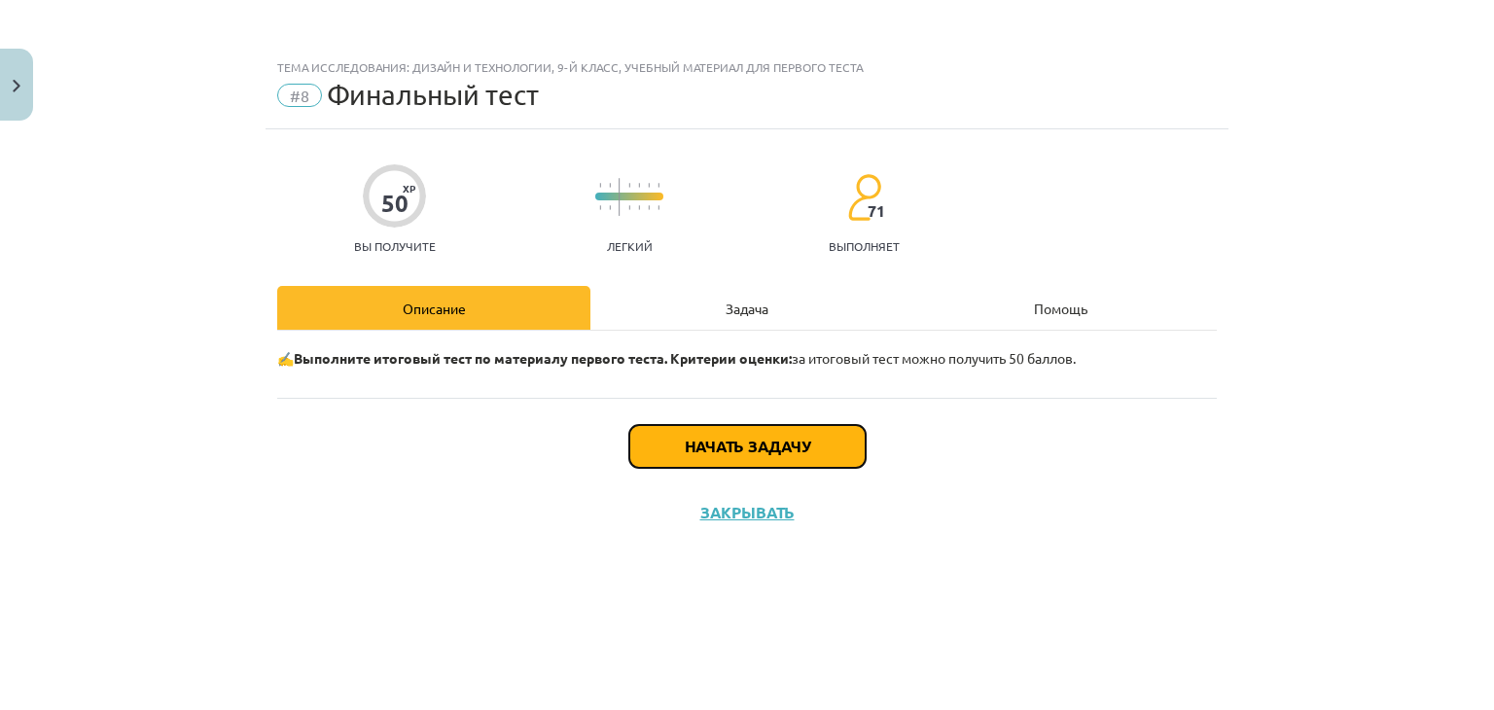
click at [713, 425] on button "Начать задачу" at bounding box center [747, 446] width 236 height 43
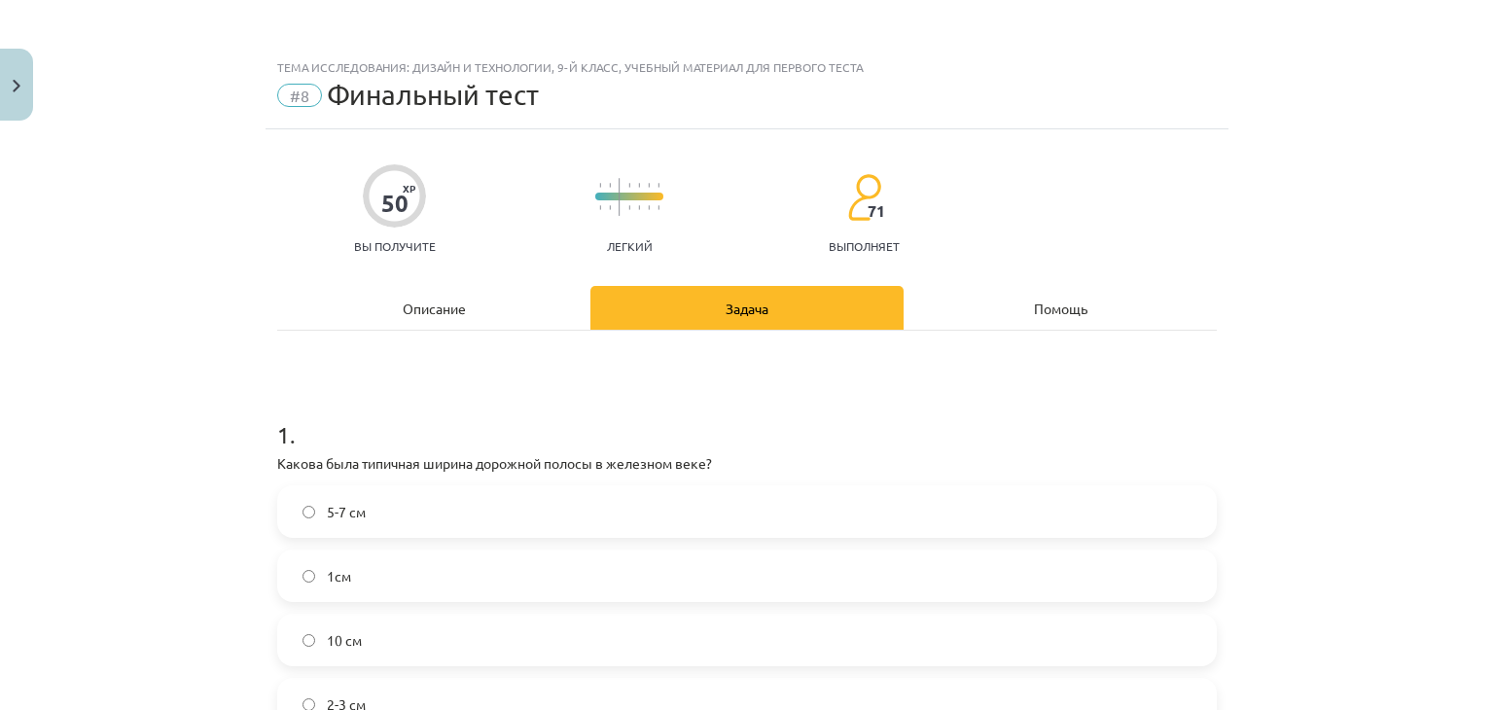
scroll to position [198, 0]
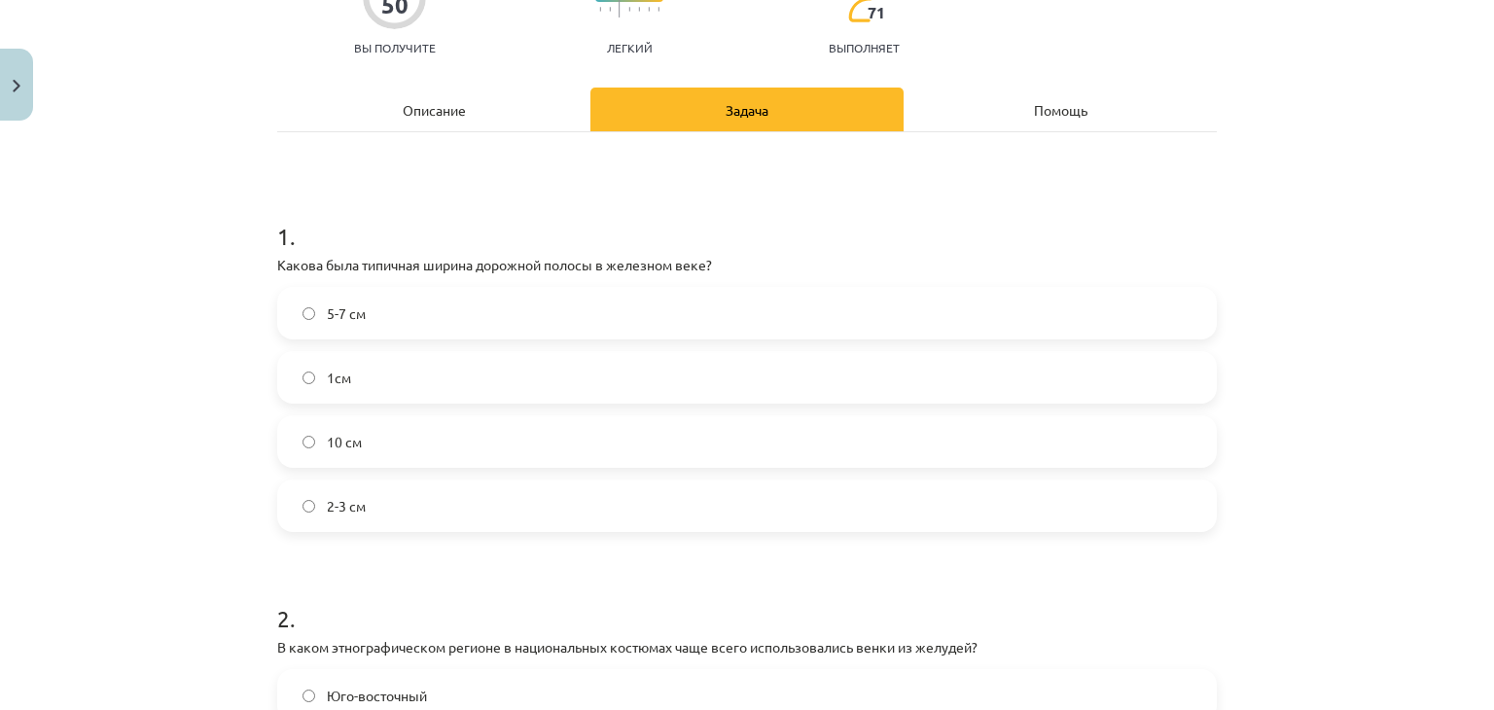
click at [525, 495] on label "2-3 см" at bounding box center [747, 505] width 936 height 49
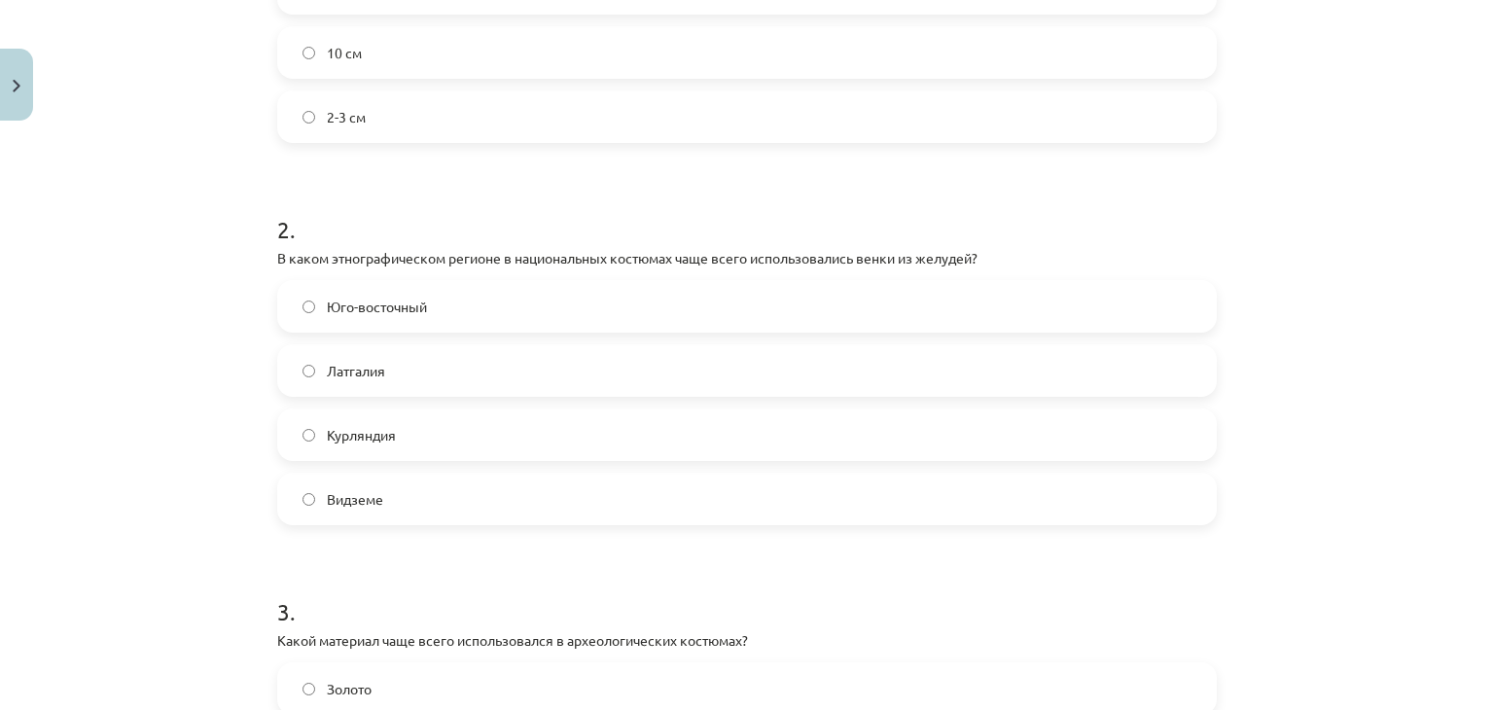
scroll to position [587, 0]
click at [420, 355] on label "Латгалия" at bounding box center [747, 370] width 936 height 49
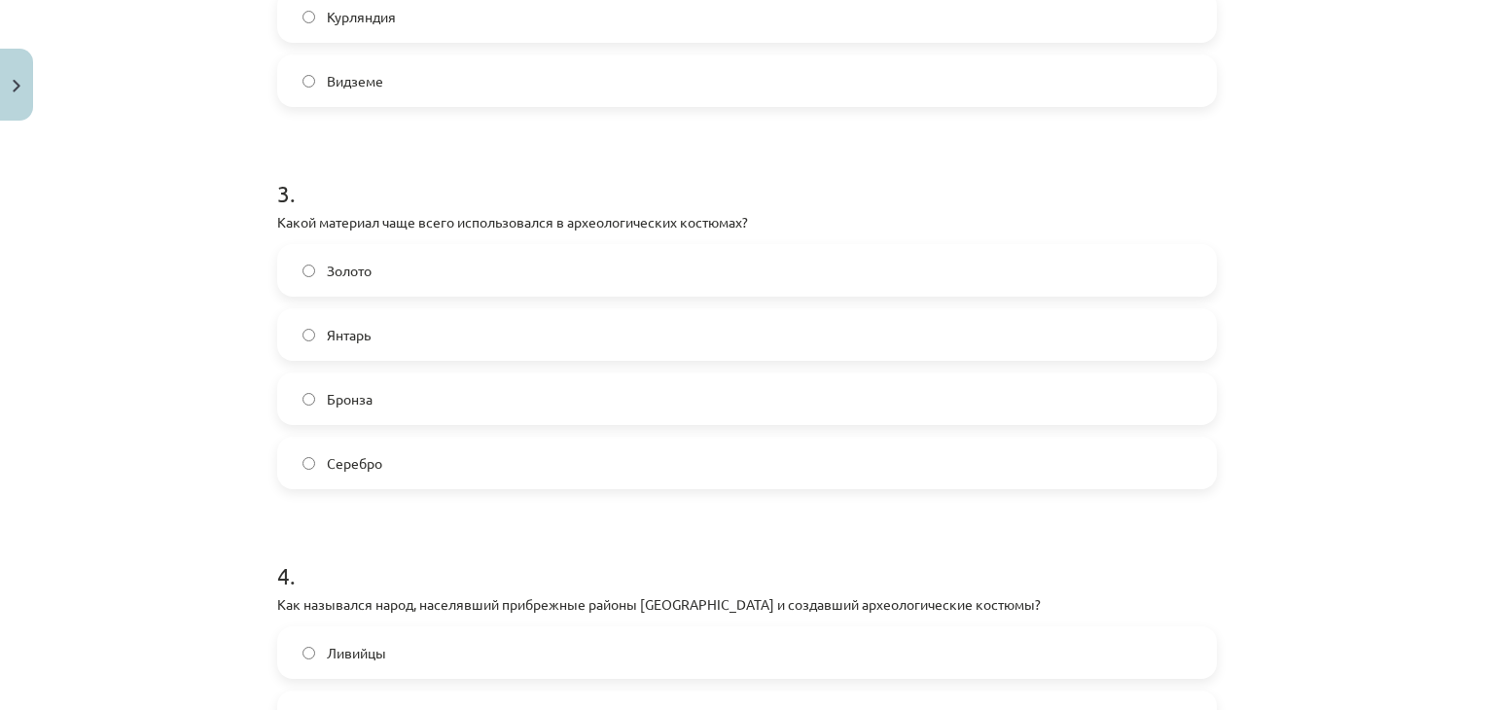
scroll to position [1007, 0]
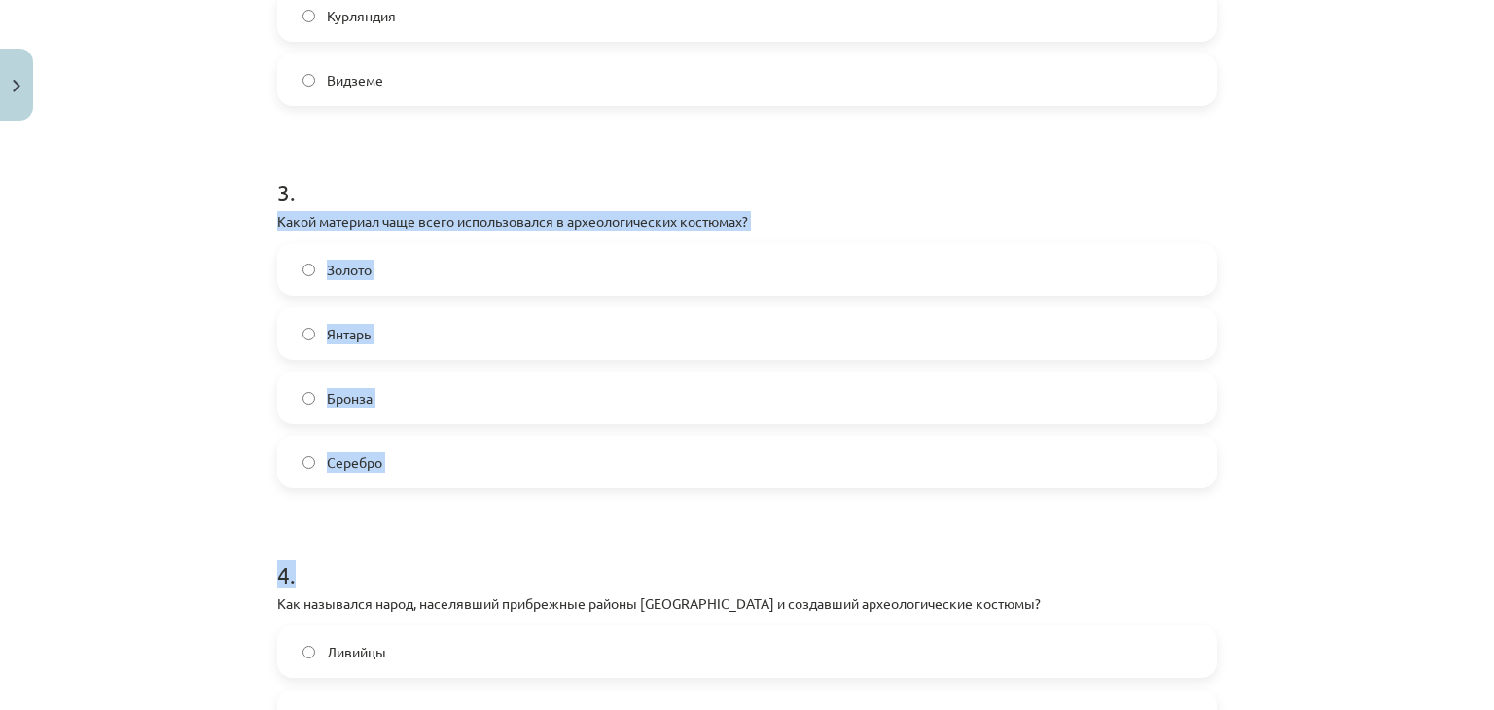
drag, startPoint x: 272, startPoint y: 218, endPoint x: 531, endPoint y: 501, distance: 383.4
drag, startPoint x: 531, startPoint y: 501, endPoint x: 171, endPoint y: 332, distance: 397.7
click at [171, 332] on div "Тема исследования: Дизайн и технологии, 9-й класс, учебный материал для первого…" at bounding box center [747, 355] width 1494 height 710
click at [547, 389] on label "Бронза" at bounding box center [747, 397] width 936 height 49
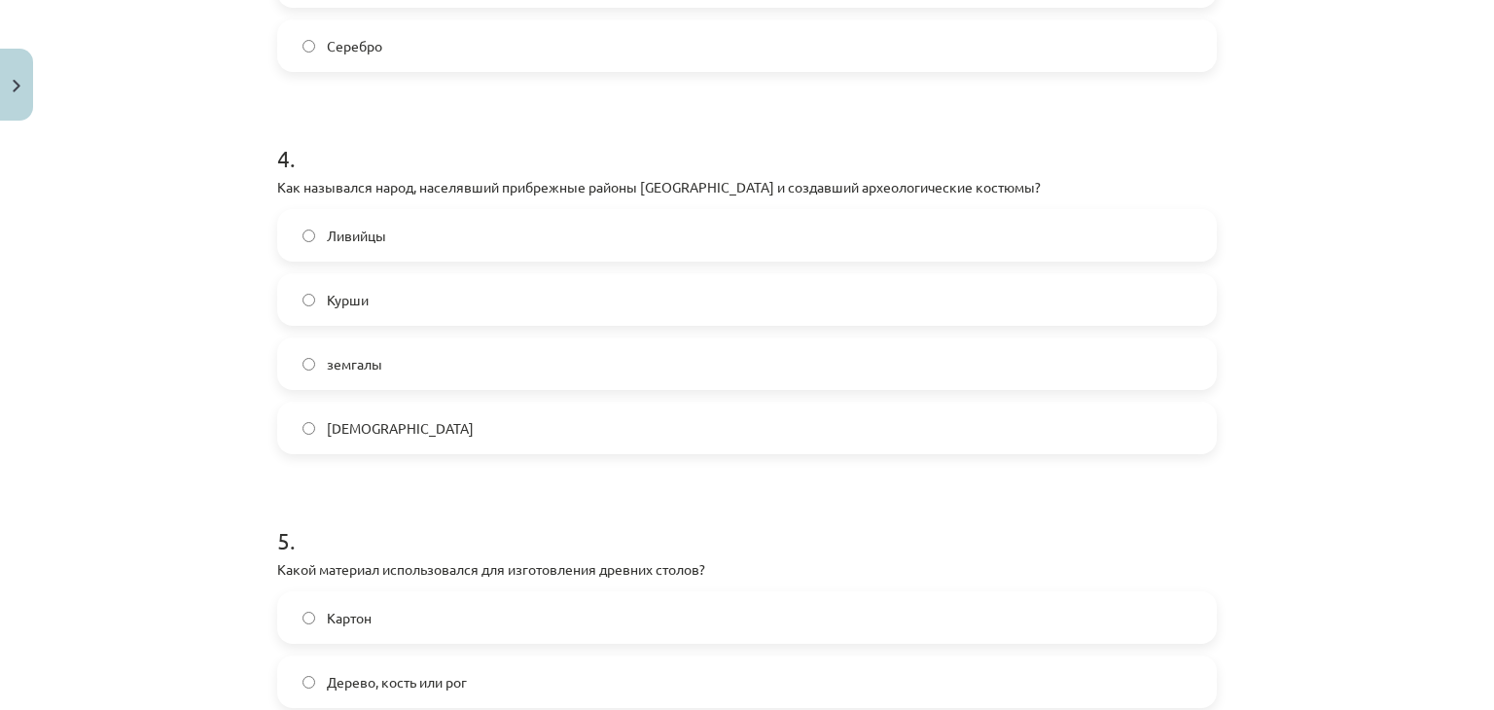
scroll to position [1426, 0]
click at [529, 309] on label "Курши" at bounding box center [747, 296] width 936 height 49
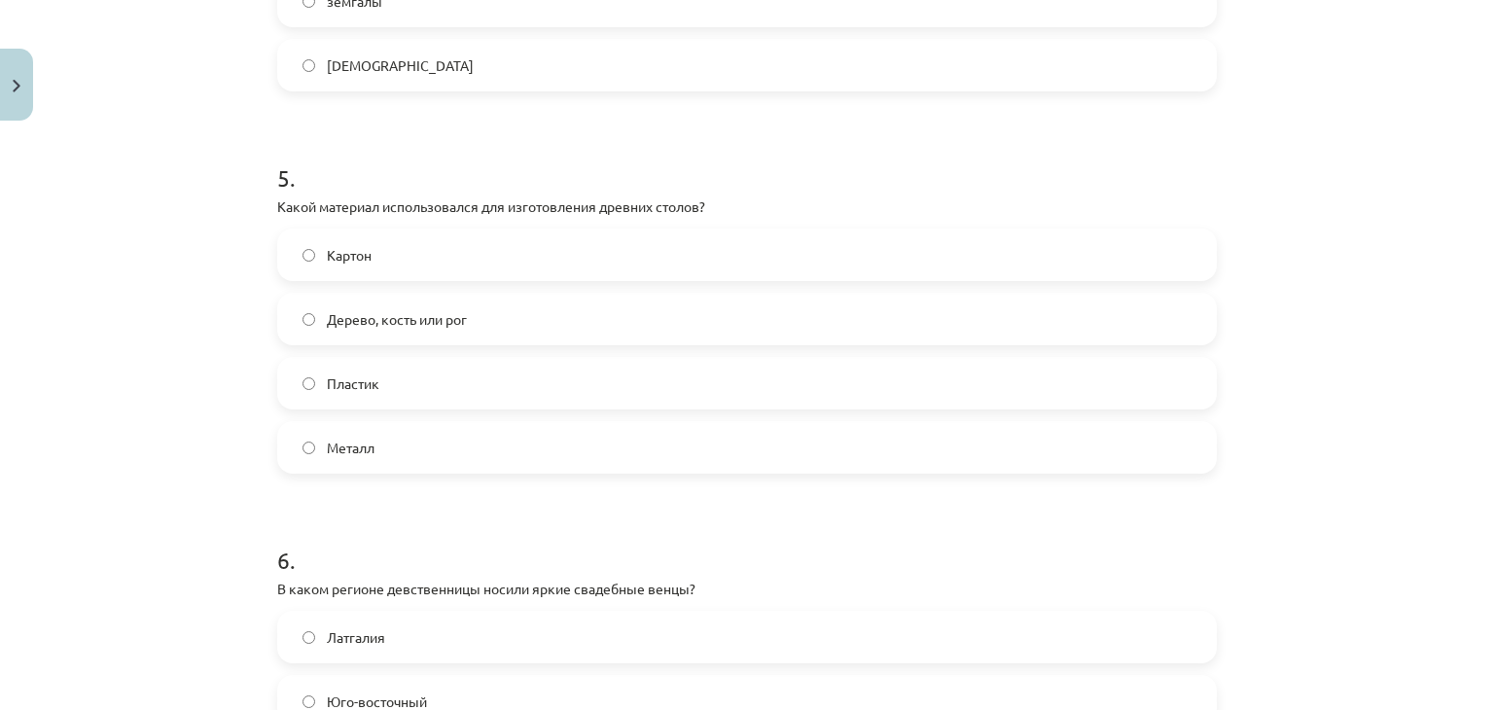
scroll to position [1790, 0]
click at [529, 309] on label "Дерево, кость или рог" at bounding box center [747, 315] width 936 height 49
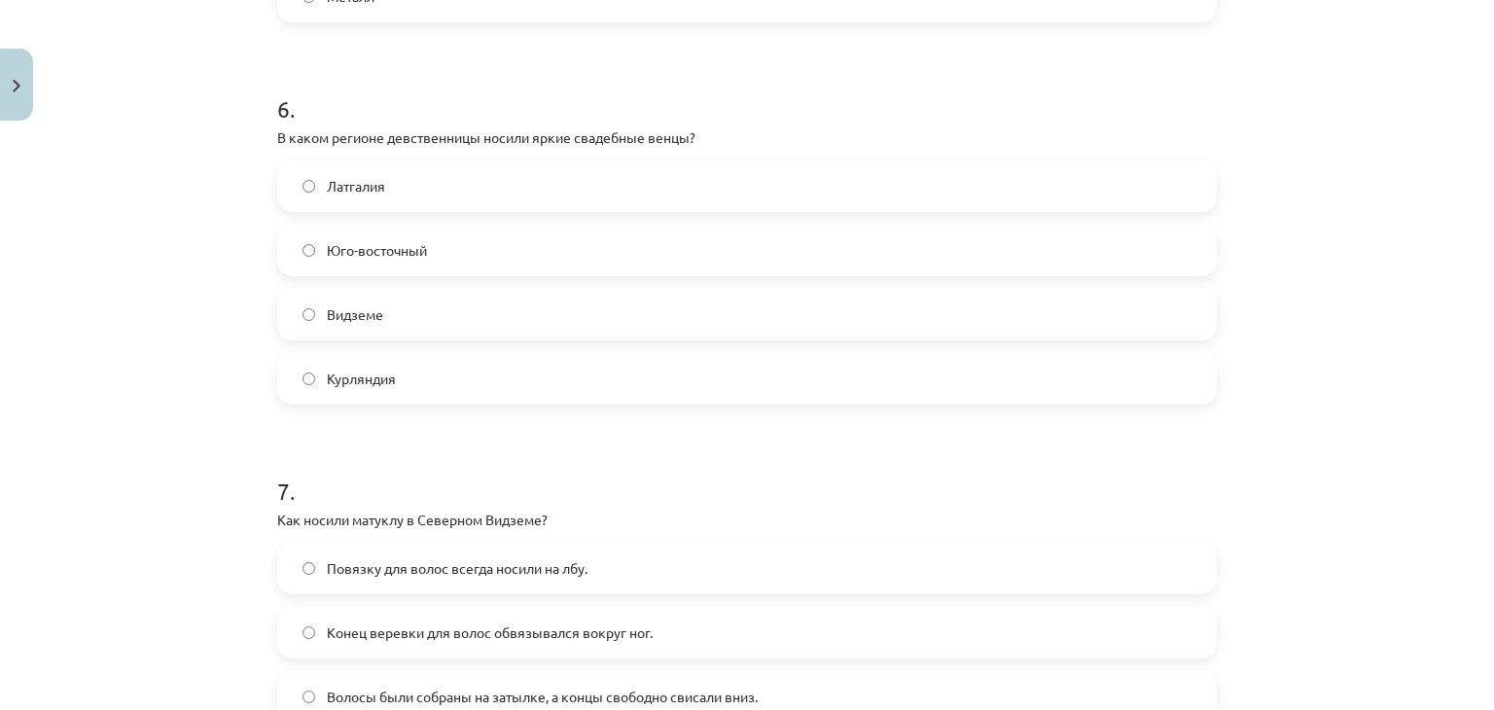
scroll to position [2240, 0]
click at [417, 394] on label "Курляндия" at bounding box center [747, 375] width 936 height 49
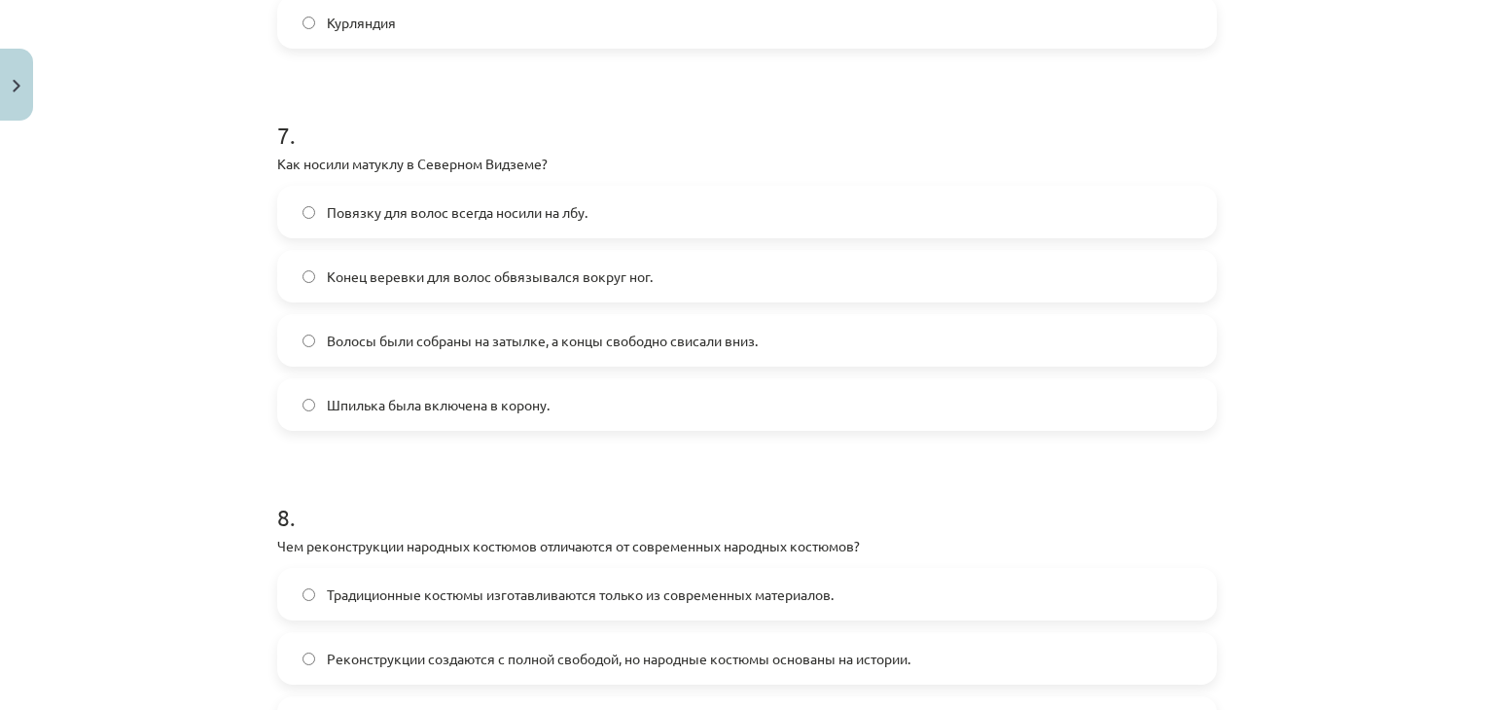
scroll to position [2613, 0]
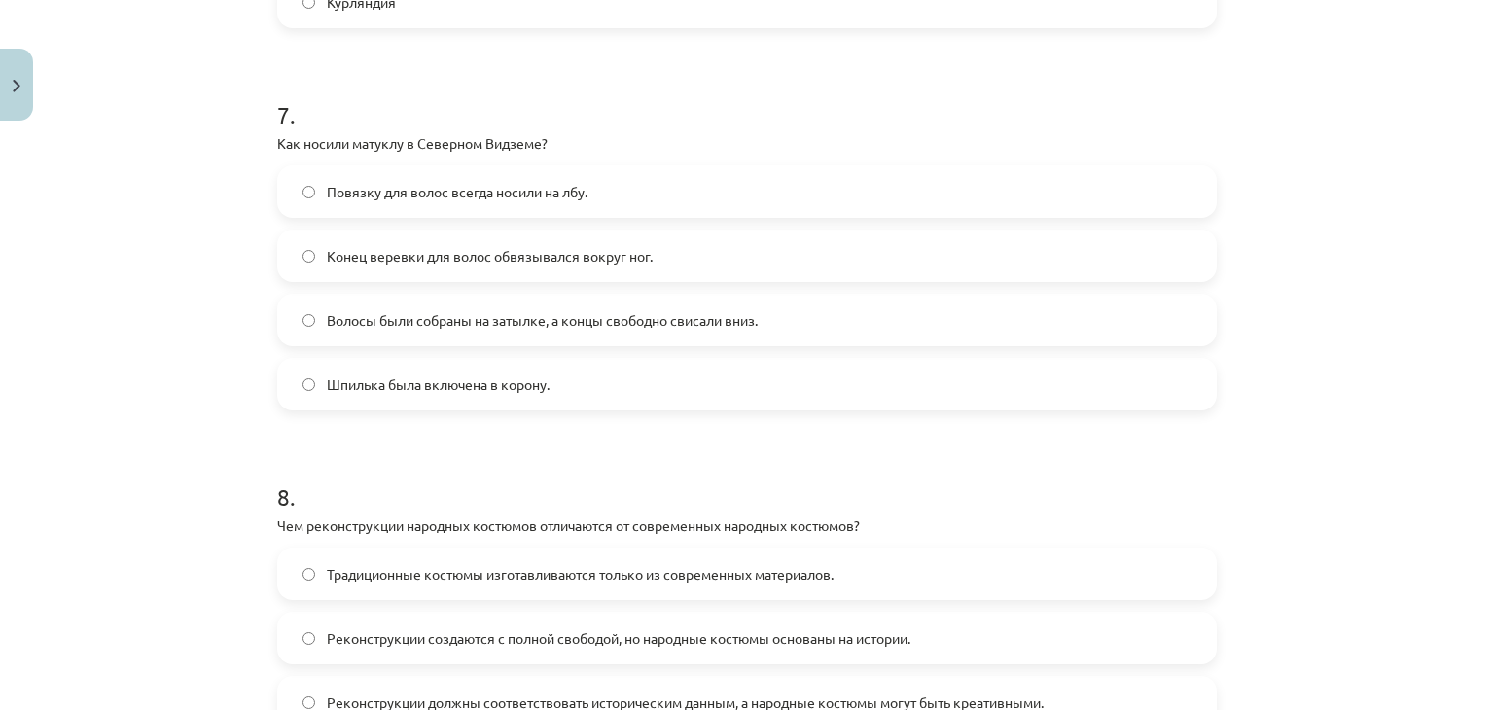
click at [403, 313] on font "Волосы были собраны на затылке, а концы свободно свисали вниз." at bounding box center [542, 320] width 431 height 18
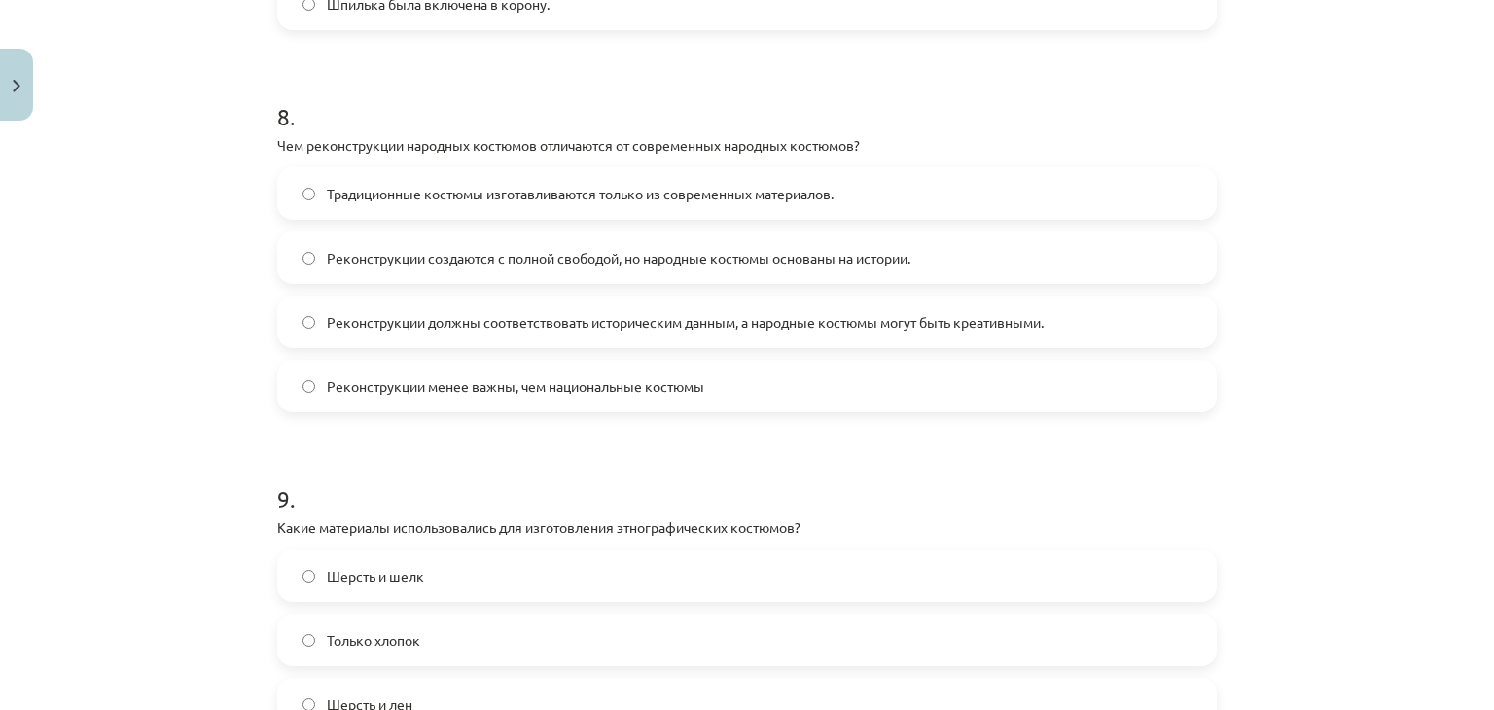
scroll to position [3001, 0]
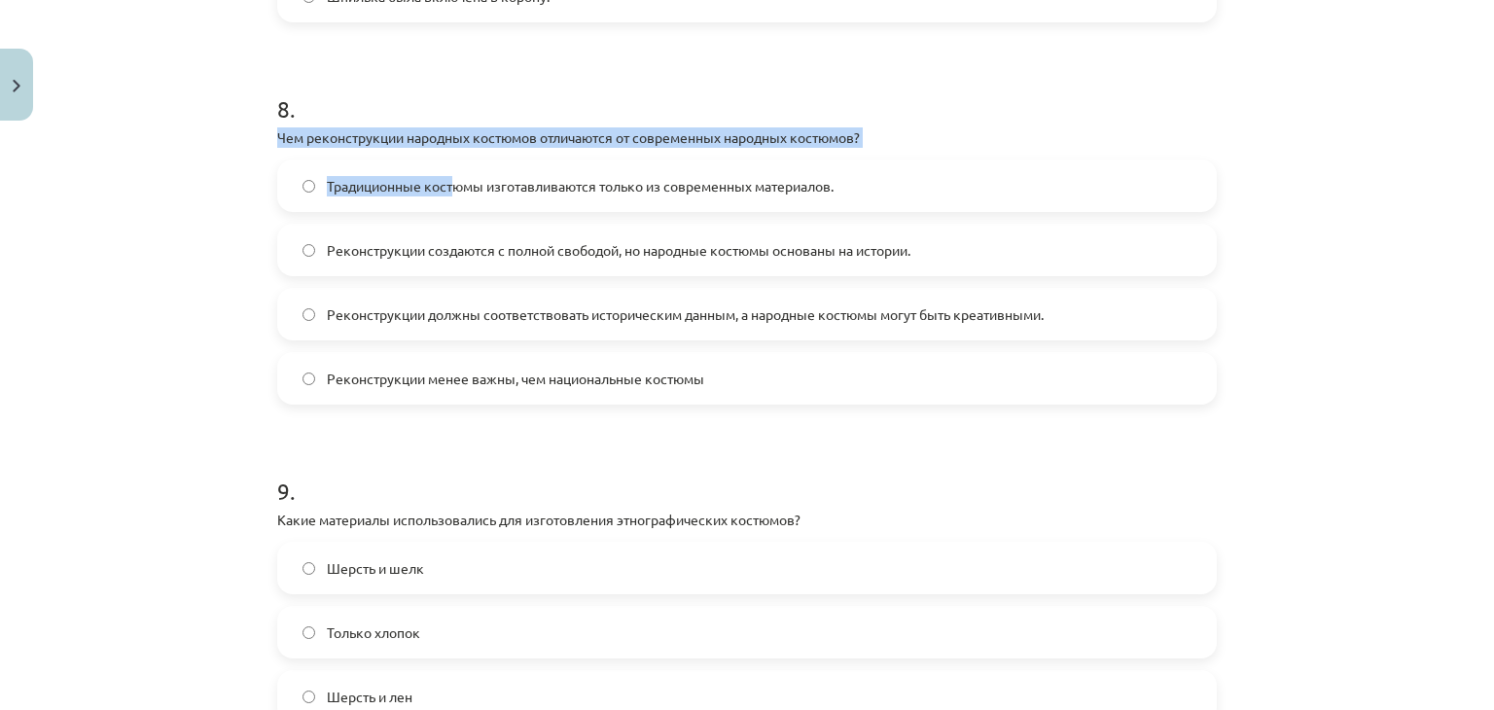
drag, startPoint x: 269, startPoint y: 128, endPoint x: 510, endPoint y: 238, distance: 264.2
click at [510, 238] on div "8 . Чем реконструкции народных костюмов отличаются от современных народных кост…" at bounding box center [747, 232] width 940 height 343
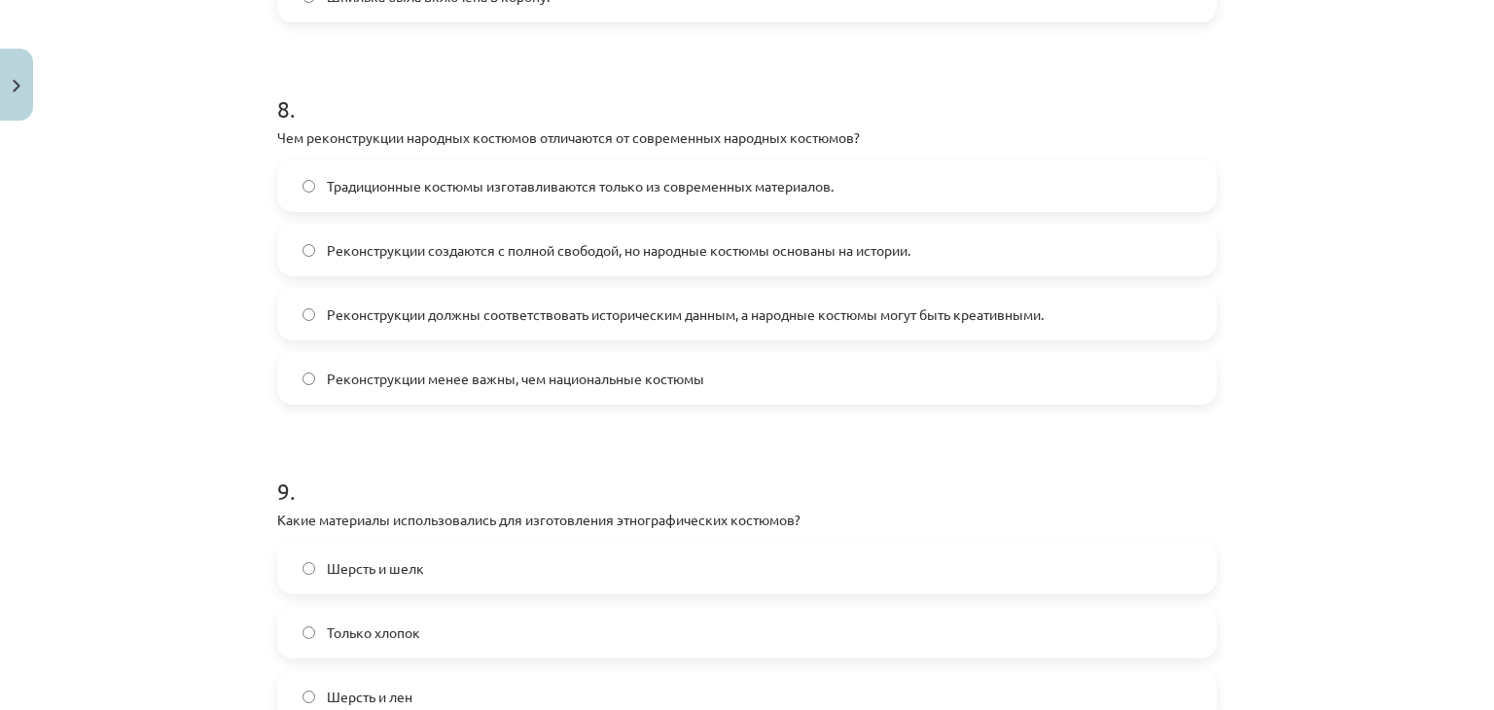
click at [704, 347] on div "Традиционные костюмы изготавливаются только из современных материалов. Реконстр…" at bounding box center [747, 282] width 940 height 245
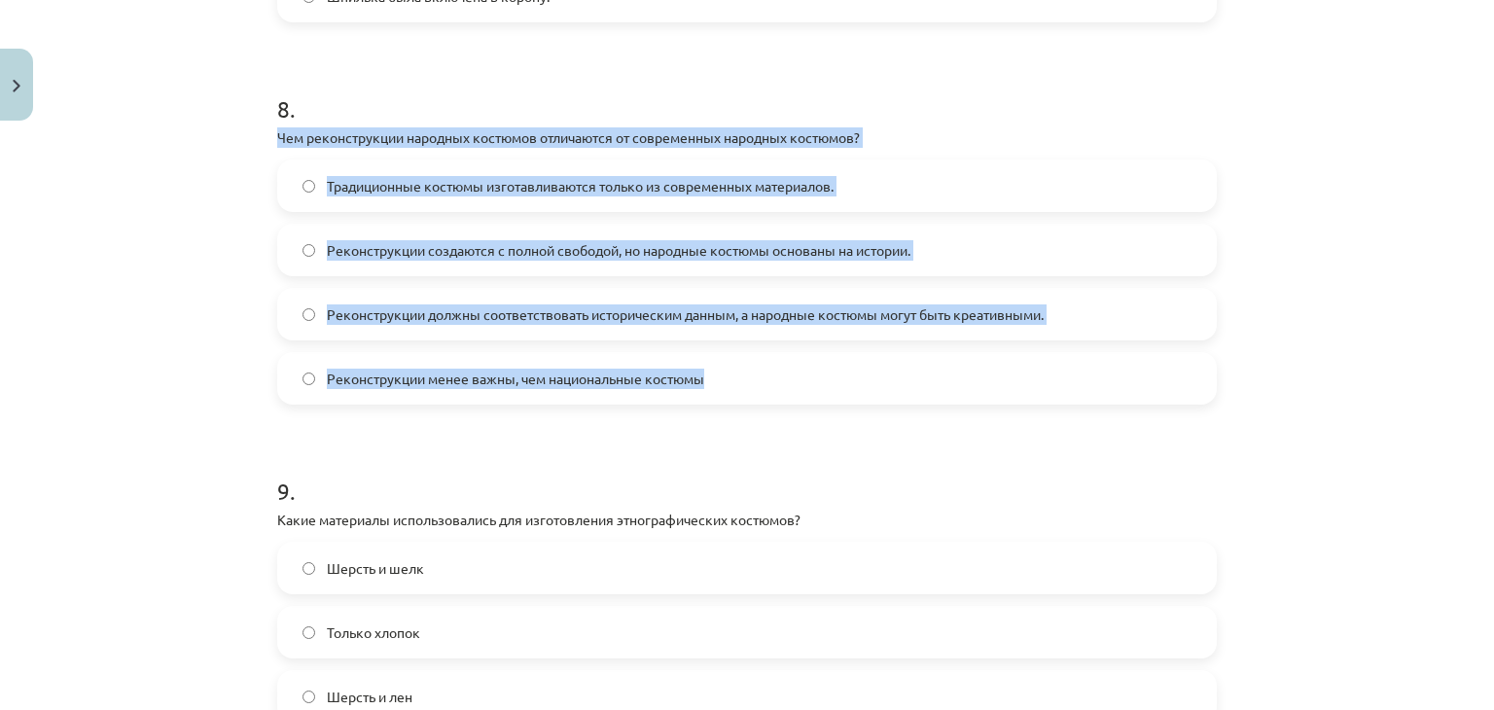
drag, startPoint x: 273, startPoint y: 132, endPoint x: 832, endPoint y: 379, distance: 610.5
click at [832, 379] on div "8 . Чем реконструкции народных костюмов отличаются от современных народных кост…" at bounding box center [747, 232] width 940 height 343
click at [1053, 301] on label "Реконструкции должны соответствовать историческим данным, а народные костюмы мо…" at bounding box center [747, 314] width 936 height 49
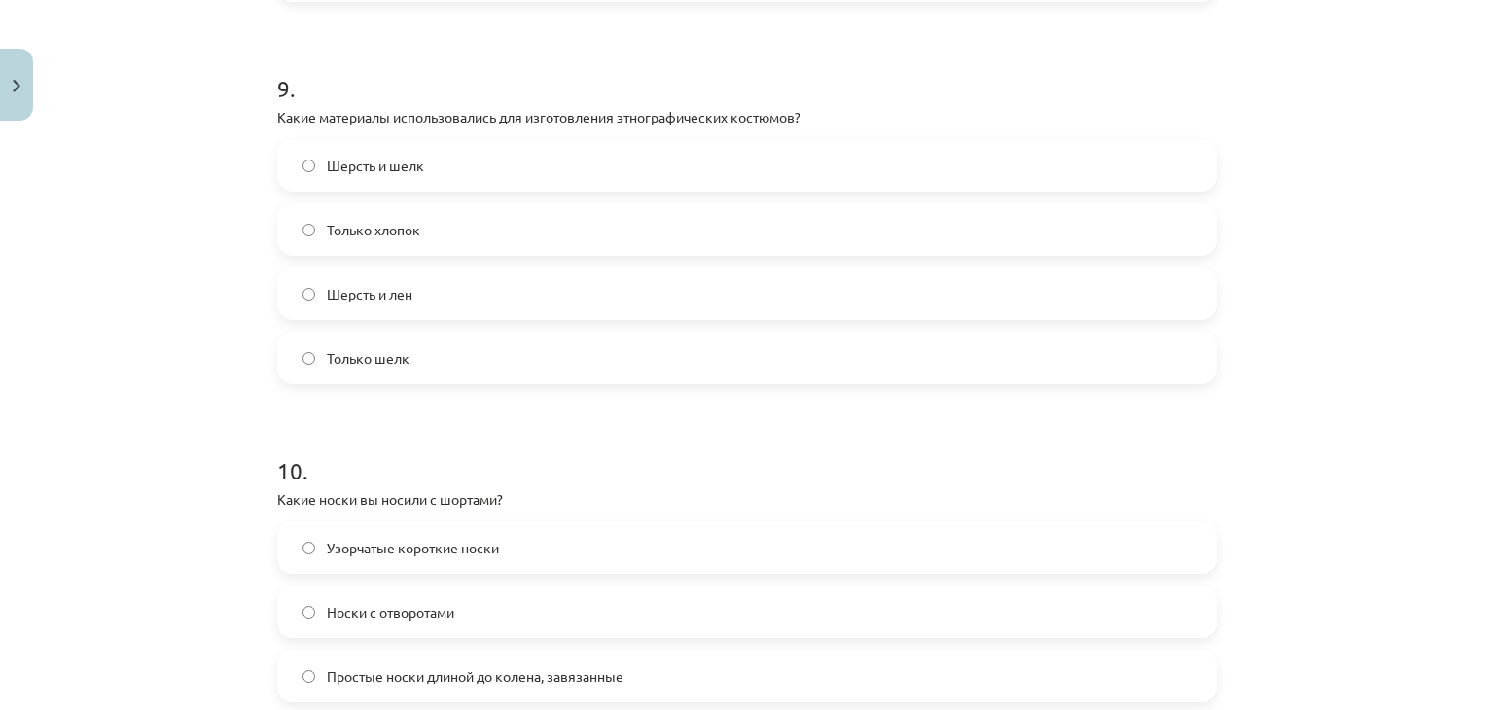
scroll to position [3422, 0]
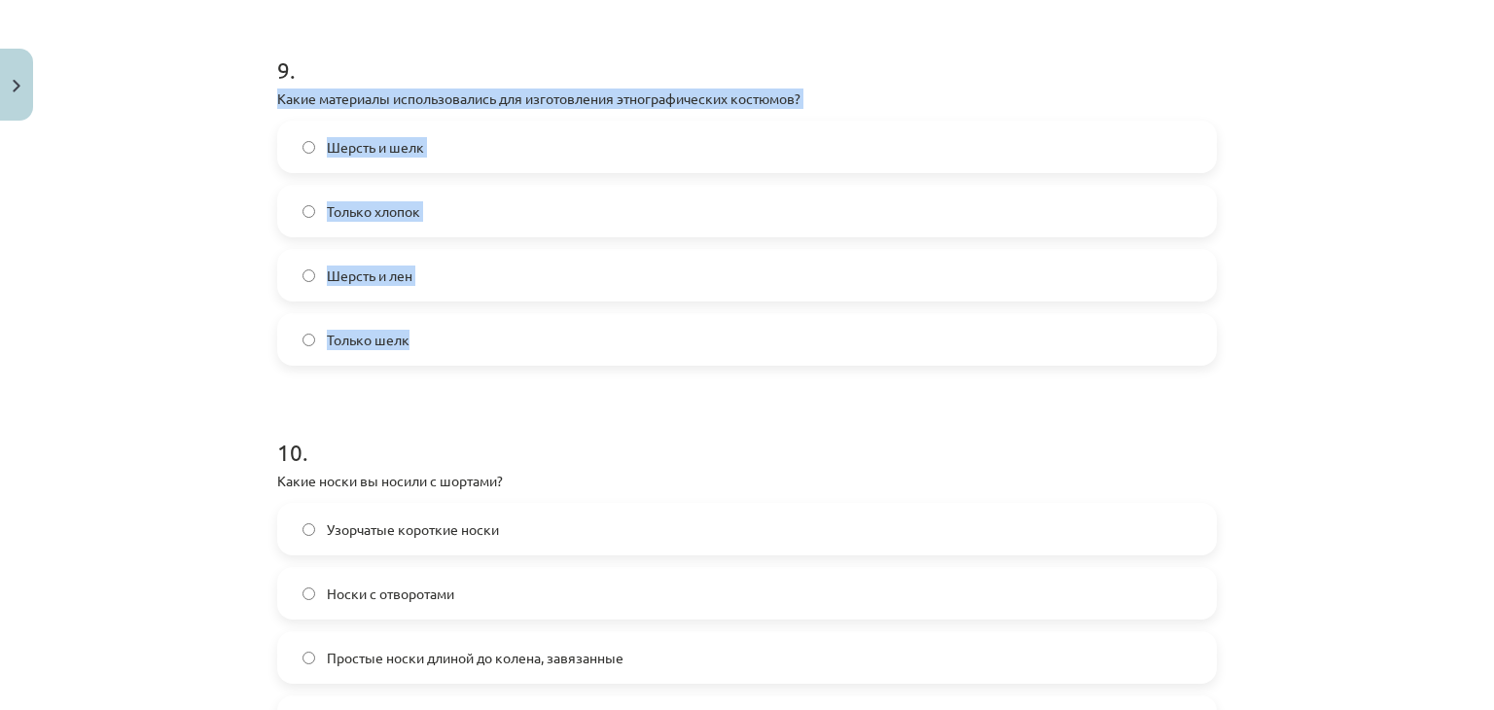
drag, startPoint x: 270, startPoint y: 90, endPoint x: 496, endPoint y: 309, distance: 314.3
click at [496, 309] on div "9 . Какие материалы использовались для изготовления этнографических костюмов? Ш…" at bounding box center [747, 193] width 940 height 343
click at [494, 281] on label "Шерсть и лен" at bounding box center [747, 275] width 936 height 49
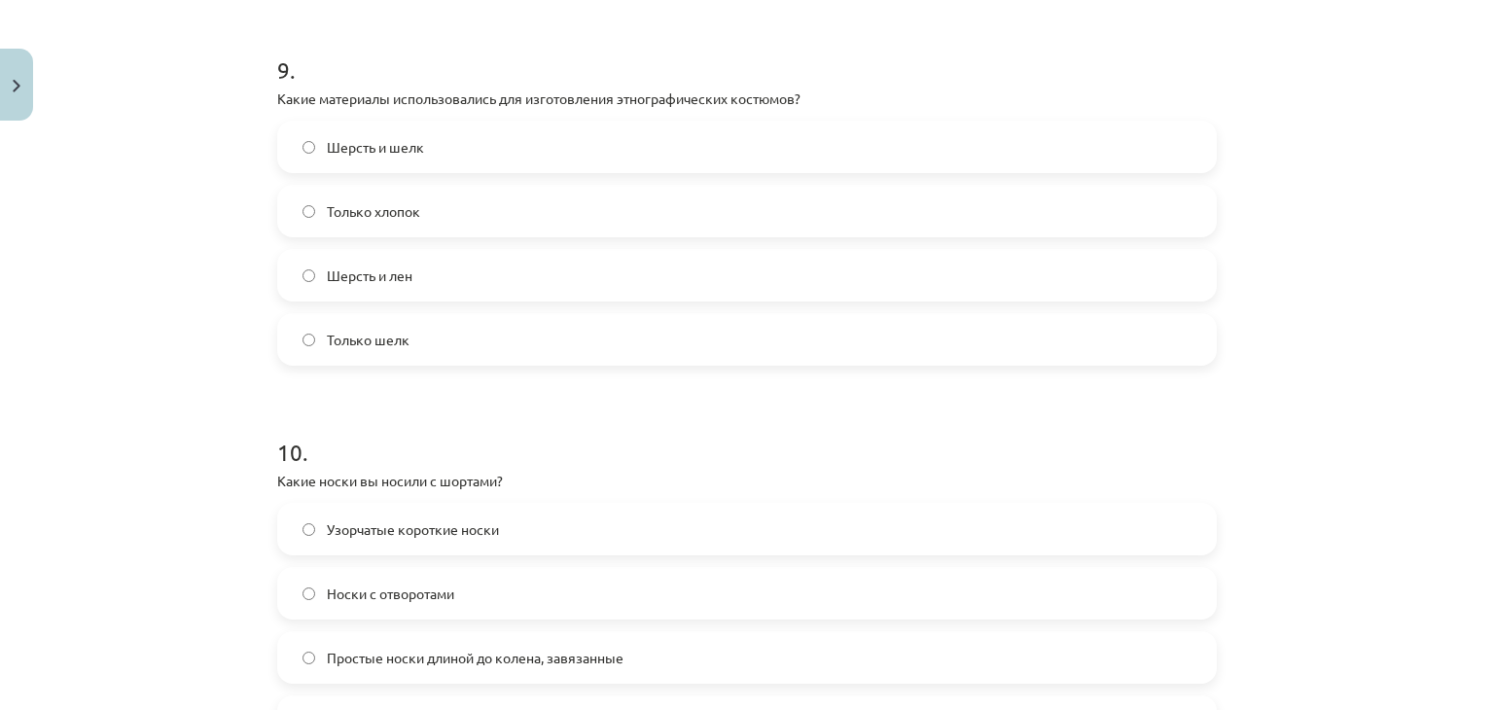
scroll to position [3685, 0]
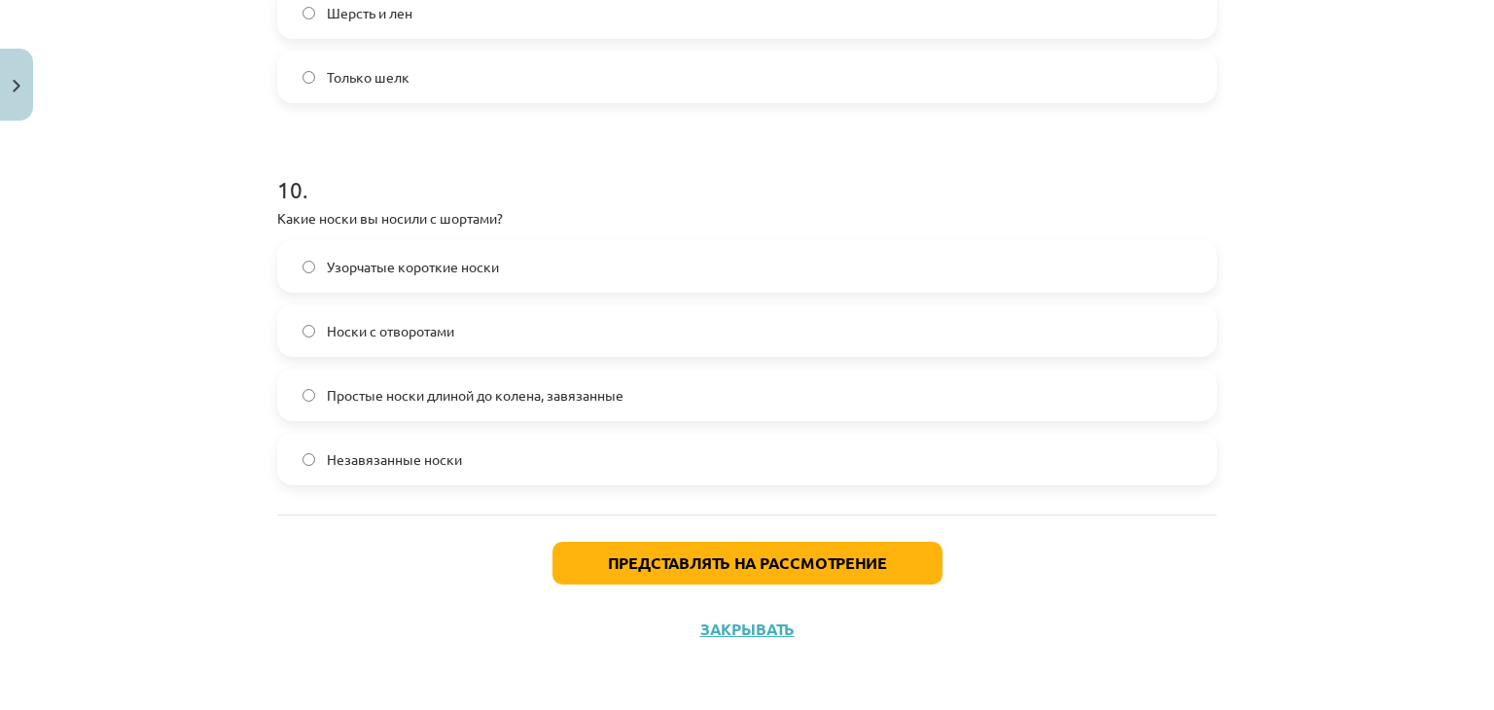
click at [436, 406] on label "Простые носки длиной до колена, завязанные" at bounding box center [747, 395] width 936 height 49
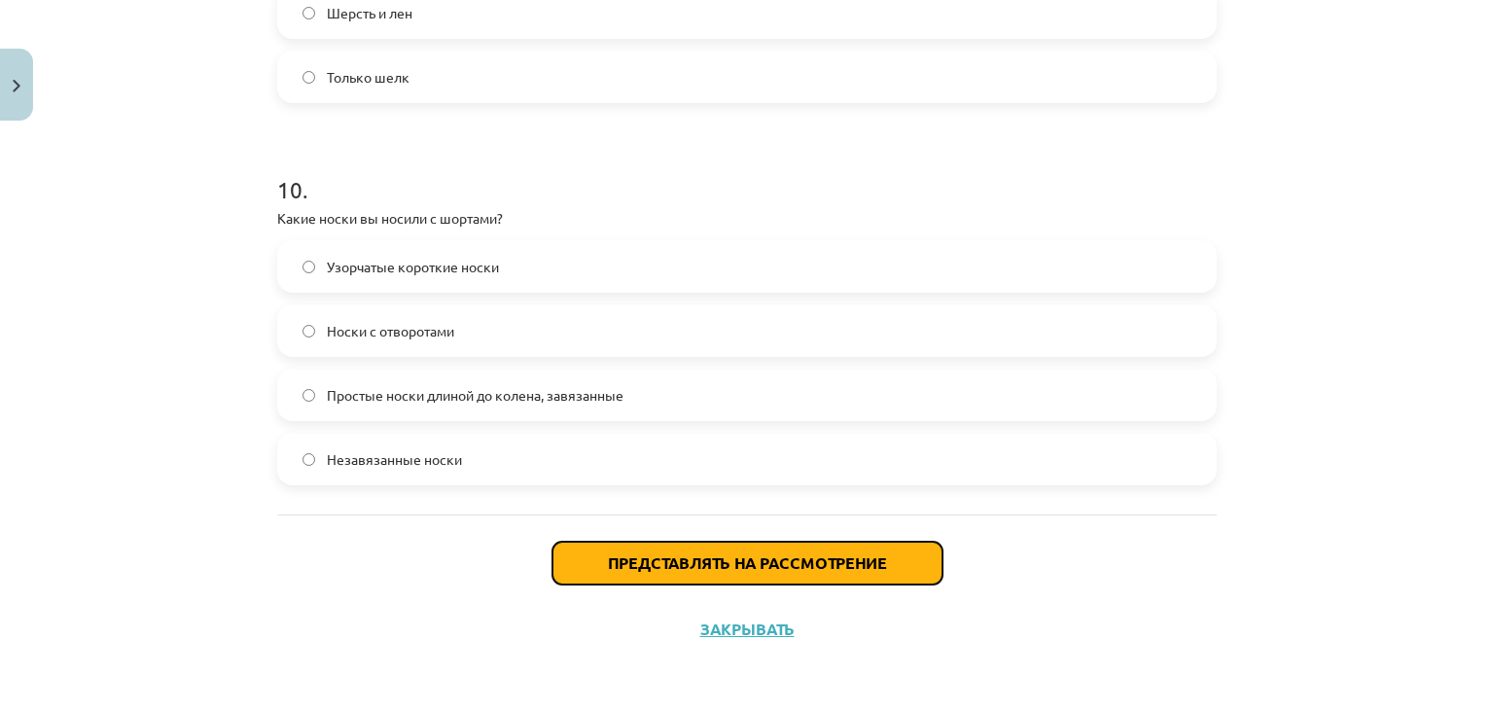
click at [573, 581] on button "Представлять на рассмотрение" at bounding box center [747, 563] width 390 height 43
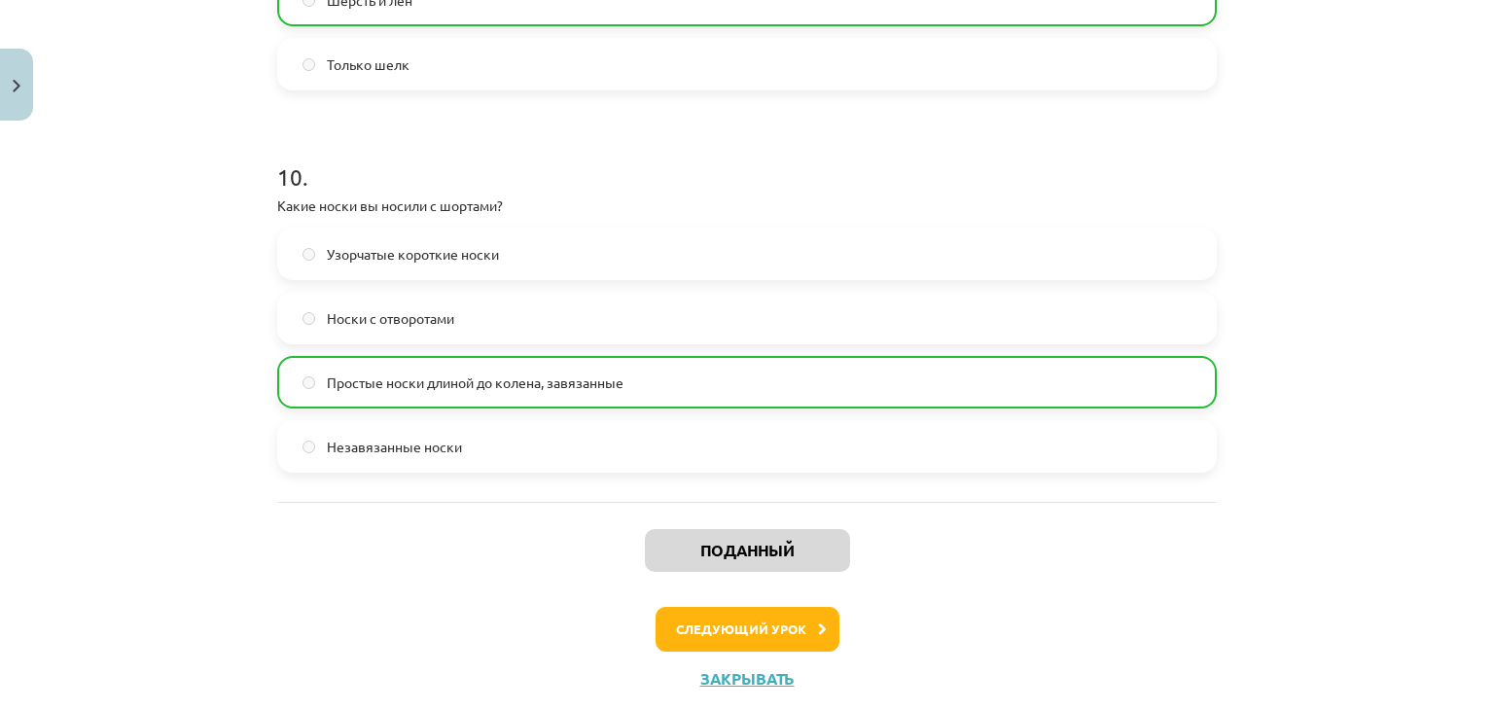
scroll to position [3746, 0]
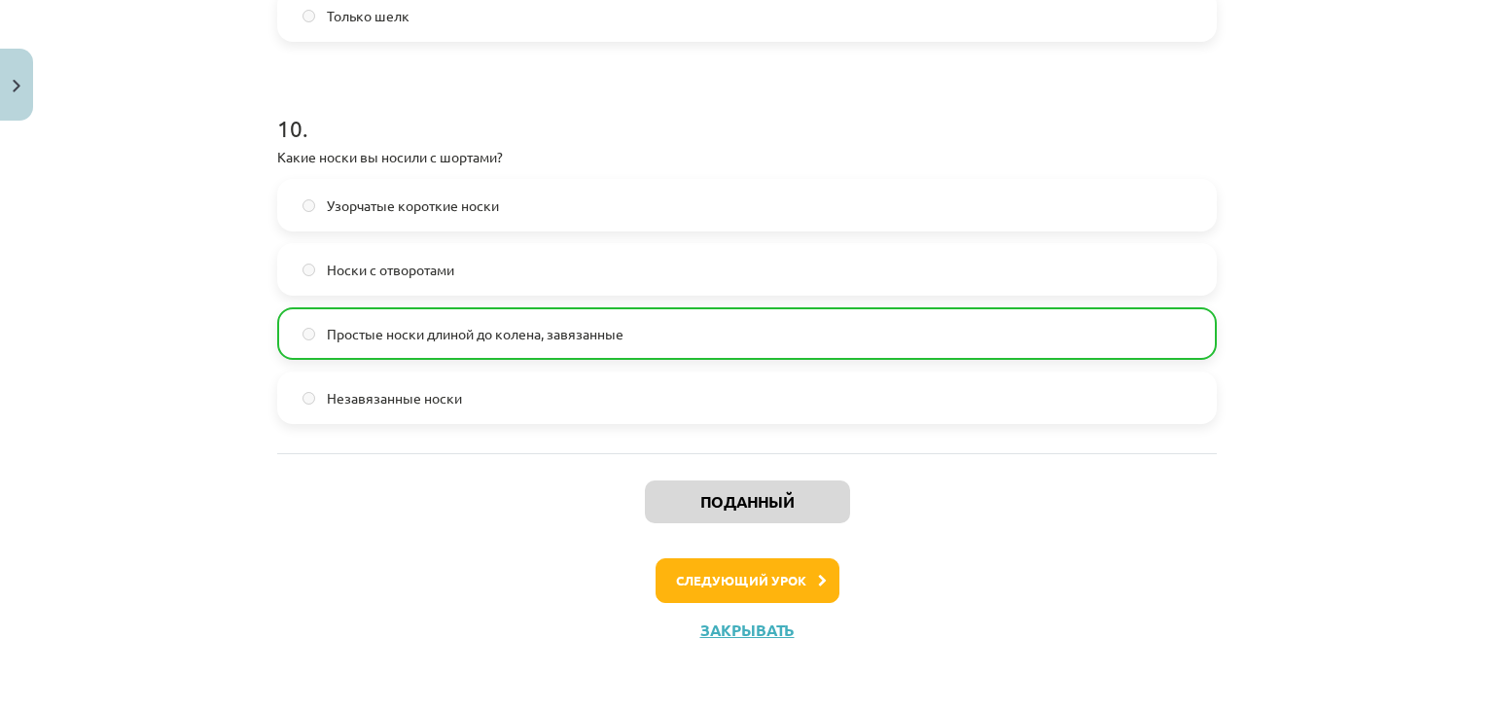
click at [676, 551] on div "Поданный Следующий [DEMOGRAPHIC_DATA]" at bounding box center [747, 552] width 940 height 198
click at [676, 580] on font "Следующий урок" at bounding box center [741, 580] width 130 height 17
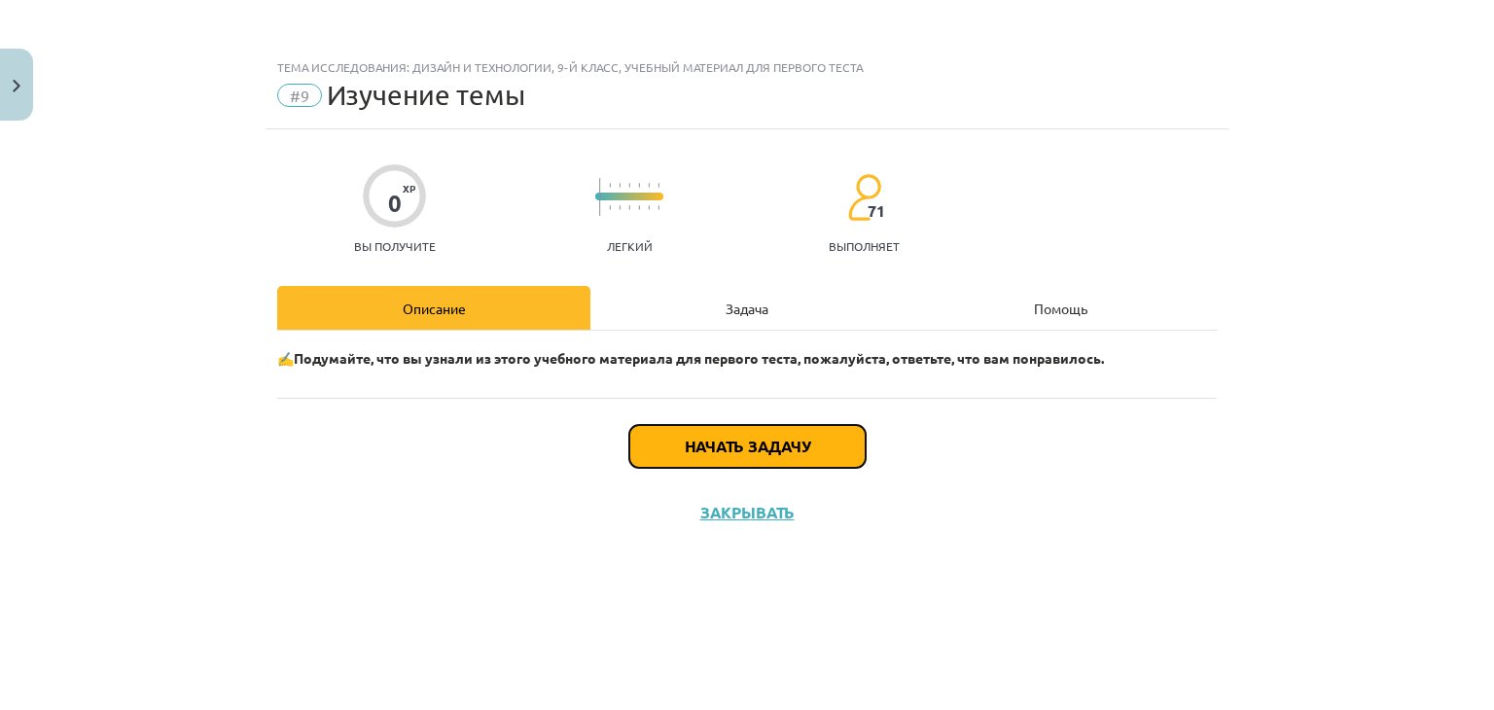
click at [672, 451] on button "Начать задачу" at bounding box center [747, 446] width 236 height 43
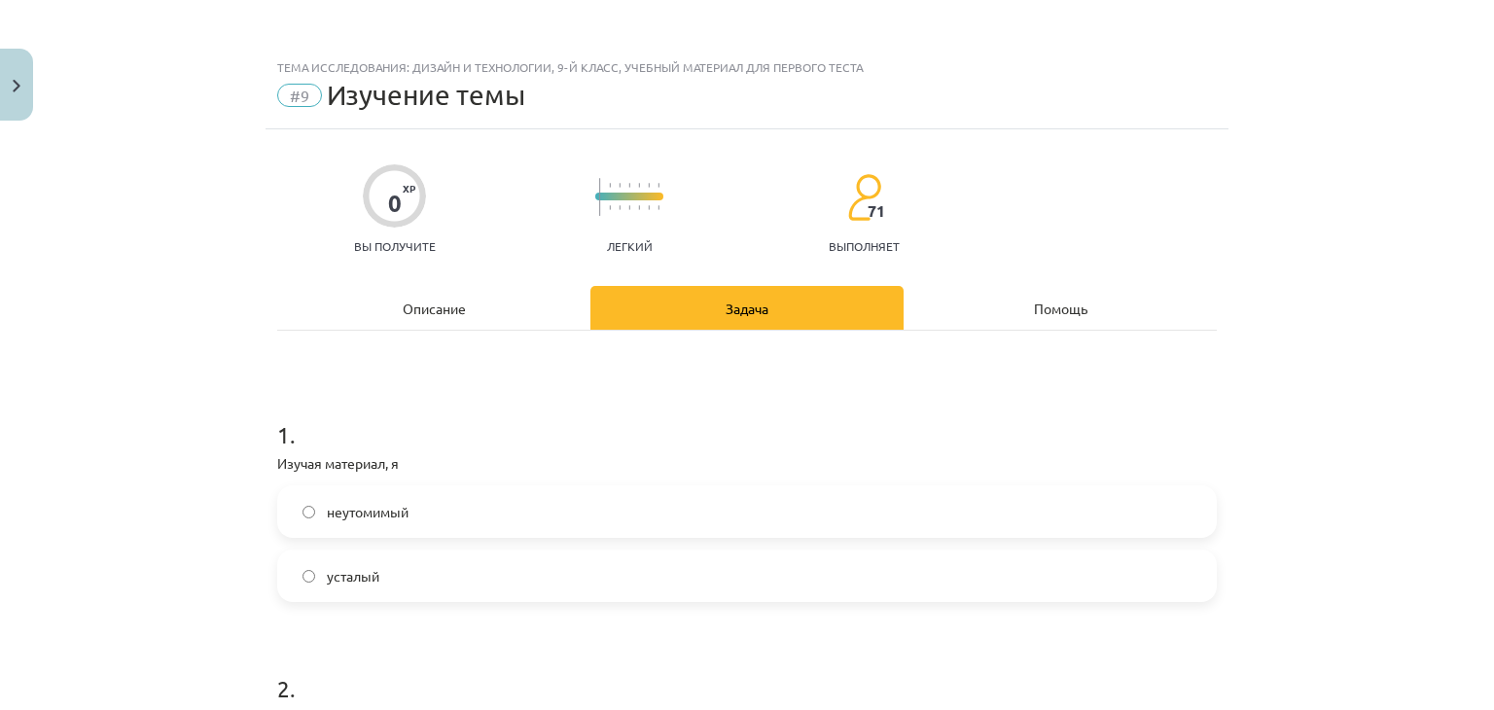
click at [445, 496] on label "неутомимый" at bounding box center [747, 511] width 936 height 49
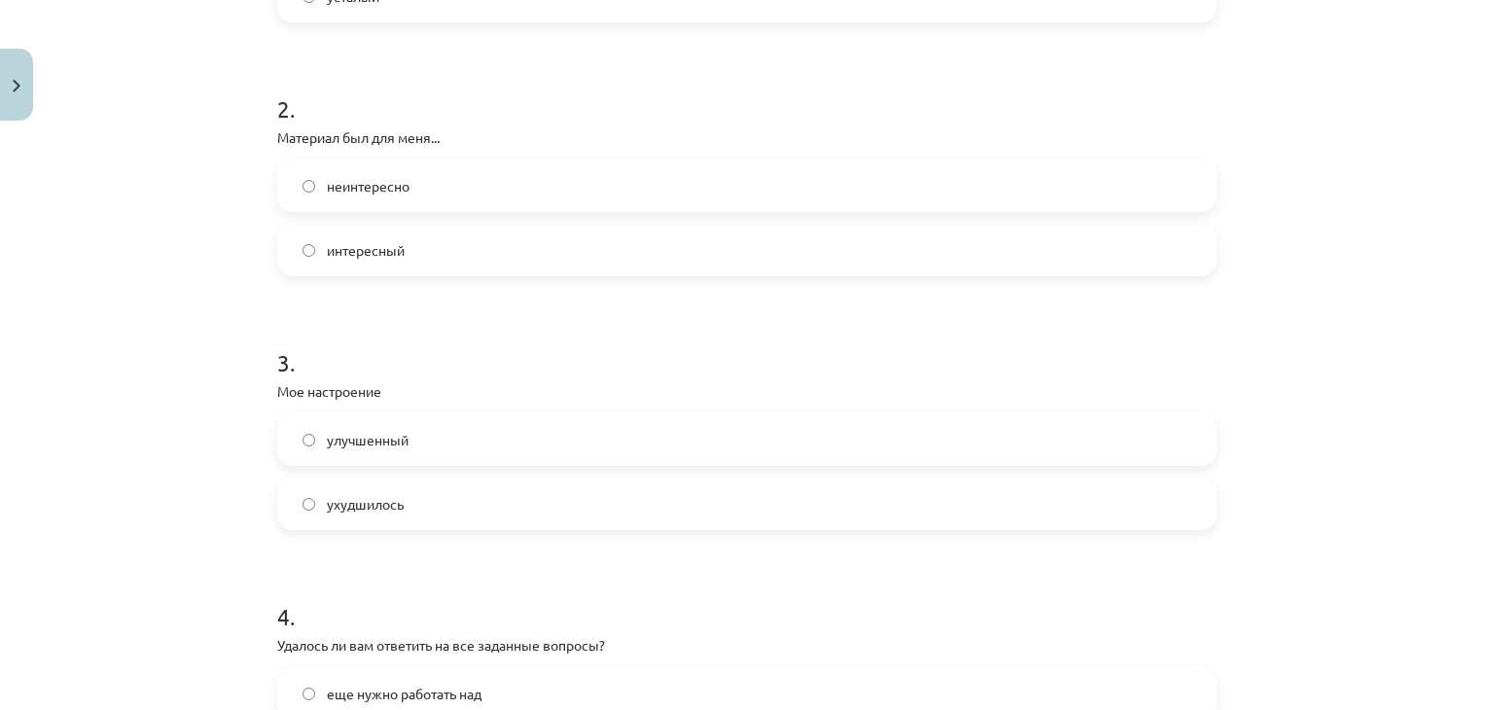
scroll to position [579, 0]
click at [497, 184] on label "неинтересно" at bounding box center [747, 186] width 936 height 49
click at [438, 452] on label "улучшенный" at bounding box center [747, 440] width 936 height 49
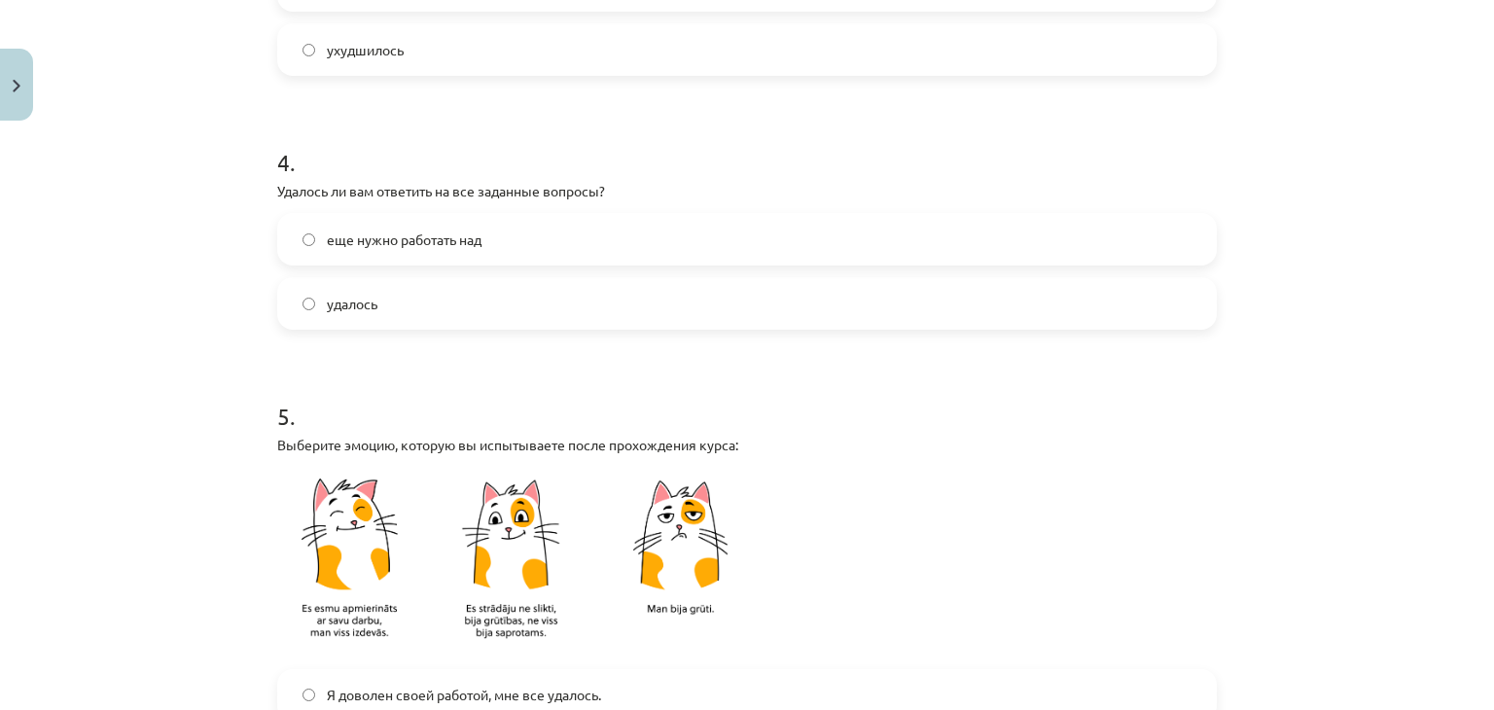
scroll to position [1034, 0]
click at [457, 242] on font "еще нужно работать над" at bounding box center [404, 240] width 155 height 18
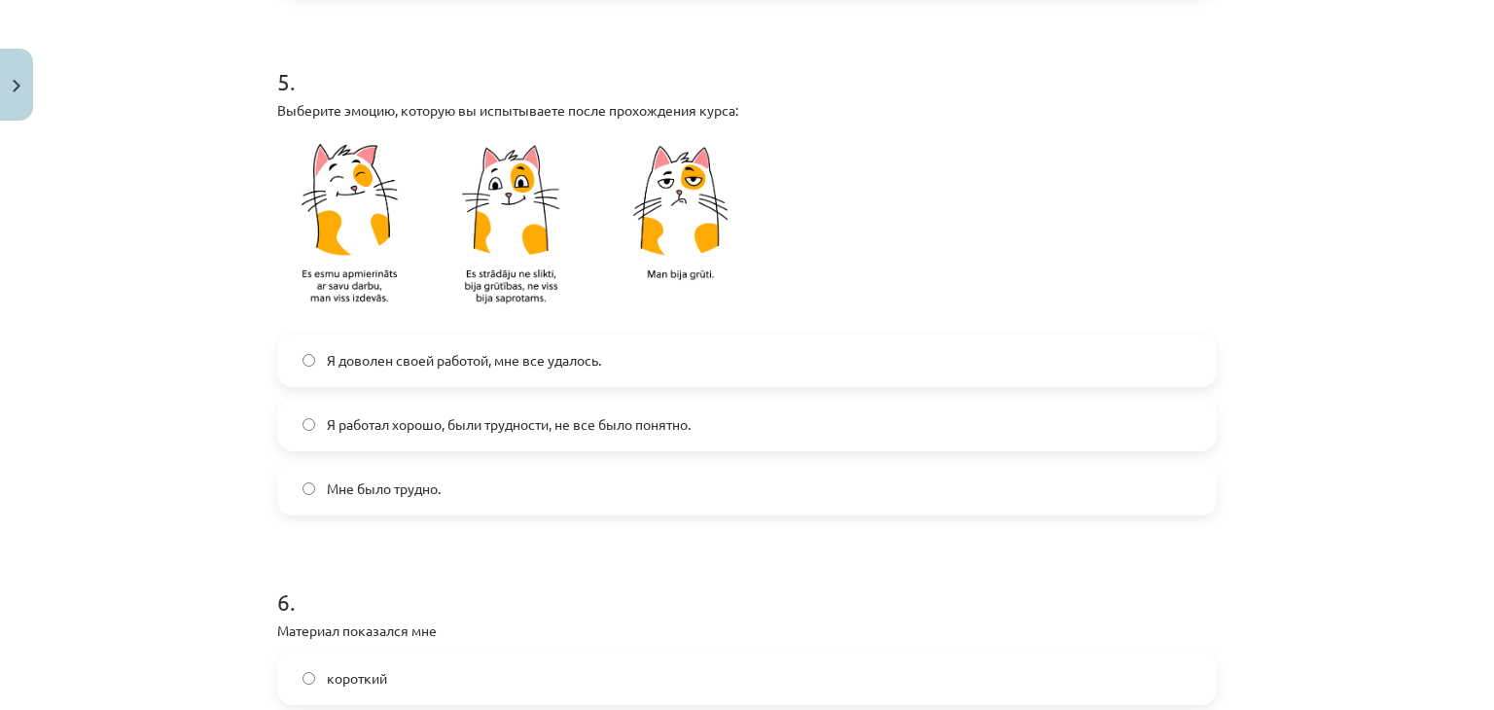
scroll to position [1369, 0]
click at [424, 417] on font "Я работал хорошо, были трудности, не все было понятно." at bounding box center [509, 423] width 364 height 18
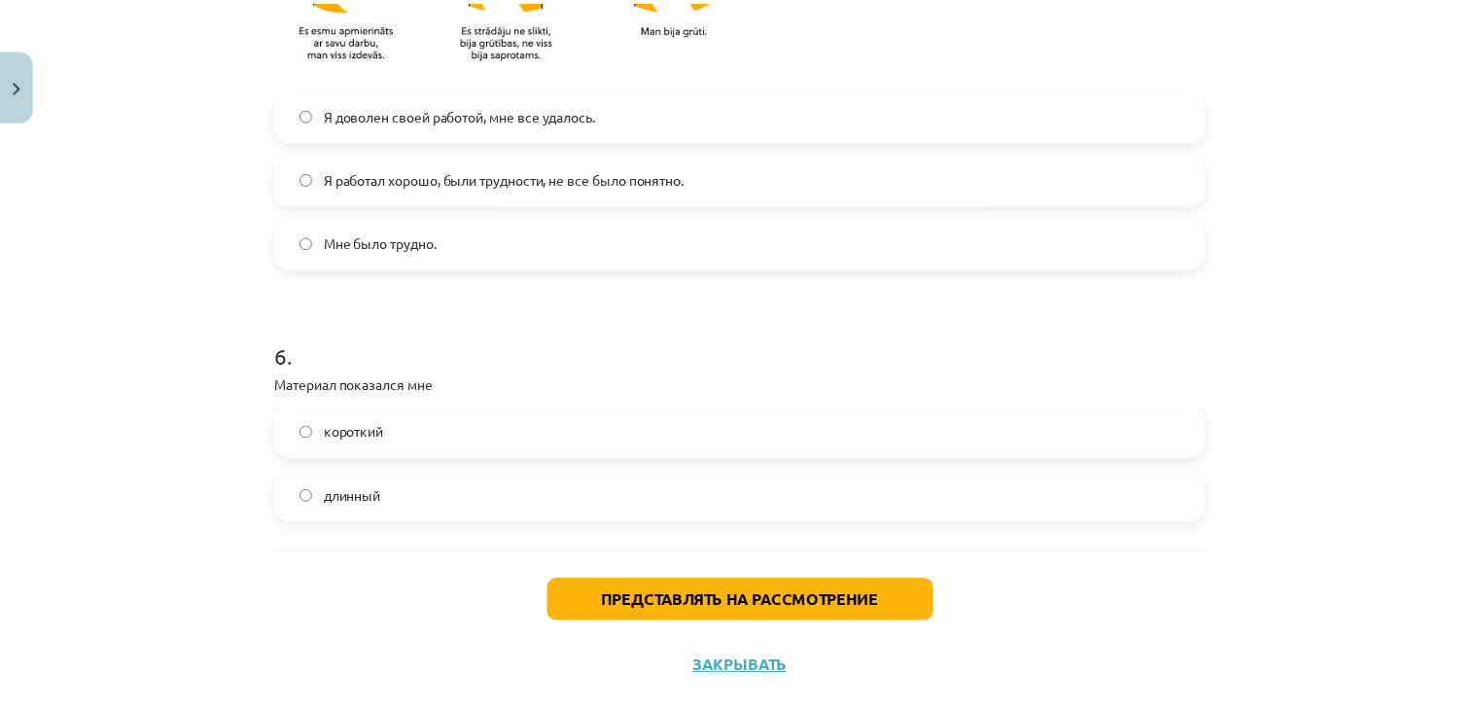
scroll to position [1652, 0]
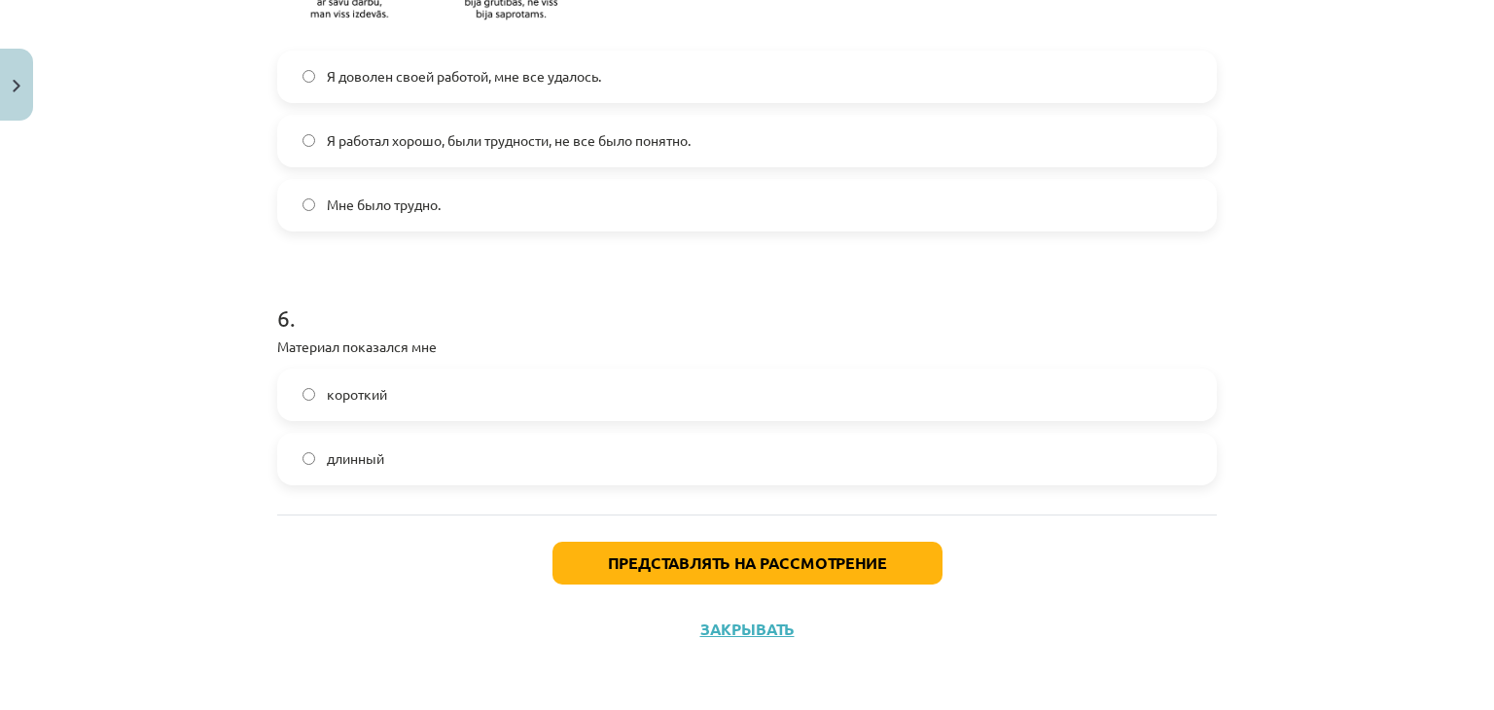
click at [397, 466] on label "длинный" at bounding box center [747, 459] width 936 height 49
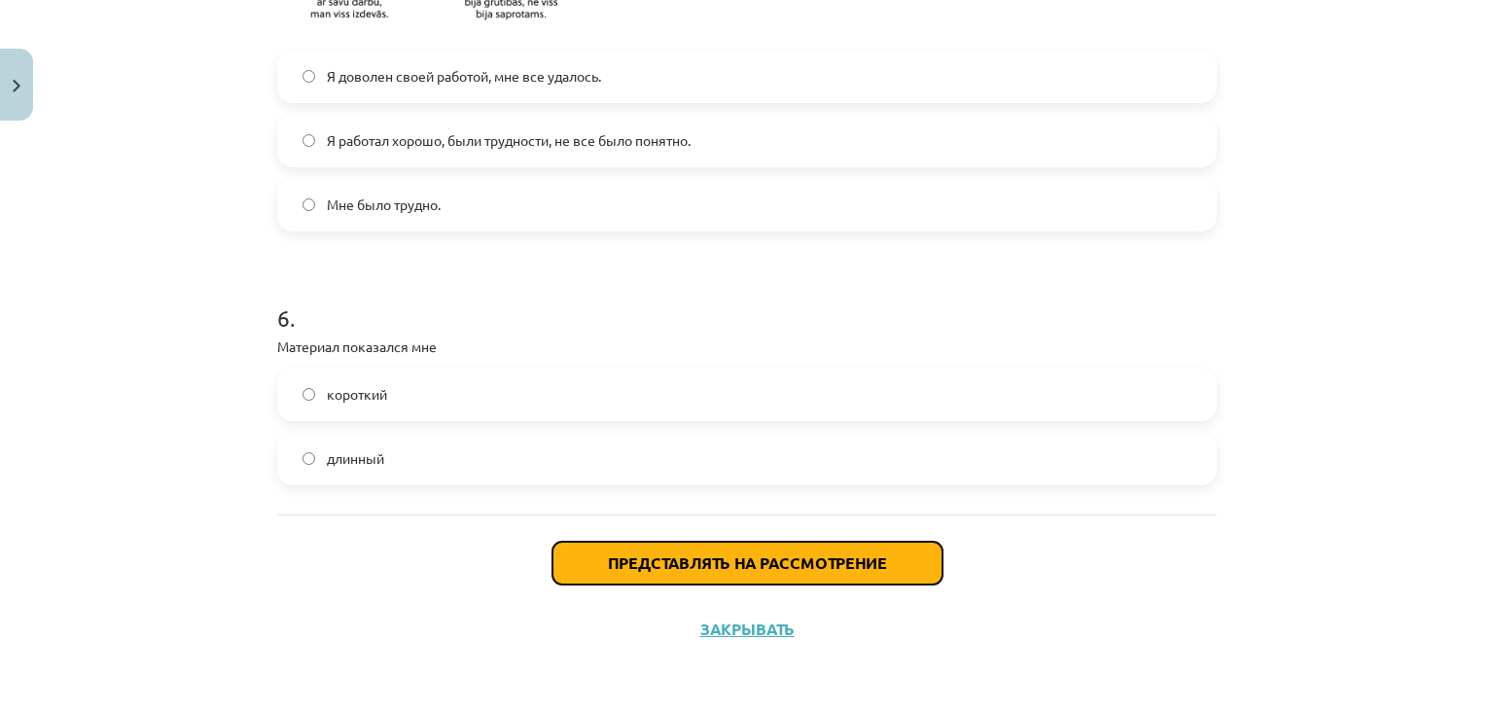
click at [677, 544] on button "Представлять на рассмотрение" at bounding box center [747, 563] width 390 height 43
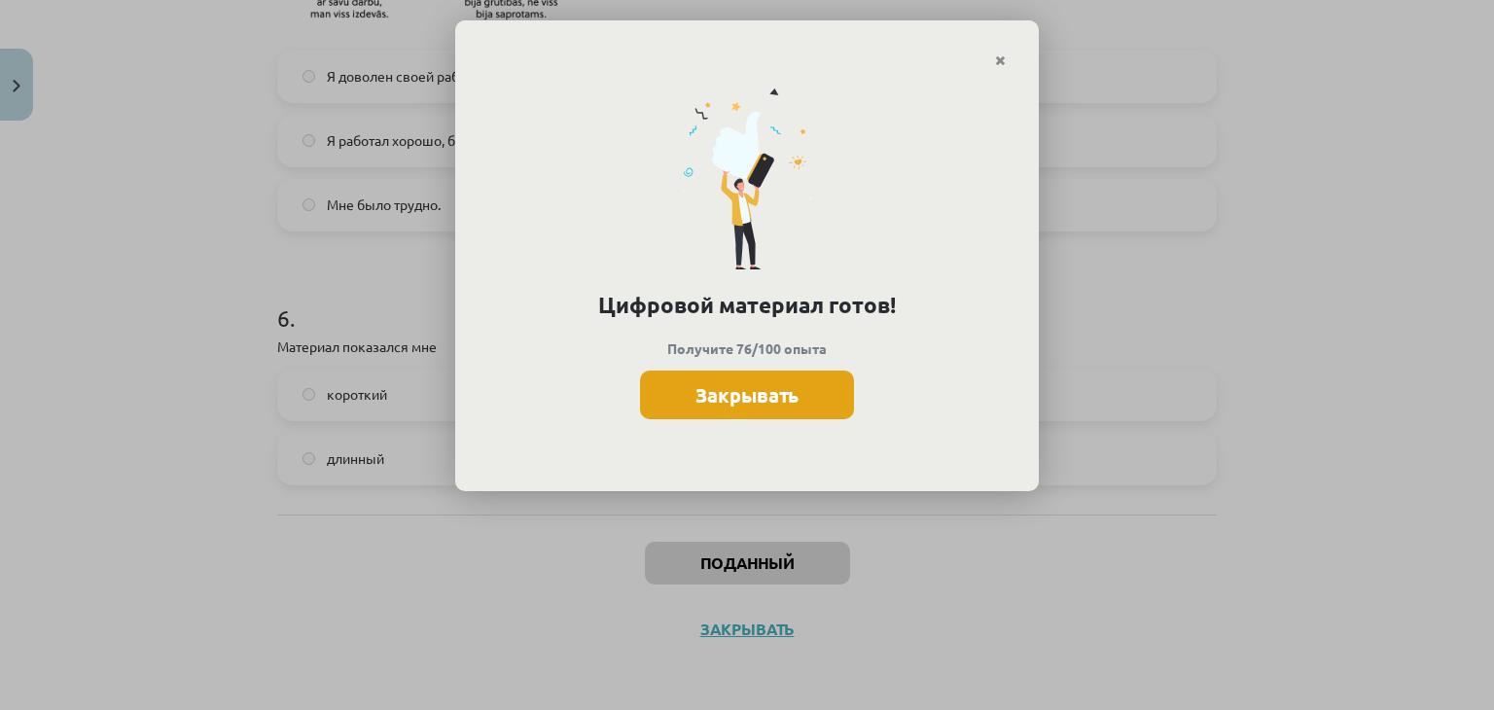
click at [735, 396] on font "Закрывать" at bounding box center [746, 394] width 103 height 25
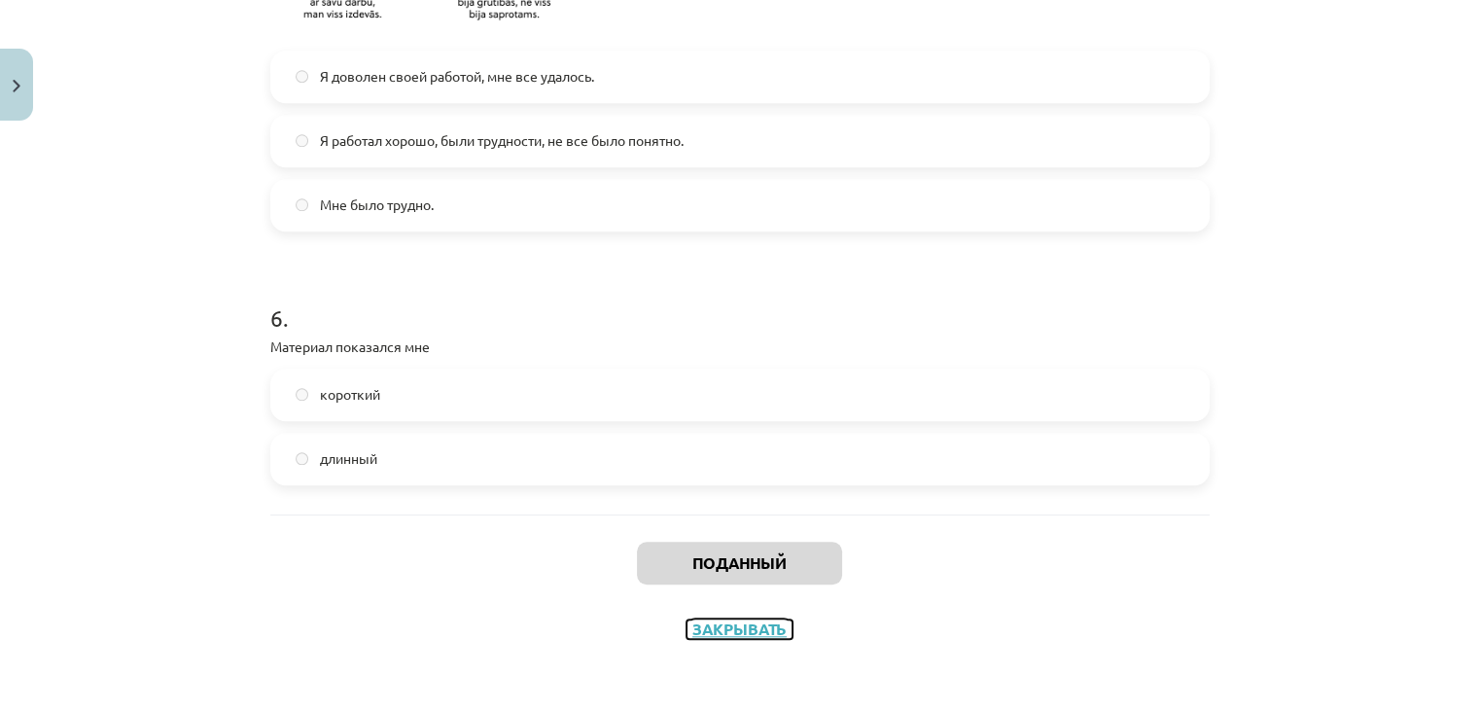
click at [699, 623] on font "Закрывать" at bounding box center [739, 629] width 94 height 20
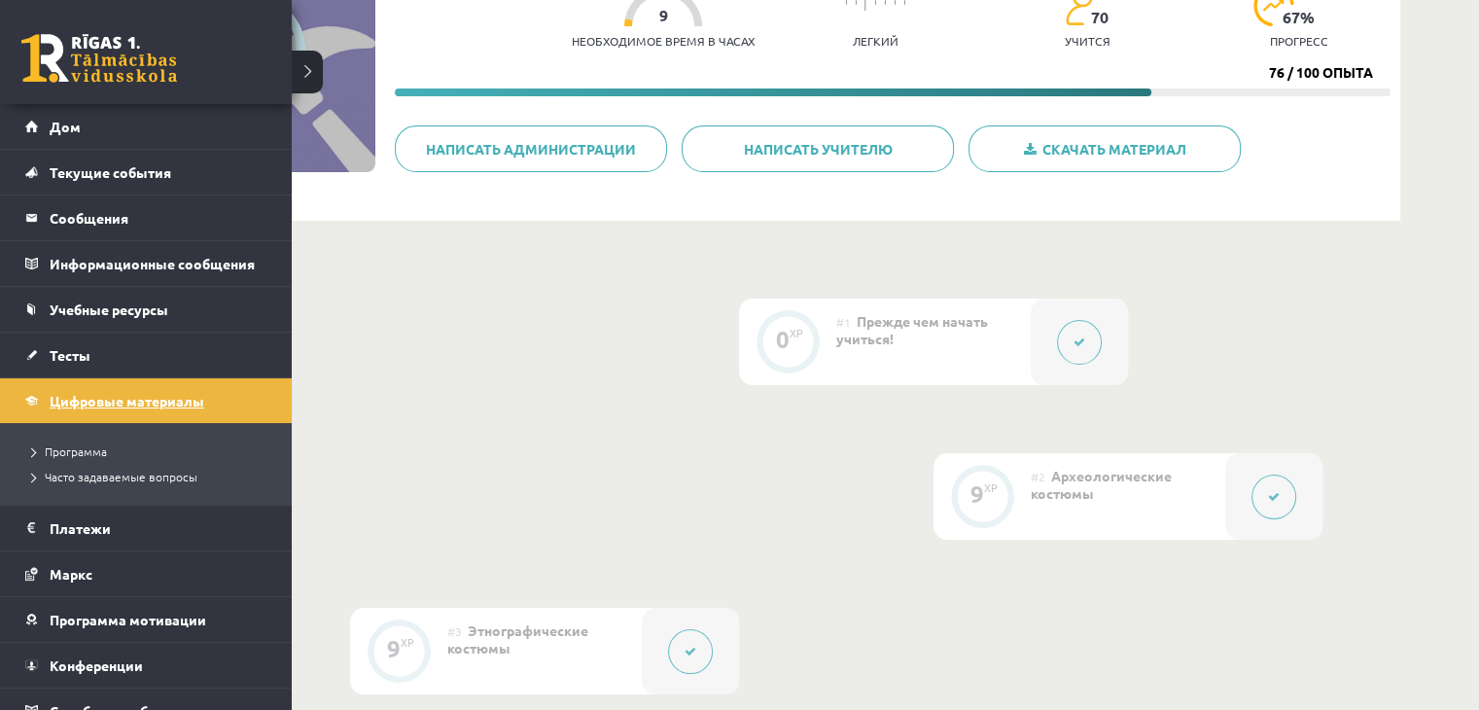
click at [75, 401] on font "Цифровые материалы" at bounding box center [127, 401] width 155 height 18
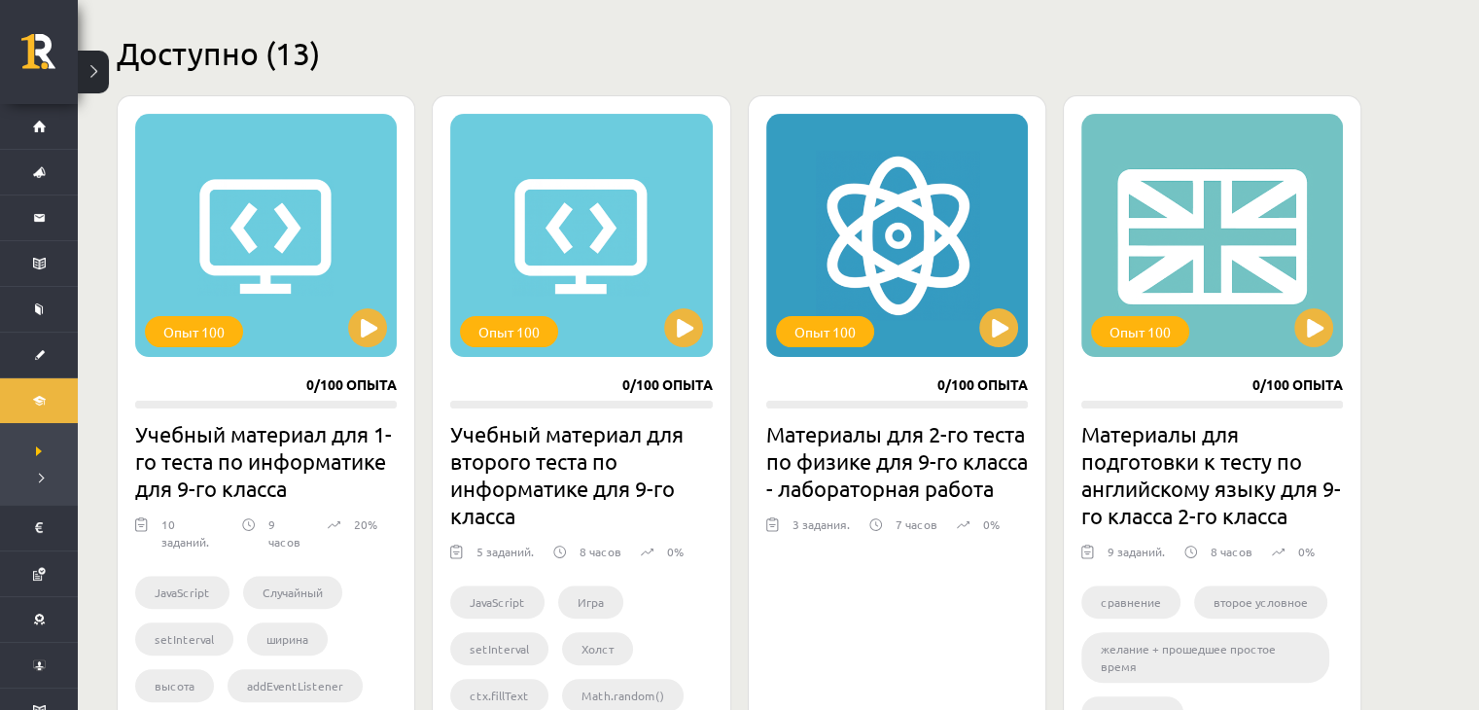
scroll to position [521, 0]
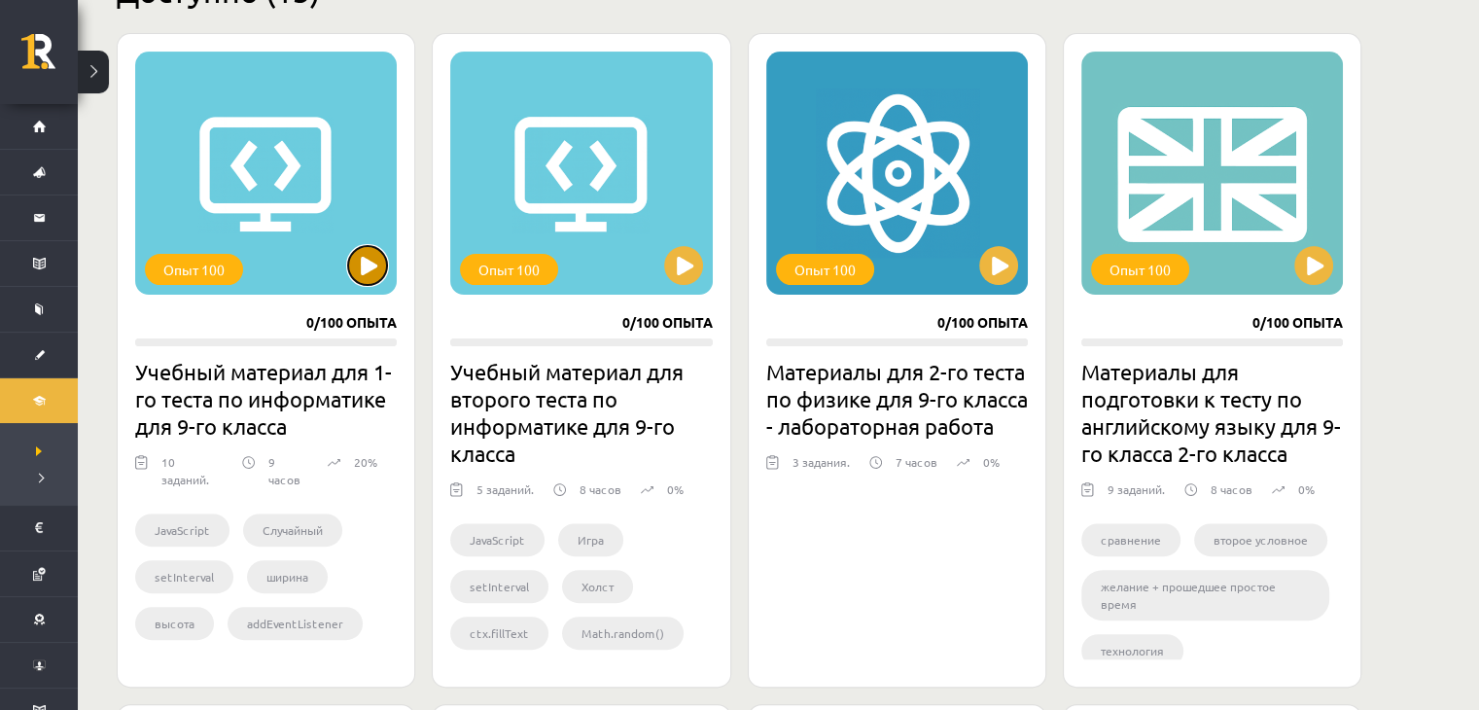
click at [378, 268] on button at bounding box center [367, 265] width 39 height 39
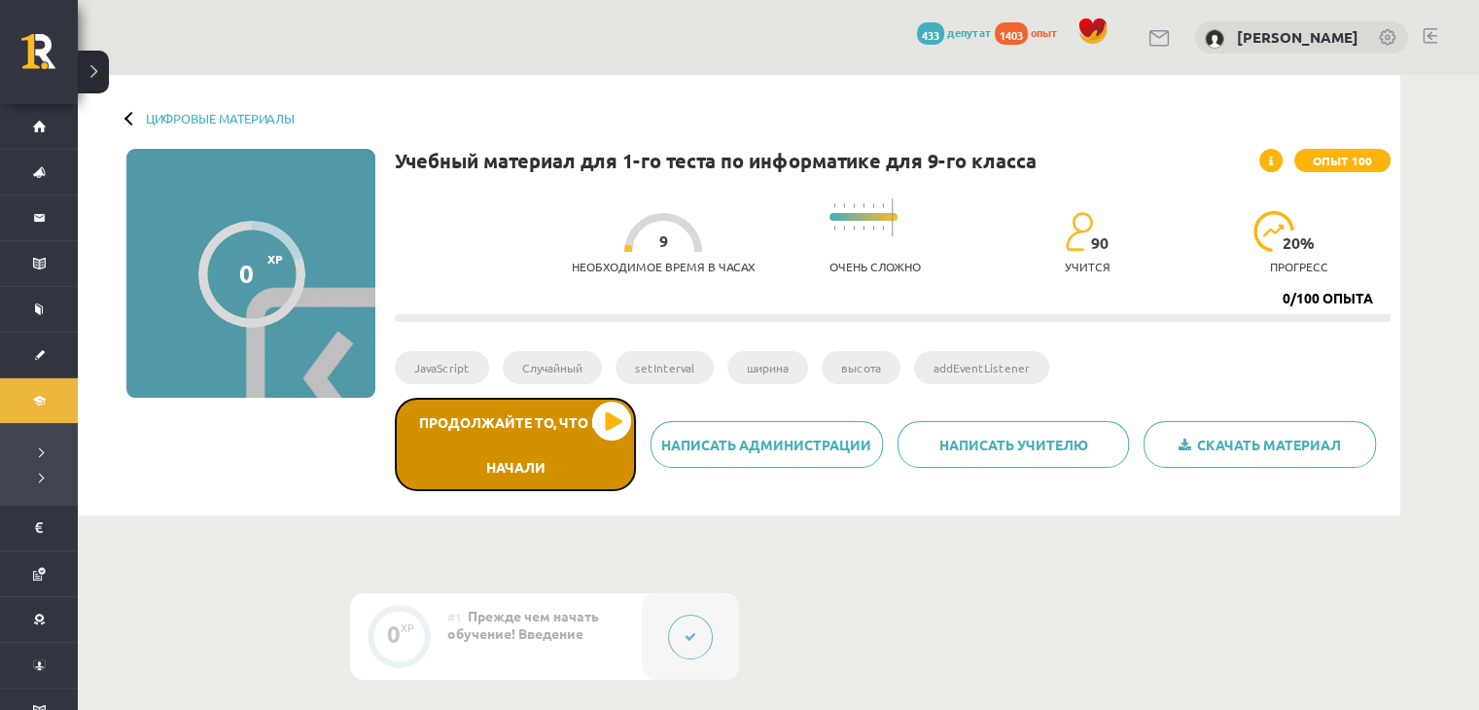
click at [583, 422] on font "Продолжайте то, что вы начали" at bounding box center [515, 444] width 194 height 62
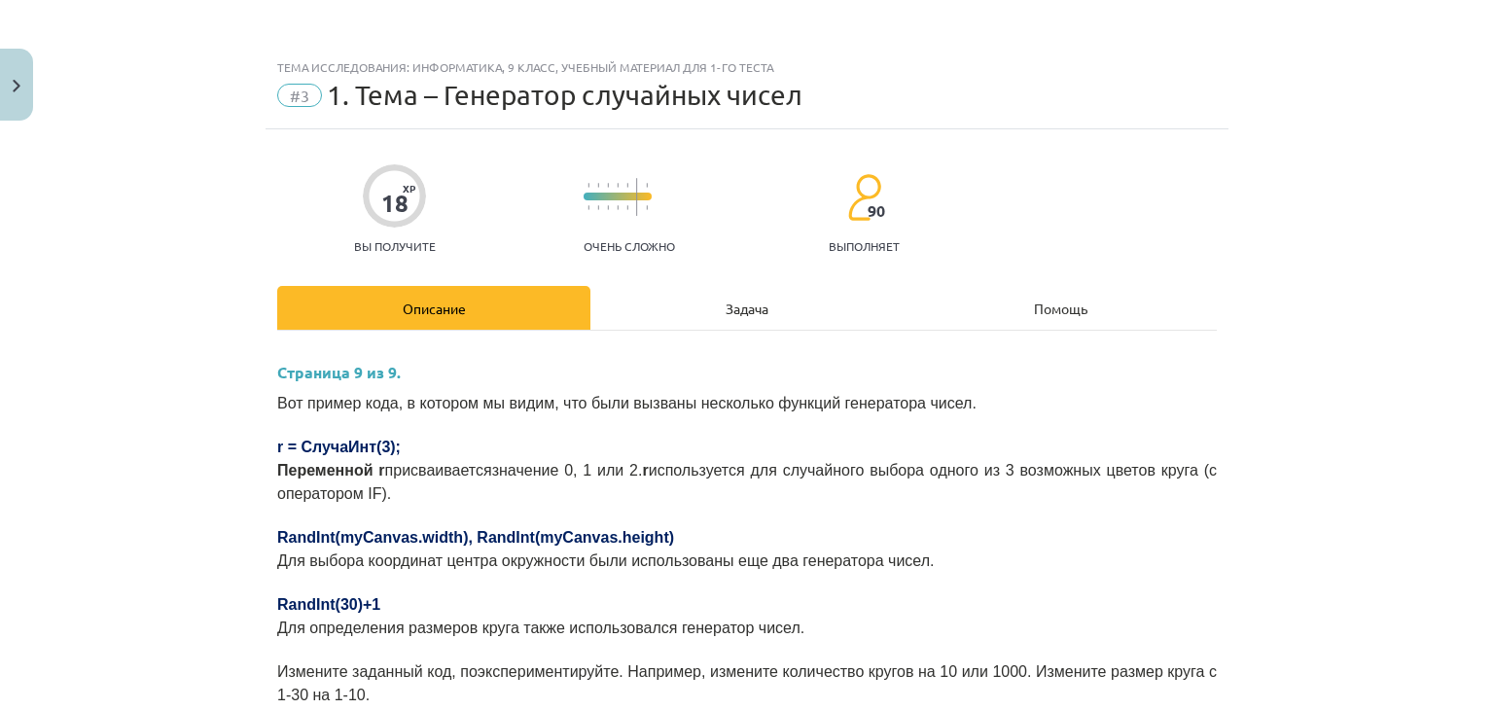
click at [685, 290] on div "Задача" at bounding box center [746, 308] width 313 height 44
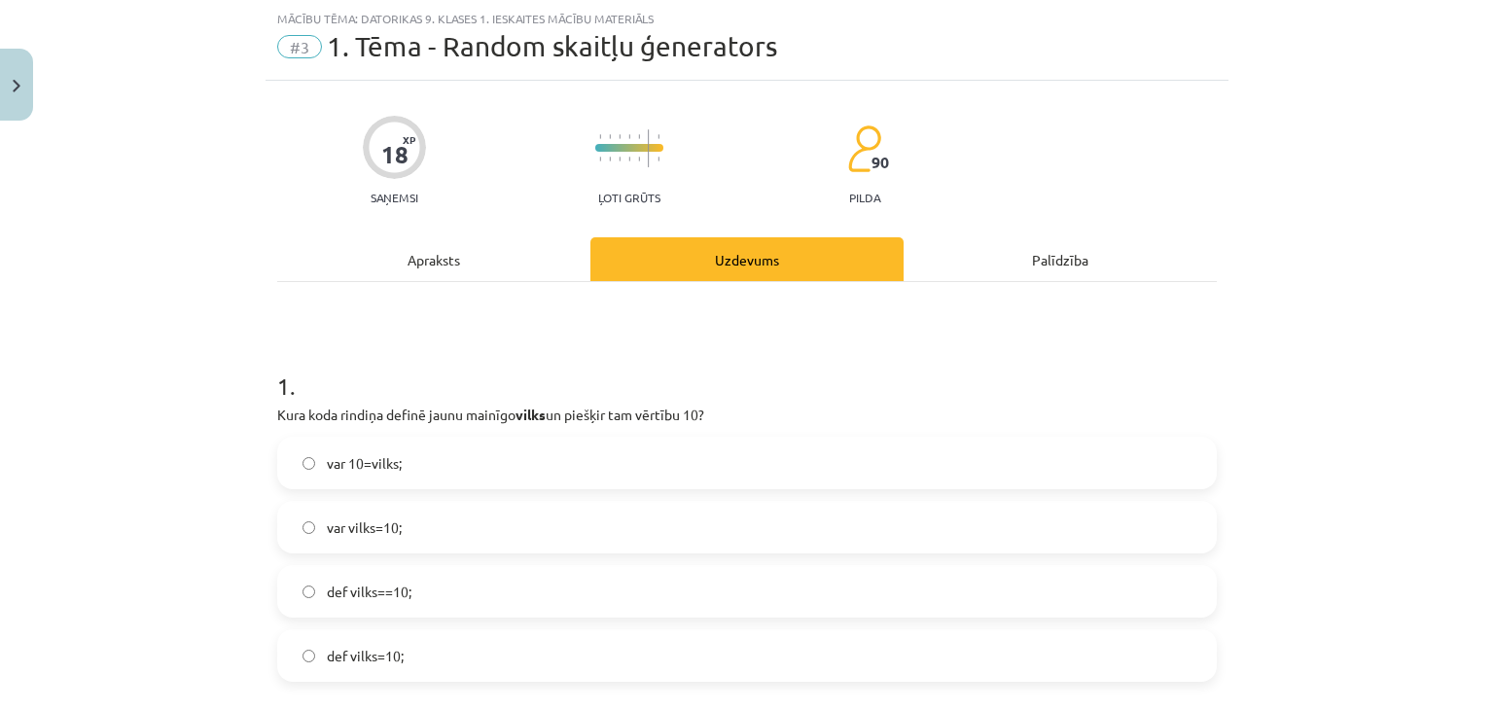
scroll to position [270, 0]
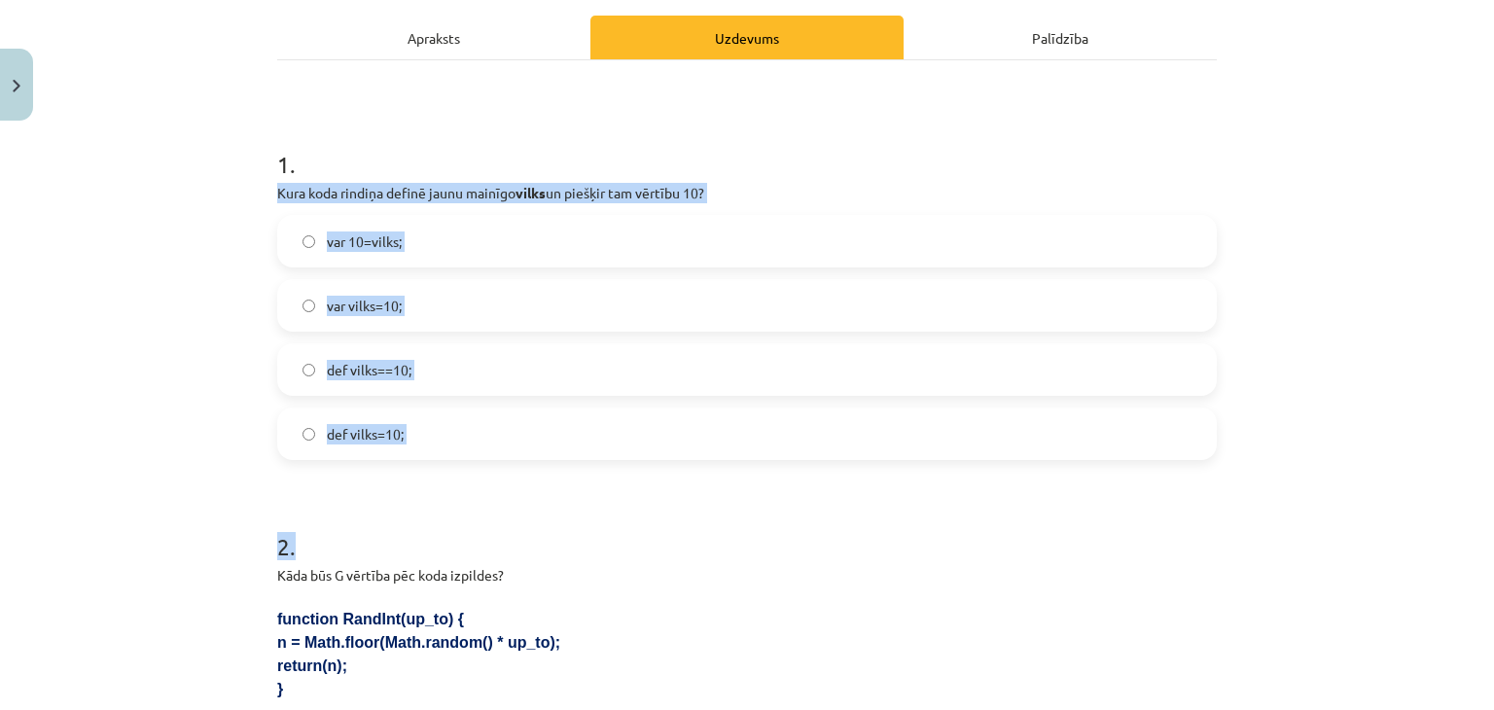
drag, startPoint x: 270, startPoint y: 192, endPoint x: 496, endPoint y: 479, distance: 365.0
copy form "Kura koda rindiņa definē jaunu mainīgo vilks un piešķir tam vērtību 10? var 10=…"
click at [432, 300] on label "var vilks=10;" at bounding box center [747, 305] width 936 height 49
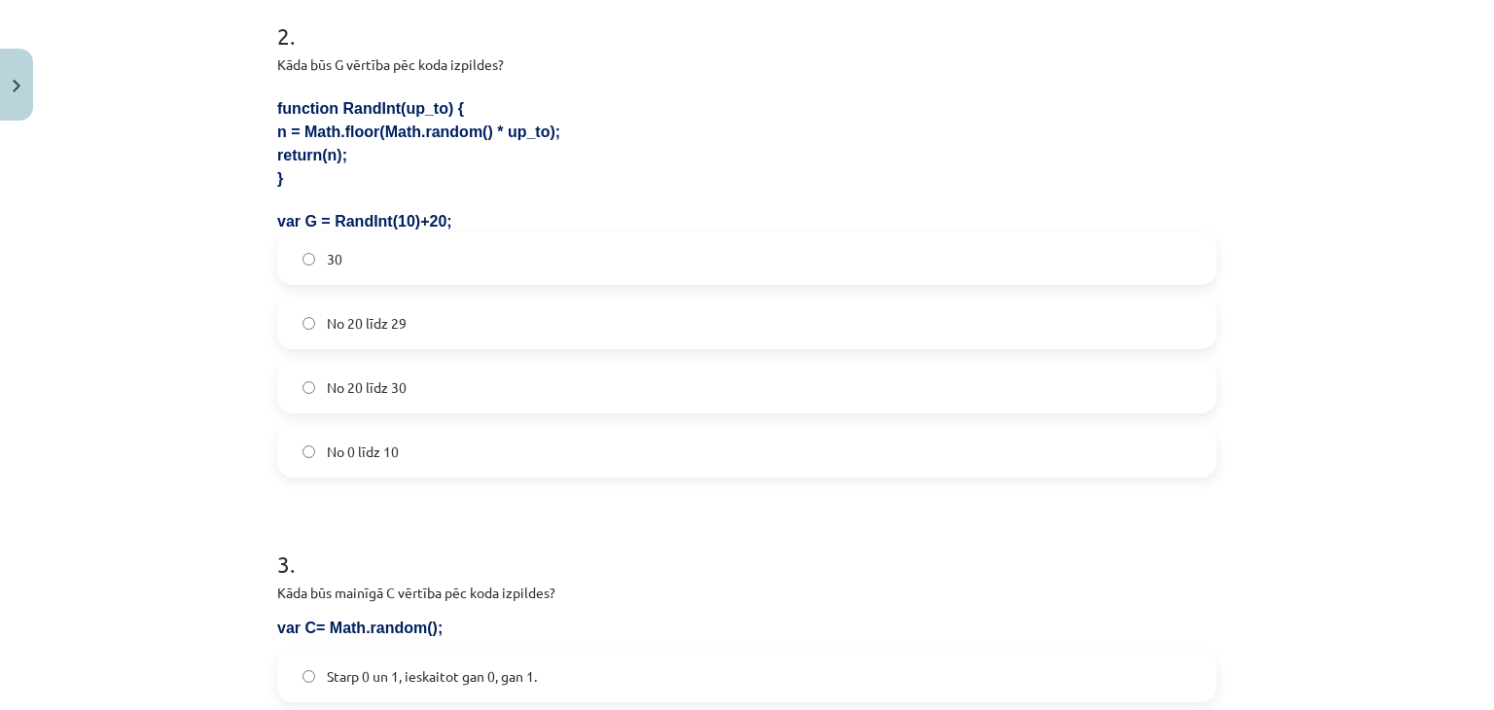
scroll to position [783, 0]
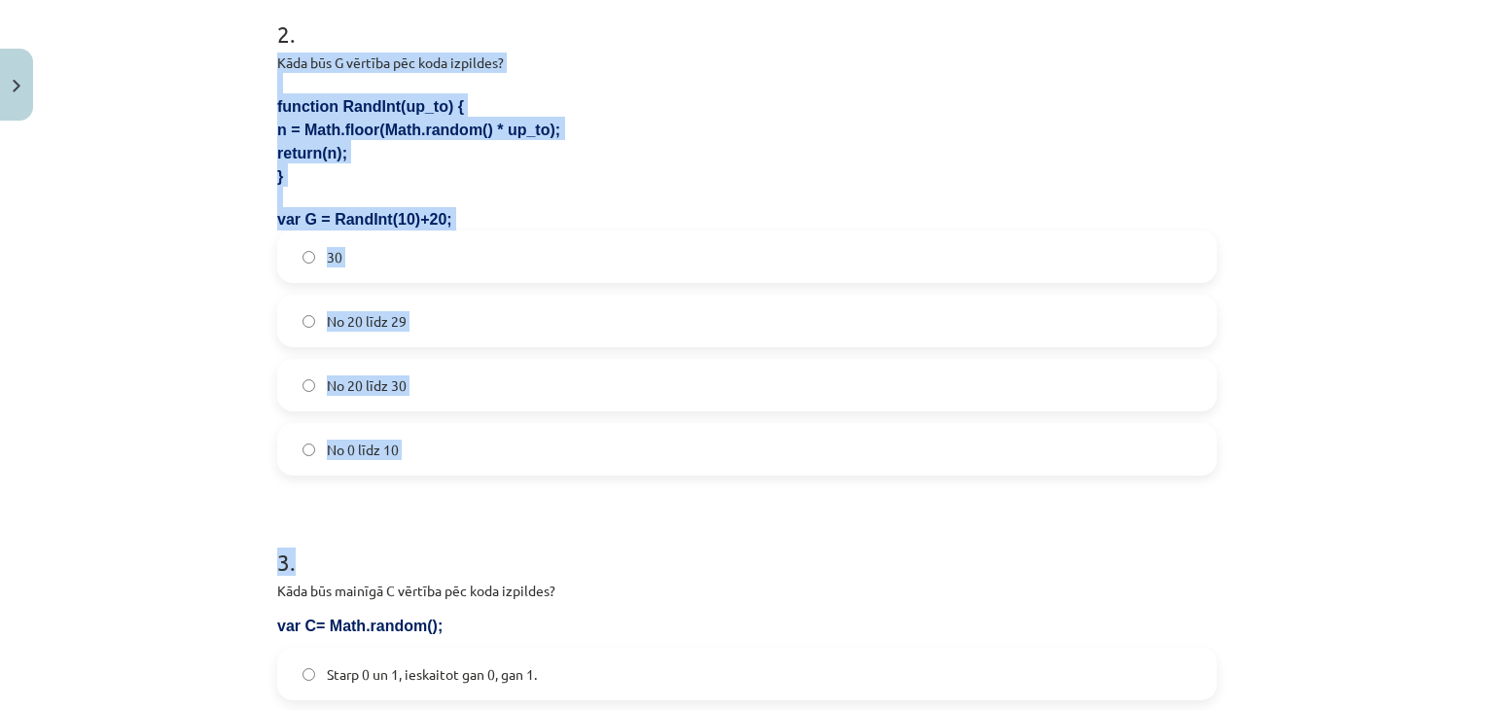
drag, startPoint x: 271, startPoint y: 60, endPoint x: 436, endPoint y: 483, distance: 453.9
click at [436, 483] on form "1 . Kura koda rindiņa definē jaunu mainīgo vilks un piešķir tam vērtību 10? var…" at bounding box center [747, 680] width 940 height 2152
copy form "Kāda būs G vērtība pēc koda izpildes? function RandInt(up_to) { n = Math.floor(…"
click at [499, 320] on label "No 20 līdz 29" at bounding box center [747, 321] width 936 height 49
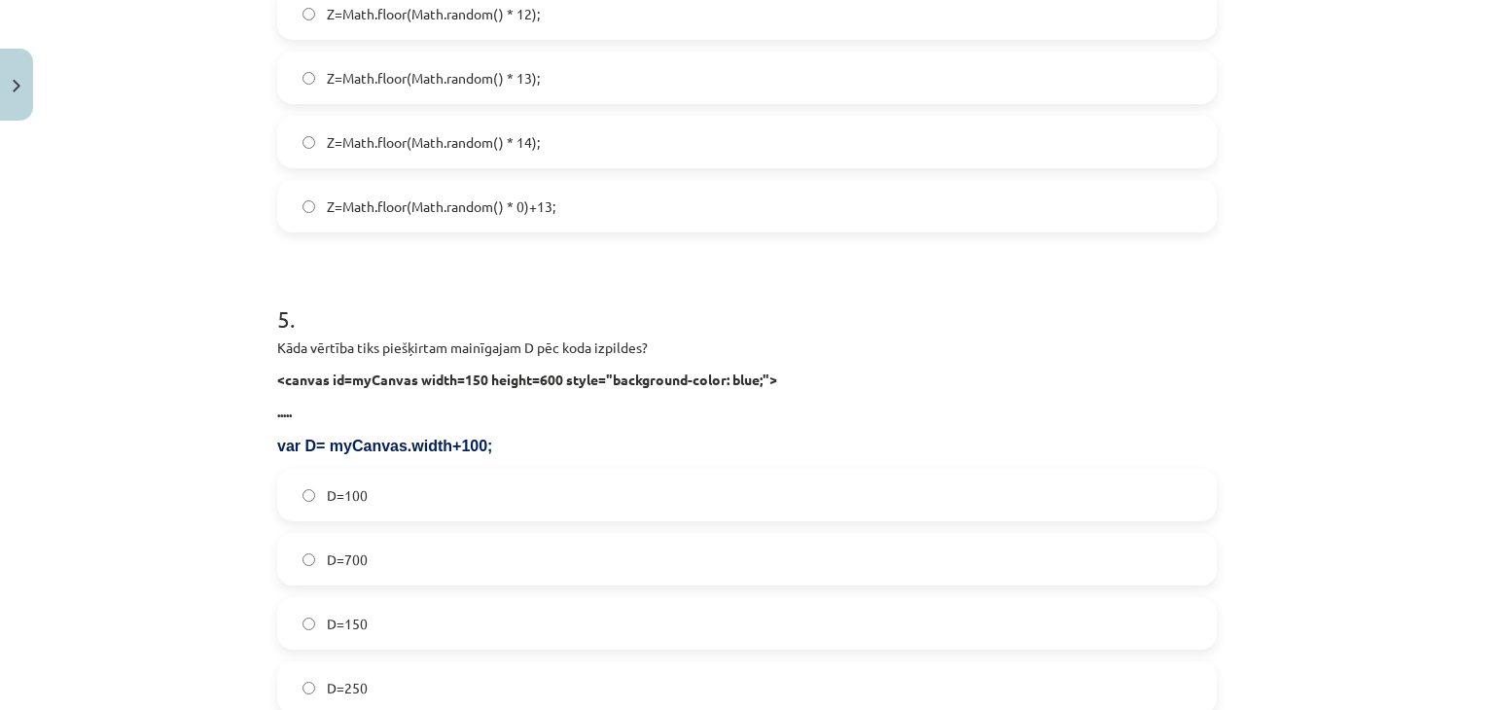
scroll to position [2054, 0]
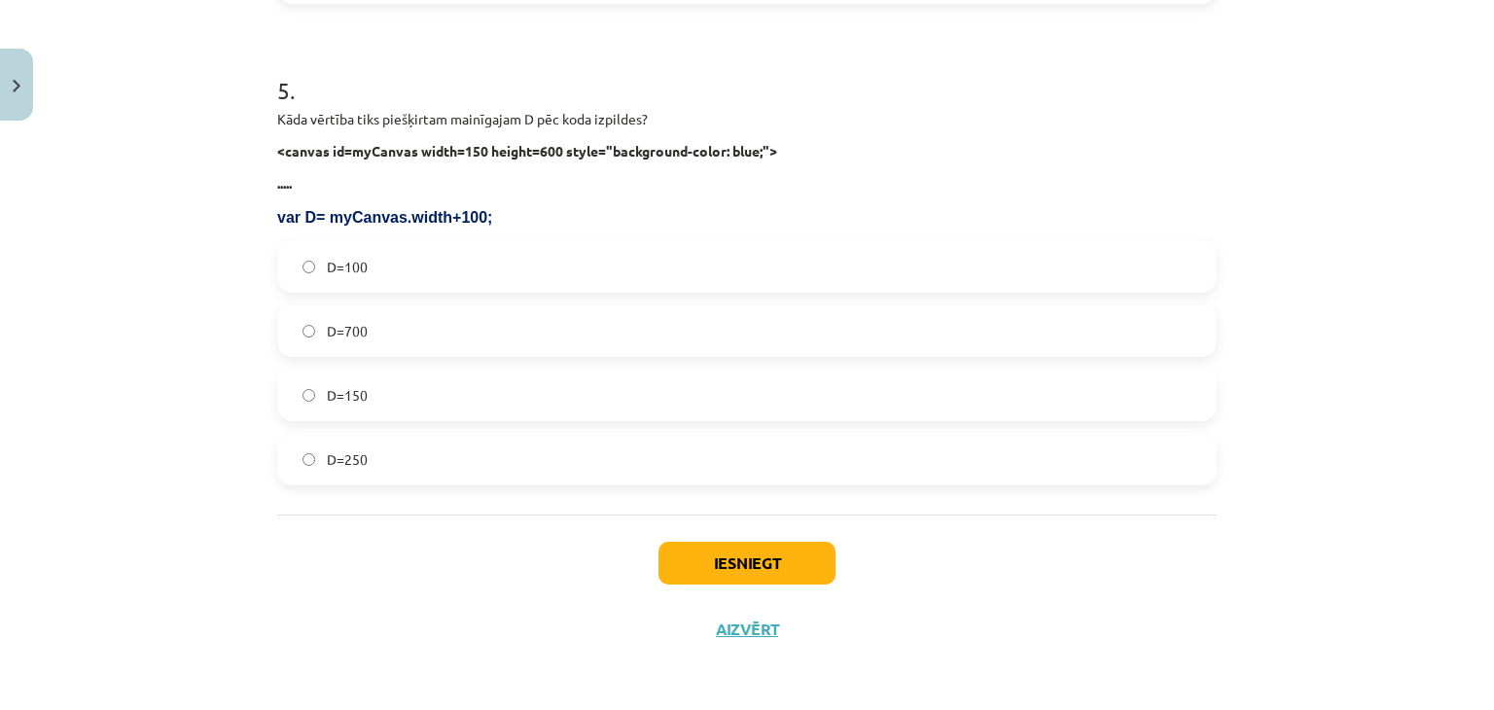
click at [523, 331] on label "D=700" at bounding box center [747, 330] width 936 height 49
click at [354, 469] on label "D=250" at bounding box center [747, 459] width 936 height 49
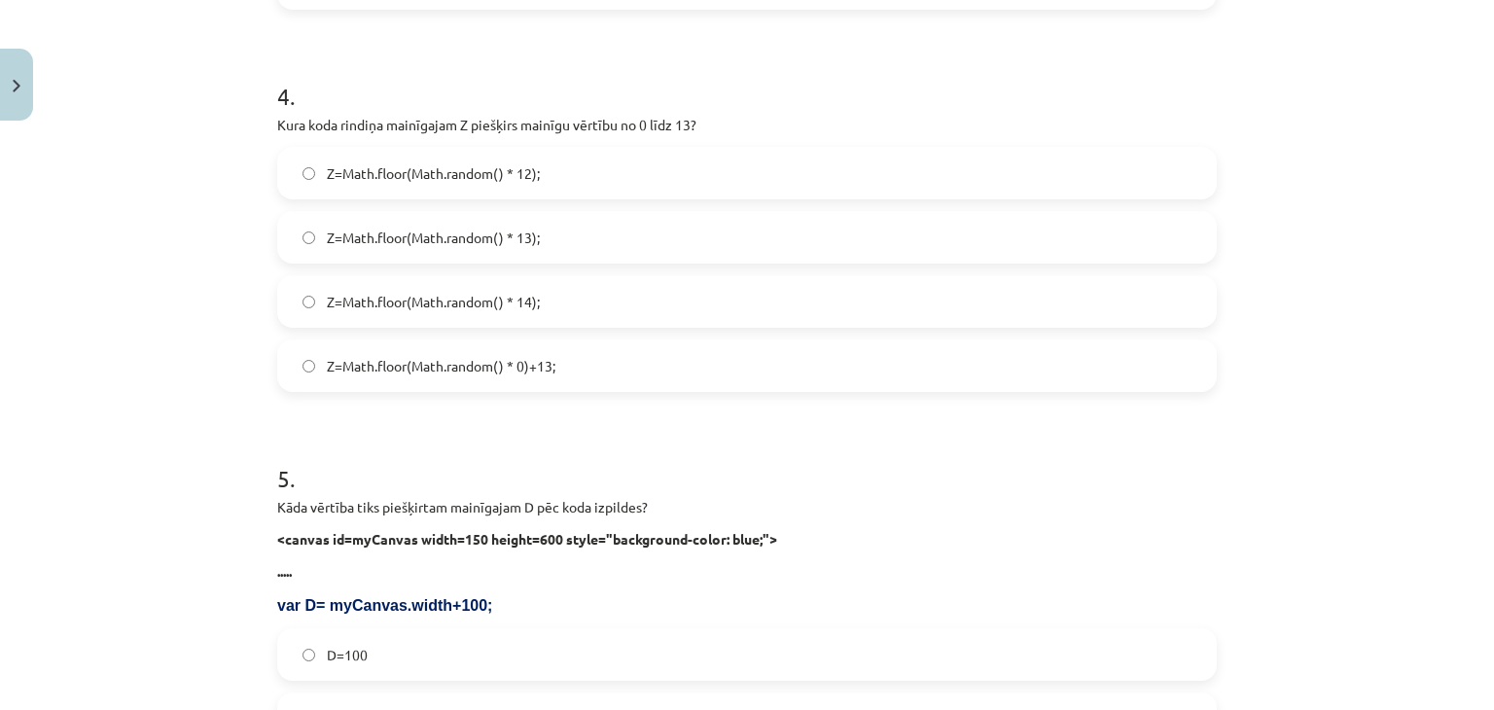
scroll to position [1661, 0]
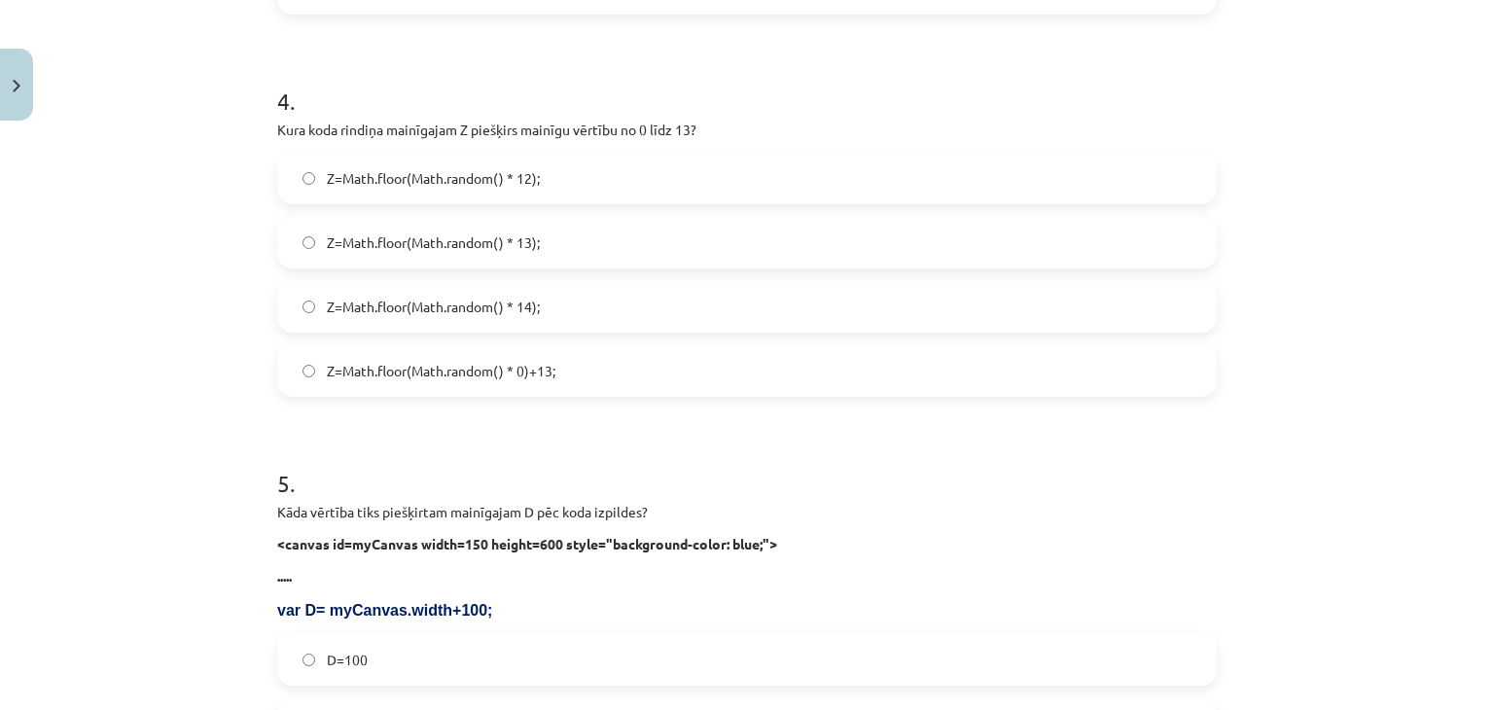
click at [565, 236] on label "Z=Math.floor(Math.random() * 13);" at bounding box center [747, 242] width 936 height 49
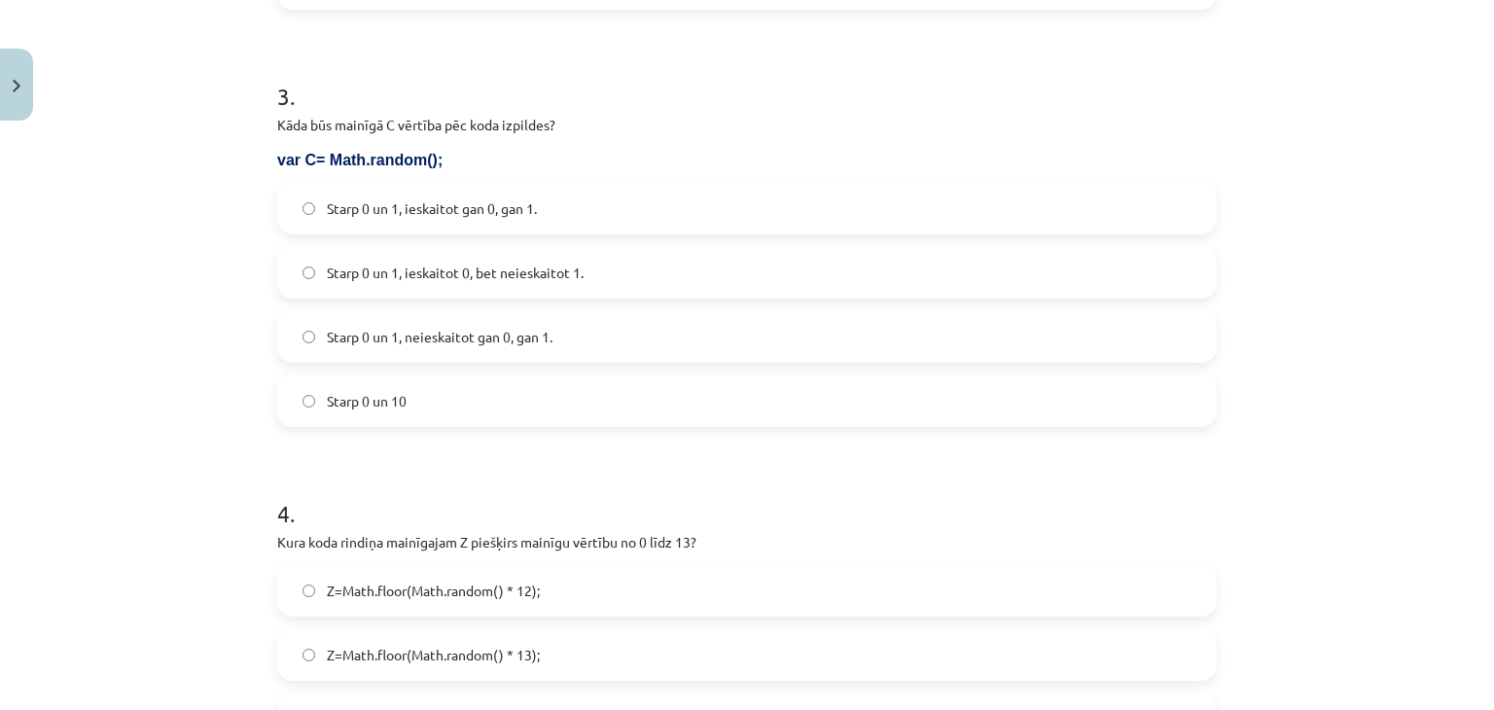
scroll to position [1252, 0]
drag, startPoint x: 414, startPoint y: 219, endPoint x: 382, endPoint y: 211, distance: 33.0
click at [382, 211] on span "Starp 0 un 1, ieskaitot gan 0, gan 1." at bounding box center [432, 205] width 210 height 20
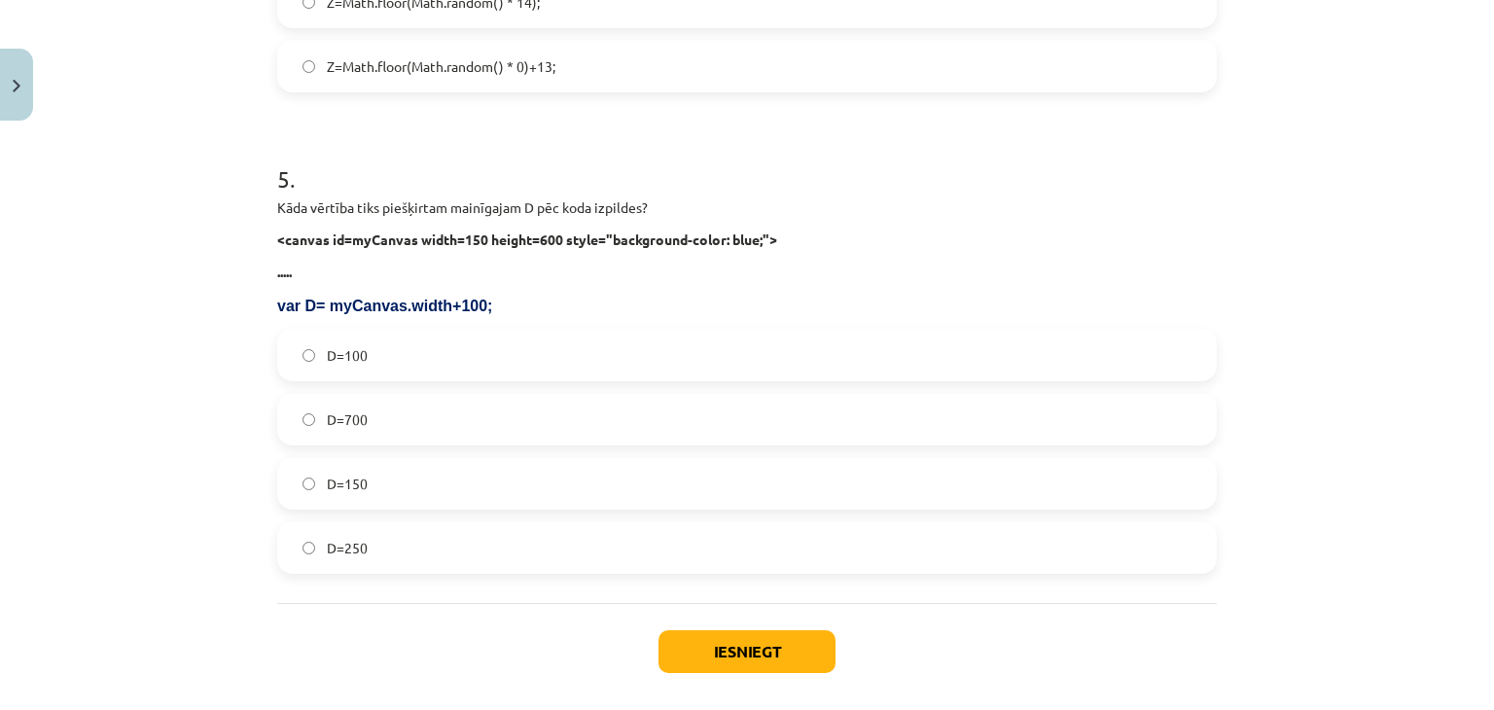
scroll to position [2054, 0]
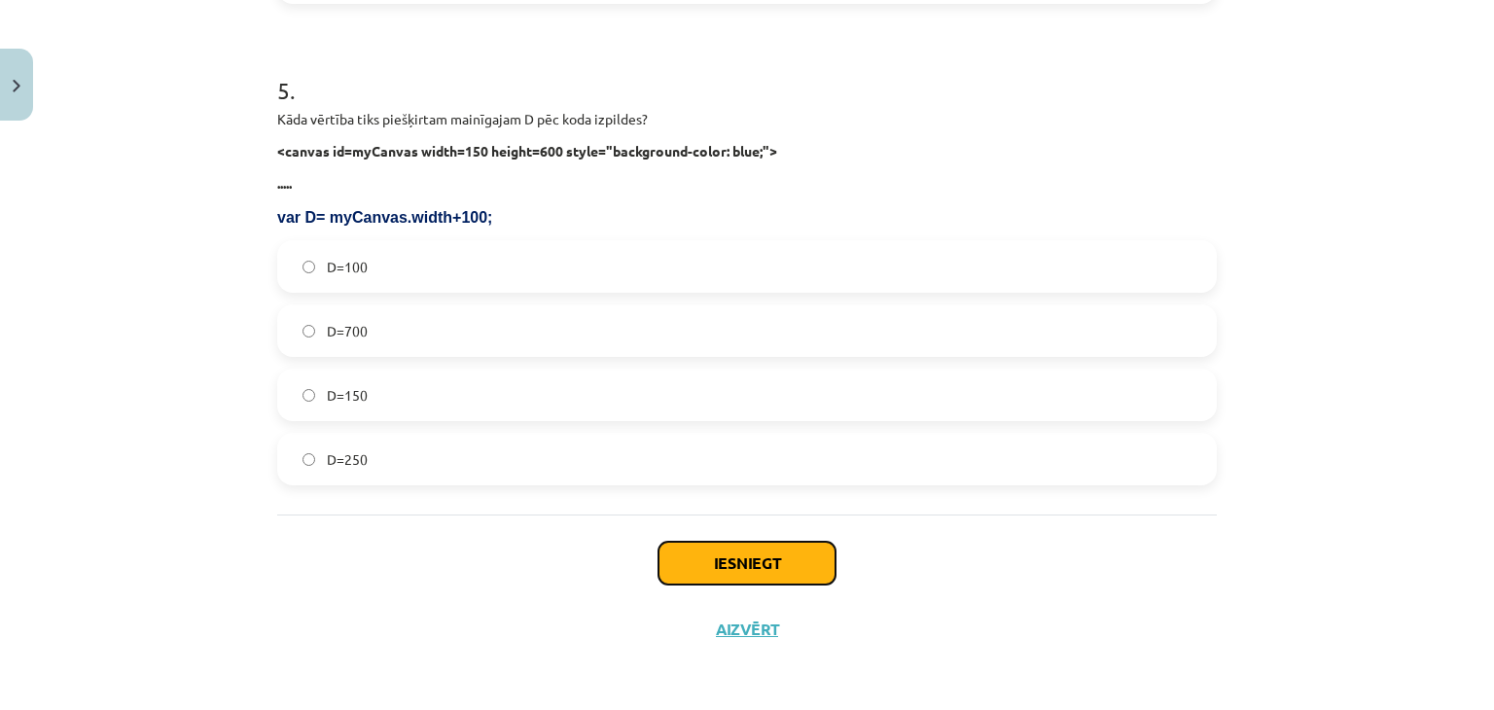
click at [672, 543] on button "Iesniegt" at bounding box center [746, 563] width 177 height 43
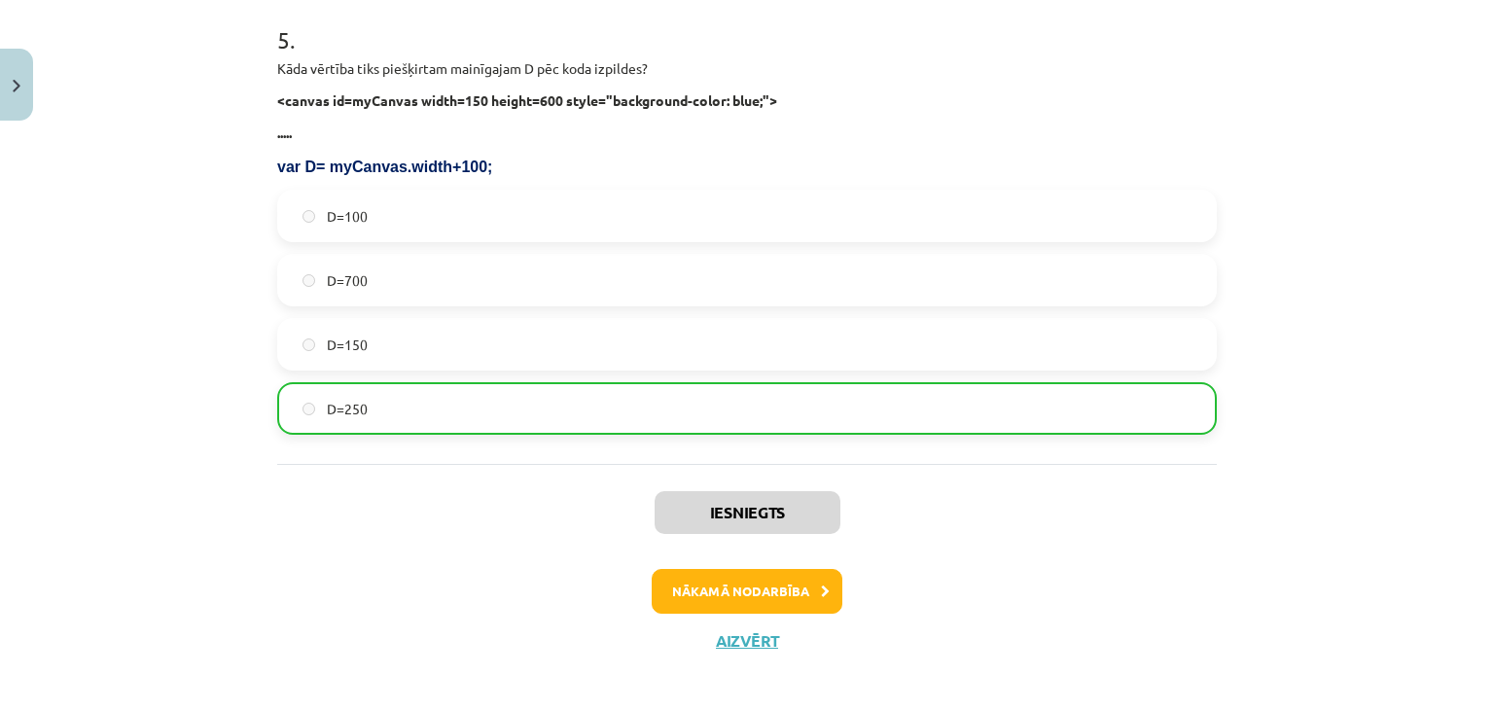
scroll to position [2116, 0]
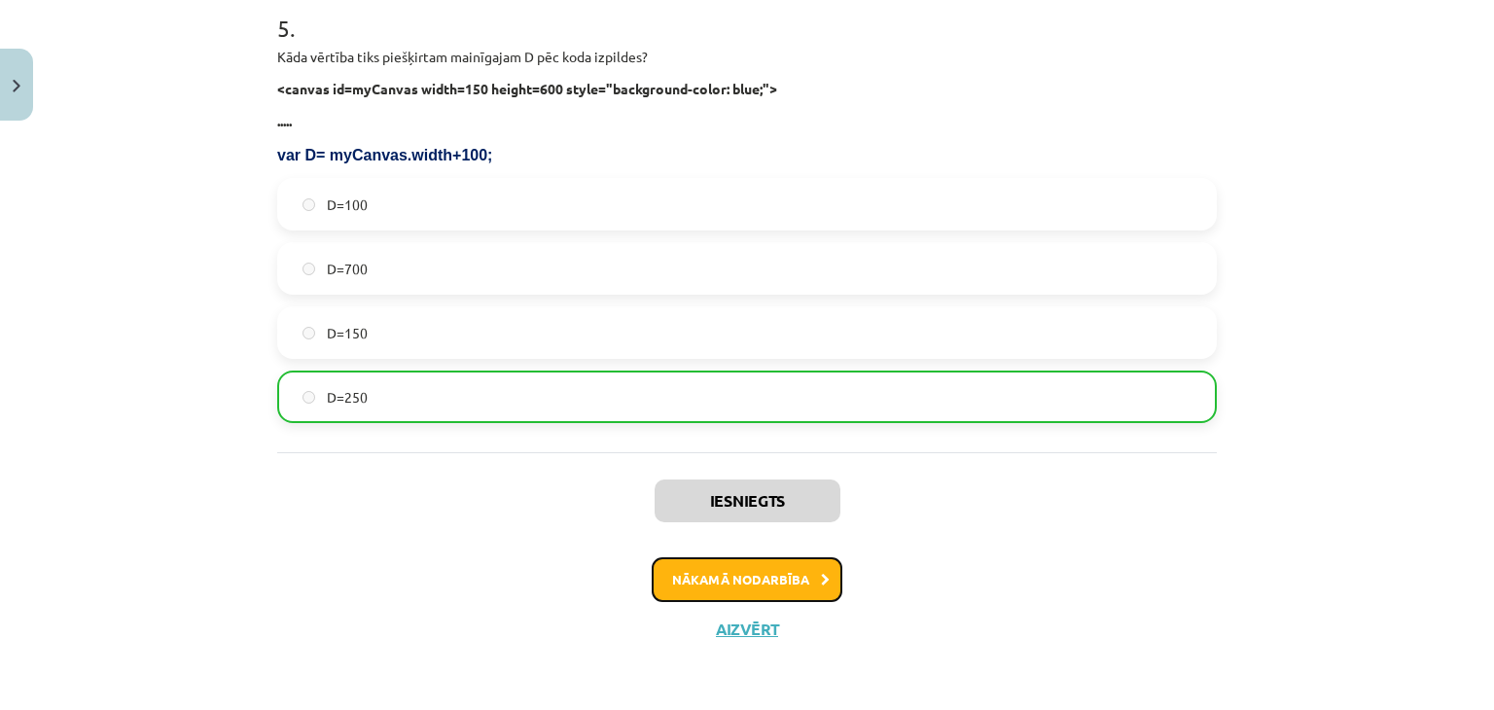
click at [723, 569] on button "Nākamā nodarbība" at bounding box center [747, 579] width 191 height 45
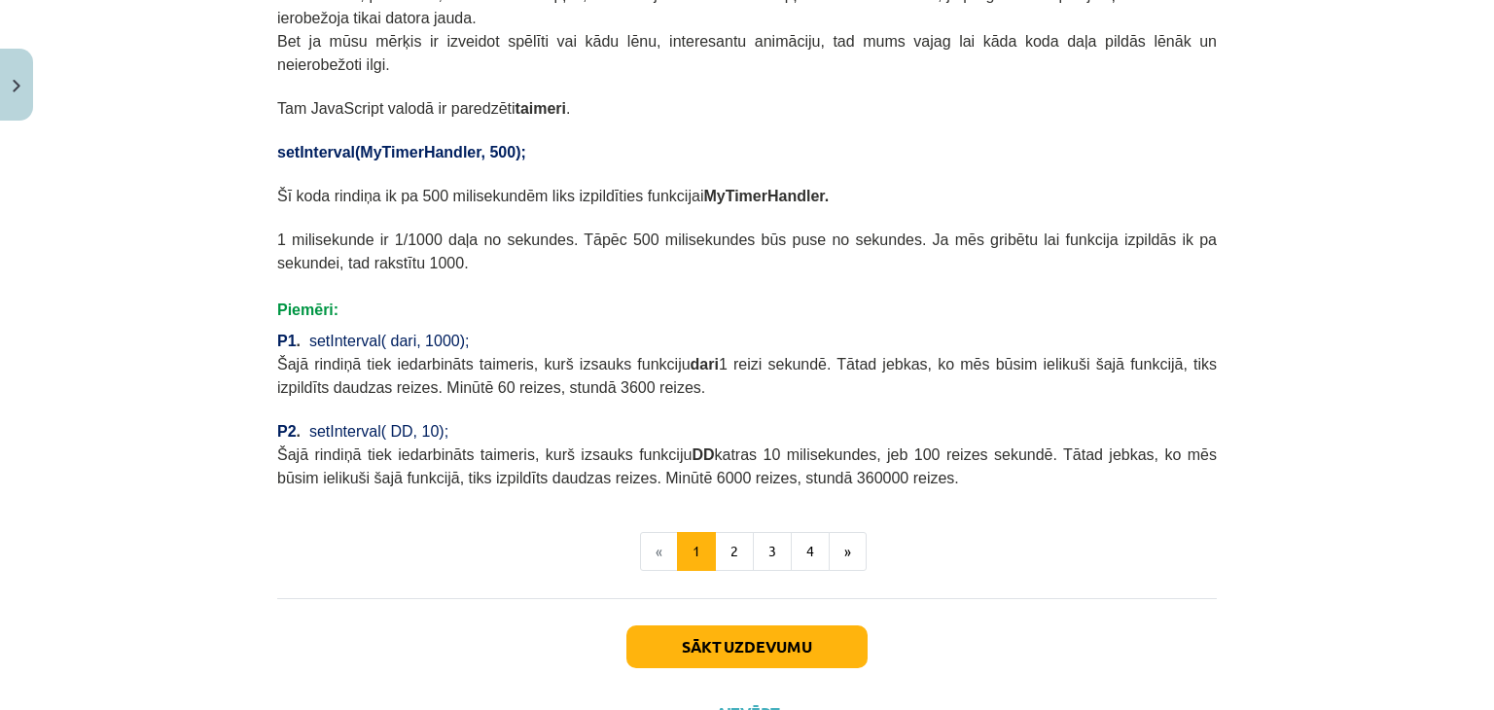
scroll to position [832, 0]
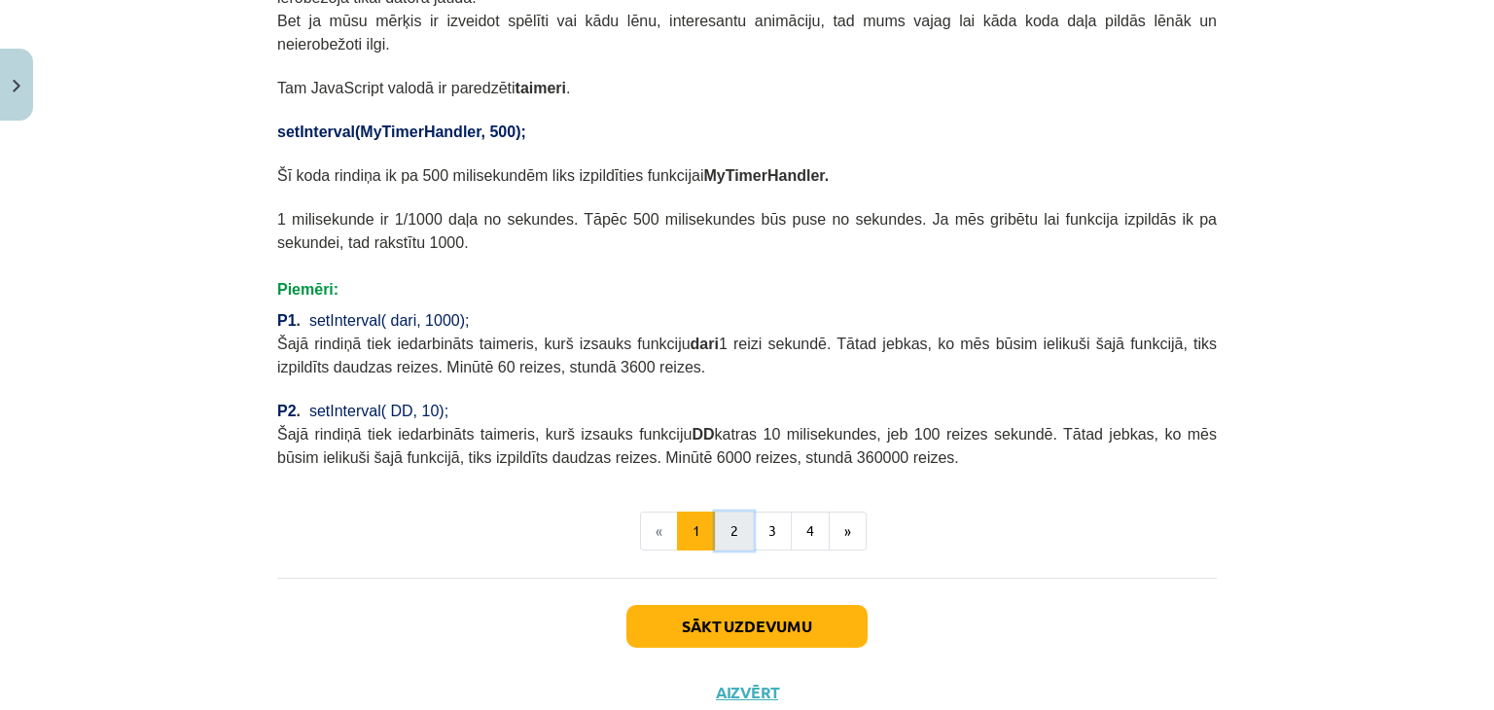
click at [728, 512] on button "2" at bounding box center [734, 531] width 39 height 39
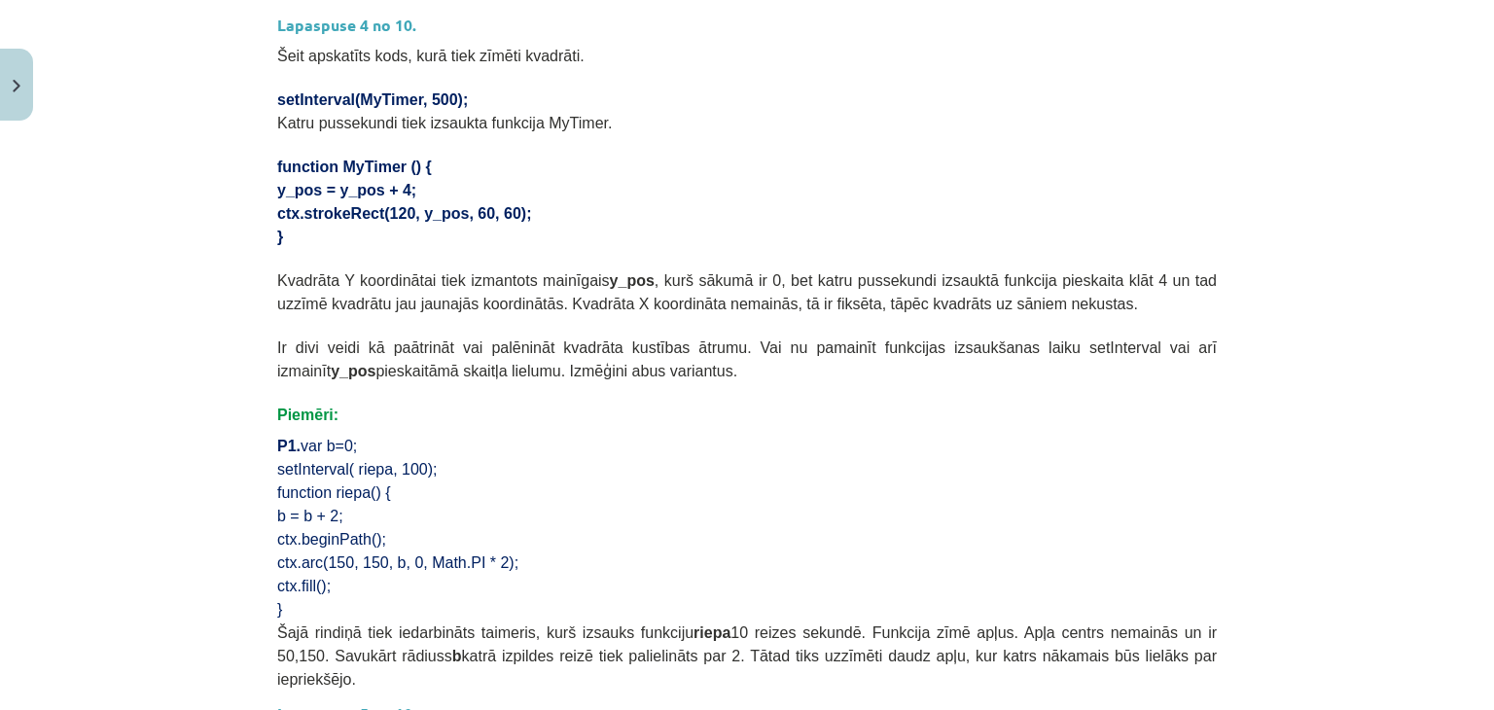
scroll to position [0, 0]
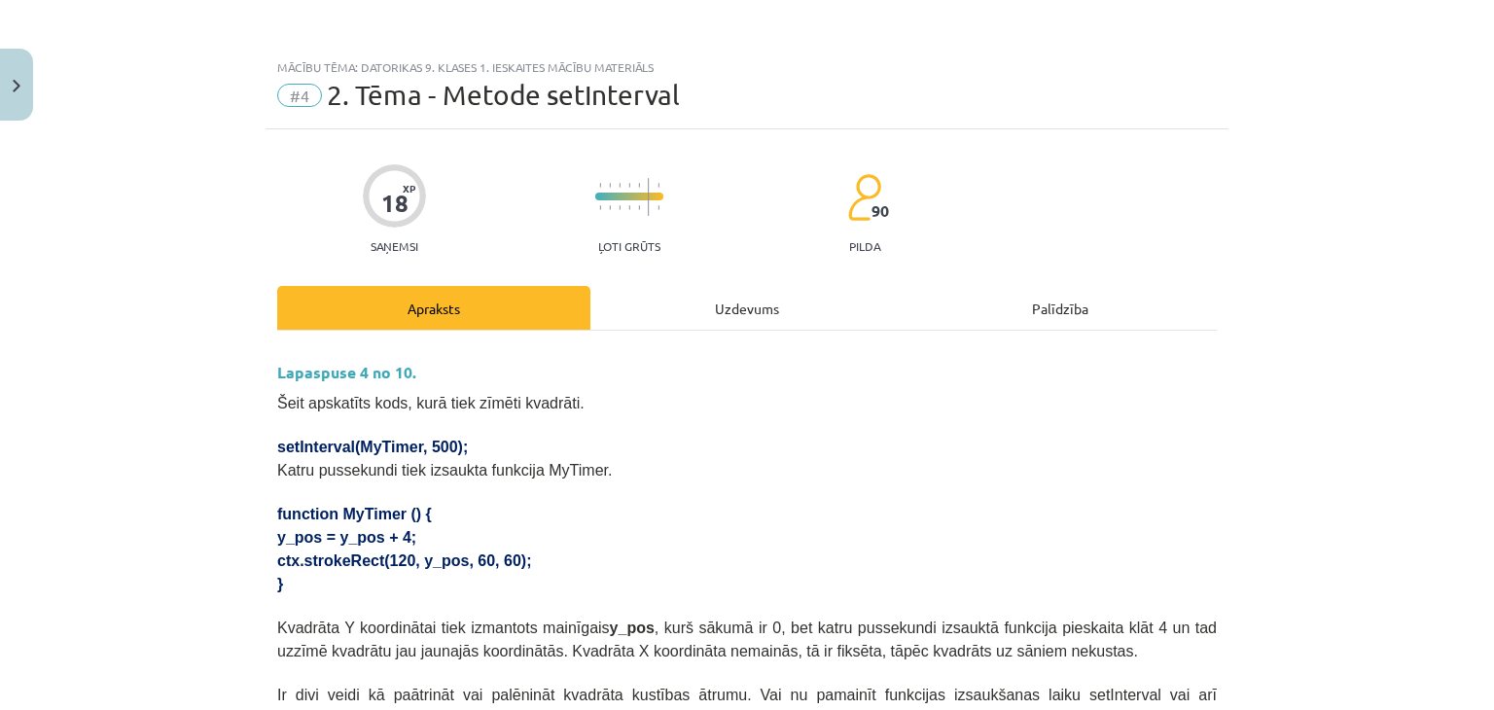
click at [693, 314] on div "Uzdevums" at bounding box center [746, 308] width 313 height 44
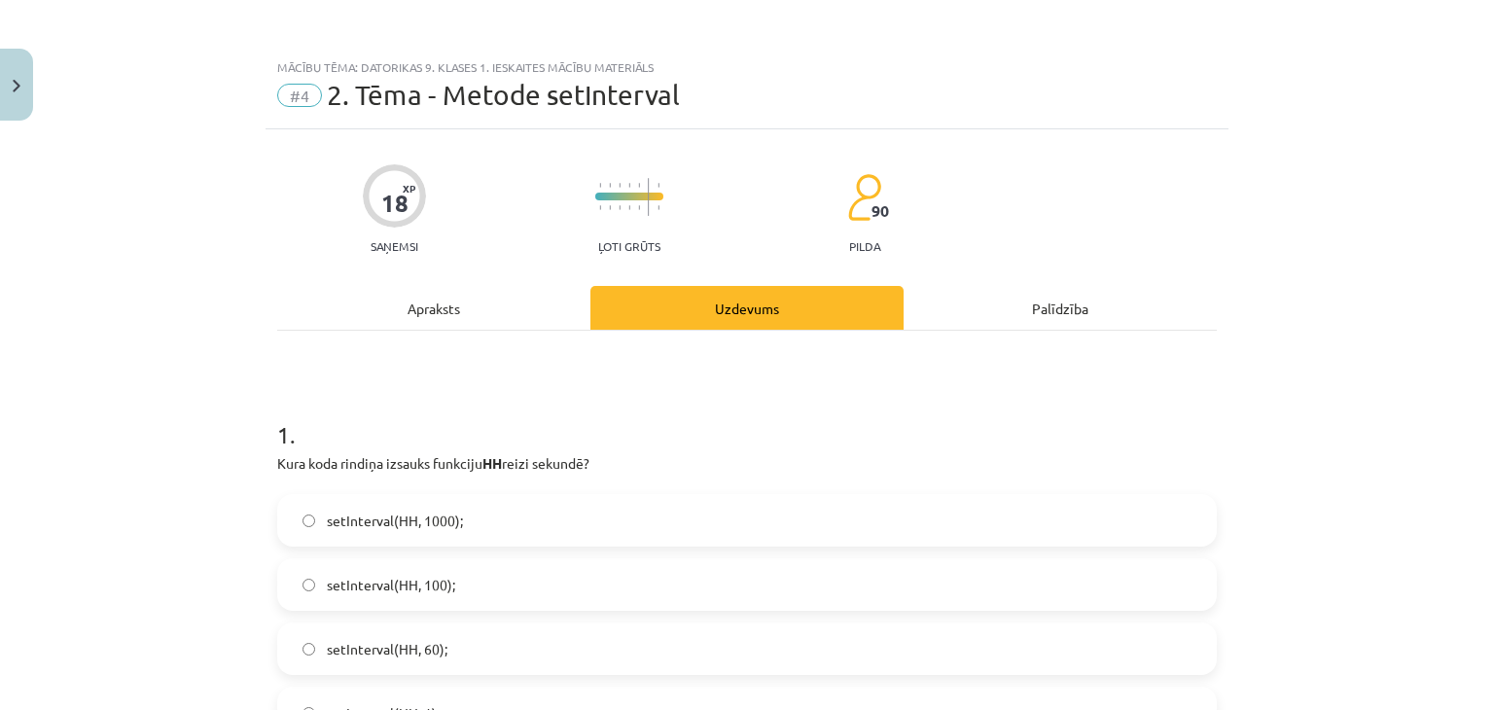
scroll to position [49, 0]
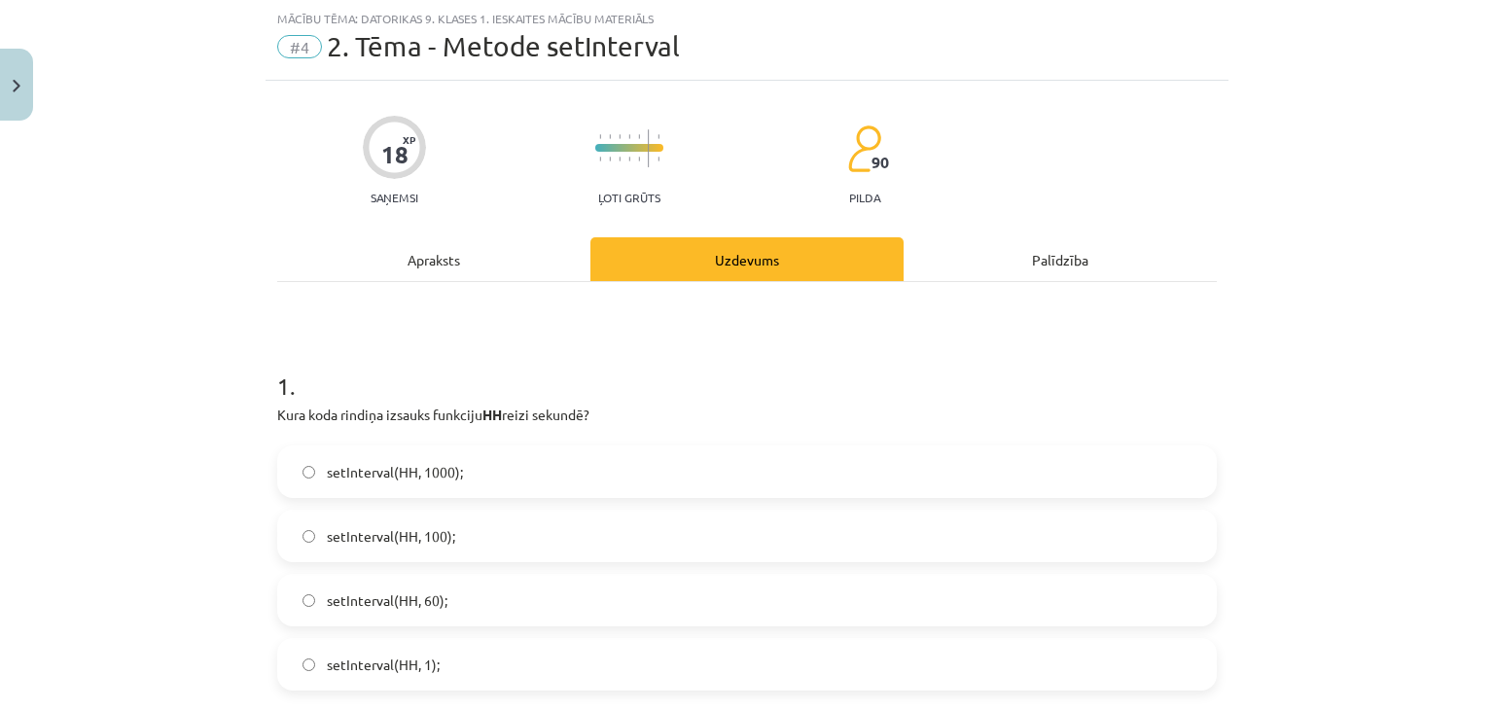
click at [449, 254] on div "Apraksts" at bounding box center [433, 259] width 313 height 44
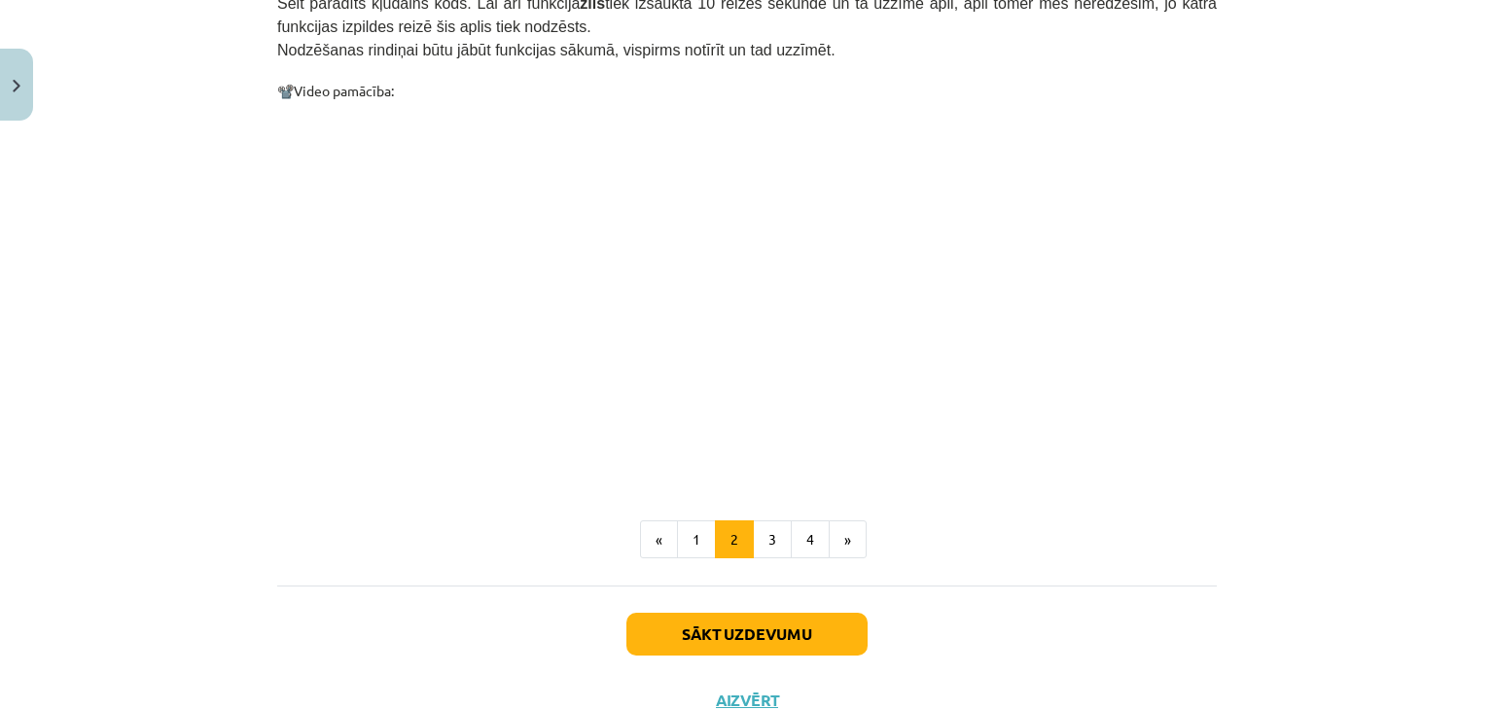
scroll to position [1989, 0]
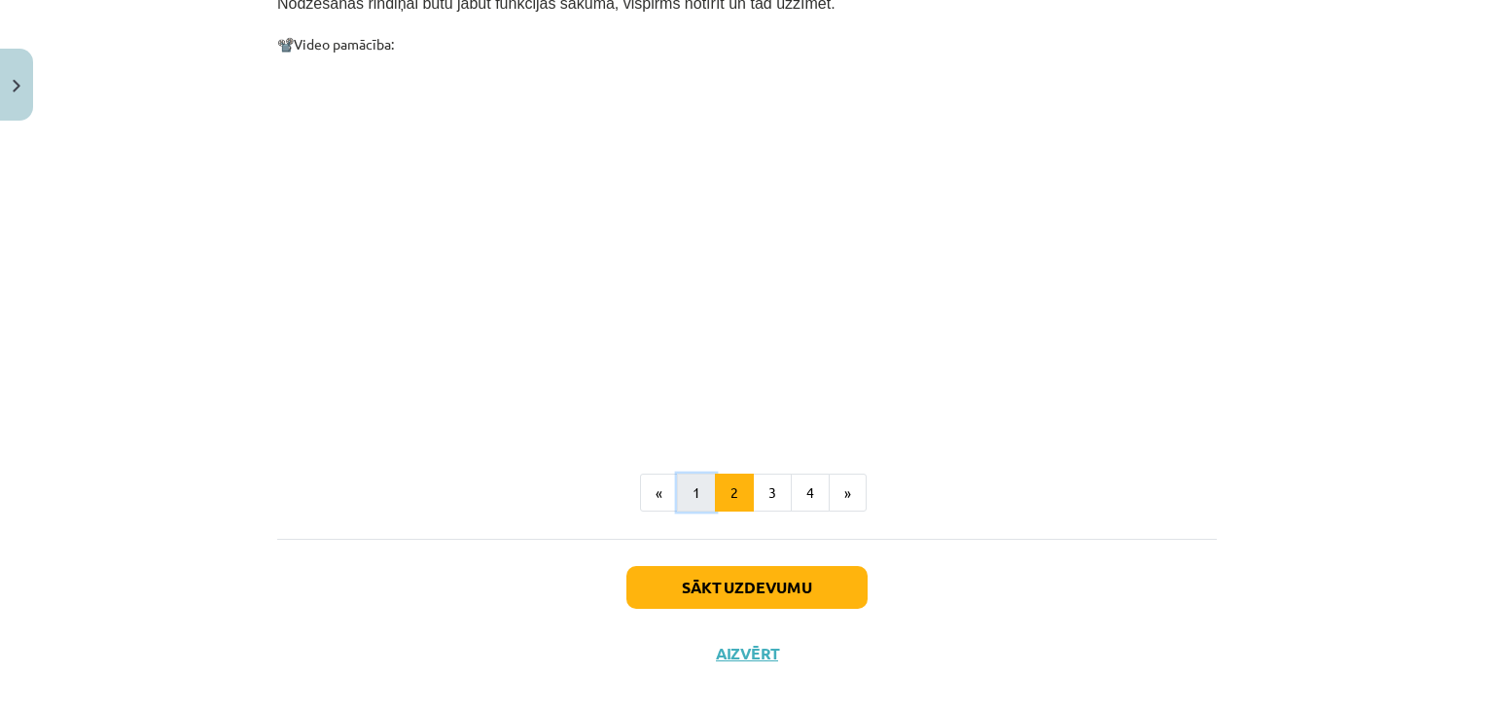
click at [699, 474] on button "1" at bounding box center [696, 493] width 39 height 39
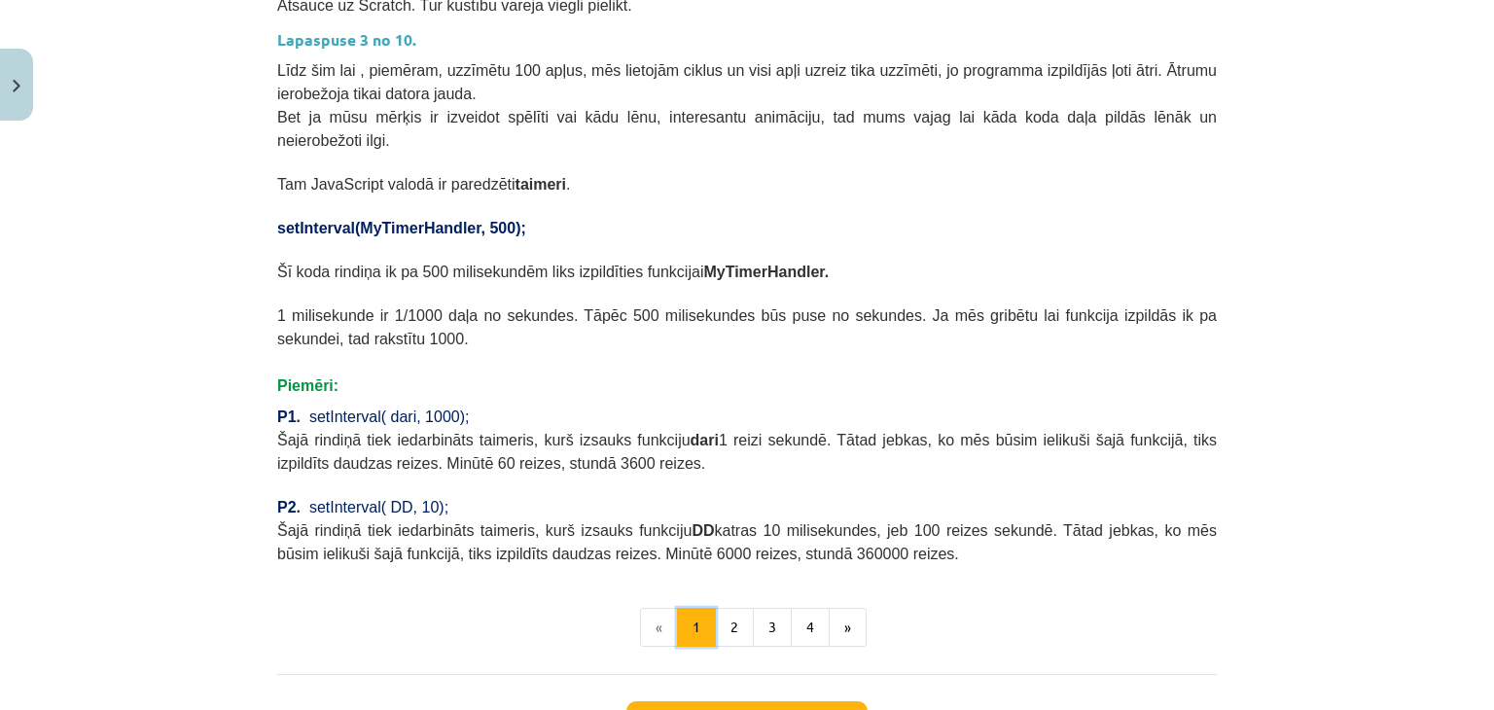
scroll to position [869, 0]
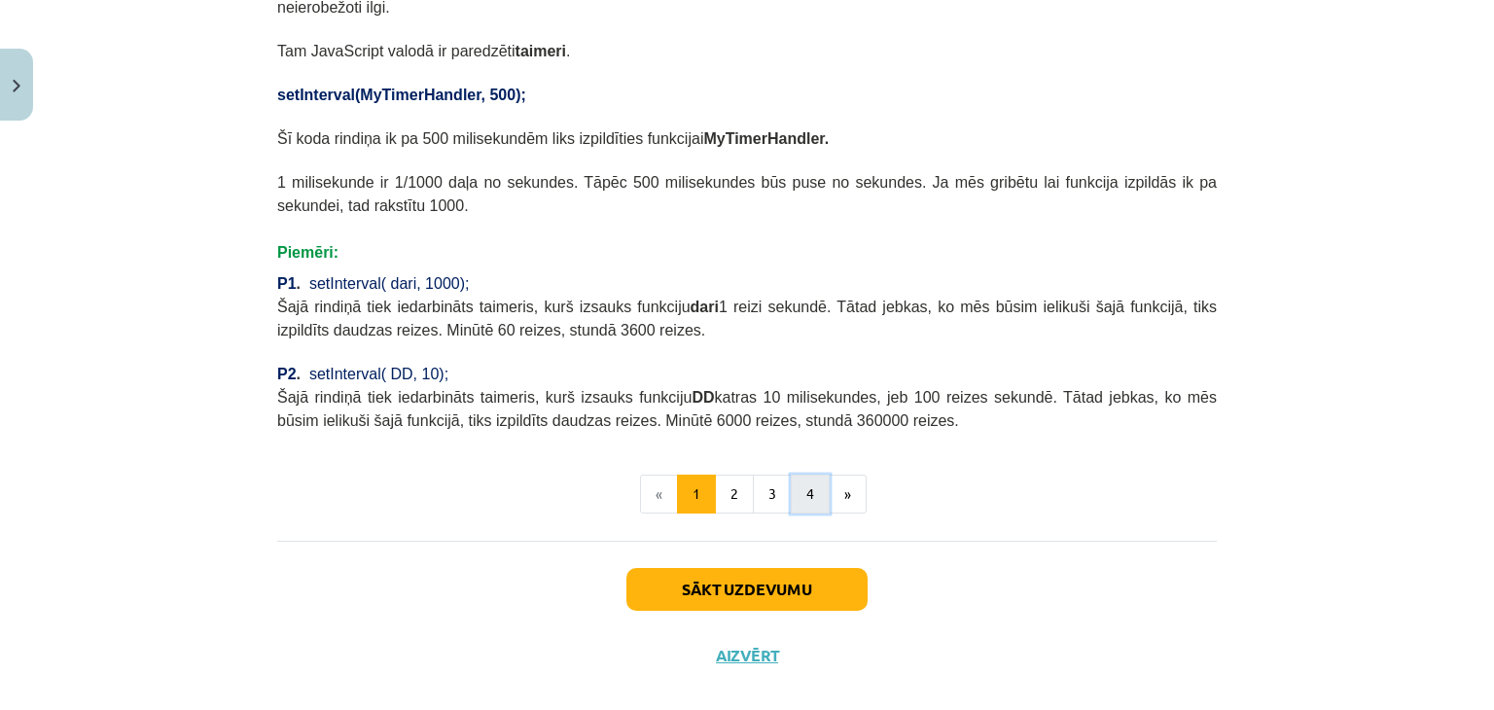
click at [794, 475] on button "4" at bounding box center [810, 494] width 39 height 39
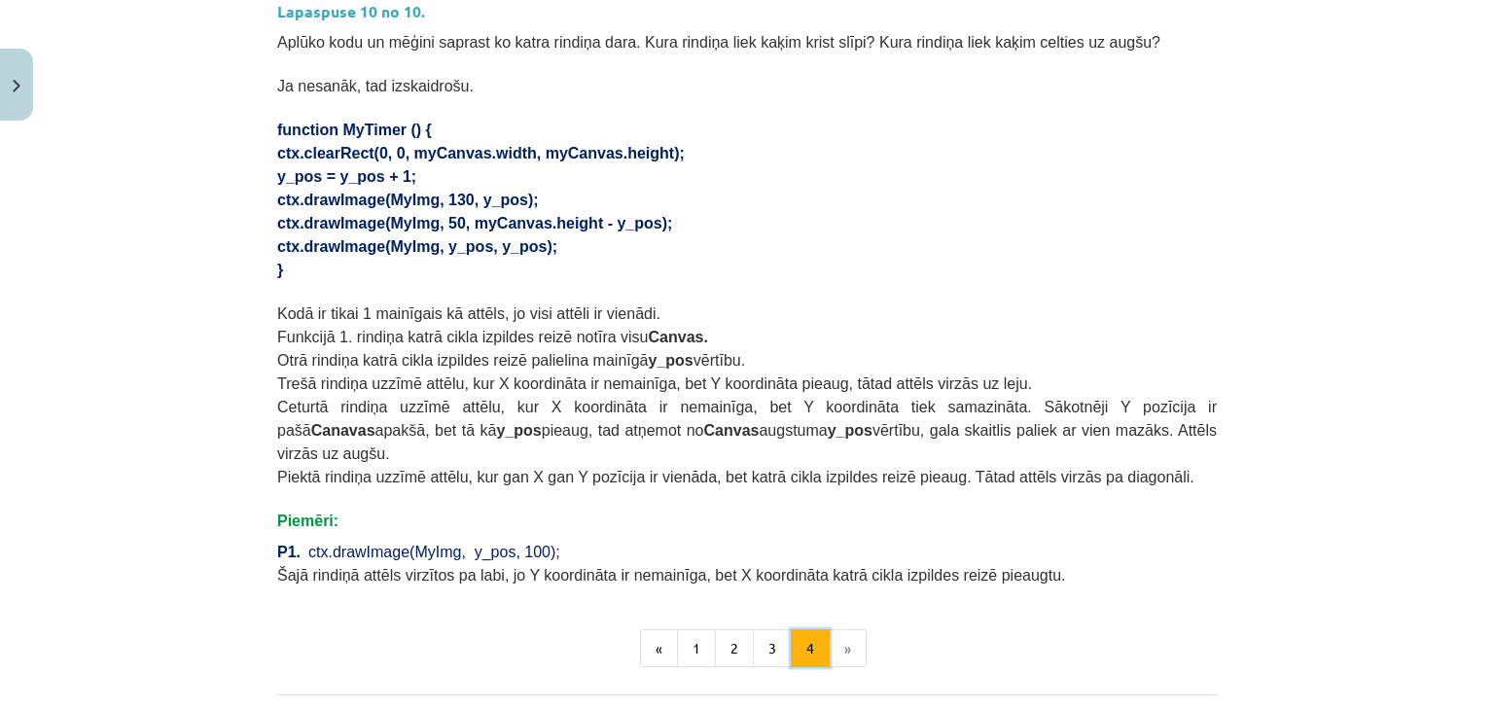
scroll to position [1313, 0]
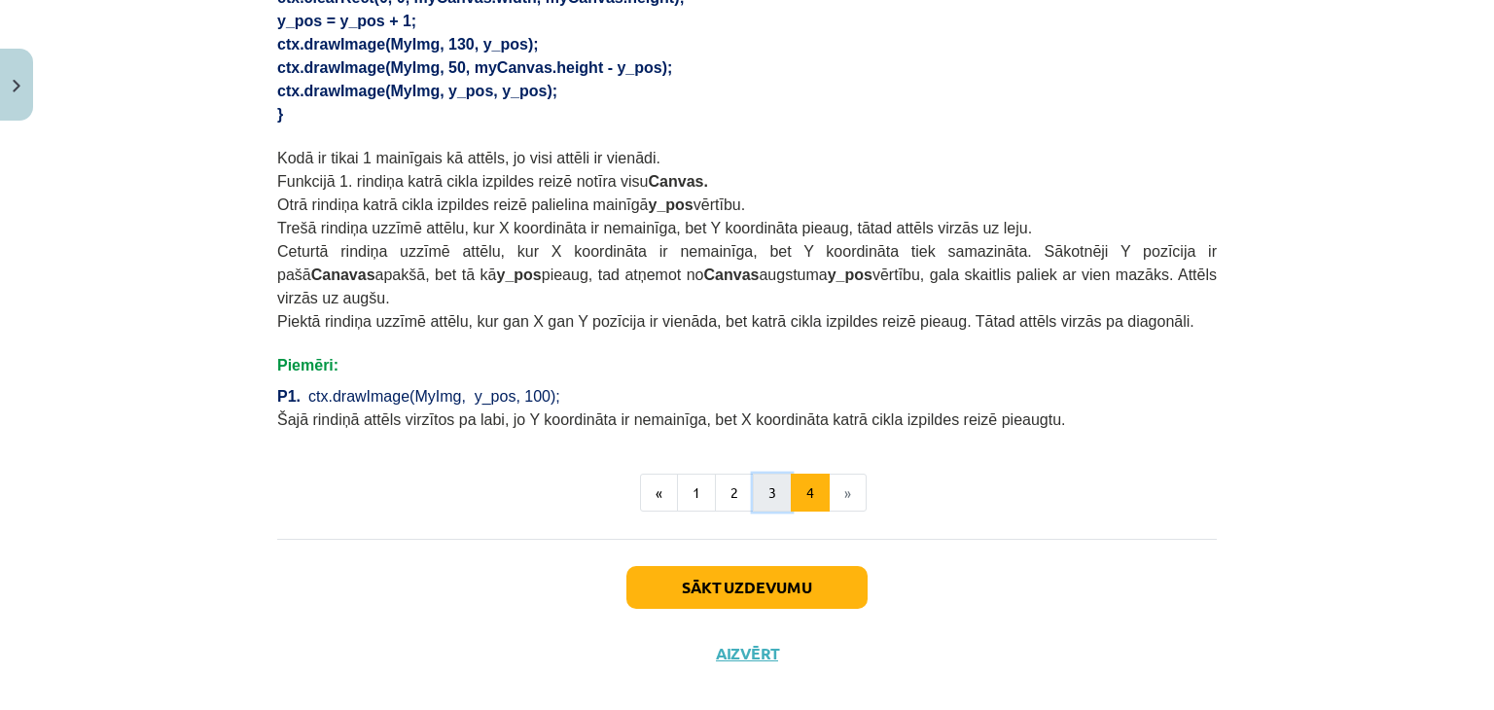
click at [772, 474] on button "3" at bounding box center [772, 493] width 39 height 39
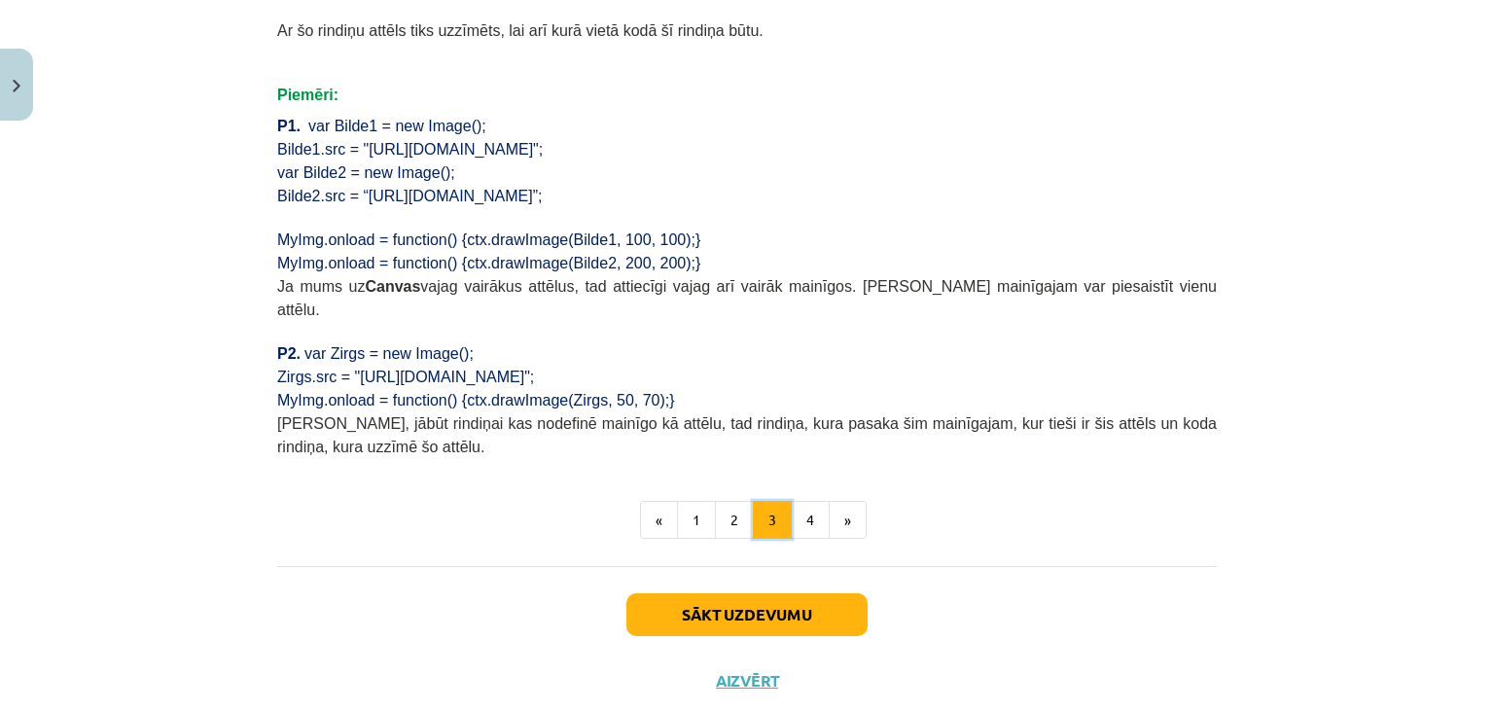
scroll to position [1451, 0]
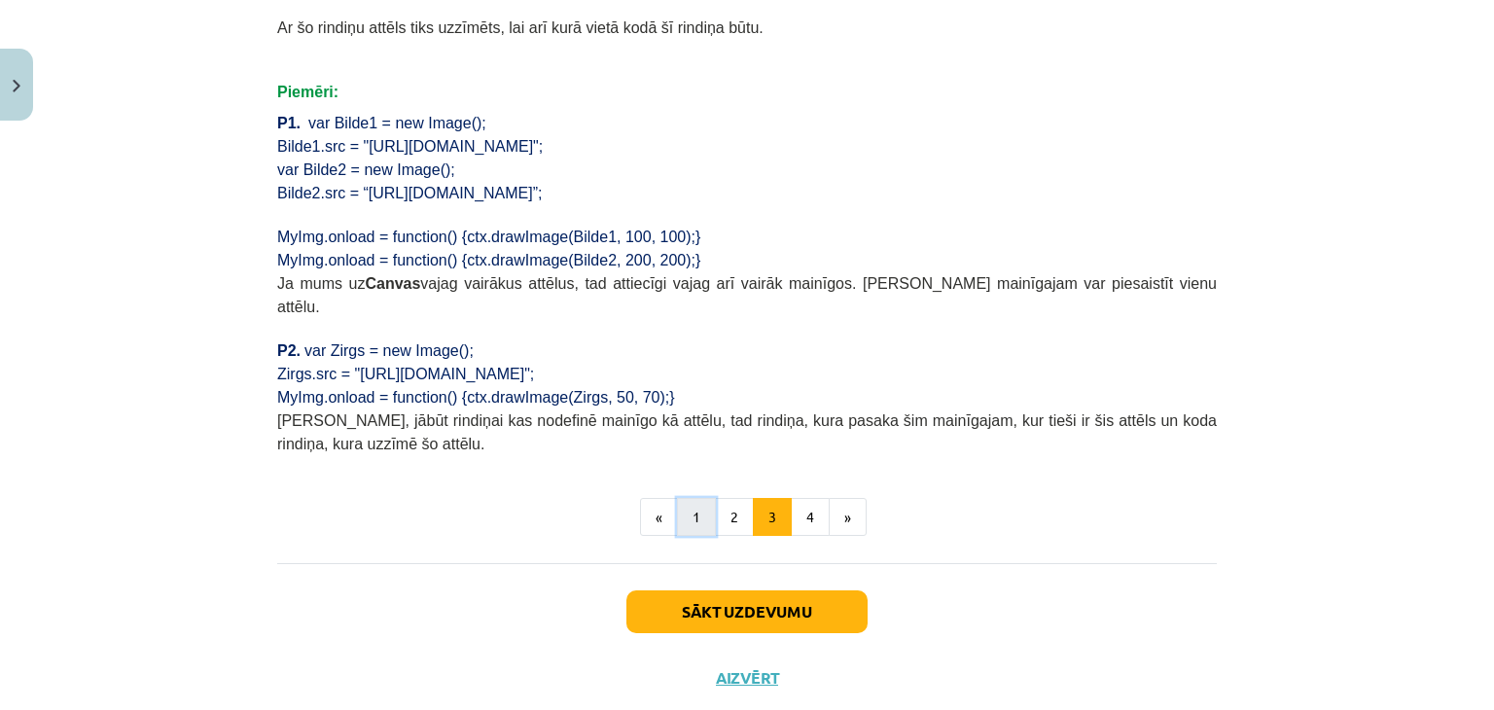
click at [700, 498] on button "1" at bounding box center [696, 517] width 39 height 39
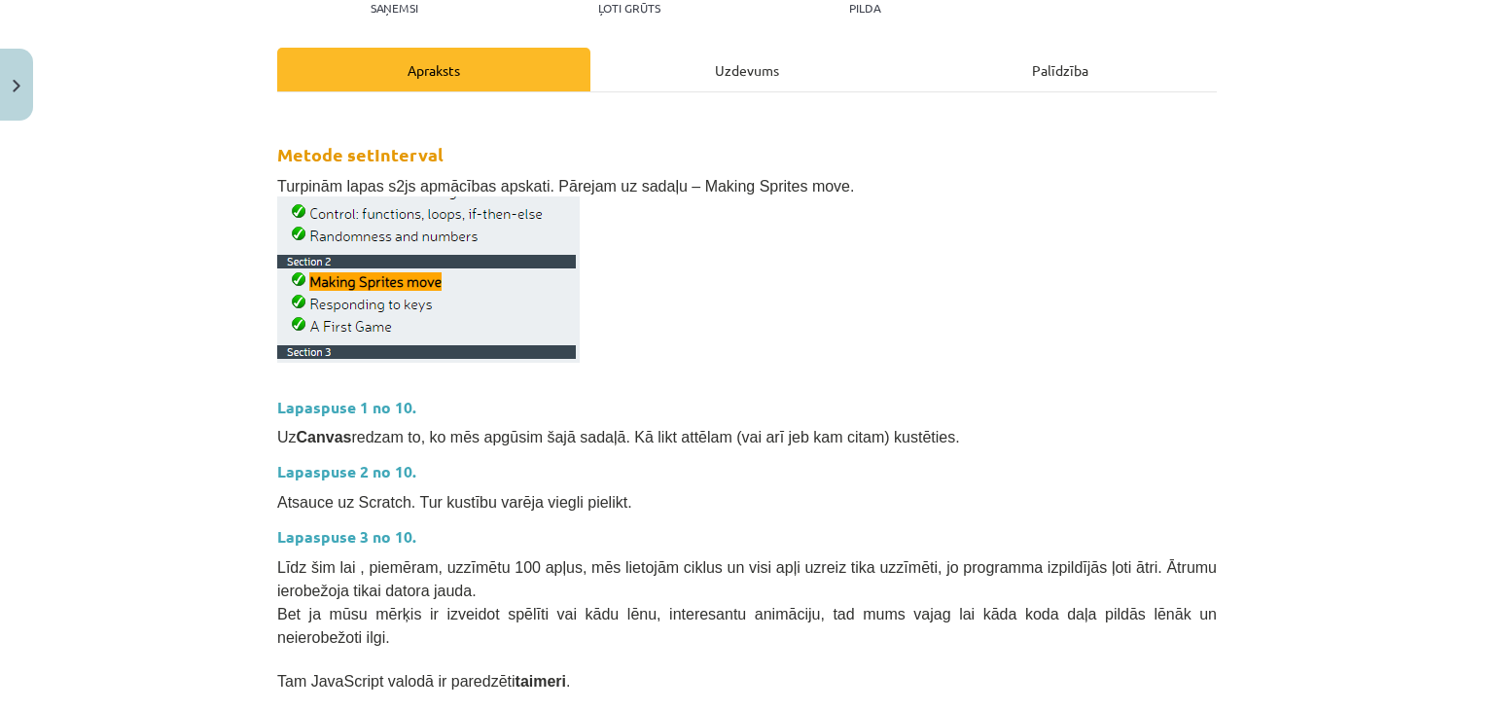
scroll to position [0, 0]
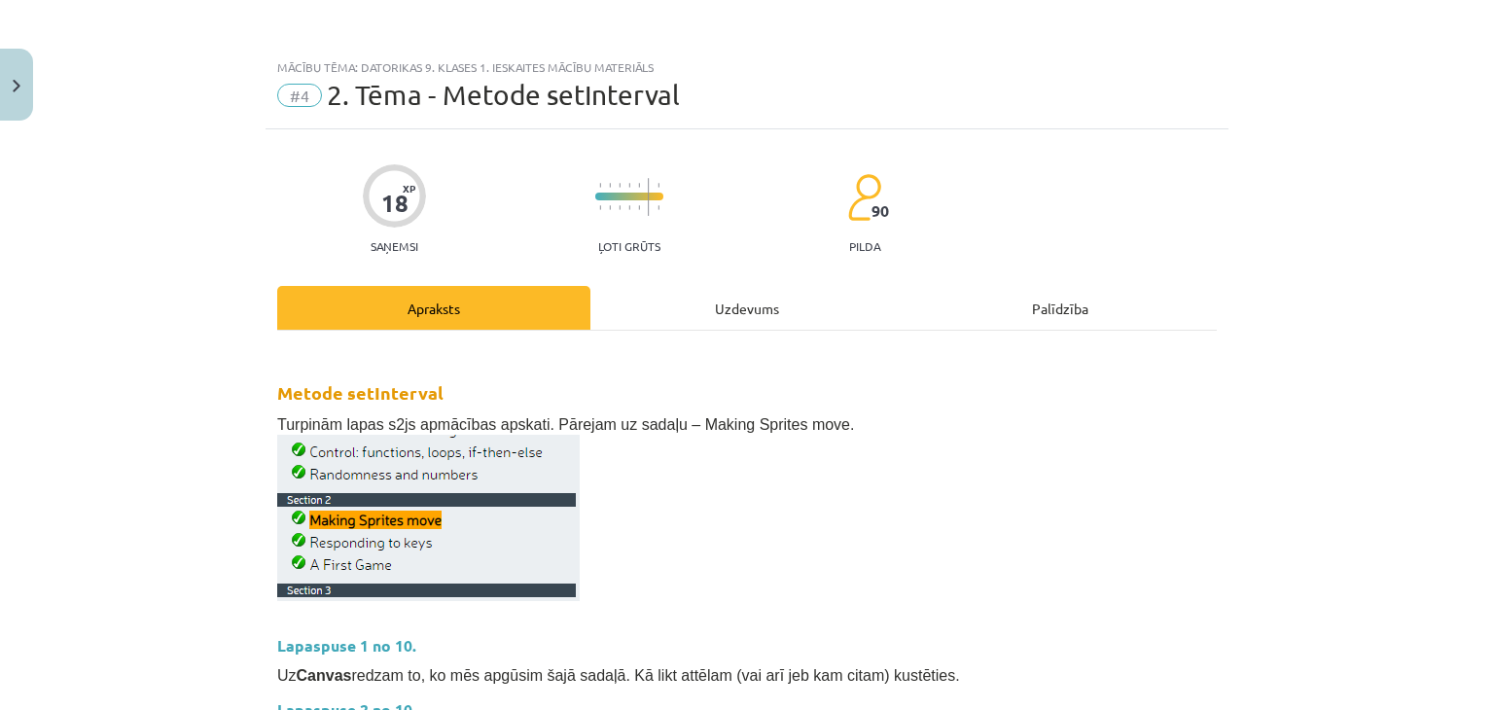
click at [726, 304] on div "Uzdevums" at bounding box center [746, 308] width 313 height 44
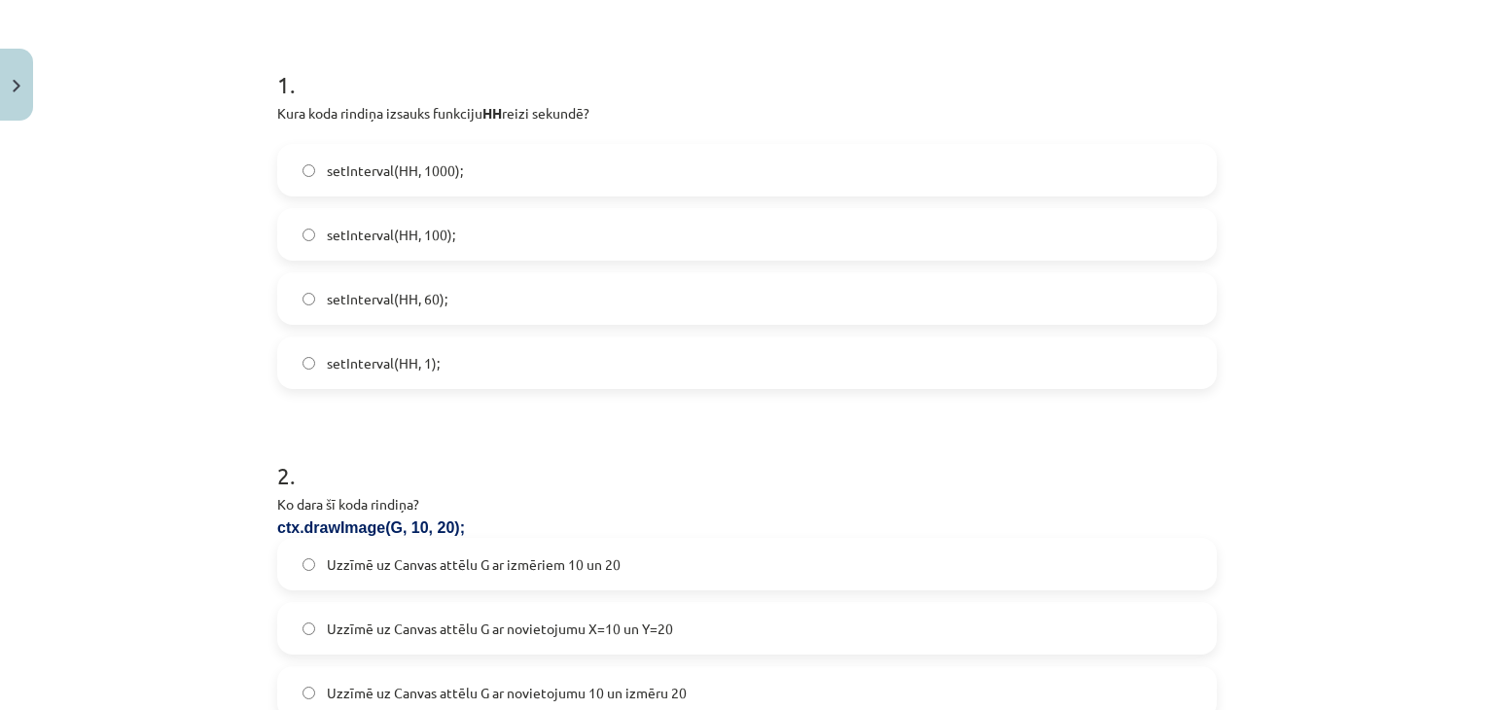
scroll to position [351, 0]
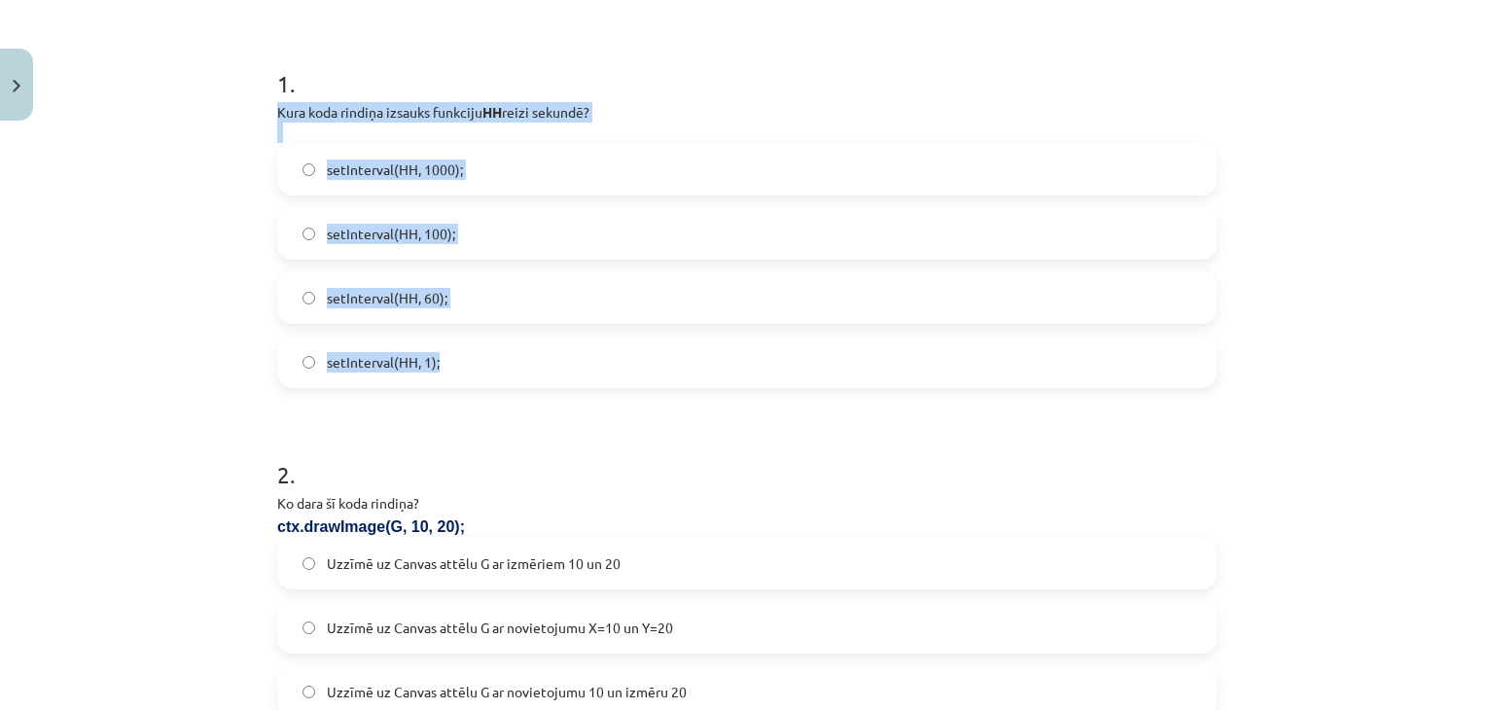
drag, startPoint x: 269, startPoint y: 114, endPoint x: 506, endPoint y: 344, distance: 330.1
click at [506, 344] on div "1 . Kura koda rindiņa izsauks funkciju HH reizi sekundē? setInterval(HH, 1000);…" at bounding box center [747, 212] width 940 height 352
copy div "Kura koda rindiņa izsauks funkciju HH reizi sekundē? setInterval(HH, 1000); set…"
click at [506, 172] on label "setInterval(HH, 1000);" at bounding box center [747, 169] width 936 height 49
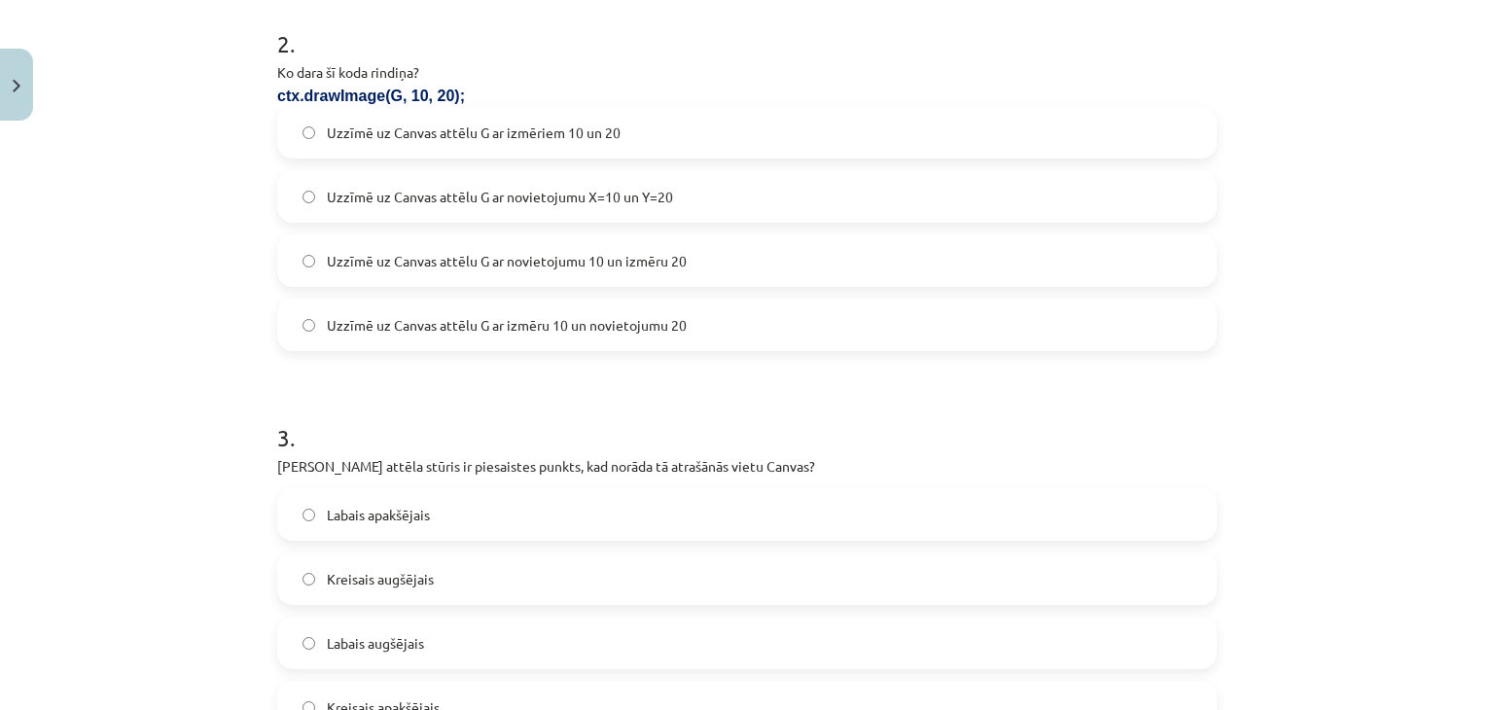
scroll to position [797, 0]
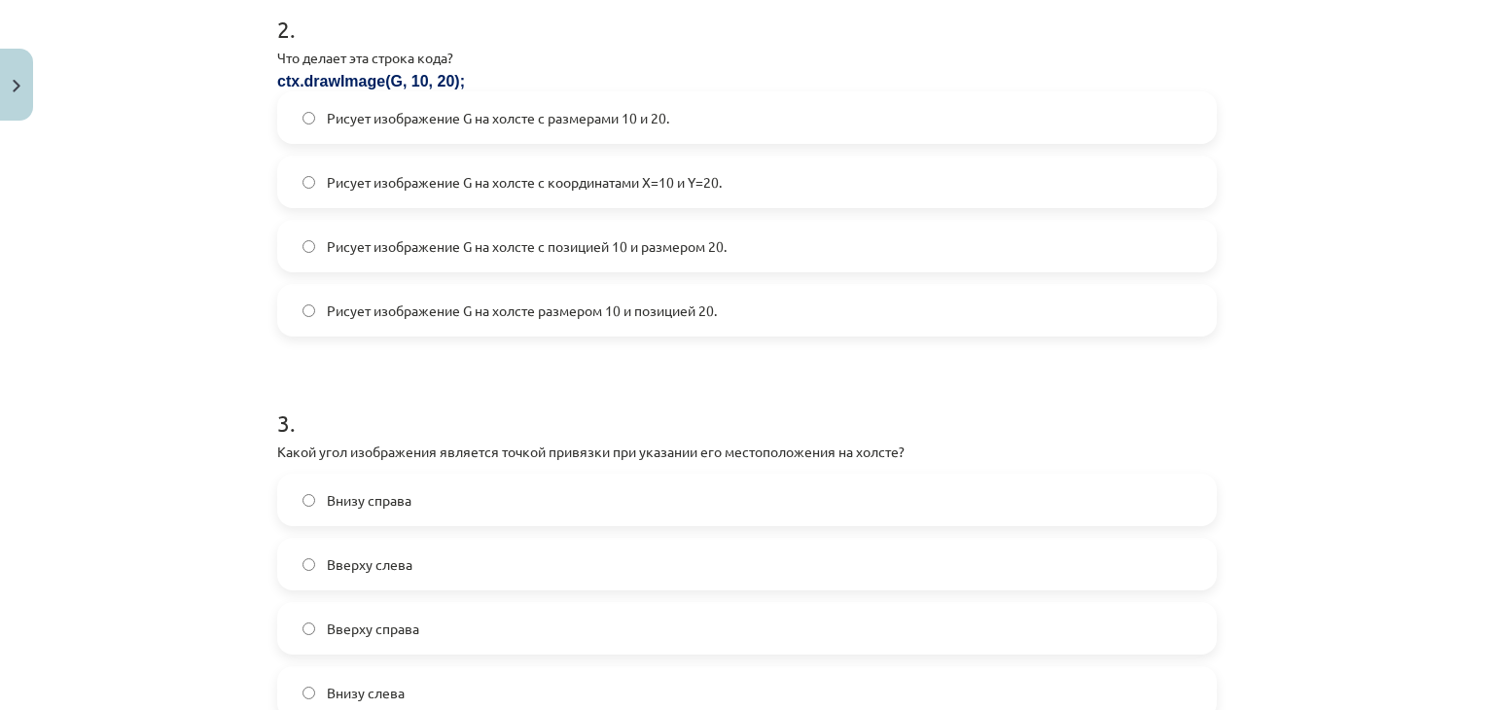
click at [594, 184] on font "Рисует изображение G на холсте с координатами X=10 и Y=20." at bounding box center [524, 182] width 395 height 18
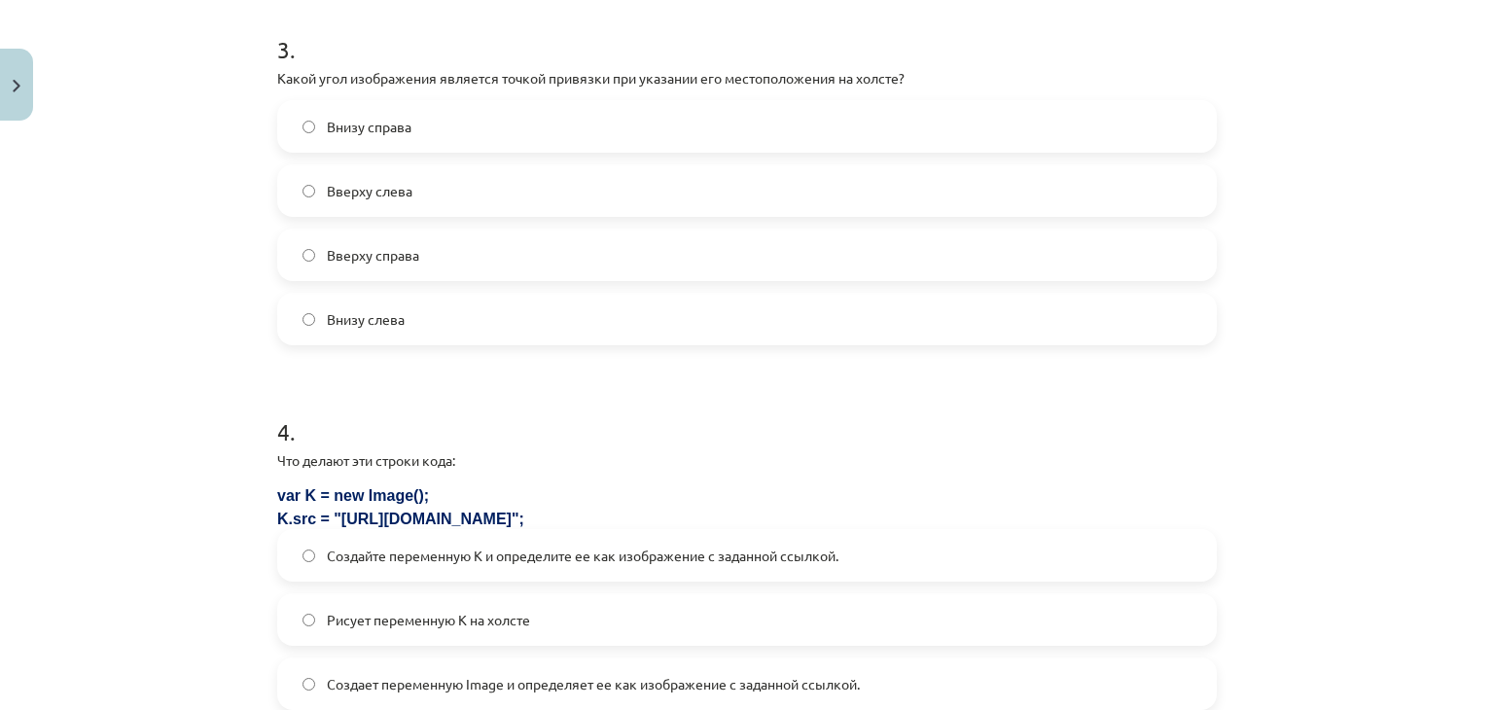
scroll to position [1171, 0]
click at [468, 125] on label "Внизу справа" at bounding box center [747, 125] width 936 height 49
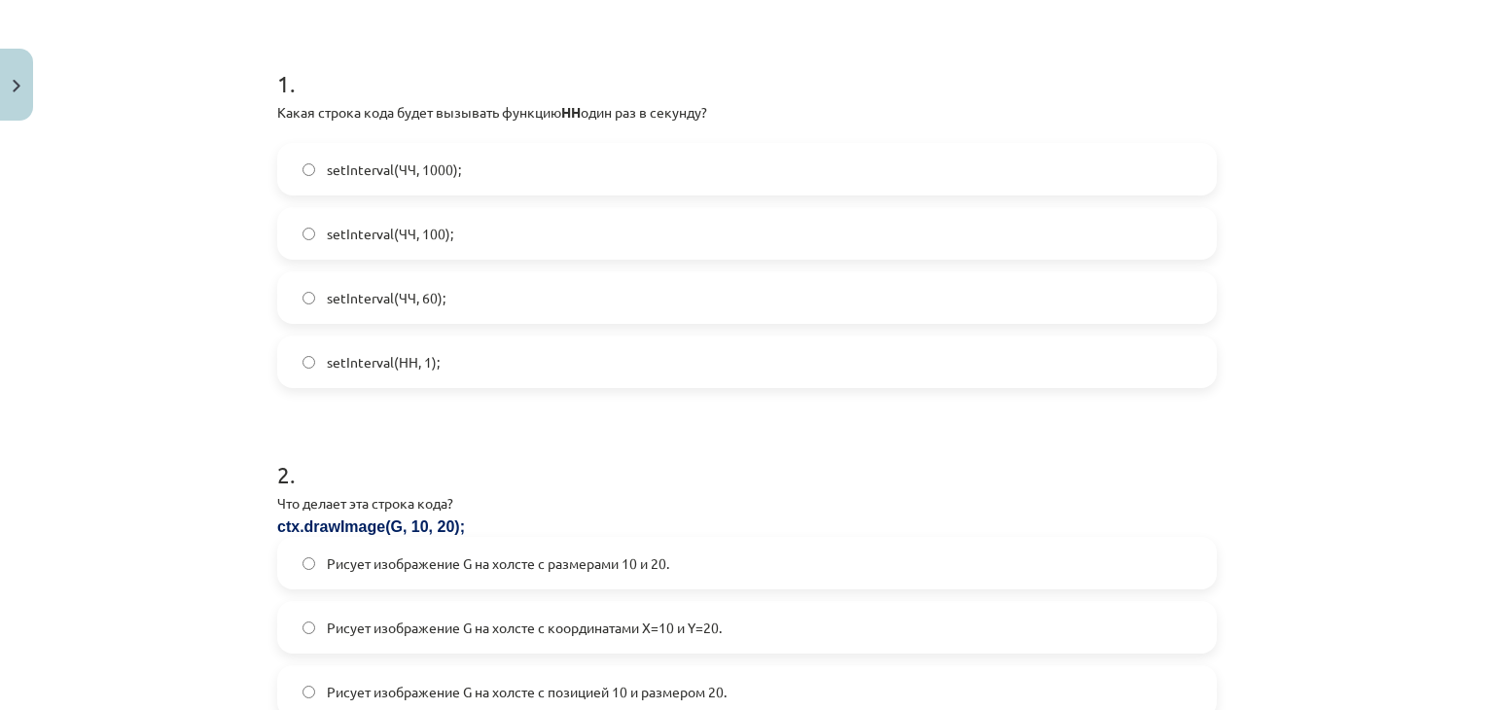
scroll to position [0, 0]
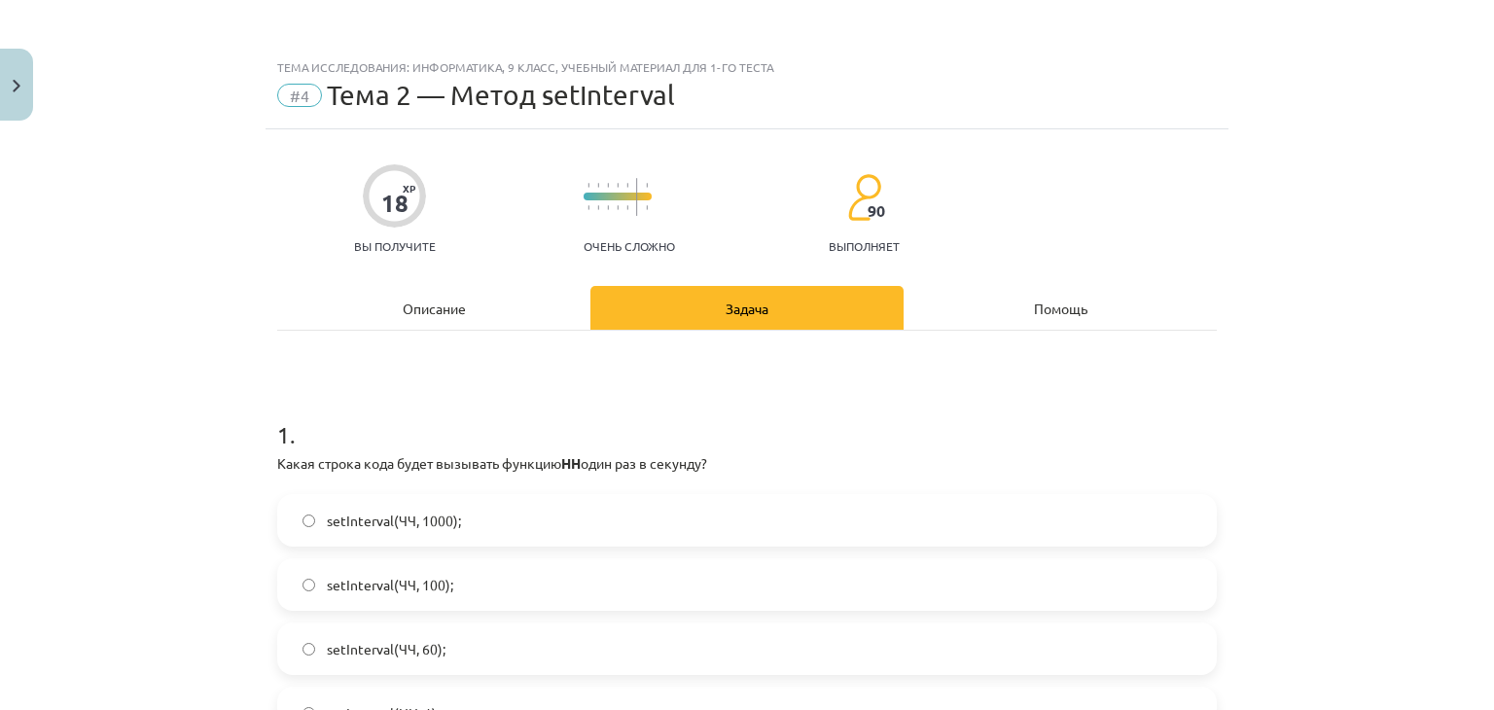
click at [420, 294] on div "Описание" at bounding box center [433, 308] width 313 height 44
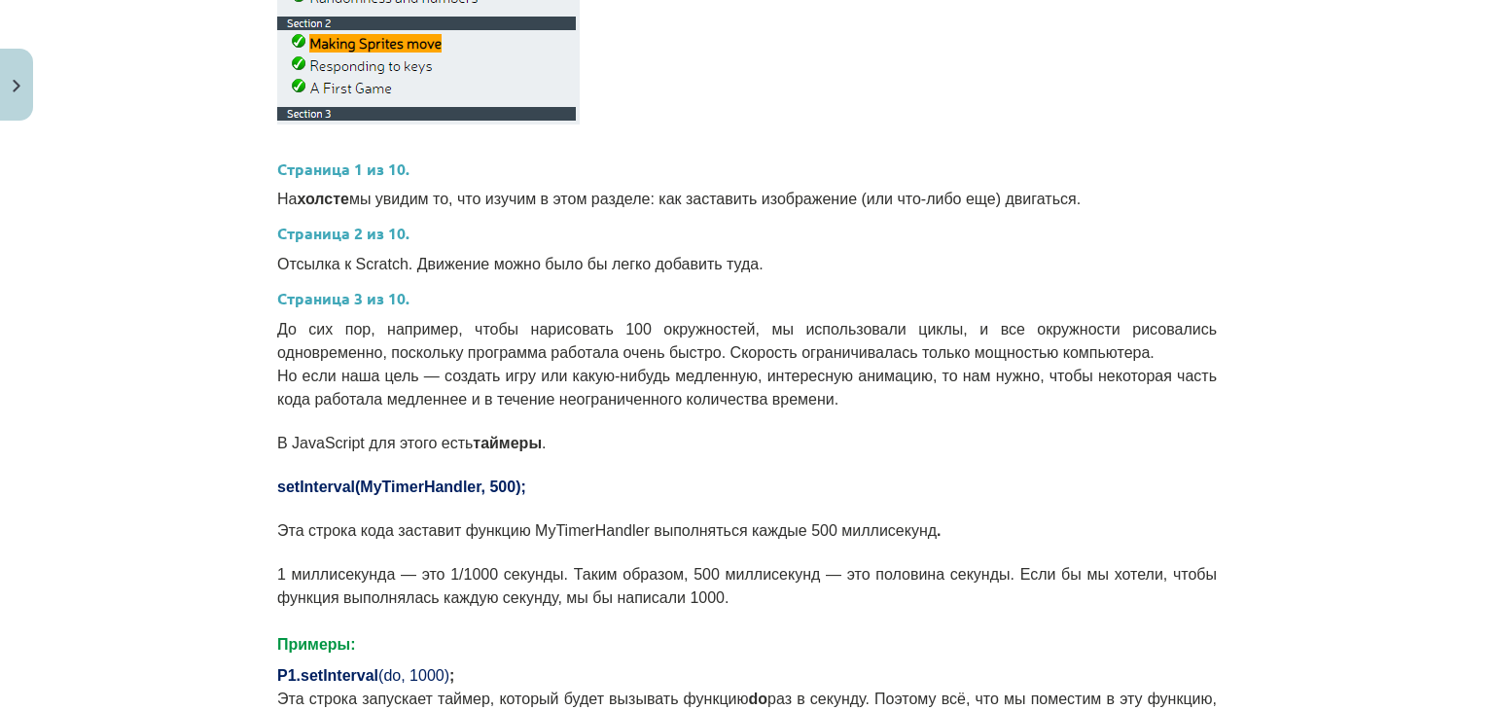
scroll to position [892, 0]
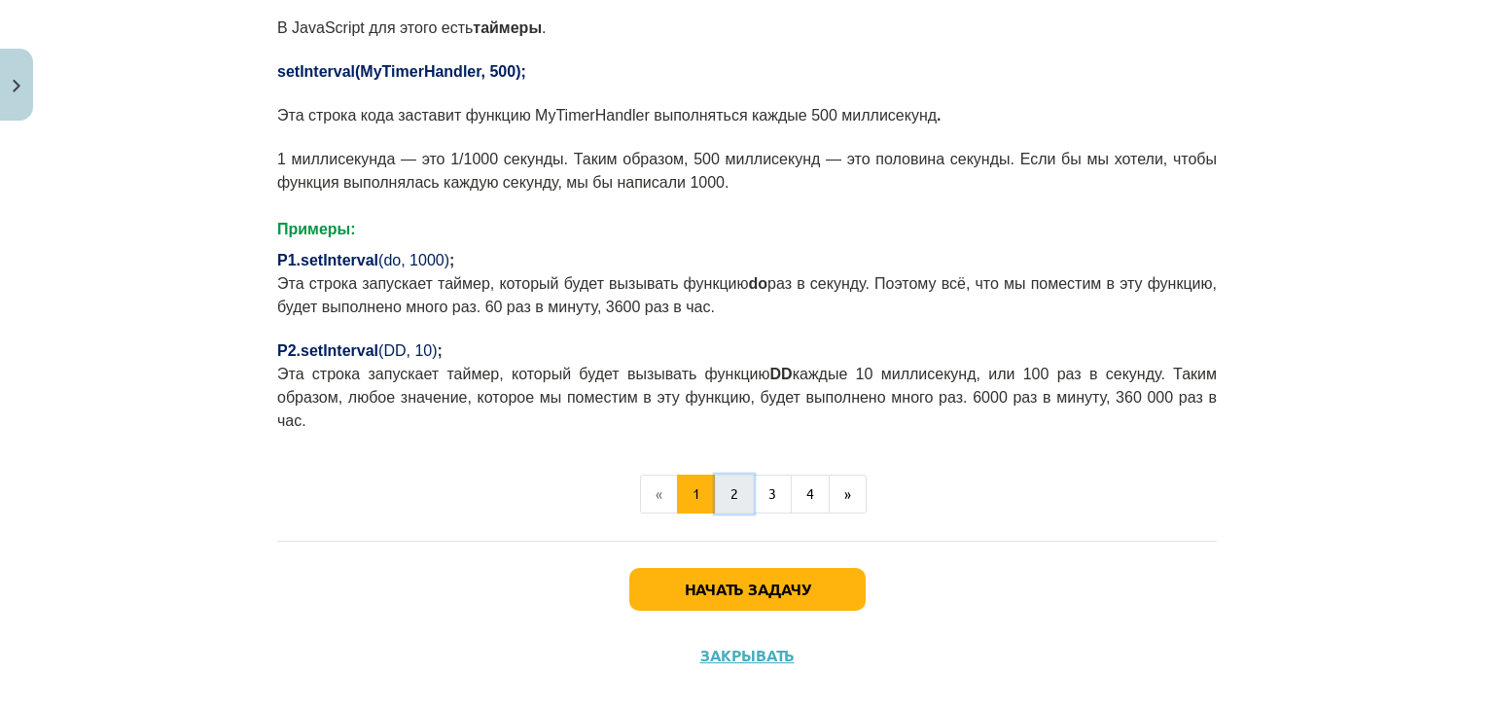
click at [716, 475] on button "2" at bounding box center [734, 494] width 39 height 39
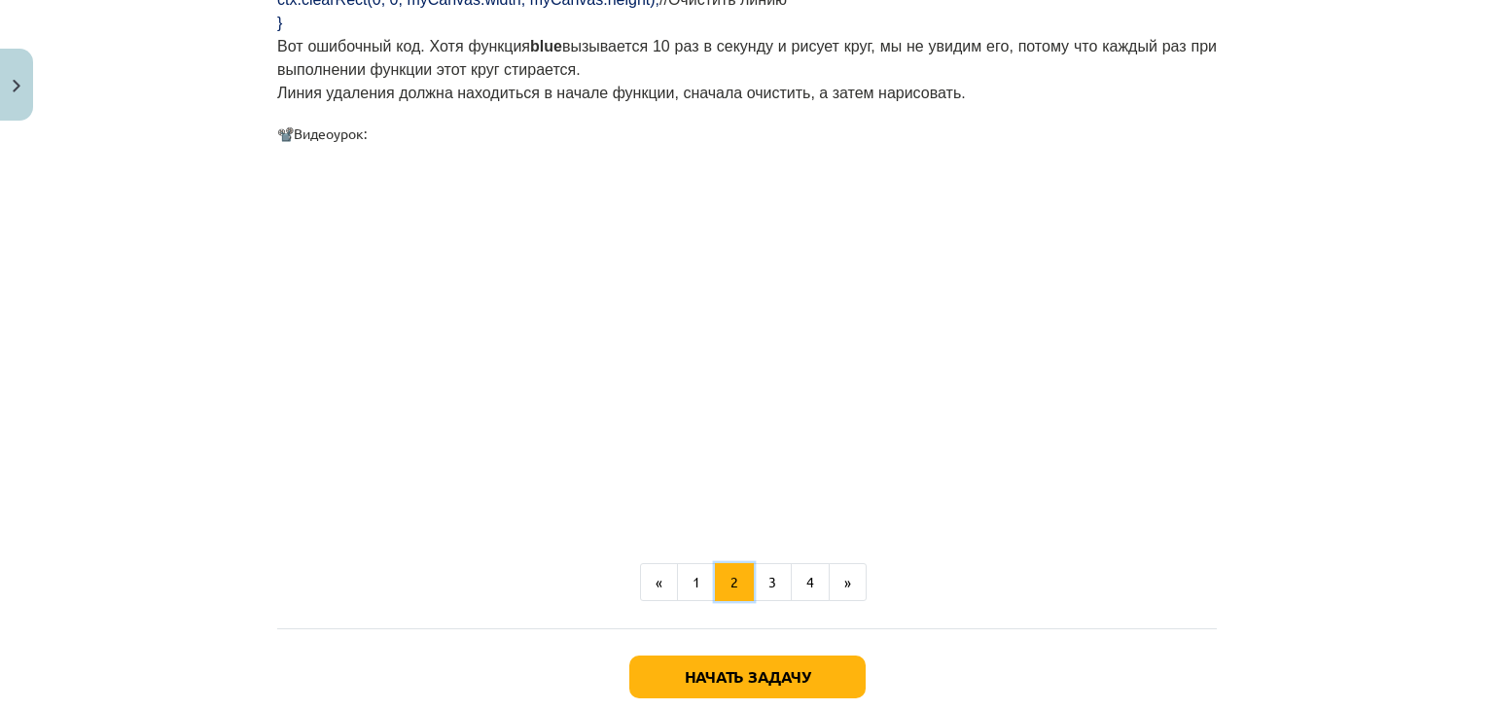
scroll to position [2059, 0]
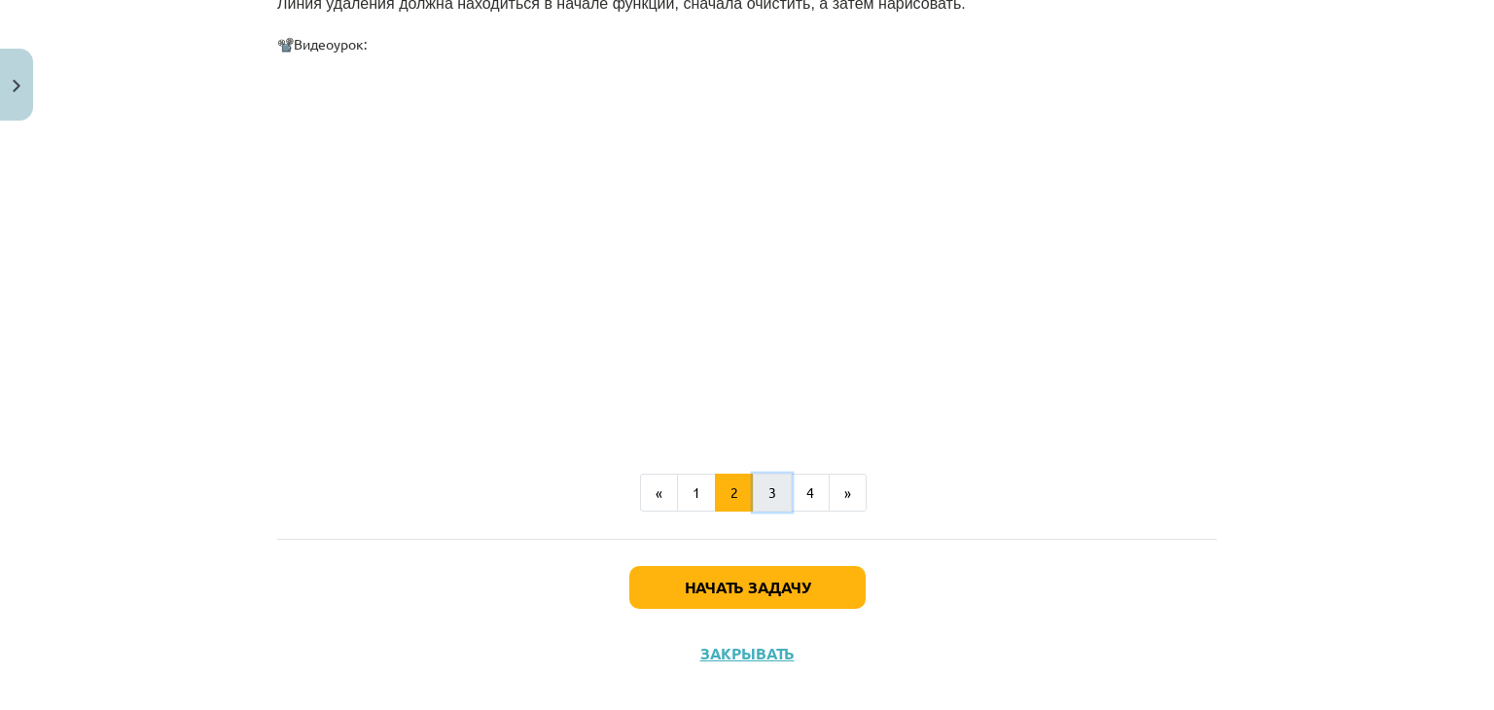
click at [759, 474] on button "3" at bounding box center [772, 493] width 39 height 39
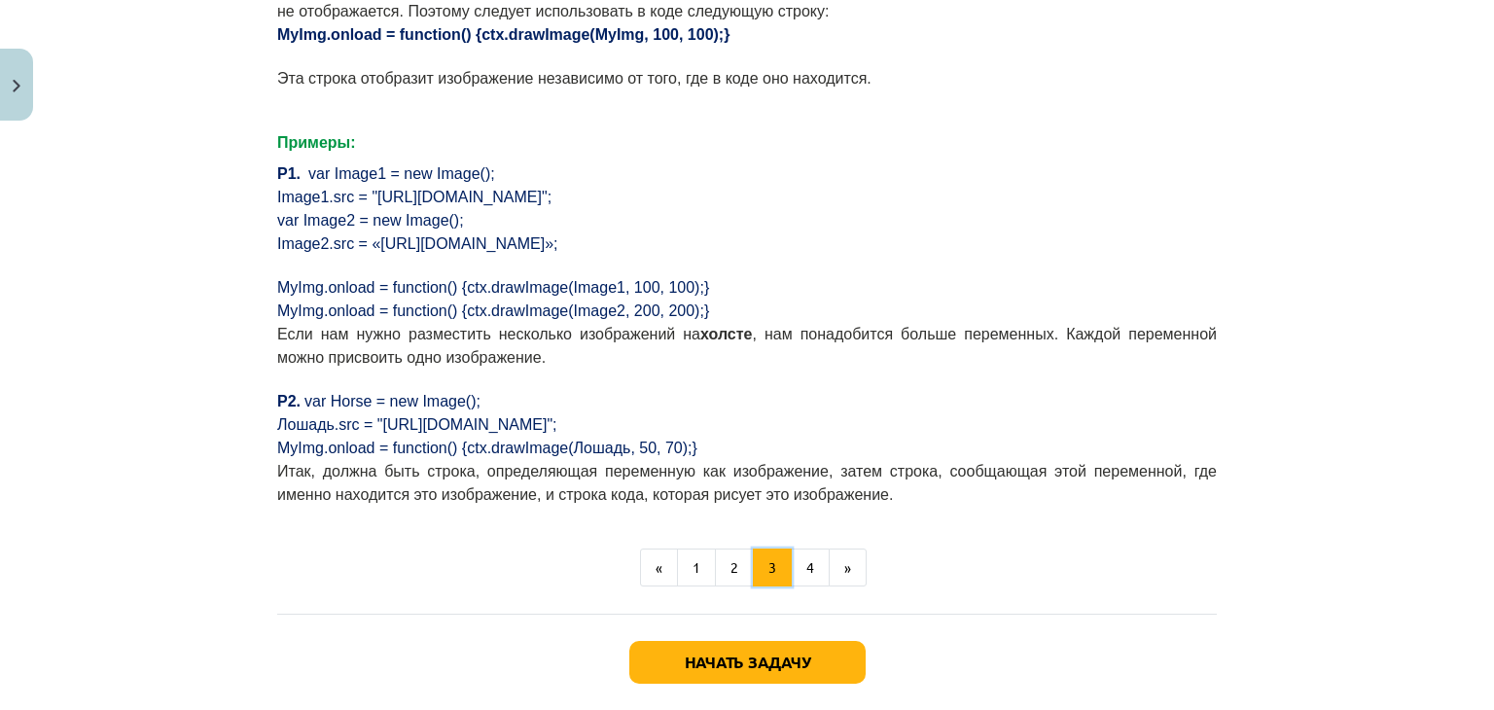
scroll to position [1498, 0]
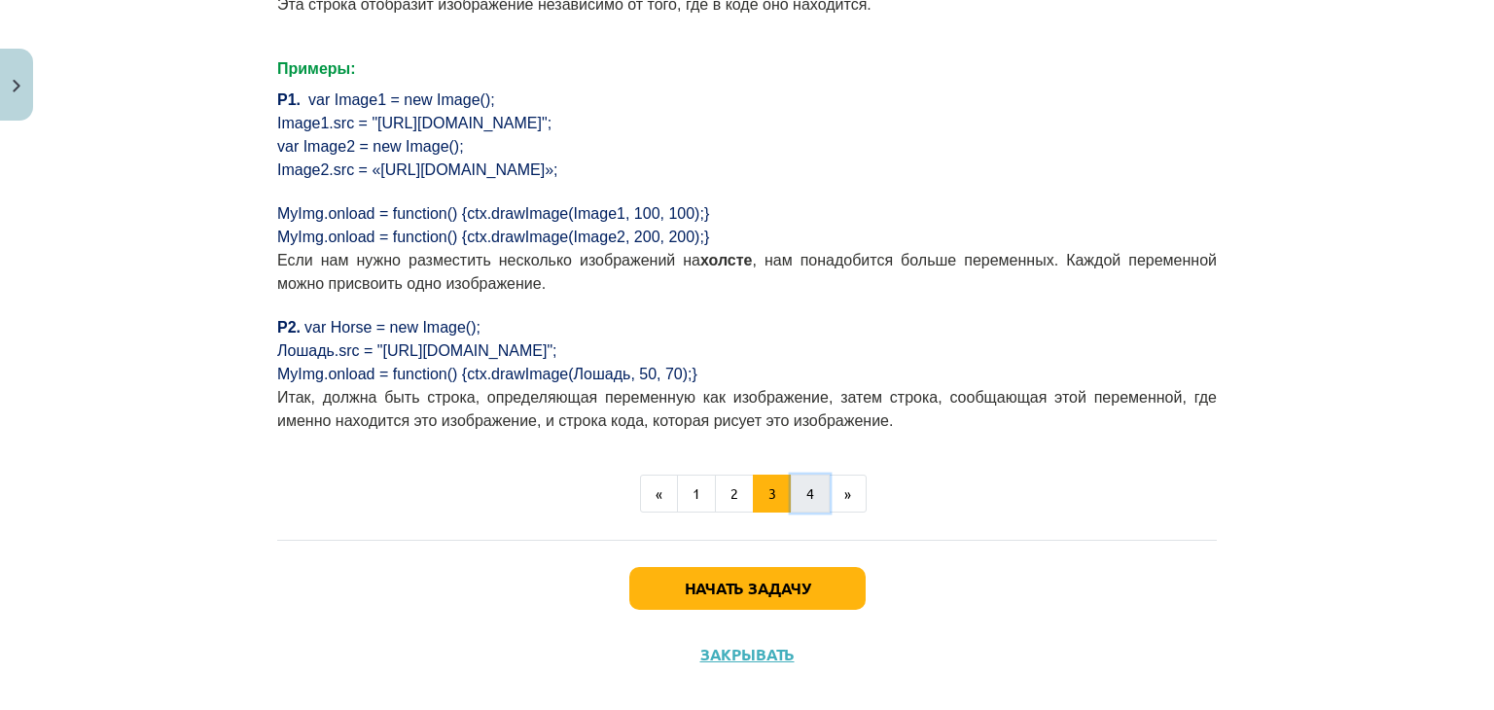
click at [793, 475] on button "4" at bounding box center [810, 494] width 39 height 39
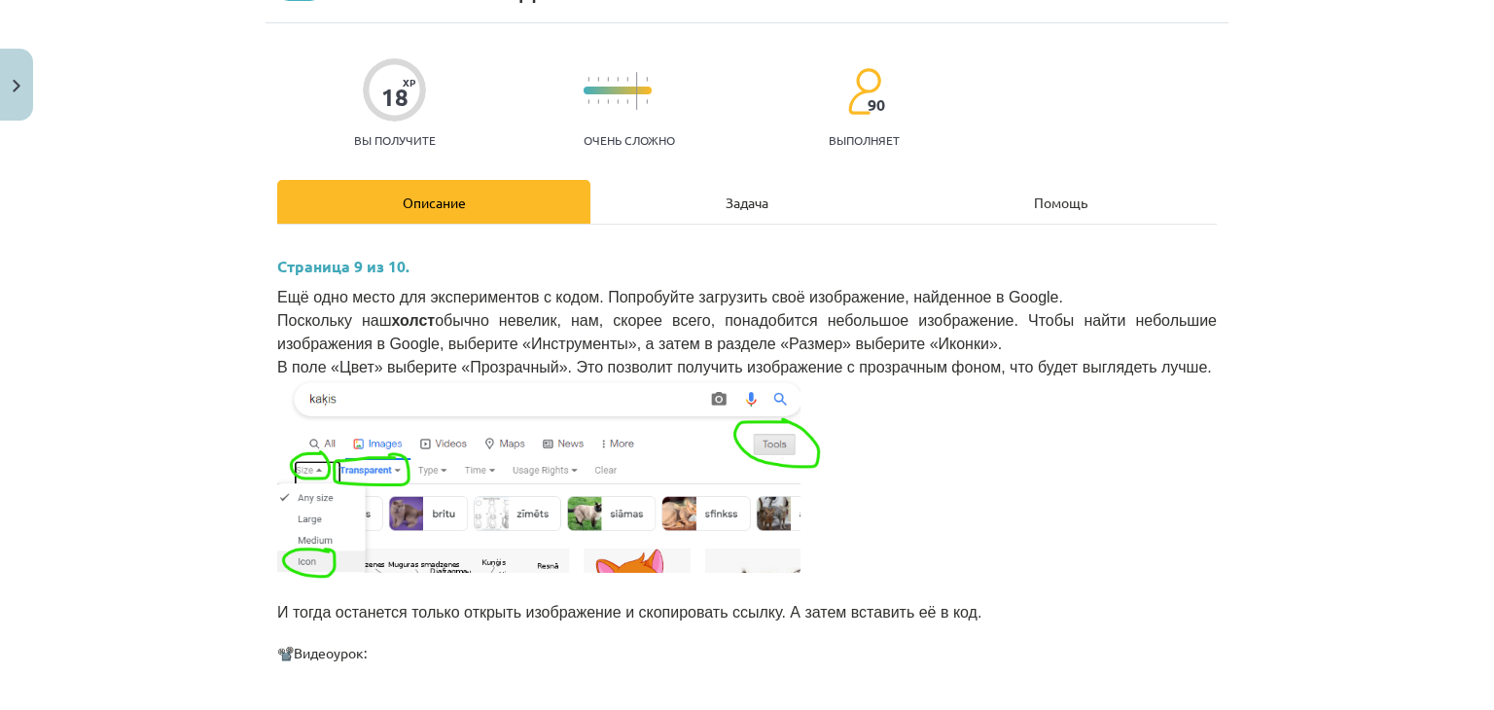
scroll to position [0, 0]
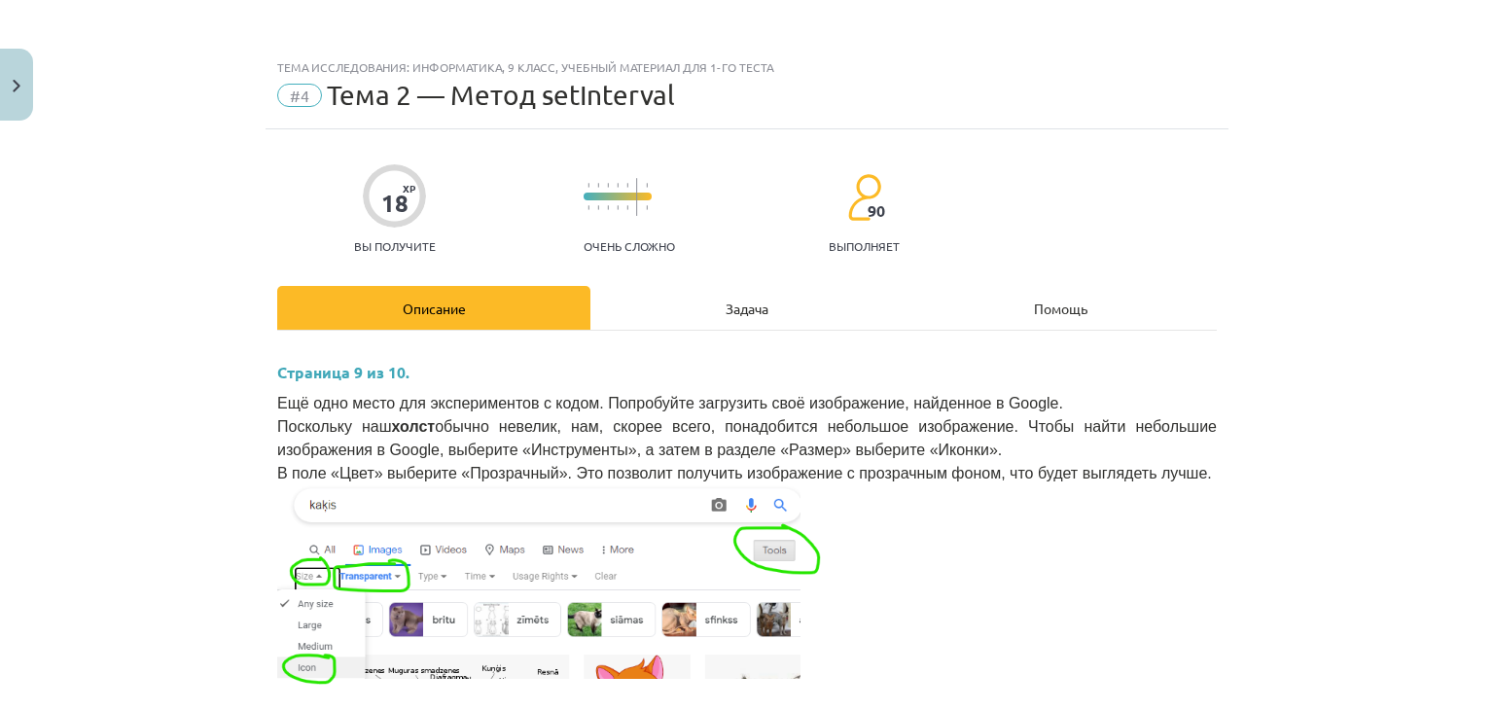
click at [750, 301] on font "Задача" at bounding box center [747, 309] width 43 height 18
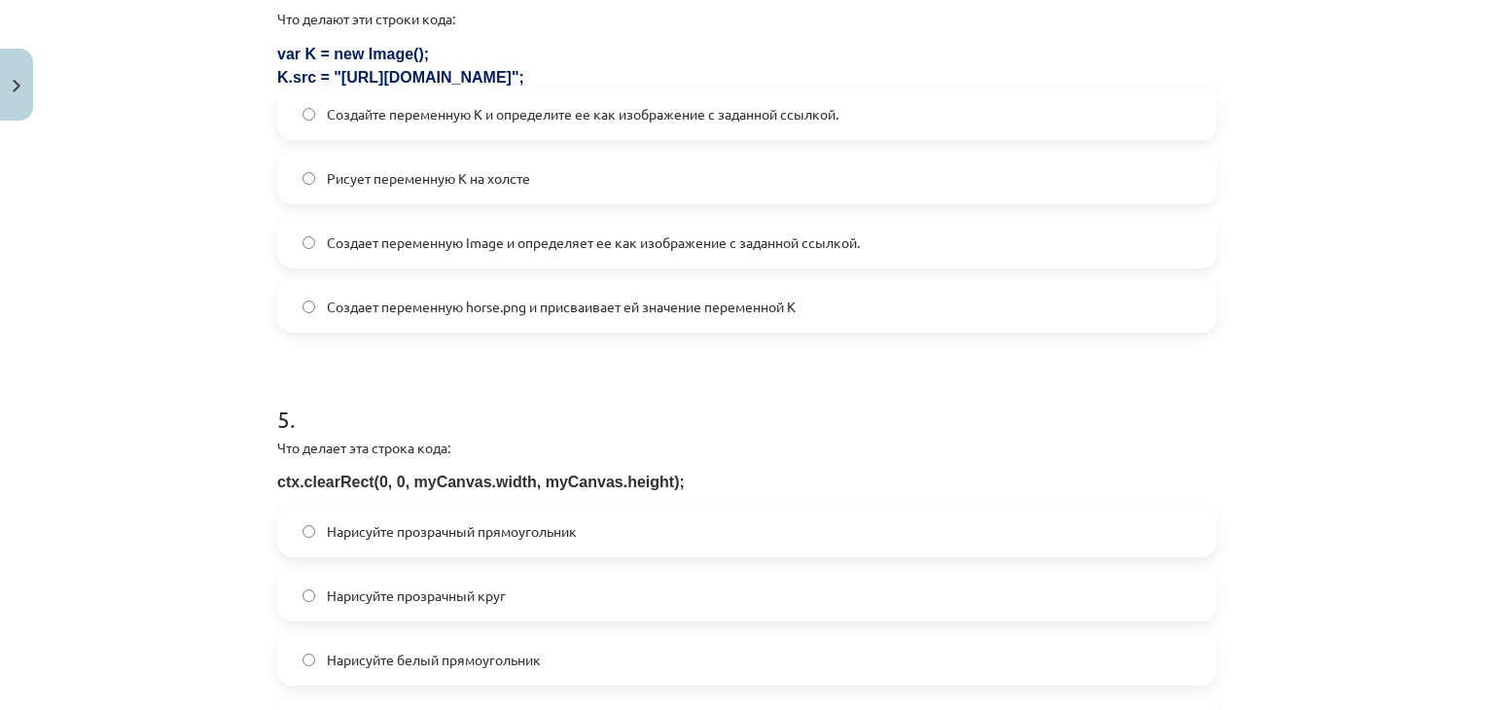
scroll to position [1611, 0]
drag, startPoint x: 802, startPoint y: 113, endPoint x: 568, endPoint y: 124, distance: 234.6
click at [568, 124] on label "Создайте переменную K и определите ее как изображение с заданной ссылкой." at bounding box center [747, 114] width 936 height 49
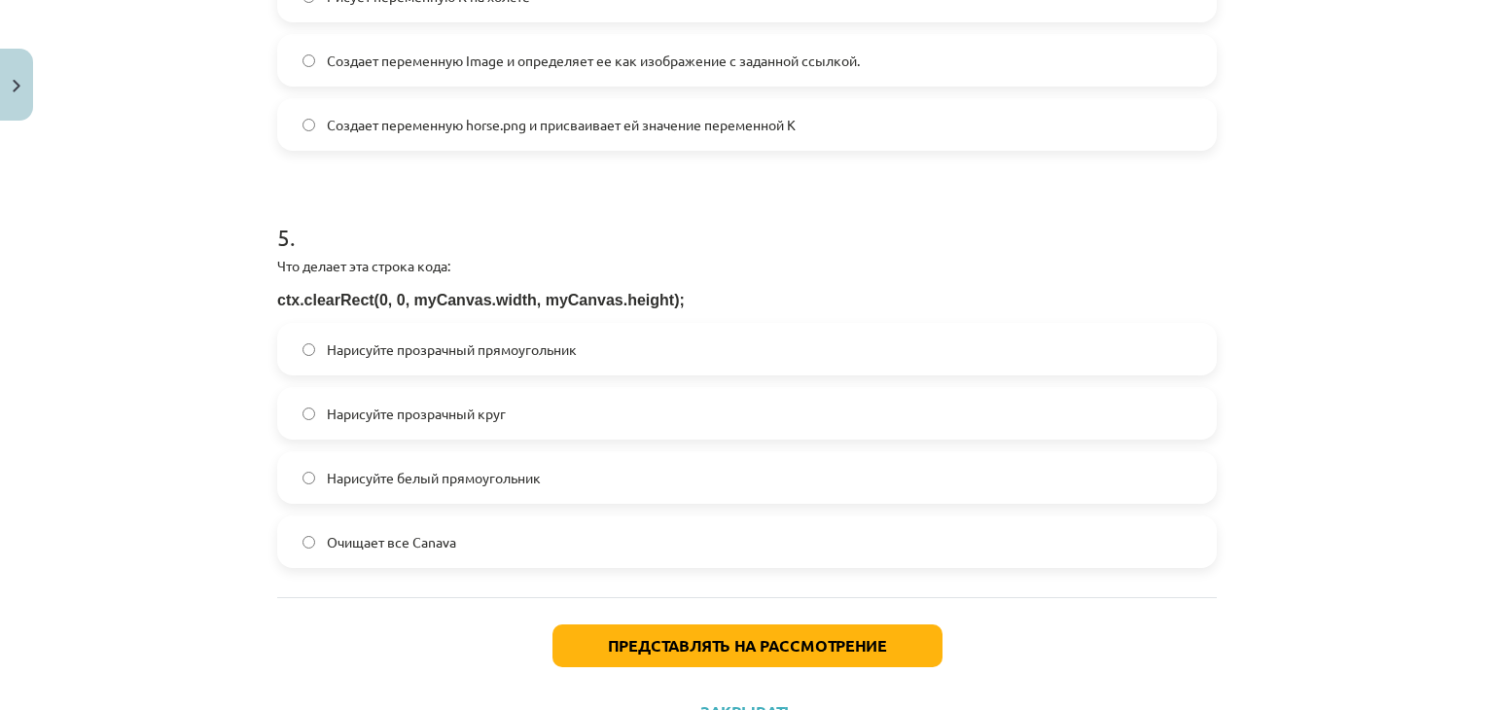
scroll to position [1876, 0]
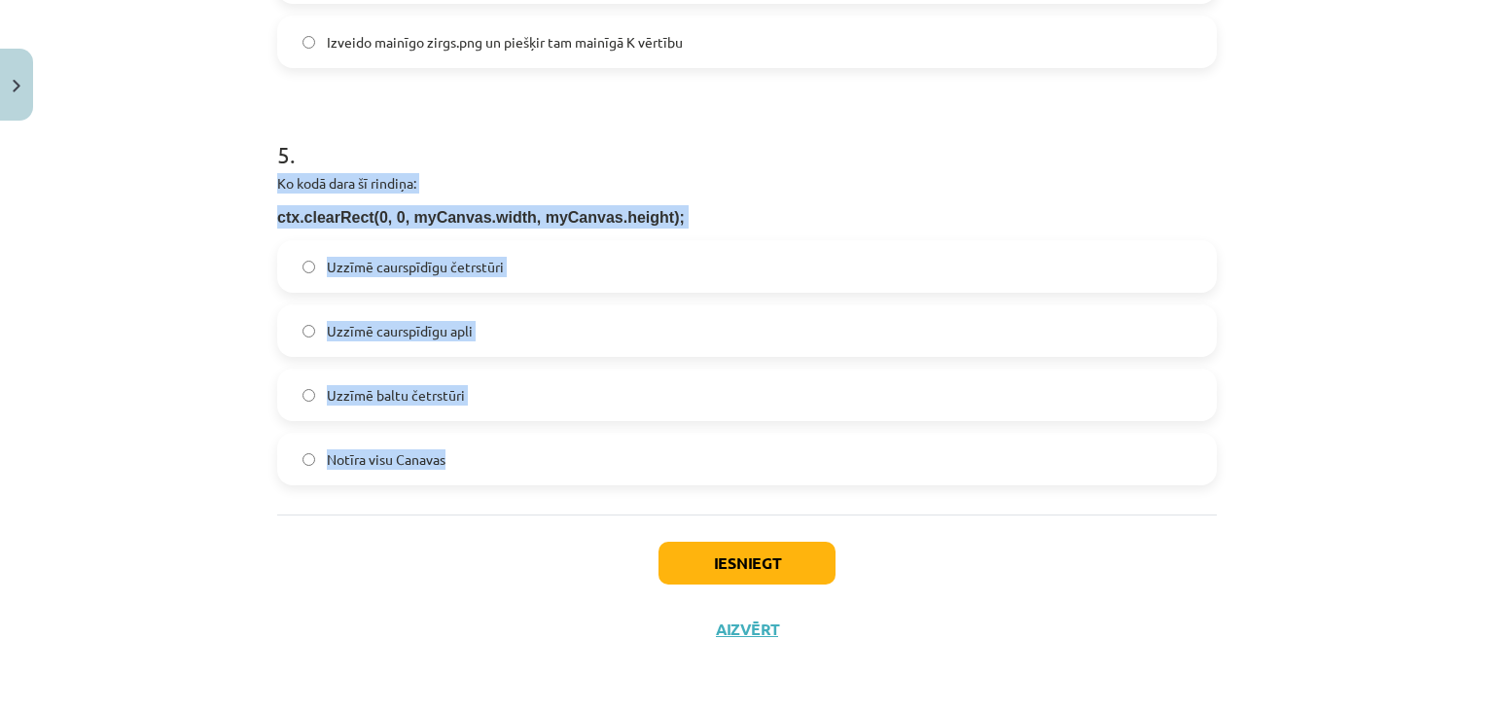
drag, startPoint x: 271, startPoint y: 180, endPoint x: 474, endPoint y: 446, distance: 334.6
click at [474, 446] on div "5 . Ko kodā dara šī rindiņa: ctx.clearRect(0, 0, myCanvas.width, myCanvas.heigh…" at bounding box center [747, 296] width 940 height 378
copy div "Ko kodā dara šī rindiņa: ctx.clearRect(0, 0, myCanvas.width, myCanvas.height); …"
click at [495, 471] on label "Notīra visu Canavas" at bounding box center [747, 459] width 936 height 49
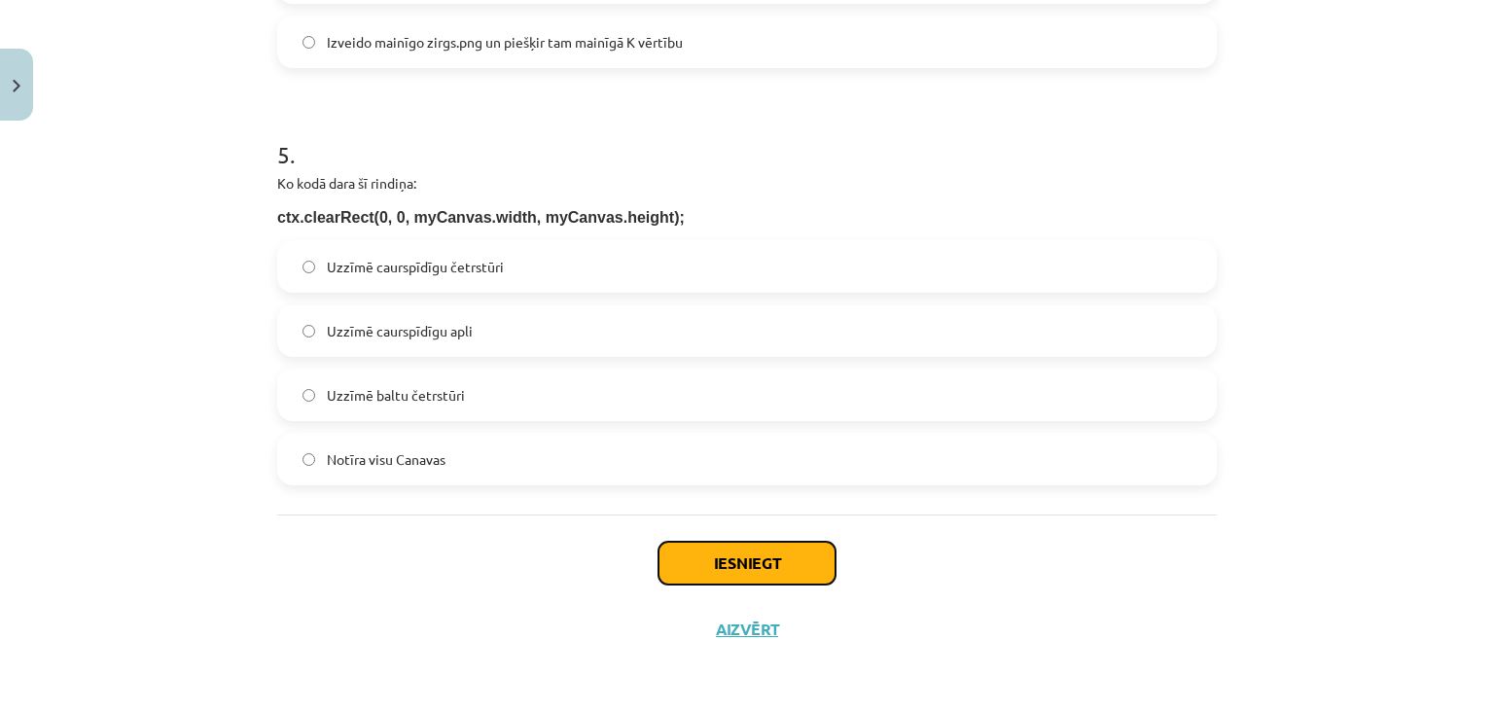
click at [673, 554] on button "Iesniegt" at bounding box center [746, 563] width 177 height 43
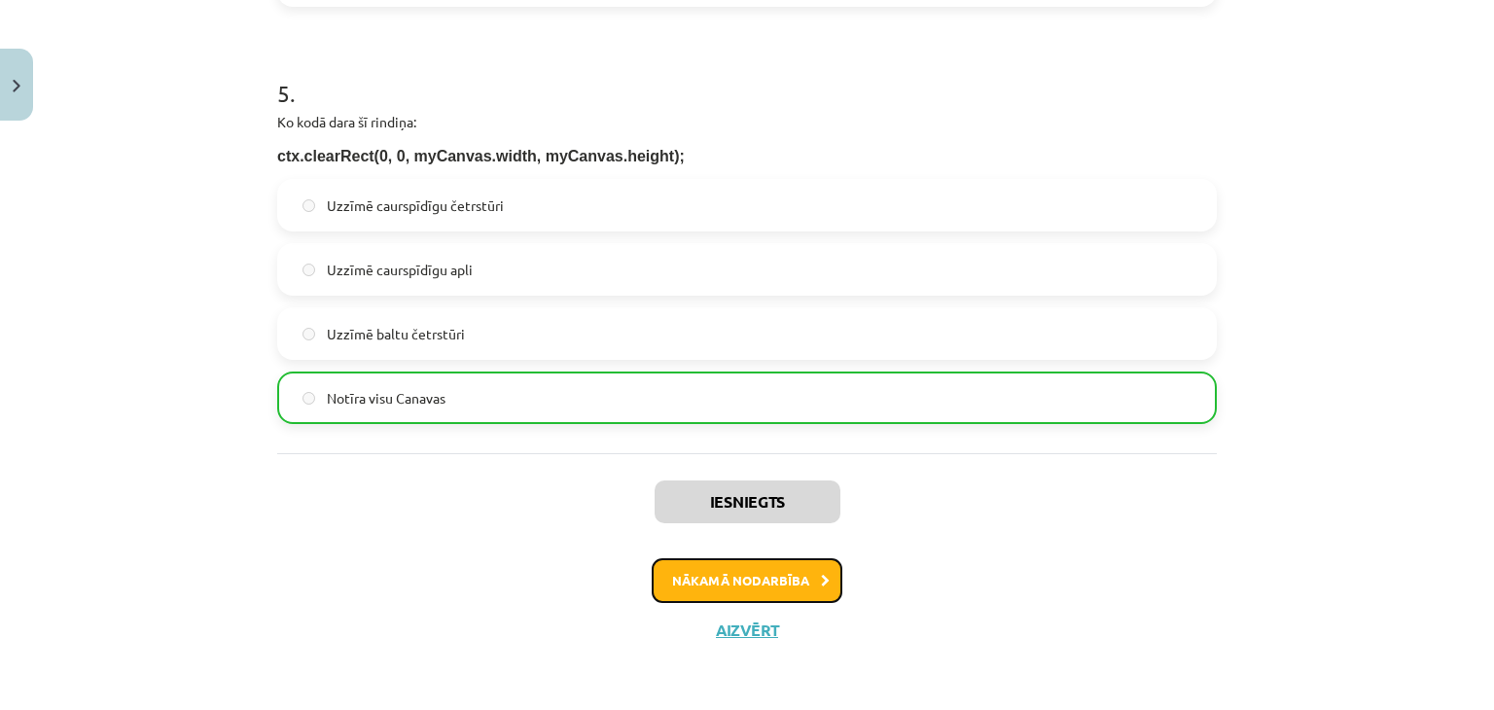
click at [727, 571] on button "Nākamā nodarbība" at bounding box center [747, 580] width 191 height 45
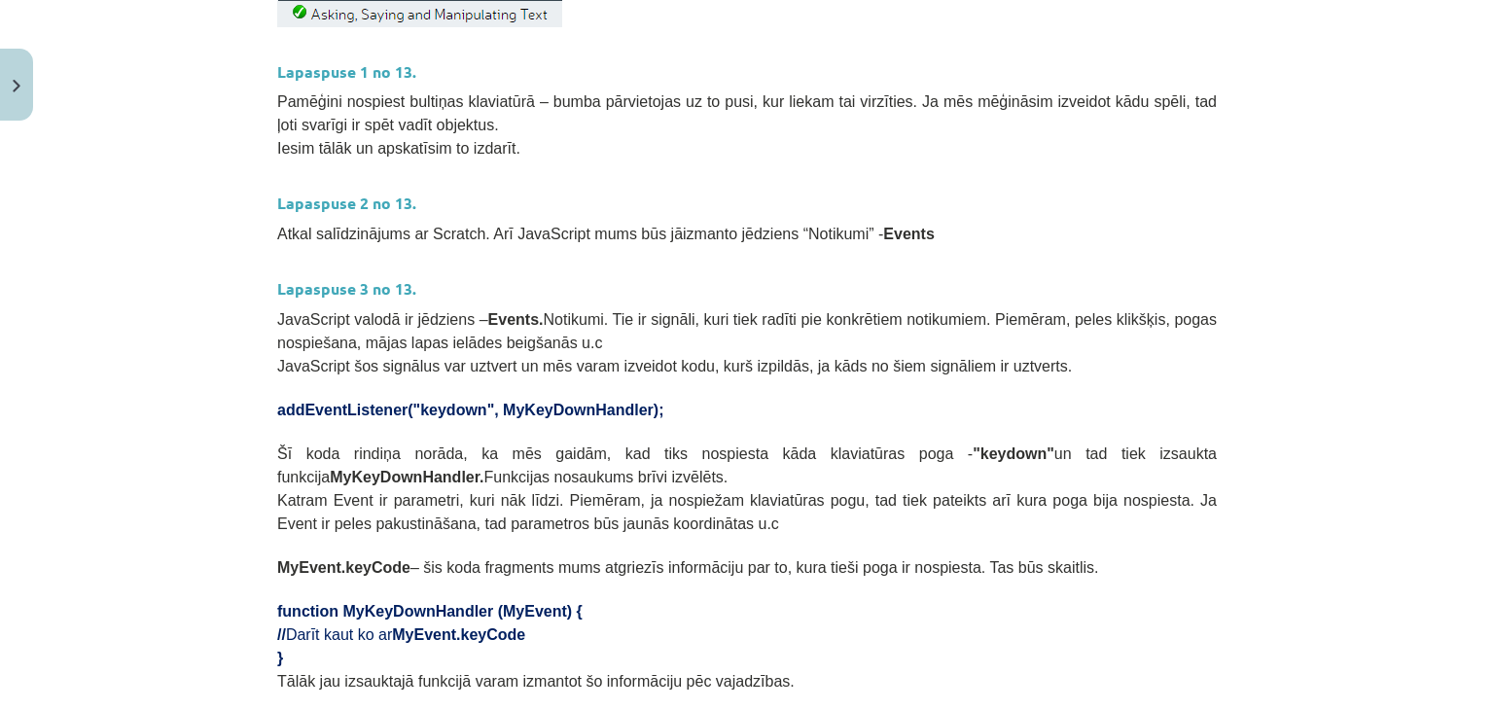
scroll to position [1163, 0]
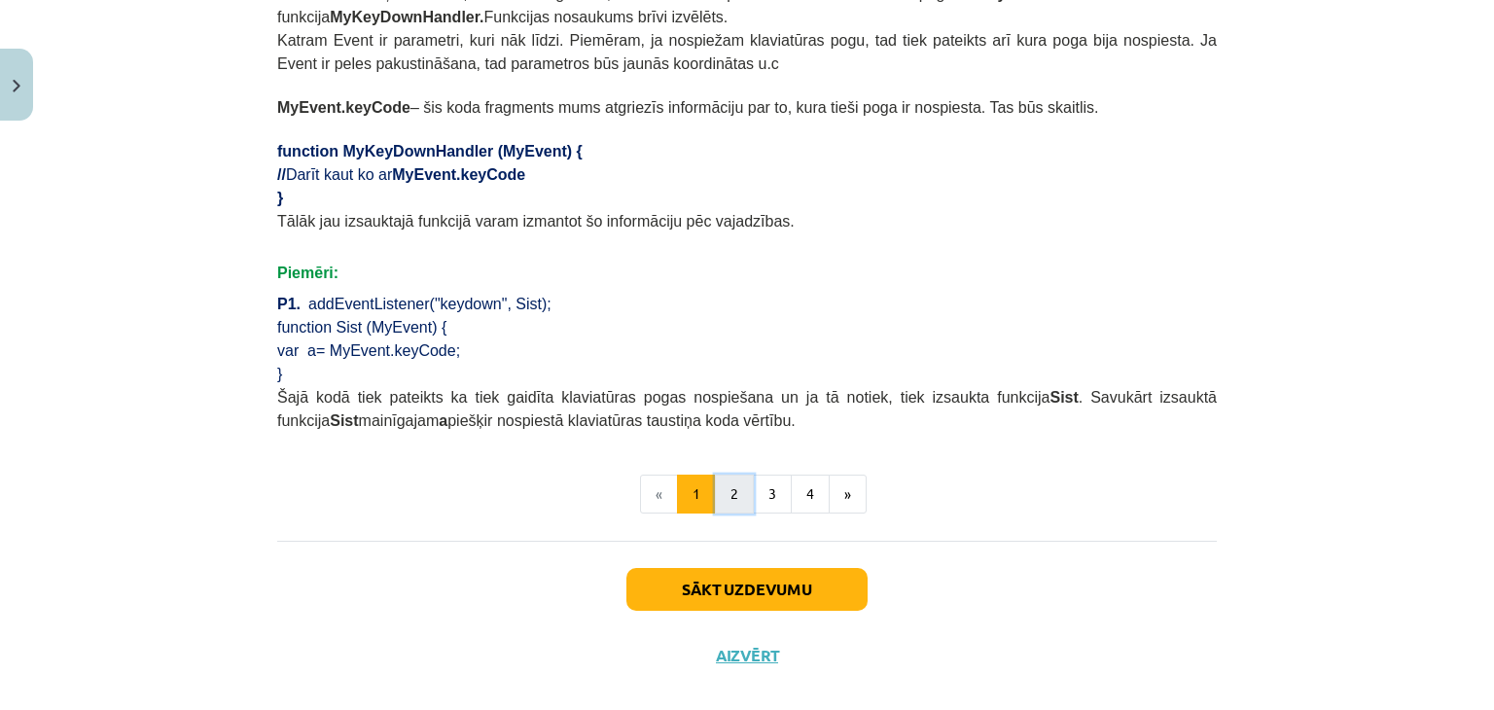
click at [733, 475] on button "2" at bounding box center [734, 494] width 39 height 39
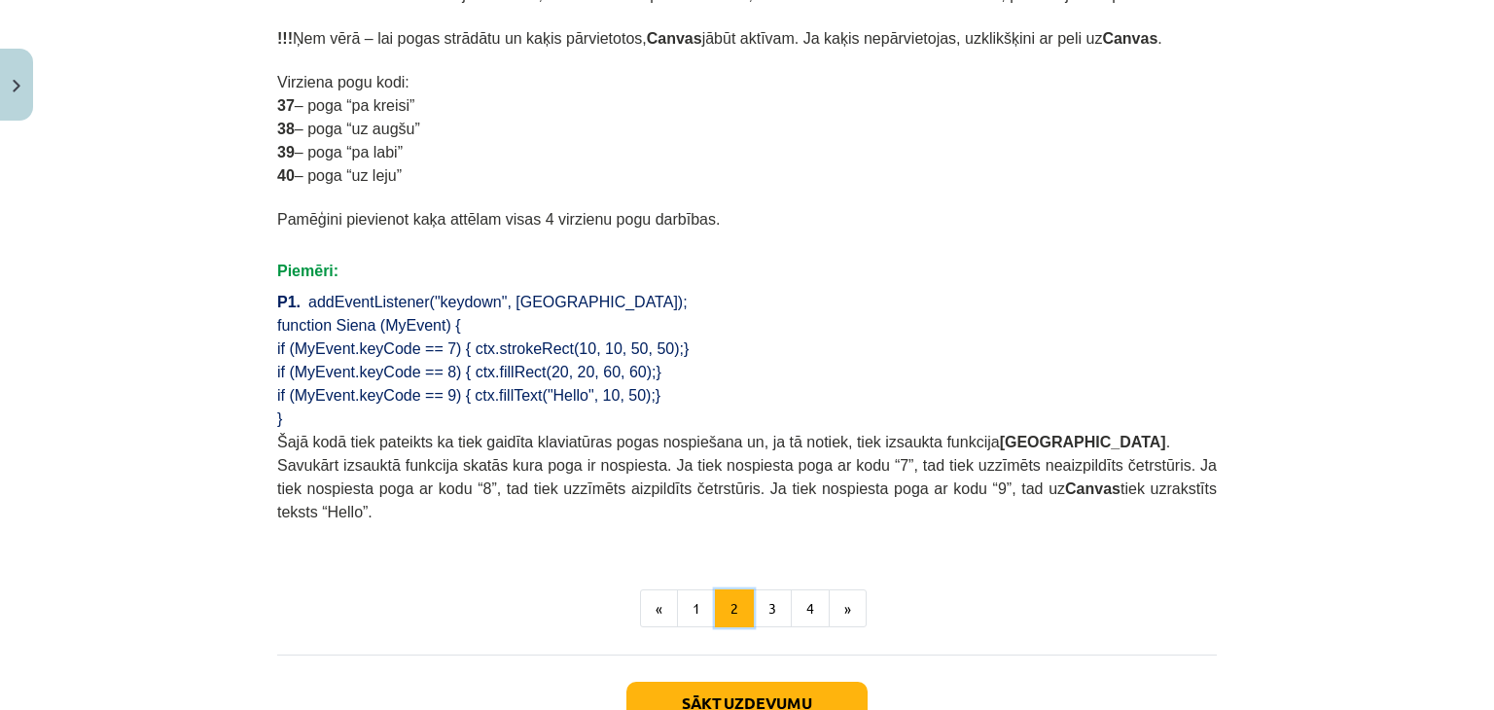
scroll to position [1319, 0]
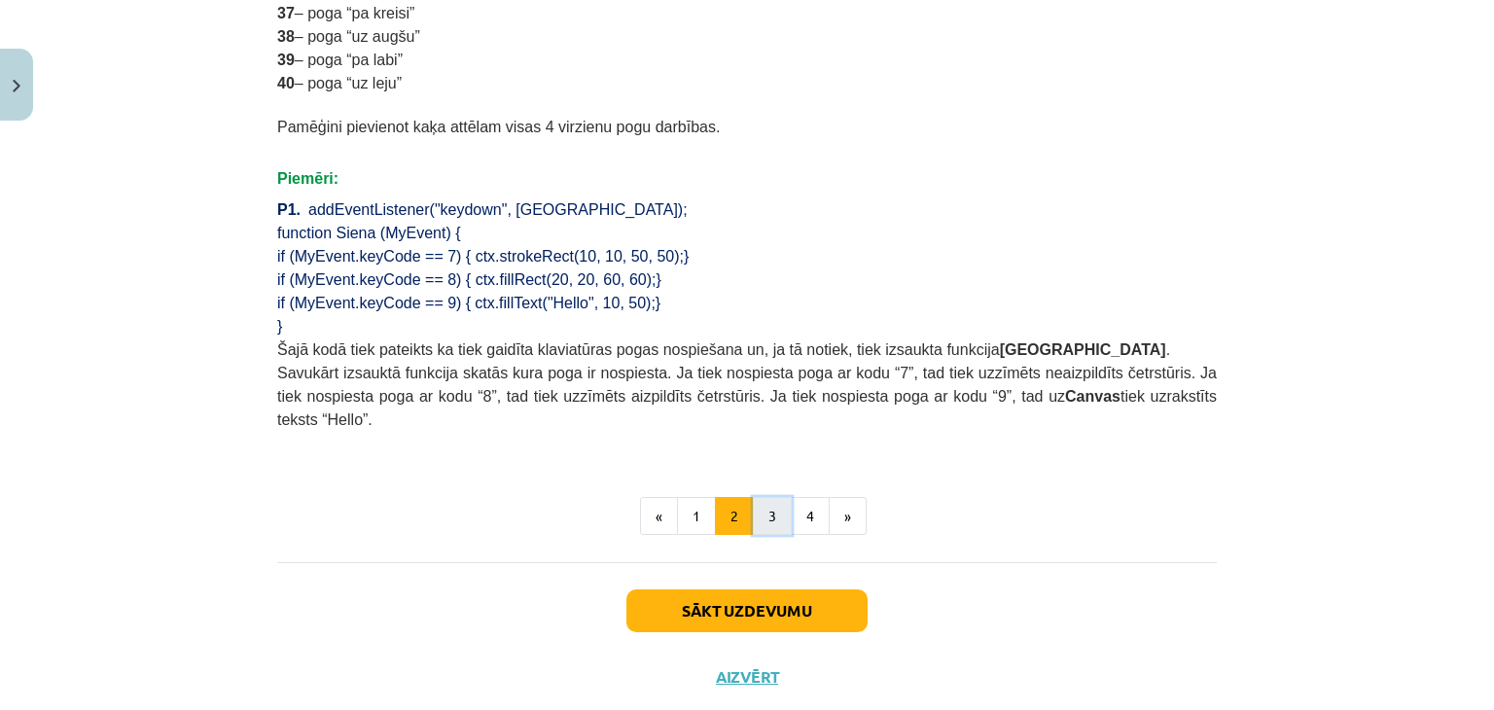
click at [769, 497] on button "3" at bounding box center [772, 516] width 39 height 39
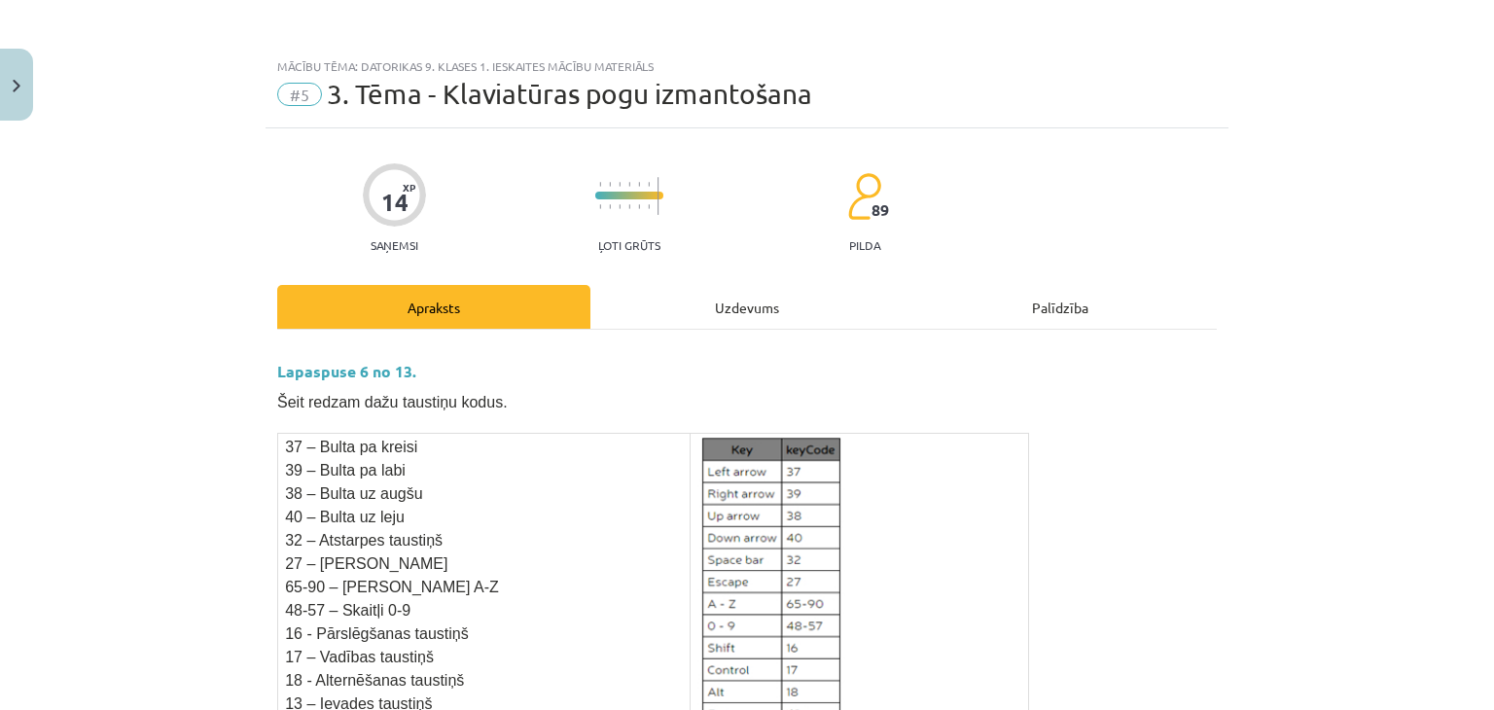
scroll to position [0, 0]
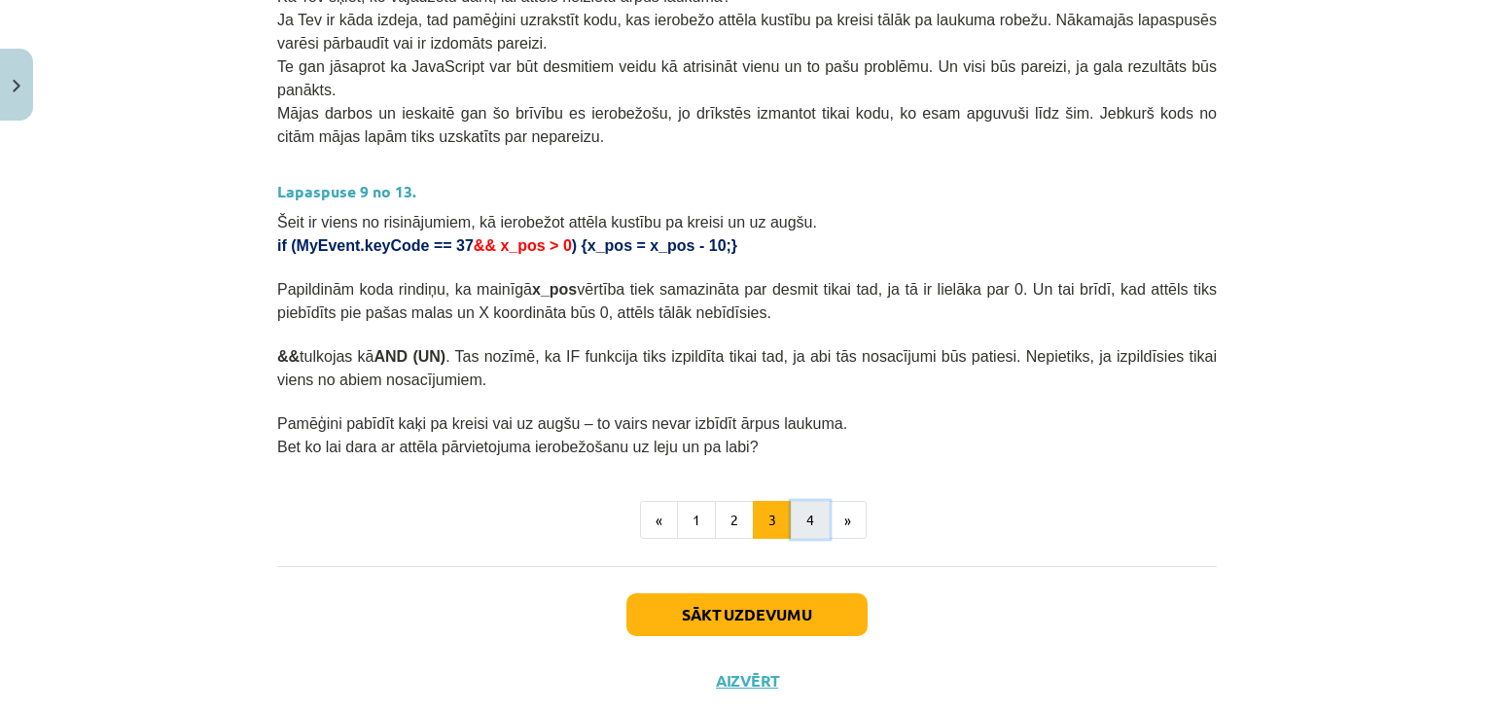
click at [794, 501] on button "4" at bounding box center [810, 520] width 39 height 39
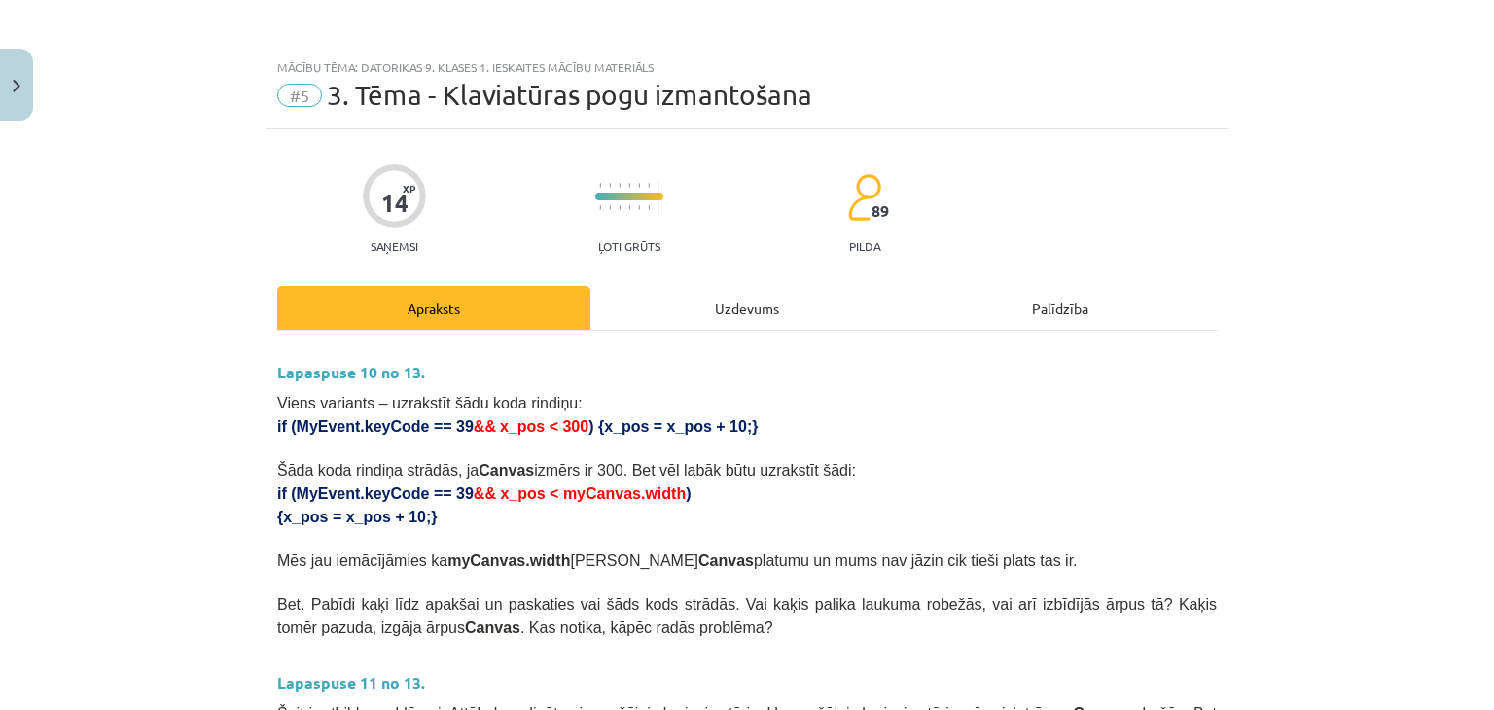
click at [769, 317] on div "Uzdevums" at bounding box center [746, 308] width 313 height 44
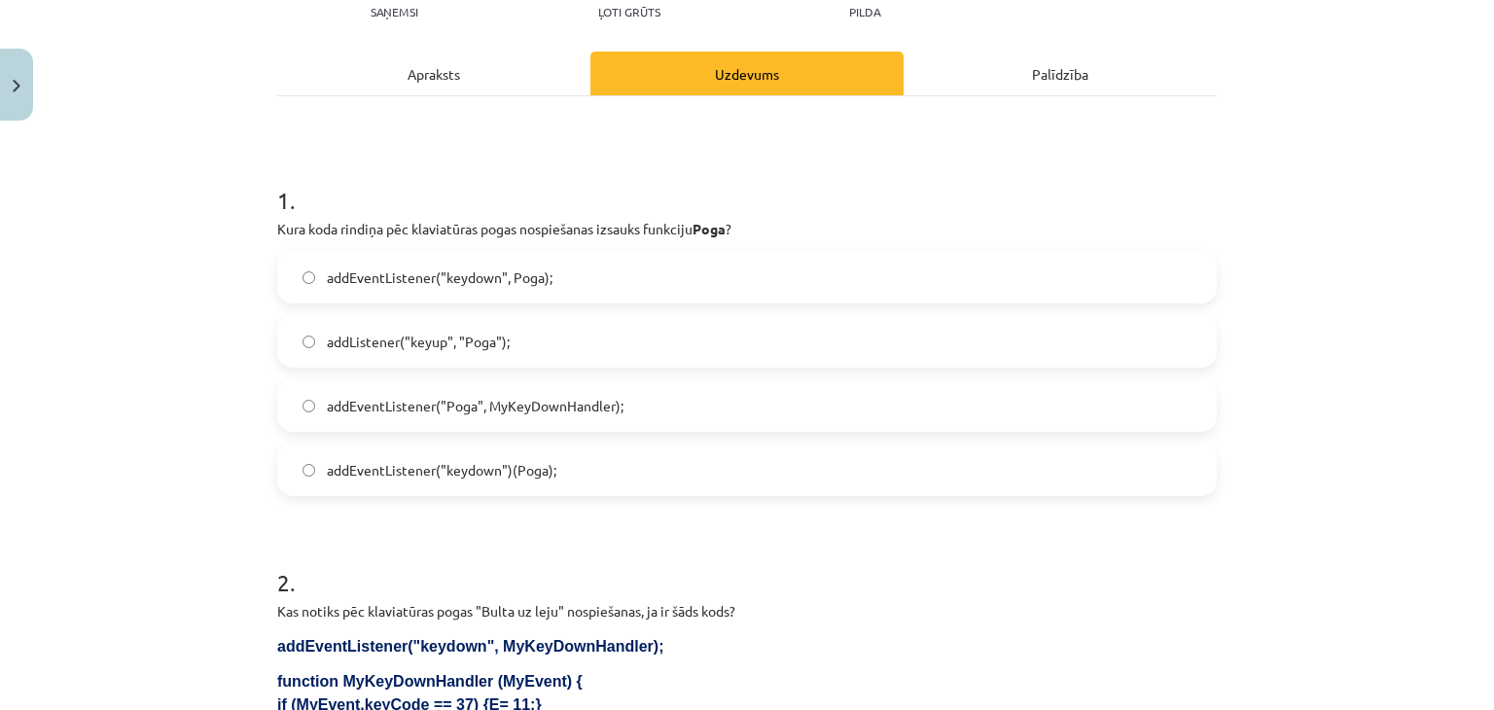
scroll to position [164, 0]
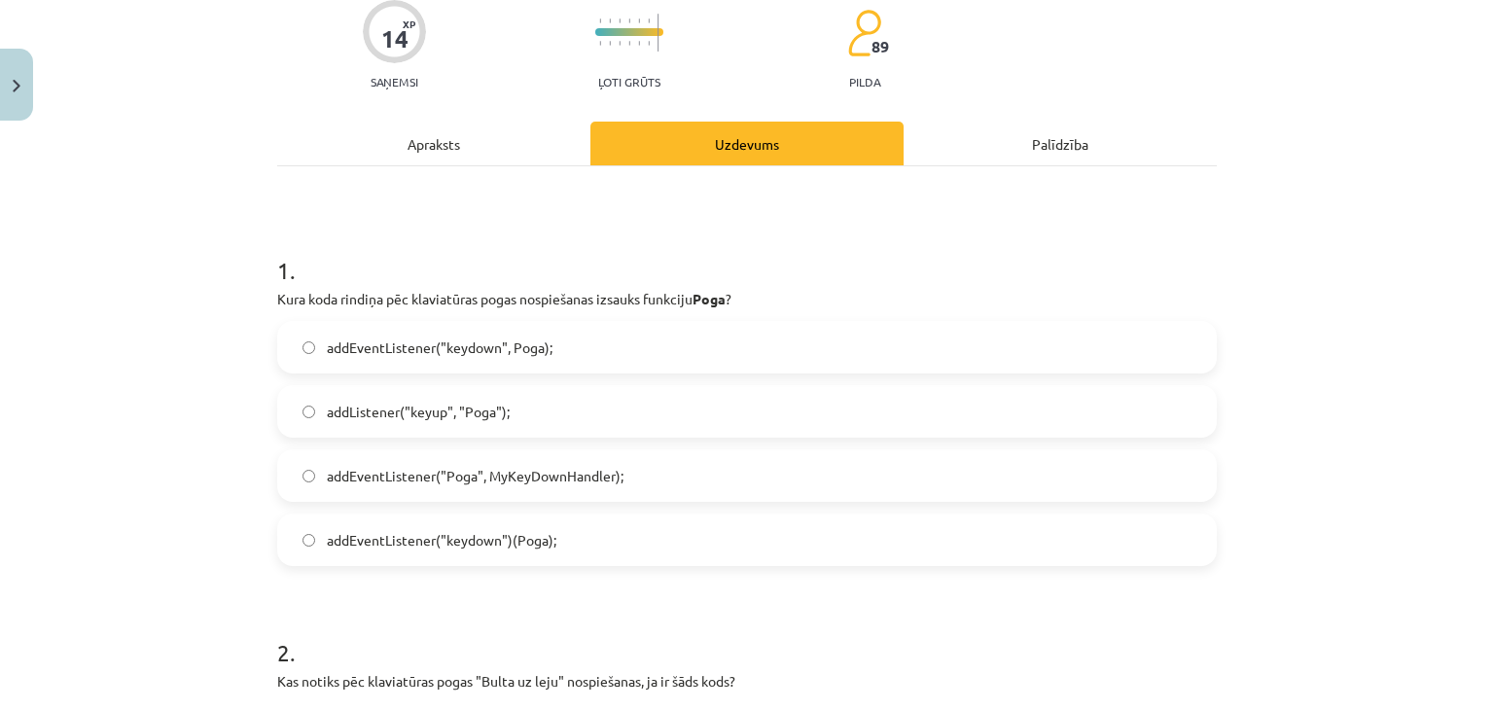
click at [456, 137] on div "Apraksts" at bounding box center [433, 144] width 313 height 44
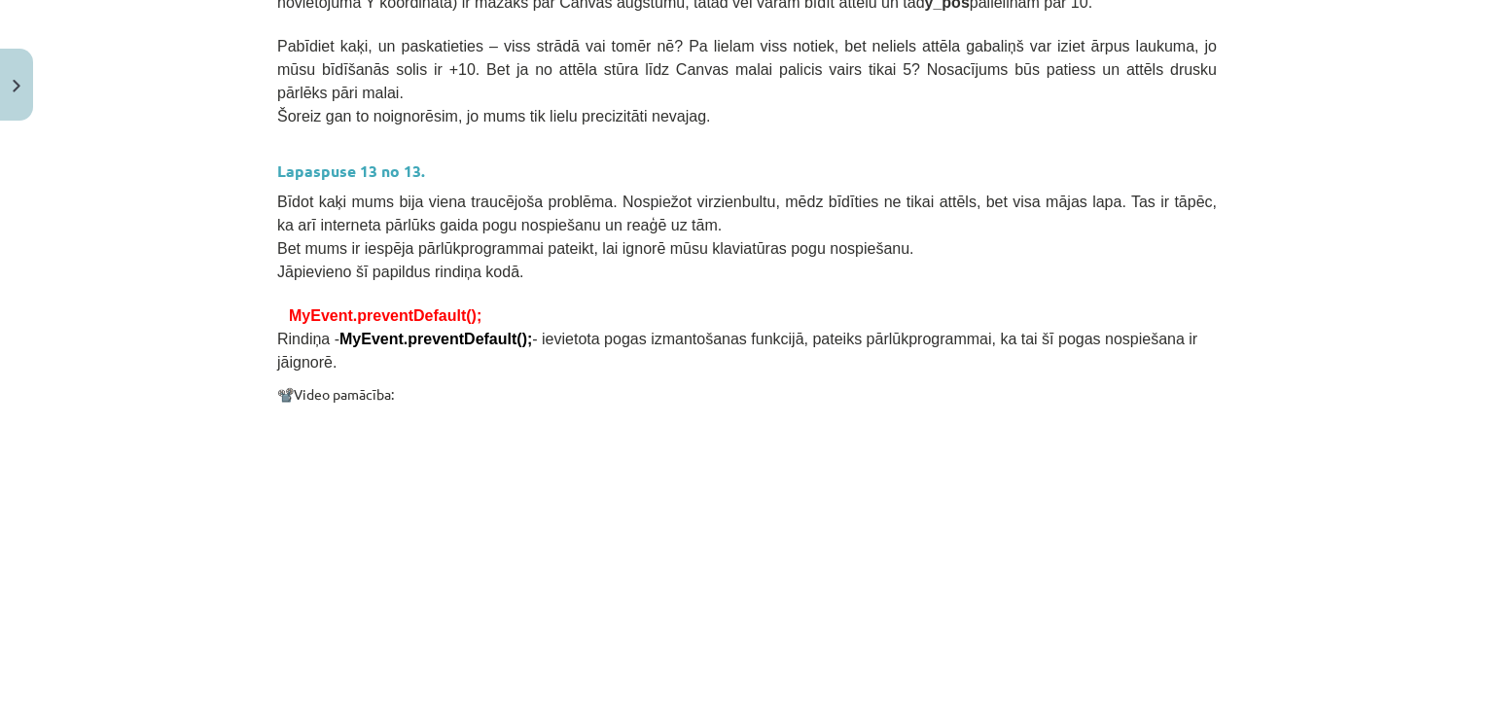
scroll to position [1617, 0]
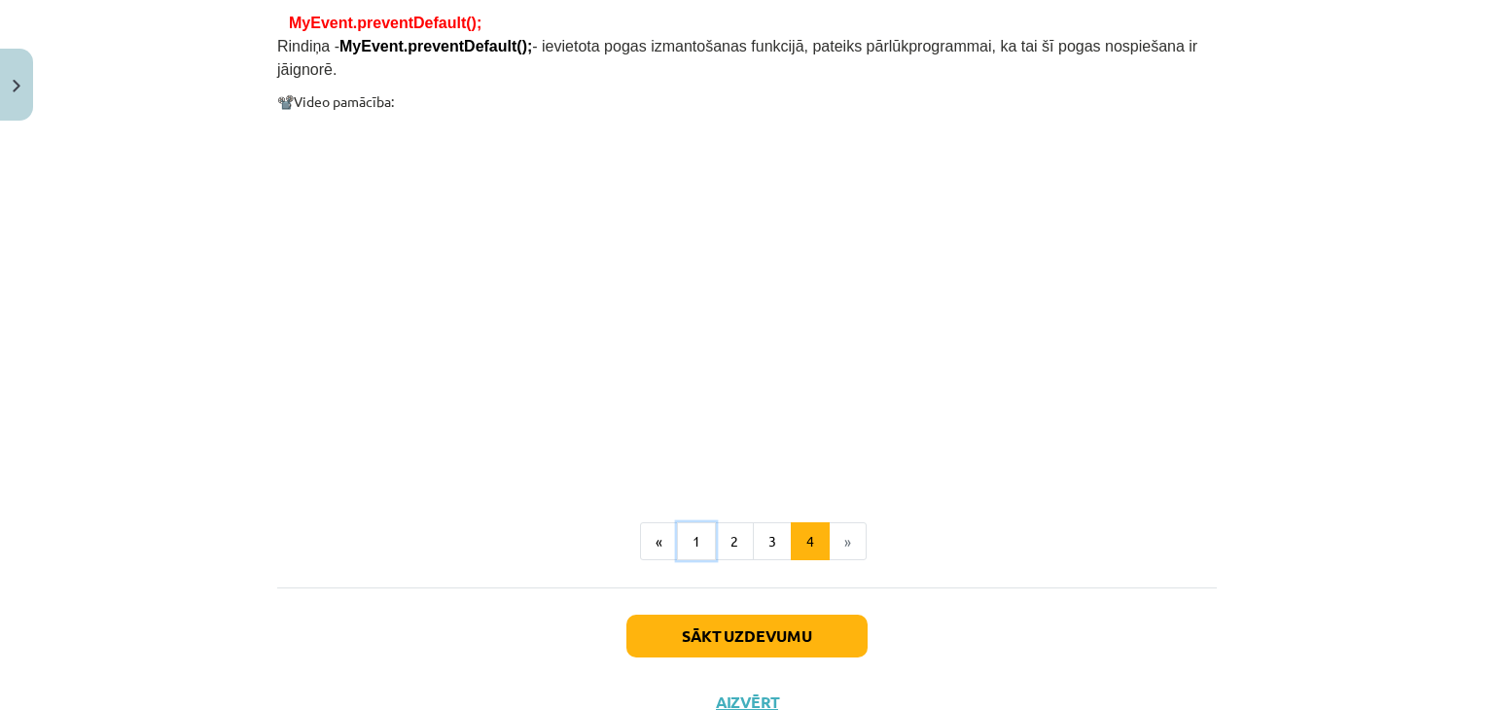
drag, startPoint x: 692, startPoint y: 450, endPoint x: 810, endPoint y: 704, distance: 279.8
click at [810, 704] on div "Mācību tēma: Datorikas 9. klases 1. ieskaites mācību materiāls #5 3. Tēma - Kla…" at bounding box center [747, 355] width 1494 height 710
click at [691, 522] on button "1" at bounding box center [696, 541] width 39 height 39
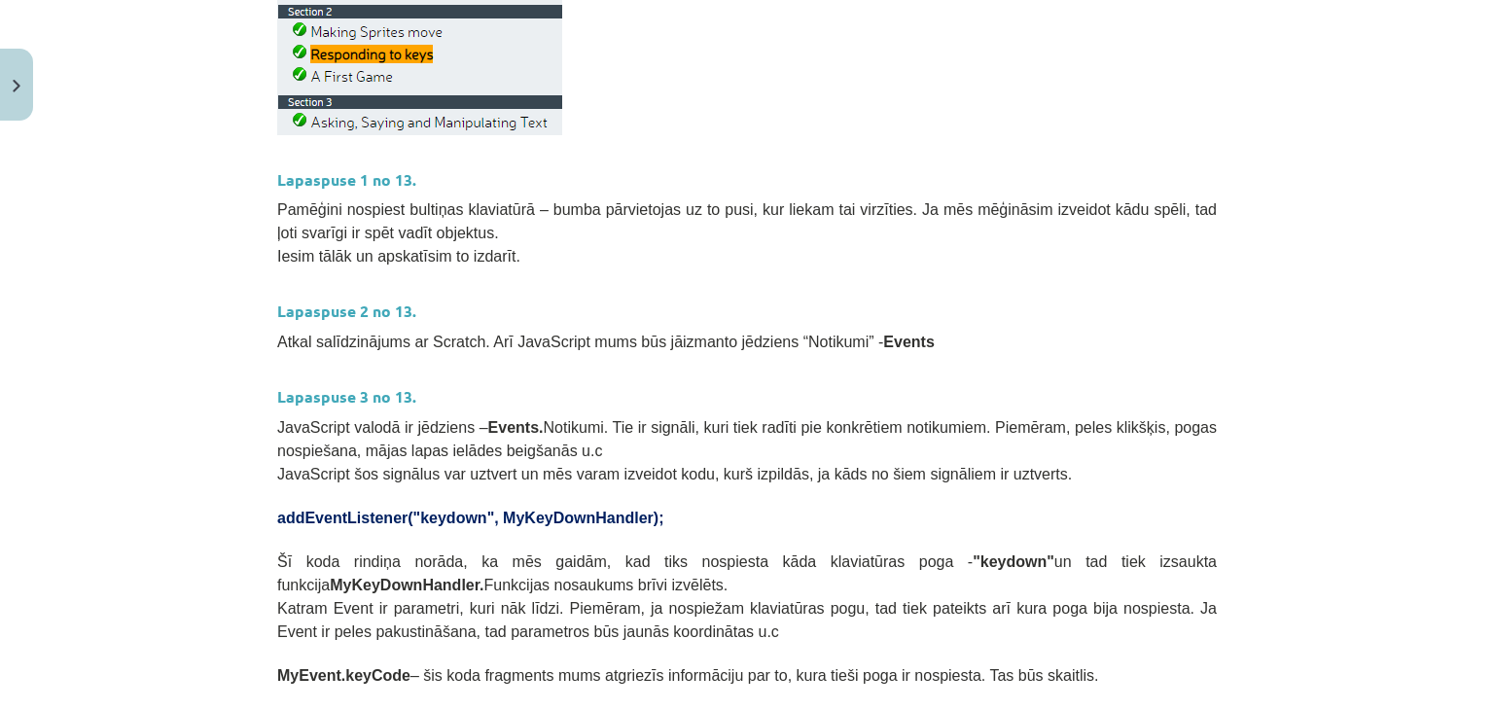
scroll to position [0, 0]
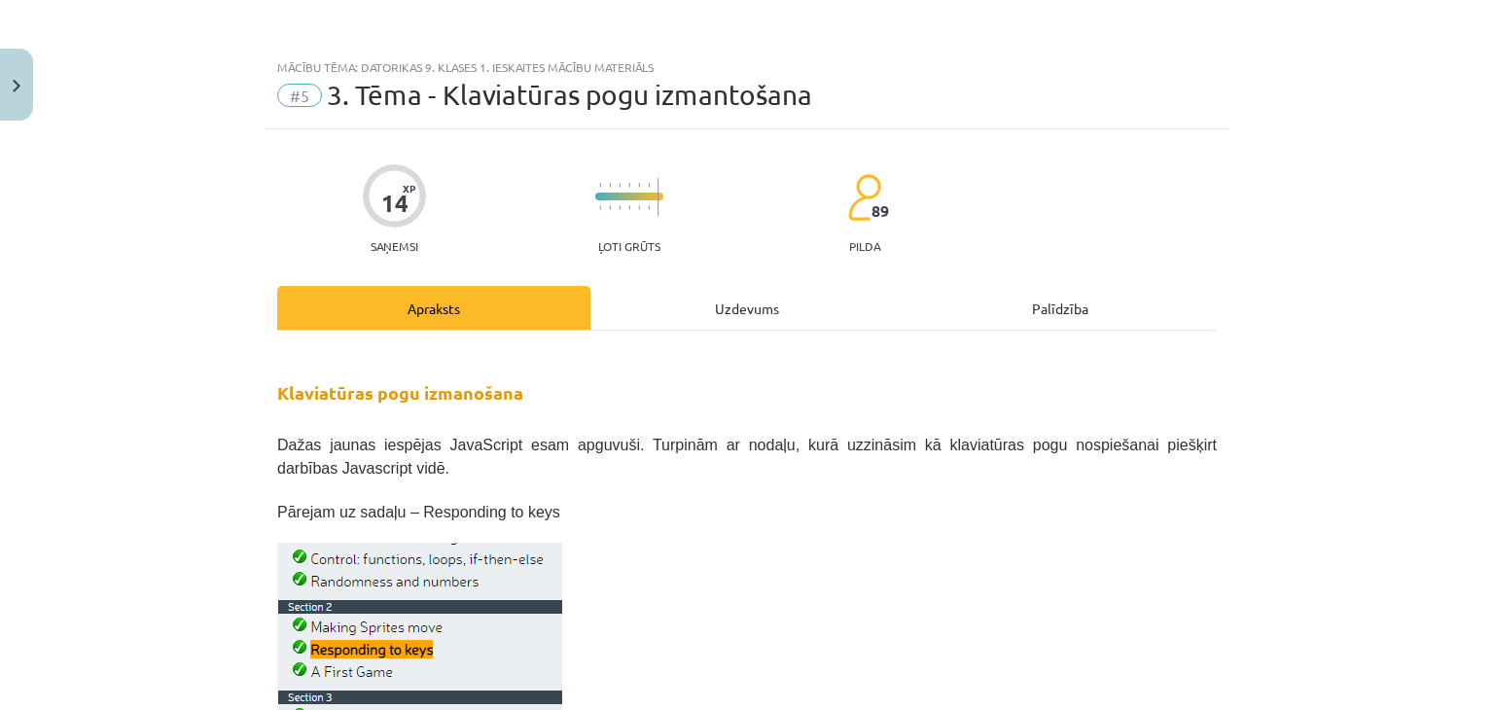
click at [722, 302] on div "Uzdevums" at bounding box center [746, 308] width 313 height 44
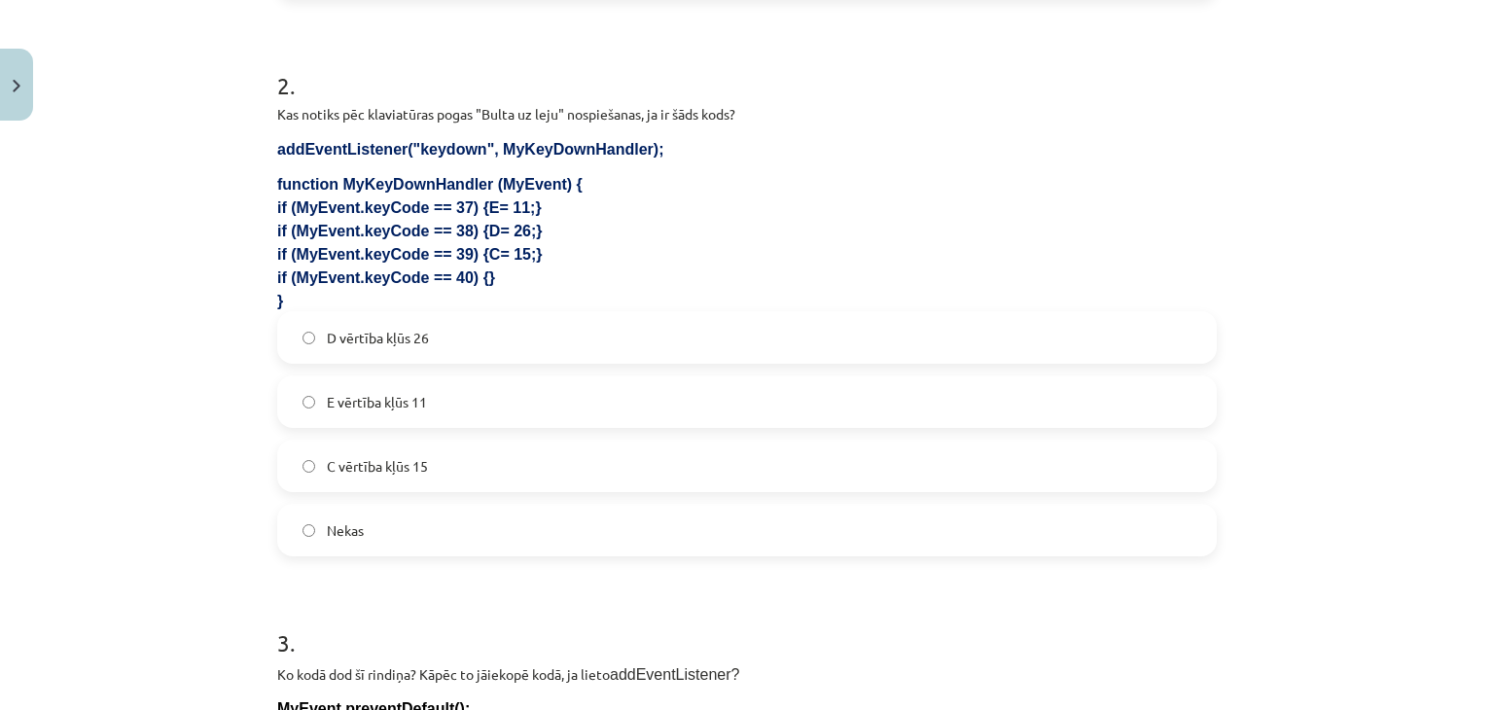
scroll to position [730, 0]
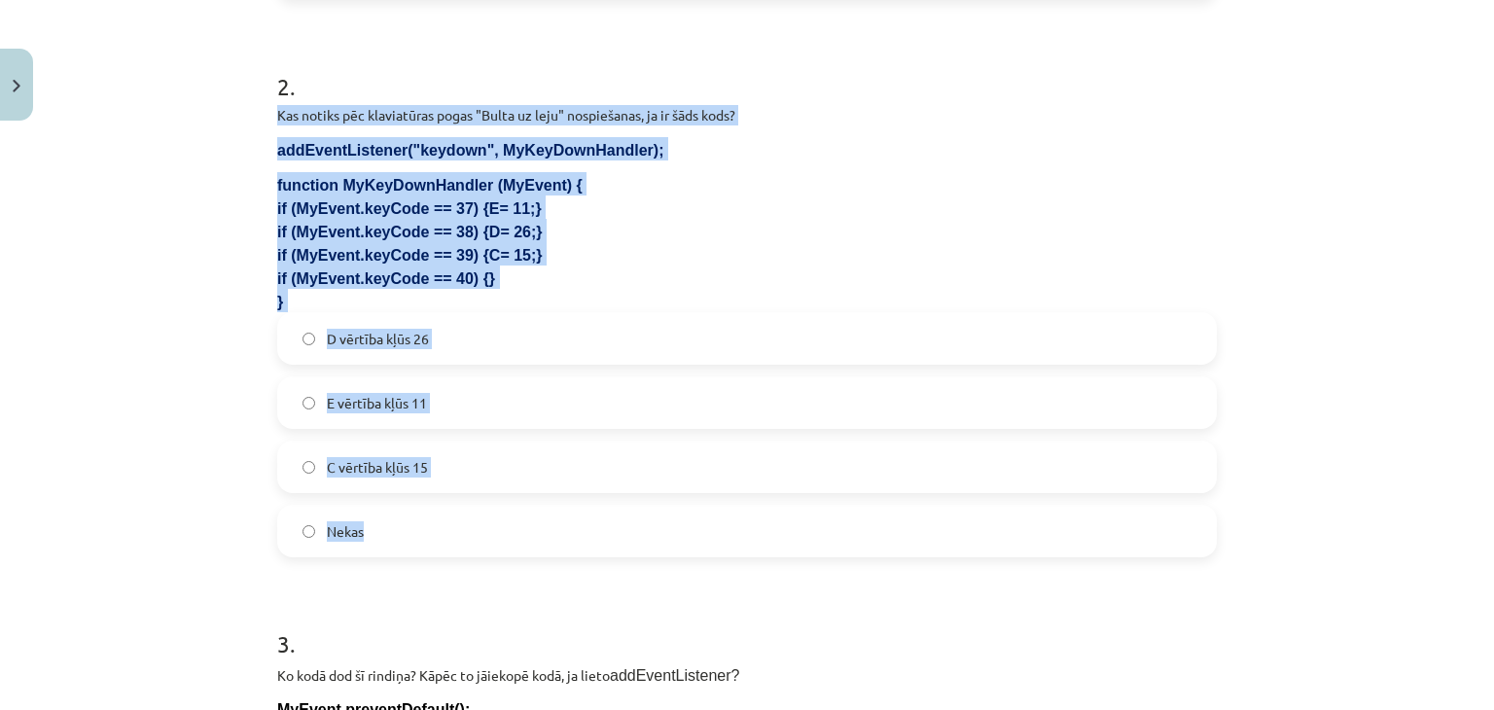
drag, startPoint x: 270, startPoint y: 110, endPoint x: 560, endPoint y: 494, distance: 481.2
click at [560, 494] on div "2 . Kas notiks pēc klaviatūras pogas "Bulta uz leju" nospiešanas, ja ir šāds ko…" at bounding box center [747, 298] width 940 height 518
copy div "Kas notiks pēc klaviatūras pogas "Bulta uz leju" nospiešanas, ja ir šāds kods? …"
click at [397, 528] on label "Nekas" at bounding box center [747, 531] width 936 height 49
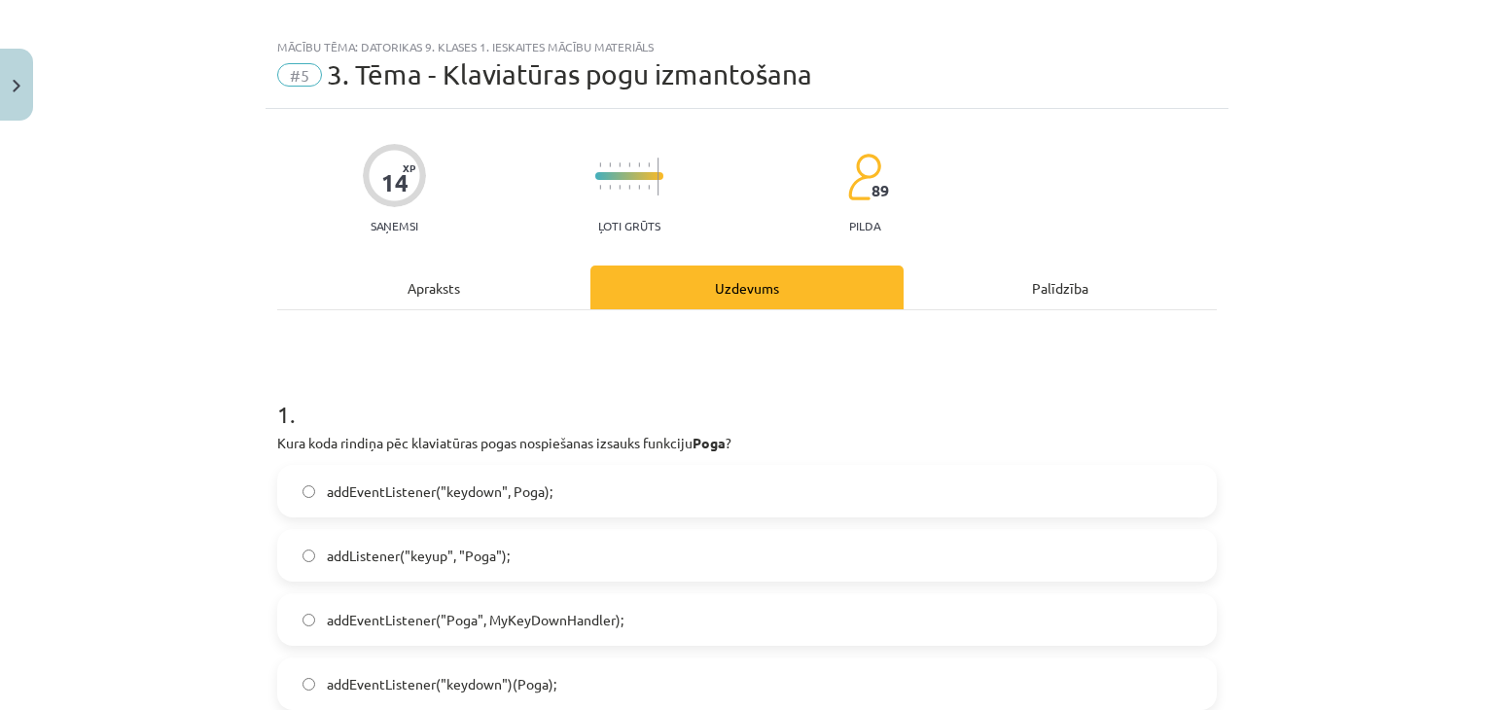
scroll to position [0, 0]
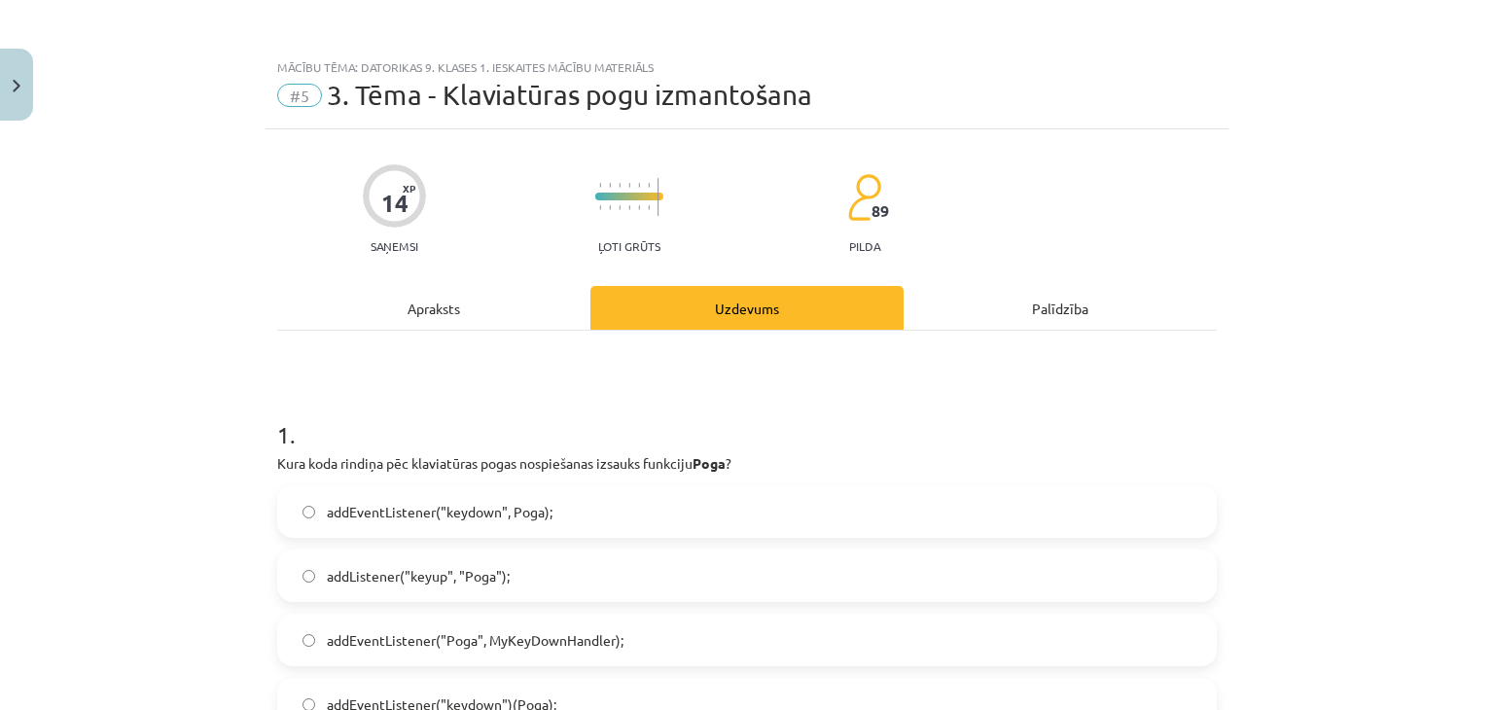
click at [408, 309] on div "Apraksts" at bounding box center [433, 308] width 313 height 44
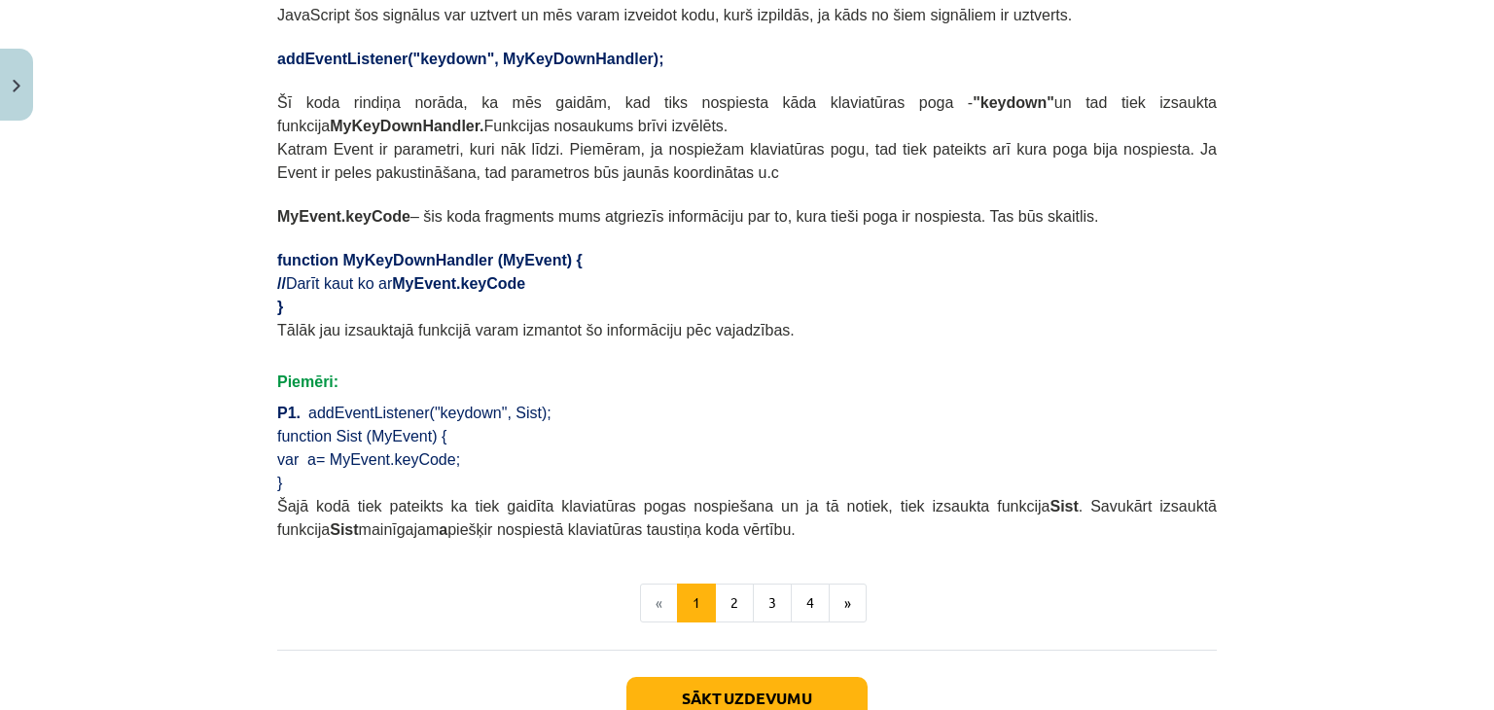
scroll to position [1057, 0]
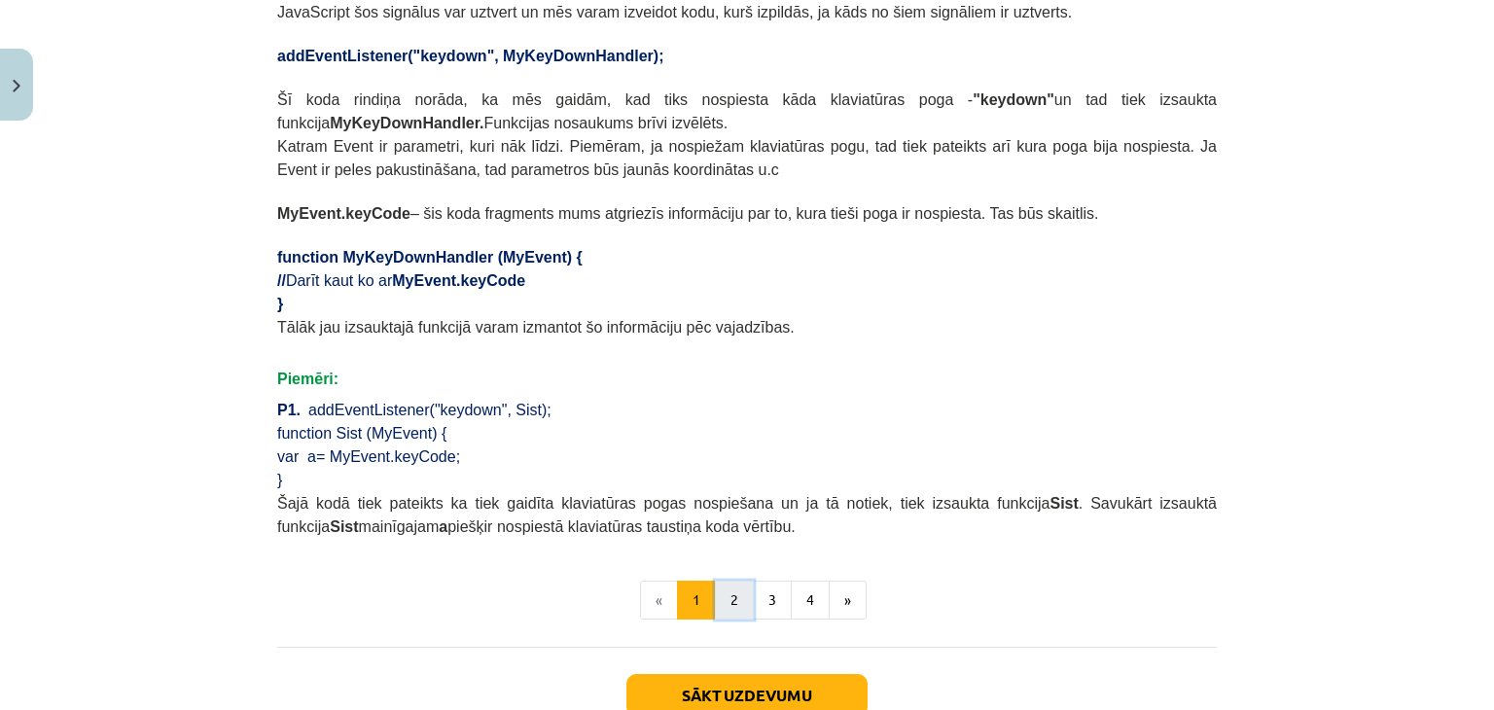
click at [720, 581] on button "2" at bounding box center [734, 600] width 39 height 39
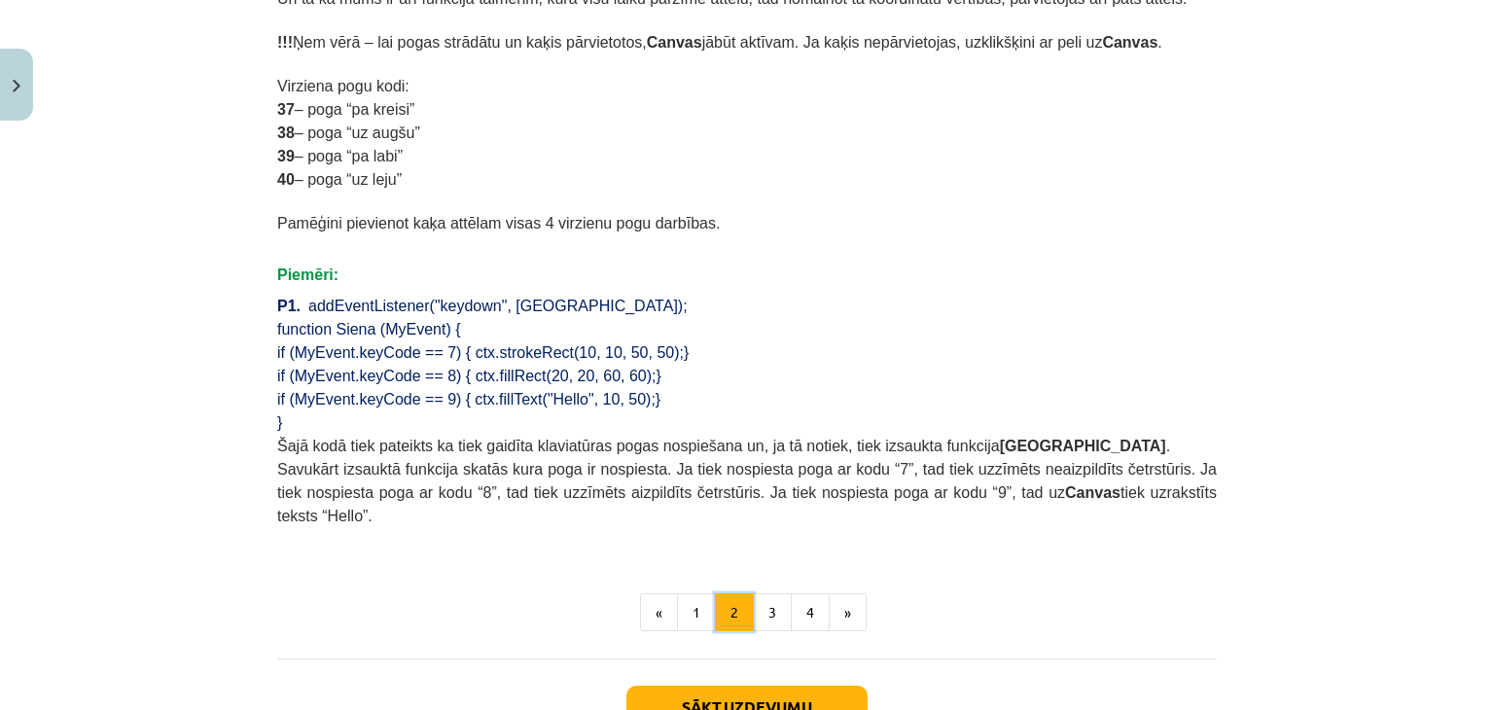
scroll to position [1224, 0]
click at [757, 592] on button "3" at bounding box center [772, 611] width 39 height 39
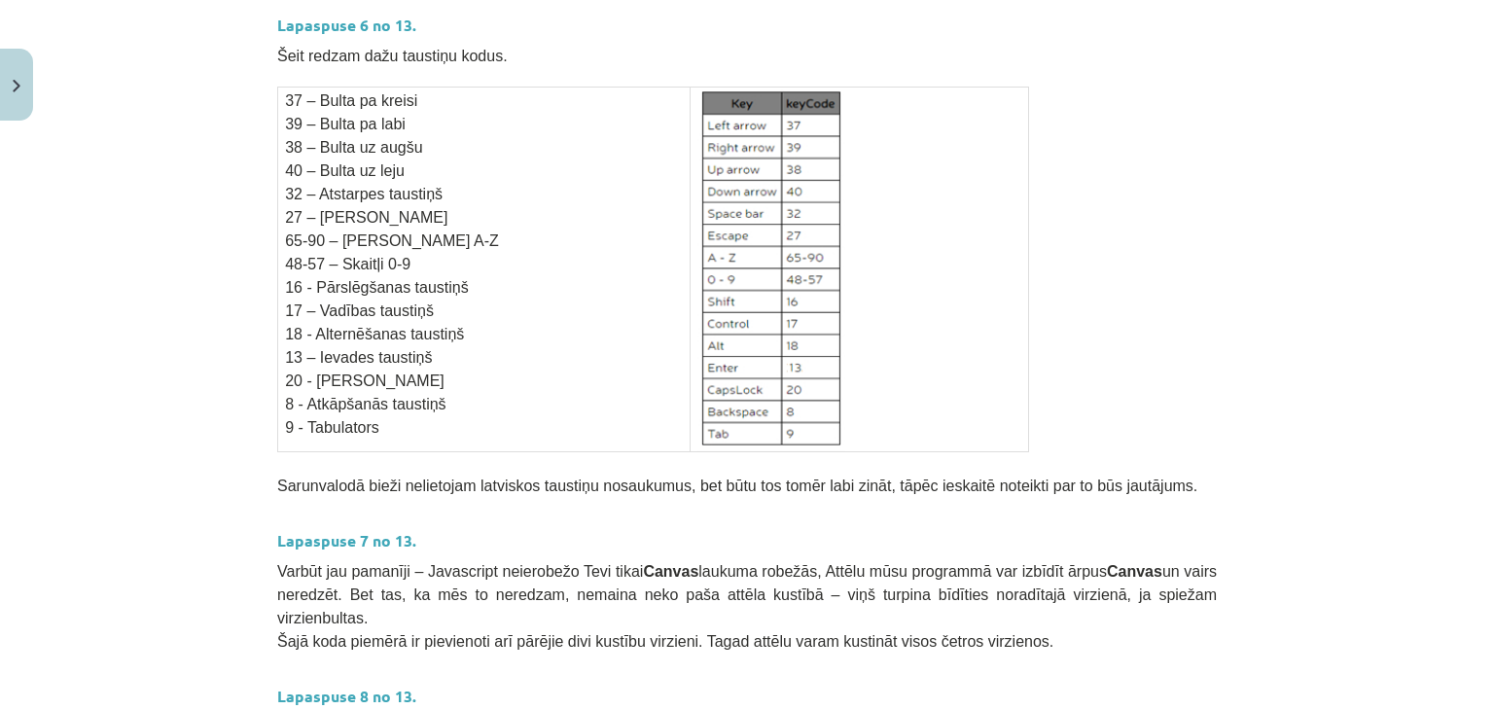
scroll to position [0, 0]
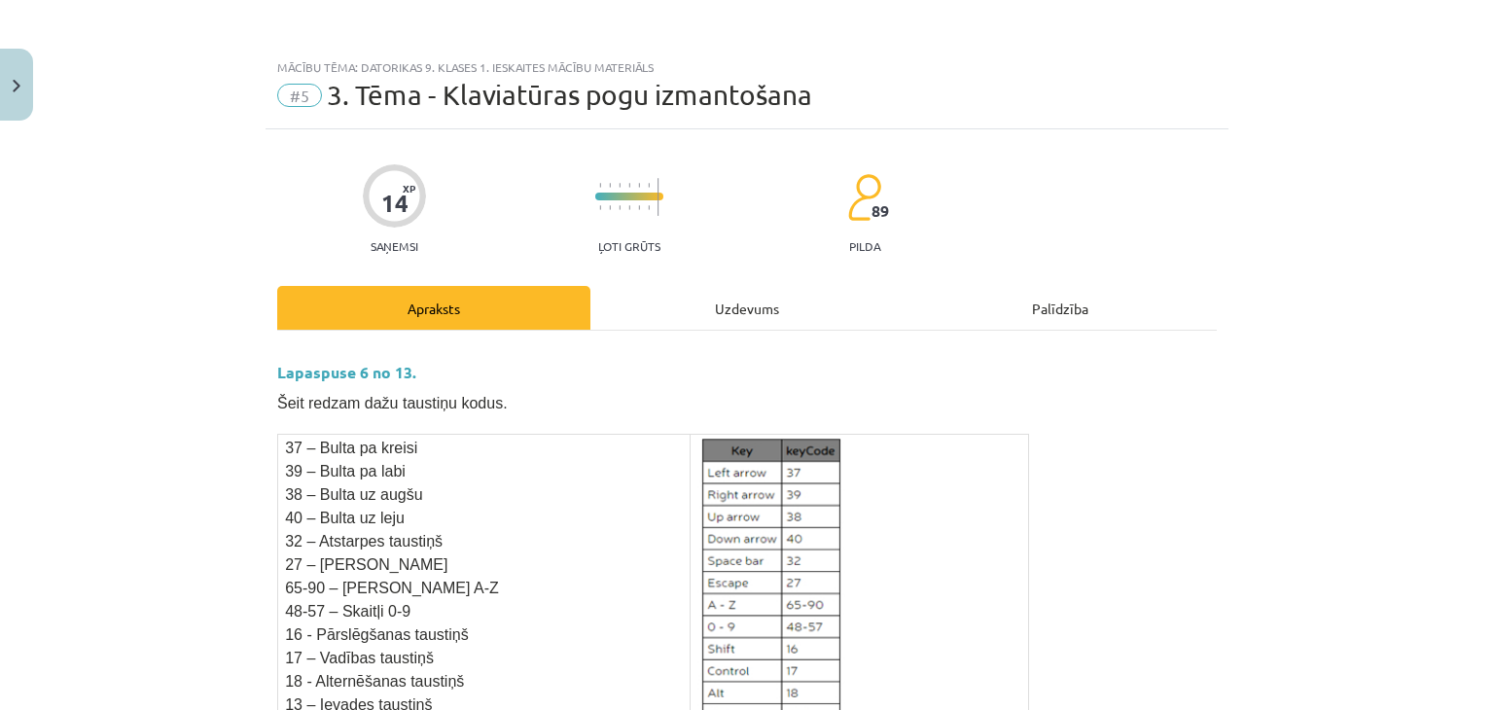
click at [717, 297] on div "Uzdevums" at bounding box center [746, 308] width 313 height 44
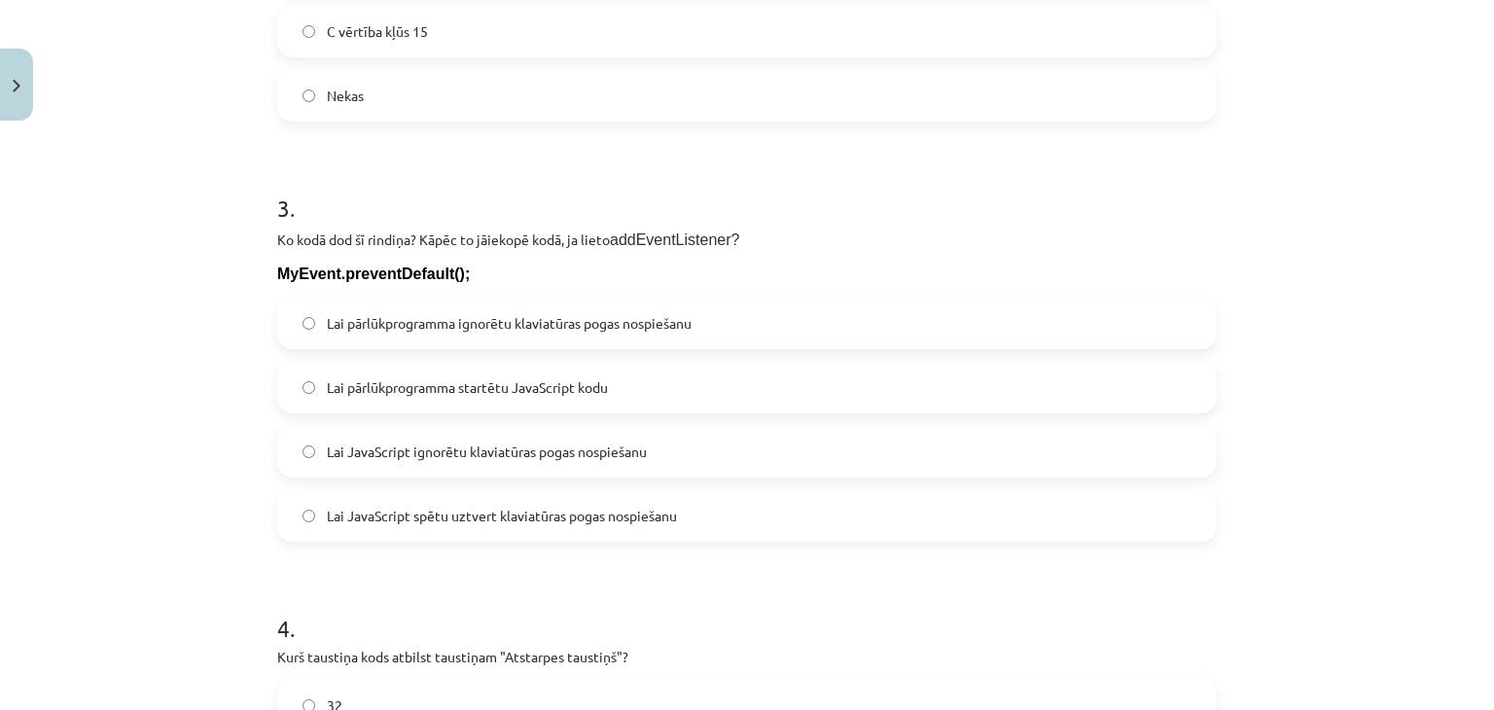
scroll to position [1606, 0]
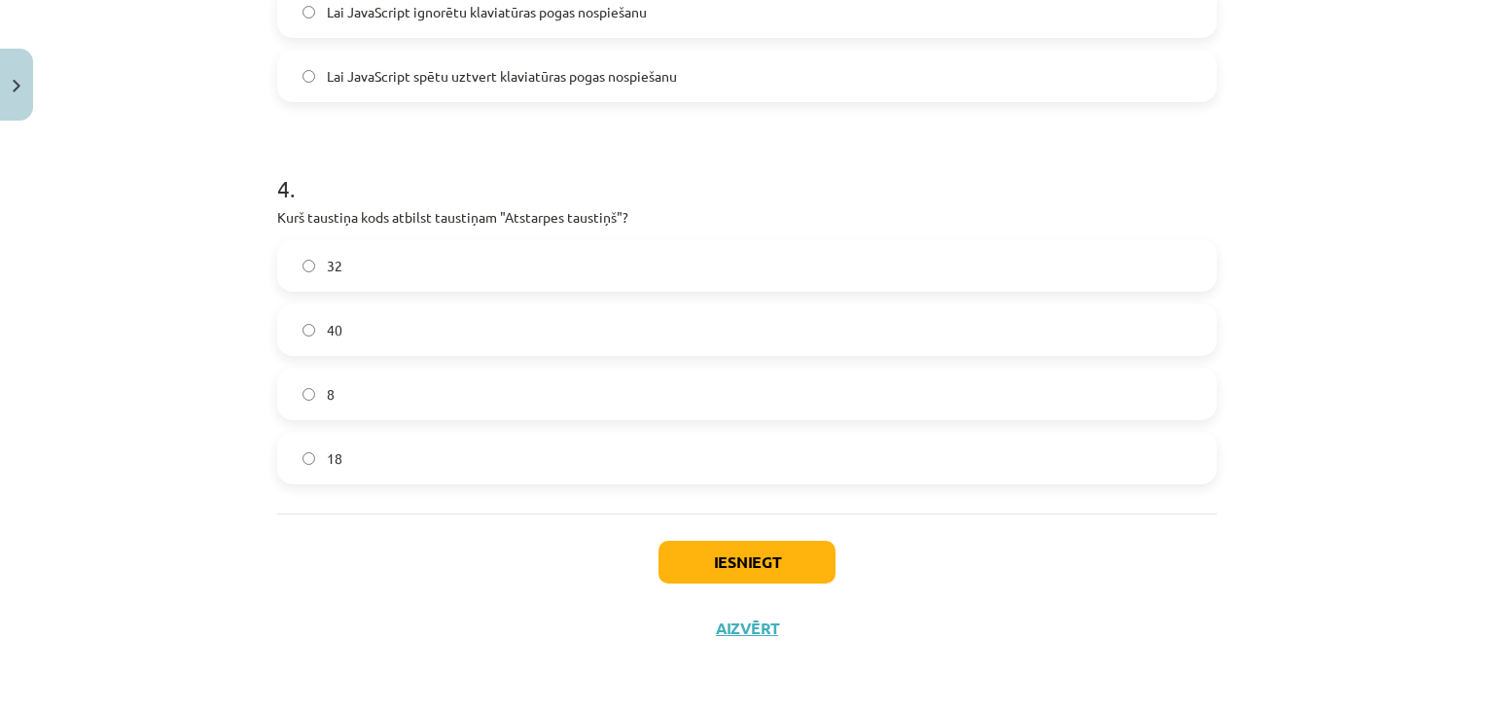
click at [497, 285] on label "32" at bounding box center [747, 265] width 936 height 49
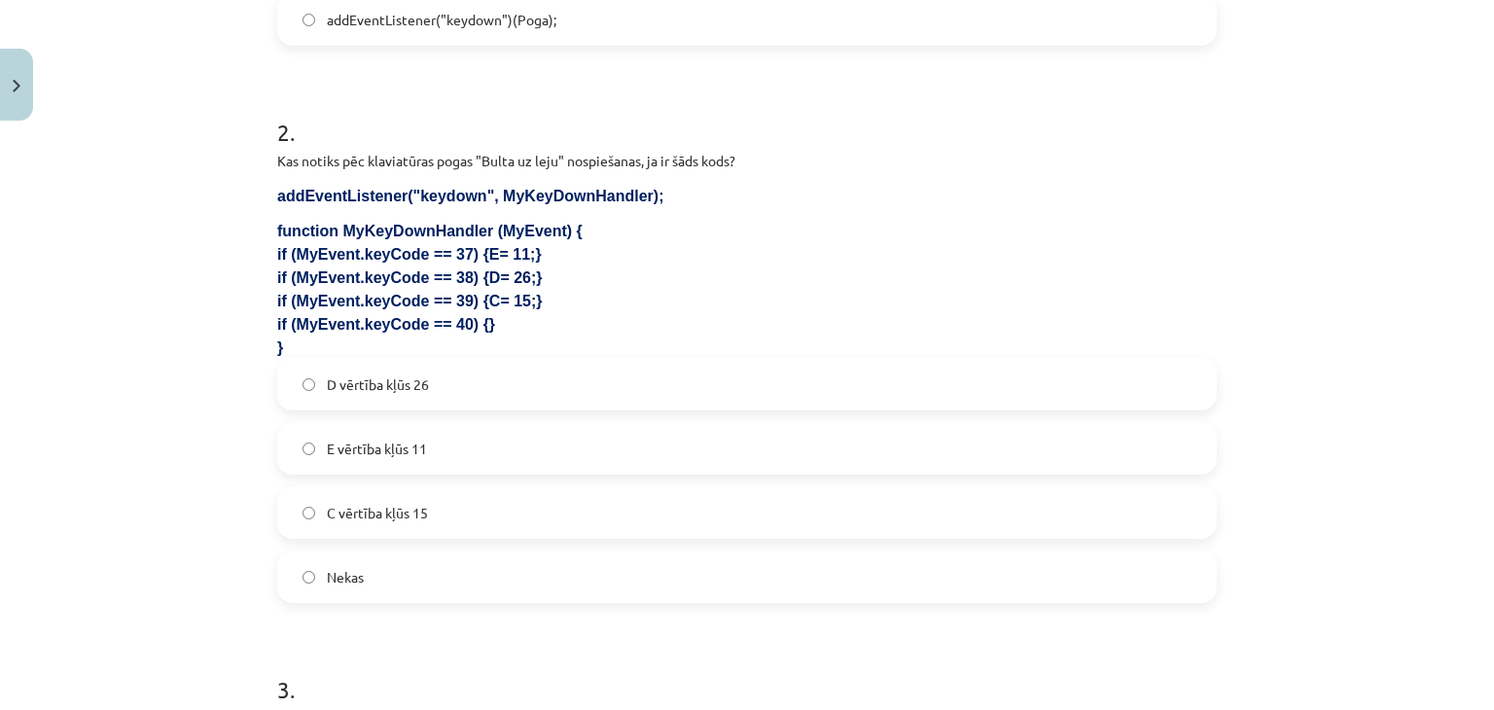
scroll to position [0, 0]
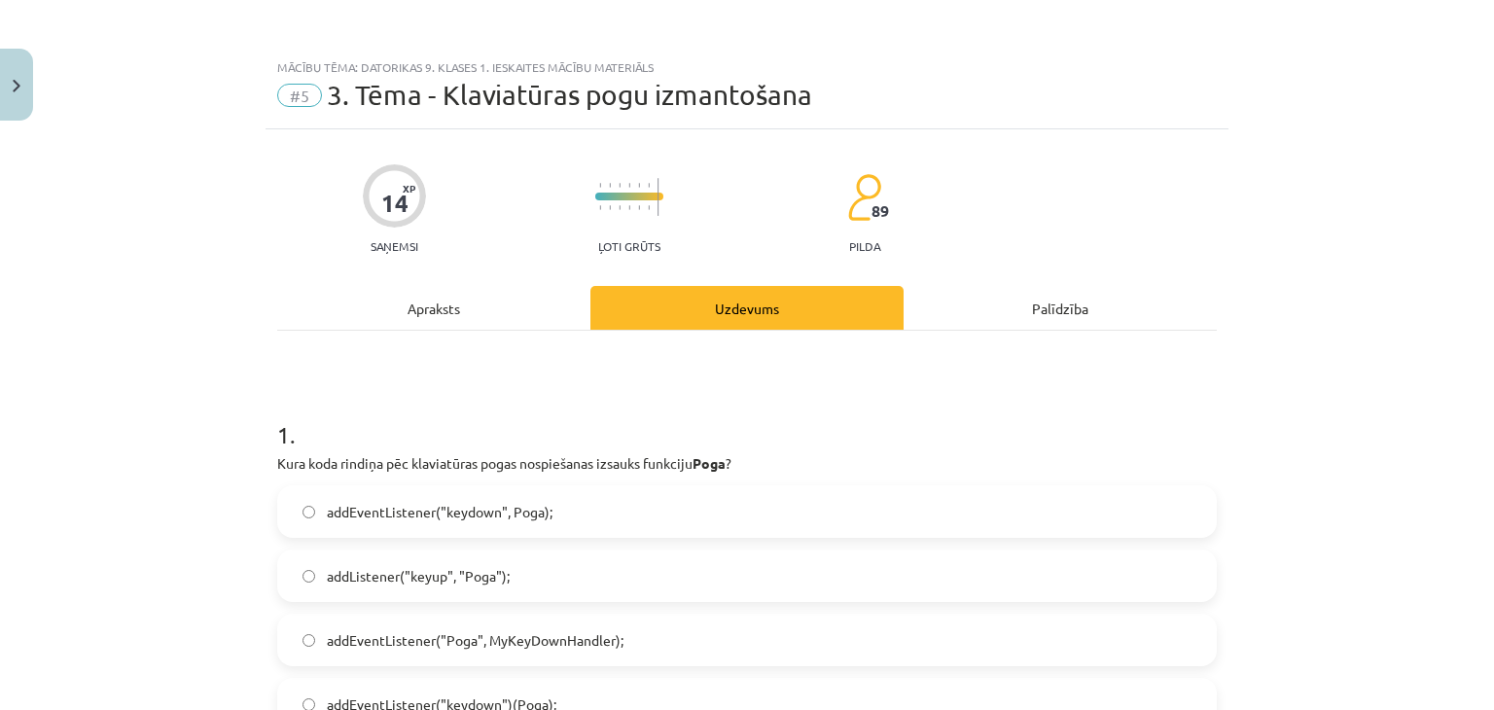
click at [433, 319] on div "Apraksts" at bounding box center [433, 308] width 313 height 44
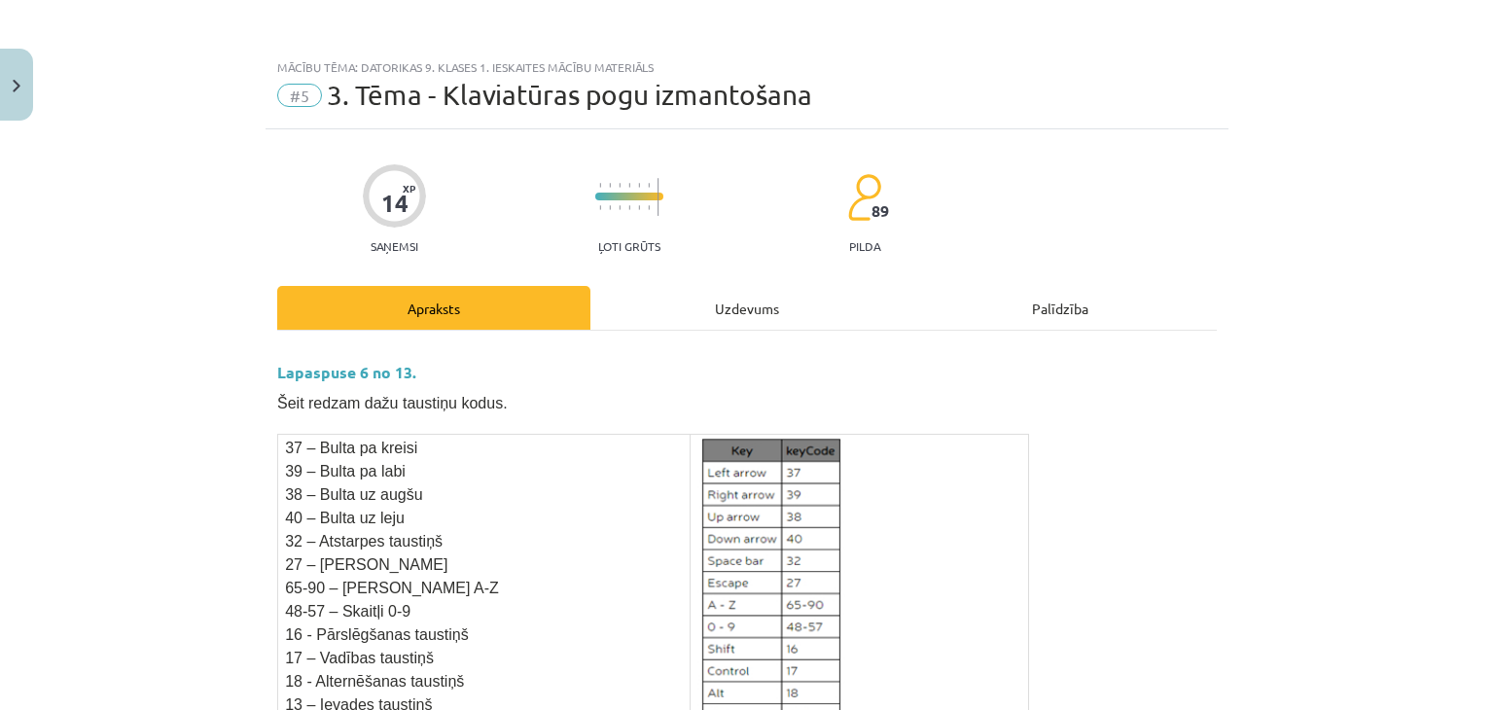
click at [660, 312] on div "Uzdevums" at bounding box center [746, 308] width 313 height 44
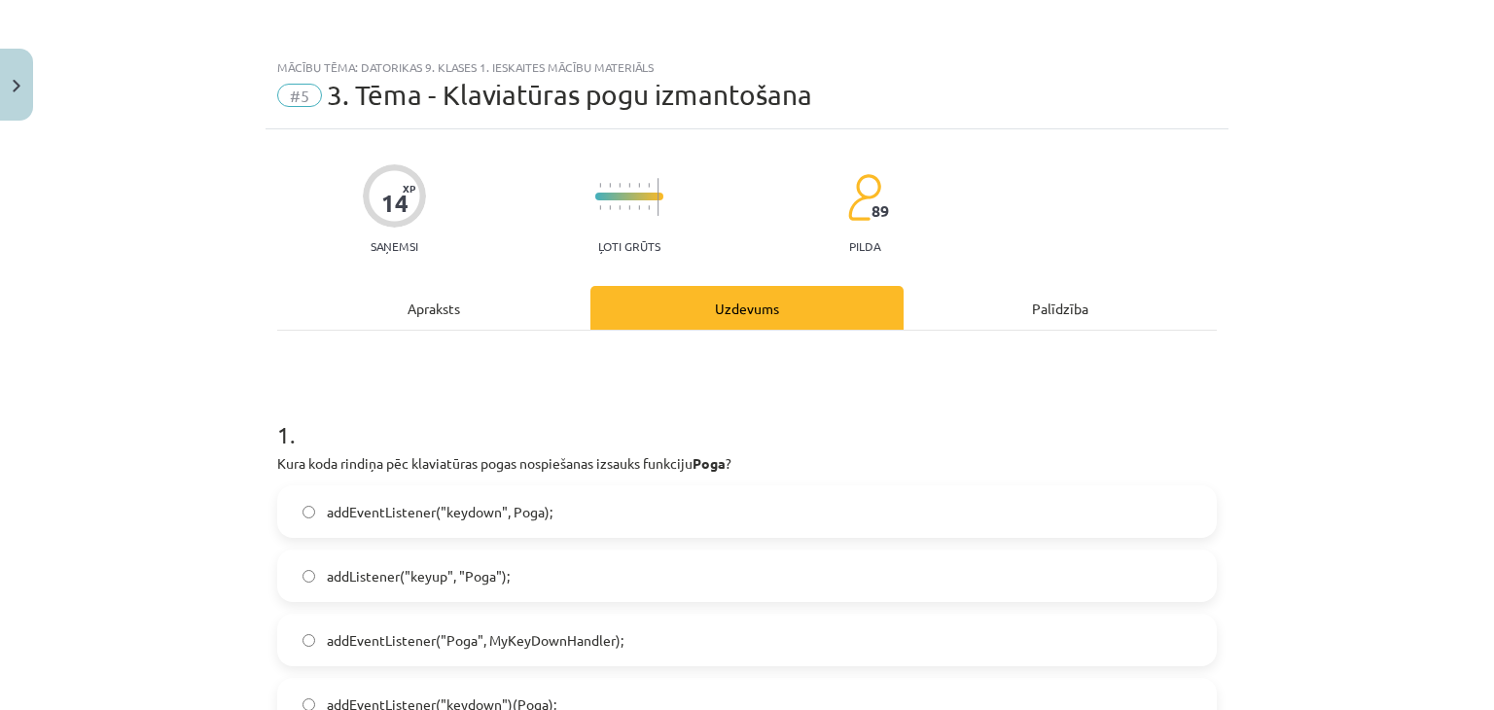
click at [453, 292] on div "Apraksts" at bounding box center [433, 308] width 313 height 44
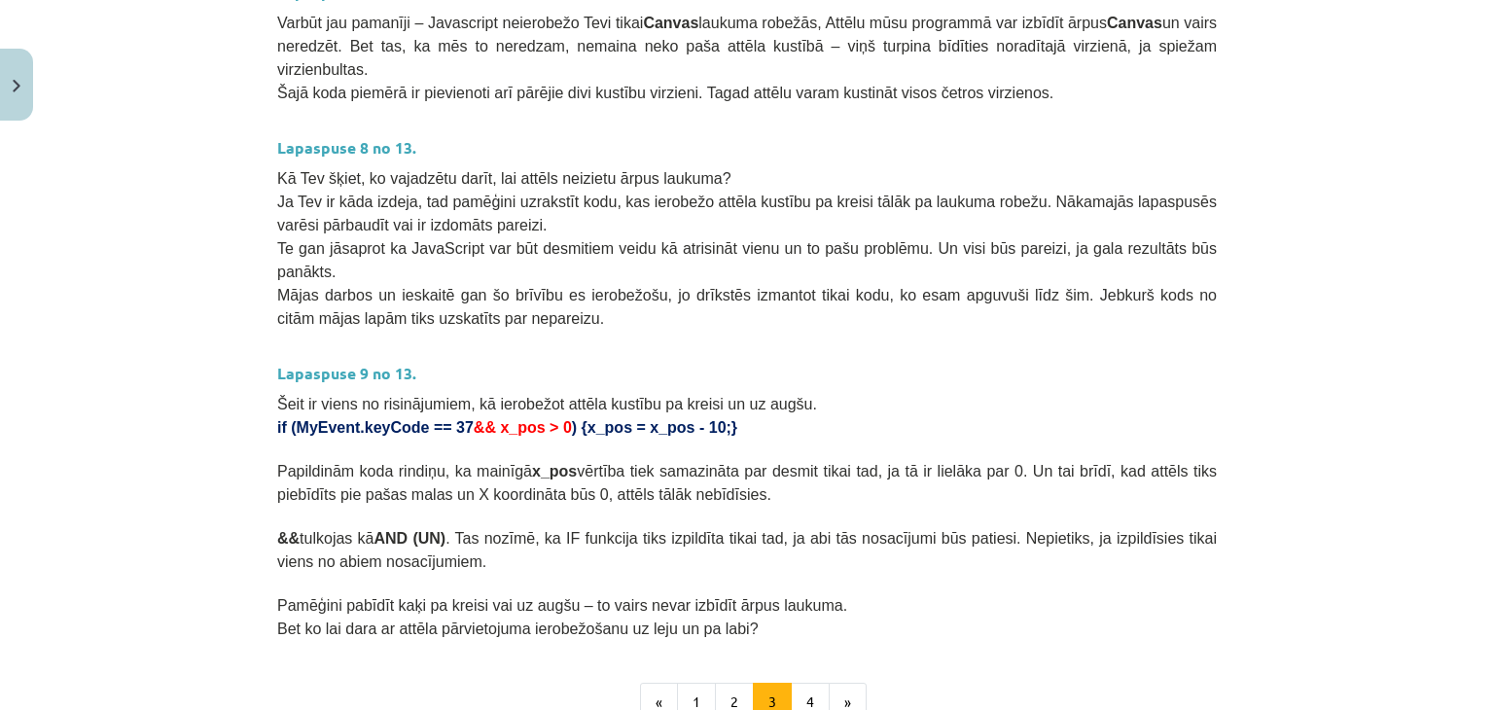
scroll to position [1078, 0]
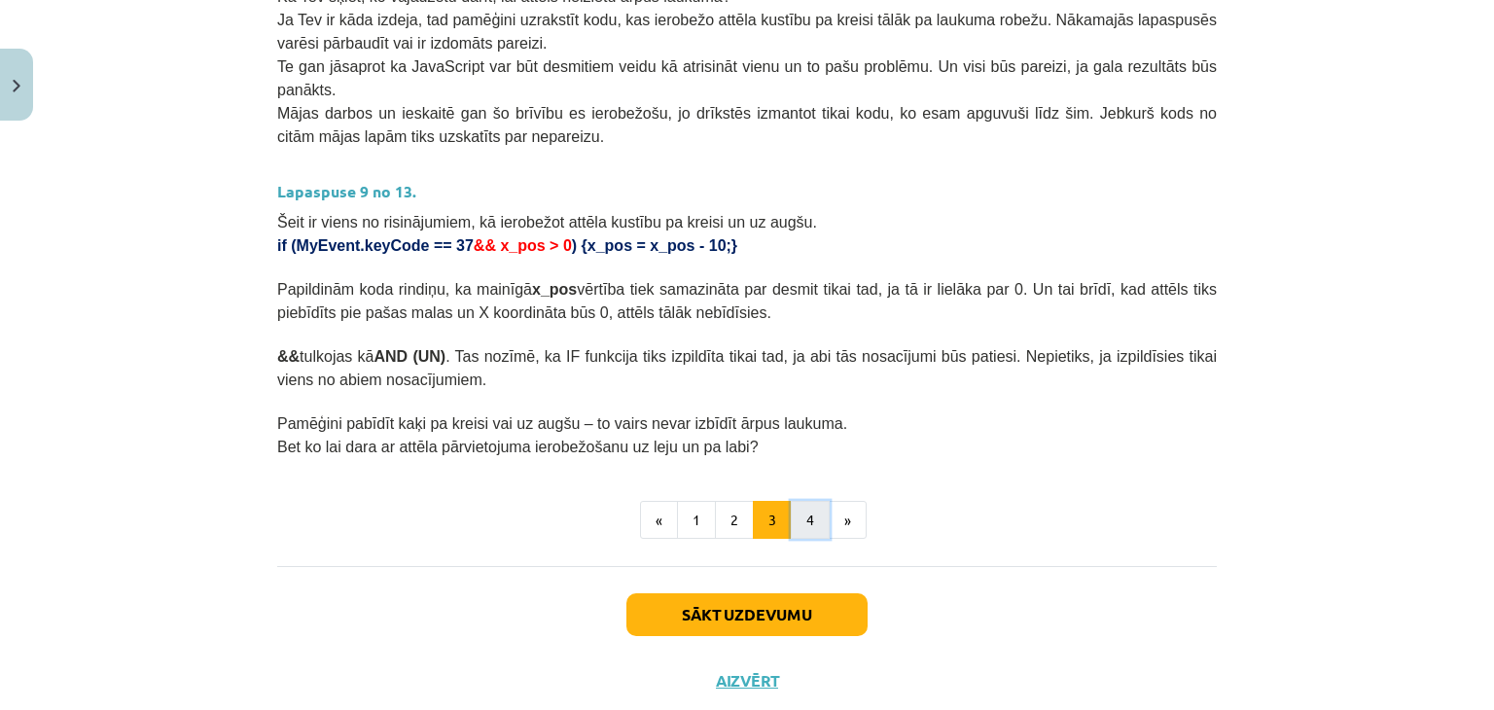
click at [807, 501] on button "4" at bounding box center [810, 520] width 39 height 39
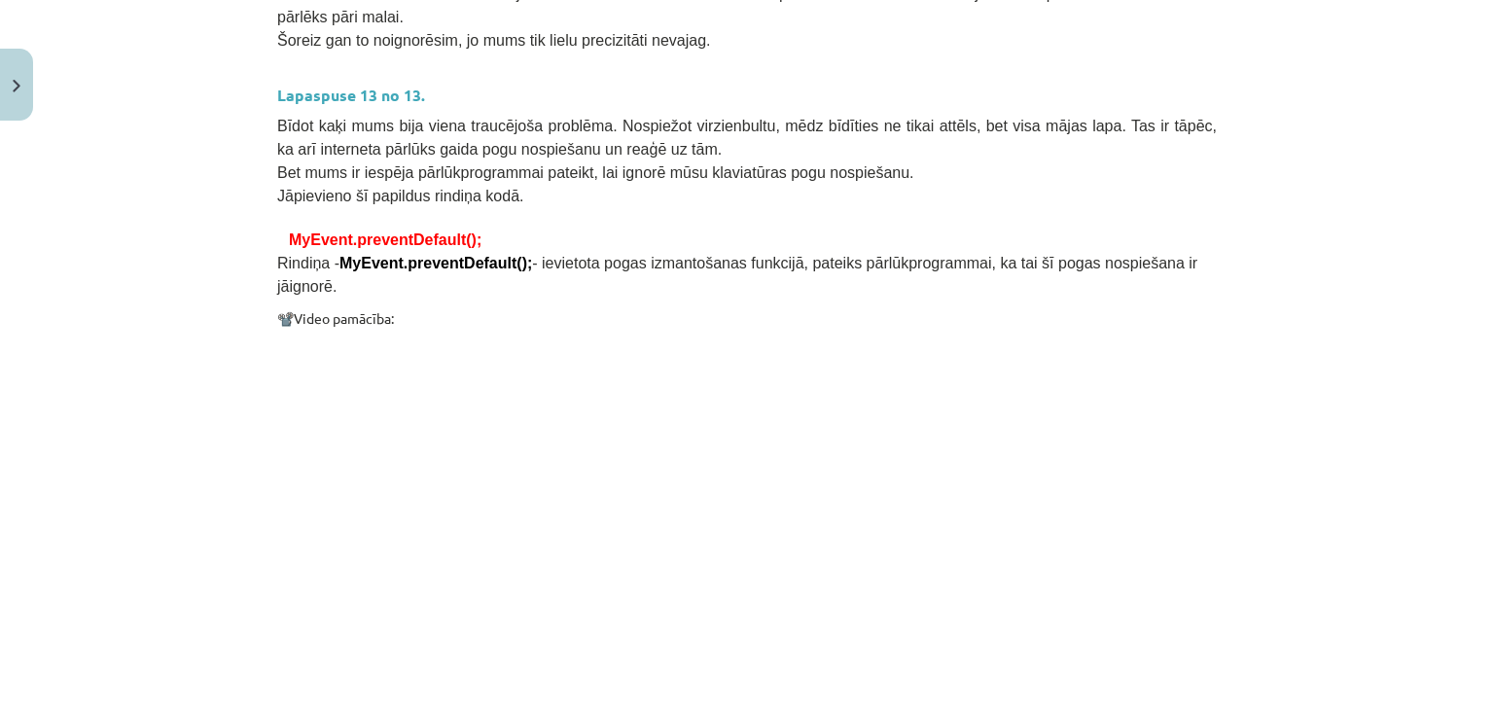
scroll to position [1617, 0]
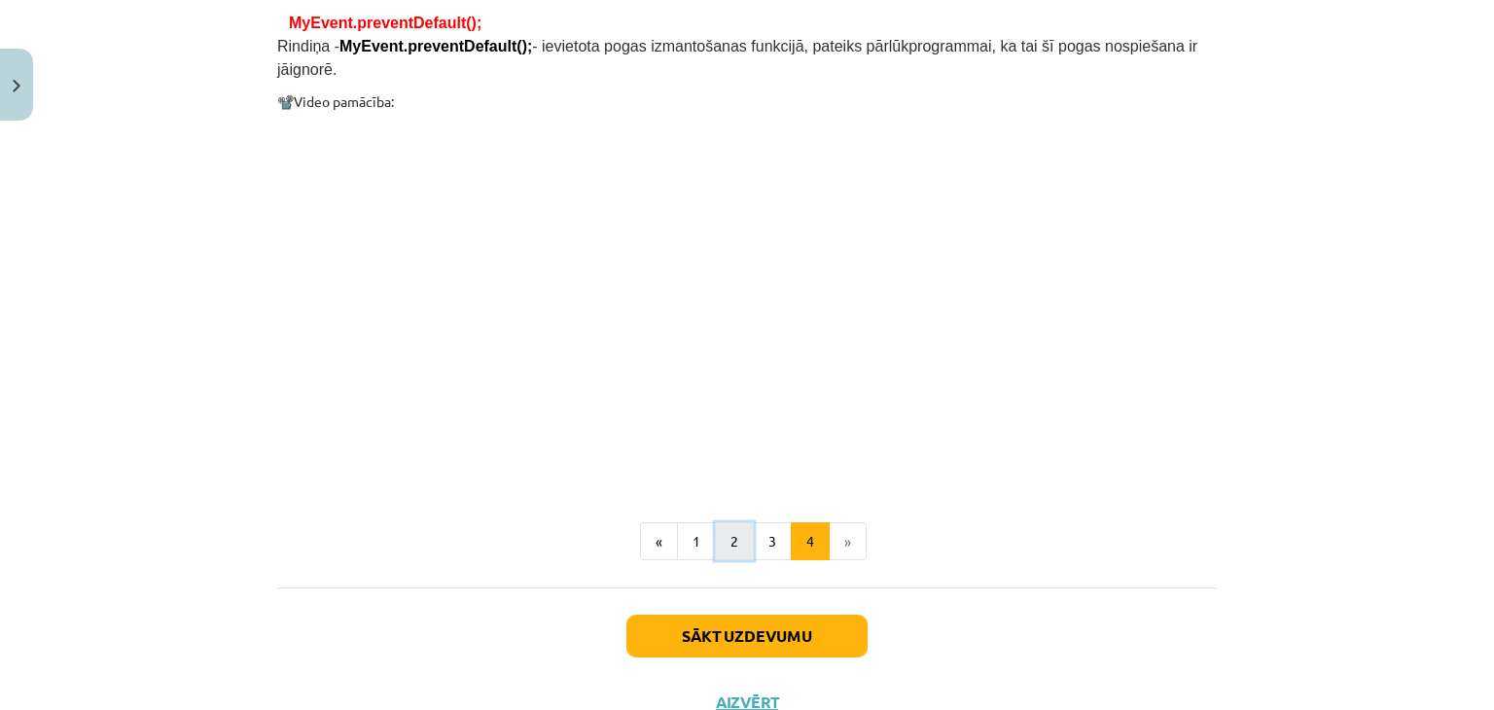
click at [724, 522] on button "2" at bounding box center [734, 541] width 39 height 39
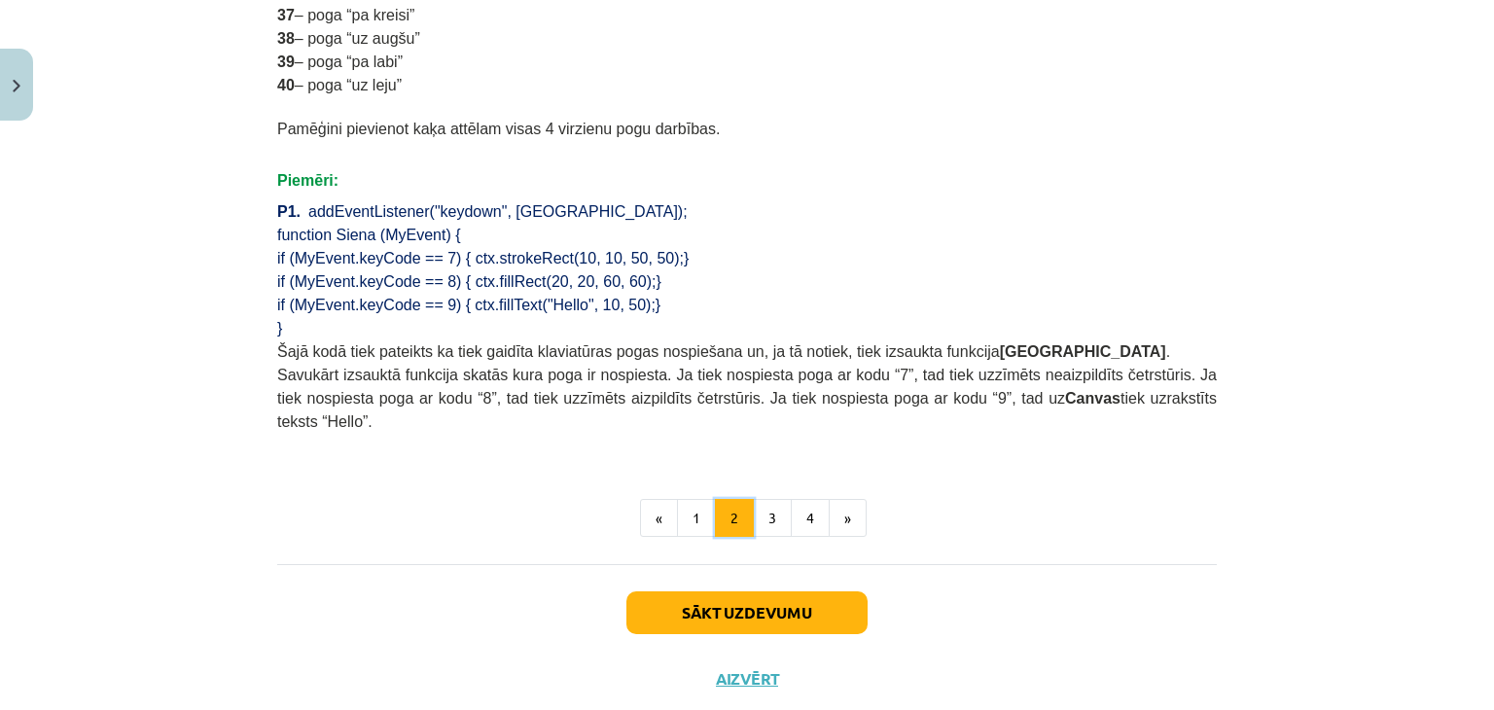
scroll to position [1319, 0]
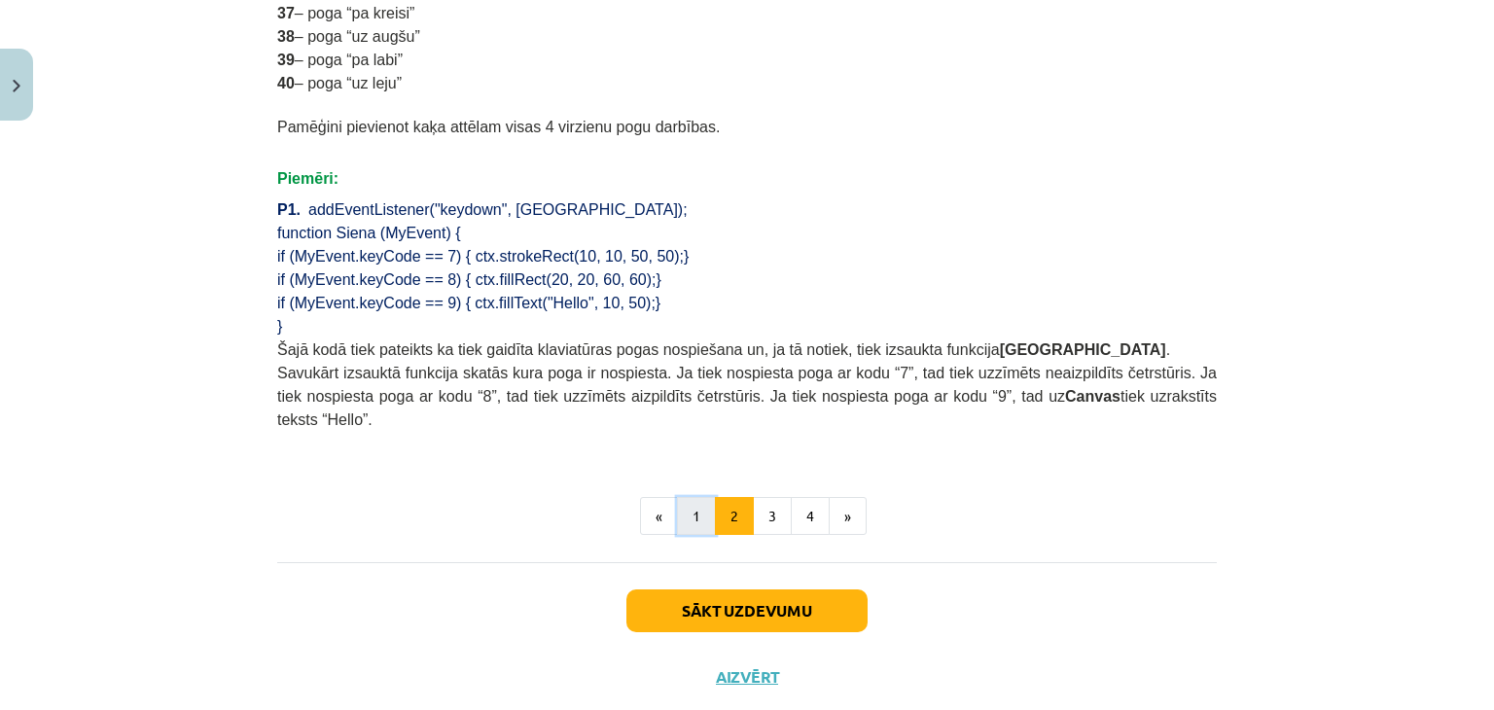
click at [701, 497] on button "1" at bounding box center [696, 516] width 39 height 39
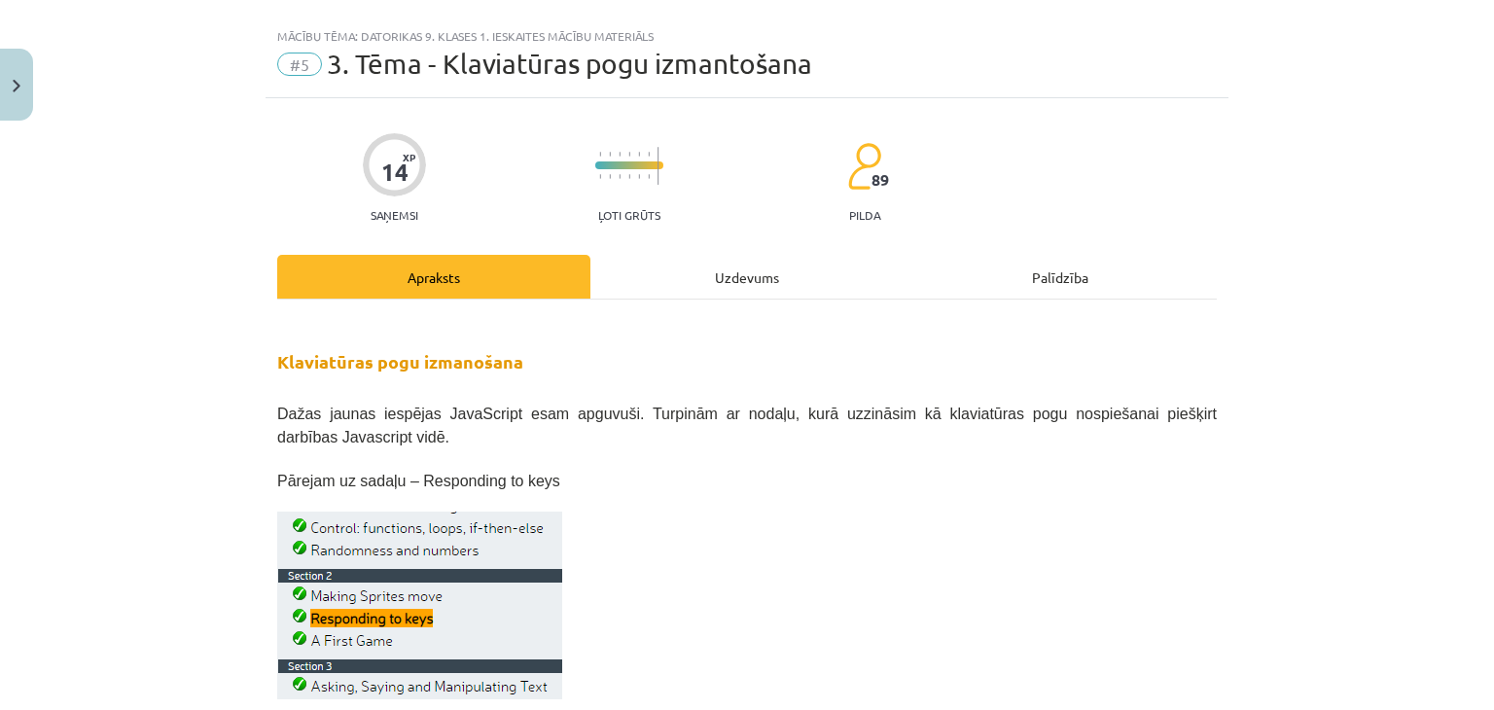
scroll to position [0, 0]
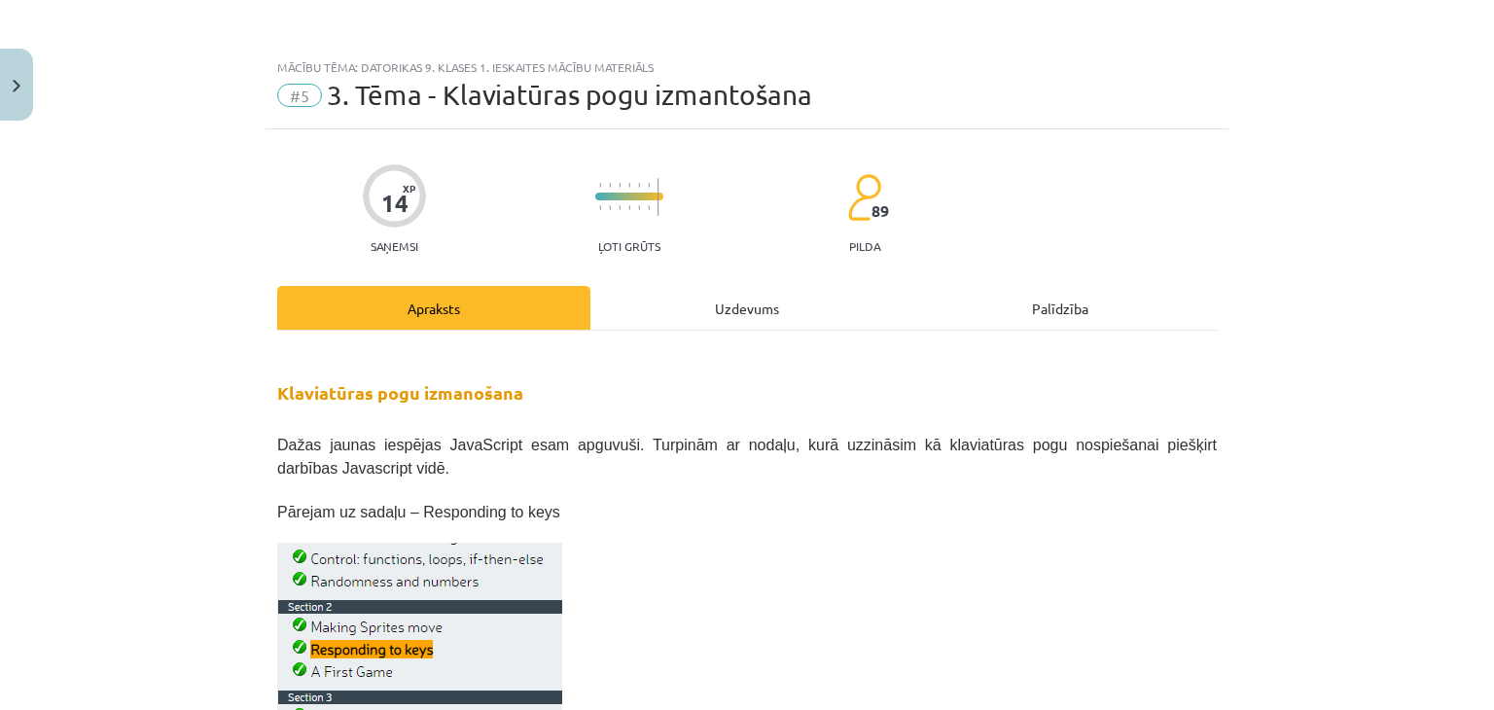
click at [766, 312] on div "Uzdevums" at bounding box center [746, 308] width 313 height 44
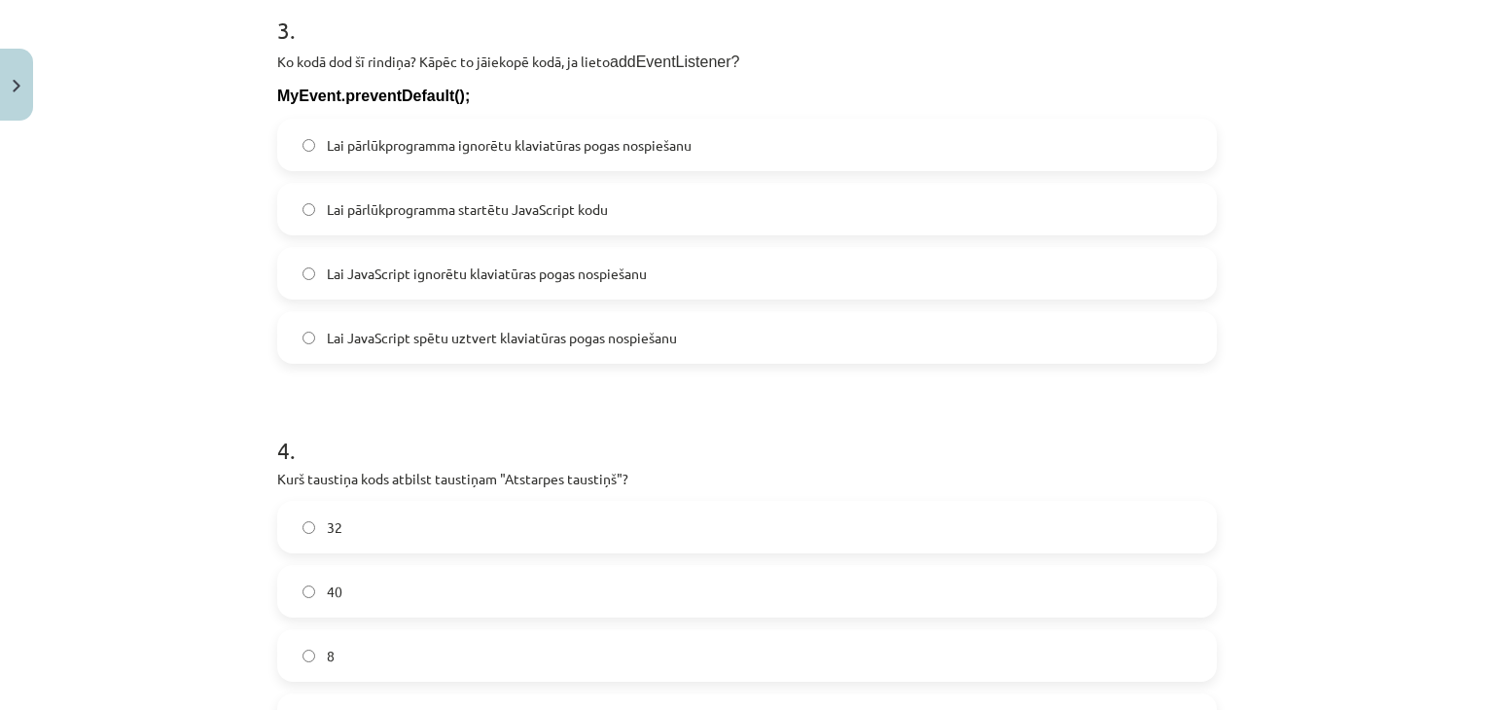
scroll to position [1235, 0]
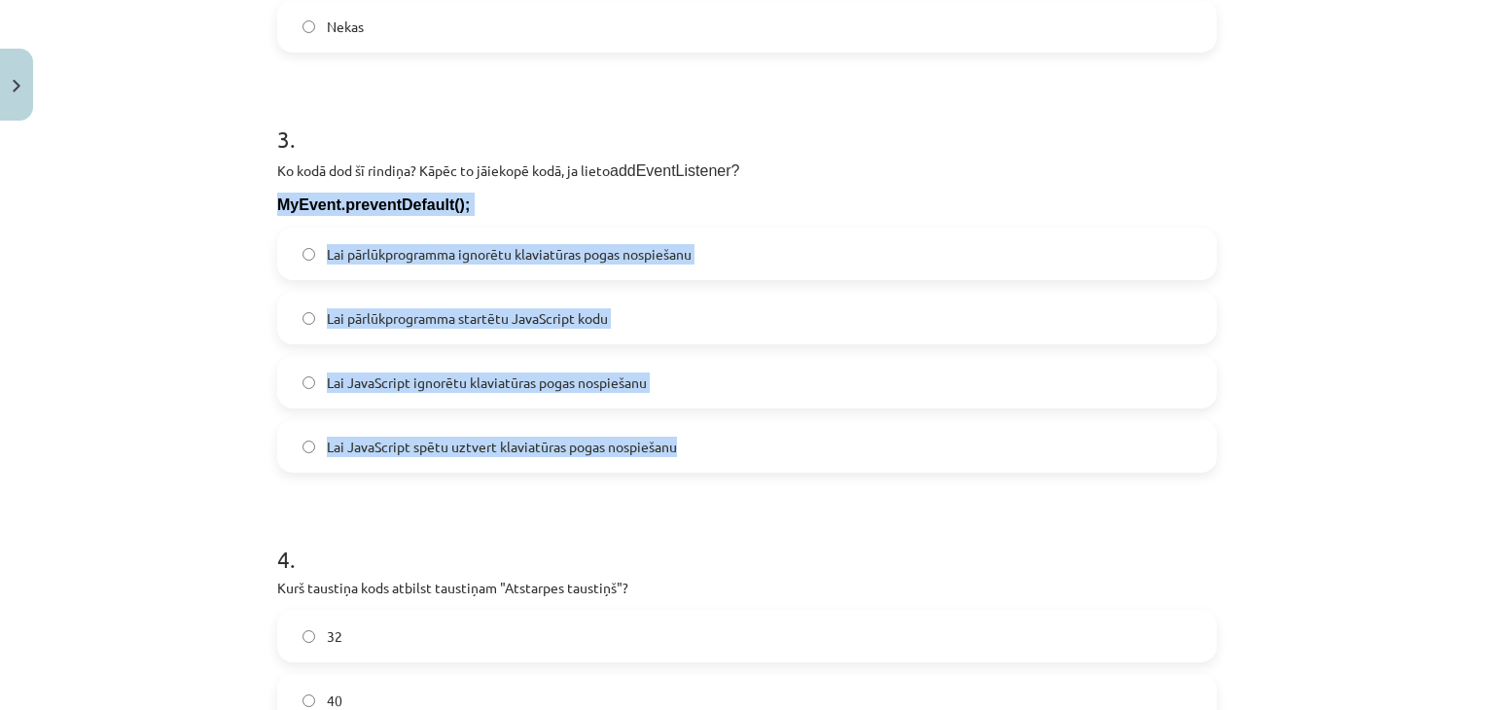
drag, startPoint x: 272, startPoint y: 196, endPoint x: 745, endPoint y: 419, distance: 522.5
click at [745, 419] on div "3 . Ko kodā dod šī rindiņa? Kāpēc to jāiekopē kodā, ja lieto addEventListener? …" at bounding box center [747, 281] width 940 height 381
copy div "MyEvent.preventDefault(); Lai pārlūkprogramma ignorētu klaviatūras pogas nospie…"
click at [154, 316] on div "Mācību tēma: Datorikas 9. klases 1. ieskaites mācību materiāls #5 3. Tēma - Kla…" at bounding box center [747, 355] width 1494 height 710
drag, startPoint x: 269, startPoint y: 167, endPoint x: 673, endPoint y: 468, distance: 503.2
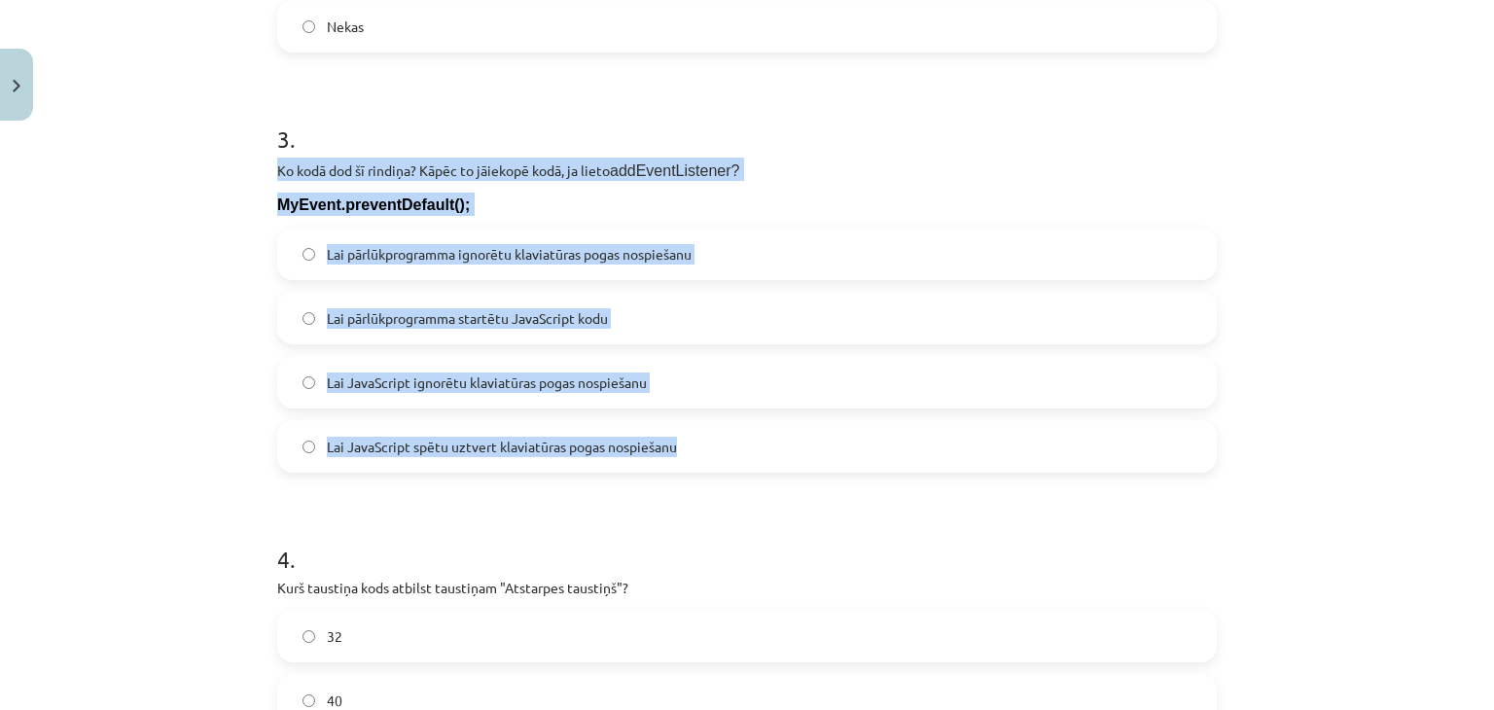
click at [673, 468] on div "3 . Ko kodā dod šī rindiņa? Kāpēc to jāiekopē kodā, ja lieto addEventListener? …" at bounding box center [747, 281] width 940 height 381
copy div "Ko kodā dod šī rindiņa? Kāpēc to jāiekopē kodā, ja lieto addEventListener? MyEv…"
click at [699, 252] on label "Lai pārlūkprogramma ignorētu klaviatūras pogas nospiešanu" at bounding box center [747, 254] width 936 height 49
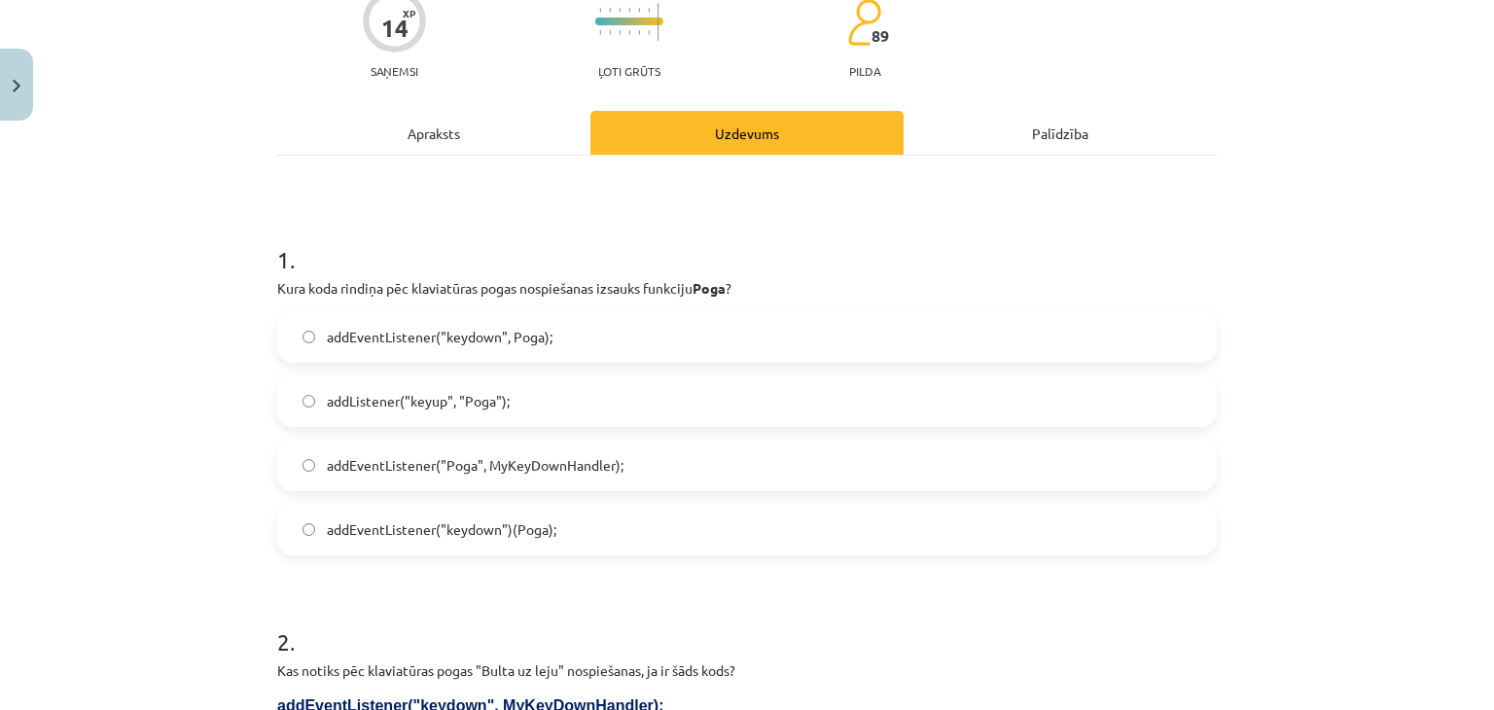
scroll to position [165, 0]
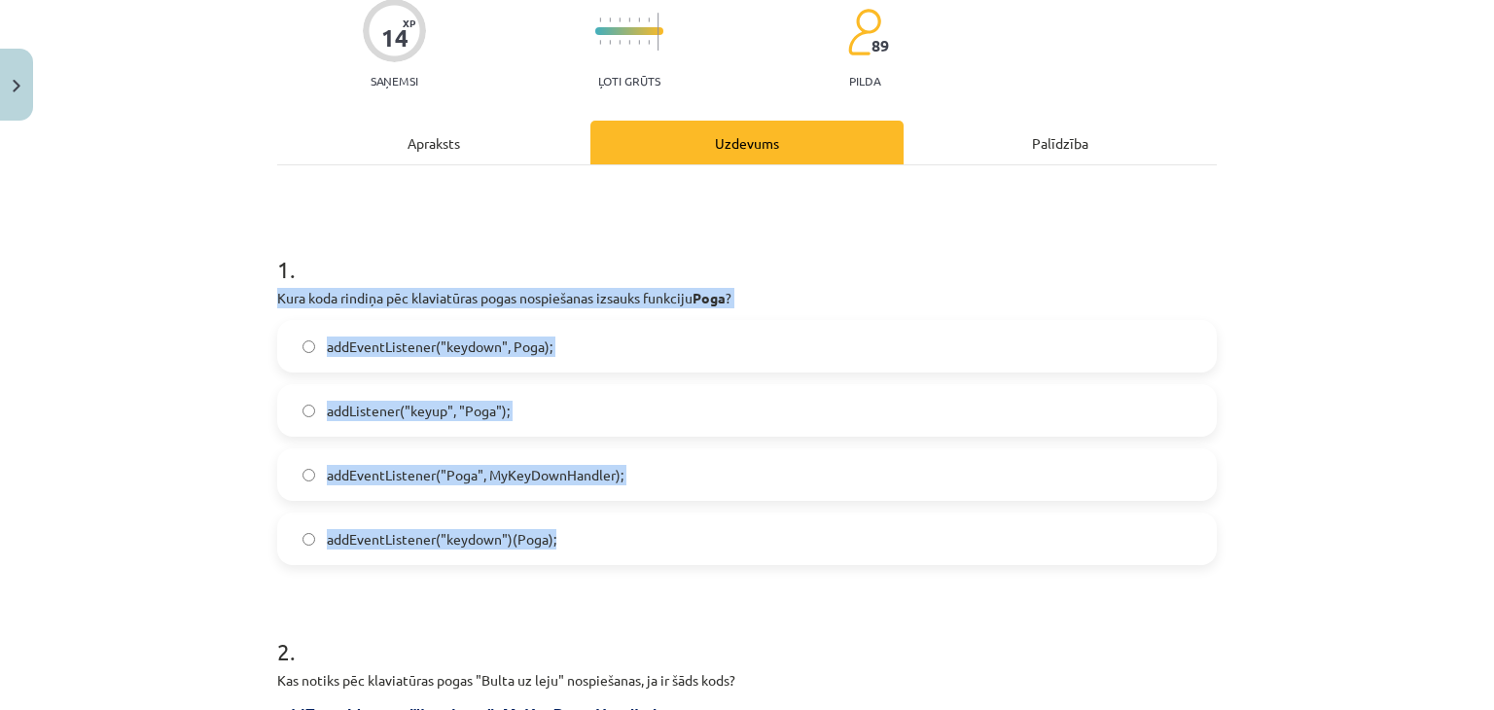
drag, startPoint x: 270, startPoint y: 293, endPoint x: 640, endPoint y: 550, distance: 450.0
click at [640, 550] on div "1 . Kura koda rindiņa pēc klaviatūras pogas nospiešanas izsauks funkciju Poga ?…" at bounding box center [747, 393] width 940 height 343
copy div "Kura koda rindiņa pēc klaviatūras pogas nospiešanas izsauks funkciju Poga ? add…"
click at [570, 347] on label "addEventListener("keydown", Poga);" at bounding box center [747, 346] width 936 height 49
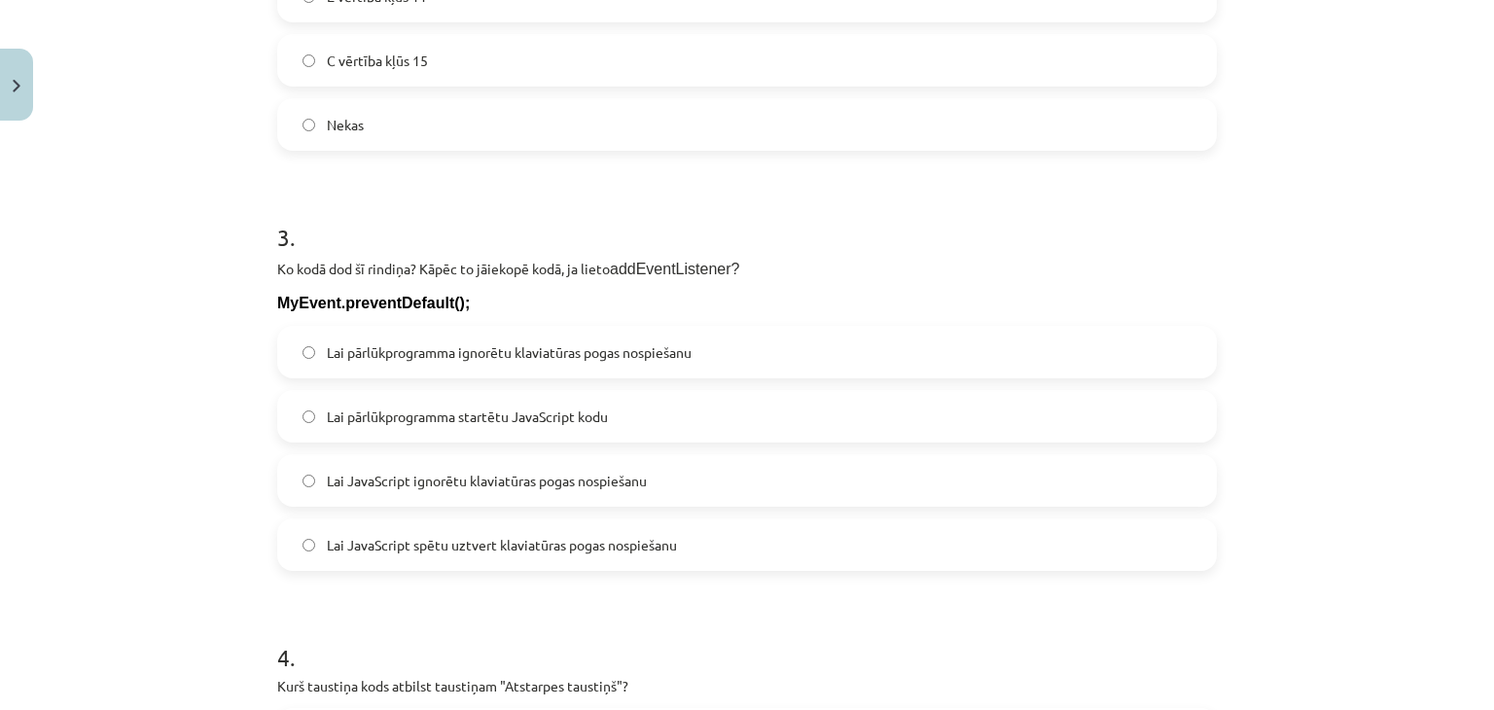
scroll to position [1606, 0]
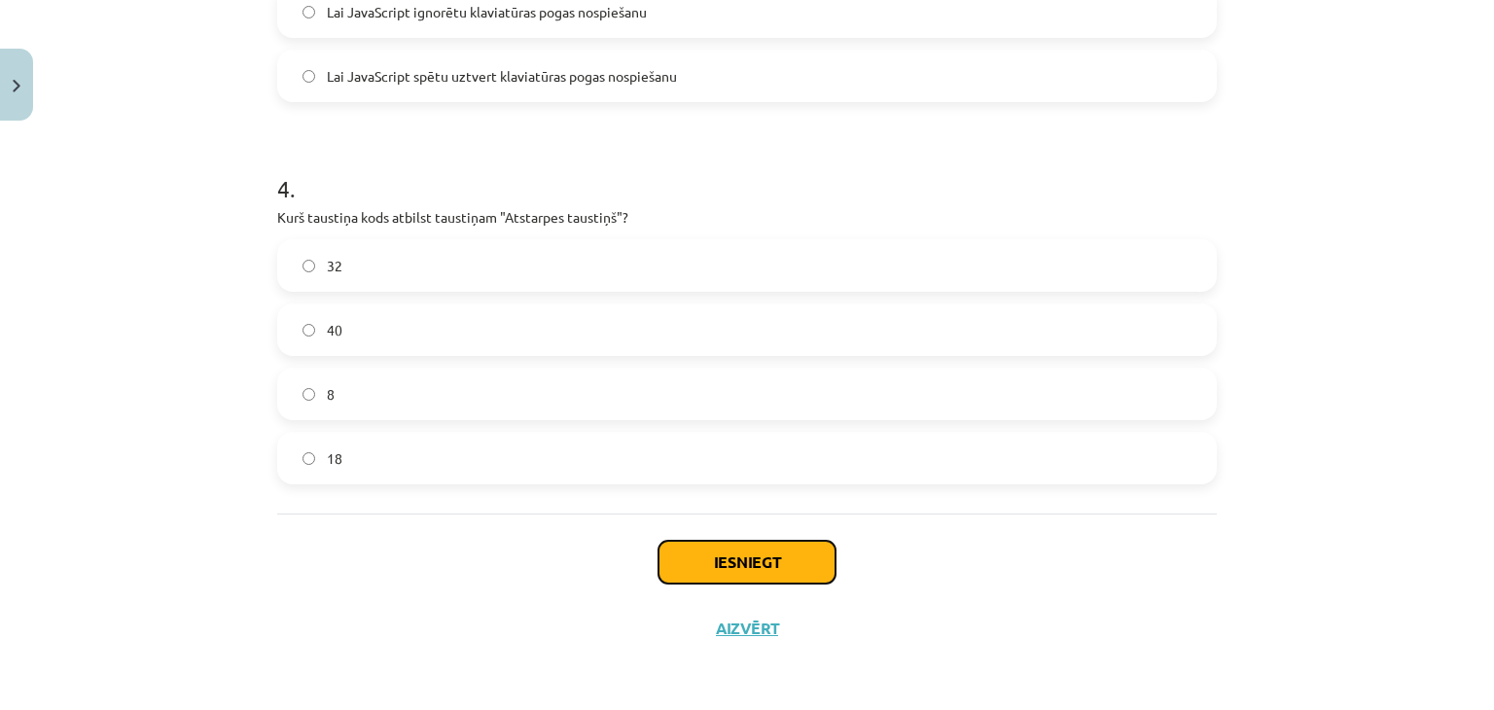
click at [679, 561] on button "Iesniegt" at bounding box center [746, 562] width 177 height 43
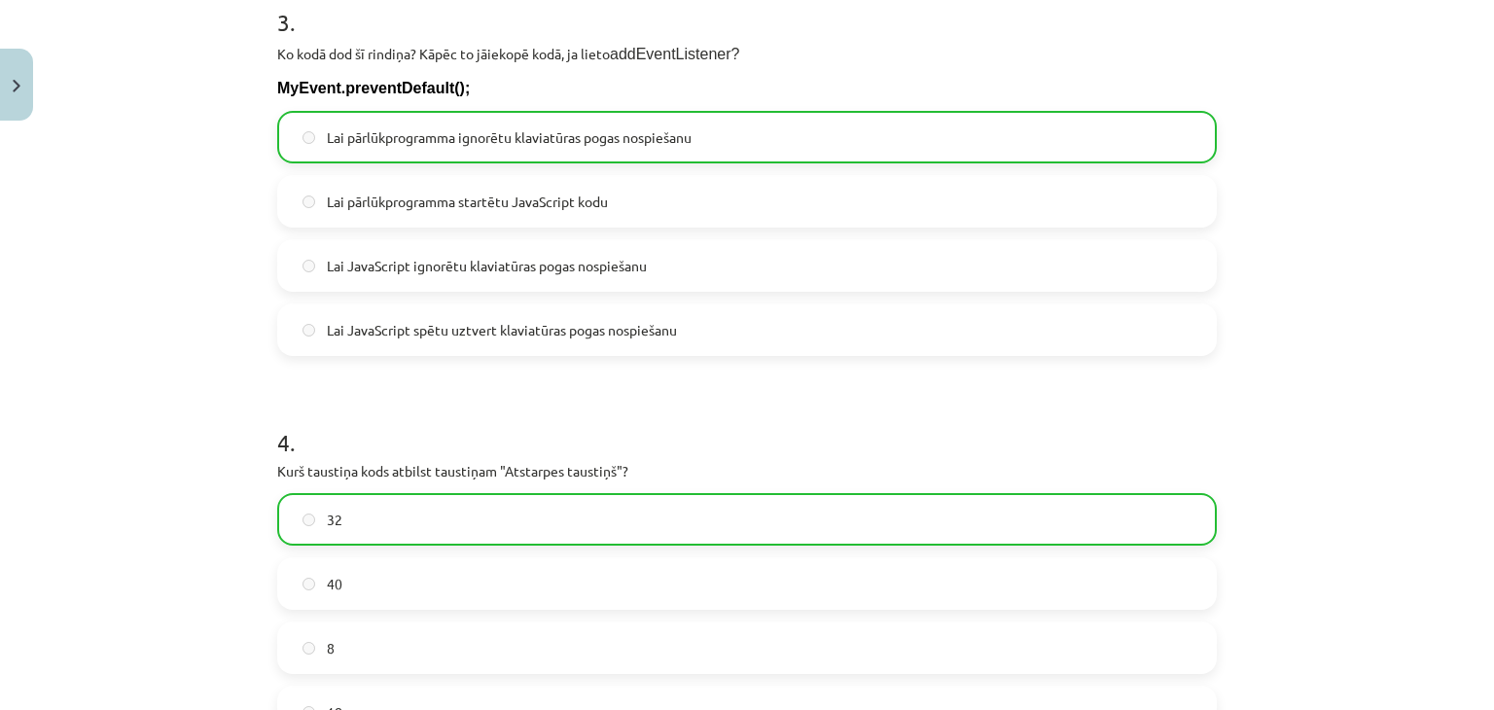
scroll to position [1666, 0]
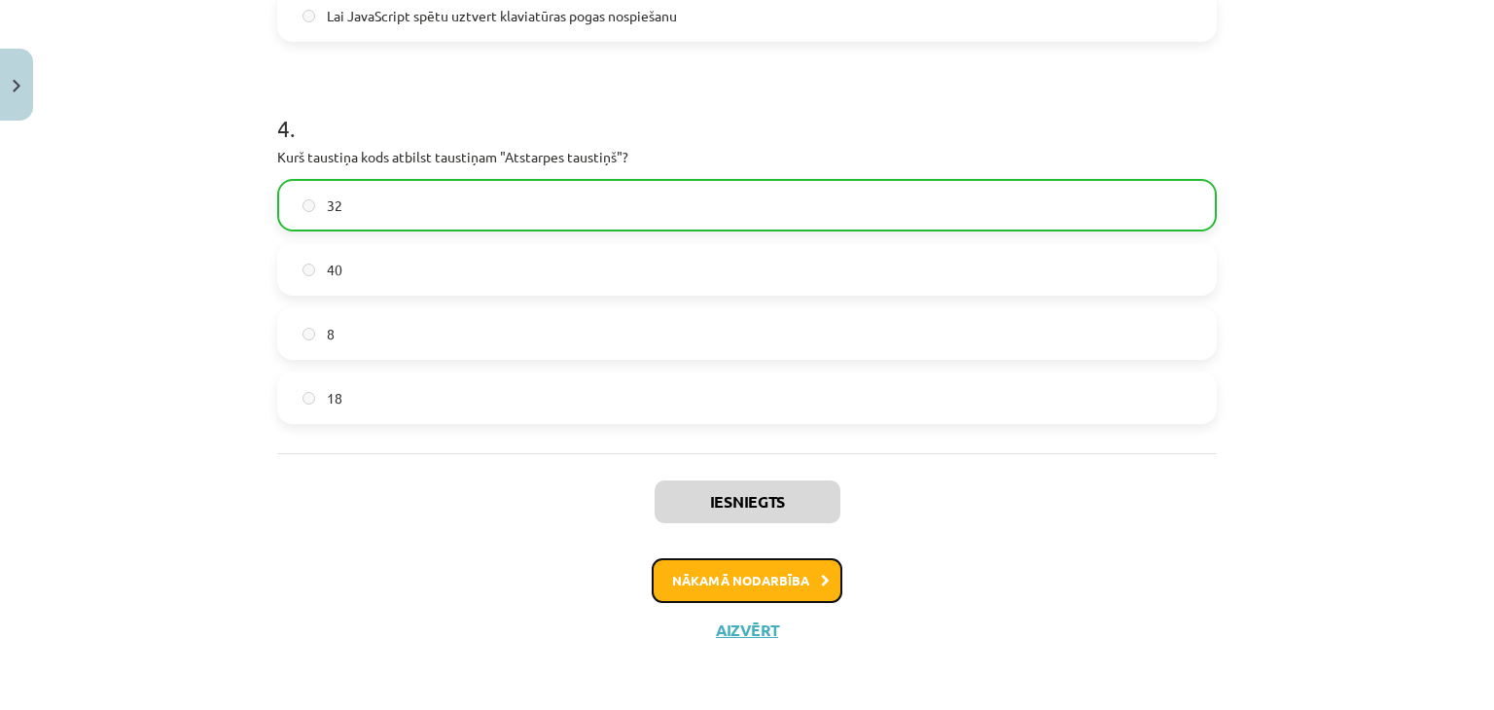
click at [754, 593] on button "Nākamā nodarbība" at bounding box center [747, 580] width 191 height 45
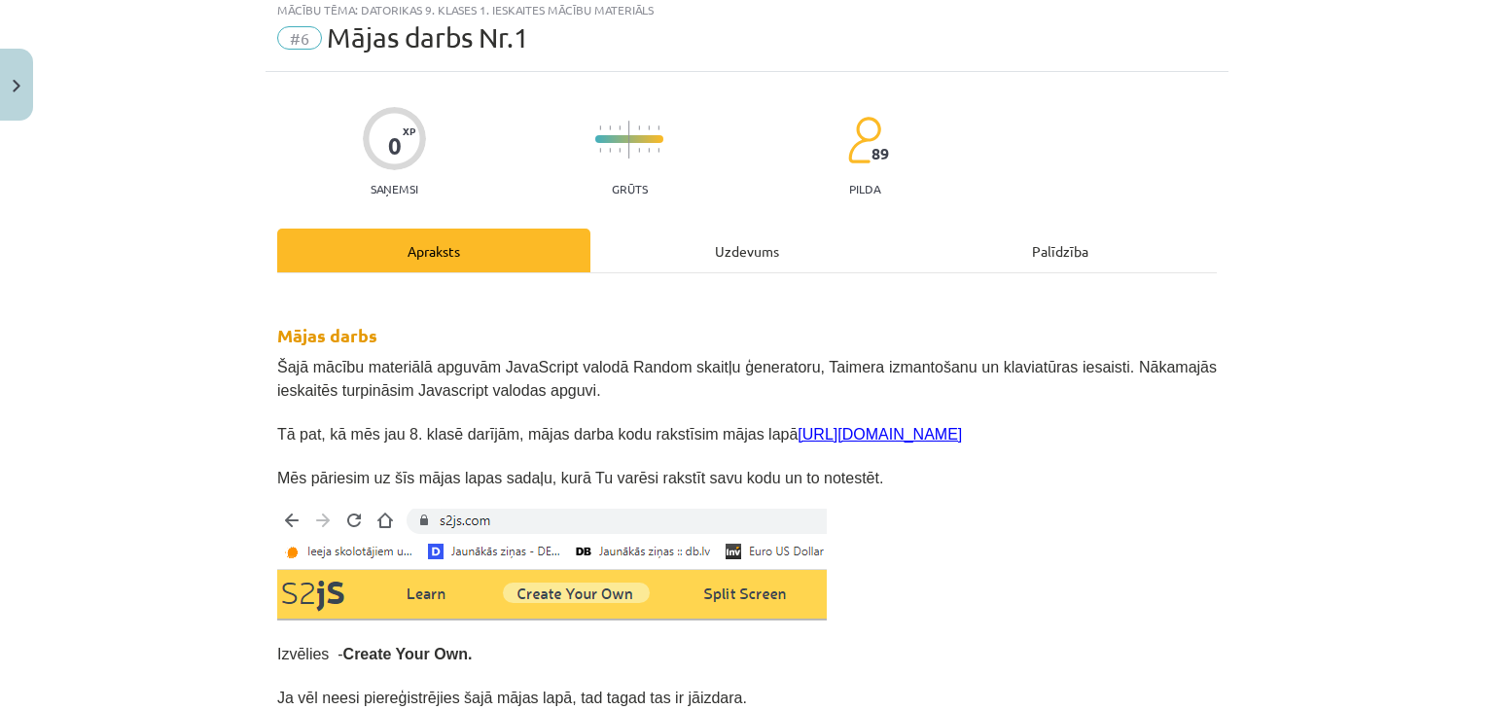
scroll to position [49, 0]
